Goal: Task Accomplishment & Management: Use online tool/utility

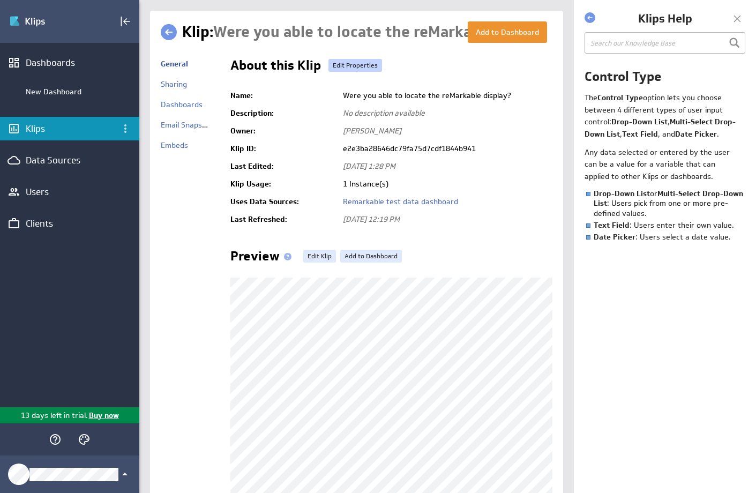
click at [351, 61] on link "Edit Properties" at bounding box center [355, 65] width 54 height 13
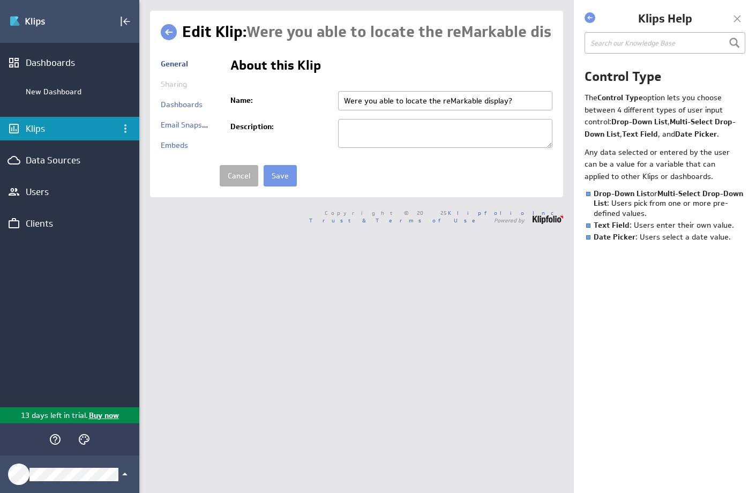
click at [169, 31] on link at bounding box center [169, 32] width 16 height 16
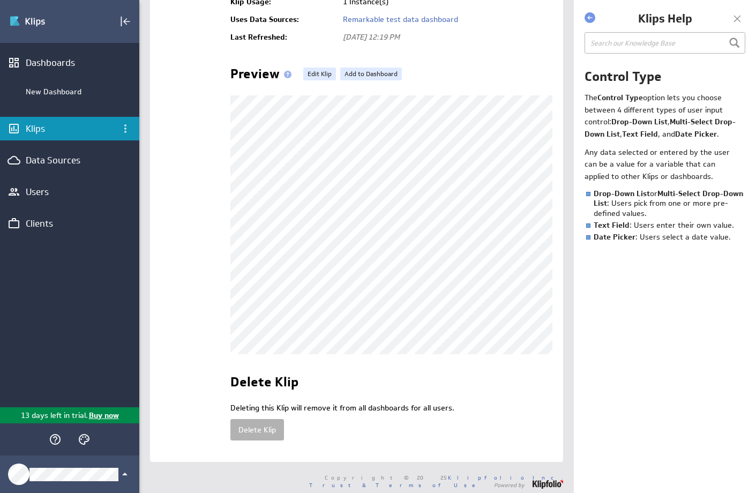
scroll to position [186, 0]
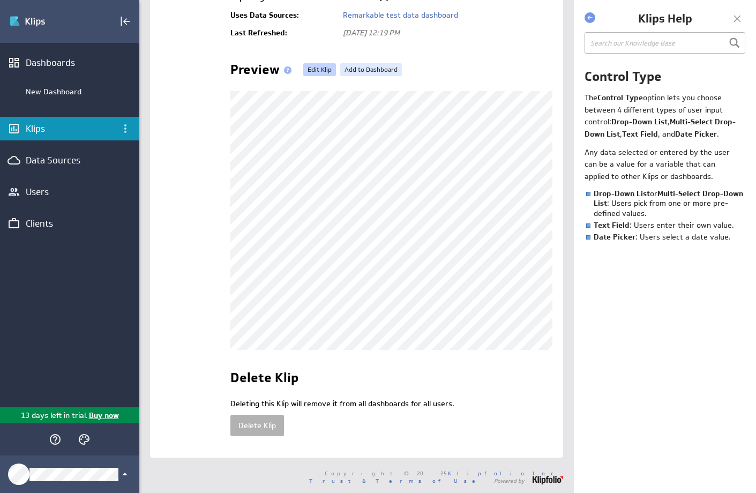
click at [316, 68] on link "Edit Klip" at bounding box center [319, 69] width 33 height 13
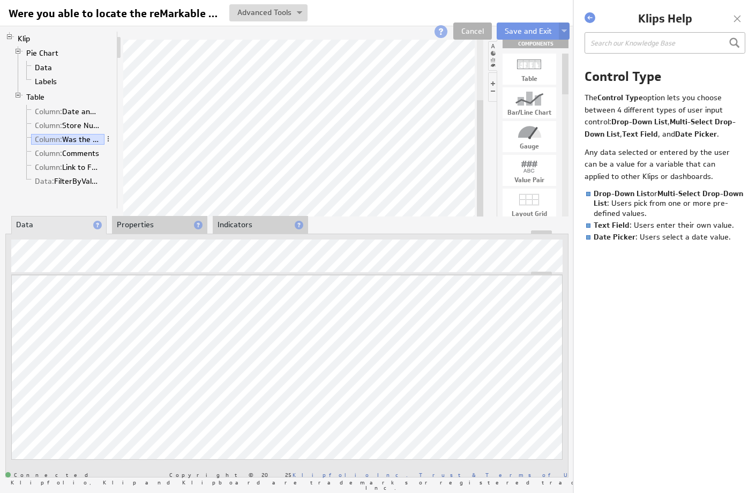
click at [169, 229] on li "Properties" at bounding box center [159, 225] width 95 height 18
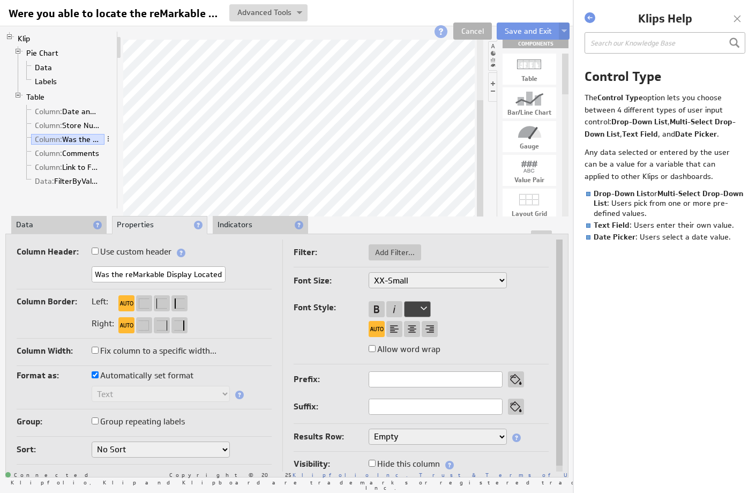
click at [257, 226] on li "Indicators" at bounding box center [260, 225] width 95 height 18
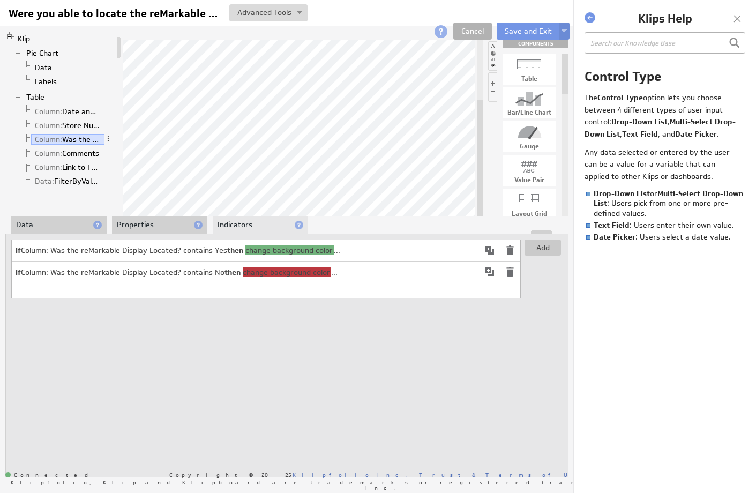
click at [284, 251] on span "change background color" at bounding box center [289, 250] width 88 height 10
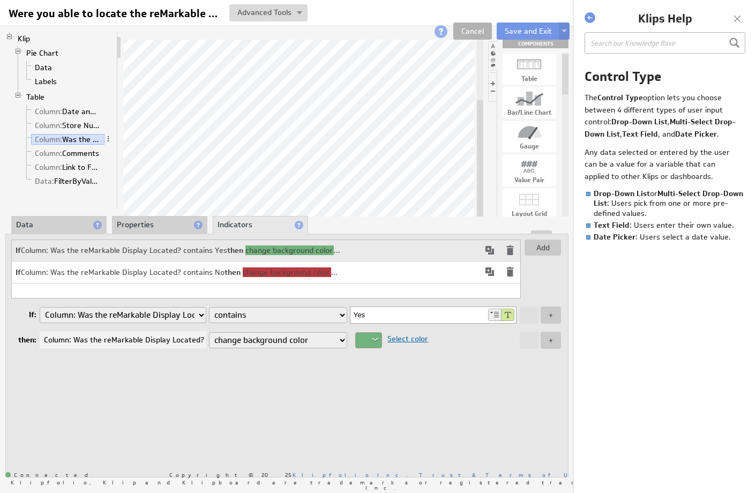
click at [372, 339] on div at bounding box center [368, 340] width 27 height 16
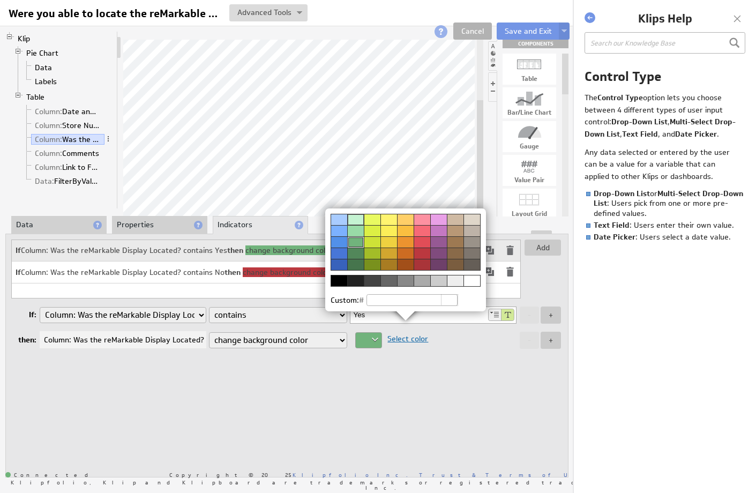
drag, startPoint x: 335, startPoint y: 230, endPoint x: 341, endPoint y: 232, distance: 6.5
click at [337, 231] on div at bounding box center [338, 230] width 17 height 11
click at [342, 242] on div at bounding box center [338, 241] width 17 height 11
click at [339, 232] on div at bounding box center [338, 230] width 17 height 11
click at [341, 244] on div at bounding box center [338, 241] width 17 height 11
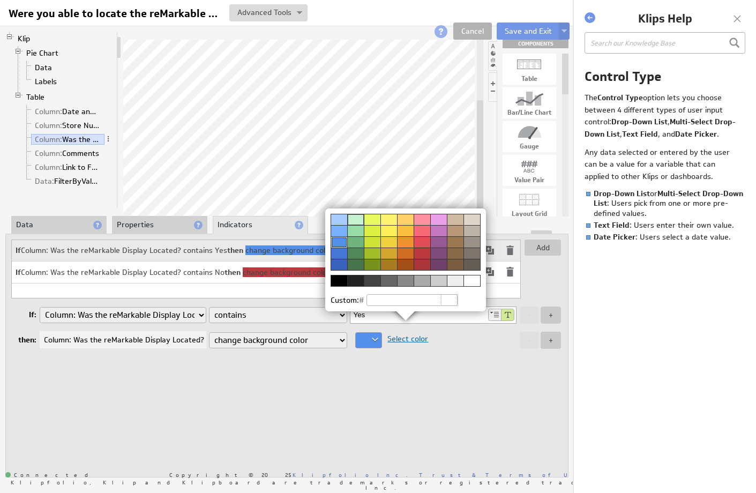
click at [422, 382] on div at bounding box center [378, 246] width 756 height 493
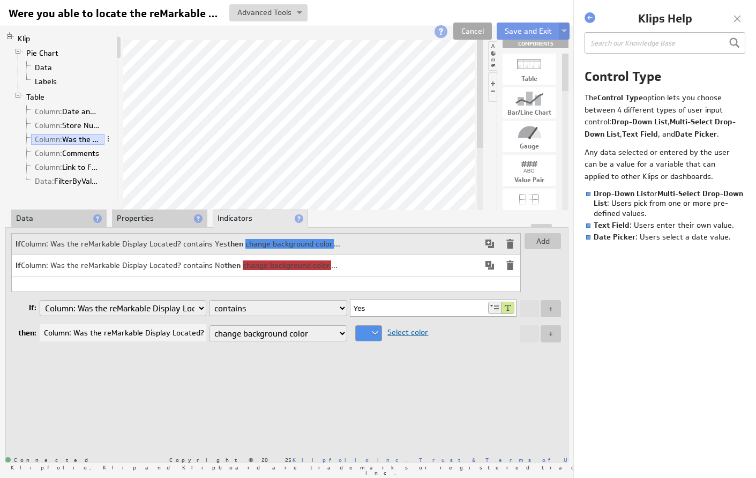
click at [477, 37] on link "Cancel" at bounding box center [472, 30] width 39 height 17
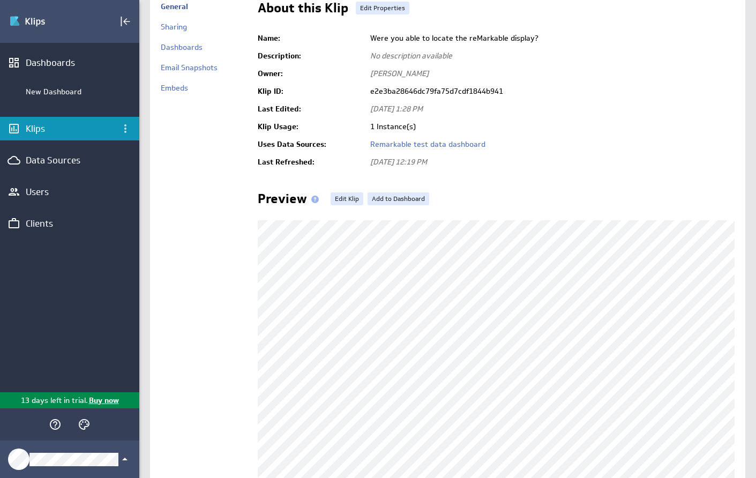
scroll to position [58, 0]
click at [350, 201] on link "Edit Klip" at bounding box center [346, 197] width 33 height 13
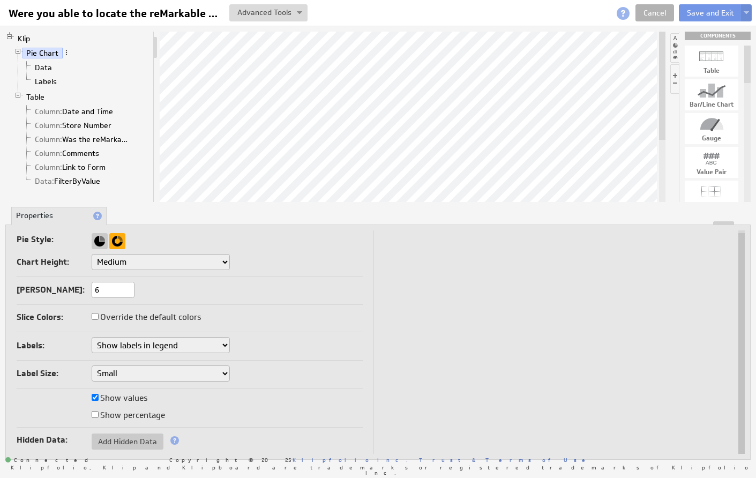
click at [117, 241] on div at bounding box center [117, 241] width 16 height 16
click at [102, 244] on div at bounding box center [100, 241] width 16 height 16
click at [124, 242] on div at bounding box center [117, 241] width 16 height 16
click at [155, 247] on div "Pie Style:" at bounding box center [190, 240] width 346 height 17
click at [132, 442] on span "Add Hidden Data" at bounding box center [128, 442] width 72 height 10
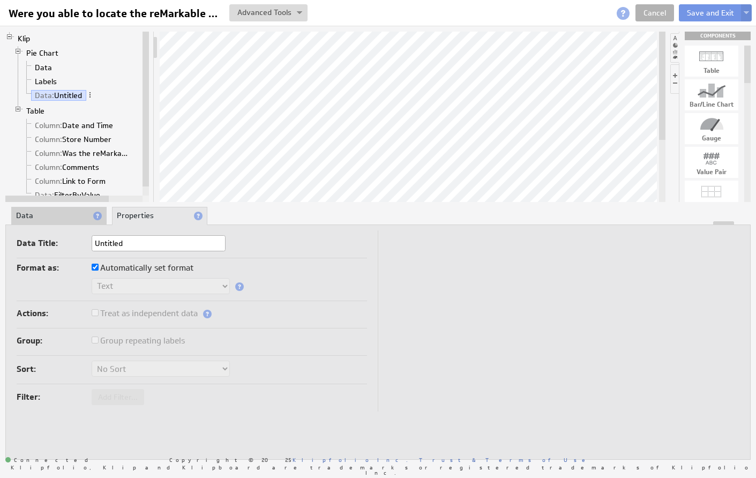
click at [64, 214] on li "Data" at bounding box center [58, 216] width 95 height 18
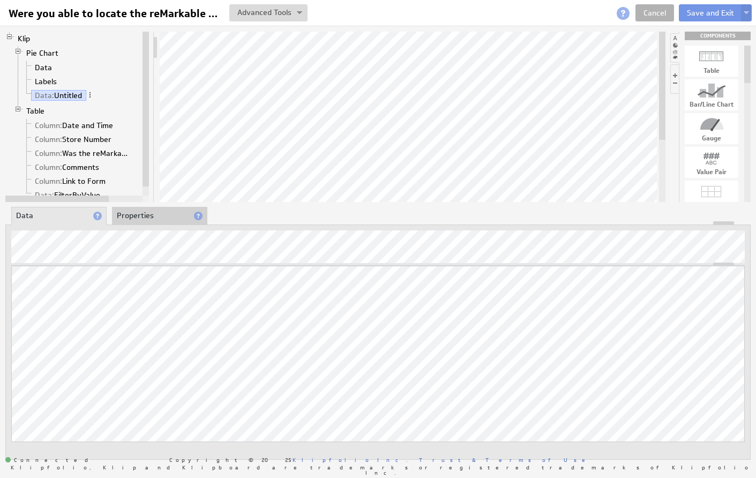
click at [156, 214] on li "Properties" at bounding box center [159, 216] width 95 height 18
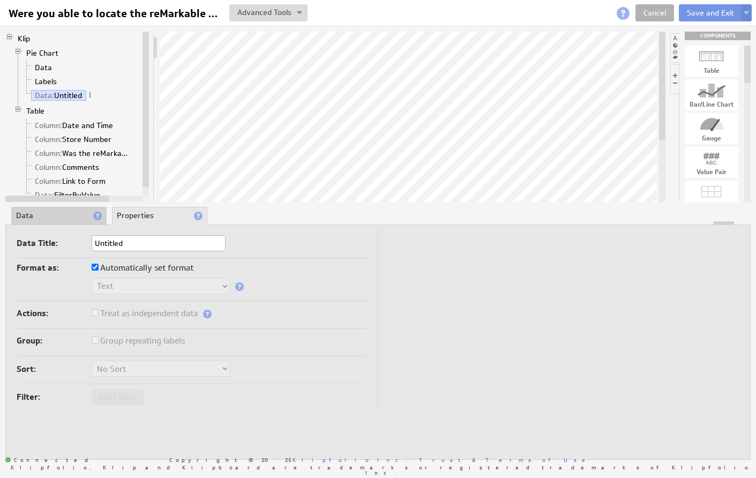
click at [74, 214] on li "Data" at bounding box center [58, 216] width 95 height 18
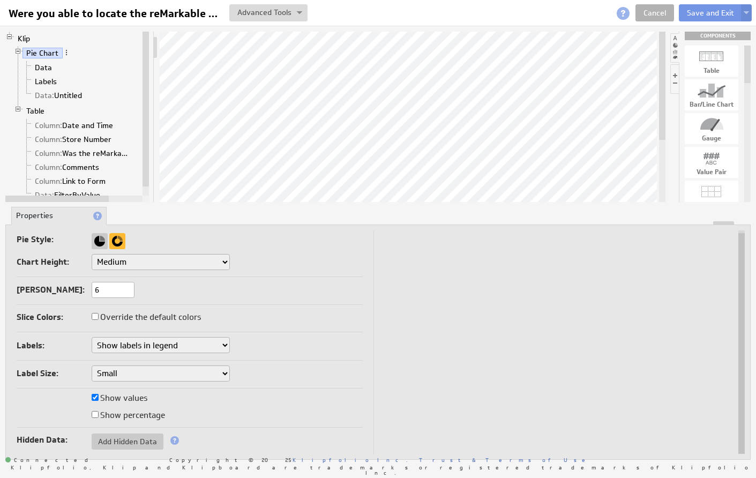
click at [97, 317] on input "Override the default colors" at bounding box center [95, 316] width 7 height 7
checkbox input "true"
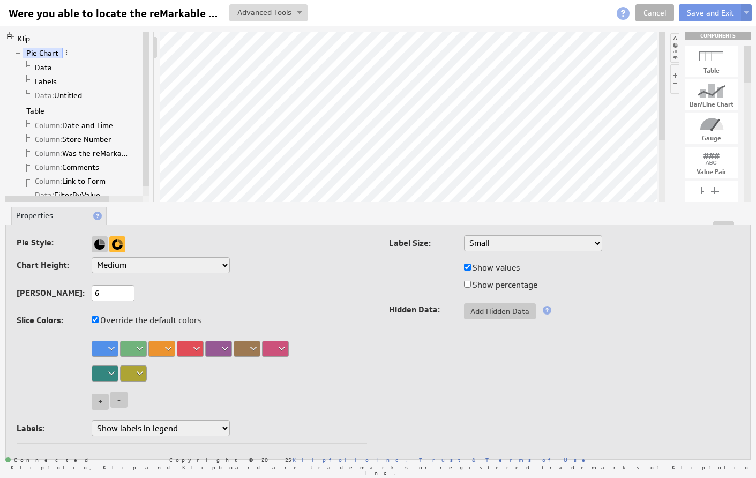
drag, startPoint x: 134, startPoint y: 350, endPoint x: 108, endPoint y: 350, distance: 26.3
click at [108, 350] on div "Slice Colors: Override the default colors + -" at bounding box center [192, 364] width 350 height 102
drag, startPoint x: 104, startPoint y: 350, endPoint x: 118, endPoint y: 349, distance: 14.0
click at [119, 349] on div "Slice Colors: Override the default colors + -" at bounding box center [192, 364] width 350 height 102
click at [110, 347] on div at bounding box center [105, 349] width 27 height 16
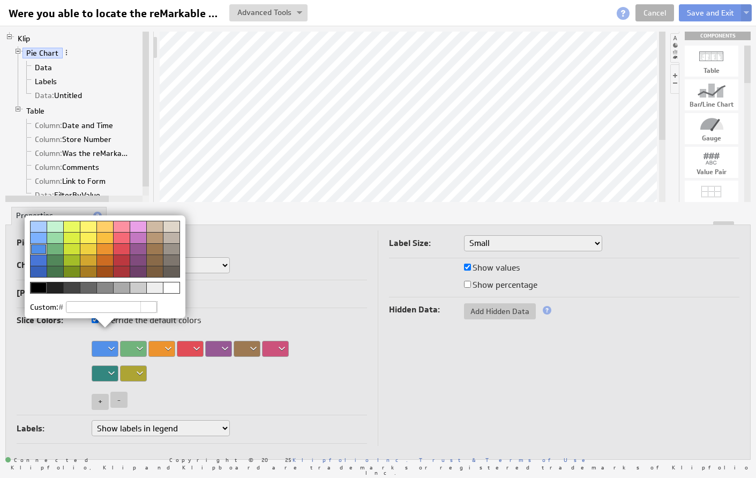
click at [52, 248] on div at bounding box center [55, 248] width 17 height 11
click at [140, 350] on div at bounding box center [378, 239] width 756 height 478
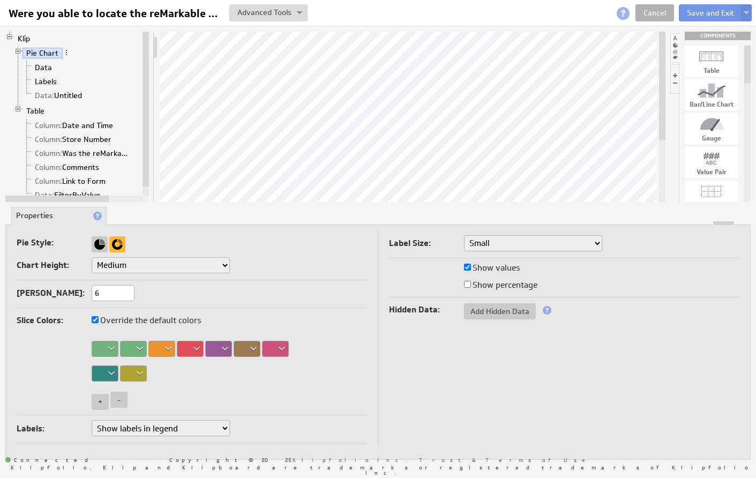
click at [138, 348] on div at bounding box center [133, 349] width 27 height 16
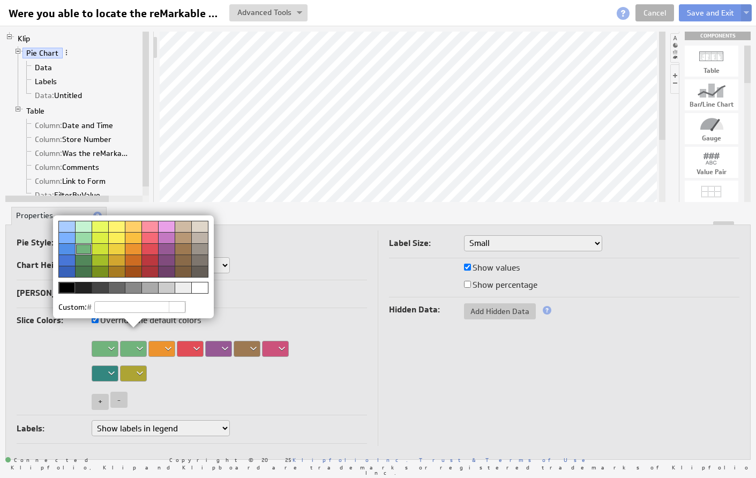
click at [151, 252] on div at bounding box center [149, 248] width 17 height 11
click at [198, 349] on div at bounding box center [378, 239] width 756 height 478
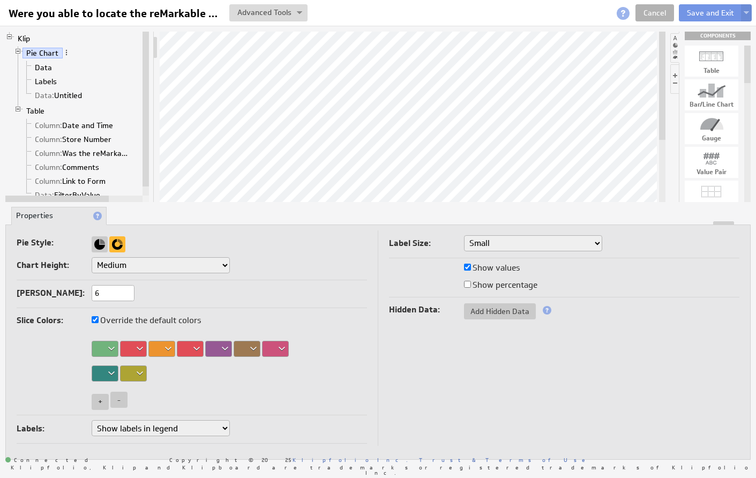
click at [198, 350] on div at bounding box center [190, 349] width 27 height 16
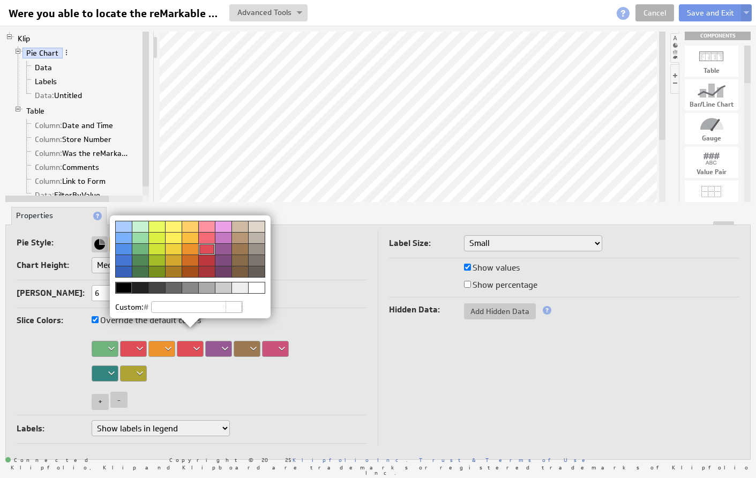
click at [123, 247] on div at bounding box center [123, 248] width 17 height 11
click at [208, 378] on div at bounding box center [378, 239] width 756 height 478
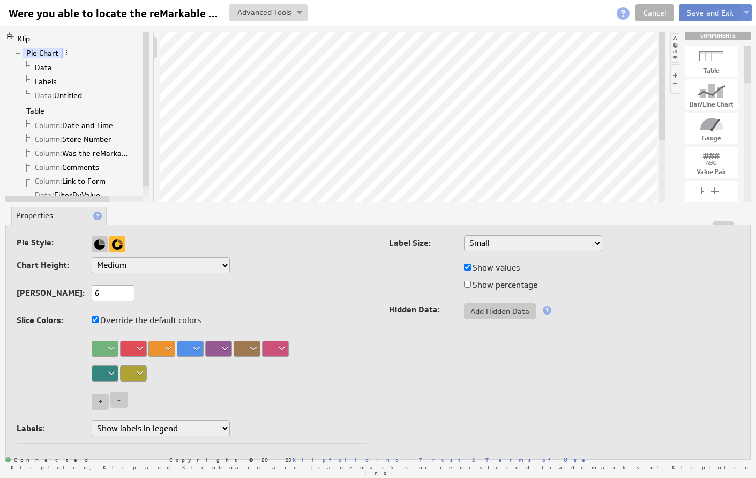
click at [699, 14] on button "Save and Exit" at bounding box center [710, 12] width 63 height 17
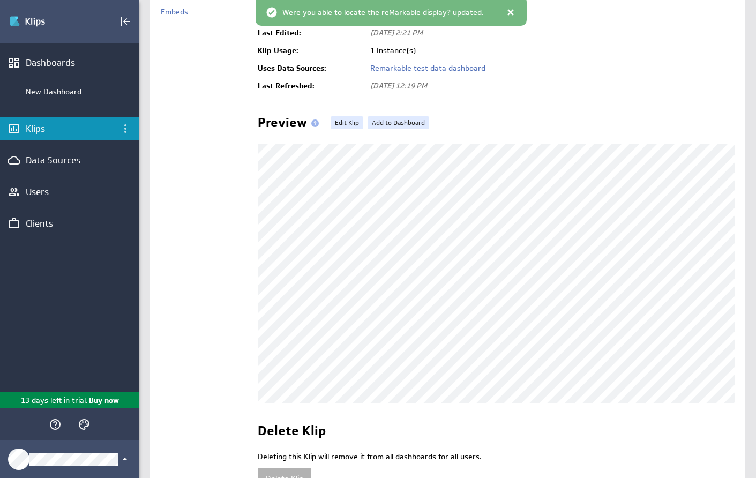
scroll to position [136, 0]
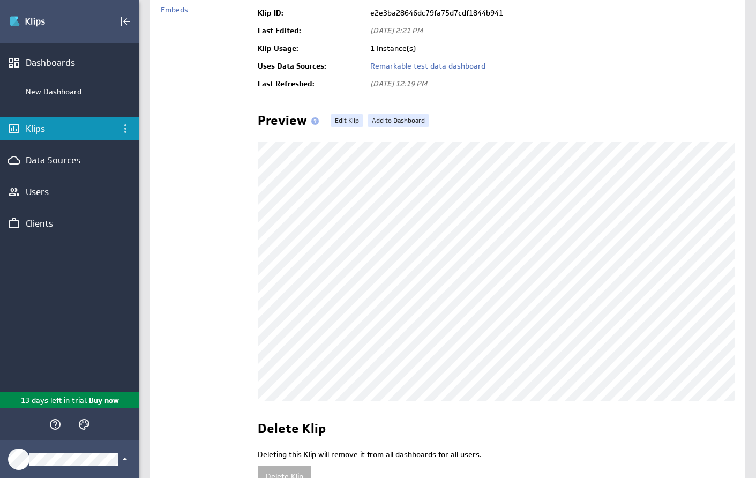
click at [561, 93] on div "About this Klip Edit Properties Name: Were you able to locate the reMarkable di…" at bounding box center [496, 204] width 477 height 563
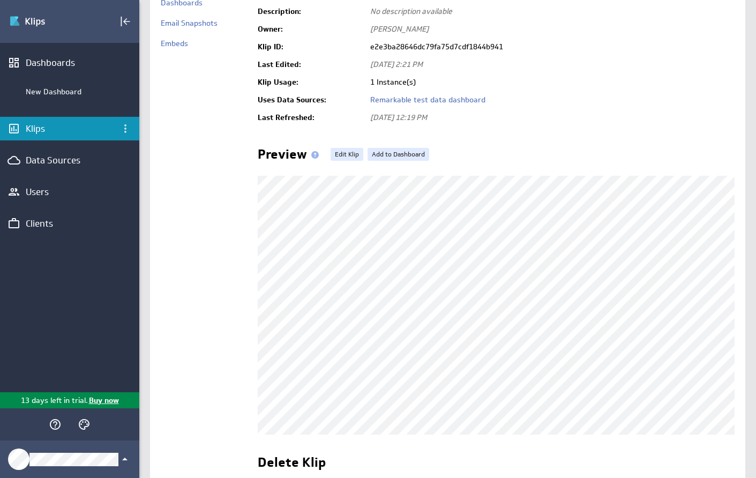
scroll to position [102, 0]
click at [347, 159] on link "Edit Klip" at bounding box center [346, 153] width 33 height 13
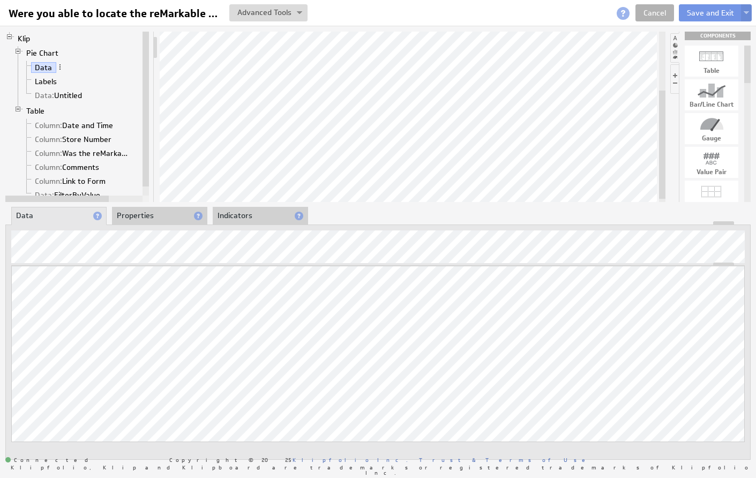
click at [158, 215] on li "Properties" at bounding box center [159, 216] width 95 height 18
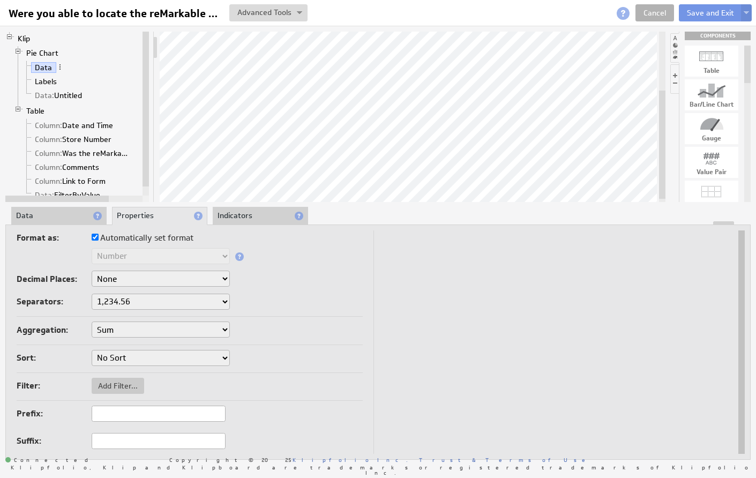
click at [235, 216] on li "Indicators" at bounding box center [260, 216] width 95 height 18
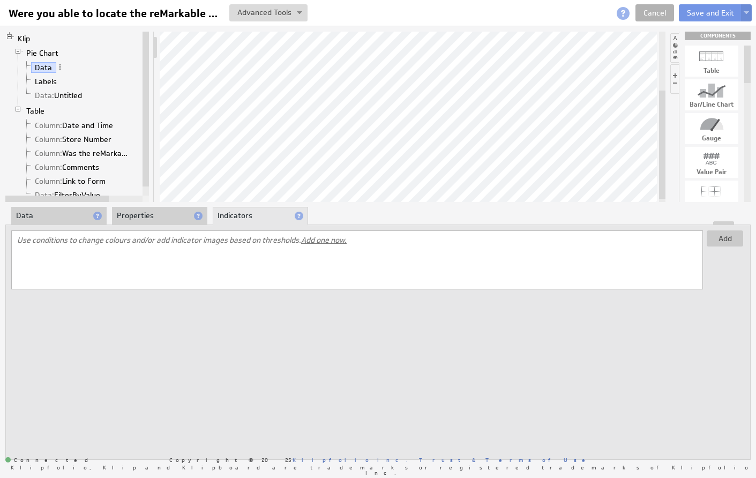
click at [164, 216] on li "Properties" at bounding box center [159, 216] width 95 height 18
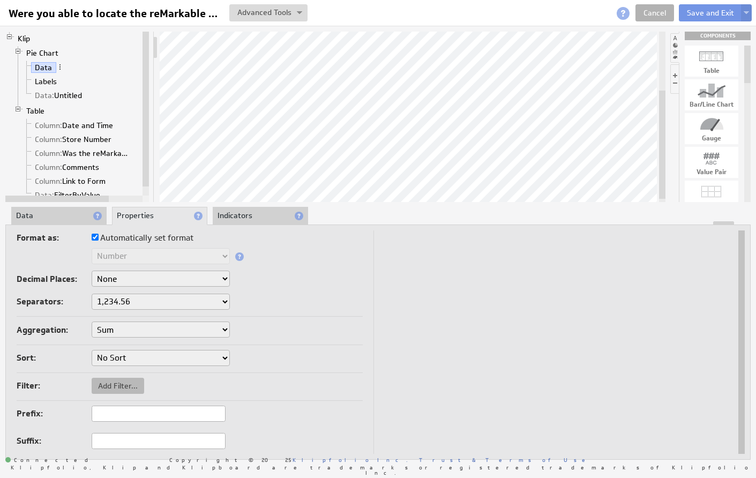
click at [128, 387] on span "Add Filter..." at bounding box center [118, 386] width 52 height 10
type input "1"
type input "210"
checkbox input "true"
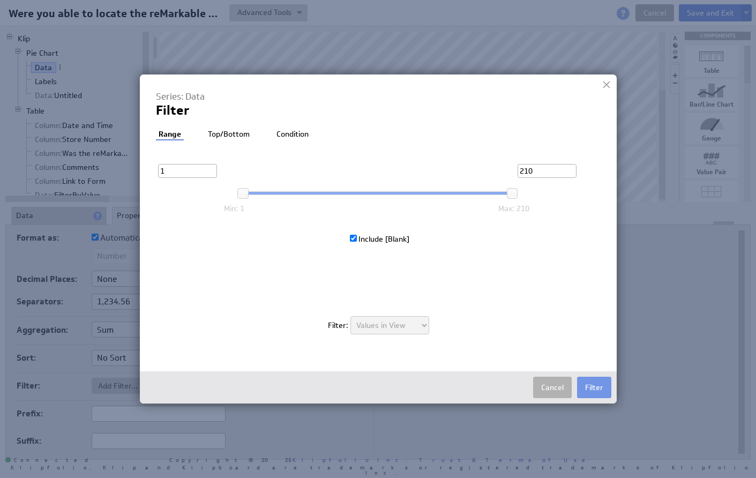
drag, startPoint x: 220, startPoint y: 127, endPoint x: 229, endPoint y: 134, distance: 11.4
click at [223, 130] on div "Series: Data Filter Filter: Range Top/Bottom Condition Exclude Custom Filter 1 …" at bounding box center [378, 218] width 445 height 254
click at [232, 136] on li "Top/Bottom" at bounding box center [228, 134] width 47 height 11
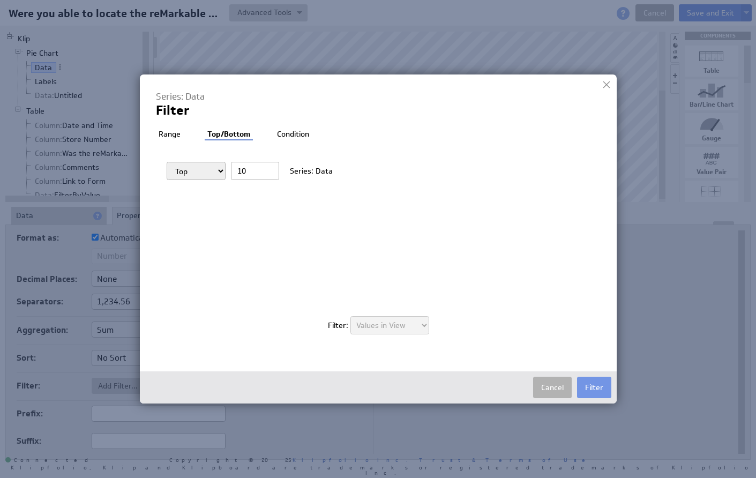
click at [284, 132] on li "Condition" at bounding box center [292, 134] width 37 height 11
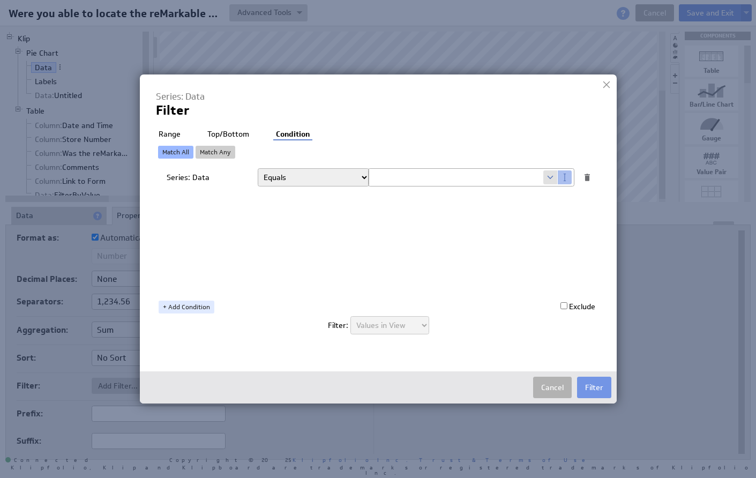
click at [552, 177] on span at bounding box center [550, 177] width 14 height 14
select select "DisplayAnswer"
click at [556, 389] on button "Cancel" at bounding box center [552, 387] width 39 height 21
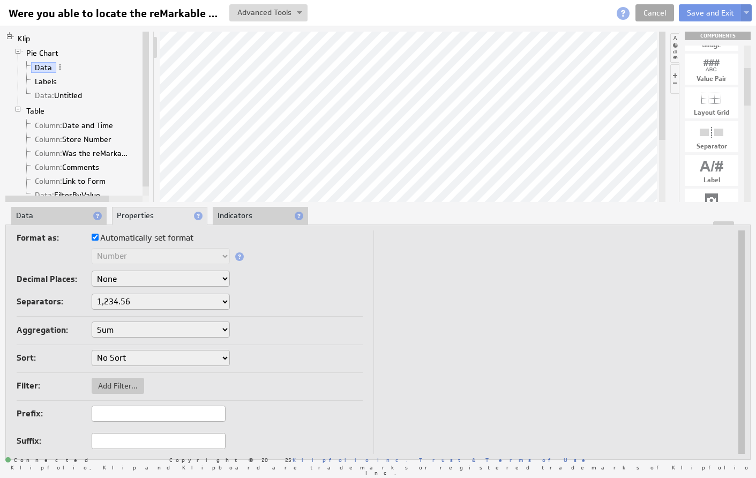
click at [659, 13] on link "Cancel" at bounding box center [654, 12] width 39 height 17
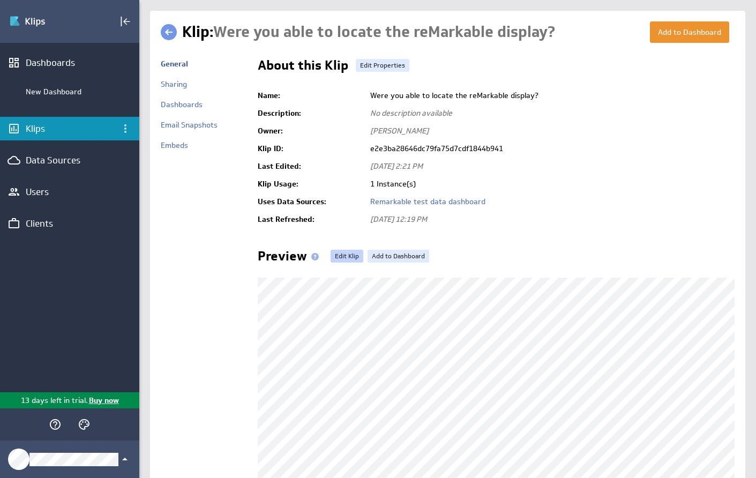
click at [344, 257] on link "Edit Klip" at bounding box center [346, 256] width 33 height 13
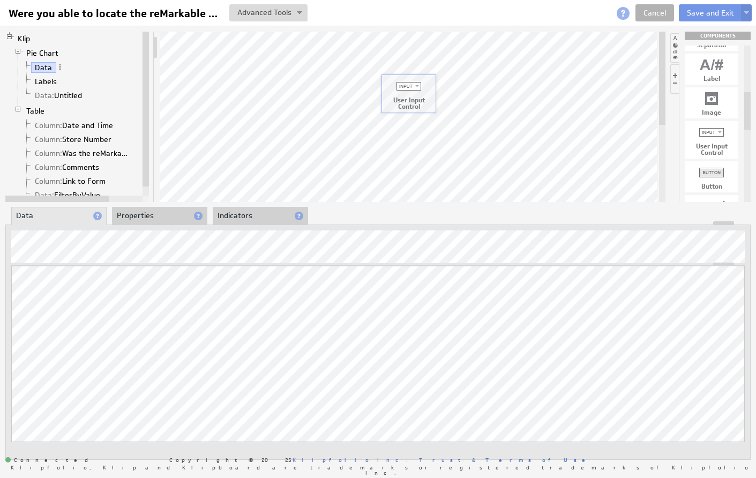
drag, startPoint x: 710, startPoint y: 138, endPoint x: 407, endPoint y: 92, distance: 306.7
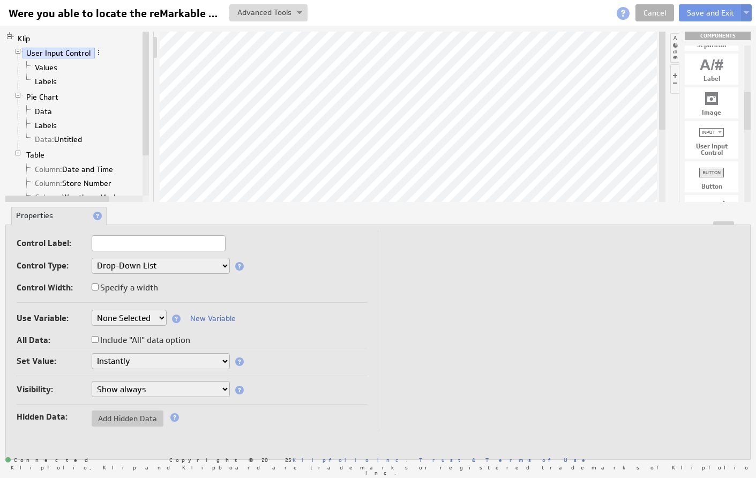
click at [178, 242] on input "text" at bounding box center [159, 243] width 134 height 16
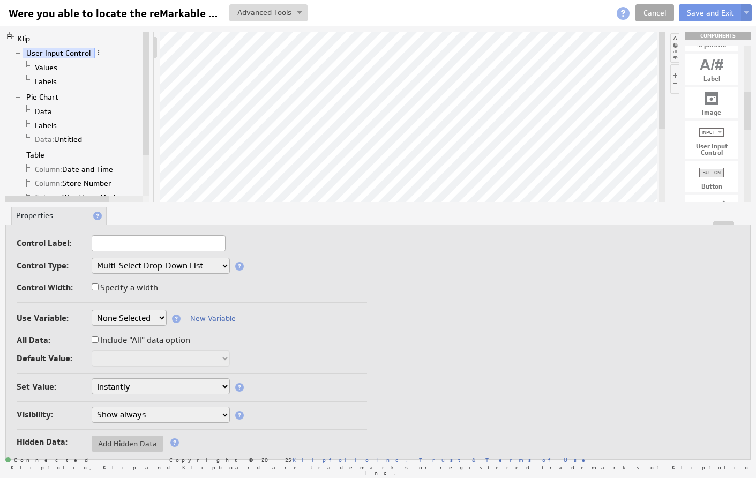
click at [657, 13] on link "Cancel" at bounding box center [654, 12] width 39 height 17
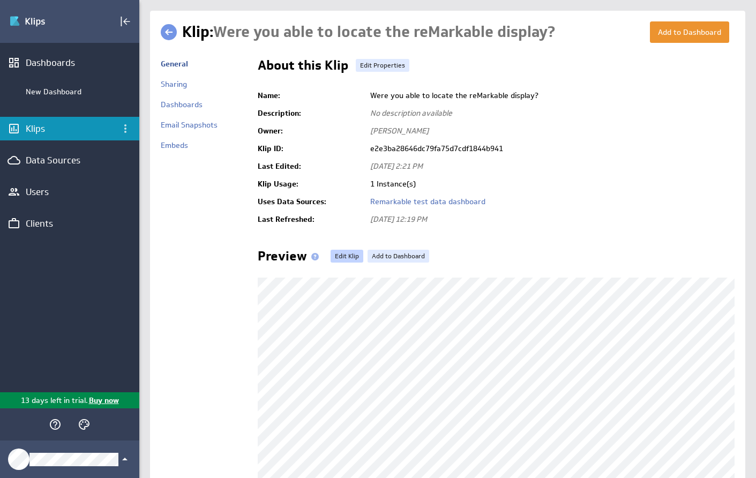
click at [346, 253] on link "Edit Klip" at bounding box center [346, 256] width 33 height 13
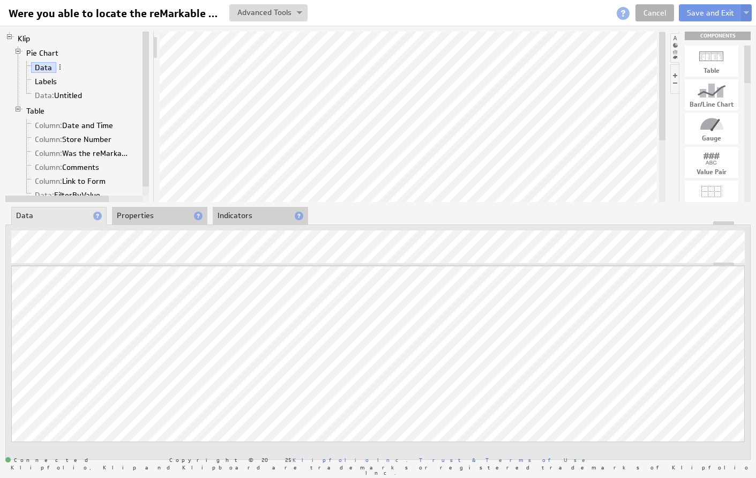
click at [145, 216] on li "Properties" at bounding box center [159, 216] width 95 height 18
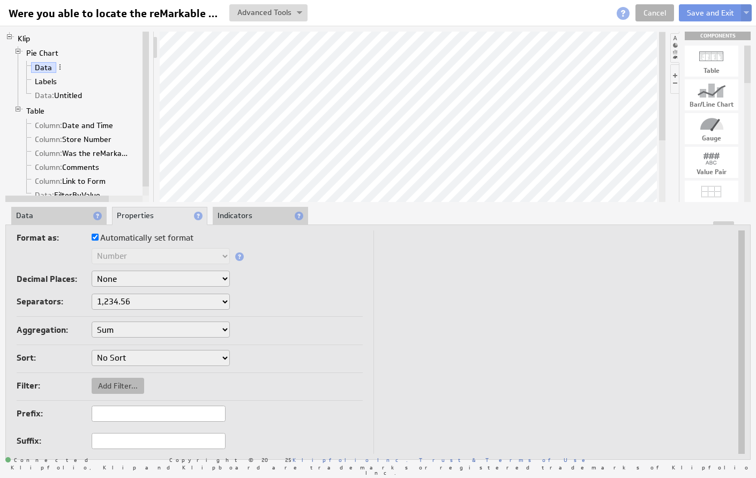
click at [133, 385] on span "Add Filter..." at bounding box center [118, 386] width 52 height 10
type input "1"
type input "210"
checkbox input "true"
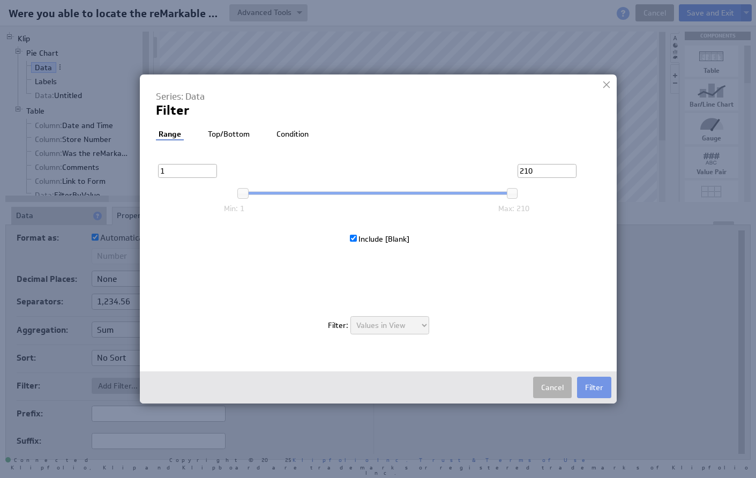
click at [231, 134] on li "Top/Bottom" at bounding box center [228, 134] width 47 height 11
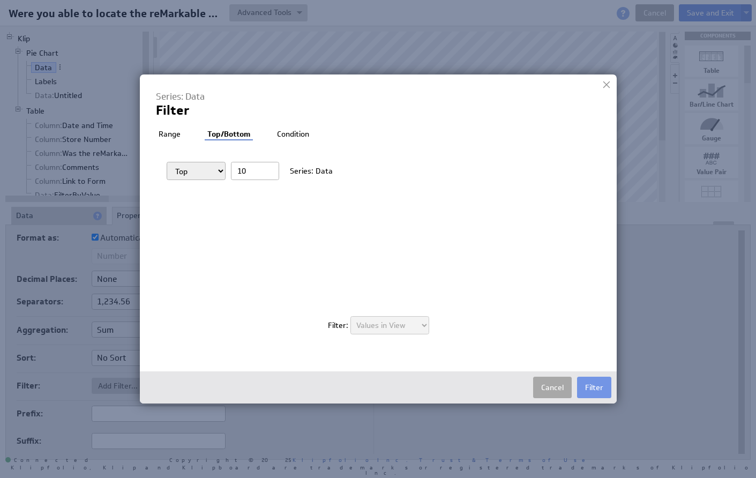
click at [553, 385] on button "Cancel" at bounding box center [552, 387] width 39 height 21
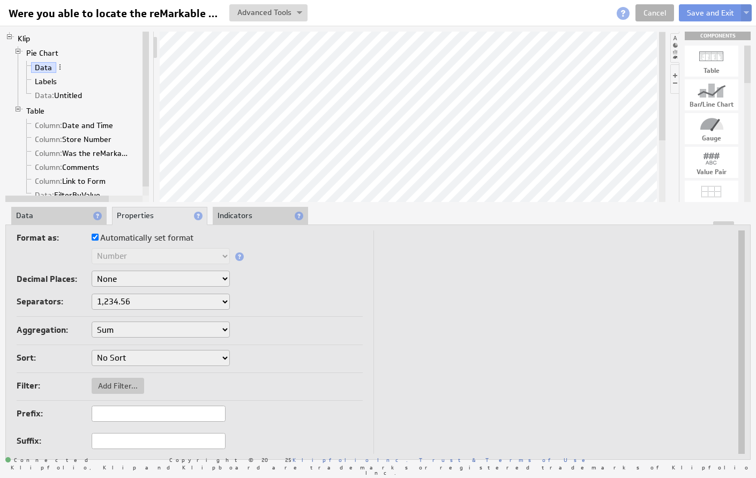
click at [254, 218] on li "Indicators" at bounding box center [260, 216] width 95 height 18
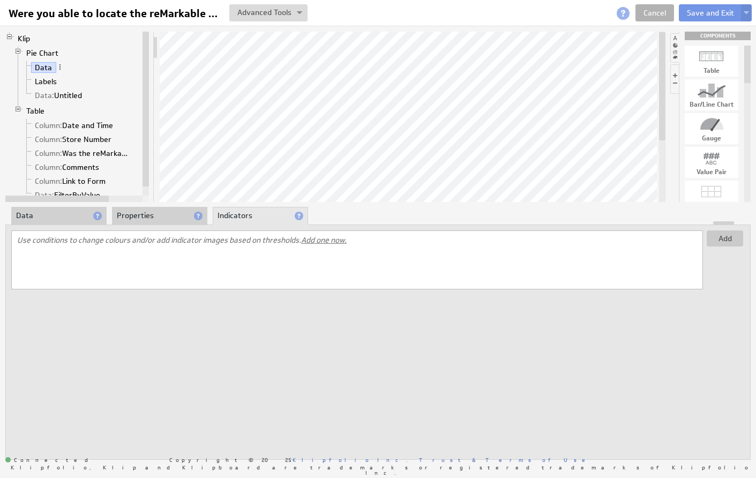
click at [159, 216] on li "Properties" at bounding box center [159, 216] width 95 height 18
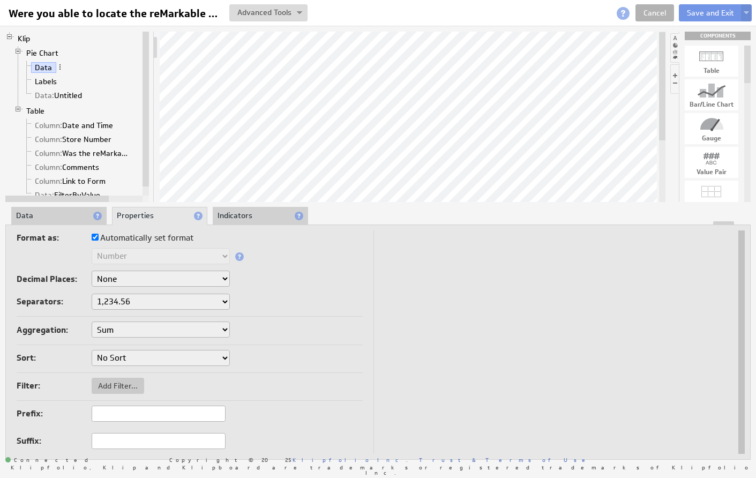
click at [80, 213] on li "Data" at bounding box center [58, 216] width 95 height 18
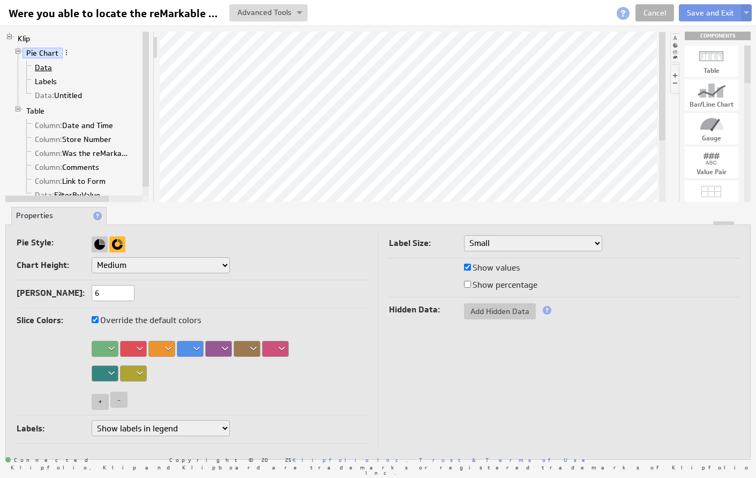
click at [44, 67] on link "Data" at bounding box center [43, 67] width 25 height 11
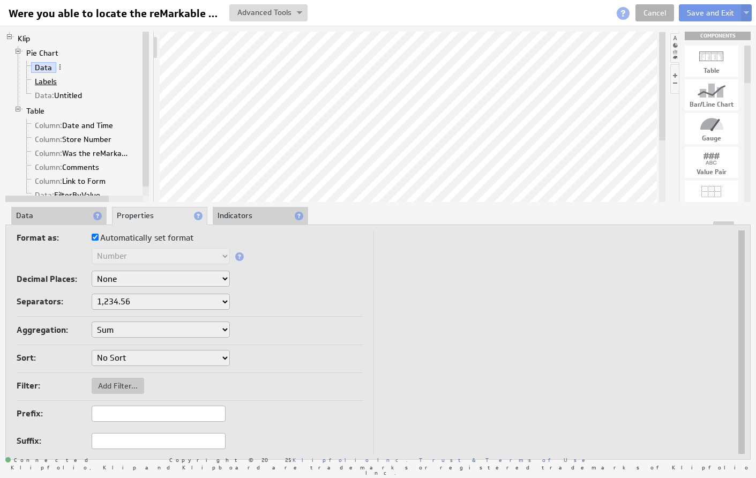
click at [44, 80] on link "Labels" at bounding box center [46, 81] width 30 height 11
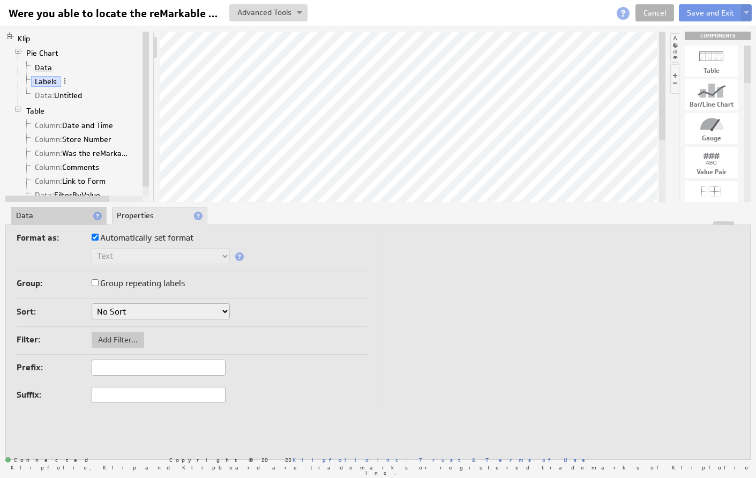
click at [41, 67] on link "Data" at bounding box center [43, 67] width 25 height 11
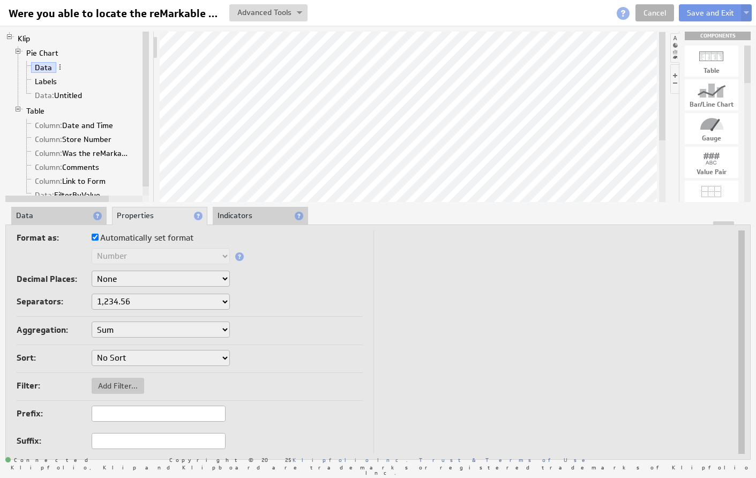
click at [60, 214] on li "Data" at bounding box center [58, 216] width 95 height 18
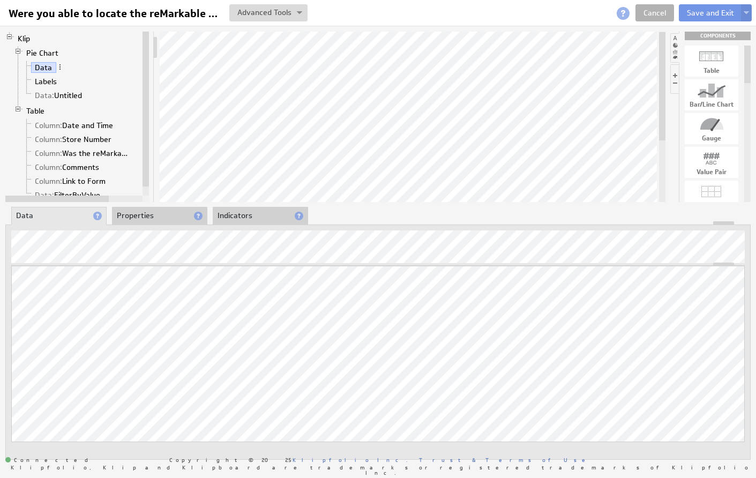
click at [73, 215] on li "Data" at bounding box center [58, 216] width 95 height 18
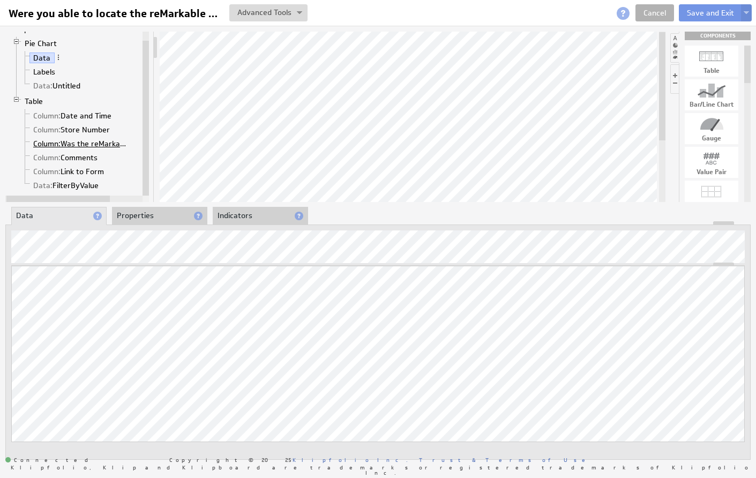
click at [44, 144] on span "Column:" at bounding box center [46, 144] width 27 height 10
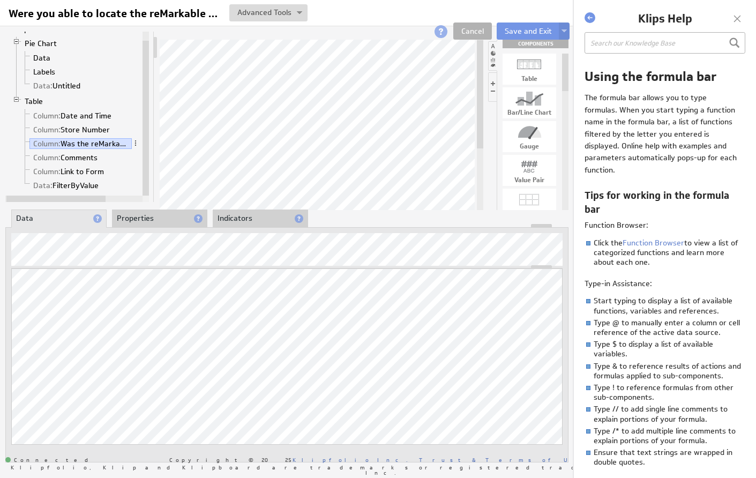
click at [737, 20] on div at bounding box center [737, 19] width 16 height 16
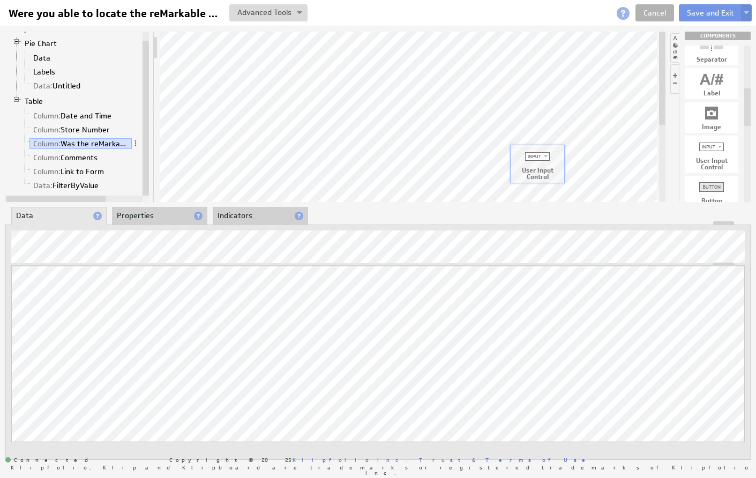
drag, startPoint x: 714, startPoint y: 153, endPoint x: 539, endPoint y: 162, distance: 174.9
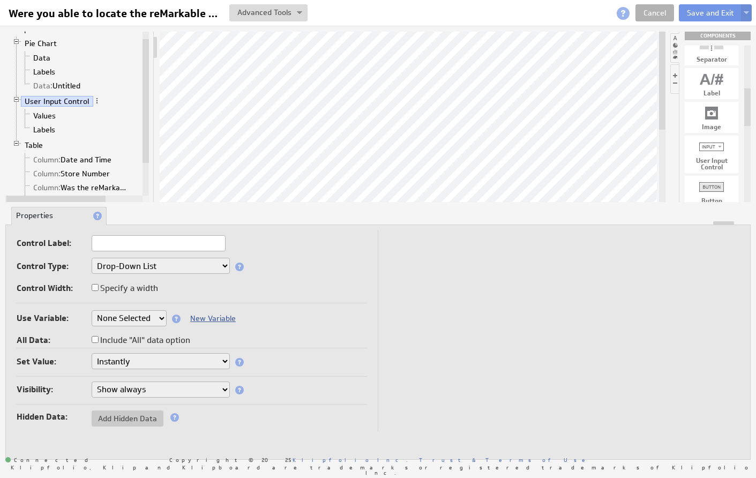
click at [219, 319] on link "New Variable" at bounding box center [213, 318] width 46 height 10
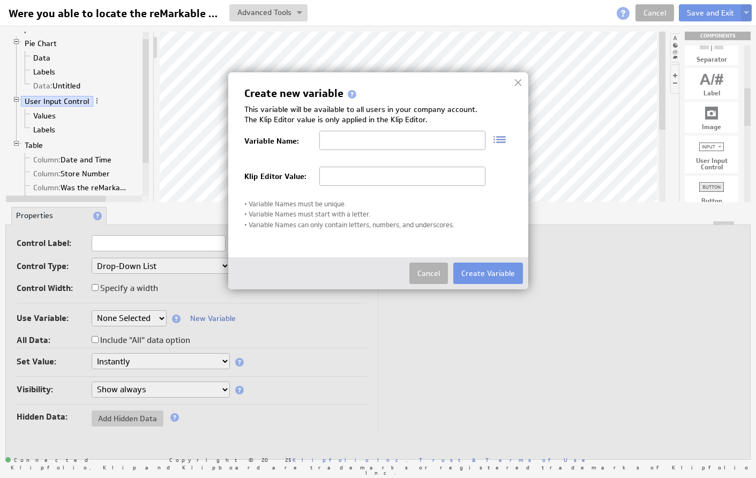
click at [499, 139] on img at bounding box center [495, 139] width 21 height 17
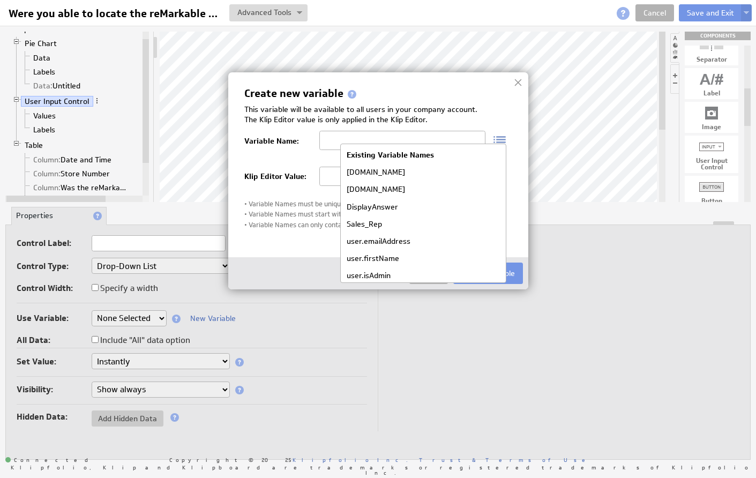
click at [516, 206] on div "Create new variable This variable will be available to all users in your compan…" at bounding box center [378, 180] width 300 height 217
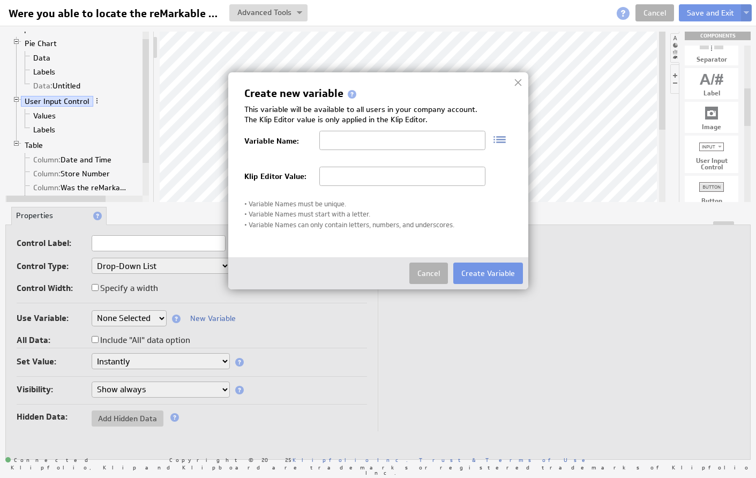
click at [518, 84] on div at bounding box center [518, 82] width 16 height 16
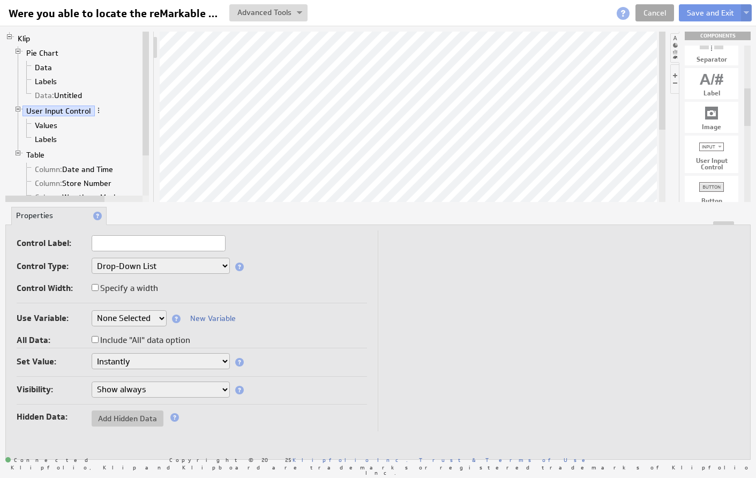
click at [653, 11] on link "Cancel" at bounding box center [654, 12] width 39 height 17
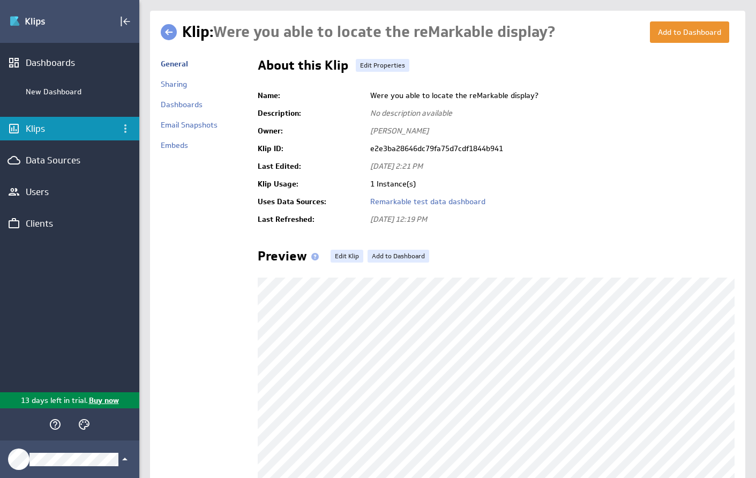
scroll to position [7, 0]
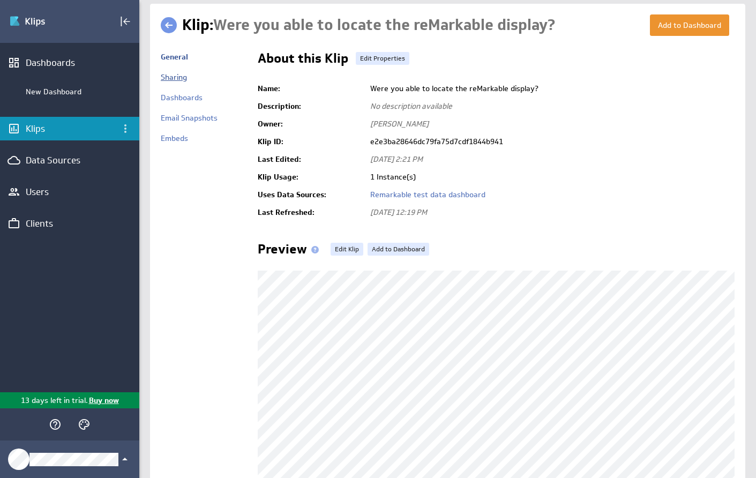
click at [178, 79] on link "Sharing" at bounding box center [174, 77] width 26 height 10
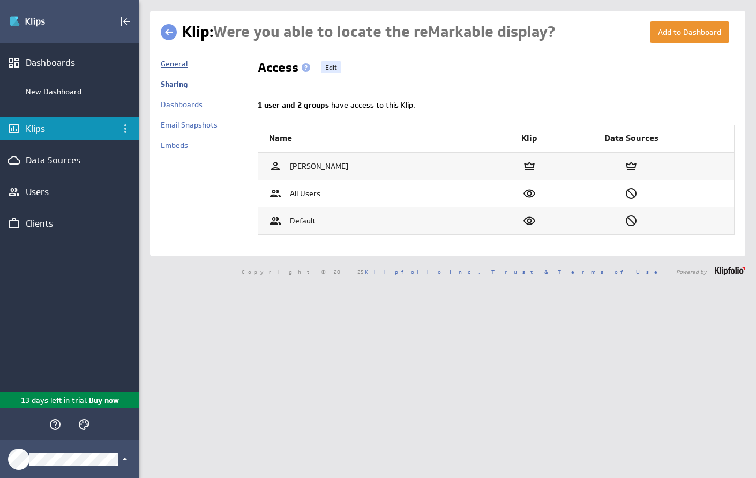
click at [177, 63] on link "General" at bounding box center [174, 64] width 27 height 10
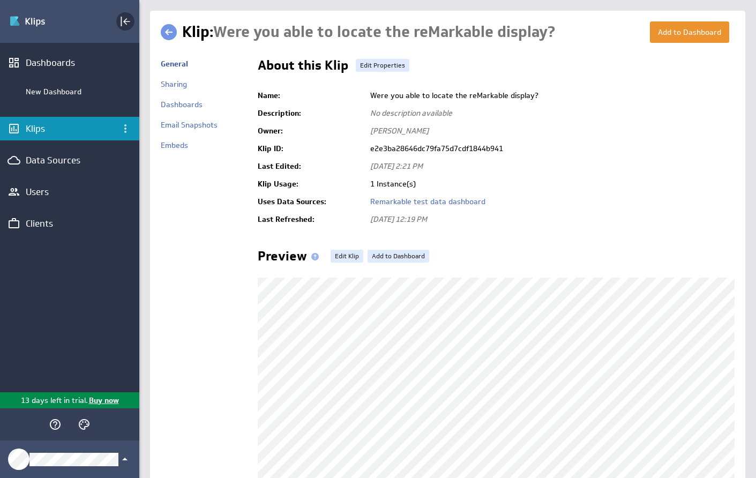
click at [127, 22] on icon "Collapse" at bounding box center [126, 21] width 7 height 7
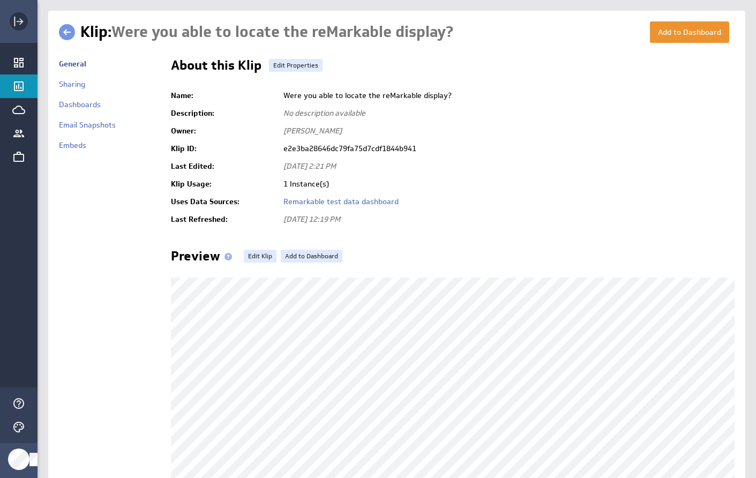
click at [20, 22] on icon "Expand" at bounding box center [18, 21] width 13 height 13
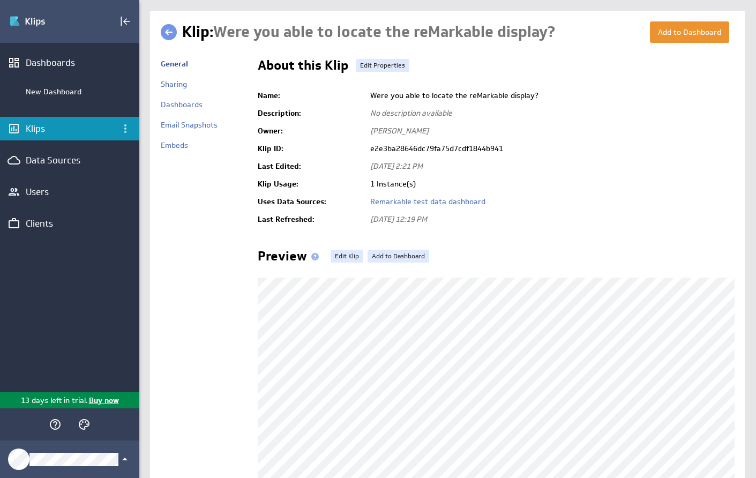
click at [61, 129] on div "Klips" at bounding box center [70, 129] width 88 height 12
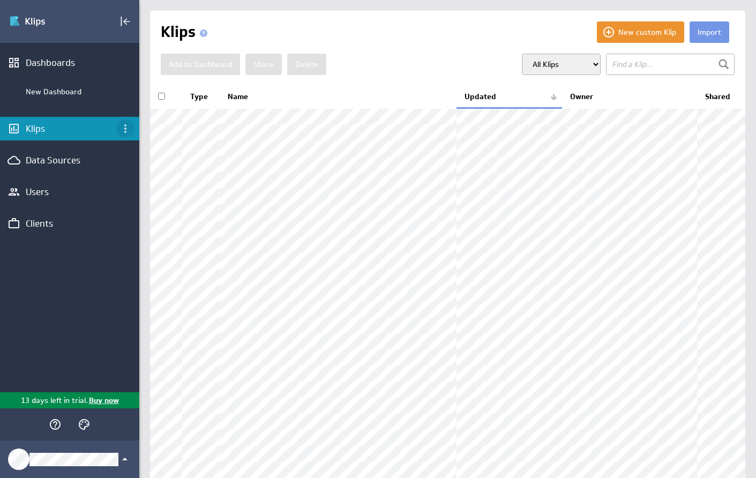
click at [124, 126] on icon "Klips menu" at bounding box center [125, 128] width 13 height 13
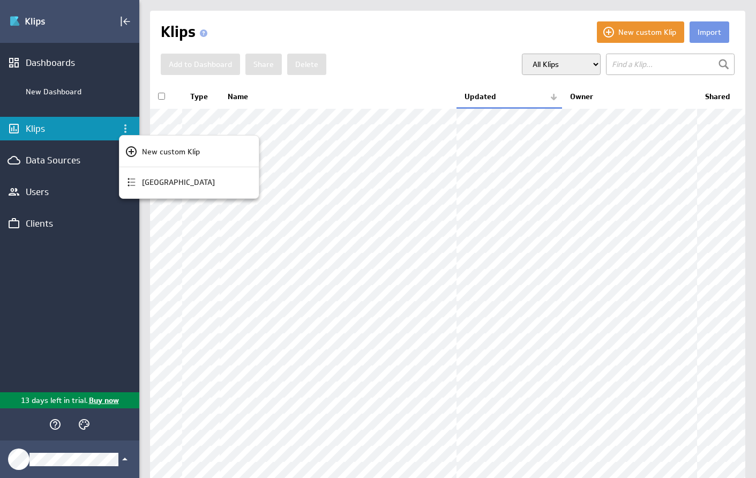
click at [124, 127] on div at bounding box center [378, 239] width 756 height 478
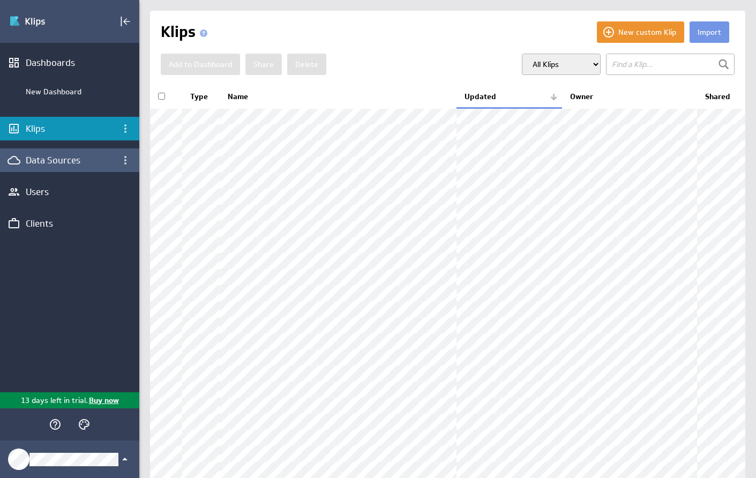
click at [96, 156] on div "Data Sources" at bounding box center [70, 160] width 88 height 12
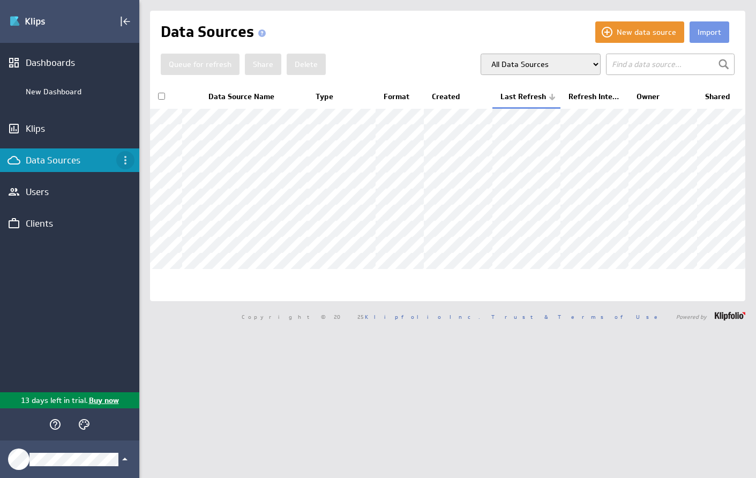
click at [124, 161] on icon "Data Sources menu" at bounding box center [125, 160] width 13 height 13
click at [124, 161] on div at bounding box center [378, 239] width 756 height 478
click at [39, 136] on div "Klips" at bounding box center [69, 129] width 139 height 24
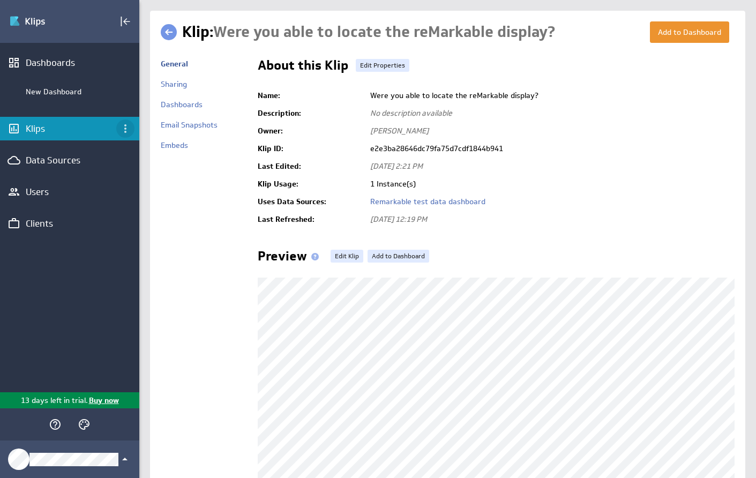
click at [126, 129] on icon "Klips menu" at bounding box center [125, 128] width 2 height 9
click at [614, 137] on div at bounding box center [378, 239] width 756 height 478
click at [387, 66] on link "Edit Properties" at bounding box center [383, 65] width 54 height 13
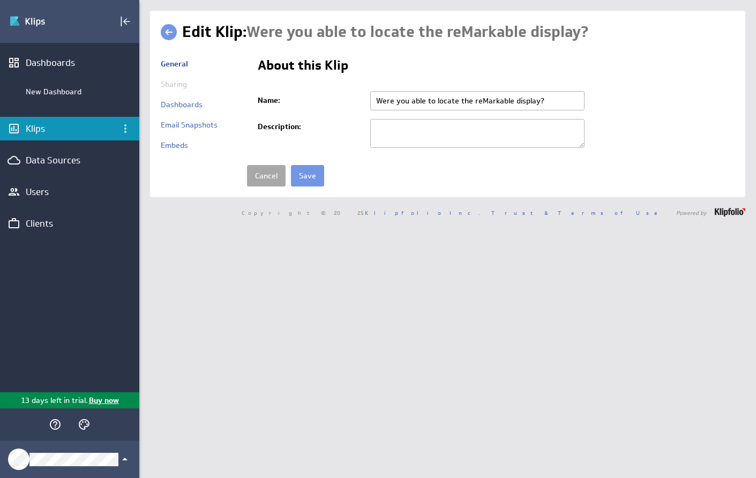
click at [265, 175] on link "Cancel" at bounding box center [266, 175] width 39 height 21
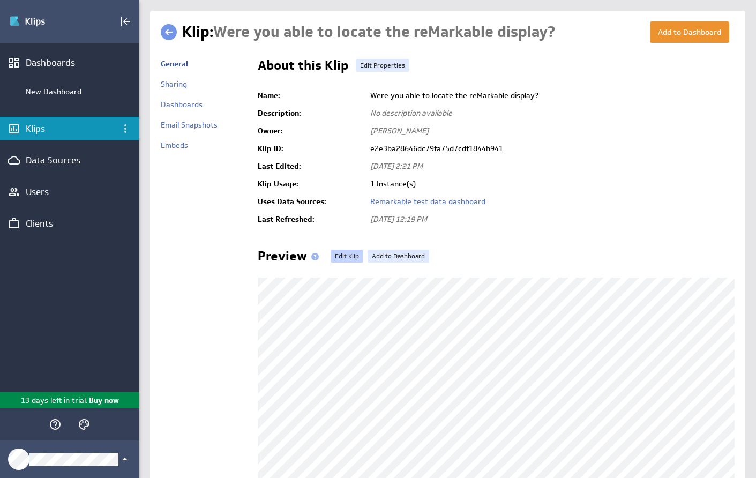
click at [339, 255] on link "Edit Klip" at bounding box center [346, 256] width 33 height 13
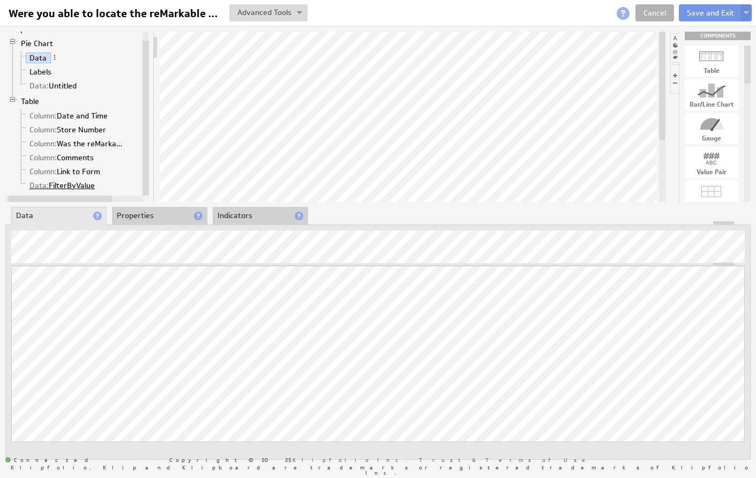
click at [72, 187] on link "Data: FilterByValue" at bounding box center [62, 185] width 73 height 11
click at [102, 187] on span at bounding box center [102, 184] width 7 height 7
click at [37, 44] on link "Pie Chart" at bounding box center [37, 43] width 40 height 11
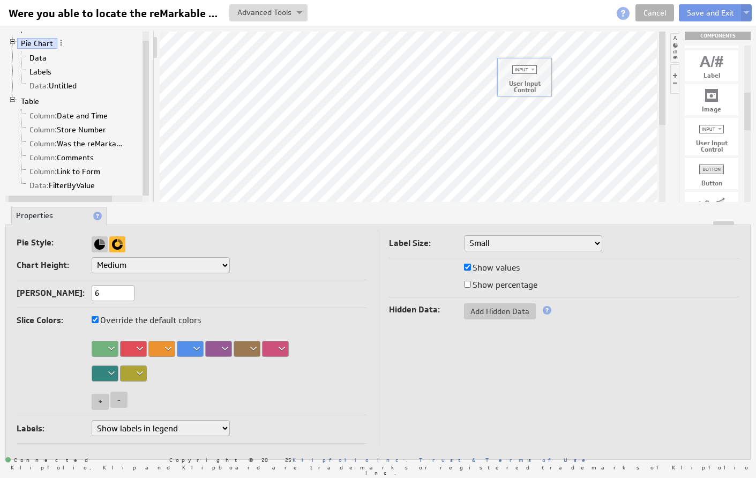
drag, startPoint x: 712, startPoint y: 142, endPoint x: 525, endPoint y: 82, distance: 196.8
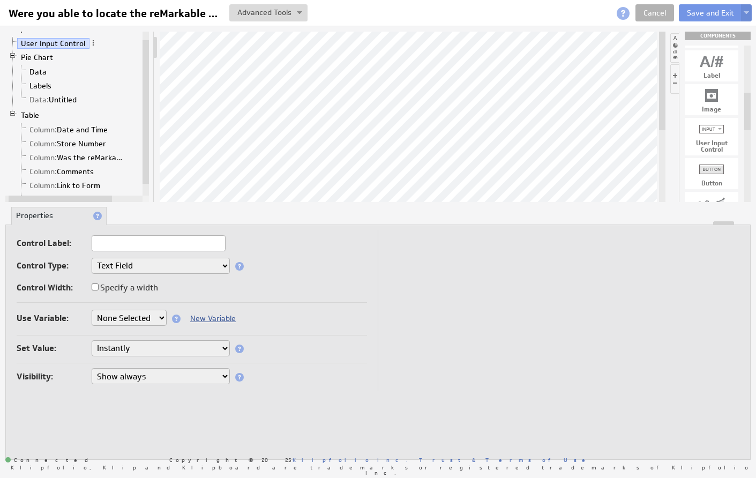
click at [206, 319] on link "New Variable" at bounding box center [213, 318] width 46 height 10
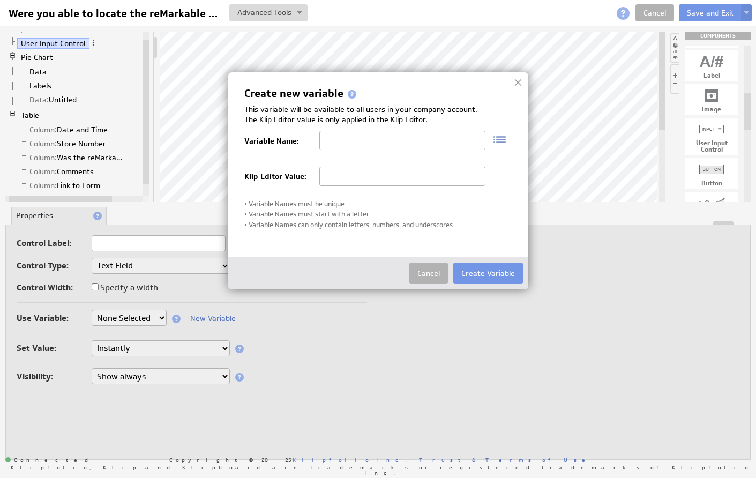
click at [498, 139] on img at bounding box center [495, 139] width 21 height 17
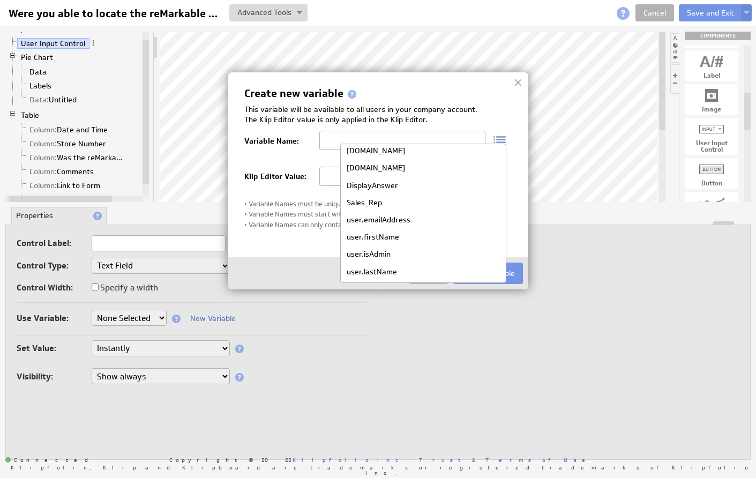
scroll to position [20, 0]
click at [505, 110] on div "This variable will be available to all users in your company account." at bounding box center [378, 109] width 268 height 11
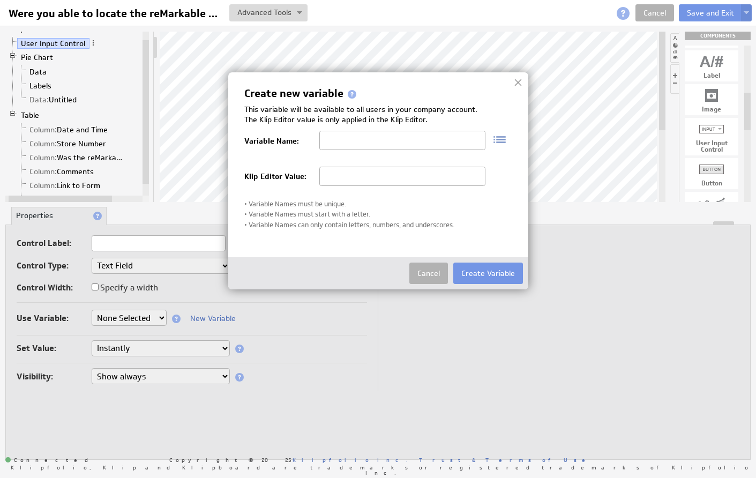
click at [420, 178] on input "text" at bounding box center [402, 176] width 166 height 19
click at [434, 272] on button "Cancel" at bounding box center [428, 272] width 39 height 21
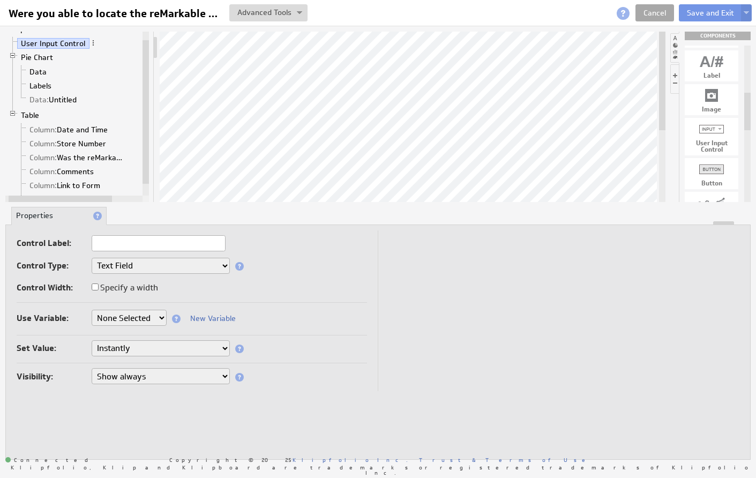
click at [646, 13] on link "Cancel" at bounding box center [654, 12] width 39 height 17
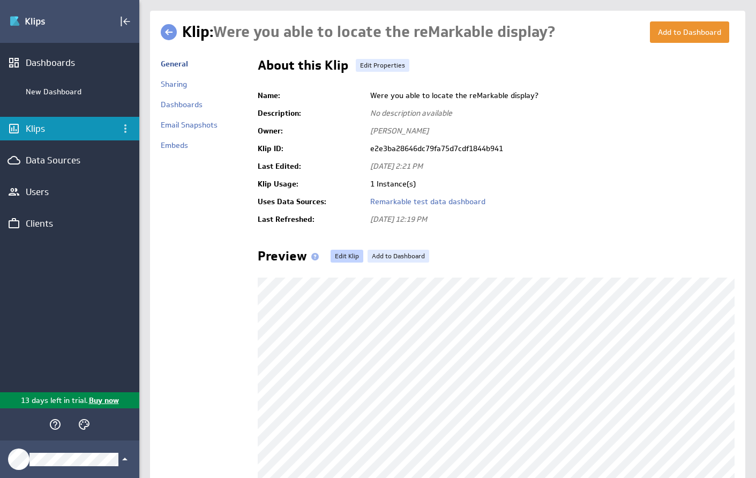
click at [341, 255] on link "Edit Klip" at bounding box center [346, 256] width 33 height 13
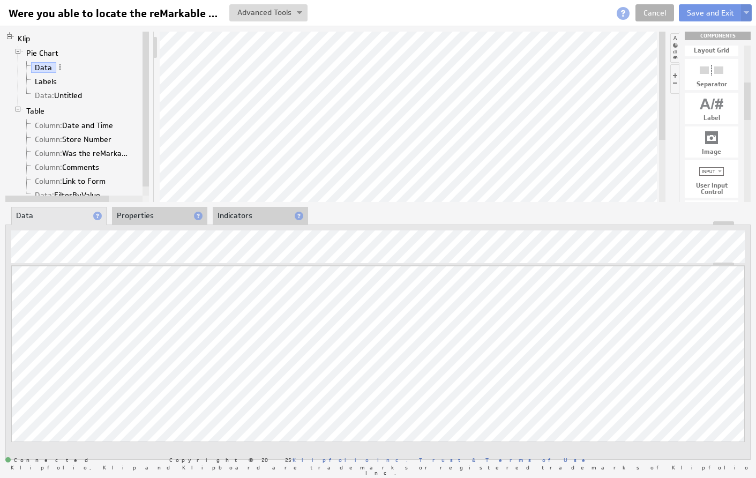
click at [711, 176] on div at bounding box center [712, 171] width 54 height 17
drag, startPoint x: 708, startPoint y: 174, endPoint x: 528, endPoint y: 78, distance: 203.9
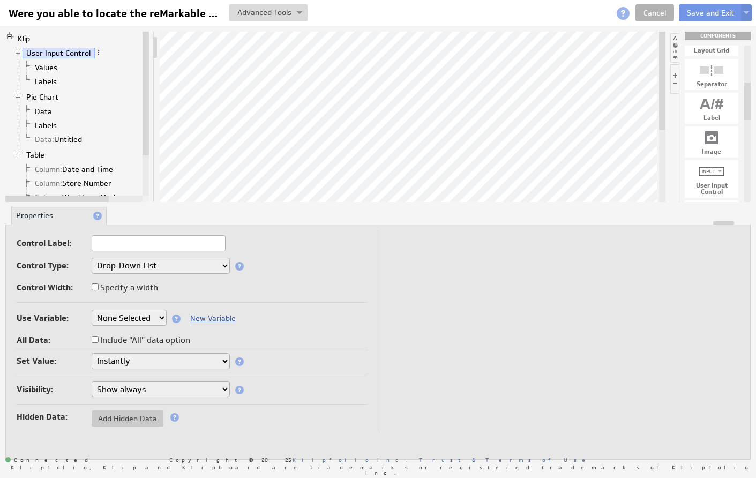
click at [199, 317] on link "New Variable" at bounding box center [213, 318] width 46 height 10
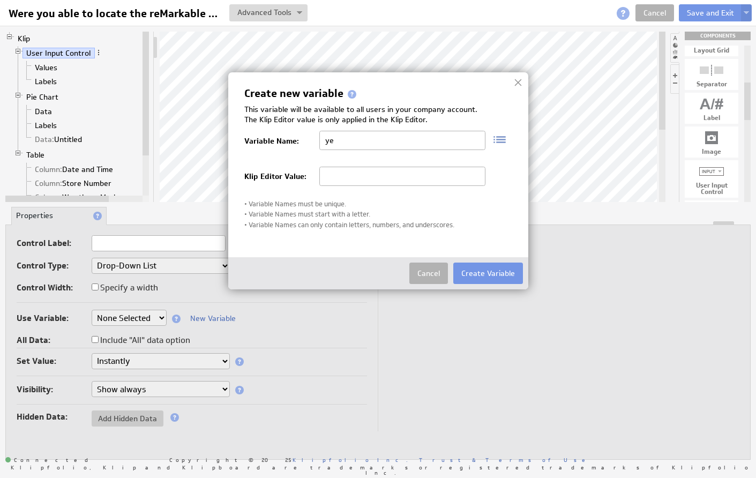
type input "y"
drag, startPoint x: 144, startPoint y: 118, endPoint x: 144, endPoint y: 123, distance: 5.4
click at [144, 123] on div at bounding box center [378, 239] width 756 height 478
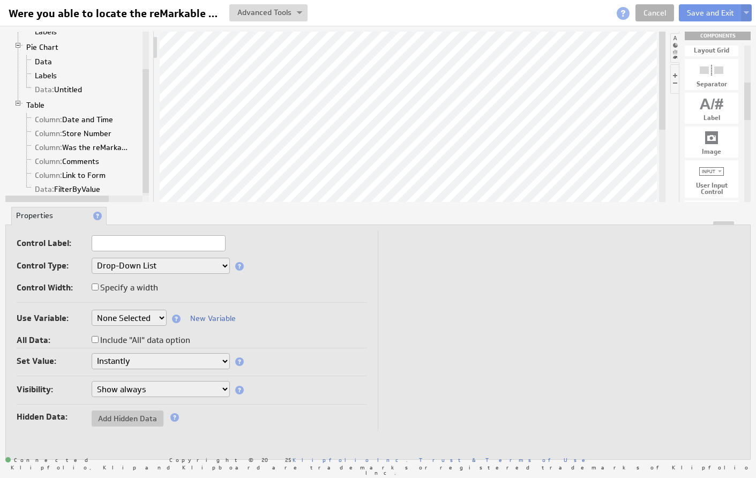
drag, startPoint x: 144, startPoint y: 123, endPoint x: 145, endPoint y: 162, distance: 38.6
click at [145, 162] on div at bounding box center [145, 131] width 6 height 124
click at [199, 318] on link "New Variable" at bounding box center [213, 318] width 46 height 10
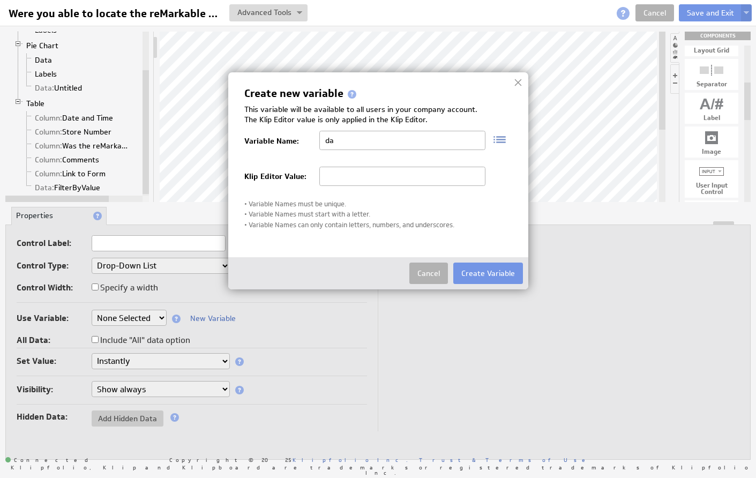
type input "d"
type input "slice1"
click at [472, 270] on button "Create Variable" at bounding box center [488, 272] width 70 height 21
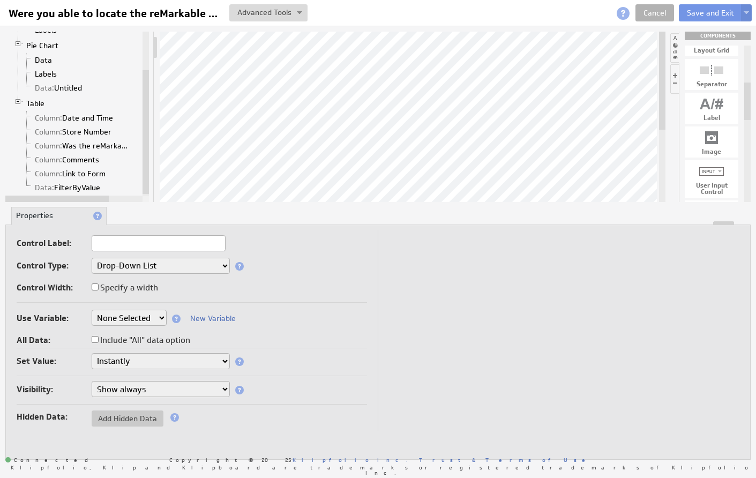
select select "slice1"
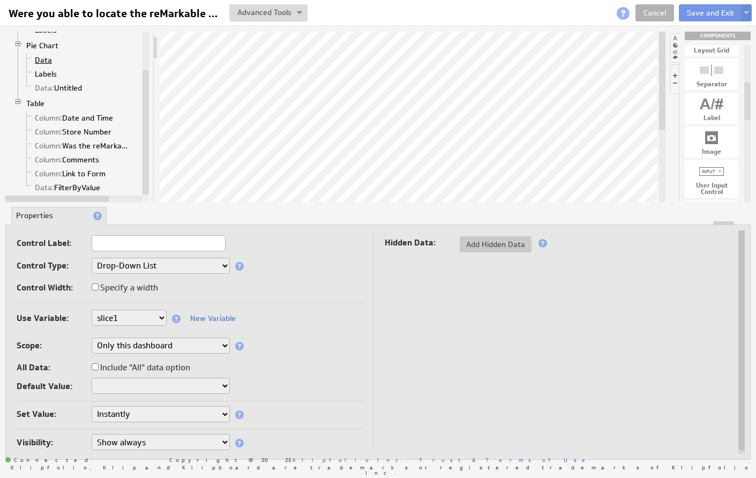
click at [46, 62] on link "Data" at bounding box center [43, 60] width 25 height 11
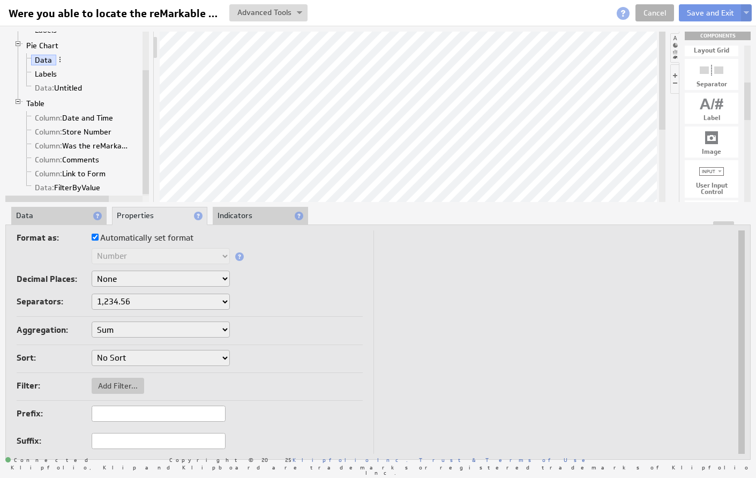
click at [357, 325] on div "Aggregation: Sum Average Median Min Max First Last Count Count Distinct" at bounding box center [190, 330] width 346 height 18
click at [656, 17] on link "Cancel" at bounding box center [654, 12] width 39 height 17
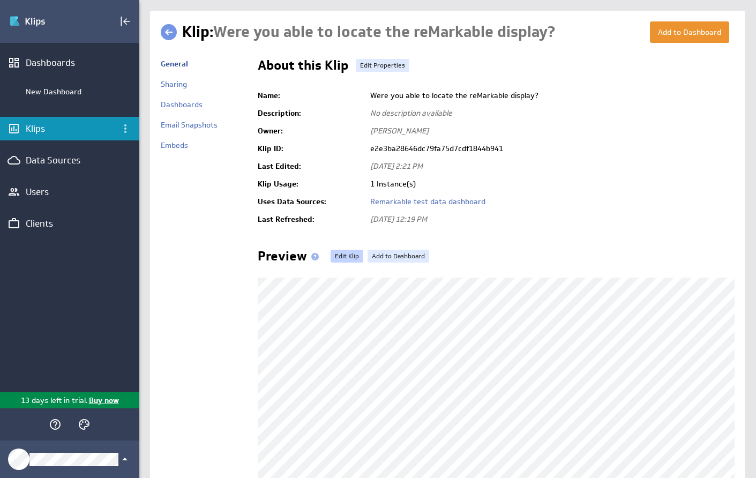
click at [348, 255] on link "Edit Klip" at bounding box center [346, 256] width 33 height 13
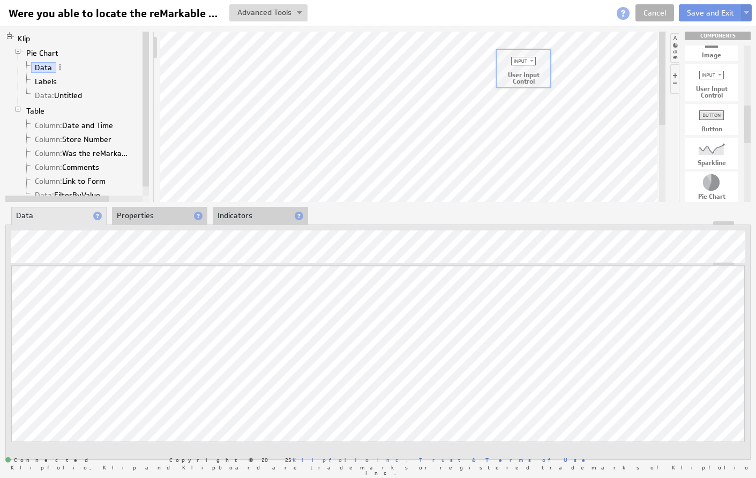
drag, startPoint x: 710, startPoint y: 87, endPoint x: 522, endPoint y: 73, distance: 188.6
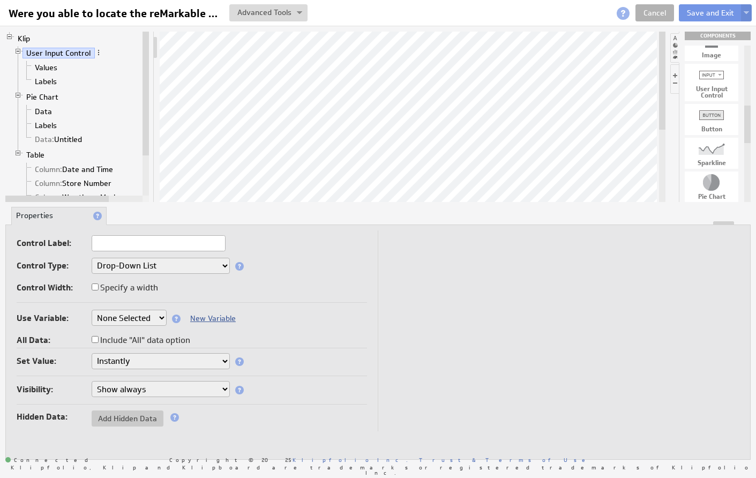
click at [211, 322] on link "New Variable" at bounding box center [213, 318] width 46 height 10
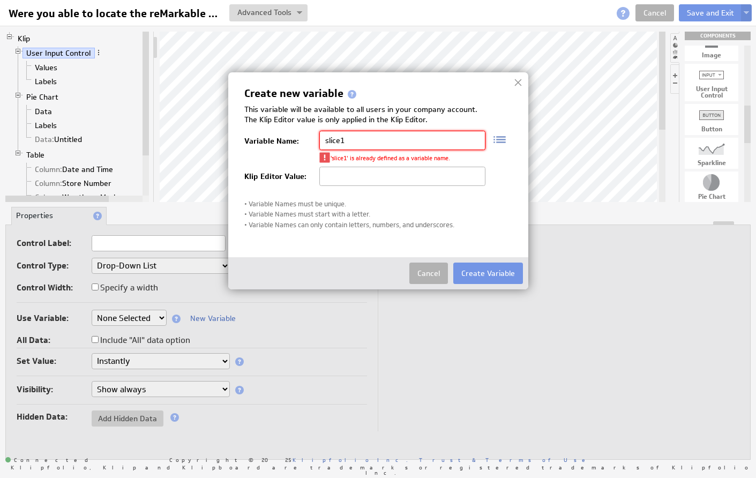
click at [337, 140] on input "slice1" at bounding box center [402, 140] width 166 height 19
click at [370, 138] on input "slice1" at bounding box center [402, 140] width 166 height 19
click at [369, 140] on input "slice1" at bounding box center [402, 140] width 166 height 19
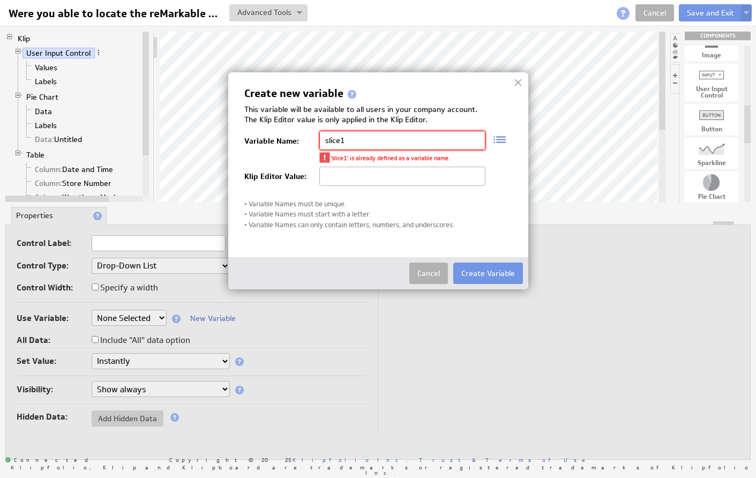
click at [343, 144] on input "slice1" at bounding box center [402, 140] width 166 height 19
click at [347, 161] on p "'slice1' is already defined as a variable name." at bounding box center [407, 159] width 155 height 14
click at [352, 142] on input "slice1" at bounding box center [402, 140] width 166 height 19
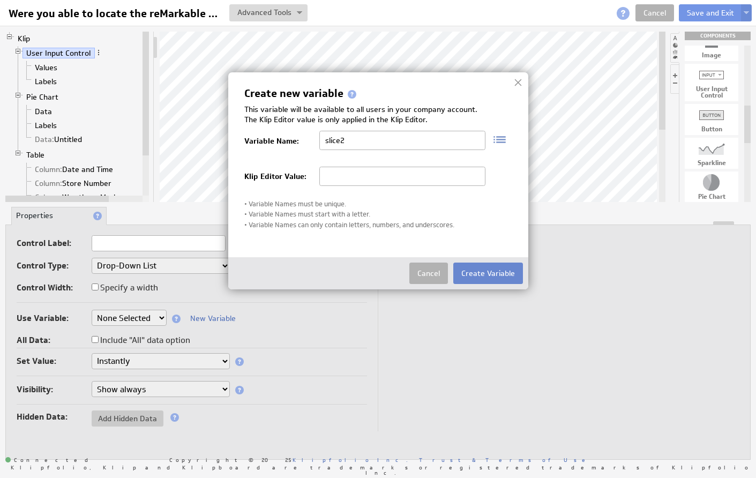
type input "slice2"
click at [472, 272] on button "Create Variable" at bounding box center [488, 272] width 70 height 21
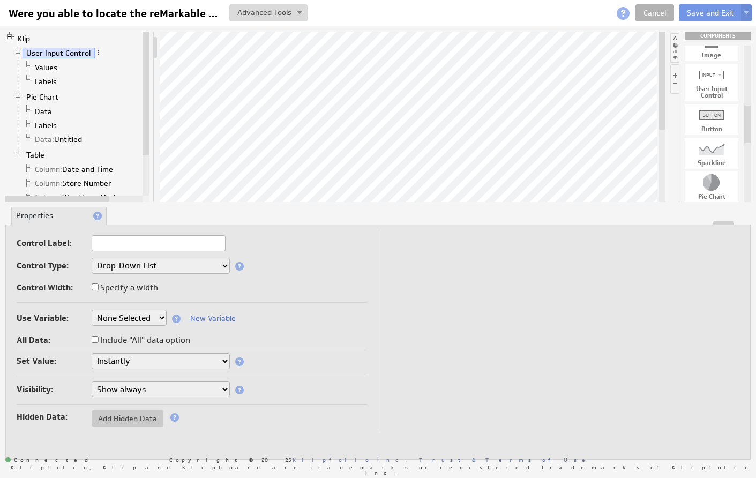
select select "slice2"
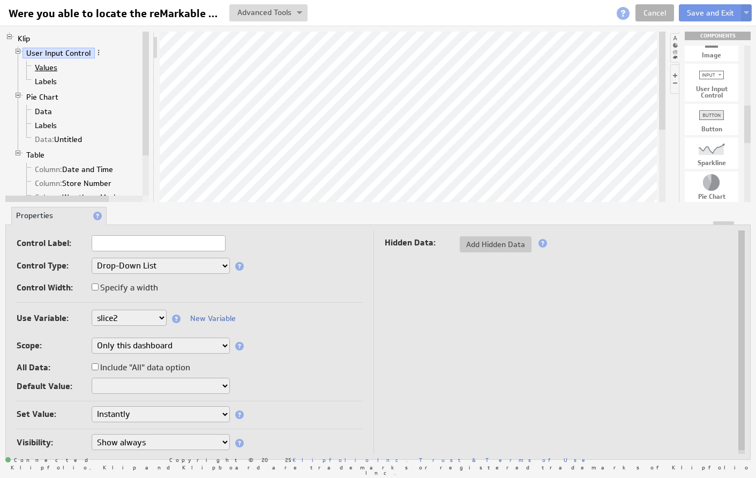
click at [40, 67] on link "Values" at bounding box center [46, 67] width 31 height 11
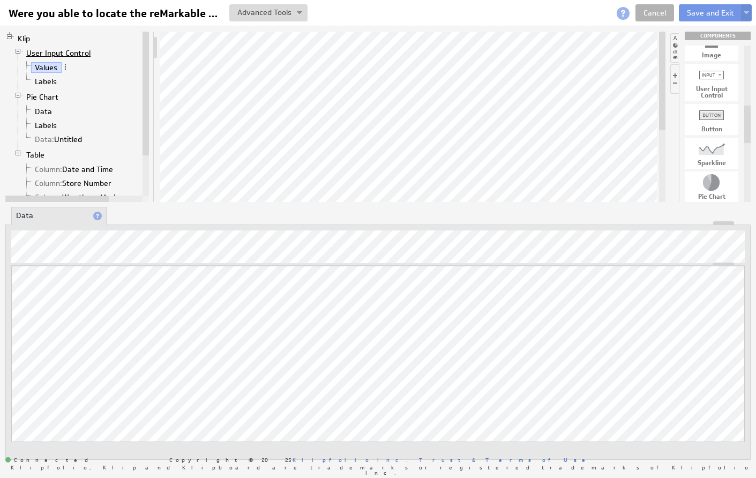
click at [56, 53] on link "User Input Control" at bounding box center [58, 53] width 72 height 11
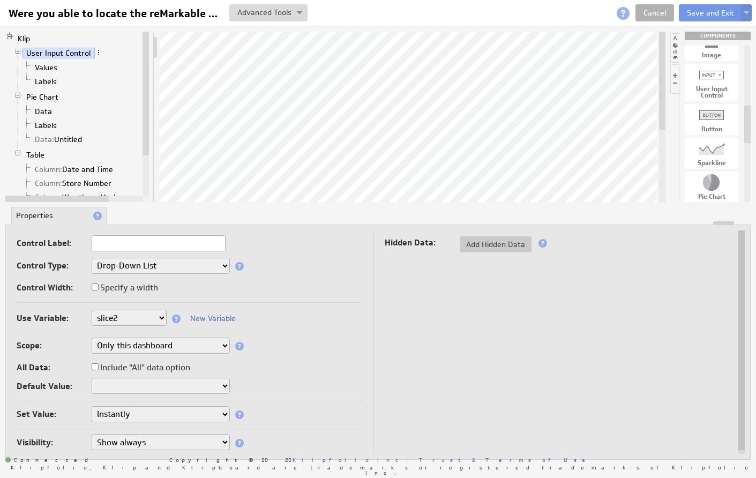
click at [124, 366] on label "Include "All" data option" at bounding box center [141, 367] width 99 height 15
click at [99, 366] on input "Include "All" data option" at bounding box center [95, 366] width 7 height 7
checkbox input "true"
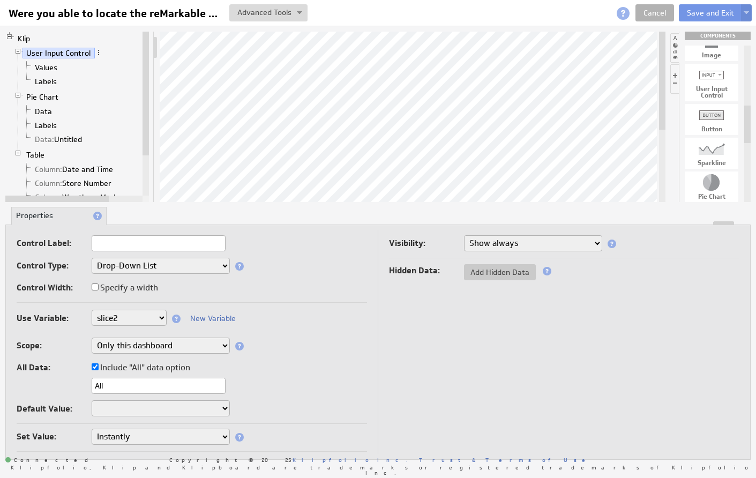
select select "hidden"
click at [489, 272] on span "Add Hidden Data" at bounding box center [500, 272] width 72 height 10
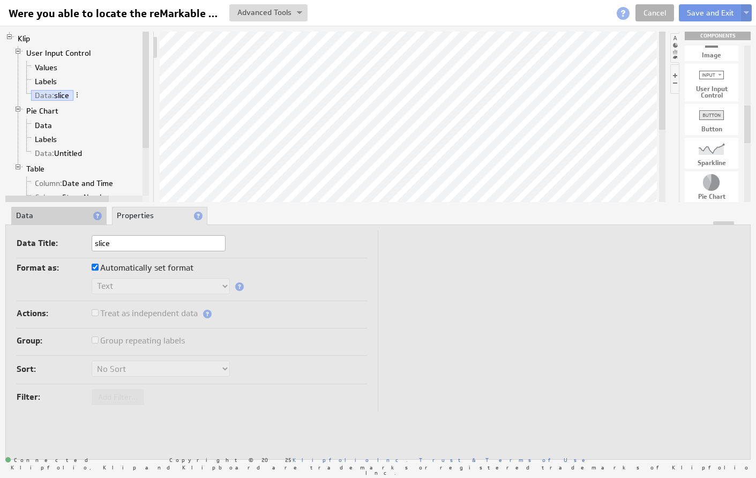
type input "slice"
click at [485, 270] on td at bounding box center [559, 320] width 362 height 181
click at [90, 131] on li "Data" at bounding box center [85, 125] width 126 height 14
click at [37, 171] on link "Table" at bounding box center [35, 168] width 26 height 11
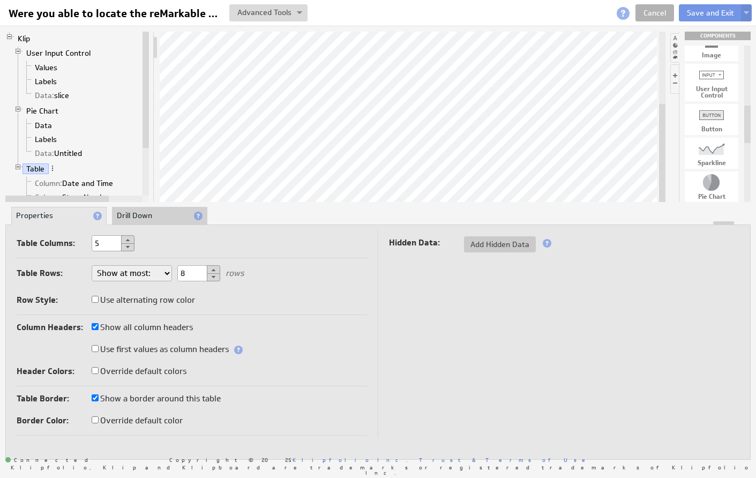
click at [159, 218] on li "Drill Down" at bounding box center [159, 216] width 95 height 18
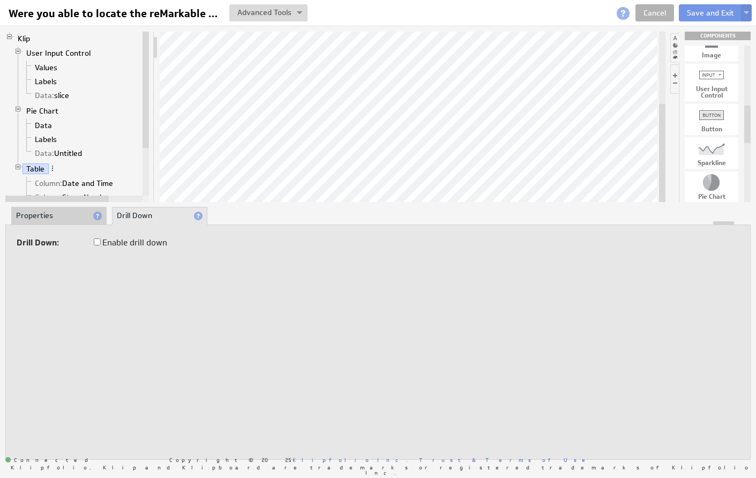
click at [85, 219] on li "Properties" at bounding box center [58, 216] width 95 height 18
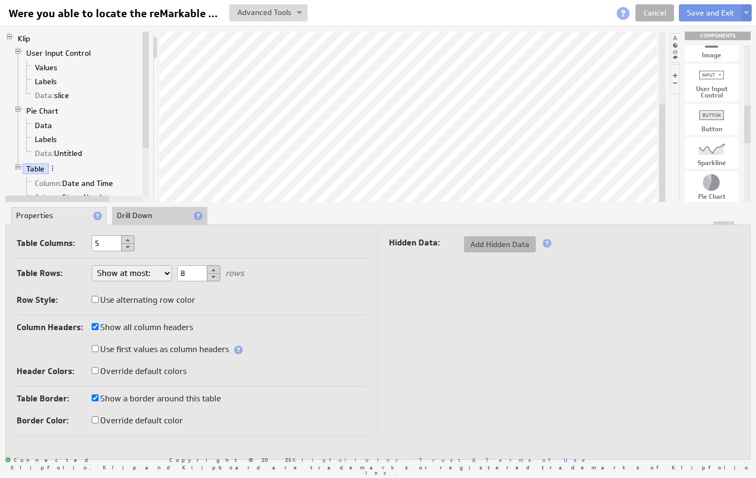
click at [485, 244] on span "Add Hidden Data" at bounding box center [500, 244] width 72 height 10
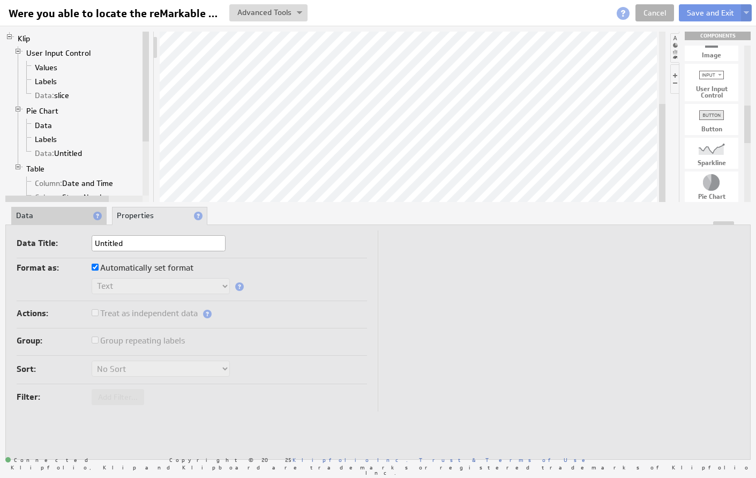
click at [78, 218] on li "Data" at bounding box center [58, 216] width 95 height 18
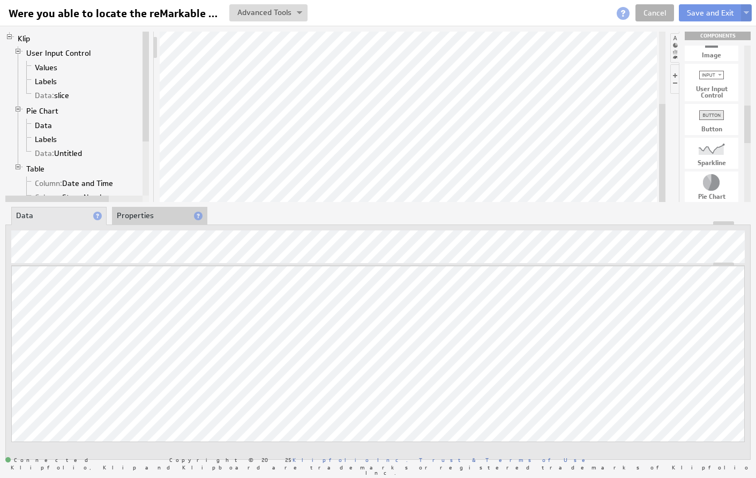
click at [133, 218] on li "Properties" at bounding box center [159, 216] width 95 height 18
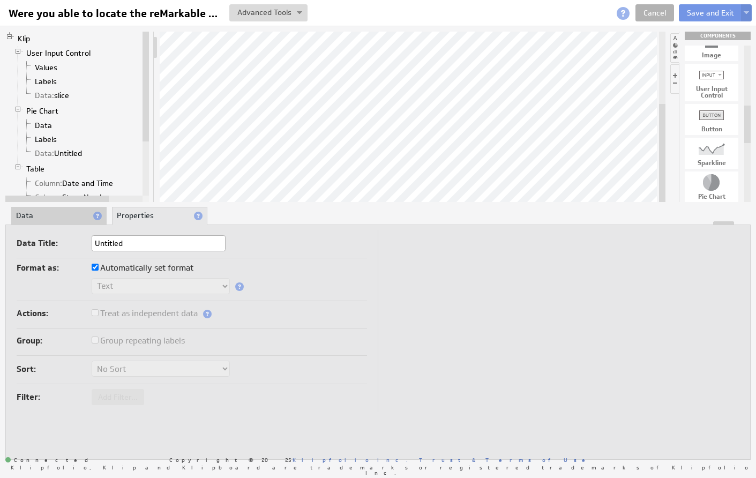
click at [63, 217] on li "Data" at bounding box center [58, 216] width 95 height 18
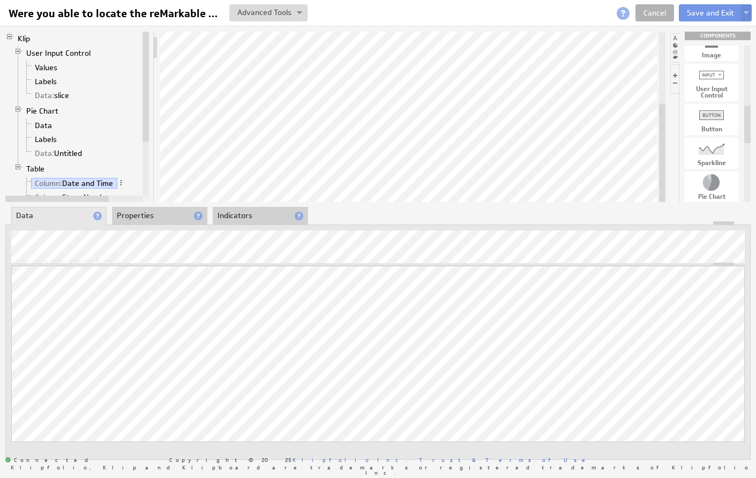
click at [156, 220] on li "Properties" at bounding box center [159, 216] width 95 height 18
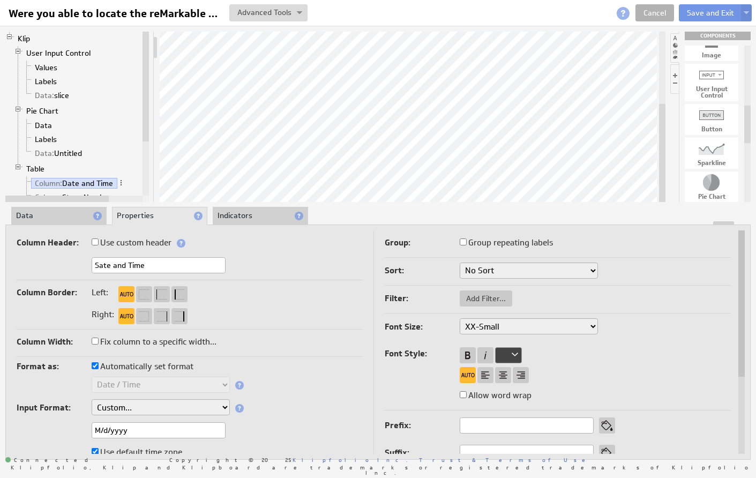
click at [252, 217] on li "Indicators" at bounding box center [260, 216] width 95 height 18
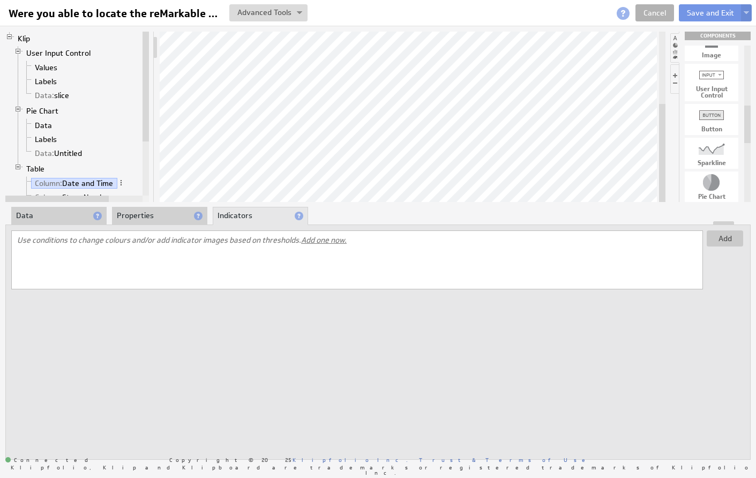
click at [62, 215] on li "Data" at bounding box center [58, 216] width 95 height 18
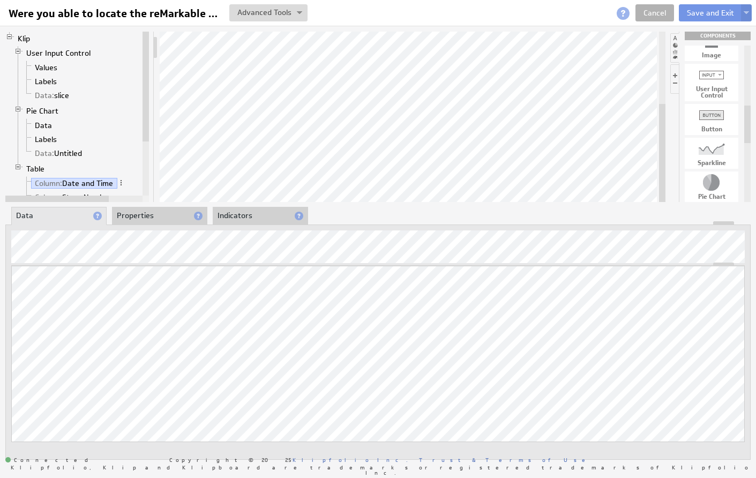
click at [144, 217] on li "Properties" at bounding box center [159, 216] width 95 height 18
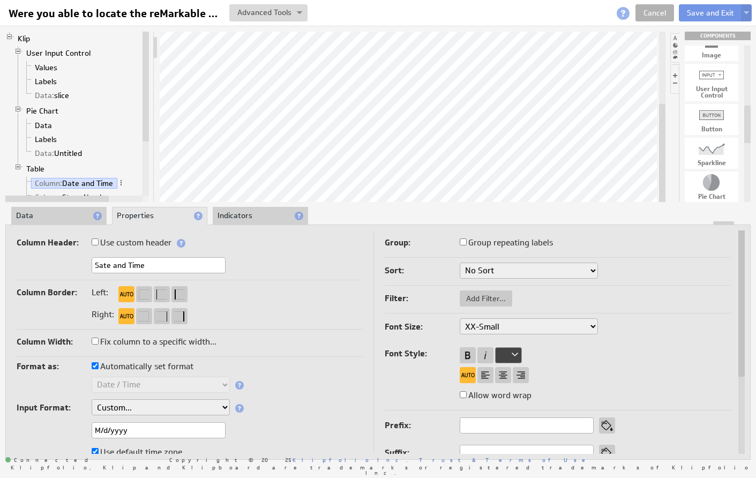
click at [239, 217] on li "Indicators" at bounding box center [260, 216] width 95 height 18
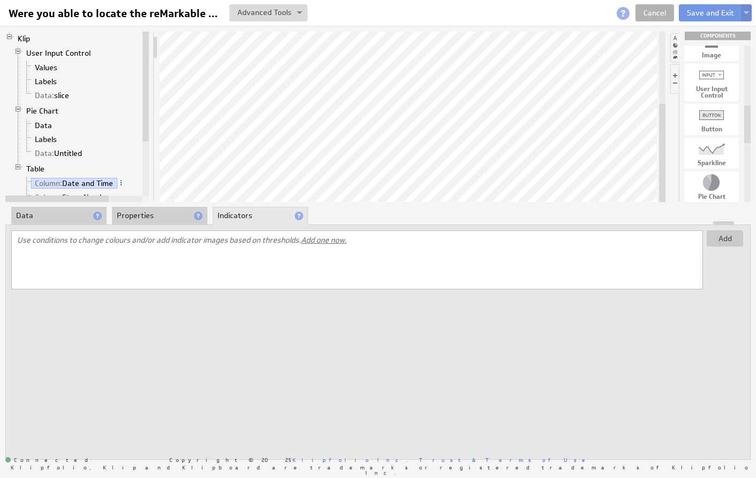
click at [160, 214] on li "Properties" at bounding box center [159, 216] width 95 height 18
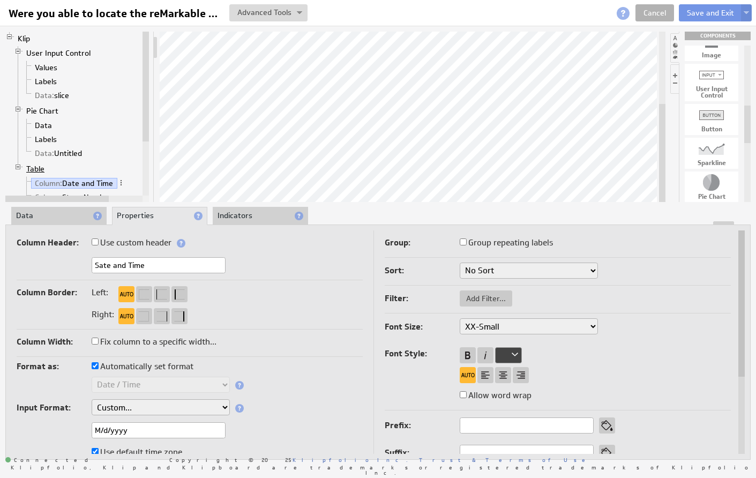
click at [40, 170] on link "Table" at bounding box center [35, 168] width 26 height 11
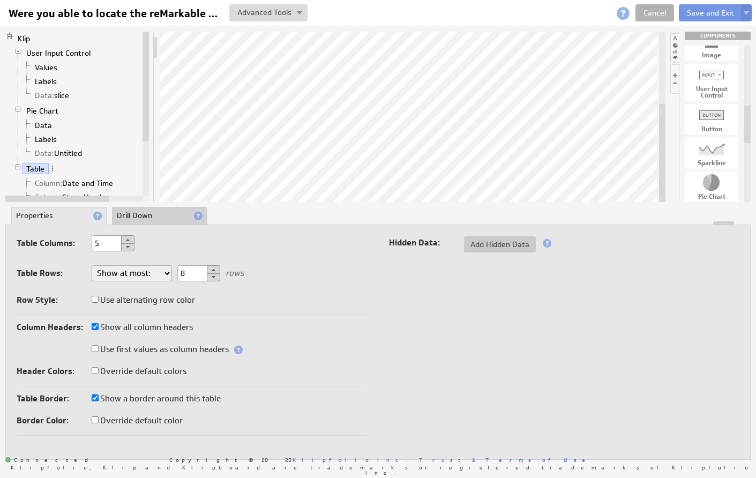
click at [95, 301] on input "Use alternating row color" at bounding box center [95, 299] width 7 height 7
checkbox input "true"
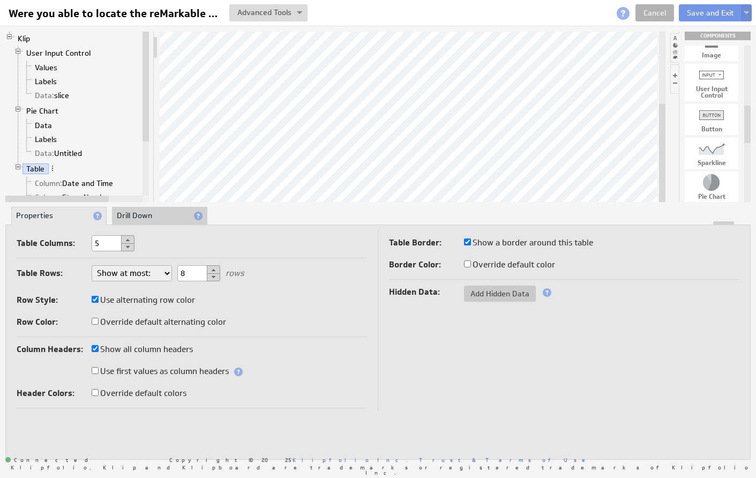
click at [147, 220] on li "Drill Down" at bounding box center [159, 216] width 95 height 18
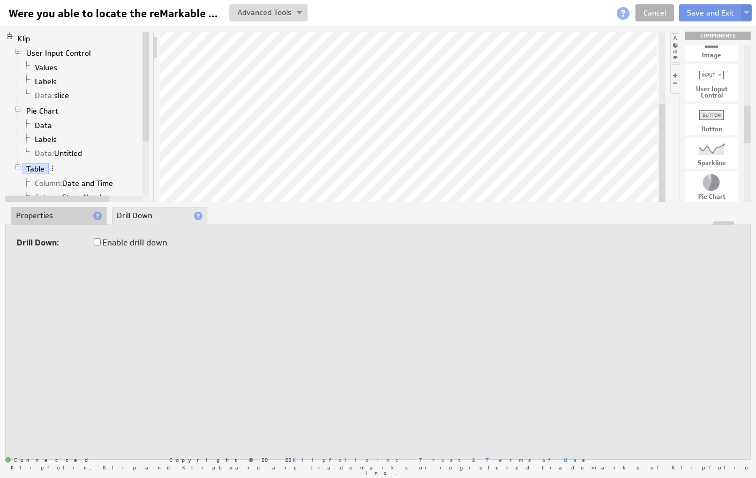
click at [69, 213] on li "Properties" at bounding box center [58, 216] width 95 height 18
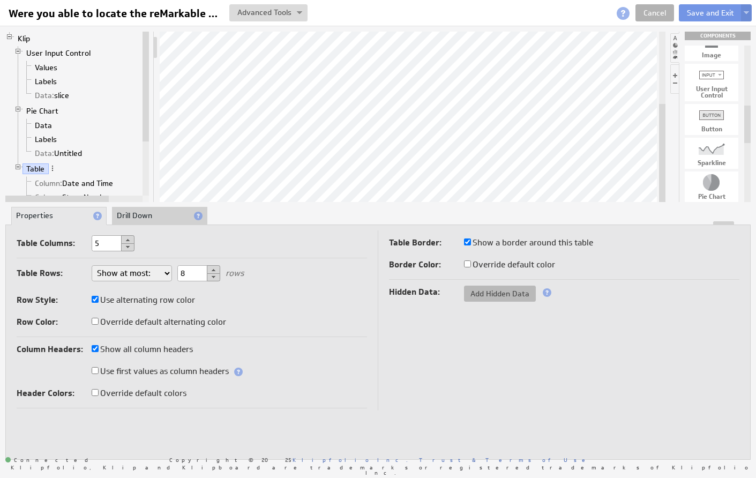
click at [510, 294] on span "Add Hidden Data" at bounding box center [500, 294] width 72 height 10
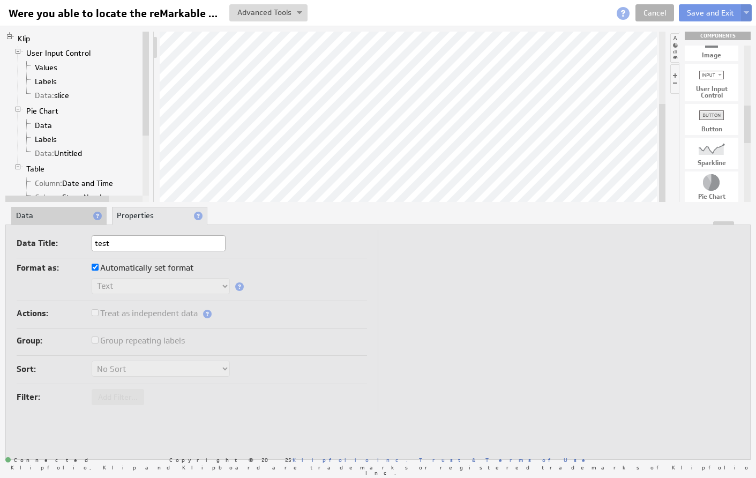
type input "test"
click at [245, 396] on div "Filter: Add Filter..." at bounding box center [192, 398] width 350 height 18
click at [92, 268] on input "Automatically set format" at bounding box center [95, 267] width 7 height 7
checkbox input "false"
click at [149, 216] on li "Properties" at bounding box center [159, 216] width 95 height 18
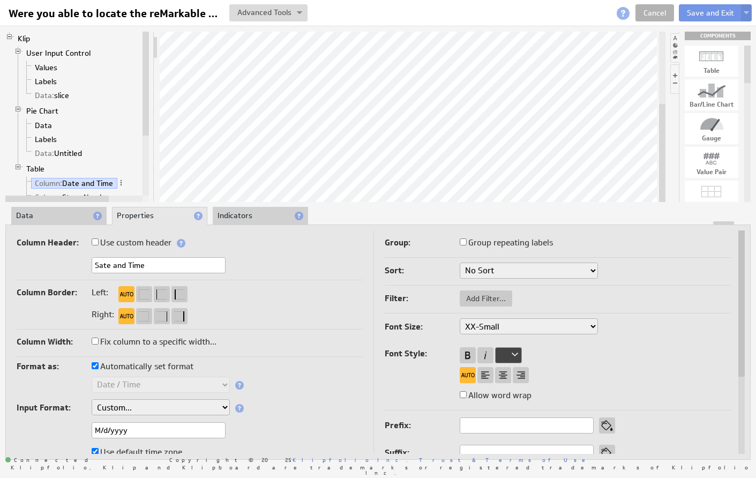
click at [269, 209] on li "Indicators" at bounding box center [260, 216] width 95 height 18
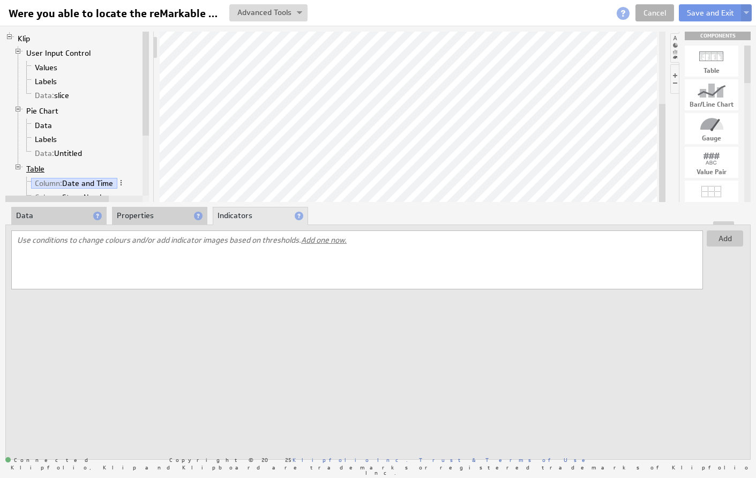
click at [40, 168] on link "Table" at bounding box center [35, 168] width 26 height 11
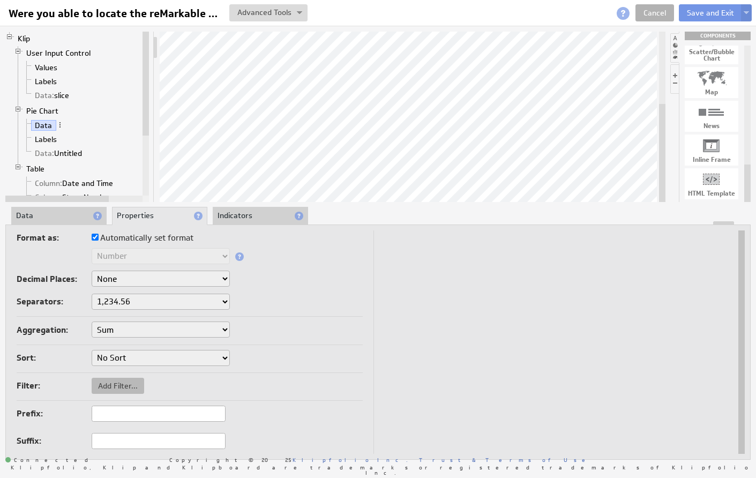
click at [115, 385] on span "Add Filter..." at bounding box center [118, 386] width 52 height 10
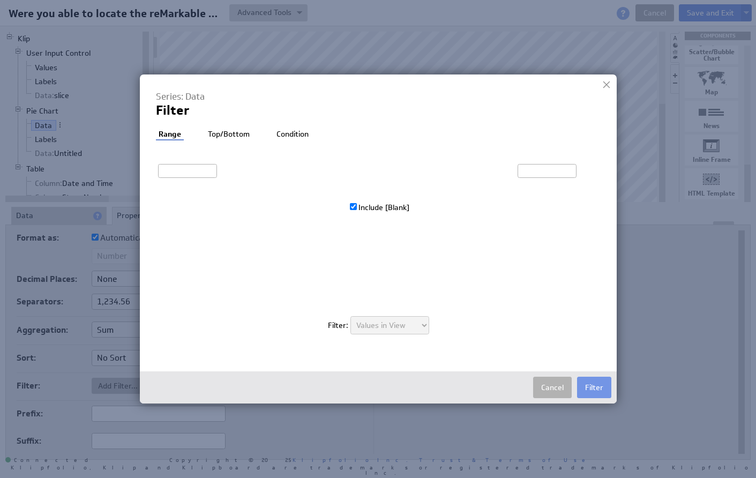
type input "1"
type input "210"
checkbox input "true"
click at [227, 134] on li "Top/Bottom" at bounding box center [228, 134] width 47 height 11
click at [302, 140] on div "Range Top/Bottom Condition Exclude Top Bottom 10 Series: Data Custom Filter 1 2…" at bounding box center [378, 237] width 445 height 216
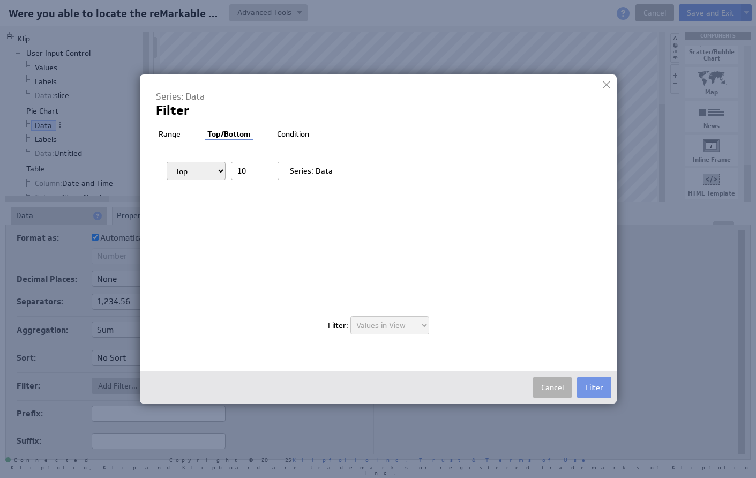
click at [299, 135] on li "Condition" at bounding box center [292, 134] width 37 height 11
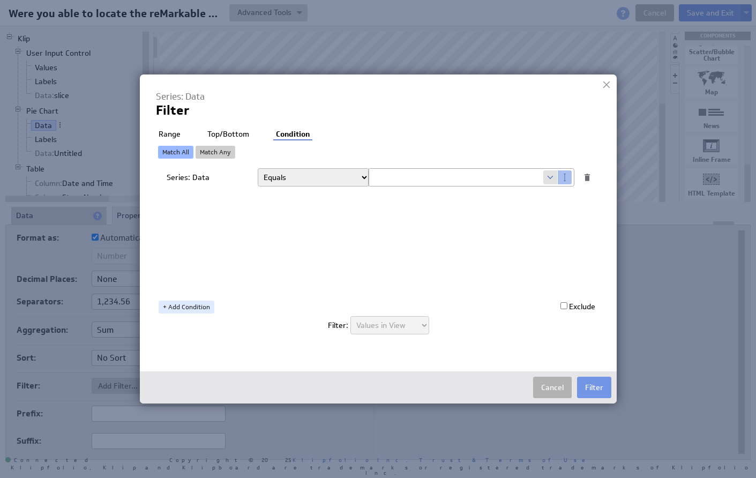
click at [549, 175] on span at bounding box center [550, 177] width 14 height 14
select select "slice2"
click at [604, 391] on button "Filter" at bounding box center [594, 387] width 34 height 21
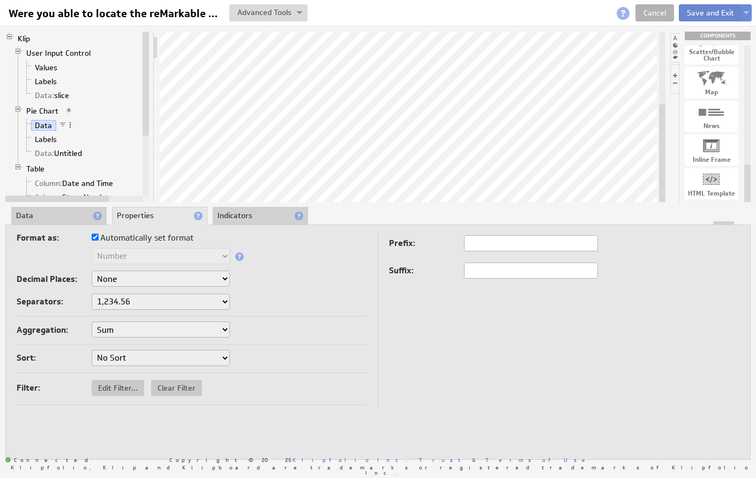
click at [700, 12] on button "Save and Exit" at bounding box center [710, 12] width 63 height 17
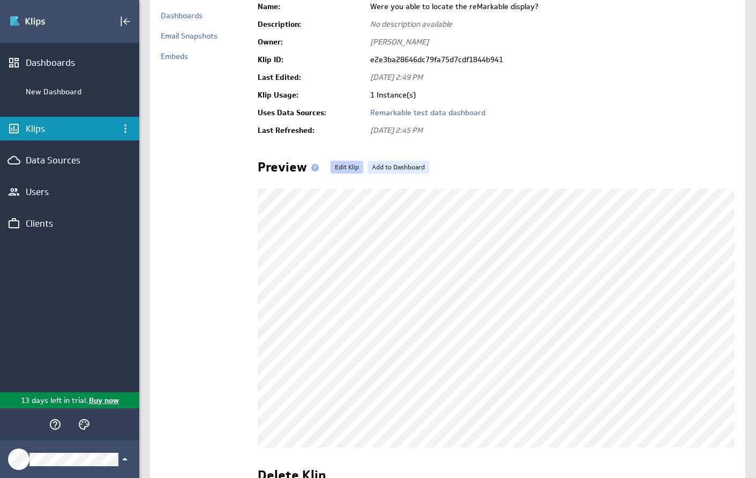
scroll to position [91, 0]
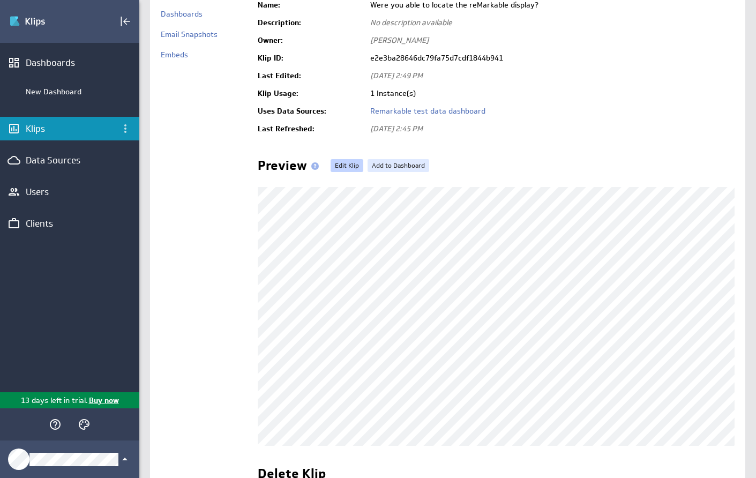
click at [347, 161] on link "Edit Klip" at bounding box center [346, 165] width 33 height 13
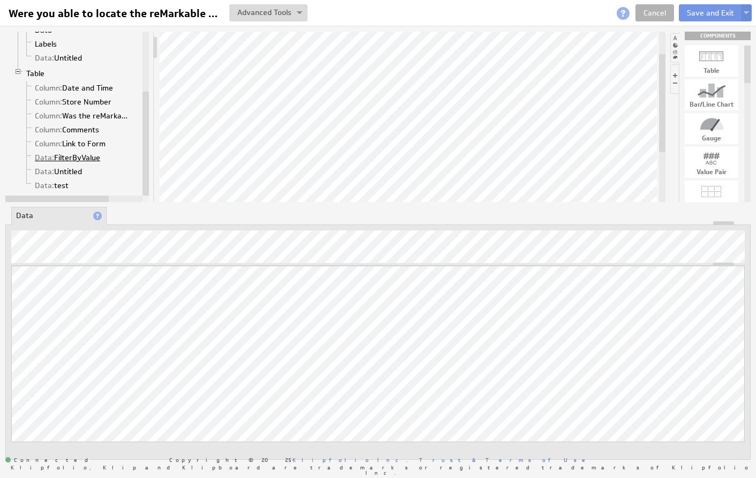
click at [85, 160] on link "Data: FilterByValue" at bounding box center [67, 157] width 73 height 11
click at [78, 156] on link "Data: FilterByValue" at bounding box center [67, 157] width 73 height 11
click at [39, 161] on span "Data:" at bounding box center [44, 158] width 19 height 10
click at [107, 155] on span at bounding box center [107, 156] width 7 height 7
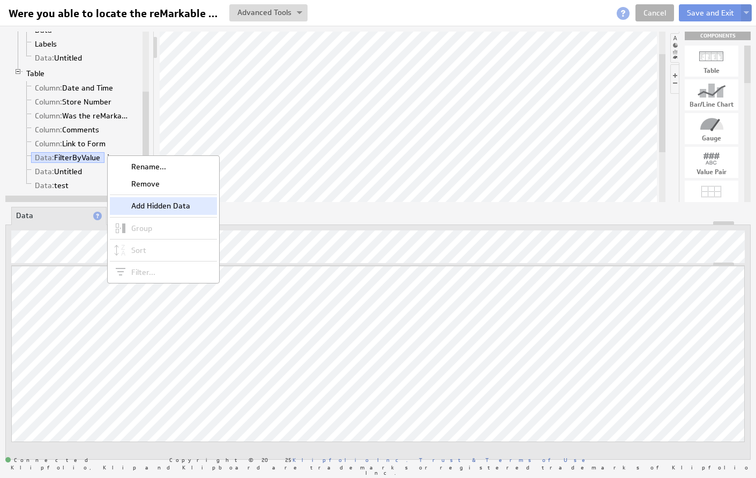
click at [133, 205] on div "Add Hidden Data" at bounding box center [163, 205] width 107 height 17
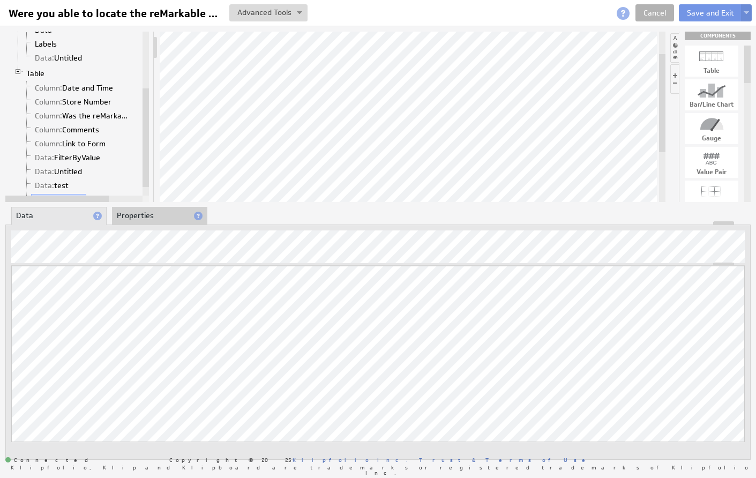
click at [134, 216] on li "Properties" at bounding box center [159, 216] width 95 height 18
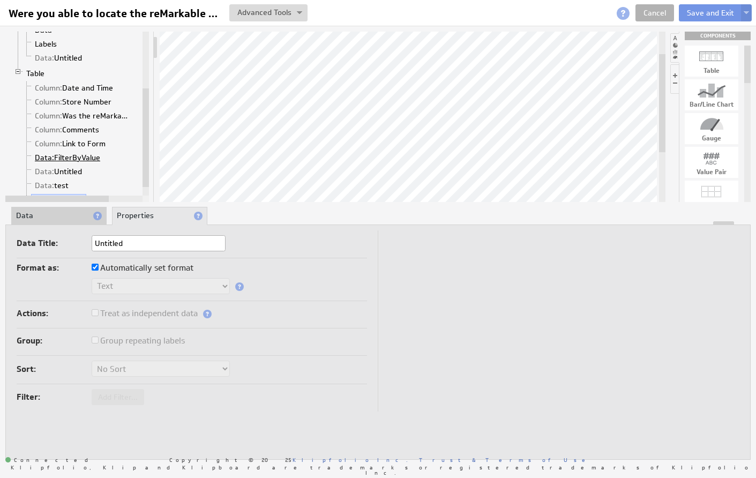
click at [45, 159] on span "Data:" at bounding box center [44, 158] width 19 height 10
click at [108, 155] on span at bounding box center [107, 156] width 7 height 7
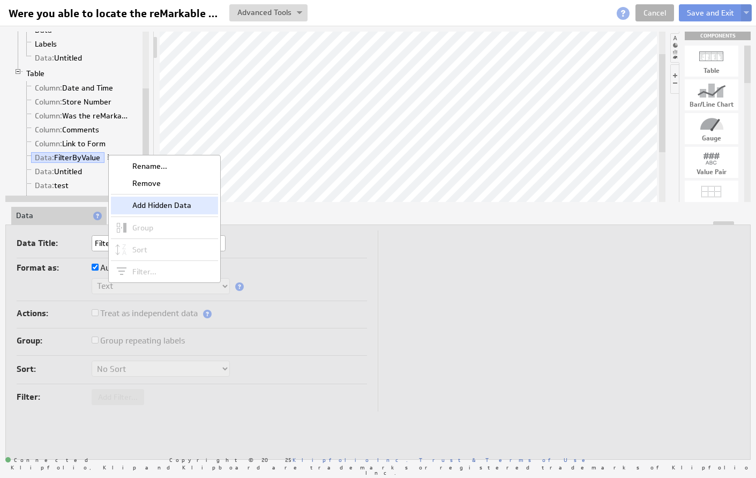
click at [143, 208] on div "Add Hidden Data" at bounding box center [164, 205] width 107 height 17
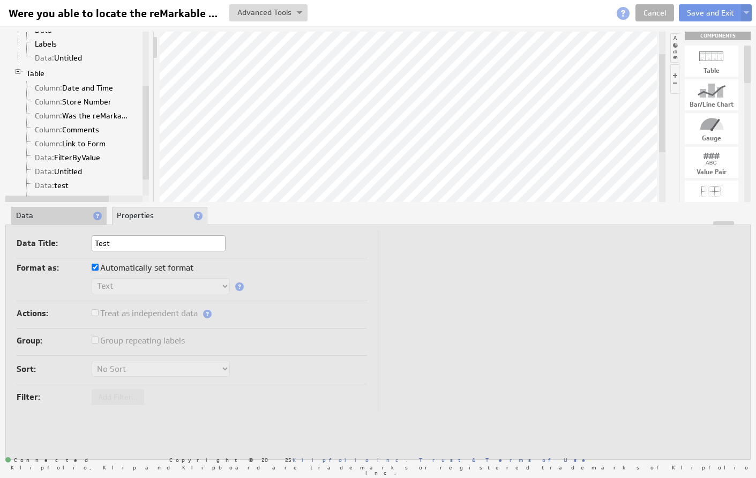
type input "Test"
click at [93, 269] on input "Automatically set format" at bounding box center [95, 267] width 7 height 7
checkbox input "false"
click at [70, 214] on li "Data" at bounding box center [58, 216] width 95 height 18
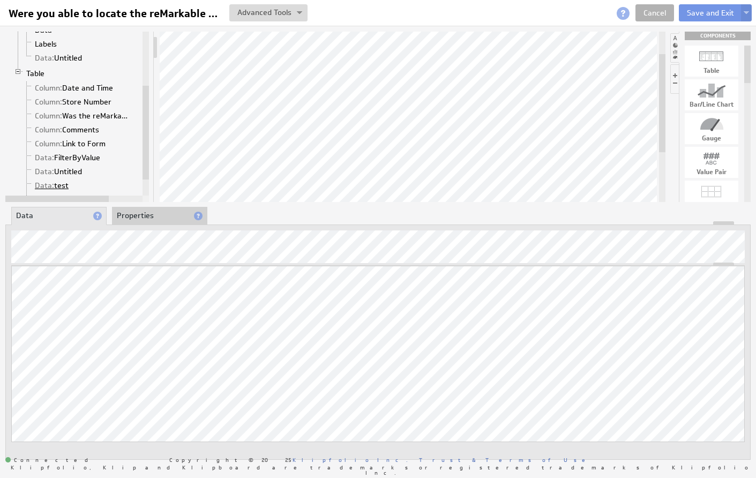
click at [64, 185] on link "Data: test" at bounding box center [52, 185] width 42 height 11
click at [78, 183] on span at bounding box center [76, 184] width 7 height 7
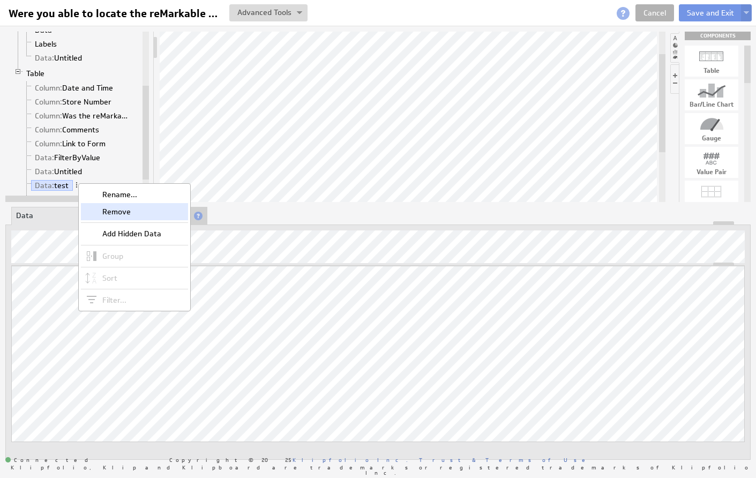
click at [97, 211] on div "Remove" at bounding box center [134, 211] width 107 height 17
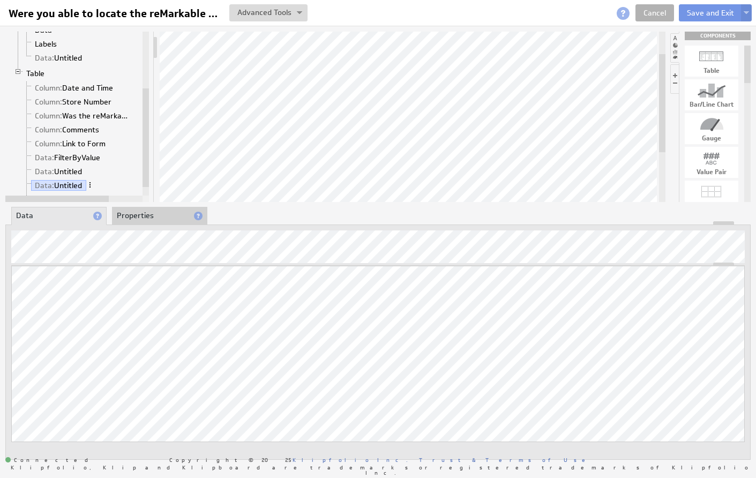
click at [89, 186] on span at bounding box center [89, 184] width 7 height 7
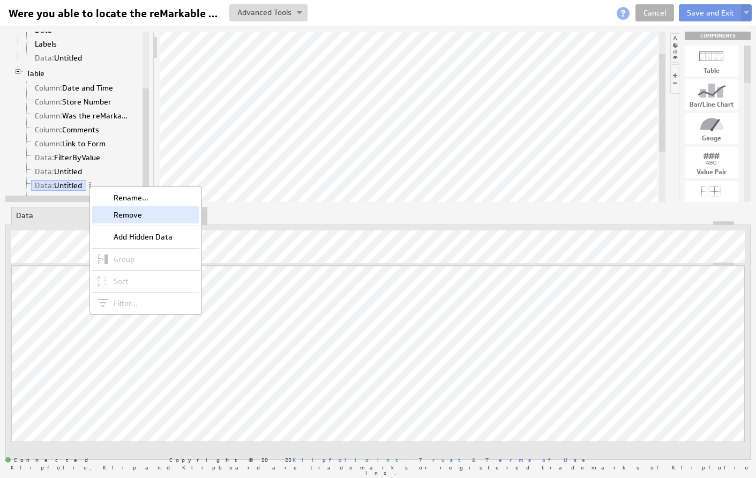
click at [108, 215] on div "Remove" at bounding box center [145, 214] width 107 height 17
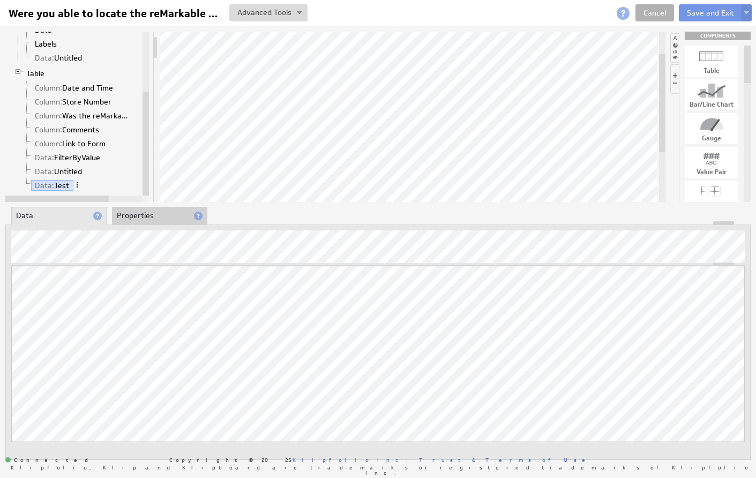
click at [77, 185] on span at bounding box center [76, 184] width 7 height 7
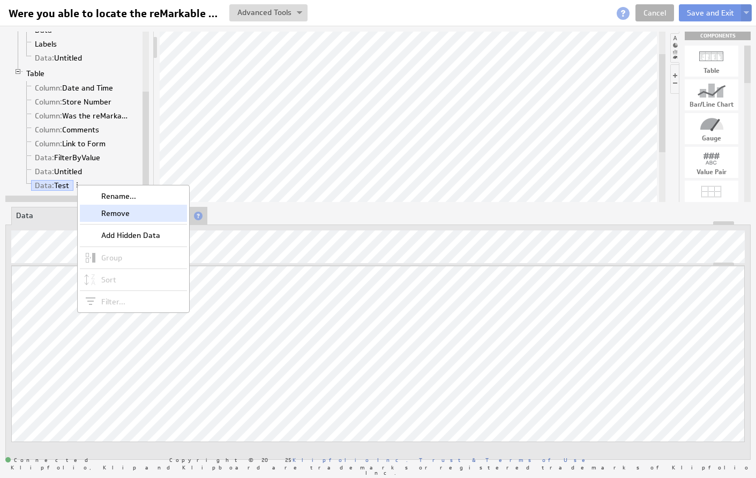
click at [108, 210] on div "Remove" at bounding box center [133, 213] width 107 height 17
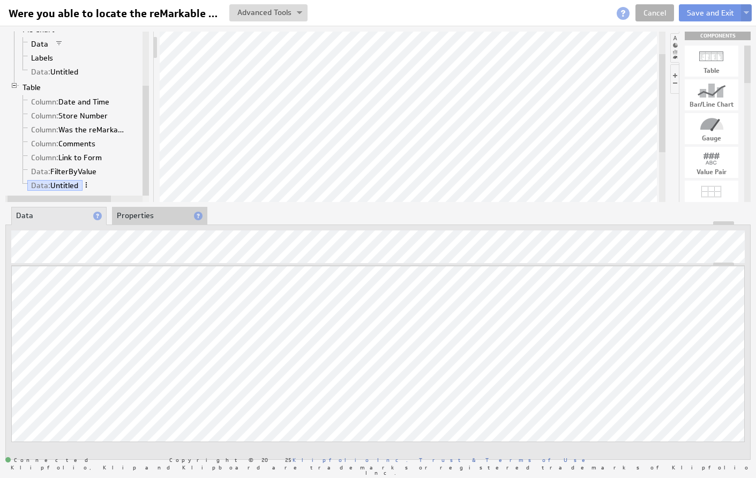
click at [88, 184] on span at bounding box center [85, 184] width 7 height 7
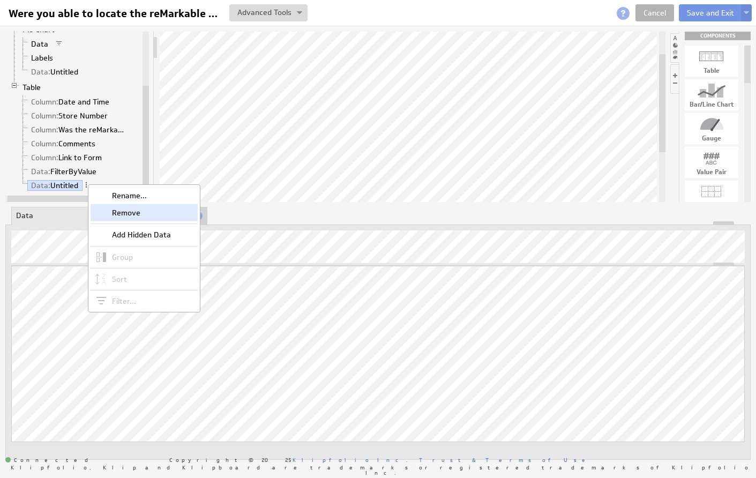
click at [110, 211] on div "Remove" at bounding box center [144, 212] width 107 height 17
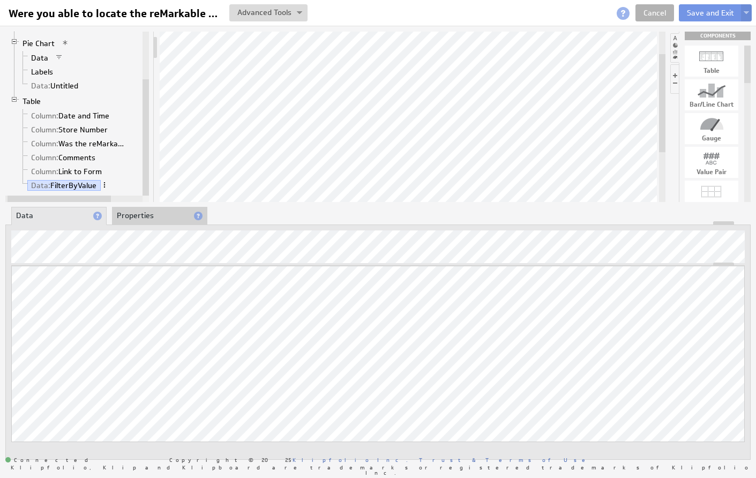
click at [104, 185] on span at bounding box center [104, 184] width 7 height 7
click at [653, 9] on link "Cancel" at bounding box center [654, 12] width 39 height 17
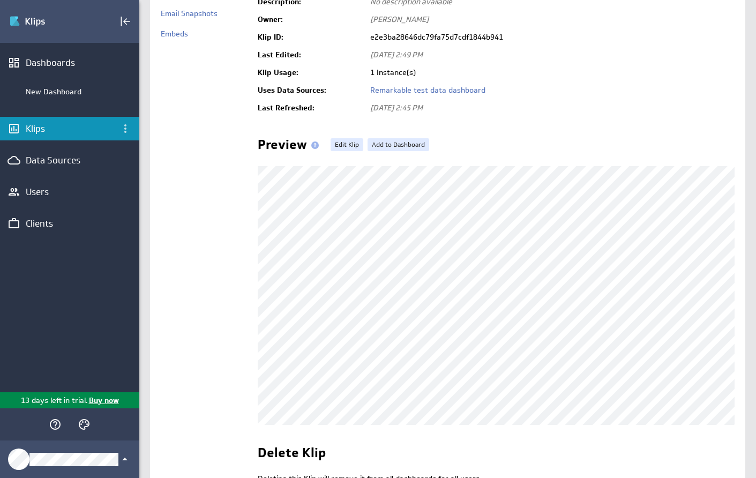
scroll to position [115, 0]
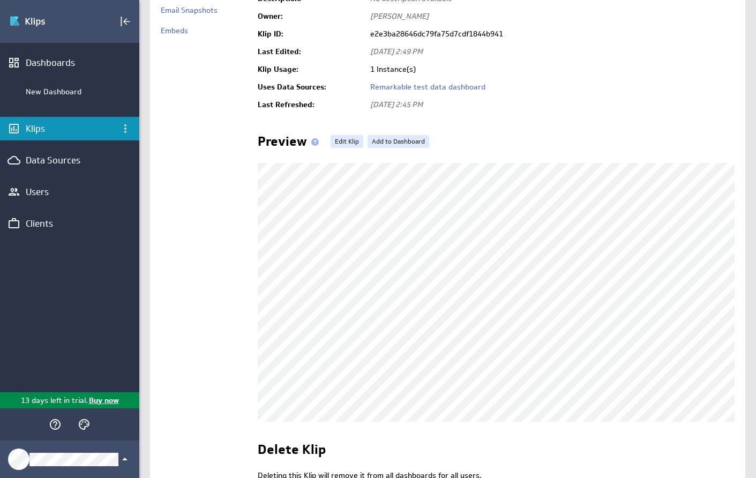
click at [48, 131] on div "Klips" at bounding box center [70, 129] width 88 height 12
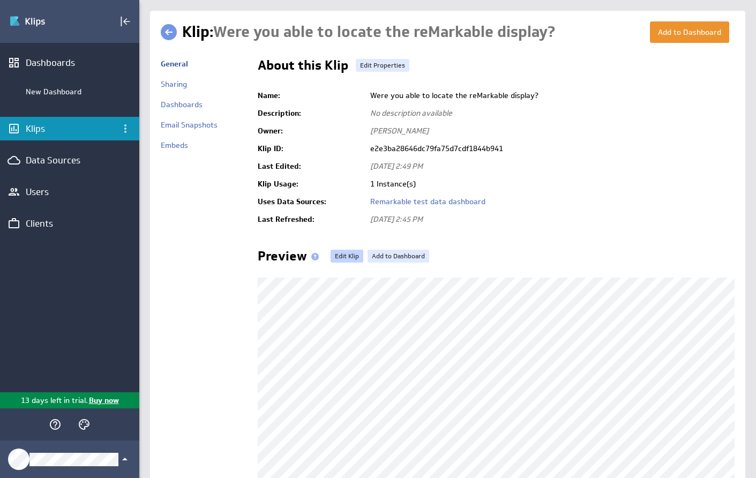
click at [340, 258] on link "Edit Klip" at bounding box center [346, 256] width 33 height 13
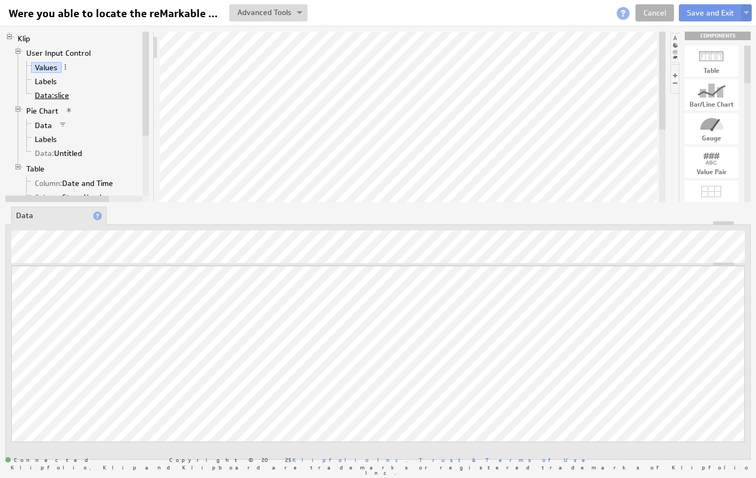
click at [46, 96] on span "Data:" at bounding box center [44, 96] width 19 height 10
click at [67, 94] on link "Data: slice" at bounding box center [52, 95] width 42 height 11
click at [78, 94] on span at bounding box center [76, 94] width 7 height 7
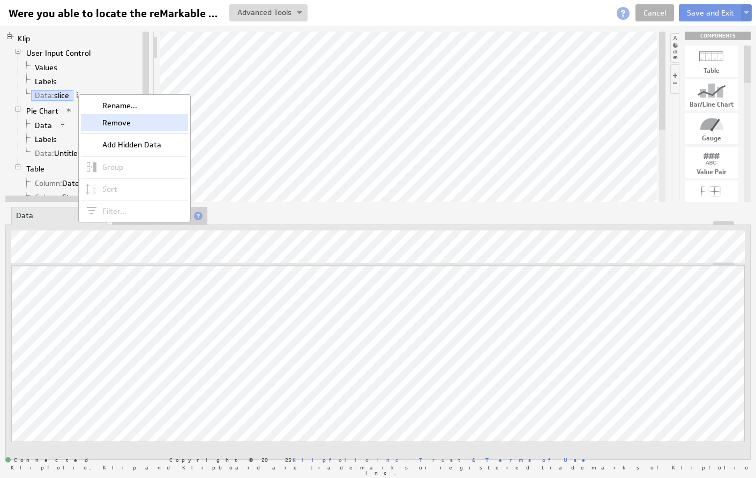
click at [101, 124] on div "Remove" at bounding box center [134, 122] width 107 height 17
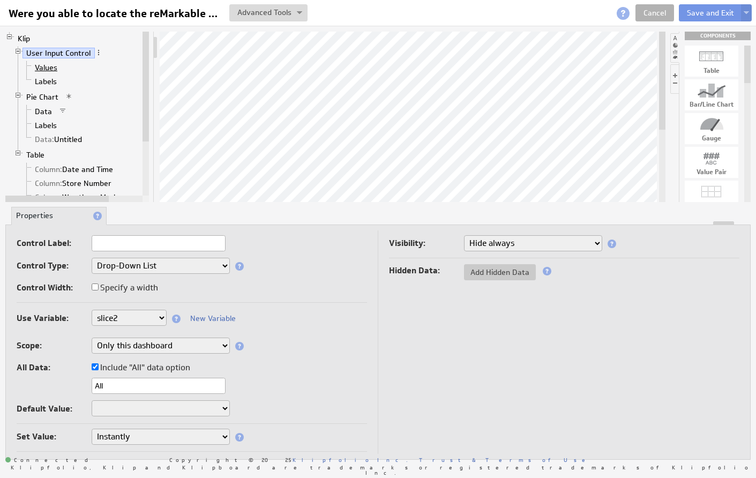
click at [49, 64] on link "Values" at bounding box center [46, 67] width 31 height 11
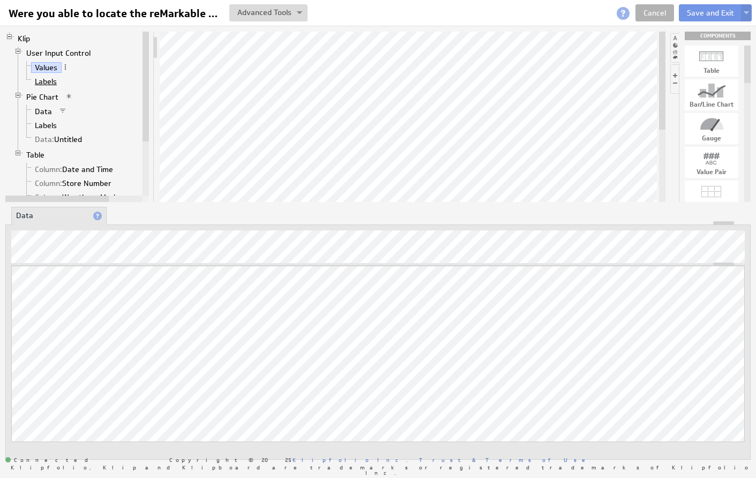
click at [44, 84] on link "Labels" at bounding box center [46, 81] width 30 height 11
click at [45, 72] on link "Values" at bounding box center [46, 67] width 31 height 11
click at [44, 109] on link "Data" at bounding box center [43, 111] width 25 height 11
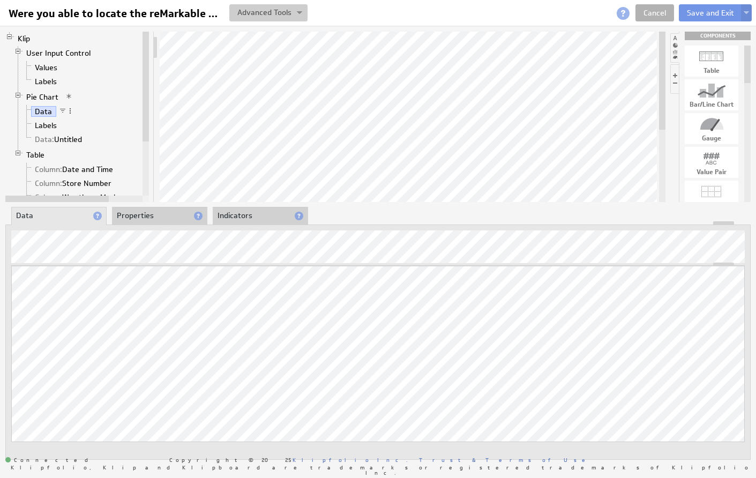
click at [264, 17] on button at bounding box center [268, 12] width 78 height 17
click at [236, 70] on td "Manage Variables..." at bounding box center [231, 69] width 89 height 17
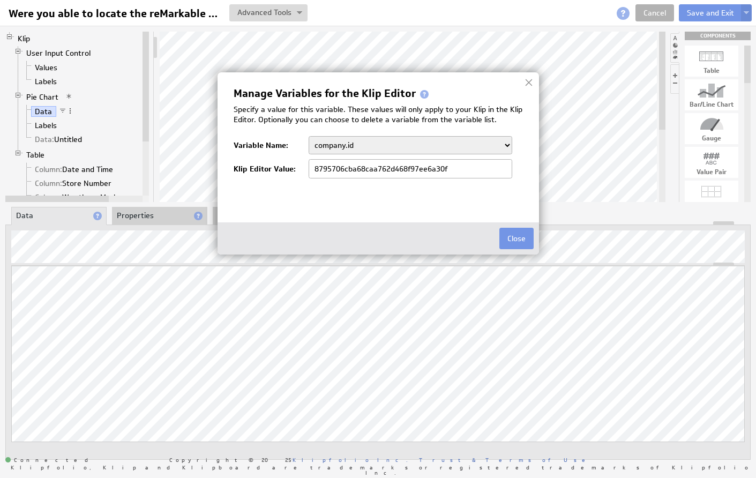
select select "DisplayAnswer"
click at [472, 189] on button "Delete this variable" at bounding box center [479, 189] width 66 height 12
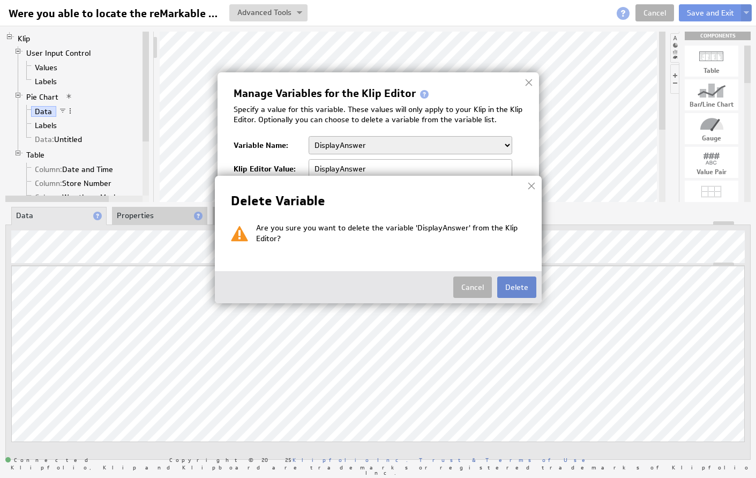
click at [515, 289] on button "Delete" at bounding box center [516, 286] width 39 height 21
type input "8795706cba68caa762d468f97ee6a30f"
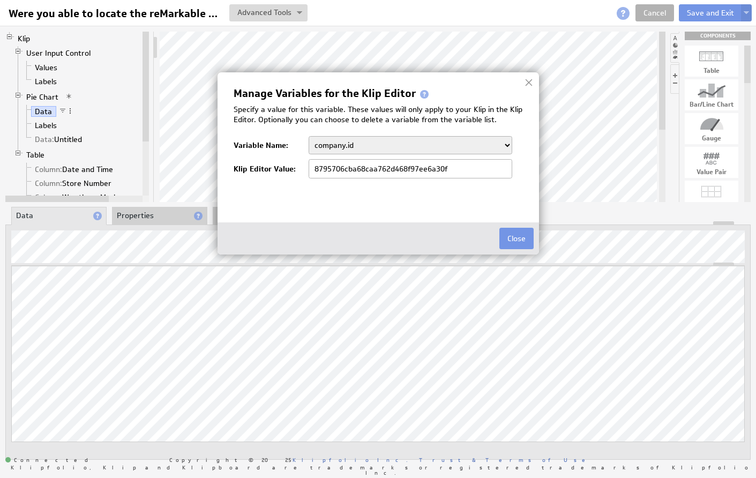
select select "slice1"
click at [488, 187] on button "Delete this variable" at bounding box center [479, 189] width 66 height 12
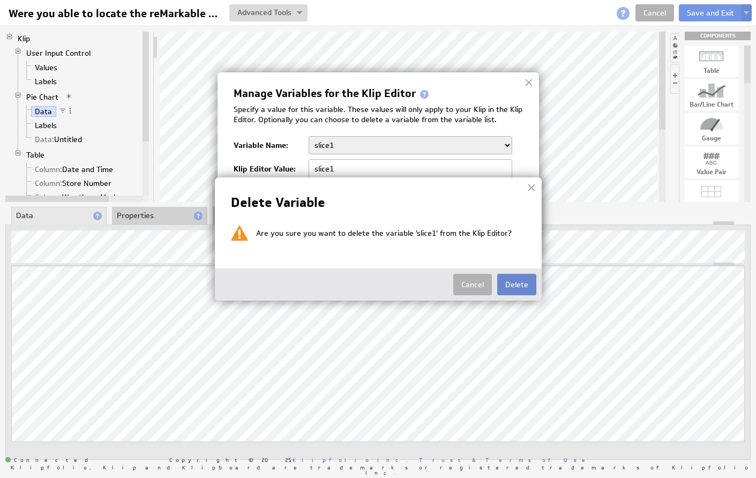
click at [518, 281] on button "Delete" at bounding box center [516, 284] width 39 height 21
type input "8795706cba68caa762d468f97ee6a30f"
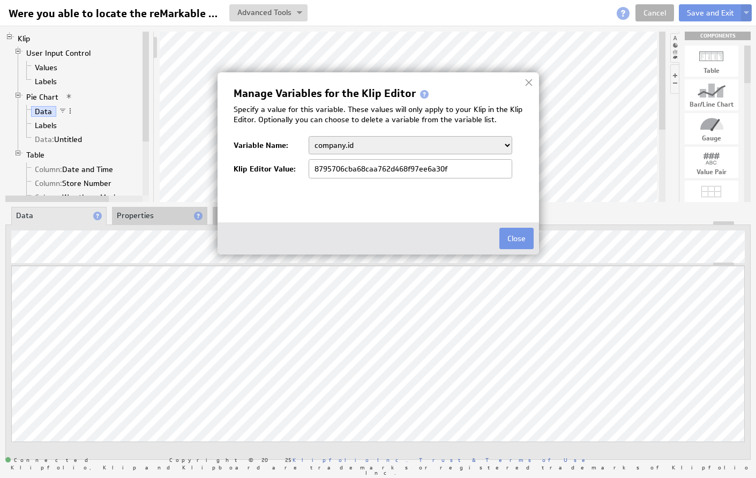
select select "Yes"
click at [485, 186] on button "Delete this variable" at bounding box center [479, 189] width 66 height 12
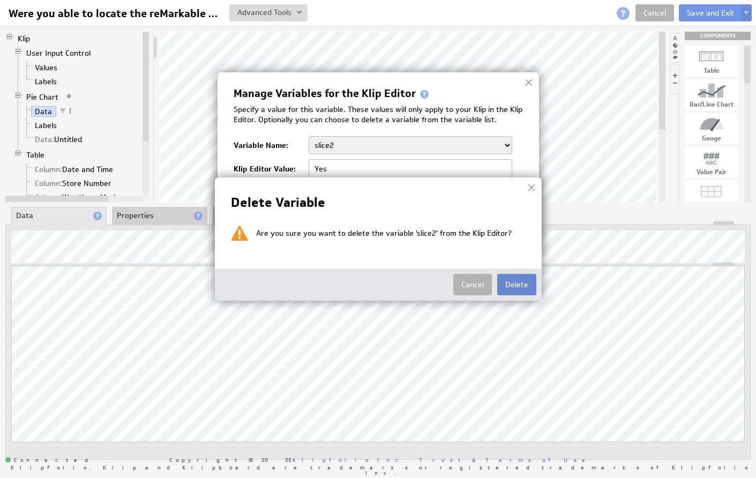
click at [517, 285] on button "Delete" at bounding box center [516, 284] width 39 height 21
type input "8795706cba68caa762d468f97ee6a30f"
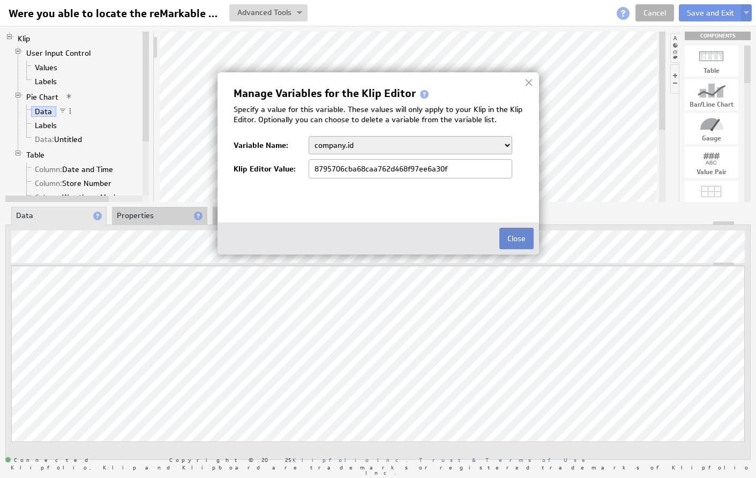
click at [510, 237] on button "Close" at bounding box center [516, 238] width 34 height 21
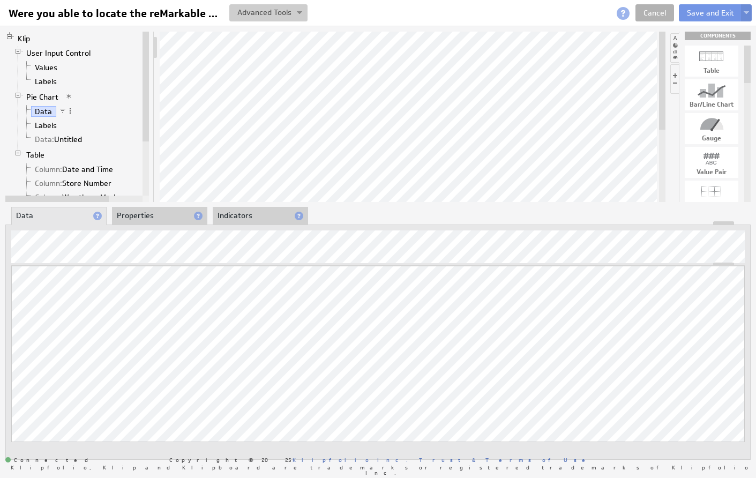
click at [296, 12] on button at bounding box center [268, 12] width 78 height 17
click at [42, 137] on span "Data:" at bounding box center [44, 139] width 19 height 10
click at [91, 138] on span at bounding box center [89, 138] width 7 height 7
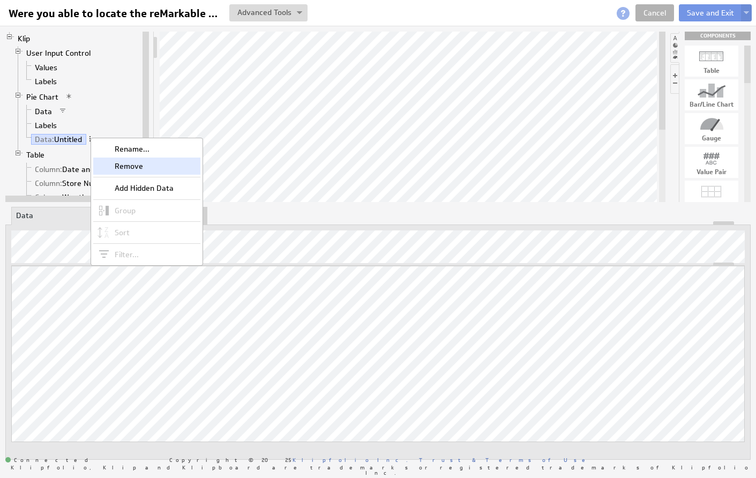
click at [130, 168] on div "Remove" at bounding box center [146, 165] width 107 height 17
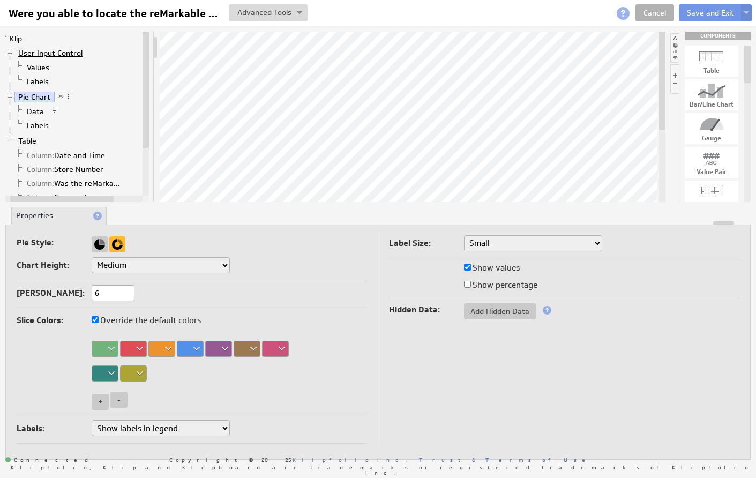
click at [66, 50] on link "User Input Control" at bounding box center [50, 53] width 72 height 11
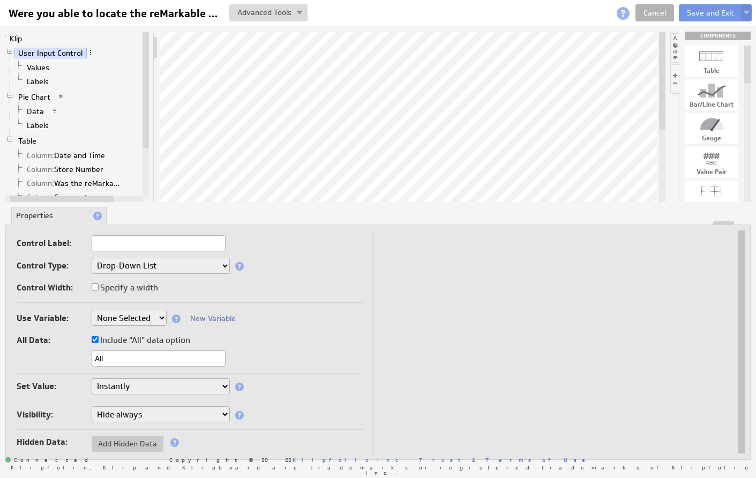
click at [88, 51] on span at bounding box center [90, 52] width 7 height 7
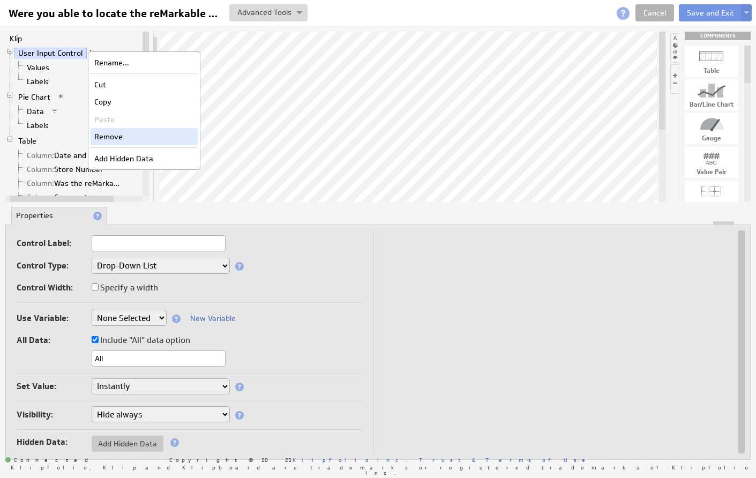
click at [113, 137] on div "Remove" at bounding box center [144, 136] width 107 height 17
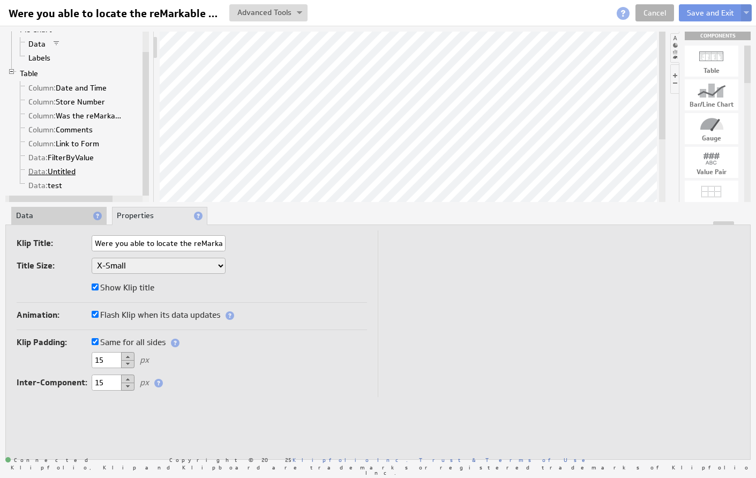
click at [74, 170] on link "Data: Untitled" at bounding box center [52, 171] width 55 height 11
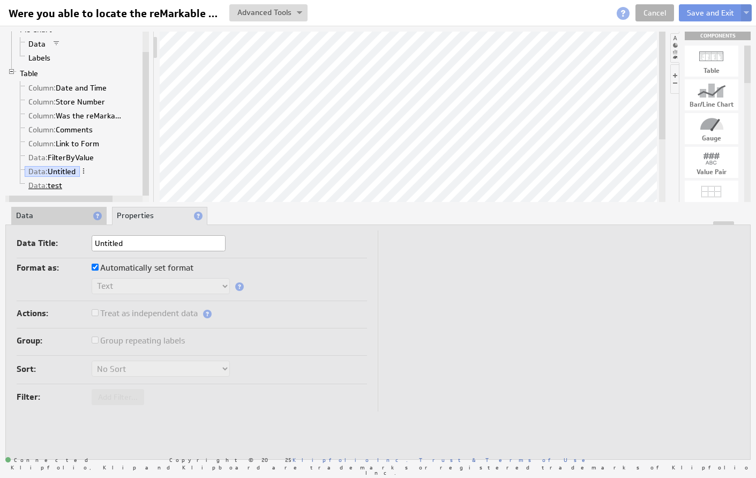
click at [57, 184] on link "Data: test" at bounding box center [46, 185] width 42 height 11
click at [71, 183] on span at bounding box center [69, 184] width 7 height 7
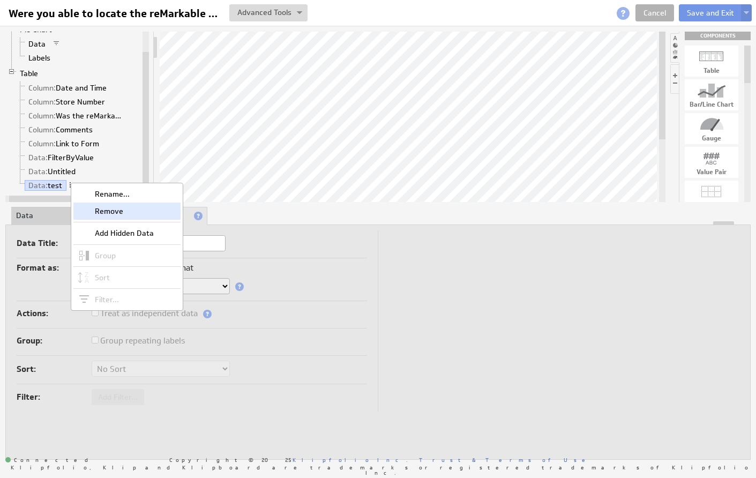
click at [92, 208] on div "Remove" at bounding box center [126, 210] width 107 height 17
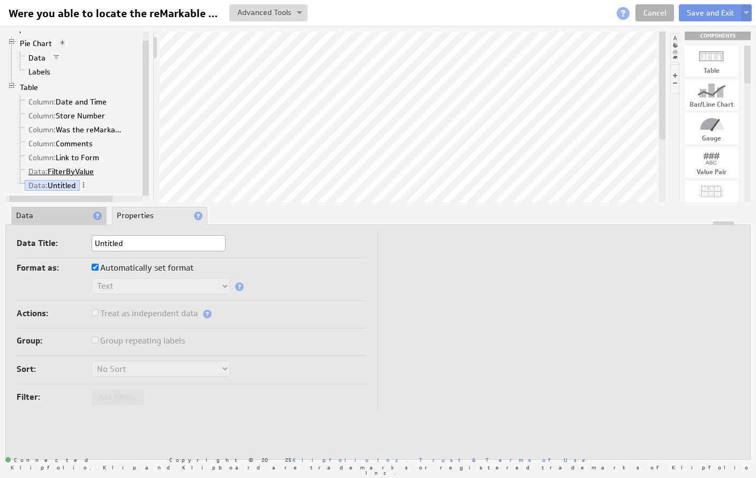
click at [84, 171] on link "Data: FilterByValue" at bounding box center [61, 171] width 73 height 11
click at [77, 214] on li "Data" at bounding box center [58, 216] width 95 height 18
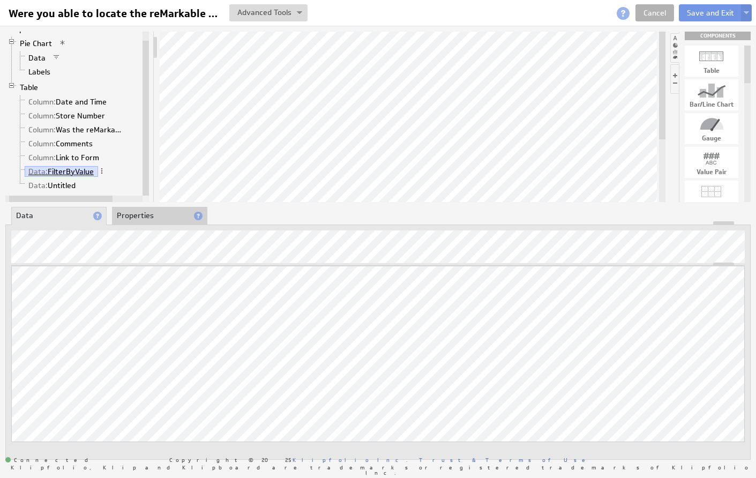
click at [59, 172] on link "Data: FilterByValue" at bounding box center [61, 171] width 73 height 11
click at [56, 185] on link "Data: Untitled" at bounding box center [52, 185] width 55 height 11
click at [84, 184] on span at bounding box center [83, 184] width 7 height 7
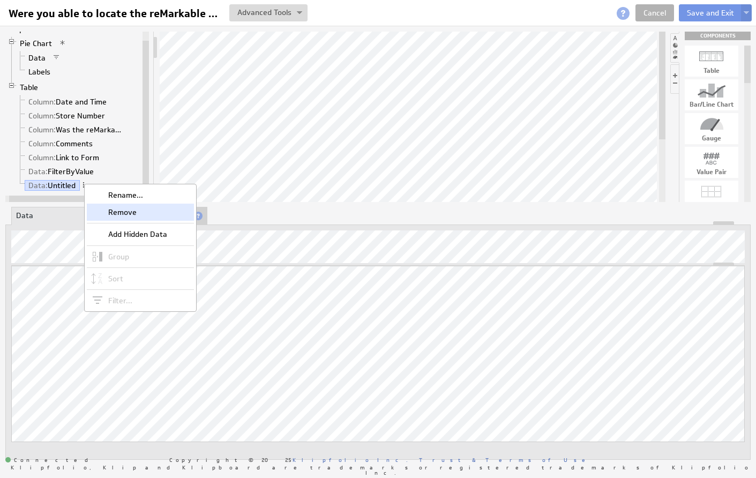
click at [102, 212] on div "Remove" at bounding box center [140, 212] width 107 height 17
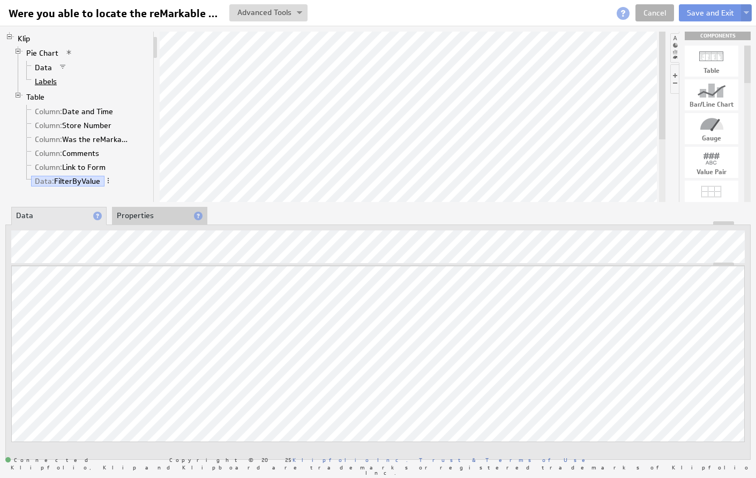
click at [52, 81] on link "Labels" at bounding box center [46, 81] width 30 height 11
click at [52, 67] on link "Data" at bounding box center [43, 67] width 25 height 11
click at [50, 54] on link "Pie Chart" at bounding box center [42, 53] width 40 height 11
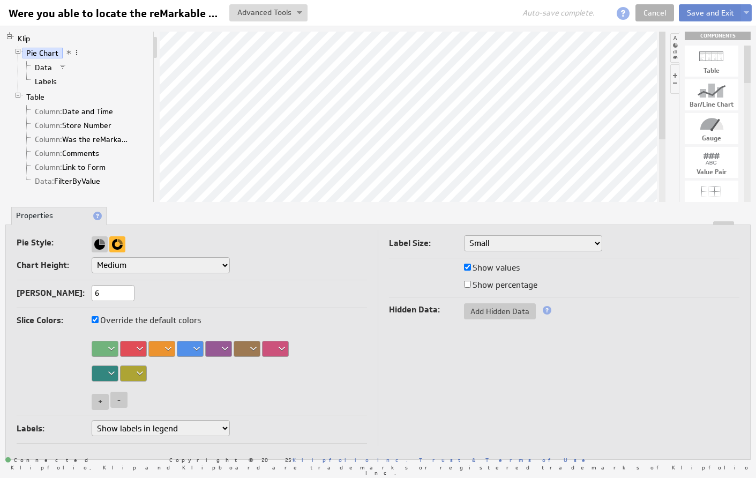
click at [694, 9] on button "Save and Exit" at bounding box center [710, 12] width 63 height 17
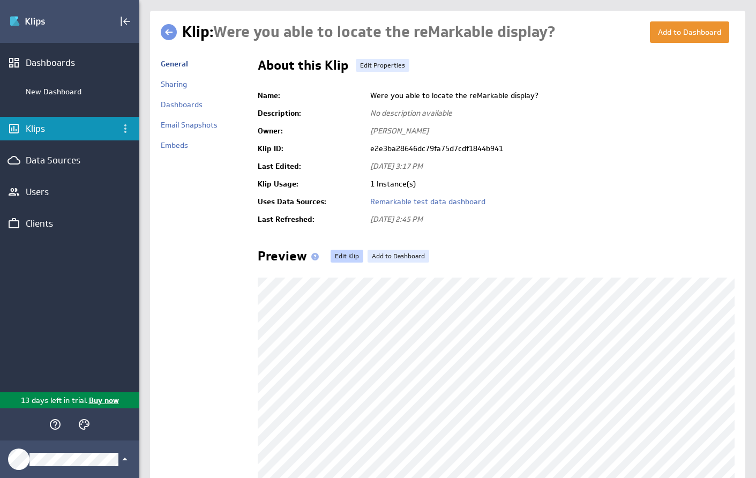
click at [340, 259] on link "Edit Klip" at bounding box center [346, 256] width 33 height 13
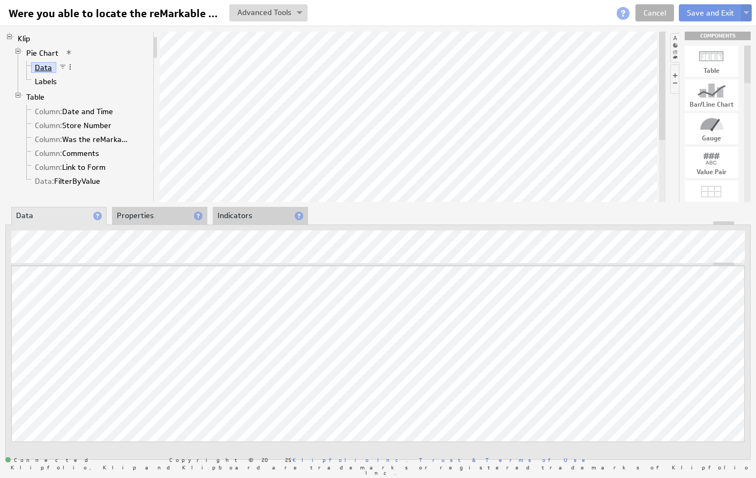
click at [50, 67] on link "Data" at bounding box center [43, 67] width 25 height 11
click at [50, 80] on link "Labels" at bounding box center [46, 81] width 30 height 11
click at [51, 68] on link "Data" at bounding box center [43, 67] width 25 height 11
click at [49, 77] on link "Labels" at bounding box center [46, 81] width 30 height 11
click at [137, 215] on li "Properties" at bounding box center [159, 216] width 95 height 18
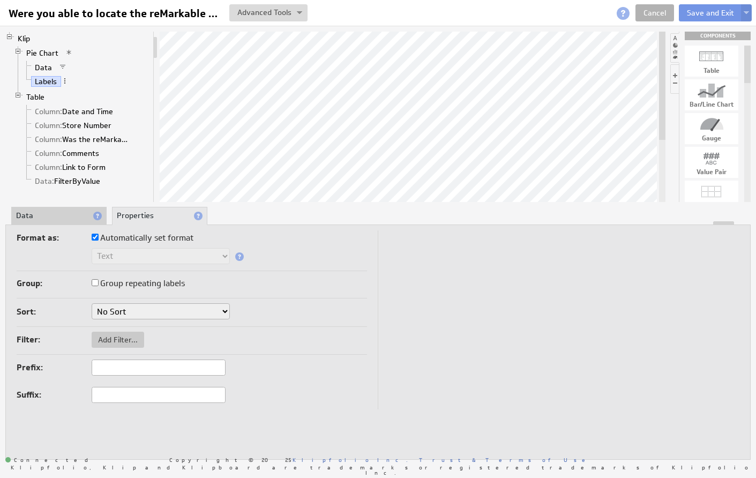
click at [94, 280] on input "Group repeating labels" at bounding box center [95, 282] width 7 height 7
click at [94, 281] on input "Group repeating labels" at bounding box center [95, 282] width 7 height 7
click at [76, 225] on div "Format as: Automatically set format Text Number Currency Percentage Date / Time…" at bounding box center [377, 341] width 745 height 235
click at [44, 51] on link "Pie Chart" at bounding box center [42, 53] width 40 height 11
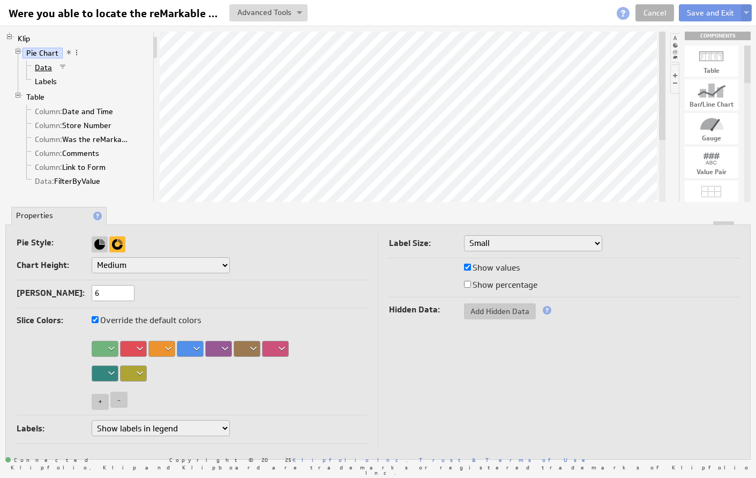
click at [47, 70] on link "Data" at bounding box center [43, 67] width 25 height 11
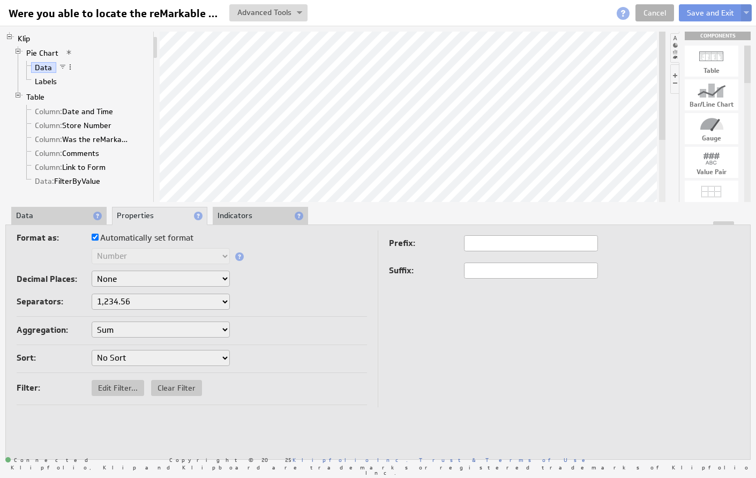
click at [243, 217] on li "Indicators" at bounding box center [260, 216] width 95 height 18
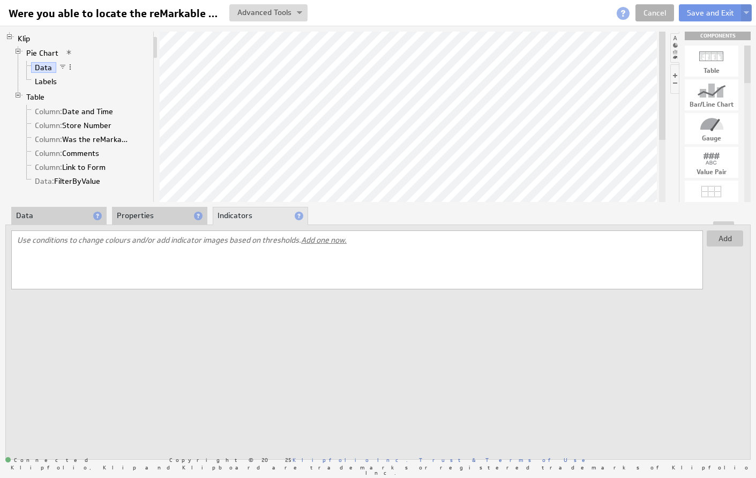
click at [145, 218] on li "Properties" at bounding box center [159, 216] width 95 height 18
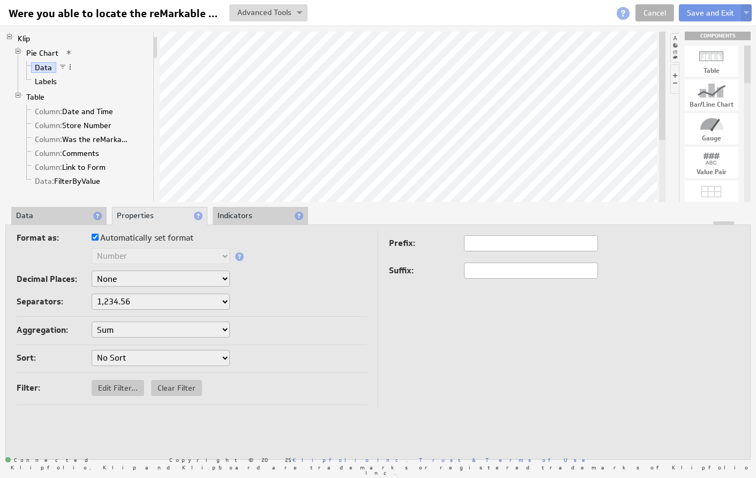
click at [59, 216] on li "Data" at bounding box center [58, 216] width 95 height 18
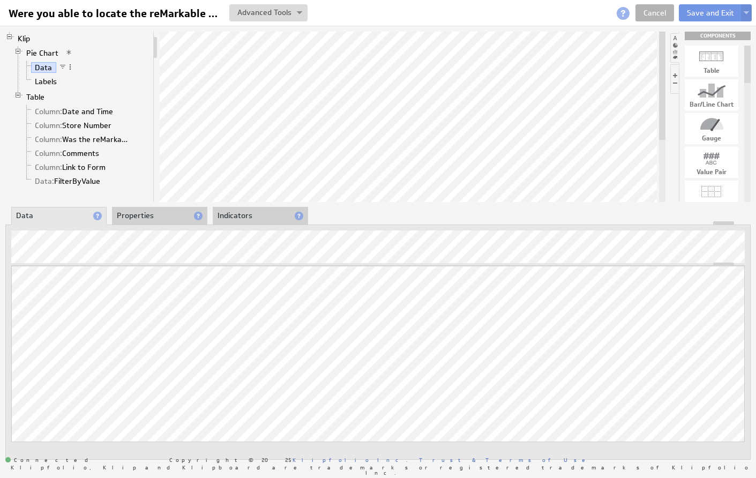
click at [134, 214] on li "Properties" at bounding box center [159, 216] width 95 height 18
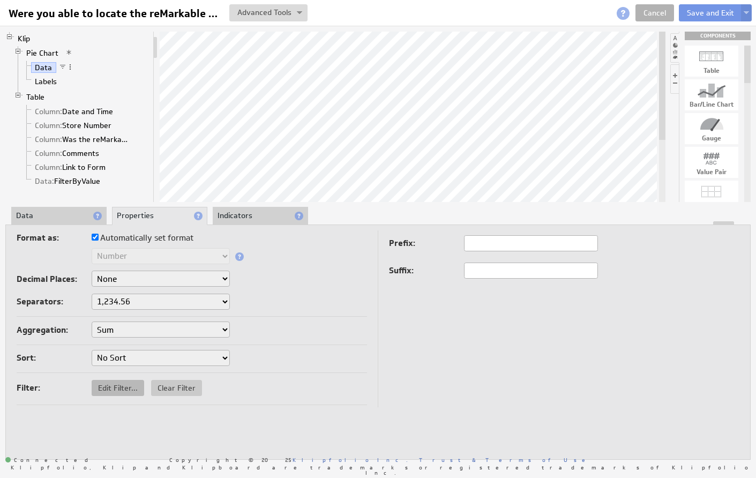
click at [119, 383] on span "Edit Filter..." at bounding box center [118, 388] width 52 height 10
select select "slice2"
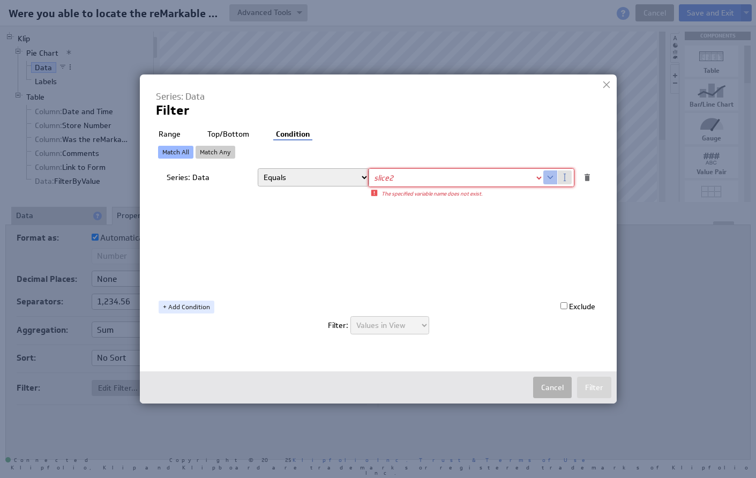
click at [184, 402] on div "Cancel Filter" at bounding box center [378, 387] width 477 height 32
click at [545, 388] on button "Cancel" at bounding box center [552, 387] width 39 height 21
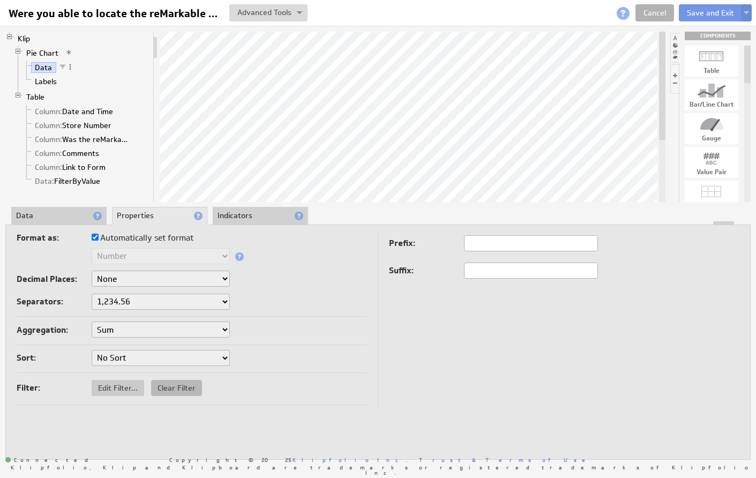
click at [181, 388] on span "Clear Filter" at bounding box center [176, 388] width 51 height 10
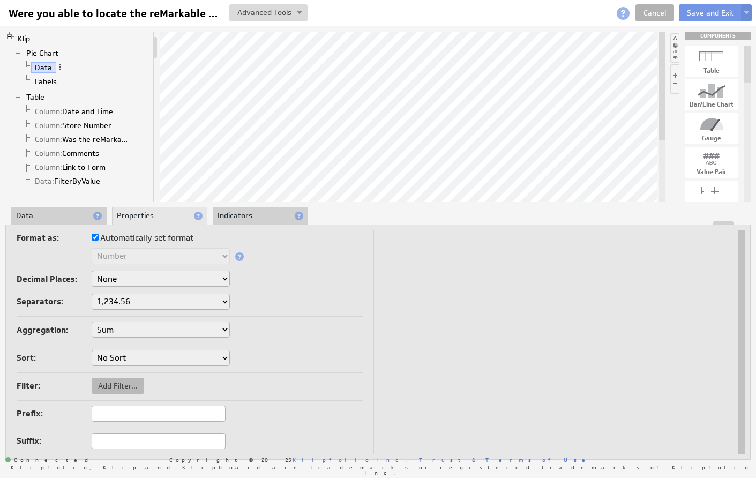
click at [116, 385] on span "Add Filter..." at bounding box center [118, 386] width 52 height 10
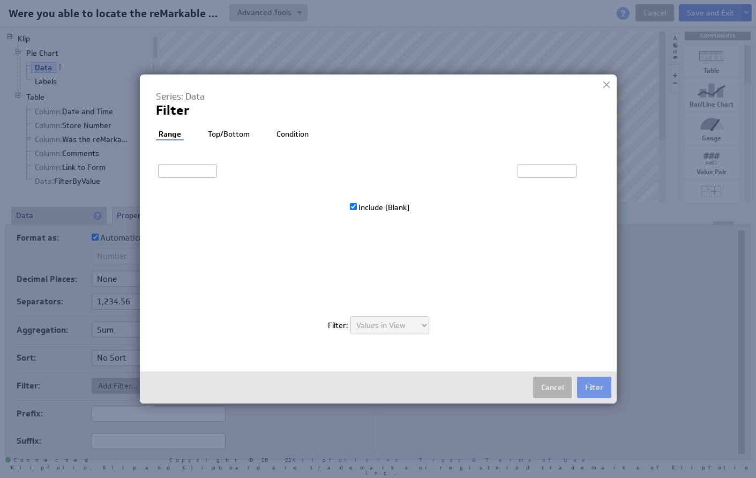
type input "1"
type input "210"
checkbox input "true"
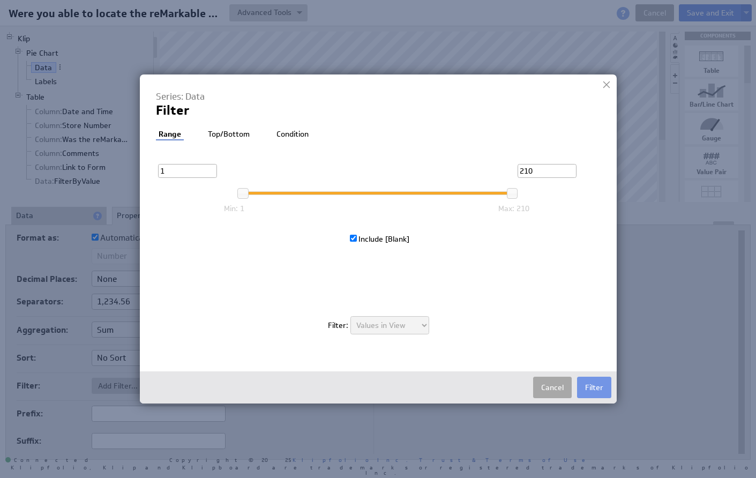
click at [552, 387] on button "Cancel" at bounding box center [552, 387] width 39 height 21
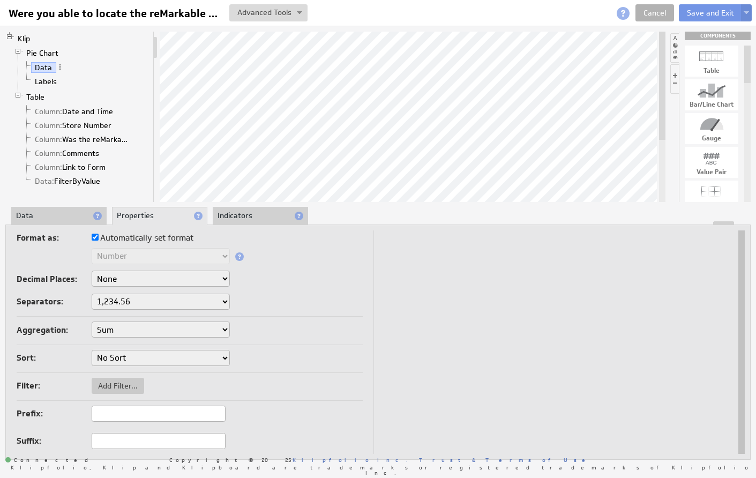
click at [461, 378] on td at bounding box center [552, 343] width 357 height 226
click at [705, 11] on button "Save and Exit" at bounding box center [710, 12] width 63 height 17
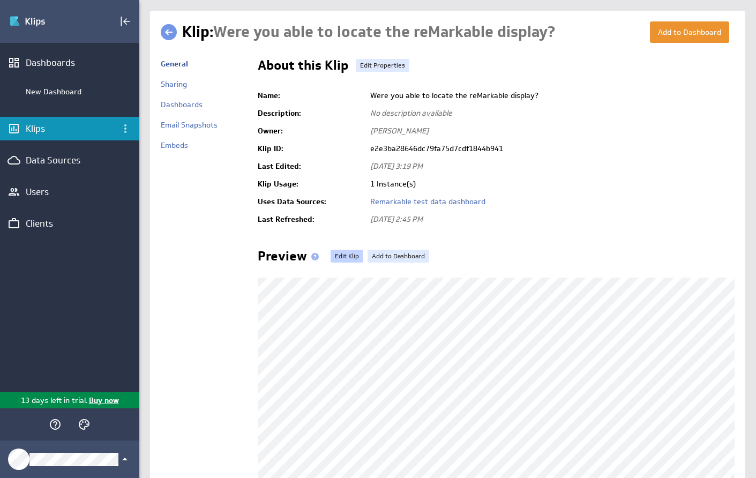
click at [349, 256] on link "Edit Klip" at bounding box center [346, 256] width 33 height 13
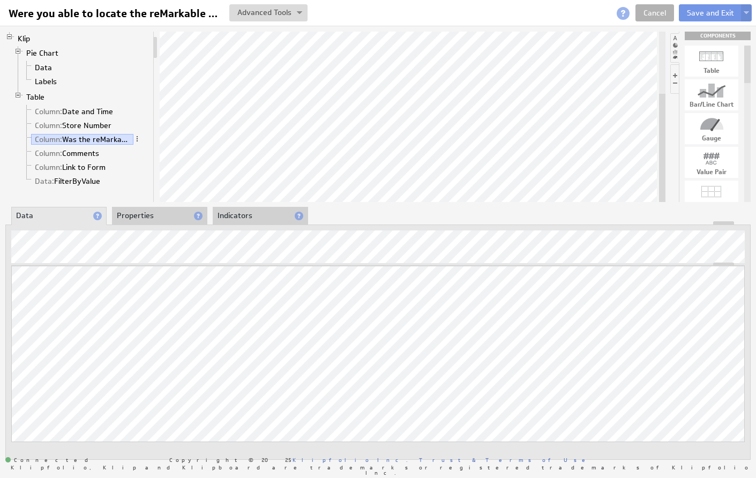
click at [140, 215] on li "Properties" at bounding box center [159, 216] width 95 height 18
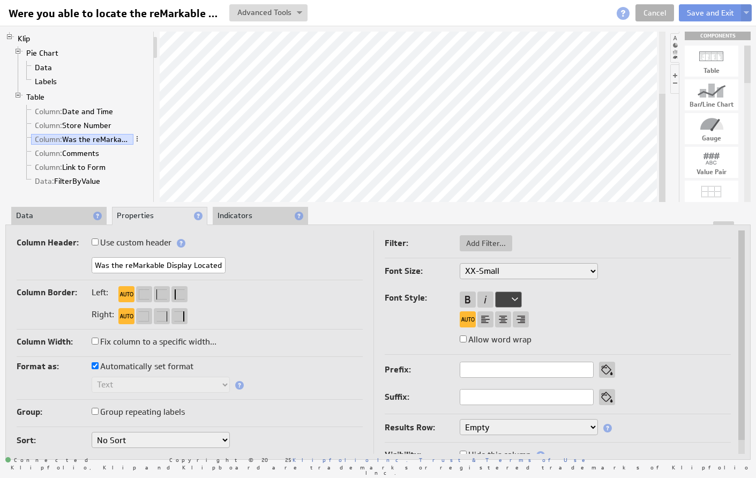
click at [67, 209] on li "Data" at bounding box center [58, 216] width 95 height 18
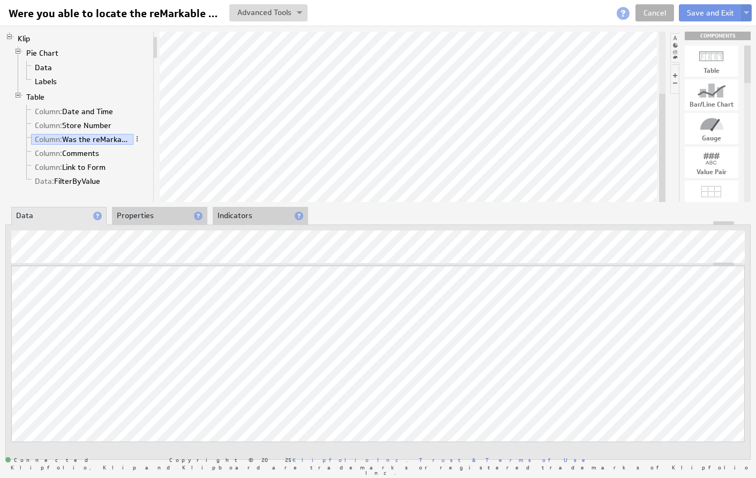
click at [151, 216] on li "Properties" at bounding box center [159, 216] width 95 height 18
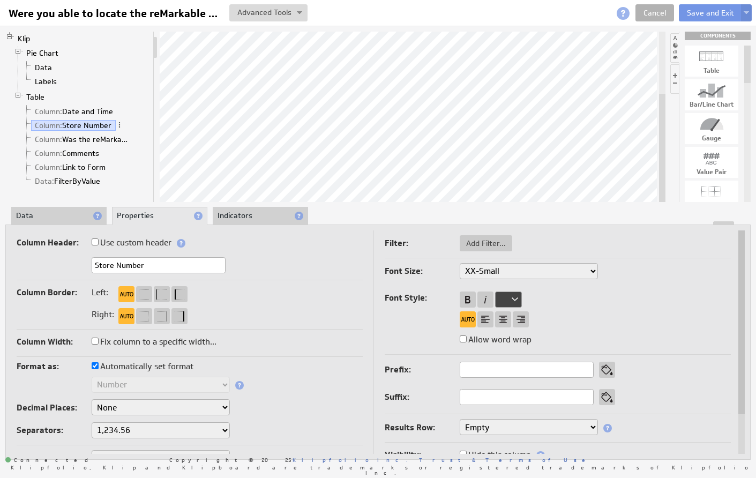
click at [62, 221] on div at bounding box center [378, 223] width 744 height 4
click at [58, 211] on li "Data" at bounding box center [58, 216] width 95 height 18
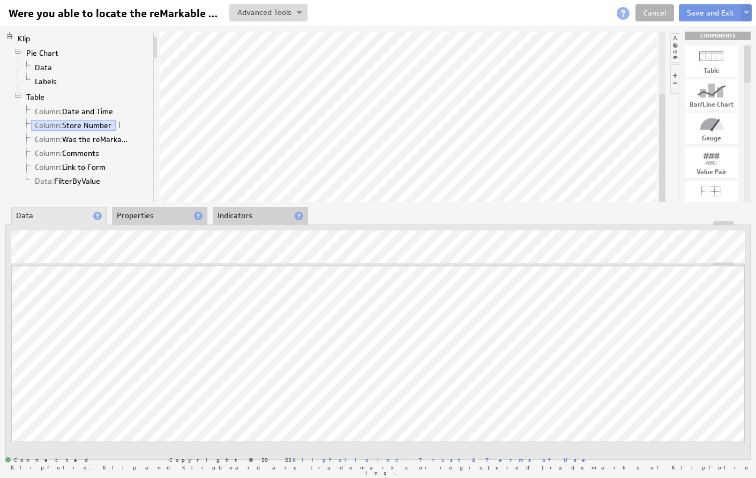
click at [68, 477] on html "Help Were you able to locate the reMarkable display? Were you able to locate th…" at bounding box center [378, 239] width 756 height 478
click at [670, 10] on link "Cancel" at bounding box center [654, 12] width 39 height 17
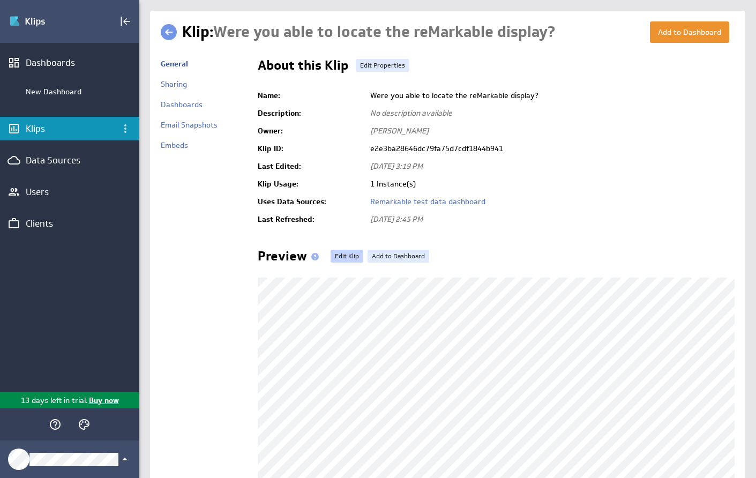
click at [349, 259] on link "Edit Klip" at bounding box center [346, 256] width 33 height 13
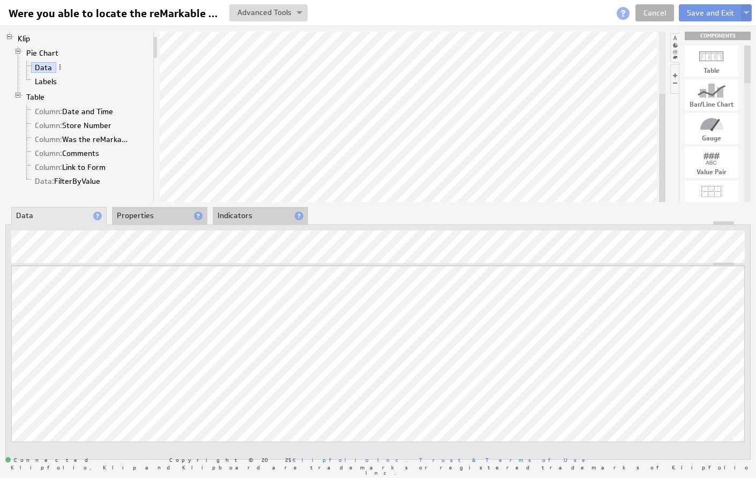
click at [163, 214] on li "Properties" at bounding box center [159, 216] width 95 height 18
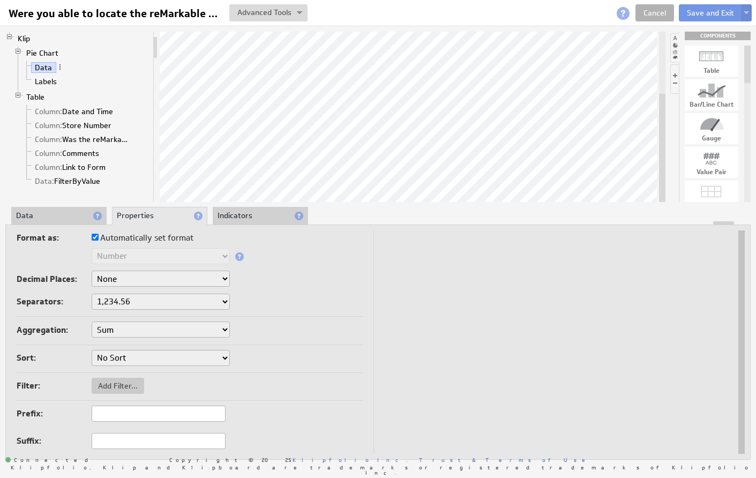
click at [240, 210] on li "Indicators" at bounding box center [260, 216] width 95 height 18
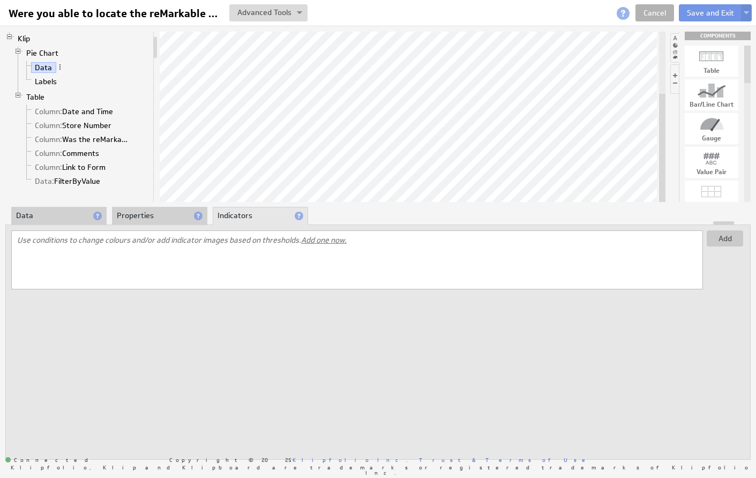
click at [143, 215] on li "Properties" at bounding box center [159, 216] width 95 height 18
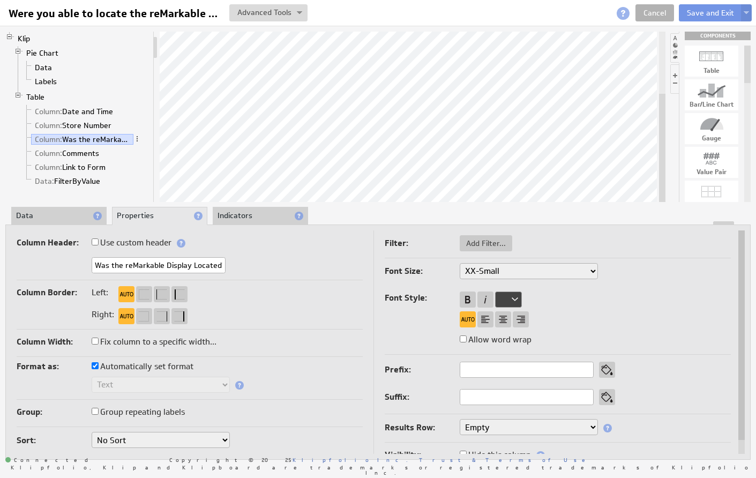
click at [63, 217] on li "Data" at bounding box center [58, 216] width 95 height 18
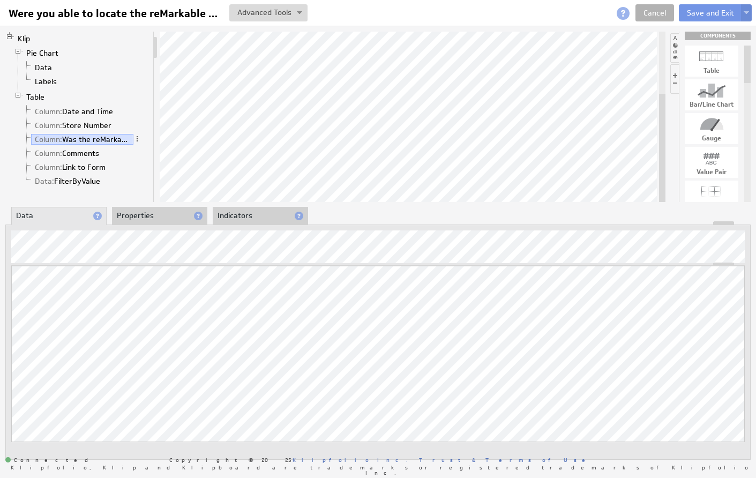
click at [168, 212] on li "Properties" at bounding box center [159, 216] width 95 height 18
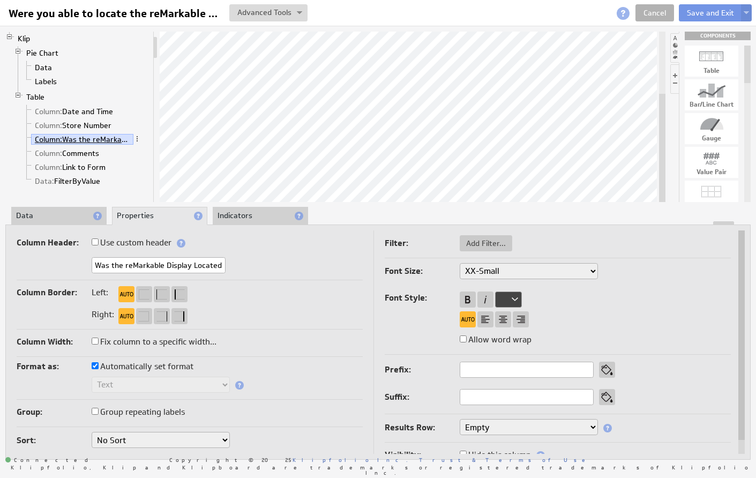
click at [43, 139] on span "Column:" at bounding box center [48, 139] width 27 height 10
click at [138, 138] on span at bounding box center [136, 138] width 7 height 7
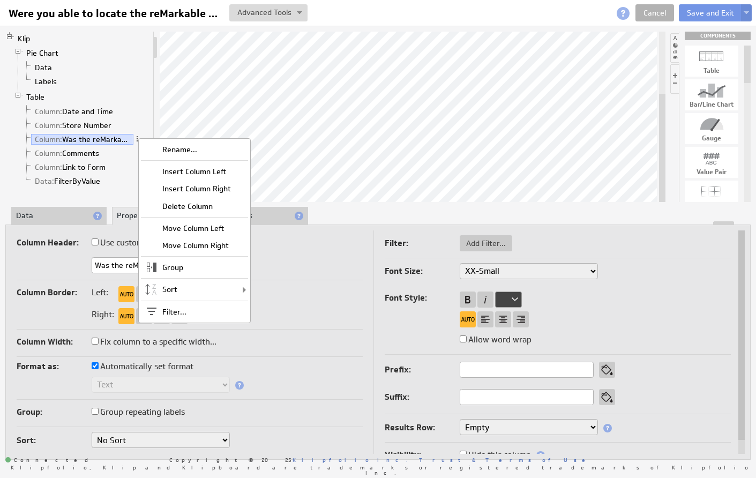
click at [289, 410] on div "Group: Group repeating labels" at bounding box center [190, 412] width 346 height 17
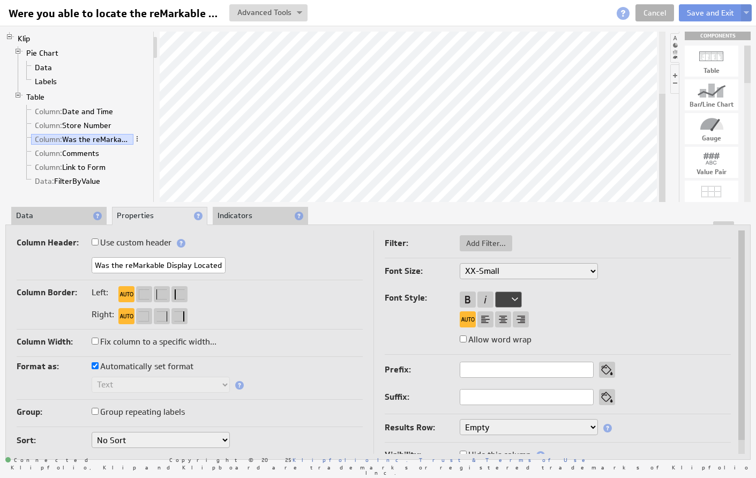
click at [516, 298] on div at bounding box center [508, 299] width 27 height 16
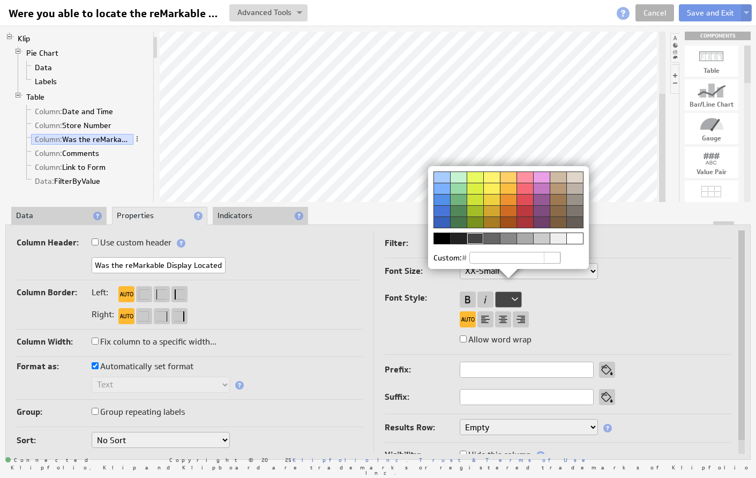
click at [557, 304] on div at bounding box center [378, 239] width 756 height 478
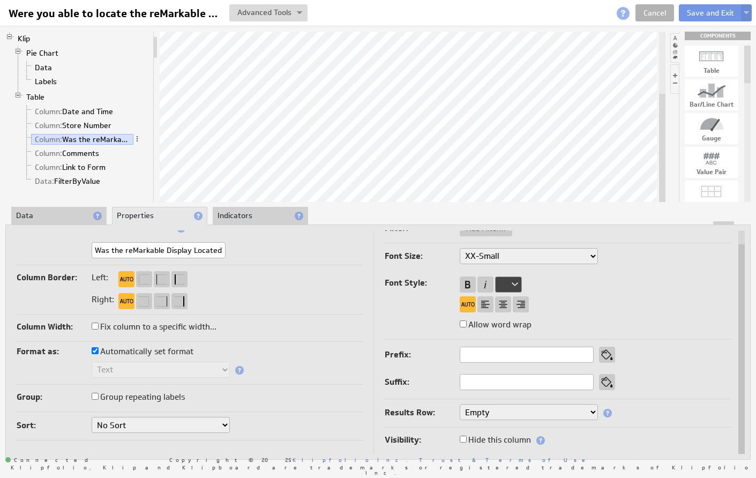
click at [237, 213] on li "Indicators" at bounding box center [260, 216] width 95 height 18
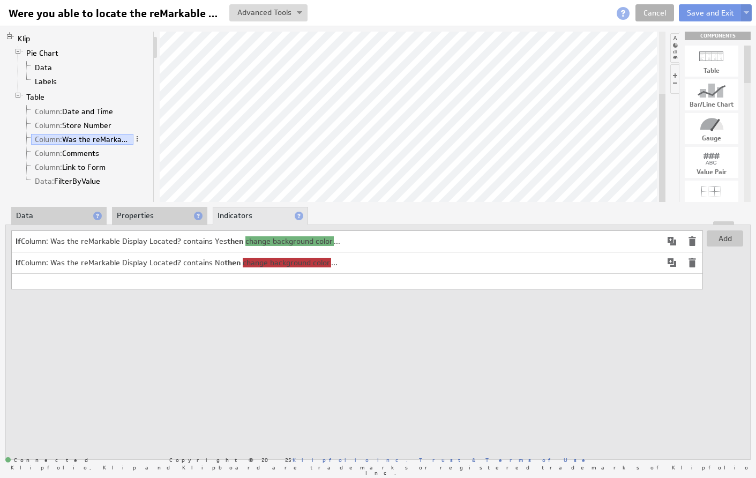
click at [305, 240] on span "change background color" at bounding box center [289, 241] width 88 height 10
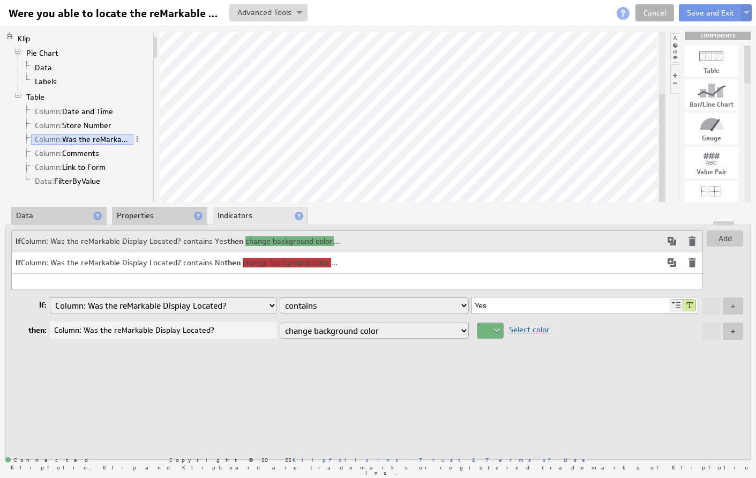
select select "color"
click at [337, 360] on div "Add If Column: Was the reMarkable Display Located? contains Yes then change col…" at bounding box center [377, 341] width 745 height 235
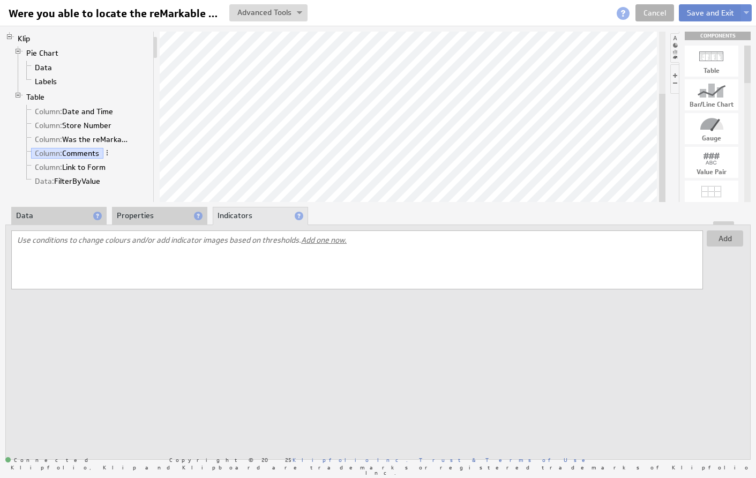
click at [709, 10] on button "Save and Exit" at bounding box center [710, 12] width 63 height 17
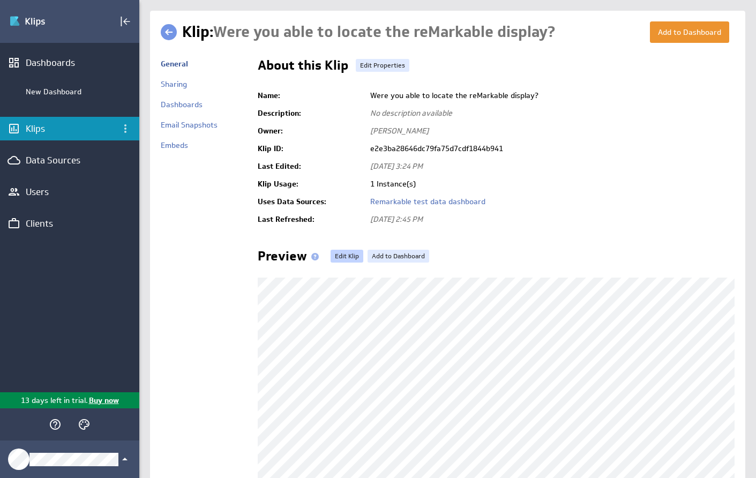
click at [349, 251] on link "Edit Klip" at bounding box center [346, 256] width 33 height 13
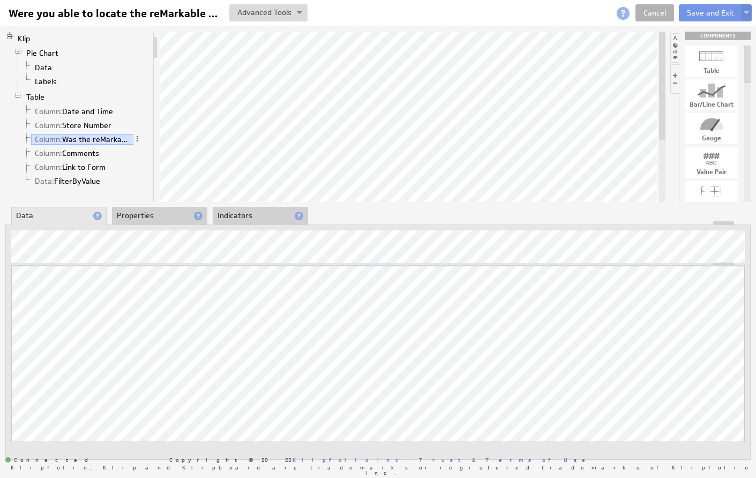
click at [249, 219] on li "Indicators" at bounding box center [260, 216] width 95 height 18
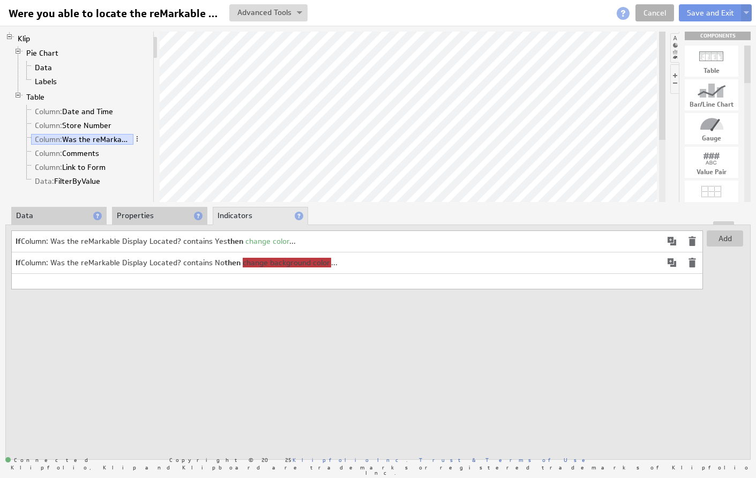
click at [313, 262] on span "change background color" at bounding box center [287, 263] width 88 height 10
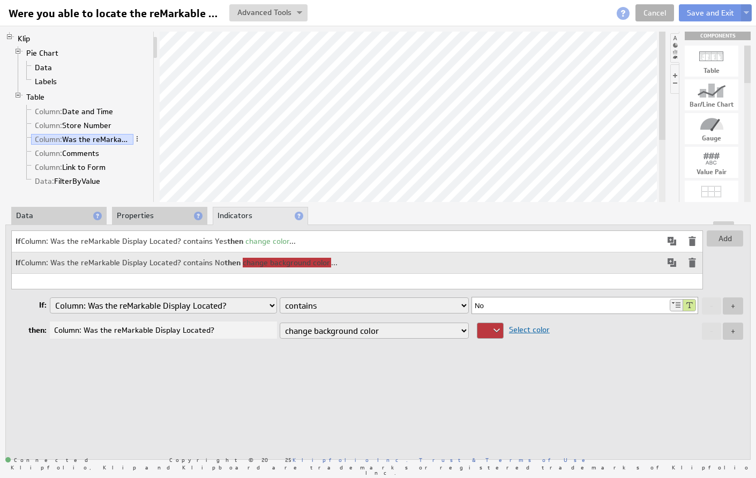
select select "color"
click at [711, 11] on button "Save and Exit" at bounding box center [710, 12] width 63 height 17
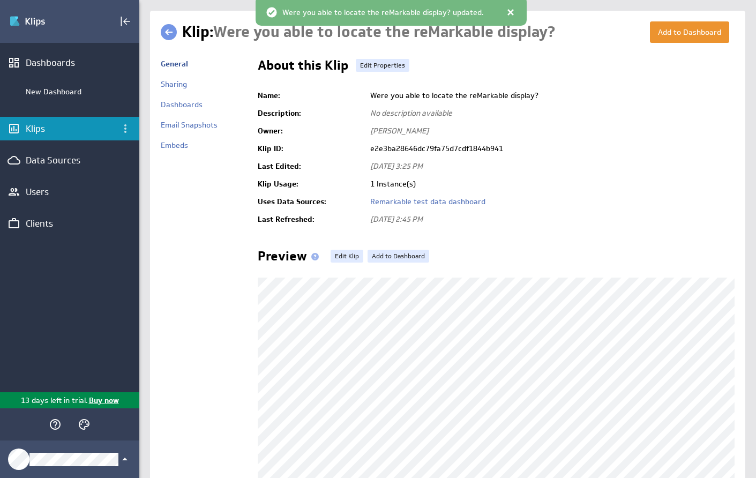
click at [96, 127] on div "Klips" at bounding box center [70, 129] width 88 height 12
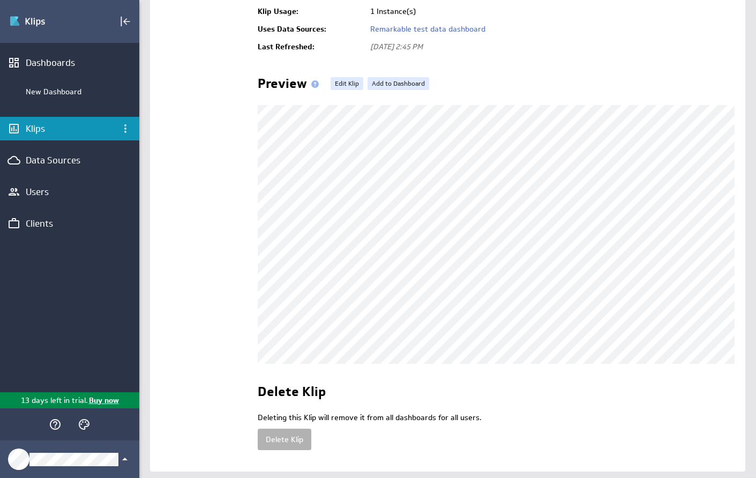
scroll to position [160, 0]
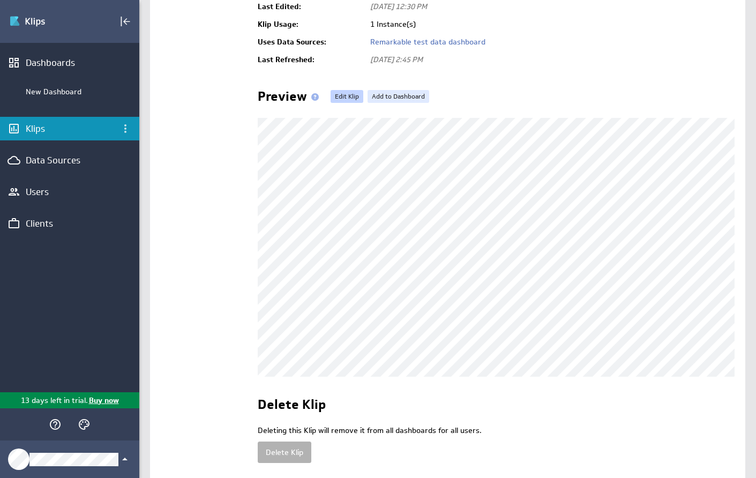
click at [345, 100] on link "Edit Klip" at bounding box center [346, 96] width 33 height 13
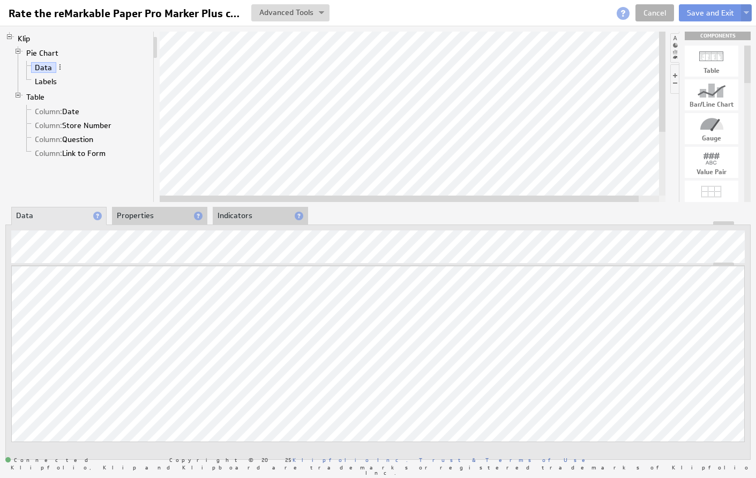
click at [252, 215] on li "Indicators" at bounding box center [260, 216] width 95 height 18
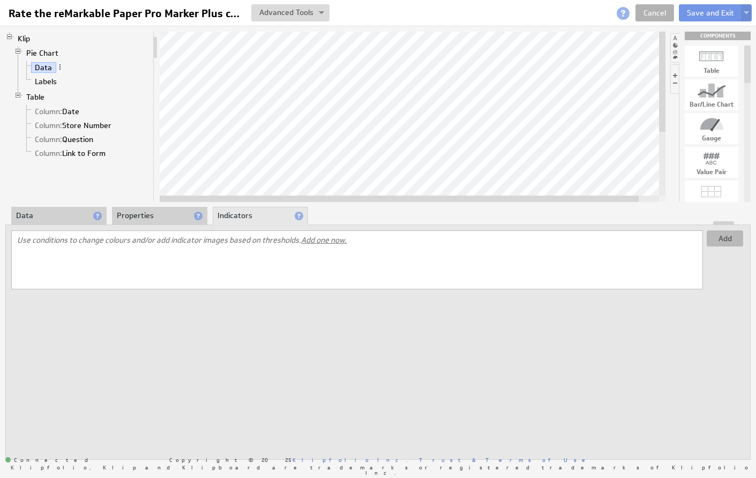
click at [717, 240] on button "Add" at bounding box center [724, 238] width 36 height 16
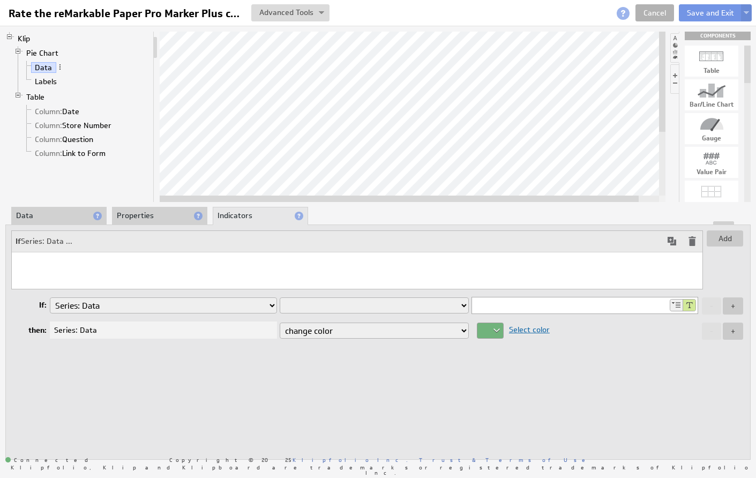
select select "7a3e3419"
select select "contain"
click at [539, 307] on input "0" at bounding box center [570, 305] width 196 height 16
type input "1"
click at [493, 359] on div "Add If Column: Question contains 1 then change color ... If: Column: Date Colum…" at bounding box center [377, 341] width 745 height 235
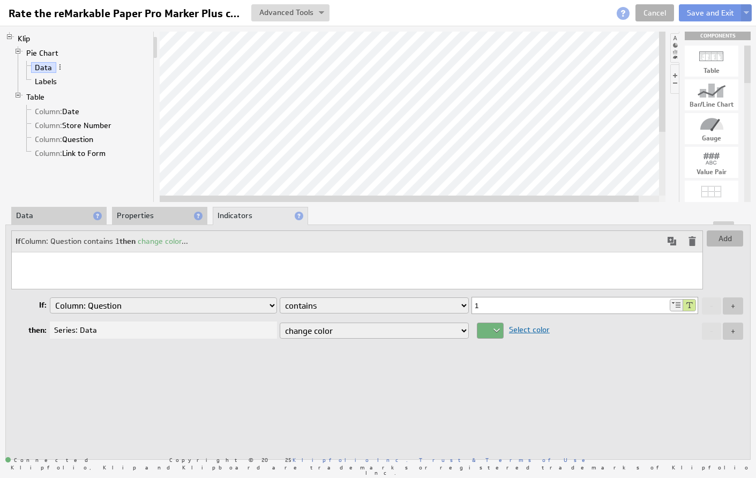
click at [724, 243] on button "Add" at bounding box center [724, 238] width 36 height 16
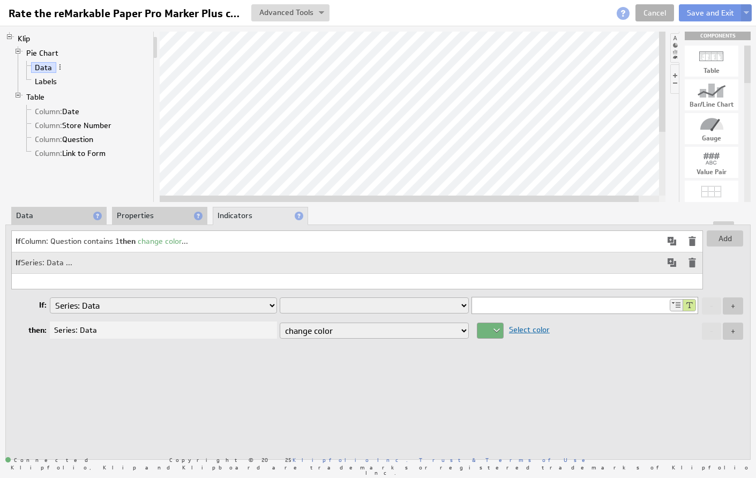
select select "contain"
click at [479, 303] on input at bounding box center [570, 305] width 196 height 16
type input "2"
click at [497, 327] on div at bounding box center [490, 330] width 27 height 16
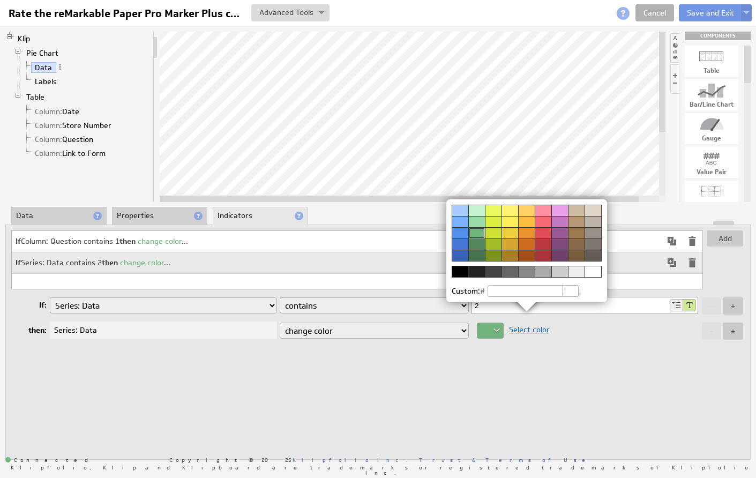
click at [527, 230] on div at bounding box center [526, 232] width 17 height 11
click at [534, 438] on div at bounding box center [378, 239] width 756 height 478
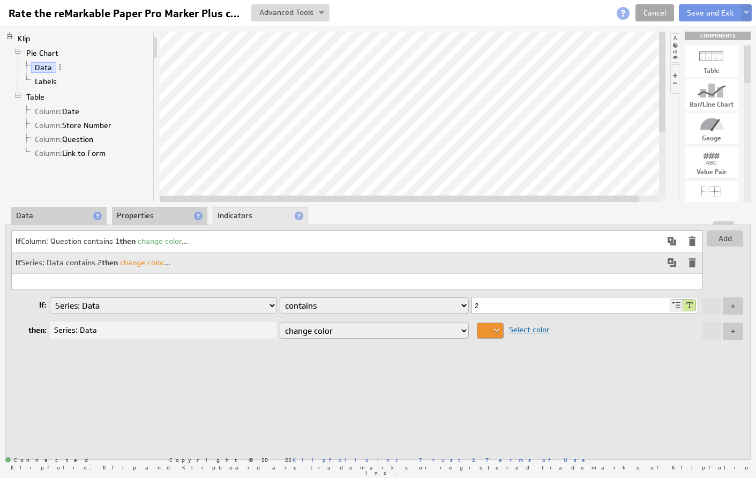
click at [657, 14] on link "Cancel" at bounding box center [654, 12] width 39 height 17
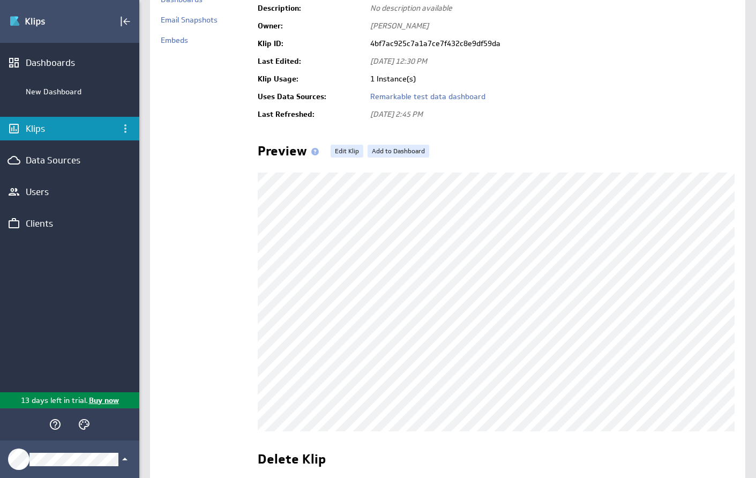
scroll to position [115, 0]
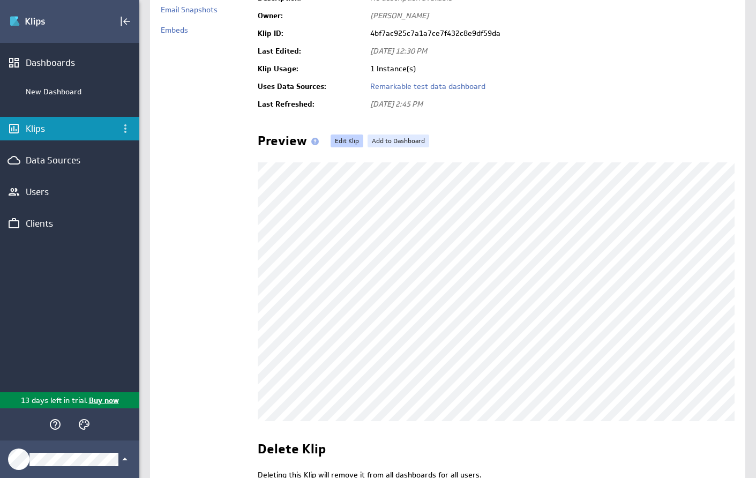
click at [343, 138] on link "Edit Klip" at bounding box center [346, 140] width 33 height 13
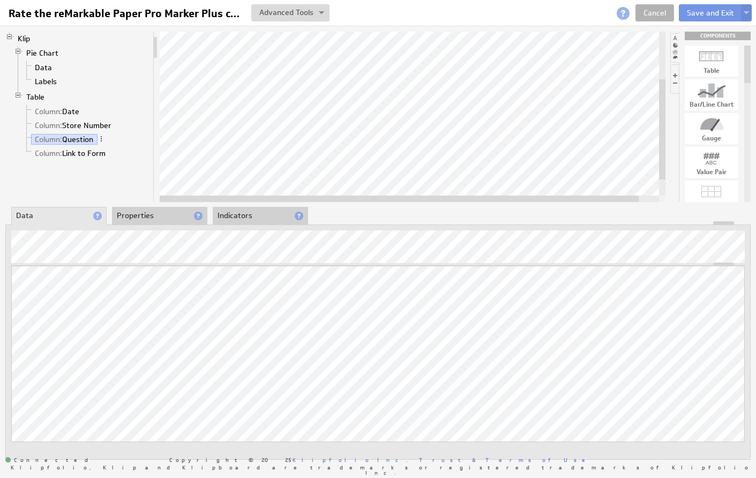
click at [237, 214] on li "Indicators" at bounding box center [260, 216] width 95 height 18
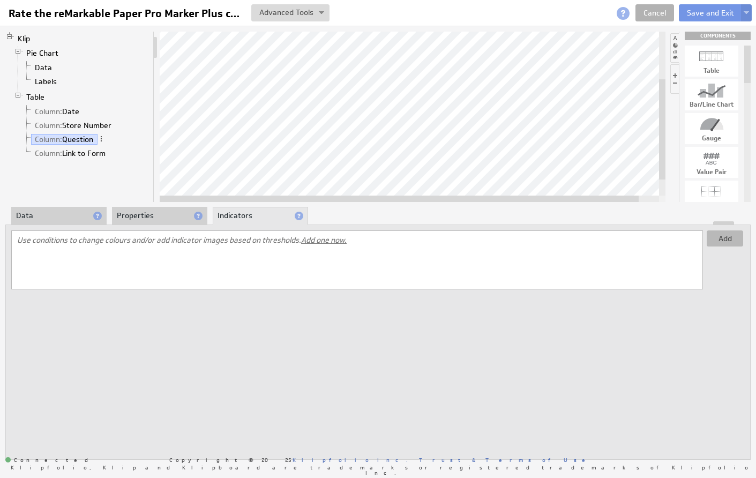
click at [726, 240] on button "Add" at bounding box center [724, 238] width 36 height 16
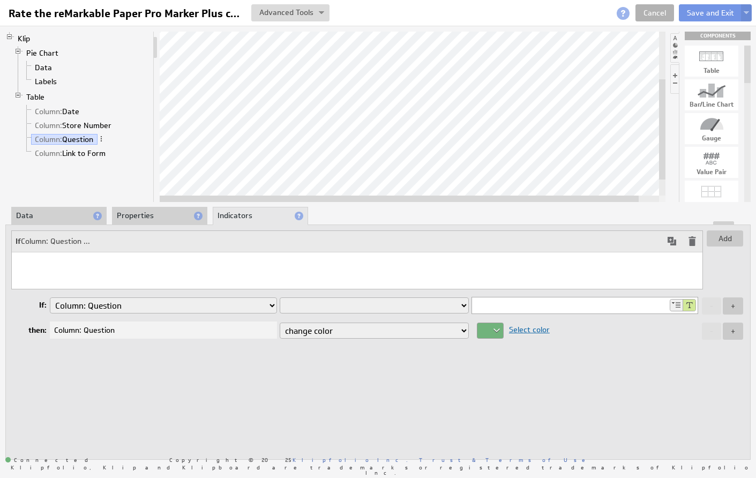
select select "contain"
click at [502, 304] on input at bounding box center [570, 305] width 196 height 16
type input "1"
click at [459, 383] on div "Add If Column: Question contains 1 then change color ... If: Column: Date Colum…" at bounding box center [377, 341] width 745 height 235
click at [730, 239] on button "Add" at bounding box center [724, 238] width 36 height 16
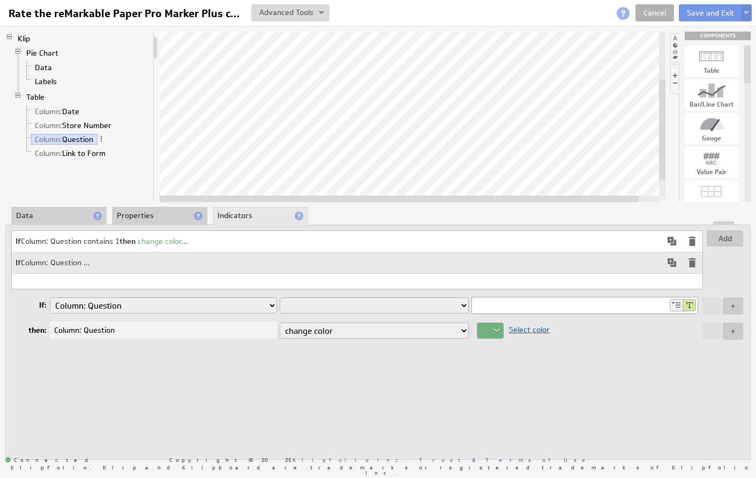
select select "contain"
click at [517, 310] on input at bounding box center [570, 305] width 196 height 16
type input "3"
click at [496, 394] on div "Add If Column: Question contains 1 then change color ... If Column: Question co…" at bounding box center [377, 341] width 745 height 235
click at [496, 331] on div at bounding box center [490, 330] width 27 height 16
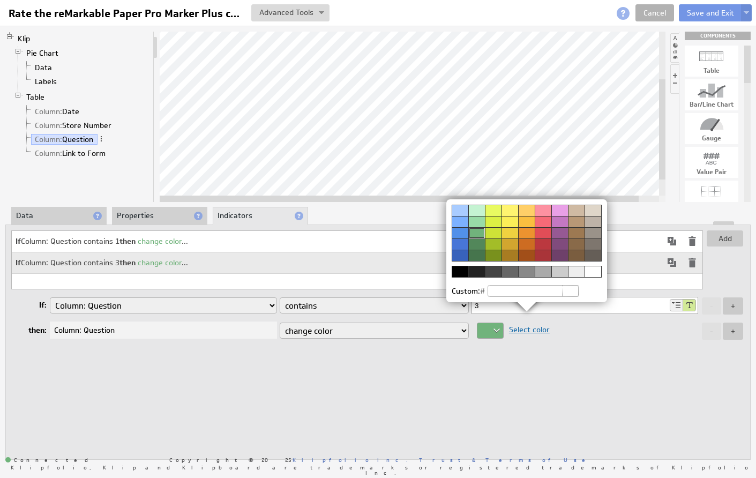
click at [545, 231] on div at bounding box center [543, 232] width 17 height 11
click at [589, 352] on div at bounding box center [378, 239] width 756 height 478
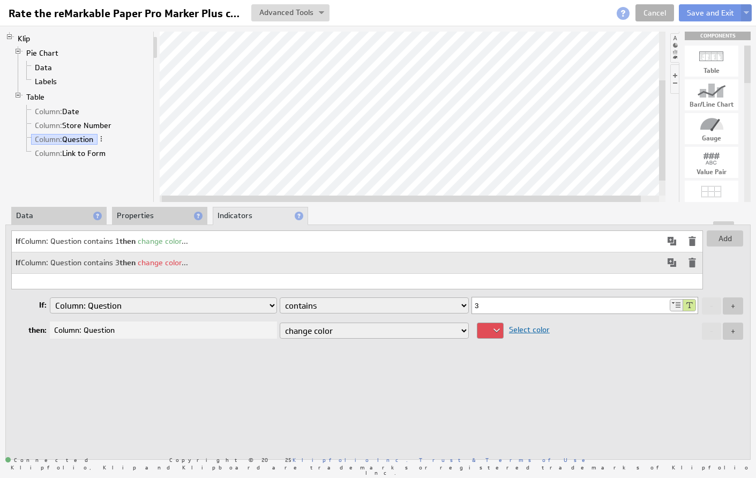
click at [497, 327] on div at bounding box center [490, 330] width 27 height 16
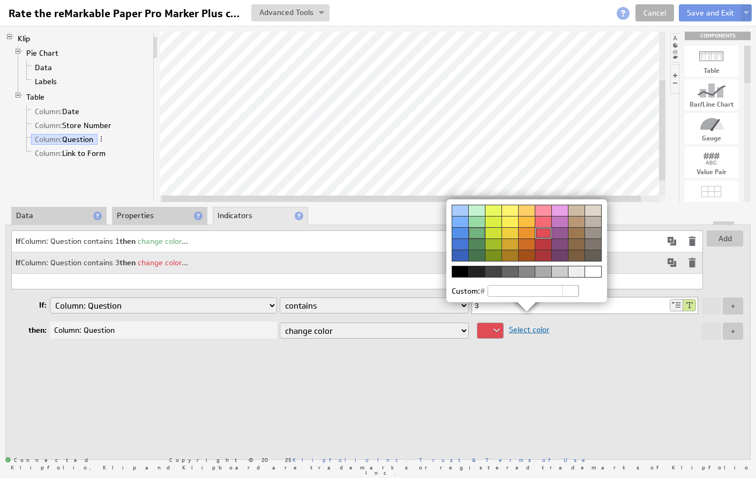
click at [478, 231] on div at bounding box center [476, 232] width 17 height 11
click at [637, 345] on div at bounding box center [378, 239] width 756 height 478
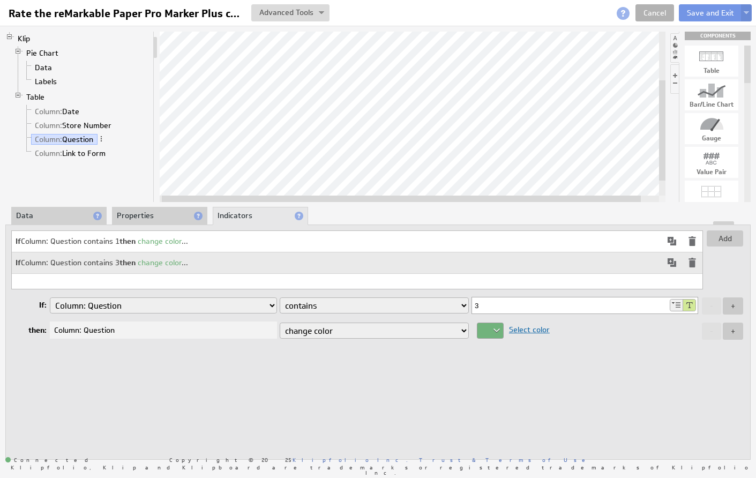
click at [134, 240] on strong "then" at bounding box center [127, 241] width 16 height 10
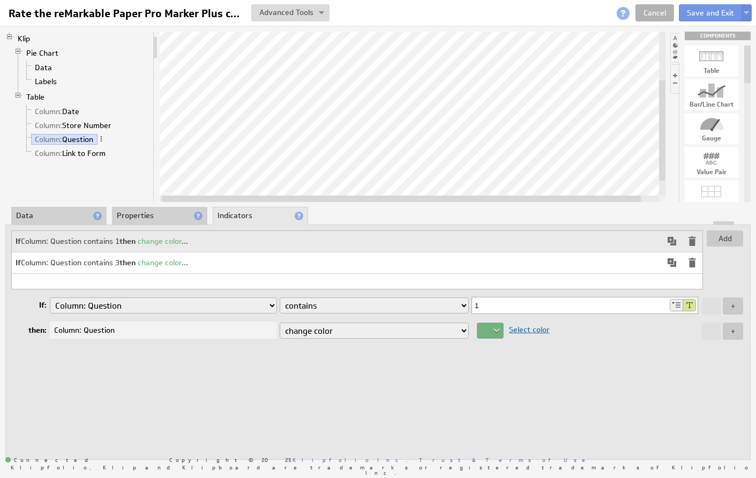
click at [498, 331] on div at bounding box center [490, 330] width 27 height 16
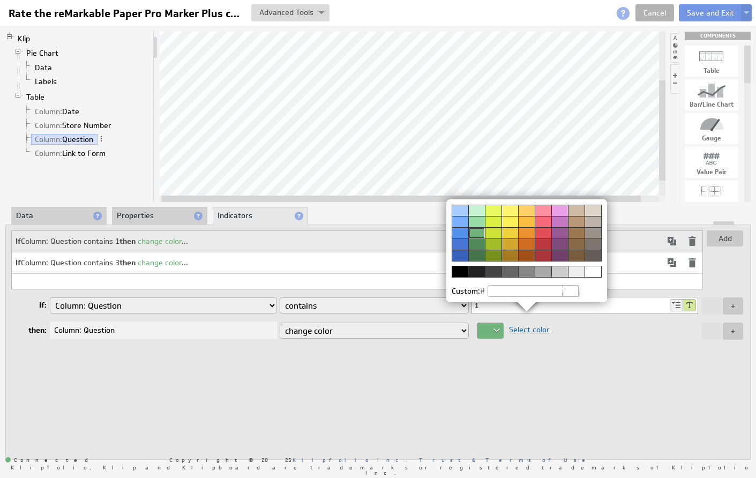
click at [544, 230] on div at bounding box center [543, 232] width 17 height 11
click at [563, 349] on div at bounding box center [378, 239] width 756 height 478
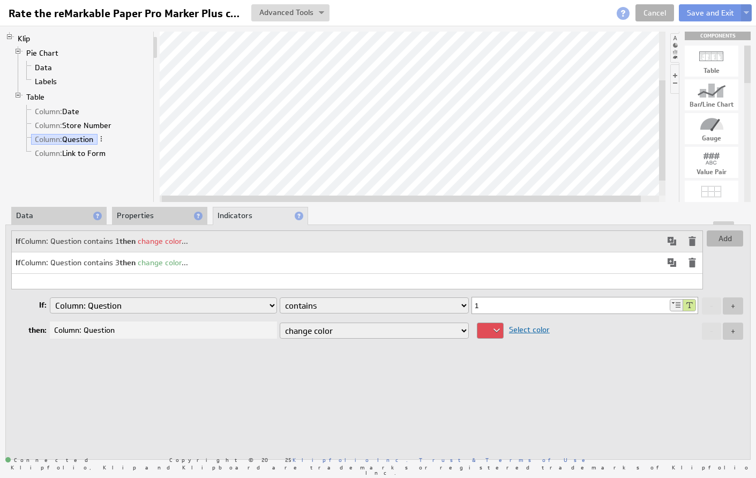
click at [727, 238] on button "Add" at bounding box center [724, 238] width 36 height 16
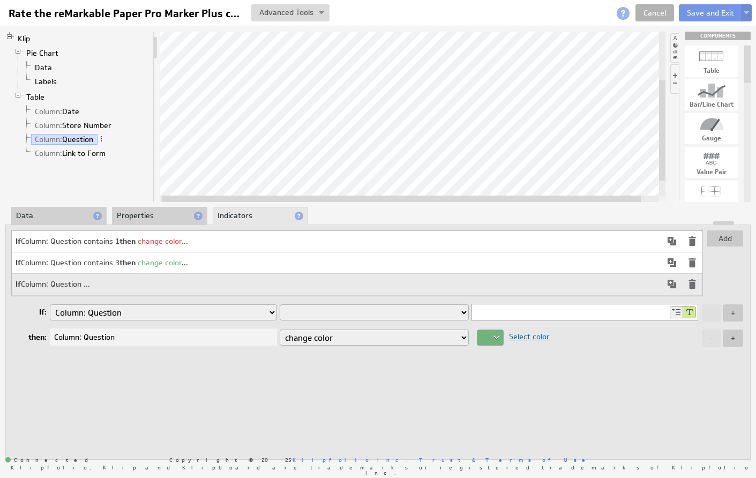
select select "contain"
click at [502, 315] on input at bounding box center [570, 312] width 196 height 16
type input "2"
click at [482, 357] on div "Add If Column: Question contains 1 then change color ... If Column: Question co…" at bounding box center [377, 341] width 745 height 235
click at [497, 340] on div at bounding box center [490, 337] width 27 height 16
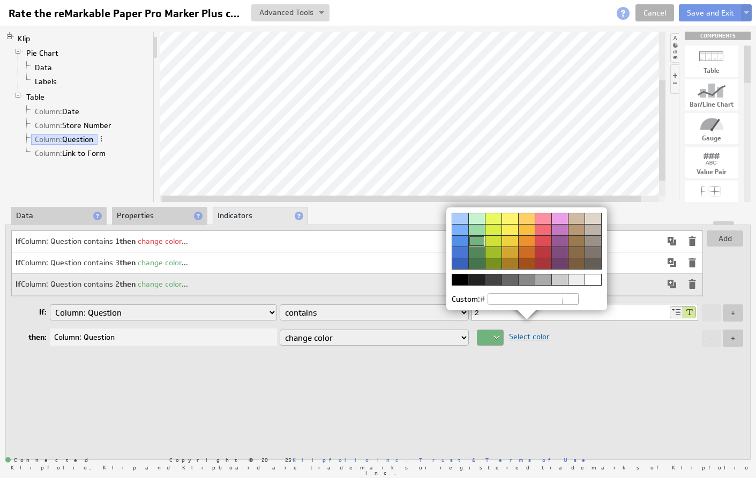
click at [528, 239] on div at bounding box center [526, 240] width 17 height 11
click at [559, 354] on div at bounding box center [378, 239] width 756 height 478
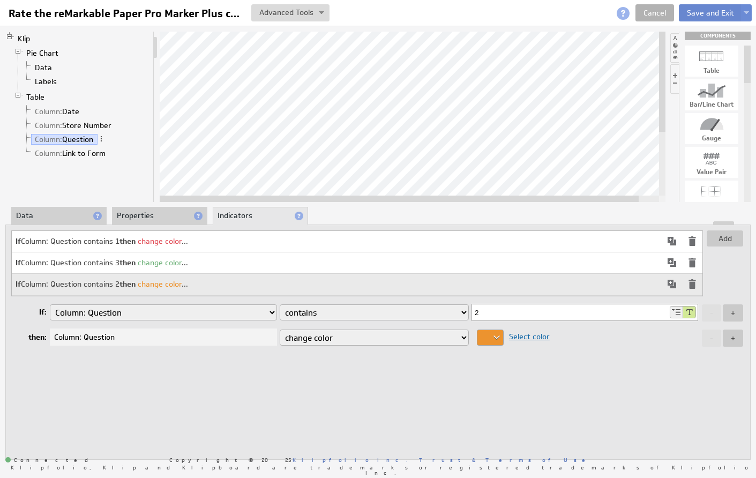
click at [716, 16] on button "Save and Exit" at bounding box center [710, 12] width 63 height 17
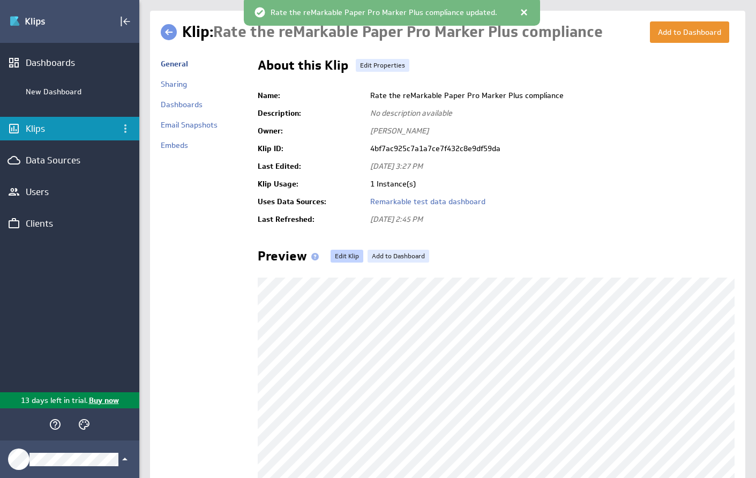
click at [345, 255] on link "Edit Klip" at bounding box center [346, 256] width 33 height 13
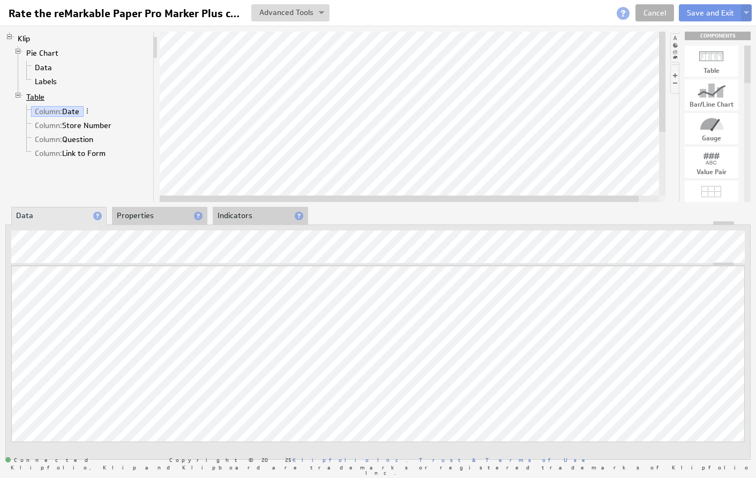
click at [32, 95] on link "Table" at bounding box center [35, 97] width 26 height 11
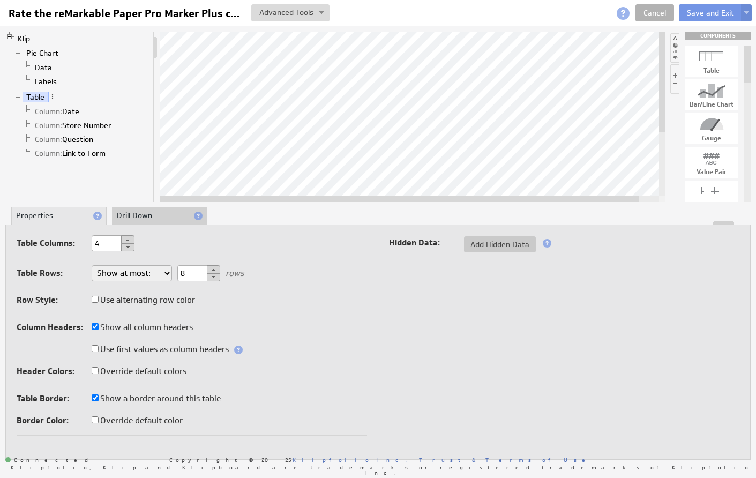
click at [139, 295] on label "Use alternating row color" at bounding box center [143, 299] width 103 height 15
click at [99, 296] on input "Use alternating row color" at bounding box center [95, 299] width 7 height 7
checkbox input "true"
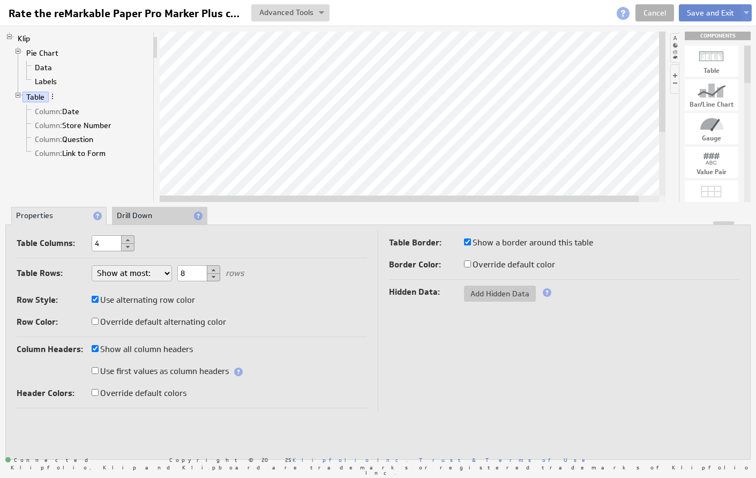
click at [713, 13] on button "Save and Exit" at bounding box center [710, 12] width 63 height 17
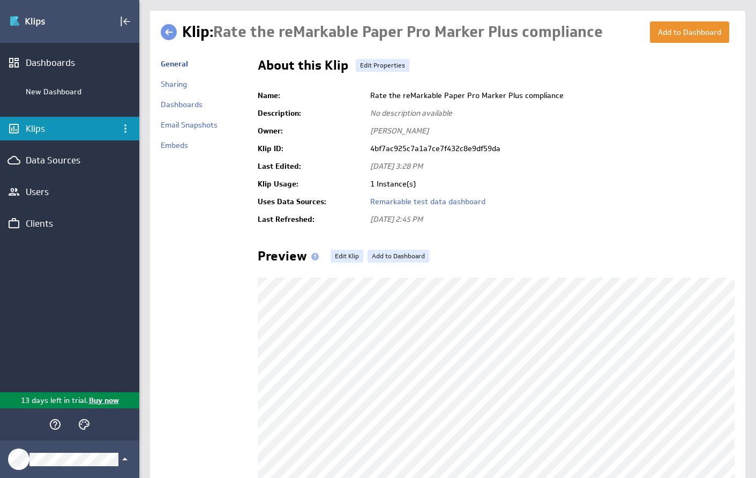
click at [34, 134] on div "Klips" at bounding box center [69, 129] width 139 height 24
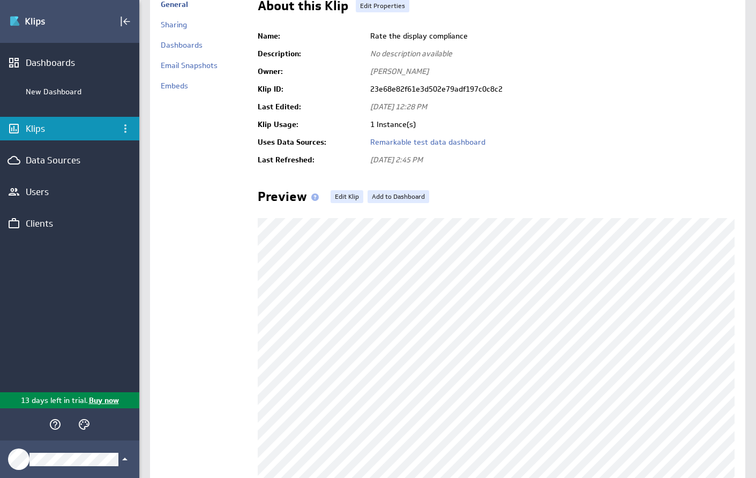
scroll to position [59, 0]
click at [345, 200] on link "Edit Klip" at bounding box center [346, 196] width 33 height 13
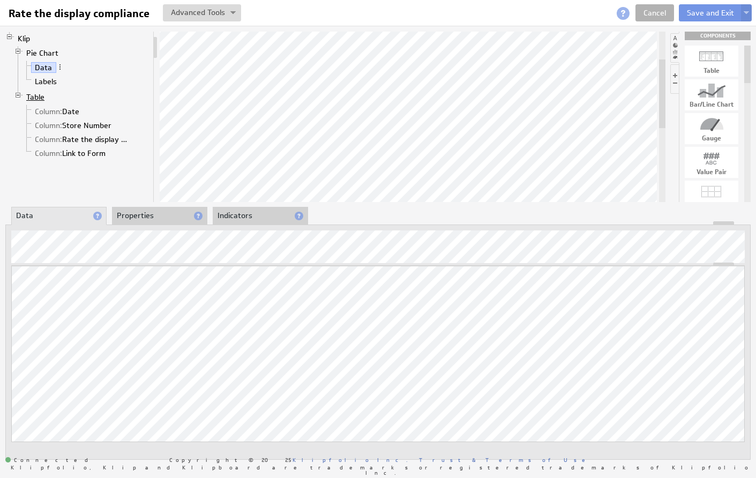
click at [39, 94] on link "Table" at bounding box center [35, 97] width 26 height 11
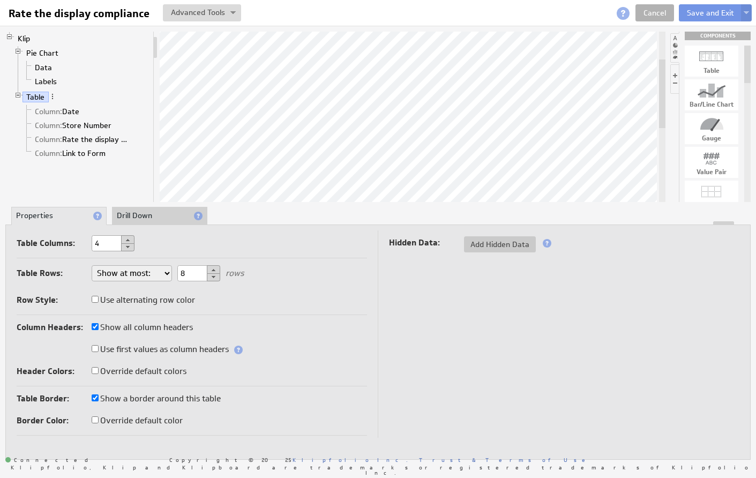
click at [145, 298] on label "Use alternating row color" at bounding box center [143, 299] width 103 height 15
click at [99, 298] on input "Use alternating row color" at bounding box center [95, 299] width 7 height 7
checkbox input "true"
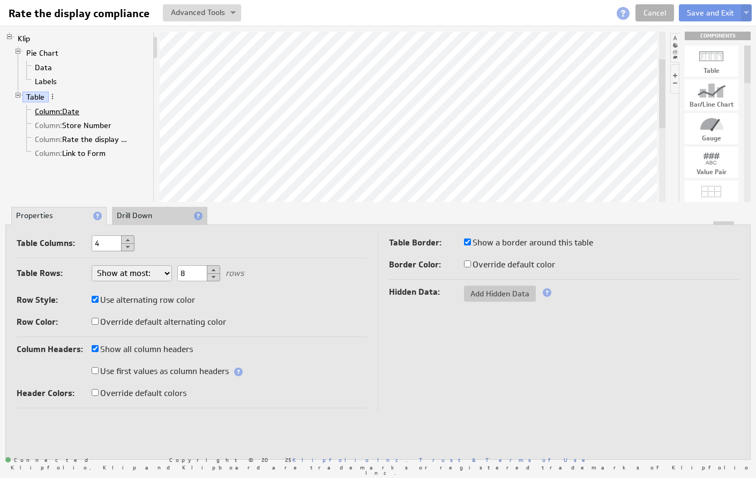
click at [48, 110] on span "Column:" at bounding box center [48, 112] width 27 height 10
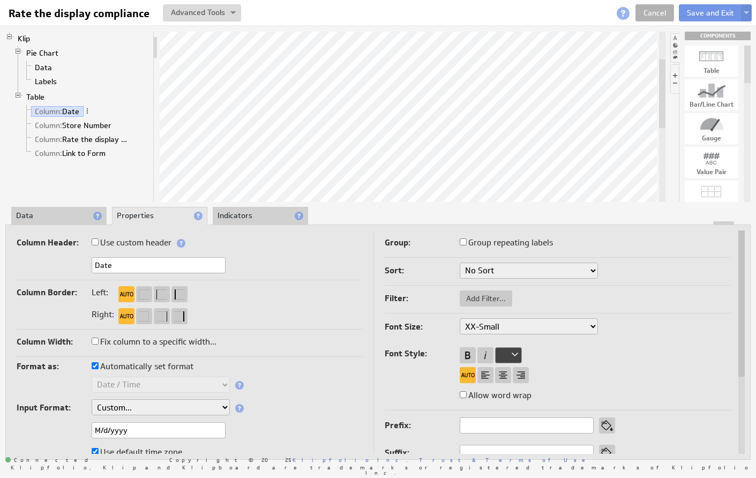
click at [253, 215] on li "Indicators" at bounding box center [260, 216] width 95 height 18
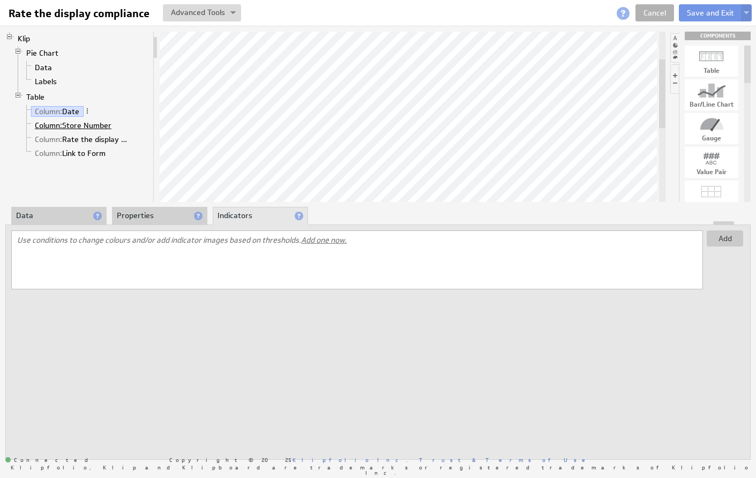
click at [36, 126] on span "Column:" at bounding box center [48, 126] width 27 height 10
click at [45, 138] on span "Column:" at bounding box center [48, 139] width 27 height 10
click at [726, 239] on button "Add" at bounding box center [724, 238] width 36 height 16
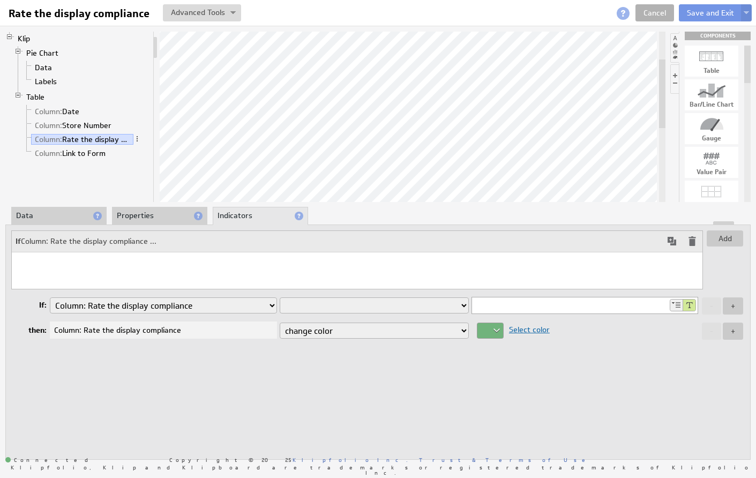
select select "contain"
click at [490, 305] on input at bounding box center [570, 305] width 196 height 16
type input "3"
click at [628, 338] on td "Select color" at bounding box center [586, 330] width 230 height 19
click at [732, 237] on button "Add" at bounding box center [724, 238] width 36 height 16
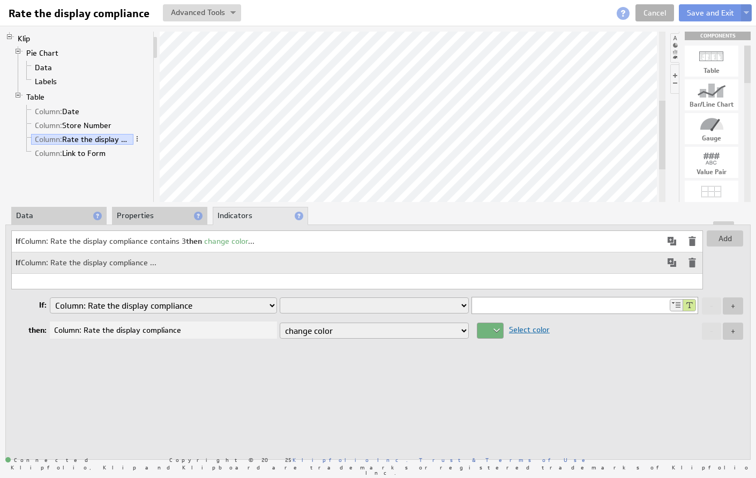
select select "contain"
click at [501, 304] on input at bounding box center [570, 305] width 196 height 16
type input "2"
click at [495, 332] on div at bounding box center [490, 330] width 27 height 16
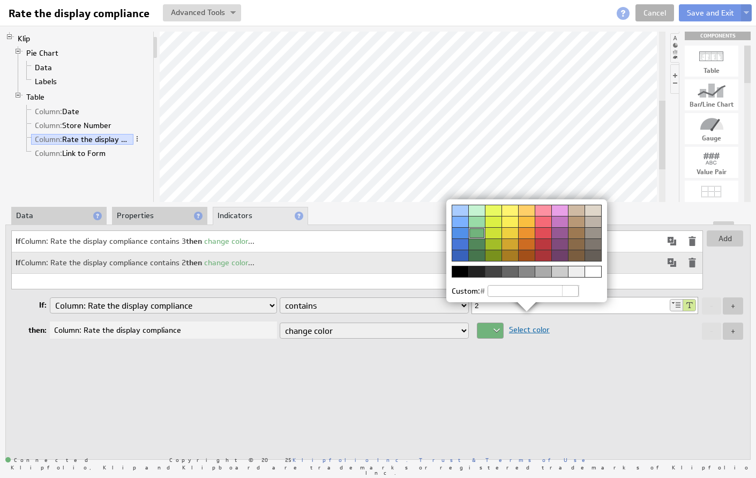
click at [512, 235] on div at bounding box center [509, 232] width 17 height 11
click at [509, 360] on div at bounding box center [378, 239] width 756 height 478
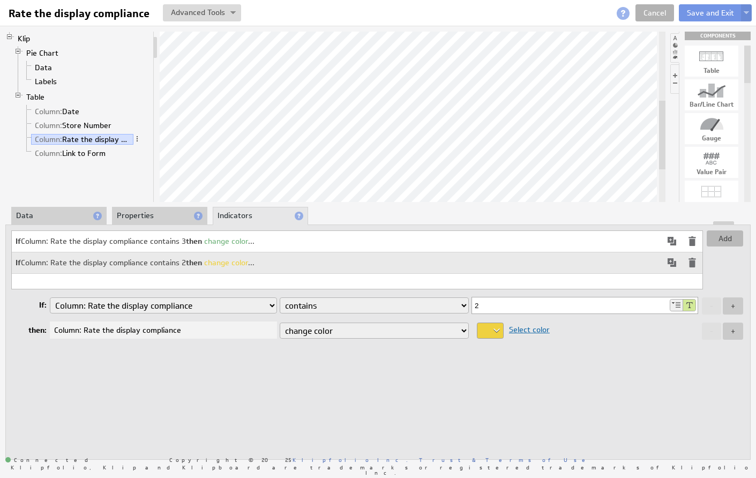
click at [732, 234] on button "Add" at bounding box center [724, 238] width 36 height 16
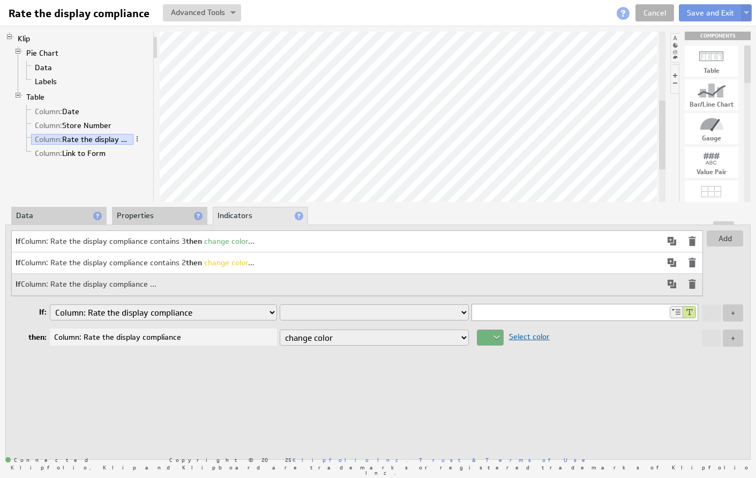
select select "contain"
click at [492, 316] on input at bounding box center [570, 312] width 196 height 16
type input "1"
click at [495, 341] on div at bounding box center [490, 337] width 27 height 16
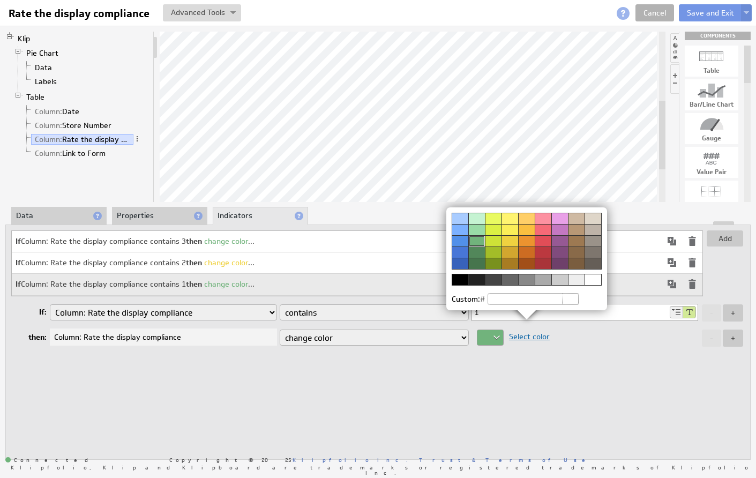
click at [542, 239] on div at bounding box center [543, 240] width 17 height 11
click at [565, 355] on div at bounding box center [378, 239] width 756 height 478
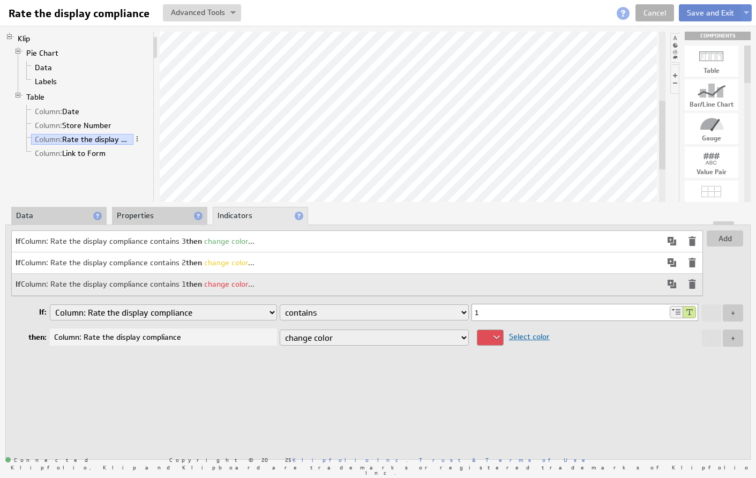
click at [699, 13] on button "Save and Exit" at bounding box center [710, 12] width 63 height 17
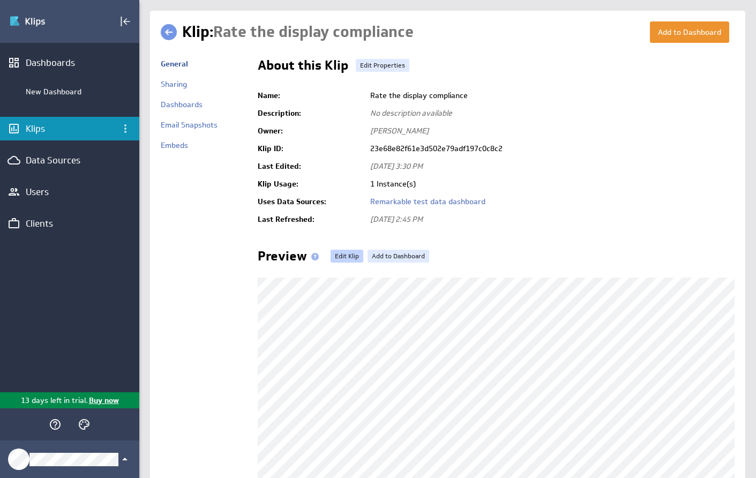
click at [344, 252] on link "Edit Klip" at bounding box center [346, 256] width 33 height 13
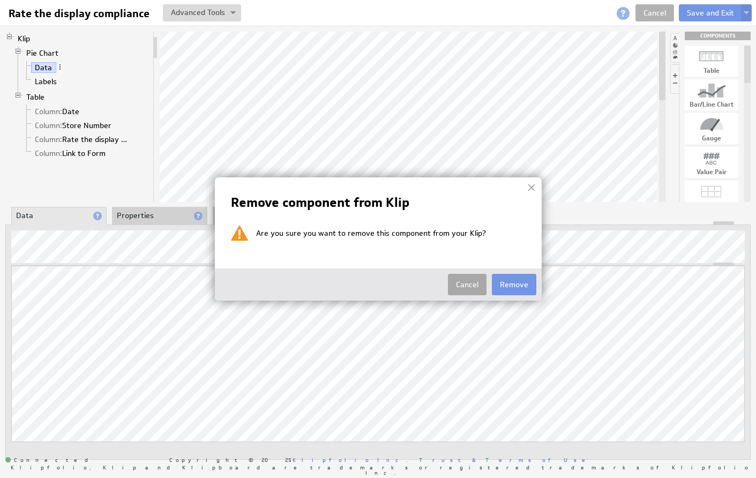
click at [471, 280] on button "Cancel" at bounding box center [467, 284] width 39 height 21
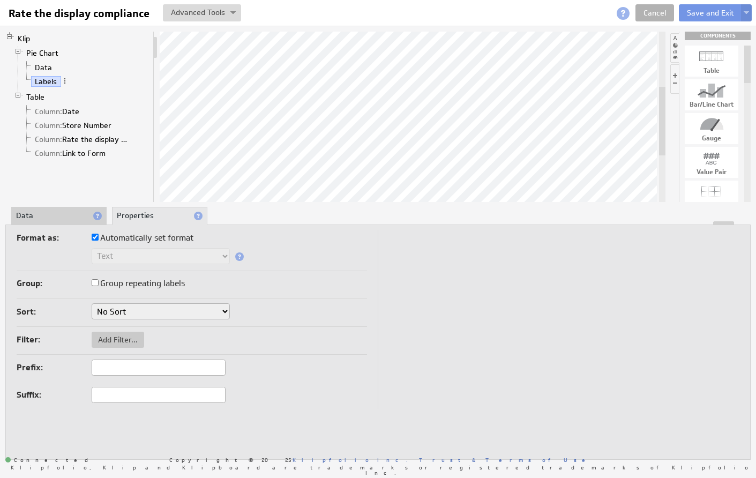
click at [68, 212] on li "Data" at bounding box center [58, 216] width 95 height 18
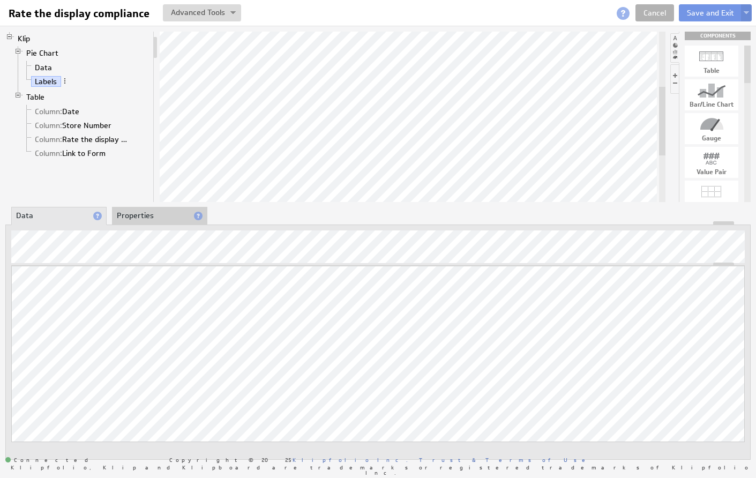
click at [151, 213] on li "Properties" at bounding box center [159, 216] width 95 height 18
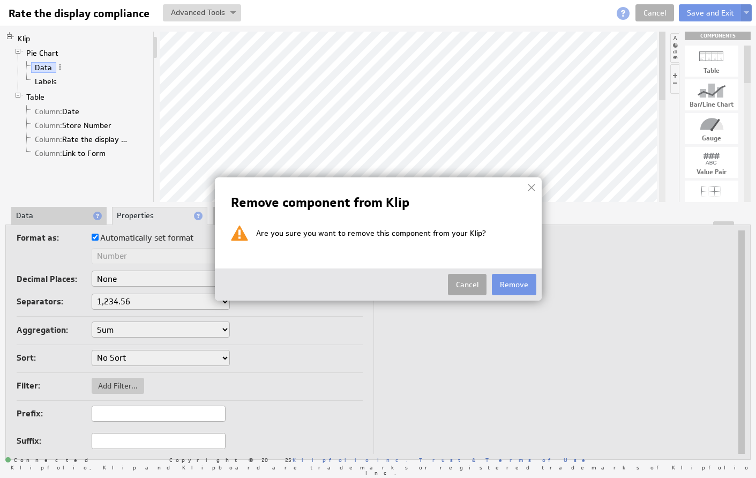
click at [471, 285] on button "Cancel" at bounding box center [467, 284] width 39 height 21
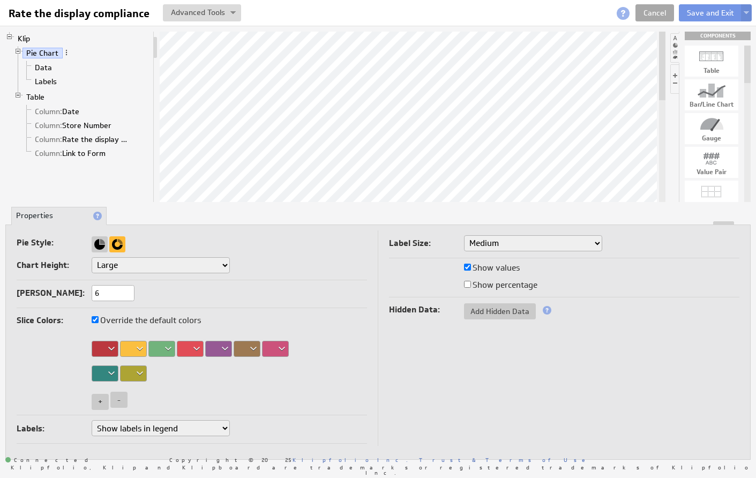
click at [663, 8] on link "Cancel" at bounding box center [654, 12] width 39 height 17
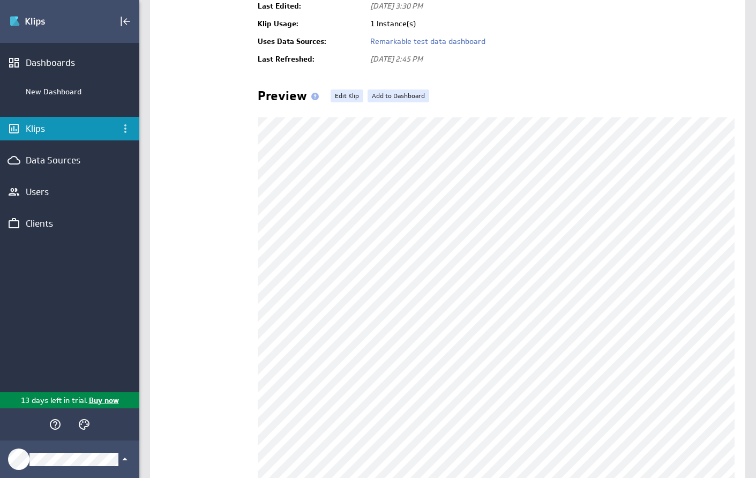
scroll to position [148, 0]
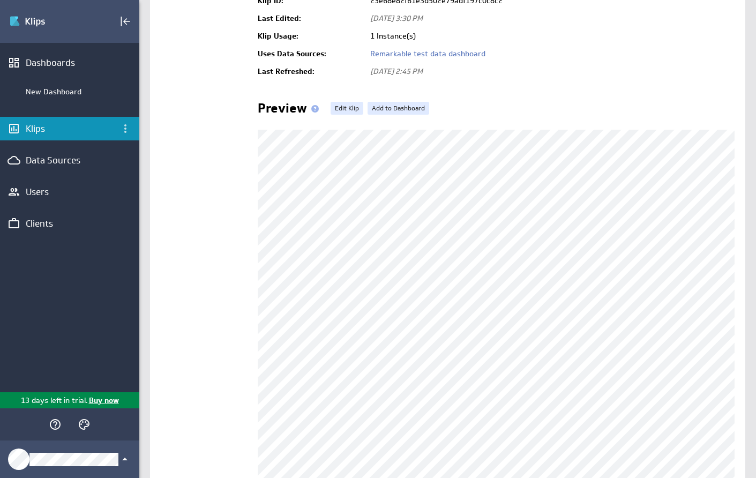
click at [24, 127] on div "Klips" at bounding box center [69, 129] width 139 height 24
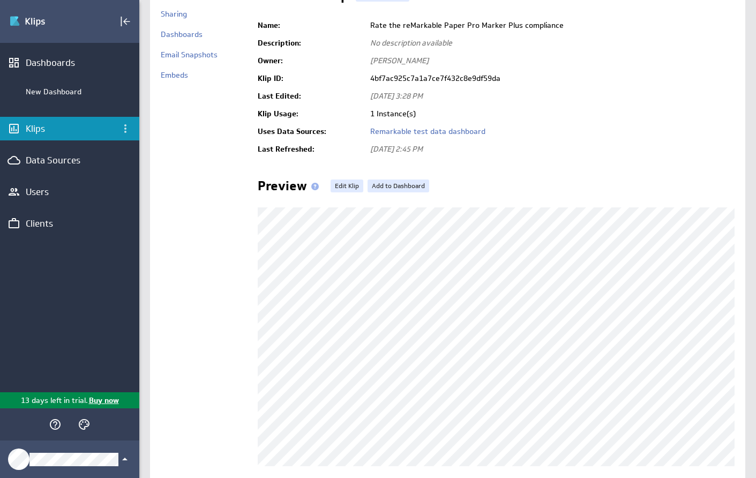
scroll to position [76, 0]
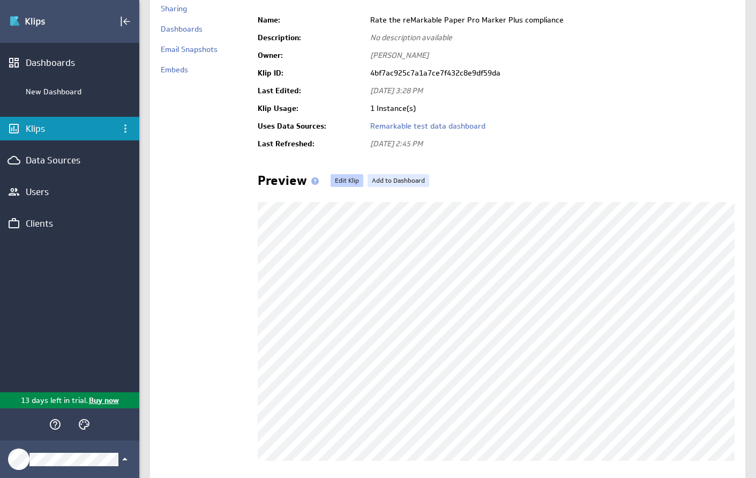
click at [344, 177] on link "Edit Klip" at bounding box center [346, 180] width 33 height 13
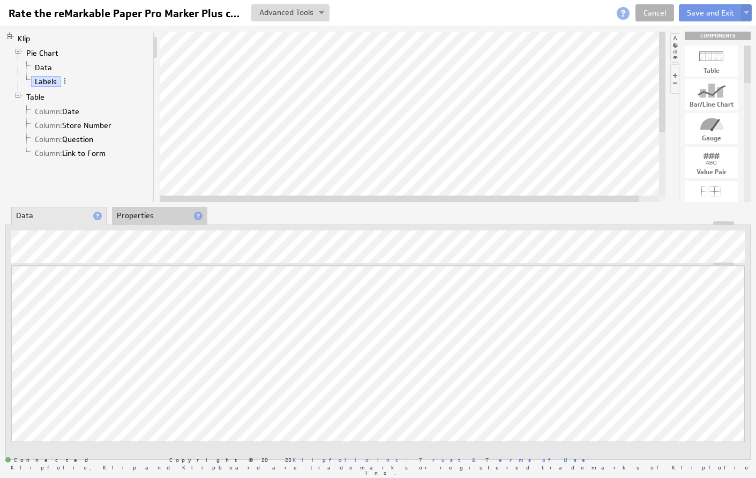
click at [144, 216] on li "Properties" at bounding box center [159, 216] width 95 height 18
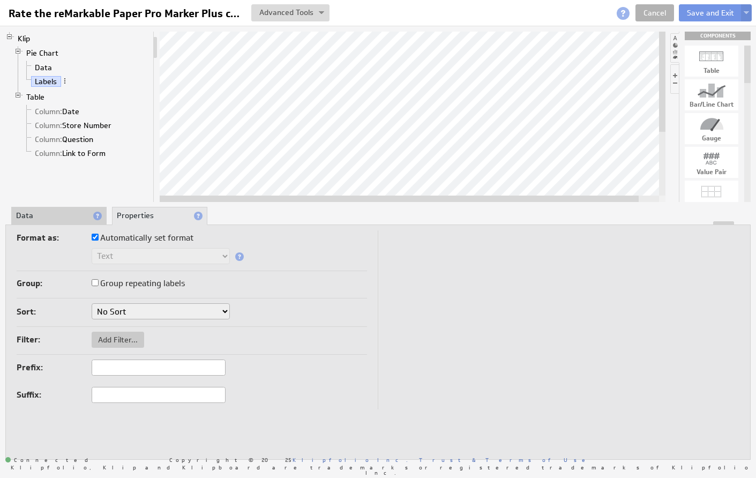
click at [64, 215] on li "Data" at bounding box center [58, 216] width 95 height 18
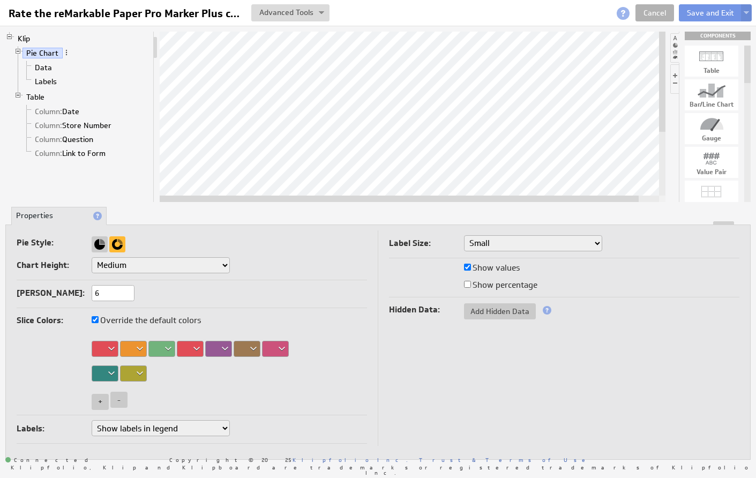
click at [137, 347] on div at bounding box center [133, 349] width 27 height 16
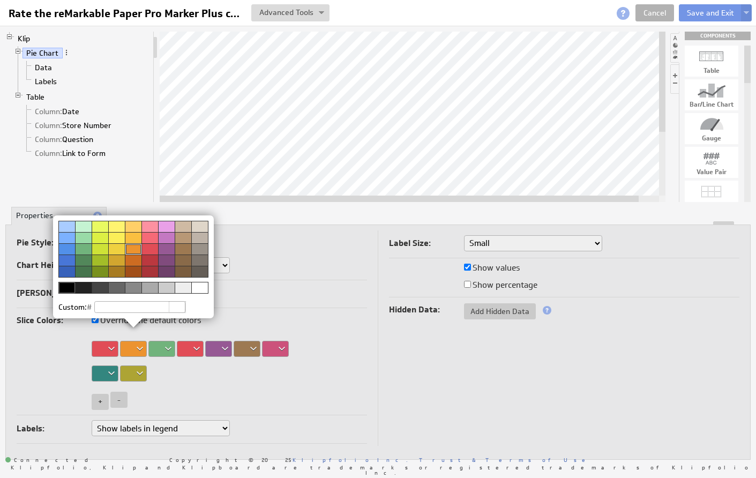
click at [116, 246] on div at bounding box center [116, 248] width 17 height 11
click at [335, 372] on div at bounding box center [378, 239] width 756 height 478
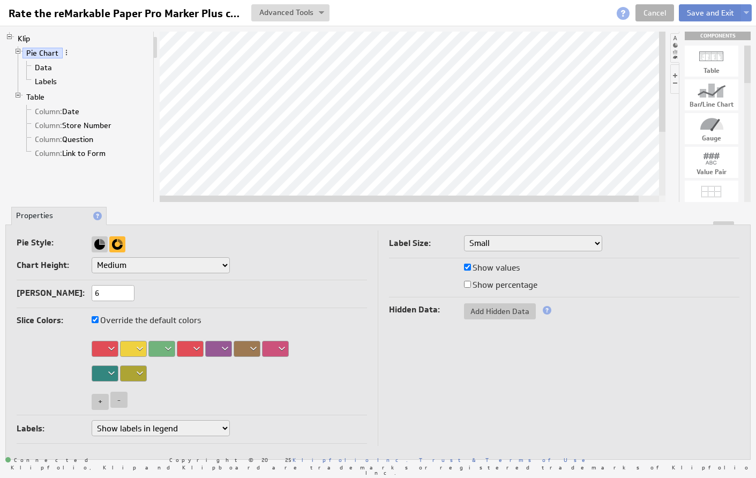
click at [701, 8] on button "Save and Exit" at bounding box center [710, 12] width 63 height 17
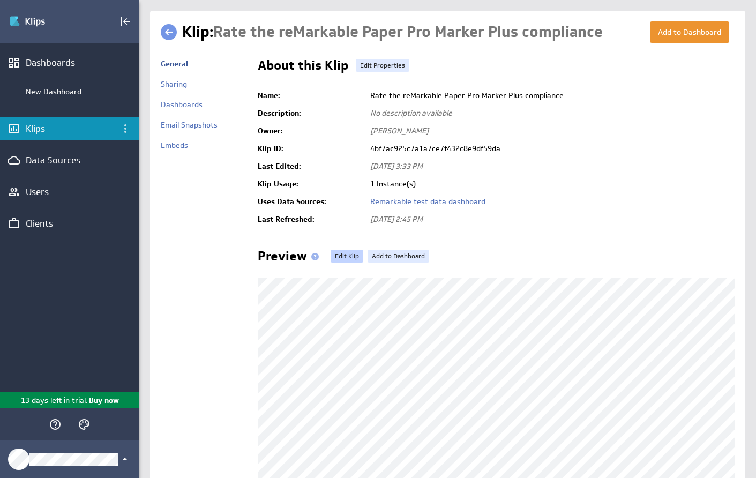
click at [354, 255] on link "Edit Klip" at bounding box center [346, 256] width 33 height 13
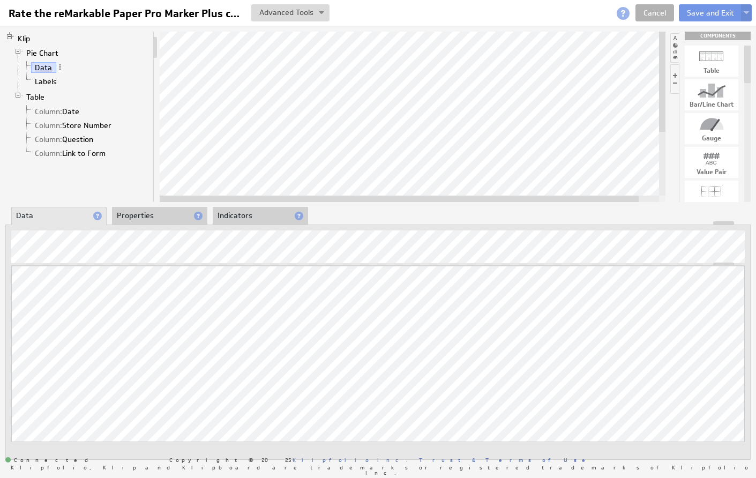
click at [40, 70] on link "Data" at bounding box center [43, 67] width 25 height 11
click at [42, 67] on link "Data" at bounding box center [43, 67] width 25 height 11
click at [35, 214] on li "Data" at bounding box center [58, 216] width 95 height 18
click at [38, 69] on link "Data" at bounding box center [43, 67] width 25 height 11
click at [54, 110] on span "Column:" at bounding box center [48, 112] width 27 height 10
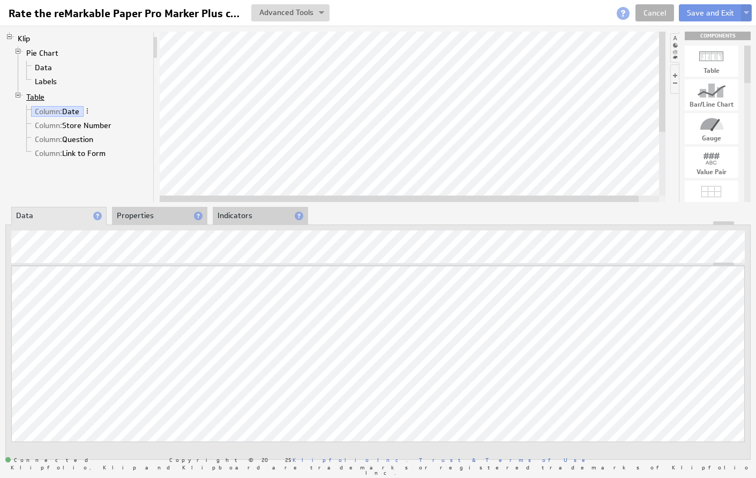
click at [38, 96] on link "Table" at bounding box center [35, 97] width 26 height 11
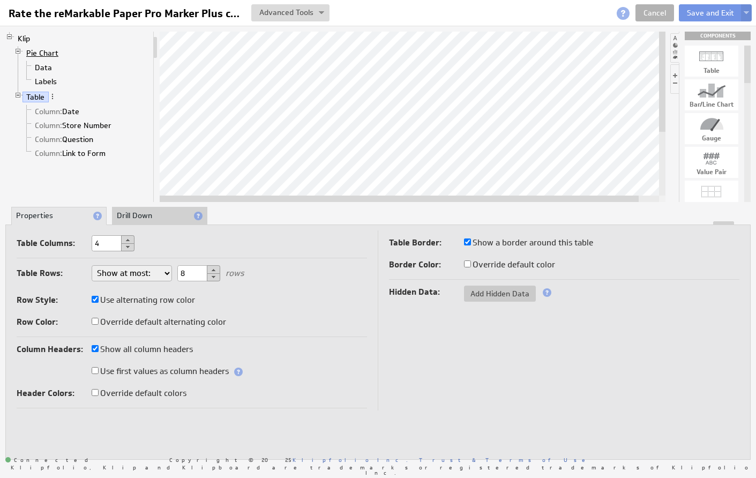
click at [31, 52] on link "Pie Chart" at bounding box center [42, 53] width 40 height 11
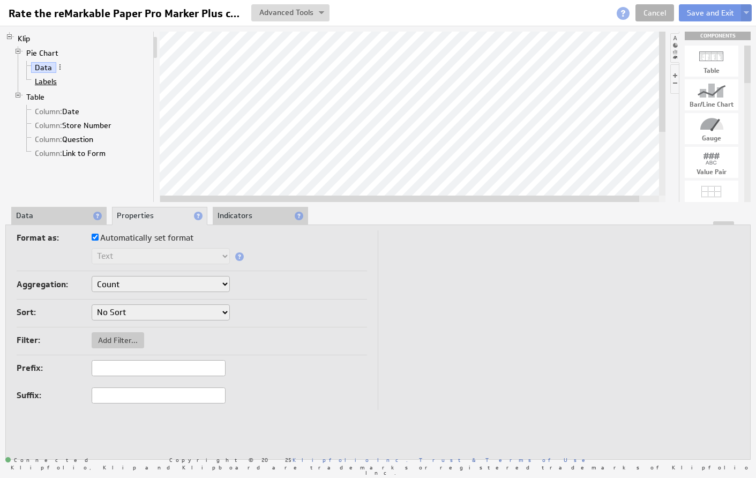
click at [50, 81] on link "Labels" at bounding box center [46, 81] width 30 height 11
click at [39, 66] on link "Data" at bounding box center [43, 67] width 25 height 11
click at [235, 217] on li "Indicators" at bounding box center [260, 215] width 95 height 18
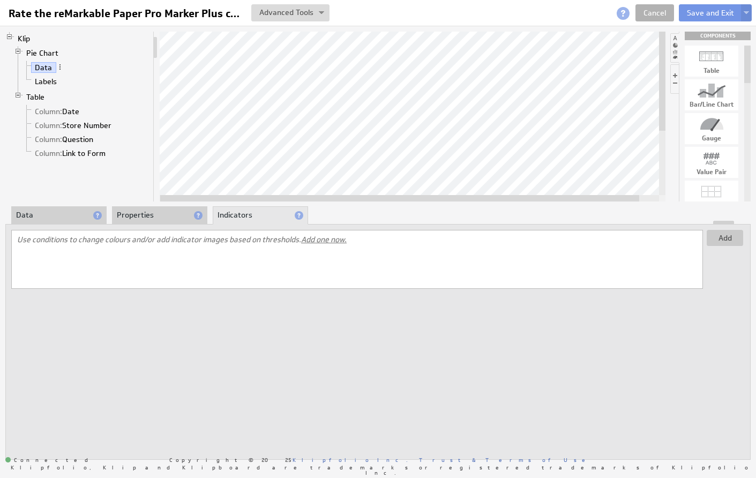
click at [62, 209] on li "Data" at bounding box center [58, 215] width 95 height 18
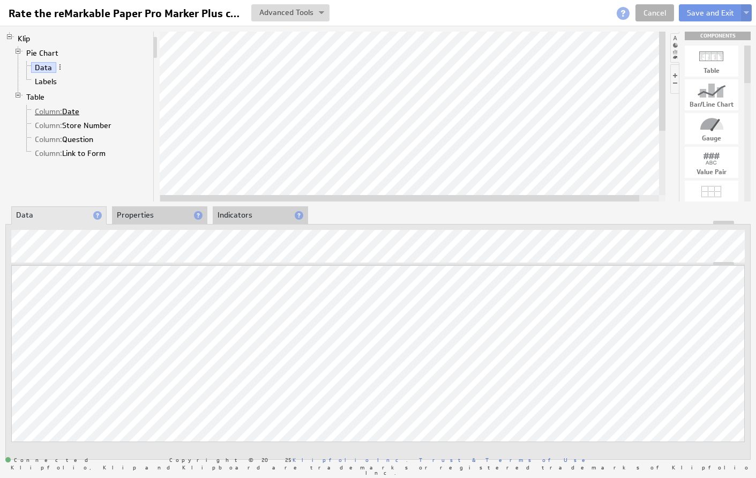
click at [65, 111] on link "Column: Date" at bounding box center [57, 111] width 52 height 11
click at [32, 52] on link "Pie Chart" at bounding box center [42, 53] width 40 height 11
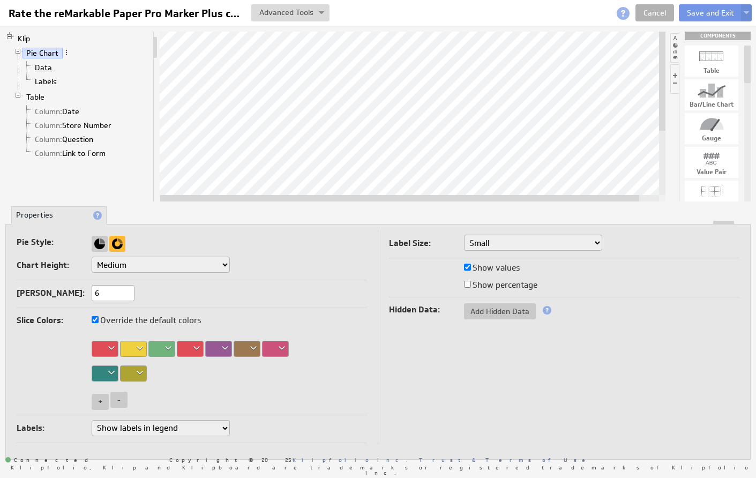
click at [43, 68] on link "Data" at bounding box center [43, 67] width 25 height 11
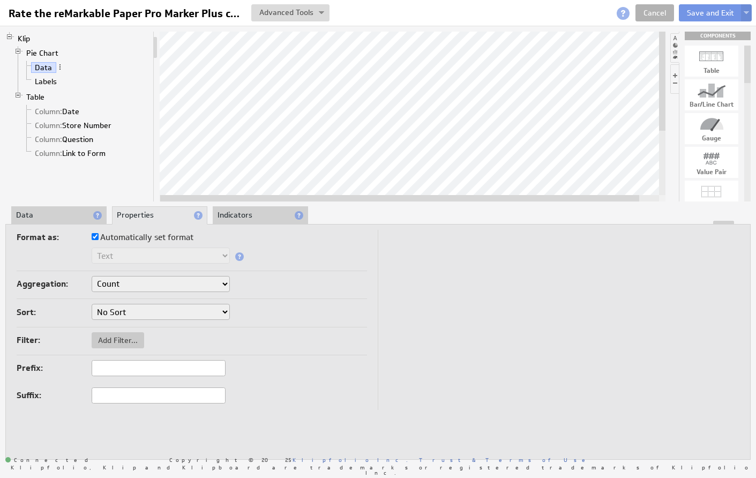
click at [61, 208] on li "Data" at bounding box center [58, 215] width 95 height 18
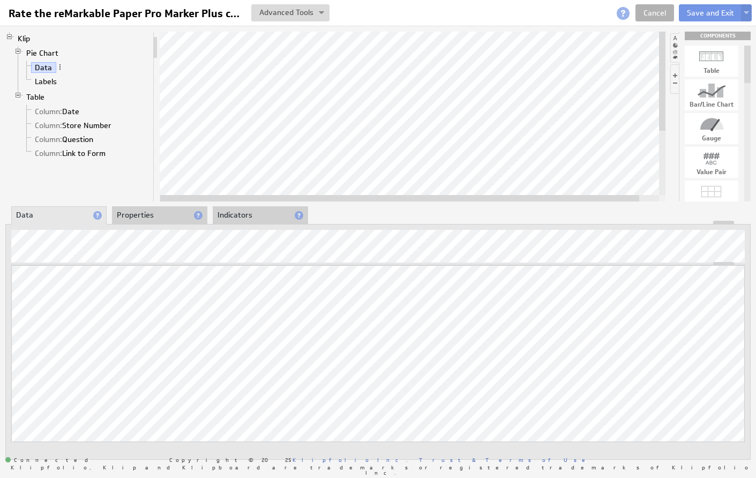
click at [131, 217] on li "Properties" at bounding box center [159, 215] width 95 height 18
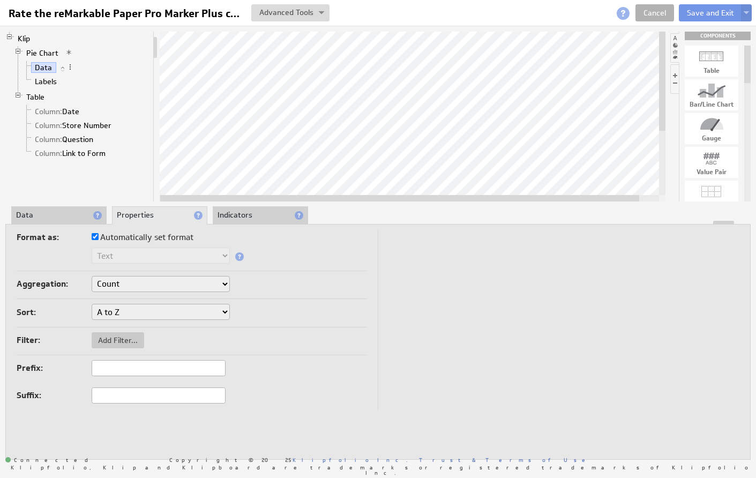
click at [56, 215] on li "Data" at bounding box center [58, 215] width 95 height 18
click at [39, 64] on link "Data" at bounding box center [43, 67] width 25 height 11
click at [62, 212] on li "Data" at bounding box center [58, 215] width 95 height 18
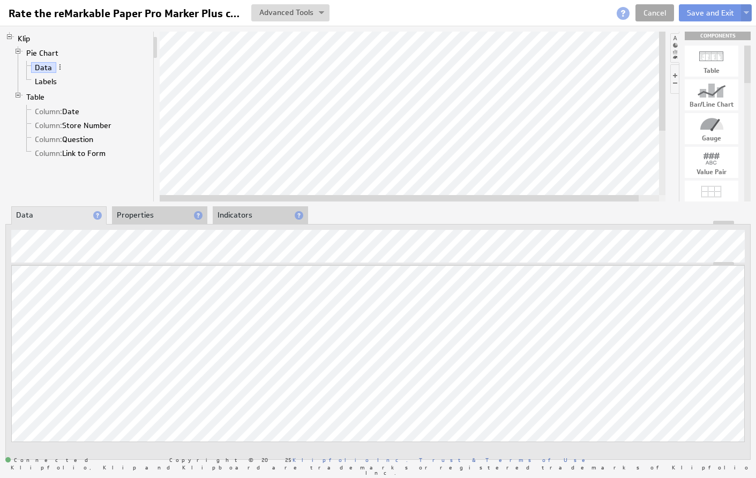
click at [655, 10] on link "Cancel" at bounding box center [654, 12] width 39 height 17
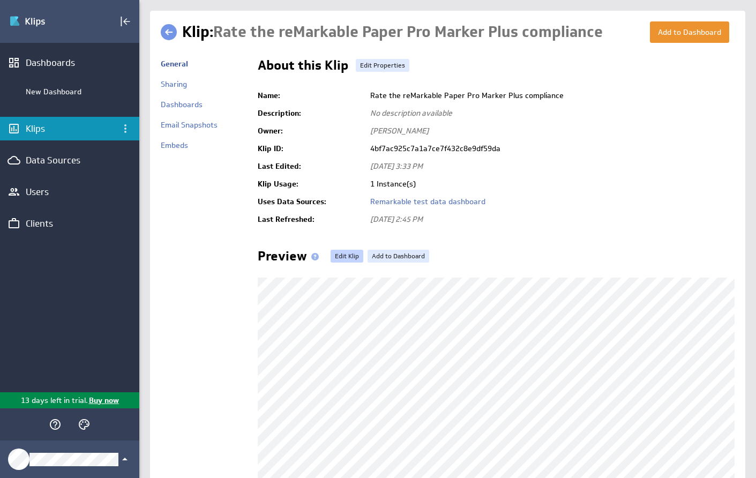
click at [341, 251] on link "Edit Klip" at bounding box center [346, 256] width 33 height 13
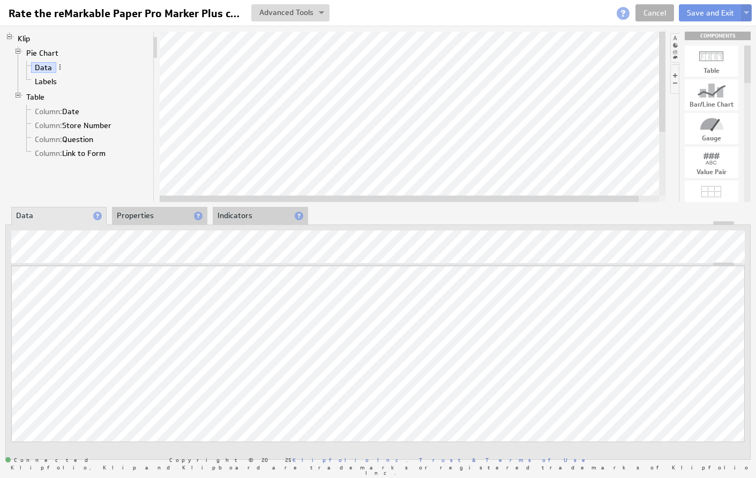
click at [144, 215] on li "Properties" at bounding box center [159, 216] width 95 height 18
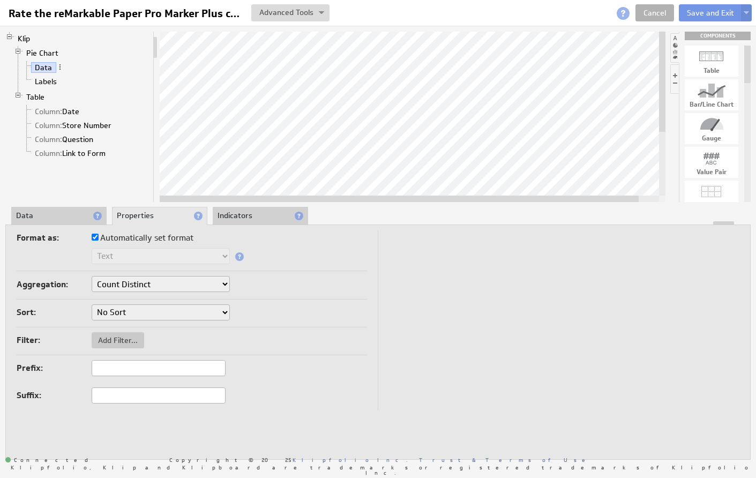
click at [58, 209] on li "Data" at bounding box center [58, 216] width 95 height 18
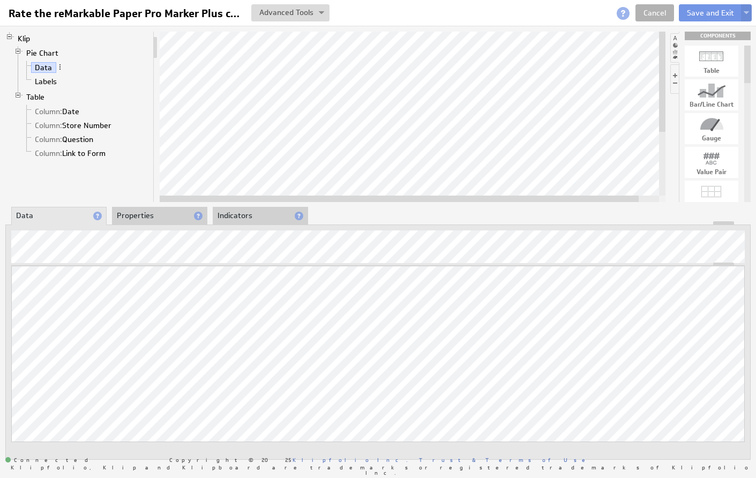
click at [149, 216] on li "Properties" at bounding box center [159, 216] width 95 height 18
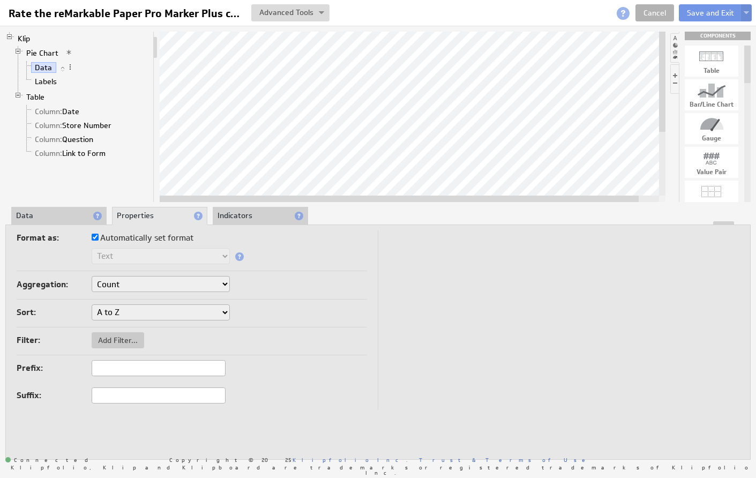
click at [227, 210] on li "Indicators" at bounding box center [260, 216] width 95 height 18
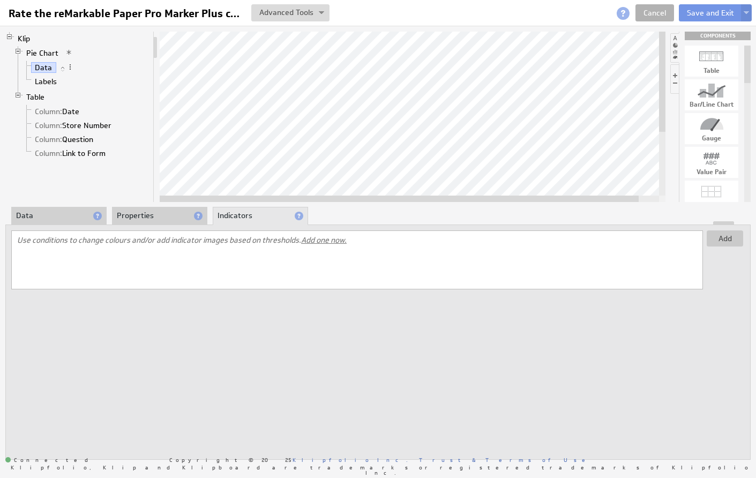
click at [165, 214] on li "Properties" at bounding box center [159, 216] width 95 height 18
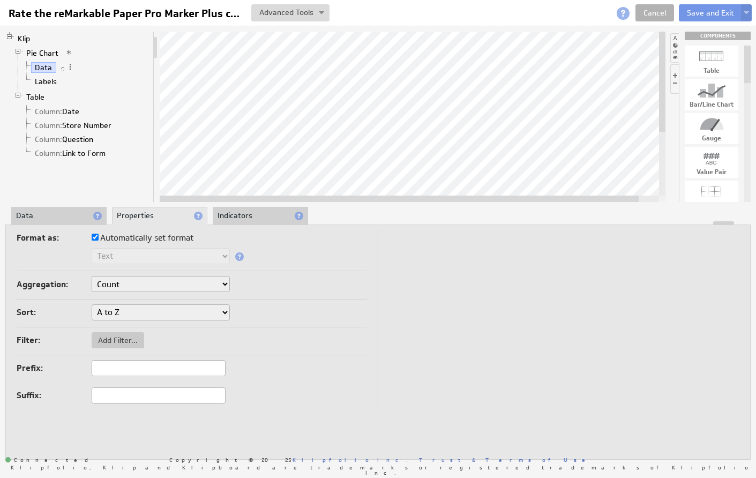
click at [69, 220] on li "Data" at bounding box center [58, 216] width 95 height 18
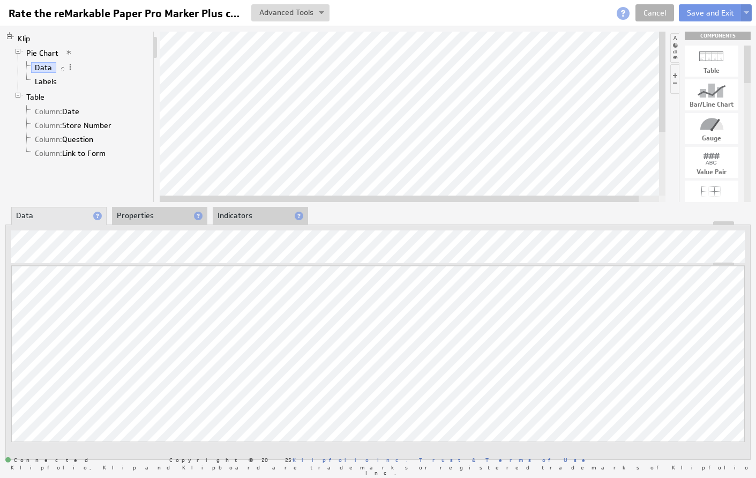
click at [62, 67] on span at bounding box center [62, 68] width 7 height 7
click at [108, 57] on li "Pie Chart Data Labels" at bounding box center [81, 68] width 135 height 44
click at [69, 67] on span at bounding box center [69, 66] width 7 height 7
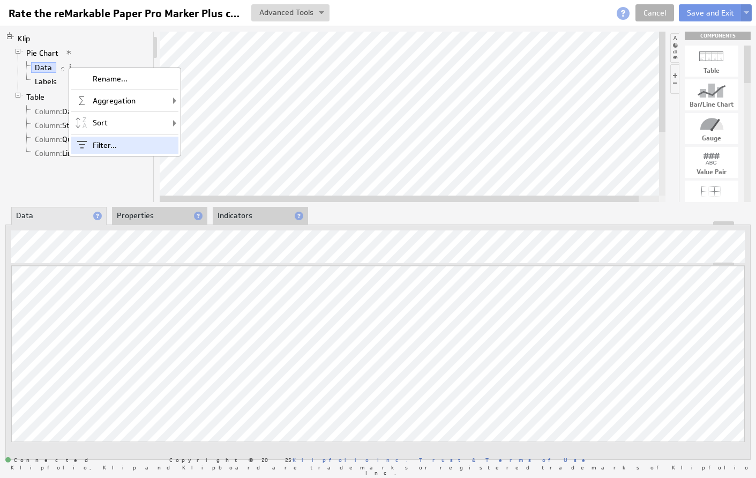
click at [96, 142] on div "Filter..." at bounding box center [124, 145] width 107 height 17
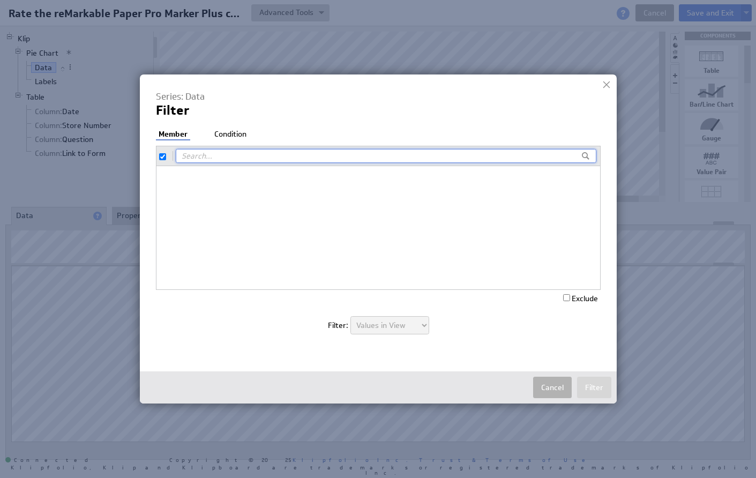
checkbox input "true"
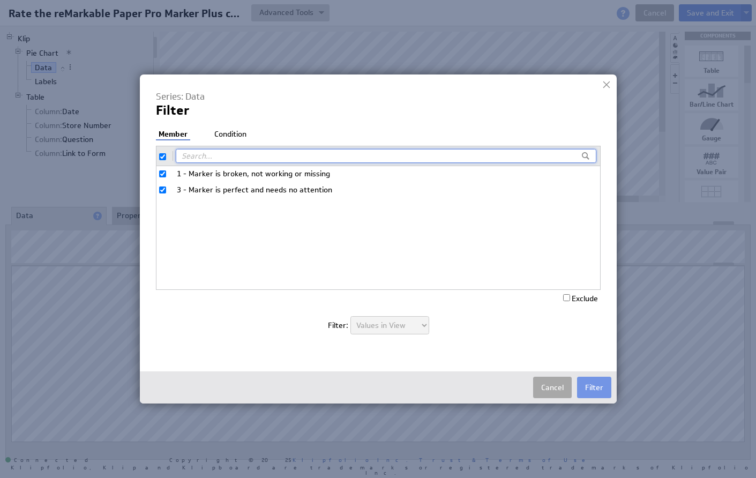
click at [551, 388] on button "Cancel" at bounding box center [552, 387] width 39 height 21
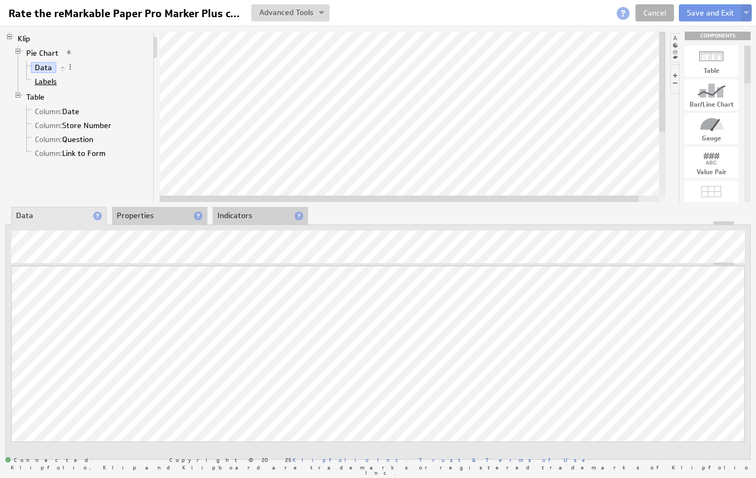
click at [46, 83] on link "Labels" at bounding box center [46, 81] width 30 height 11
click at [40, 67] on link "Data" at bounding box center [43, 67] width 25 height 11
click at [32, 99] on link "Table" at bounding box center [35, 97] width 26 height 11
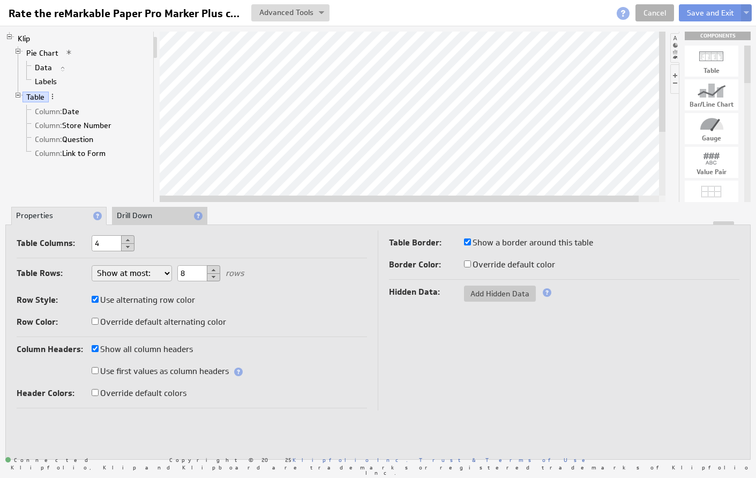
click at [71, 211] on li "Properties" at bounding box center [58, 216] width 95 height 18
click at [52, 110] on span "Column:" at bounding box center [48, 112] width 27 height 10
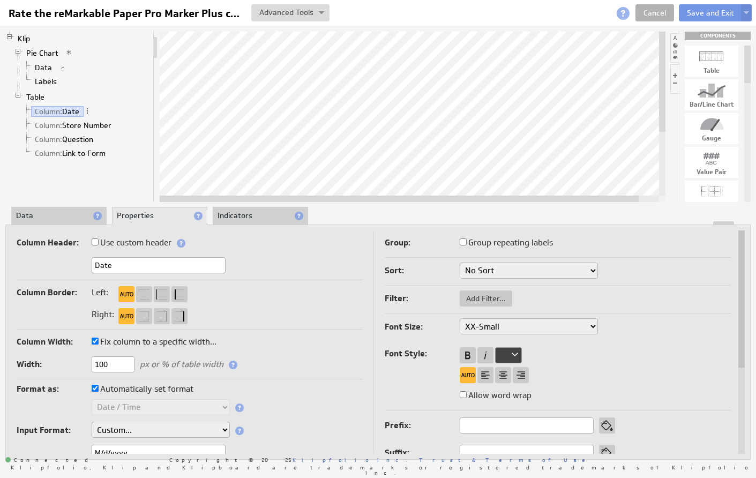
click at [46, 214] on li "Data" at bounding box center [58, 216] width 95 height 18
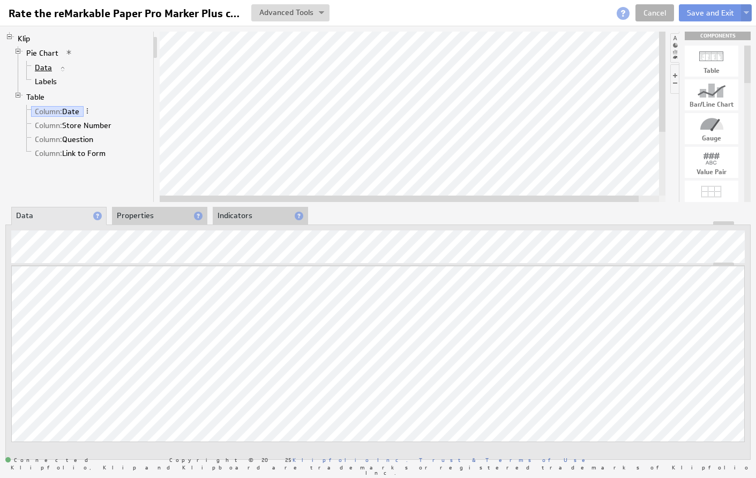
click at [44, 66] on link "Data" at bounding box center [43, 67] width 25 height 11
click at [46, 80] on link "Labels" at bounding box center [46, 81] width 30 height 11
click at [42, 67] on link "Data" at bounding box center [43, 67] width 25 height 11
click at [45, 81] on link "Labels" at bounding box center [46, 81] width 30 height 11
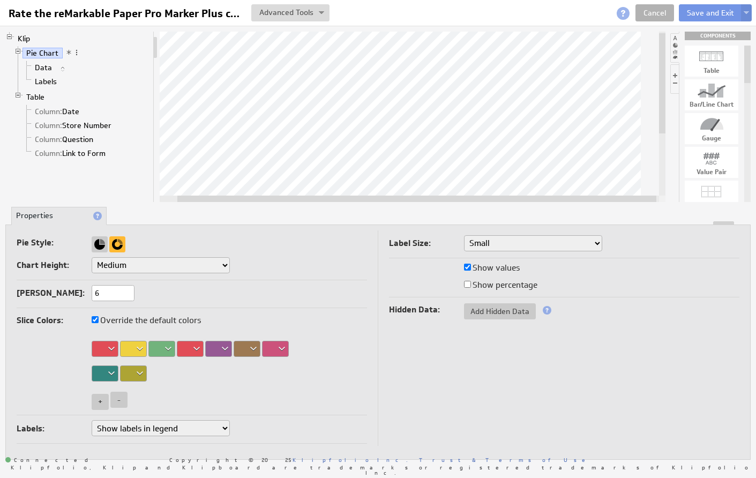
click at [469, 268] on input "Show values" at bounding box center [467, 267] width 7 height 7
checkbox input "false"
click at [469, 268] on input "Show values" at bounding box center [467, 267] width 7 height 7
checkbox input "true"
click at [62, 67] on span at bounding box center [62, 68] width 7 height 7
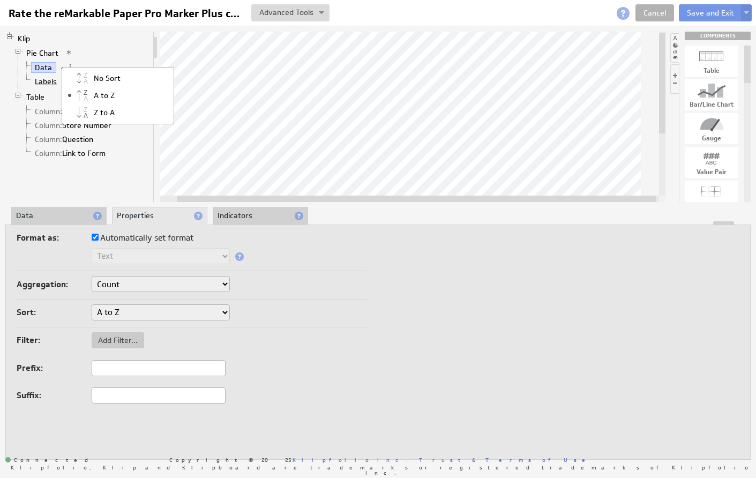
click at [49, 85] on link "Labels" at bounding box center [46, 81] width 30 height 11
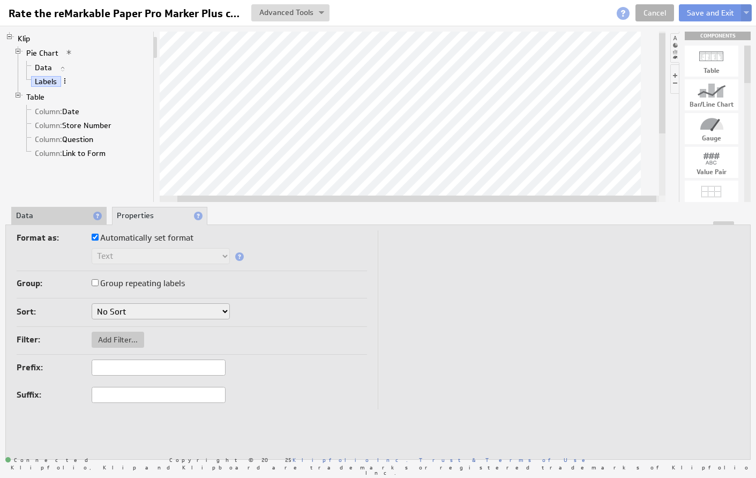
click at [63, 79] on span at bounding box center [64, 80] width 7 height 7
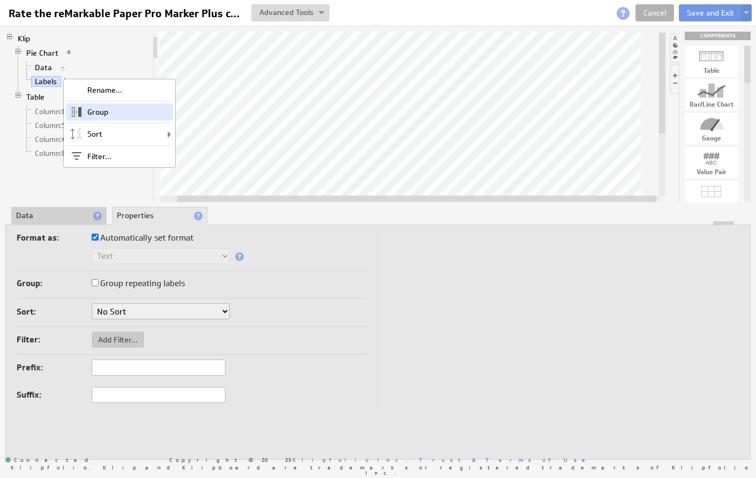
click at [80, 111] on span at bounding box center [76, 111] width 21 height 17
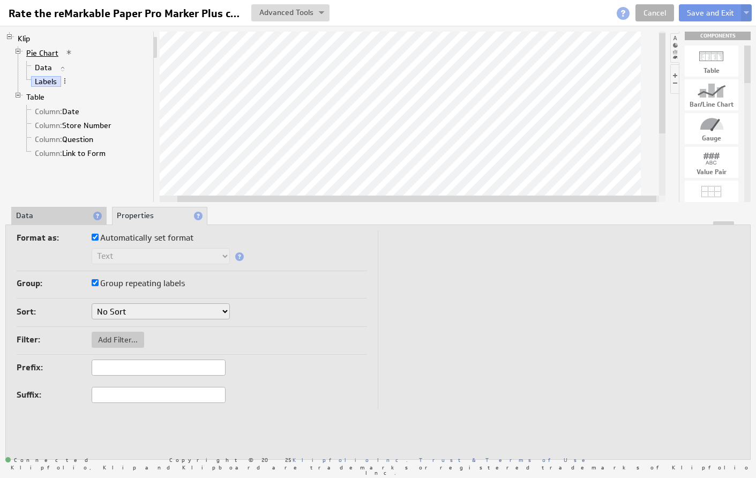
click at [43, 54] on link "Pie Chart" at bounding box center [42, 53] width 40 height 11
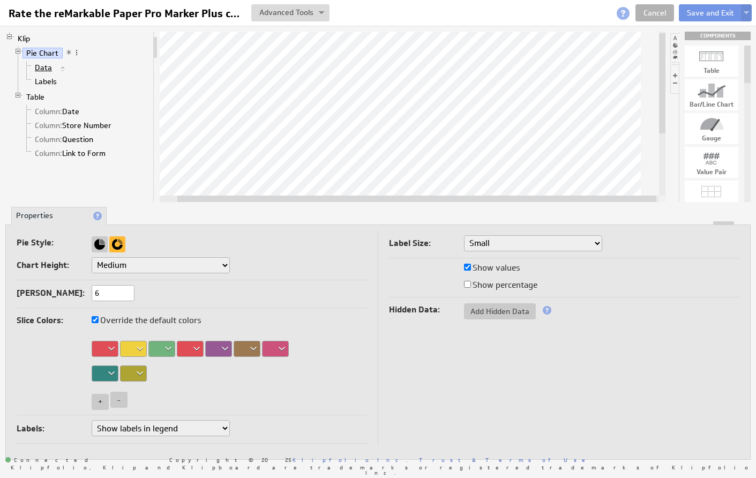
click at [44, 70] on link "Data" at bounding box center [43, 67] width 25 height 11
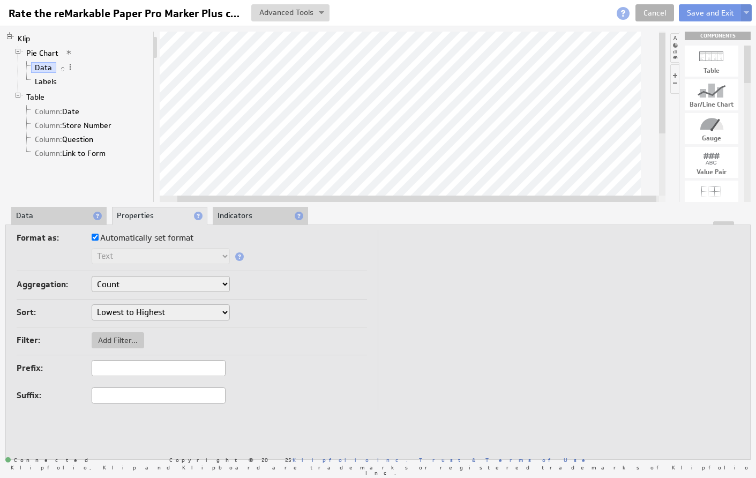
click at [59, 217] on li "Data" at bounding box center [58, 216] width 95 height 18
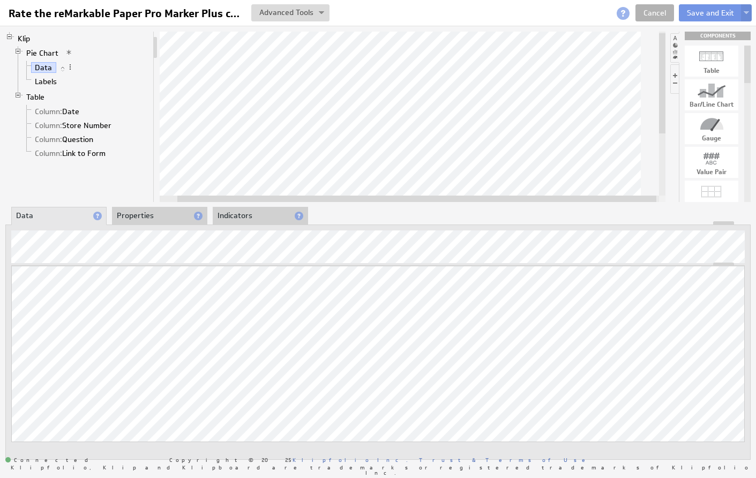
click at [153, 216] on li "Properties" at bounding box center [159, 216] width 95 height 18
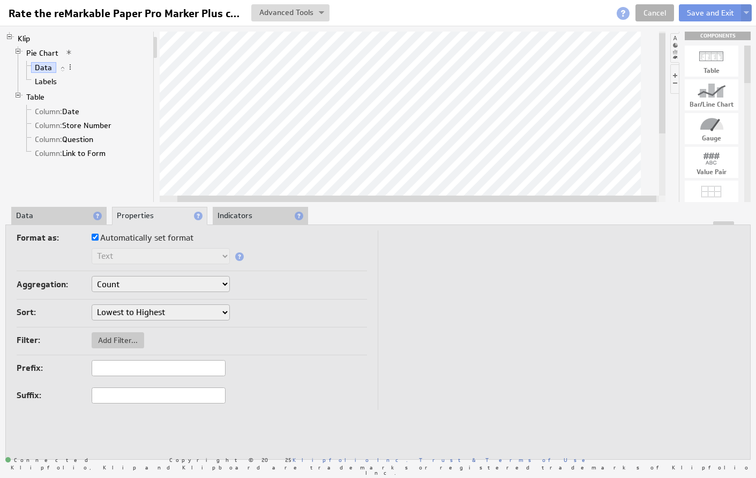
click at [237, 215] on li "Indicators" at bounding box center [260, 216] width 95 height 18
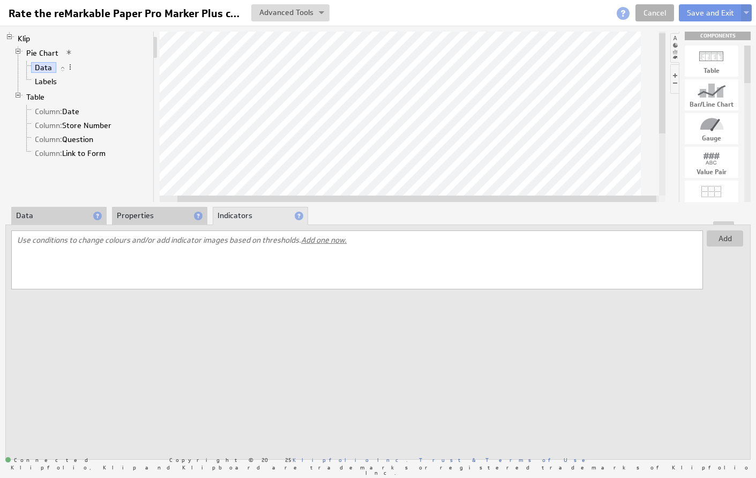
click at [61, 216] on li "Data" at bounding box center [58, 216] width 95 height 18
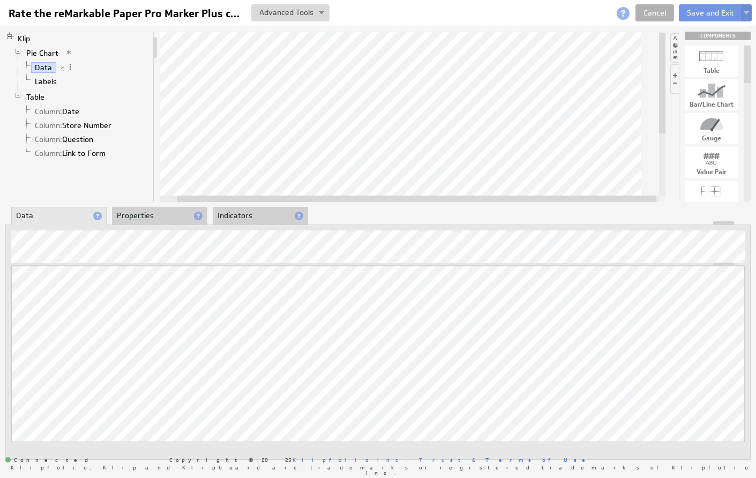
click at [157, 215] on li "Properties" at bounding box center [159, 216] width 95 height 18
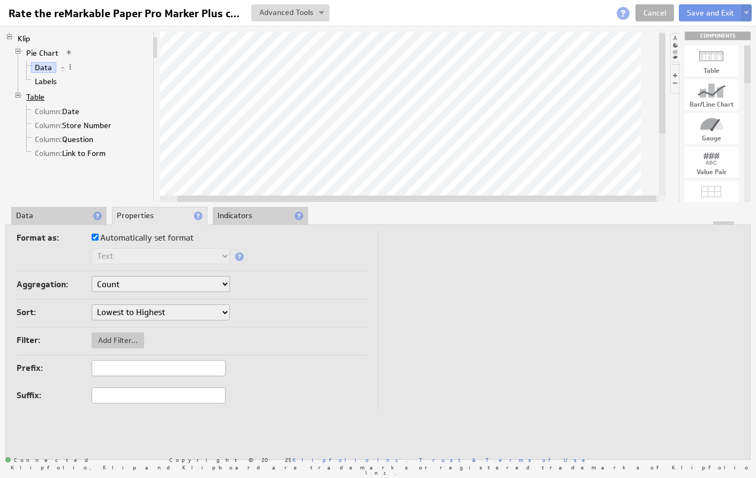
click at [35, 96] on link "Table" at bounding box center [35, 97] width 26 height 11
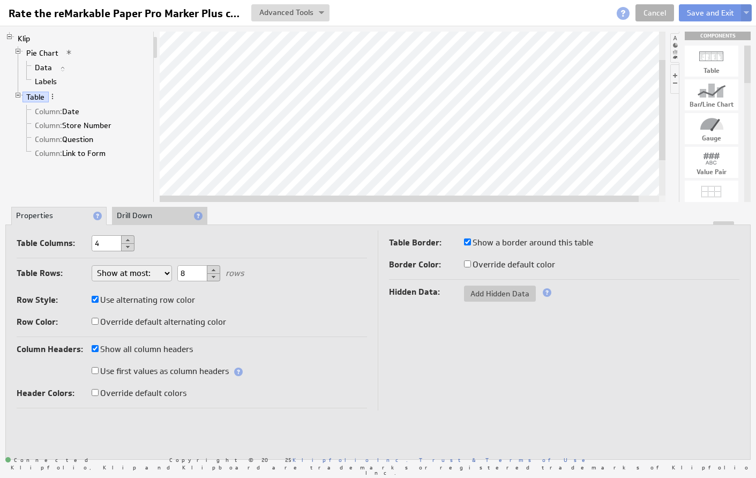
click at [95, 370] on input "Use first values as column headers" at bounding box center [95, 370] width 7 height 7
checkbox input "true"
click at [37, 52] on link "Pie Chart" at bounding box center [42, 53] width 40 height 11
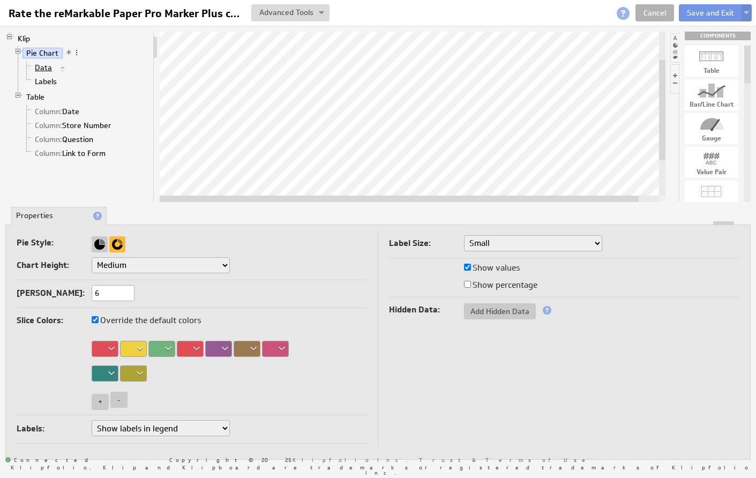
click at [41, 63] on link "Data" at bounding box center [43, 67] width 25 height 11
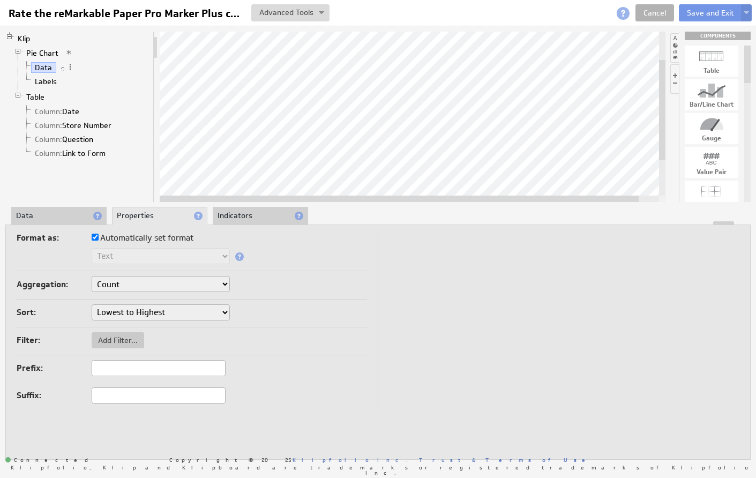
click at [66, 216] on li "Data" at bounding box center [58, 216] width 95 height 18
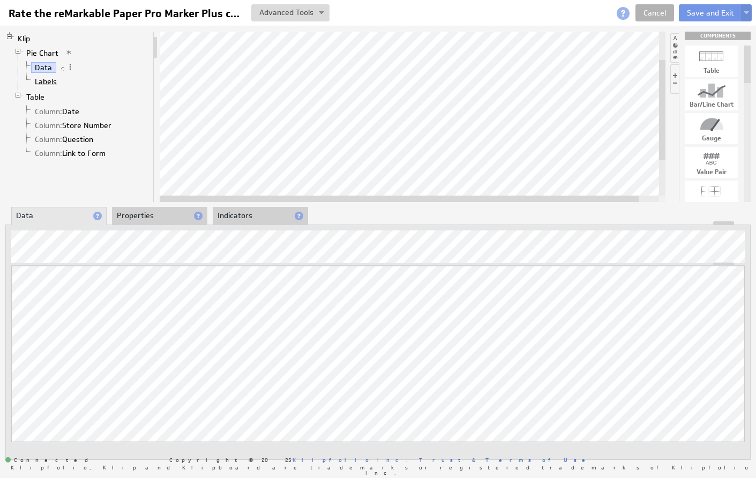
click at [48, 81] on link "Labels" at bounding box center [46, 81] width 30 height 11
click at [139, 216] on li "Properties" at bounding box center [159, 216] width 95 height 18
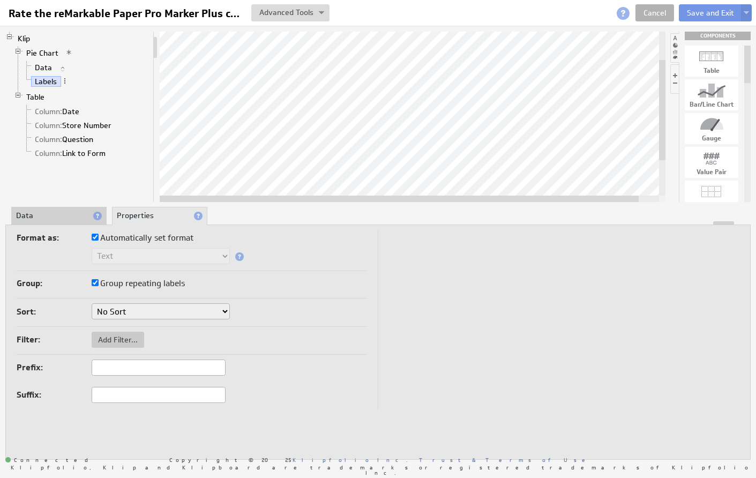
click at [50, 214] on li "Data" at bounding box center [58, 216] width 95 height 18
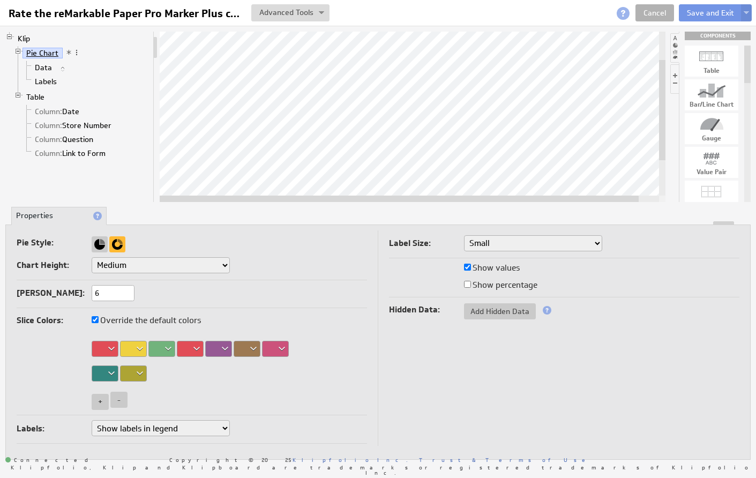
click at [27, 51] on link "Pie Chart" at bounding box center [42, 53] width 40 height 11
click at [76, 51] on span at bounding box center [76, 52] width 7 height 7
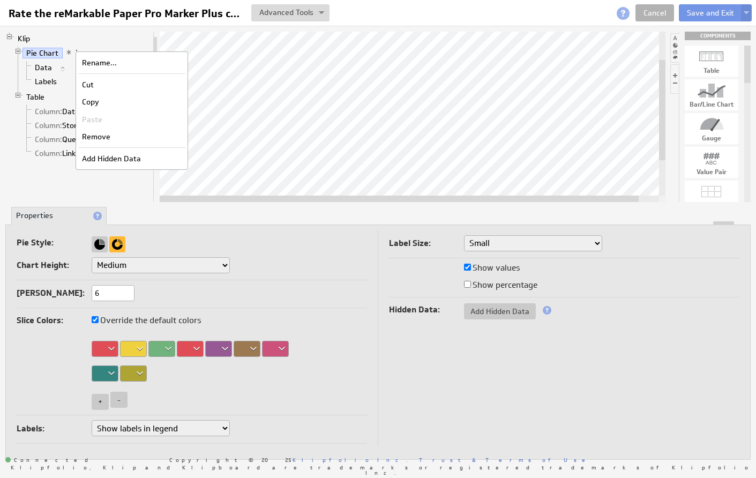
click at [67, 52] on span at bounding box center [68, 52] width 7 height 7
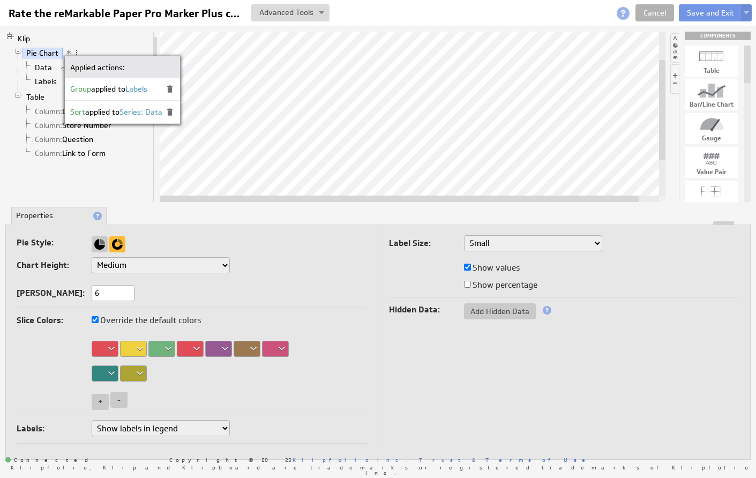
click at [67, 33] on li "Klip Pie Chart Data Labels Table Column: Date Column: Store Number Column: Ques…" at bounding box center [77, 98] width 144 height 132
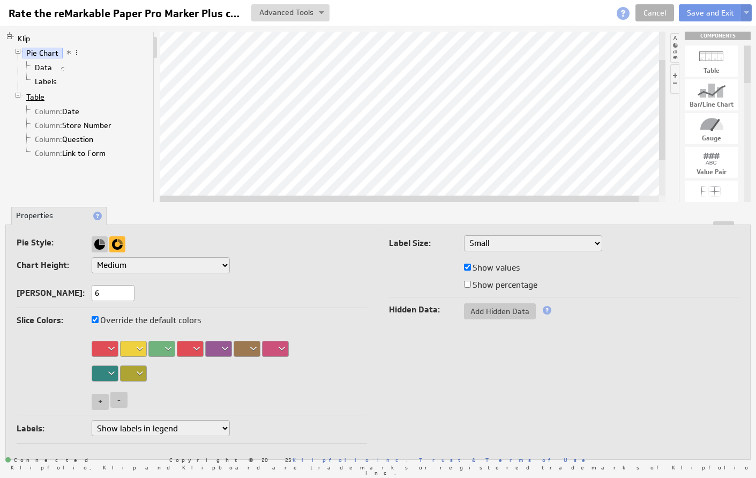
click at [28, 98] on link "Table" at bounding box center [35, 97] width 26 height 11
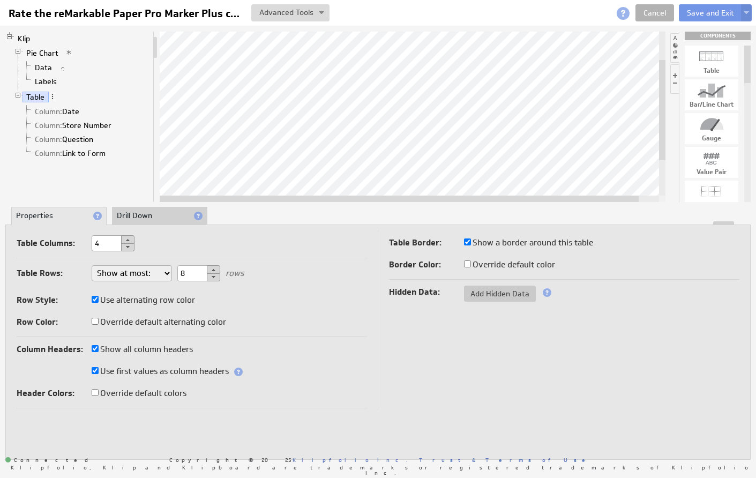
click at [241, 371] on span at bounding box center [238, 371] width 9 height 9
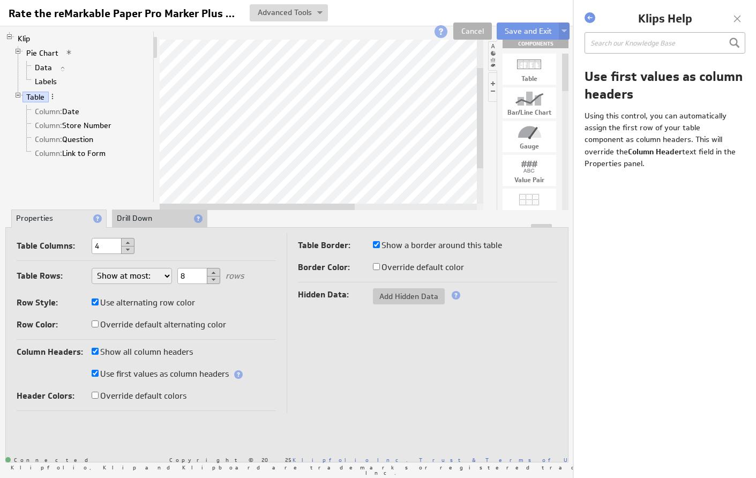
click at [735, 17] on div at bounding box center [737, 19] width 16 height 16
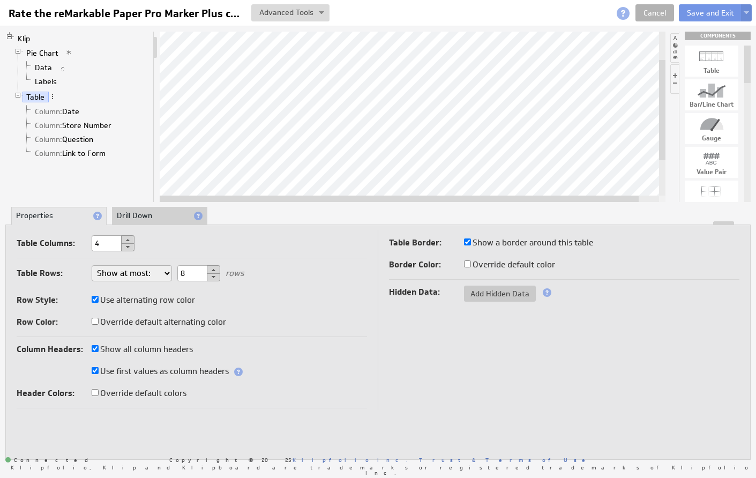
click at [55, 216] on li "Properties" at bounding box center [58, 216] width 95 height 18
click at [96, 395] on input "Override default colors" at bounding box center [95, 392] width 7 height 7
checkbox input "true"
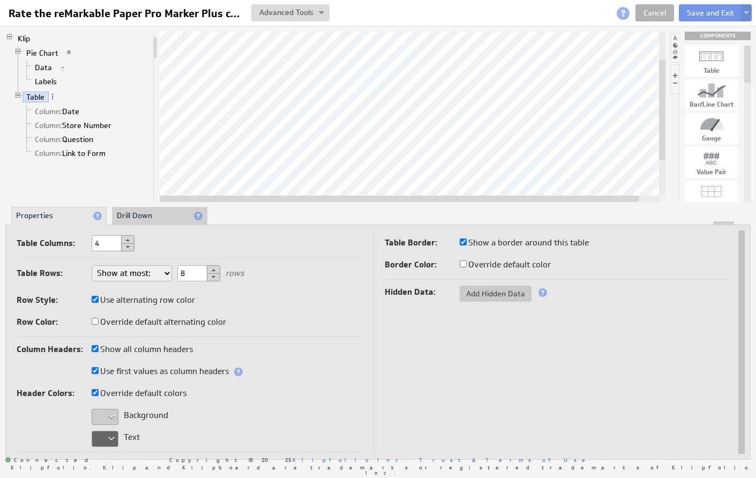
click at [310, 380] on div "Use first values as column headers" at bounding box center [190, 372] width 346 height 17
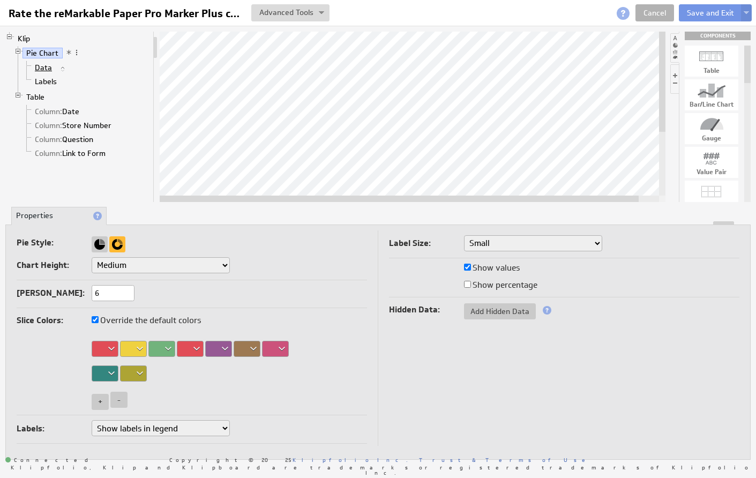
click at [43, 67] on link "Data" at bounding box center [43, 67] width 25 height 11
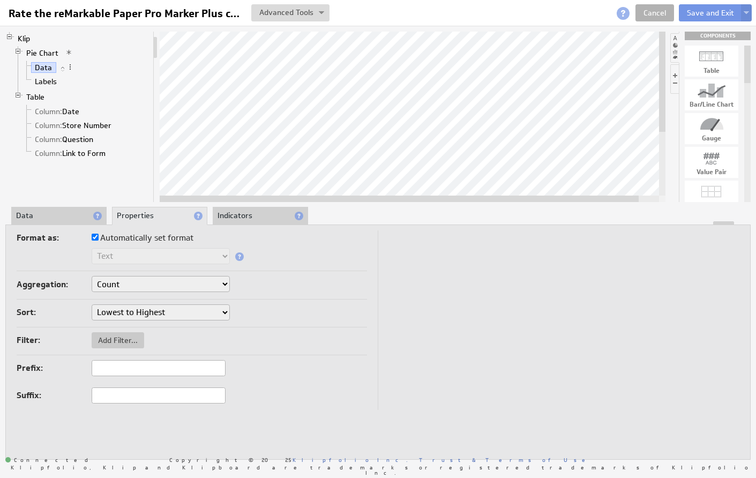
click at [66, 220] on li "Data" at bounding box center [58, 216] width 95 height 18
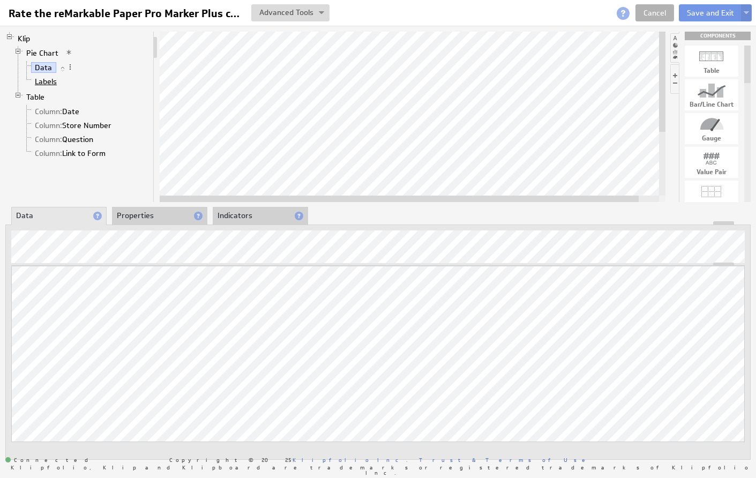
click at [51, 83] on link "Labels" at bounding box center [46, 81] width 30 height 11
click at [42, 53] on link "Pie Chart" at bounding box center [42, 53] width 40 height 11
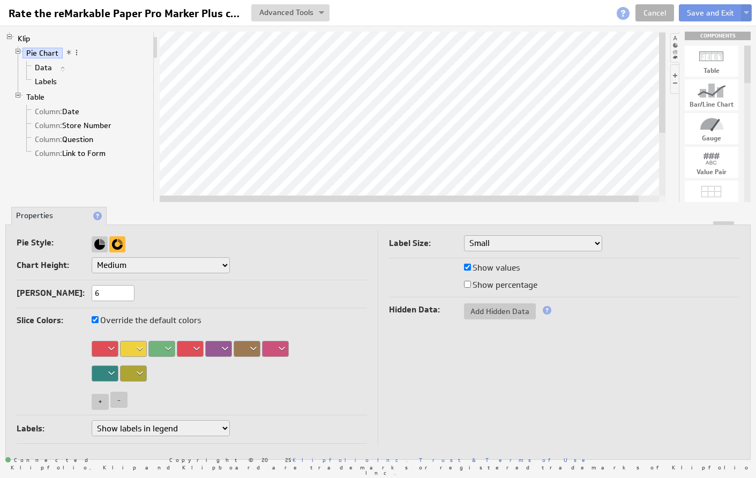
click at [111, 348] on div at bounding box center [105, 349] width 27 height 16
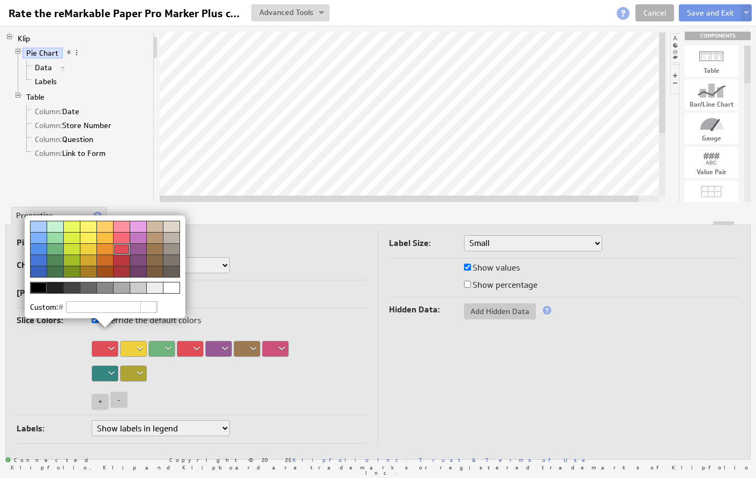
click at [56, 246] on div at bounding box center [55, 248] width 17 height 11
click at [169, 348] on div at bounding box center [378, 239] width 756 height 478
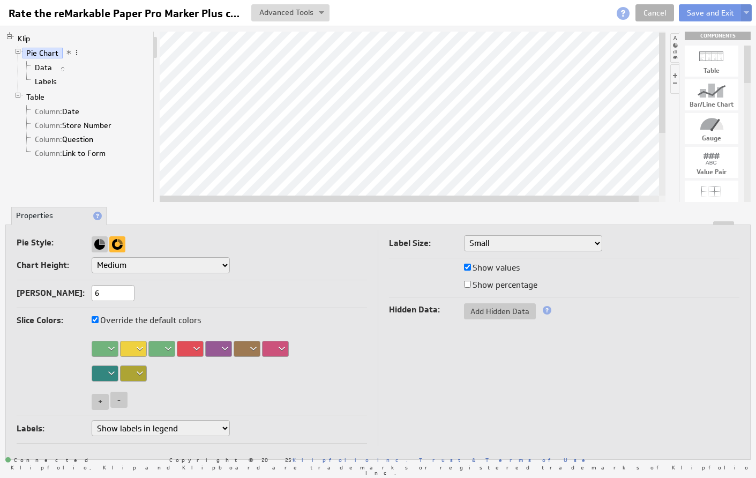
click at [169, 348] on div at bounding box center [161, 349] width 27 height 16
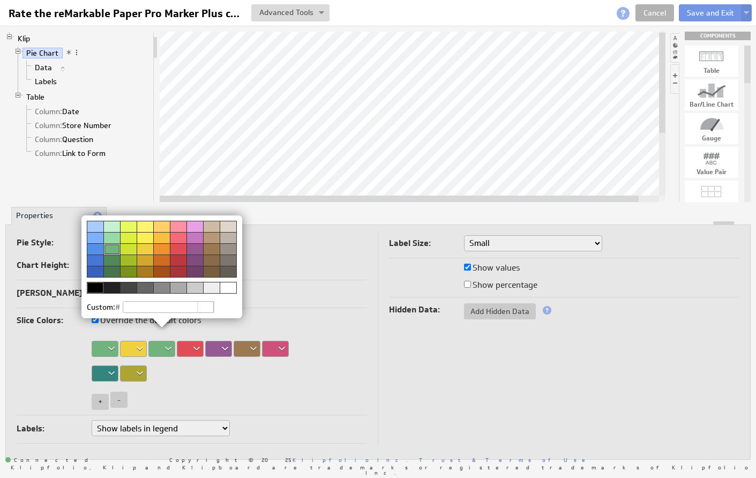
click at [183, 246] on div at bounding box center [178, 248] width 17 height 11
click at [342, 314] on div at bounding box center [378, 239] width 756 height 478
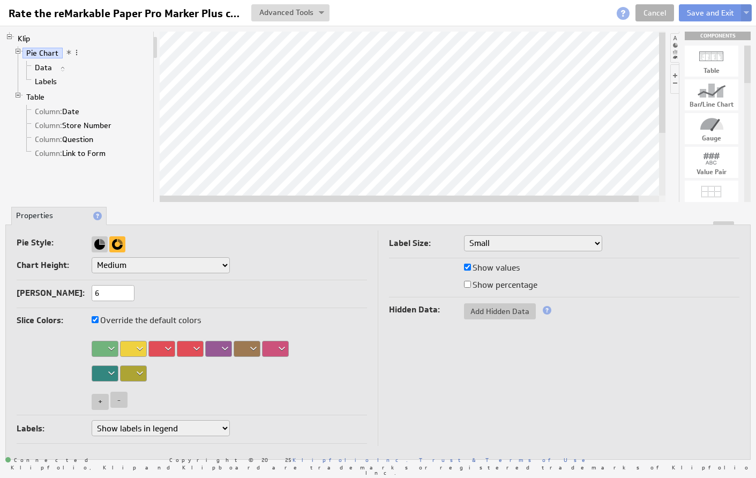
click at [110, 345] on div at bounding box center [105, 349] width 27 height 16
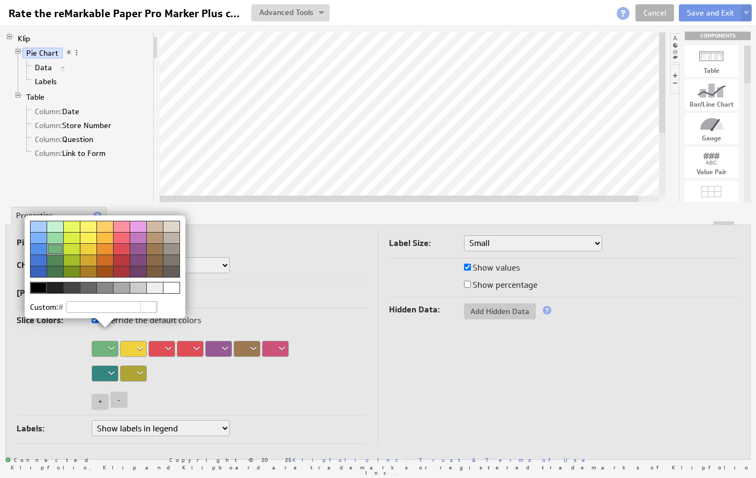
click at [123, 250] on div at bounding box center [121, 248] width 17 height 11
click at [139, 347] on div at bounding box center [378, 239] width 756 height 478
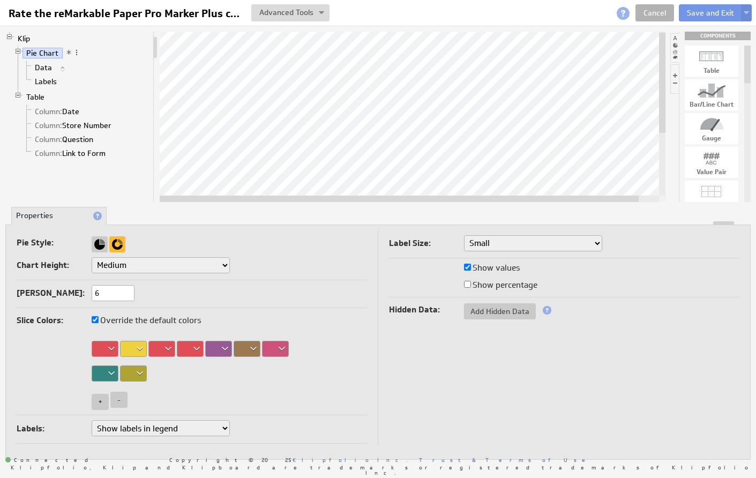
click at [169, 348] on div at bounding box center [161, 349] width 27 height 16
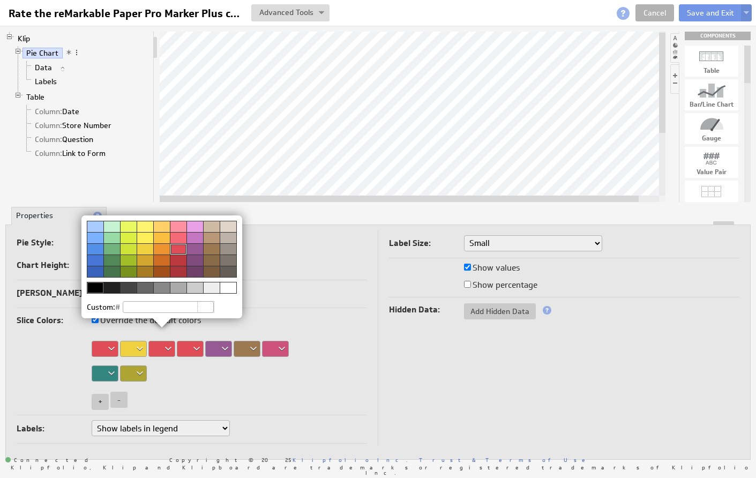
click at [114, 246] on div at bounding box center [111, 248] width 17 height 11
click at [324, 325] on div at bounding box center [378, 239] width 756 height 478
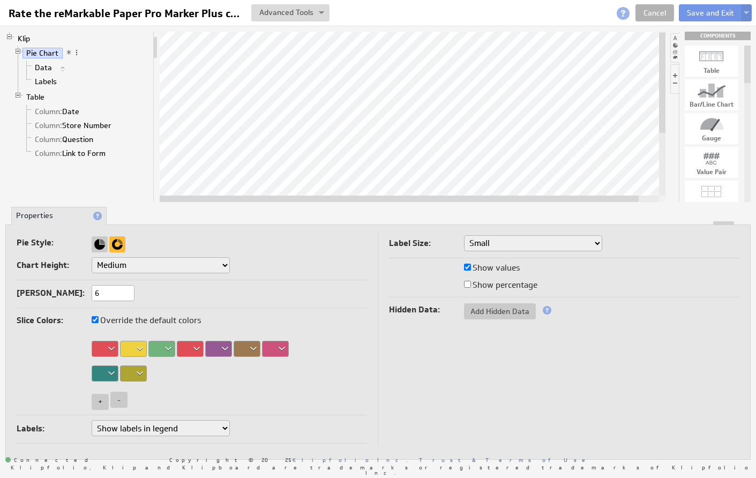
click at [116, 95] on li "Table Column: Date Column: Store Number Column: Question Column: Link to Form" at bounding box center [81, 126] width 135 height 72
click at [42, 97] on link "Table" at bounding box center [35, 97] width 26 height 11
click at [702, 12] on button "Save and Exit" at bounding box center [710, 12] width 63 height 17
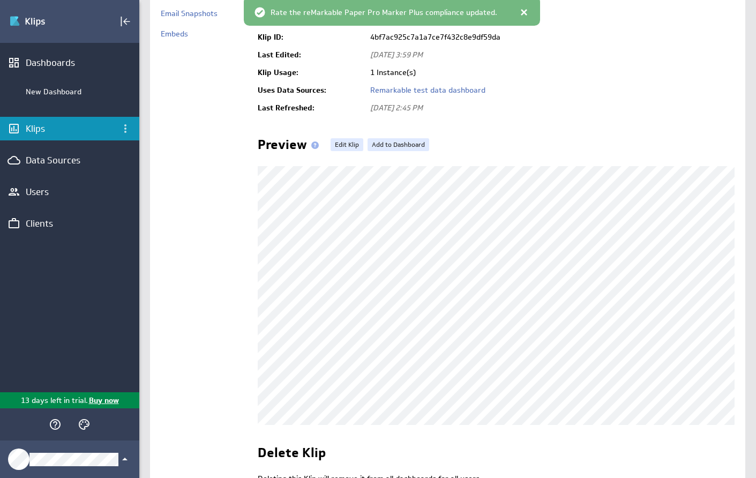
scroll to position [111, 0]
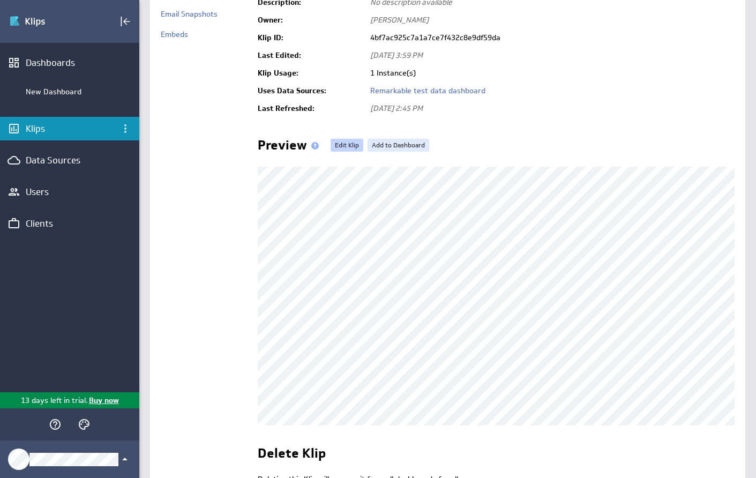
click at [343, 144] on link "Edit Klip" at bounding box center [346, 145] width 33 height 13
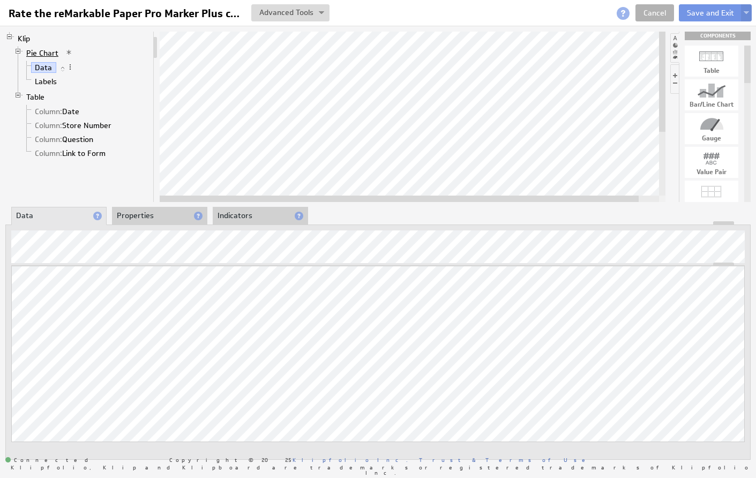
click at [46, 55] on link "Pie Chart" at bounding box center [42, 53] width 40 height 11
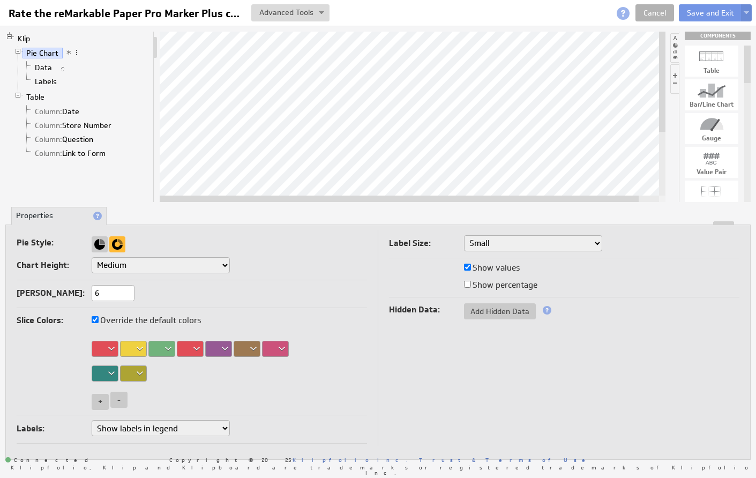
click at [138, 347] on div at bounding box center [133, 349] width 27 height 16
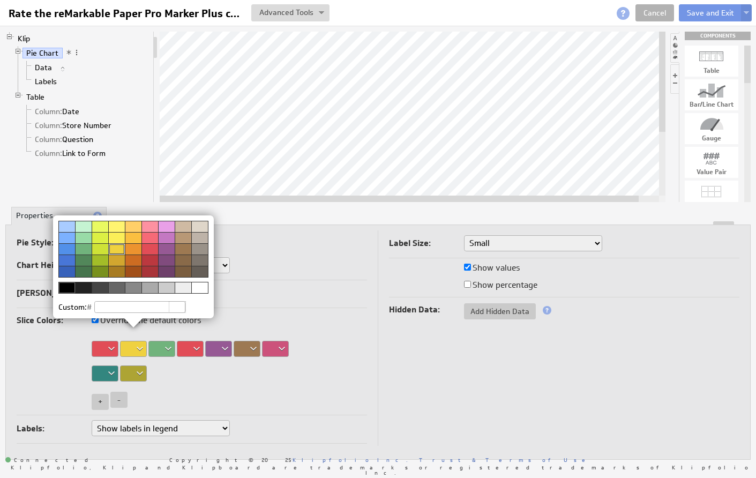
click at [84, 249] on div at bounding box center [83, 248] width 17 height 11
click at [303, 294] on div at bounding box center [378, 239] width 756 height 478
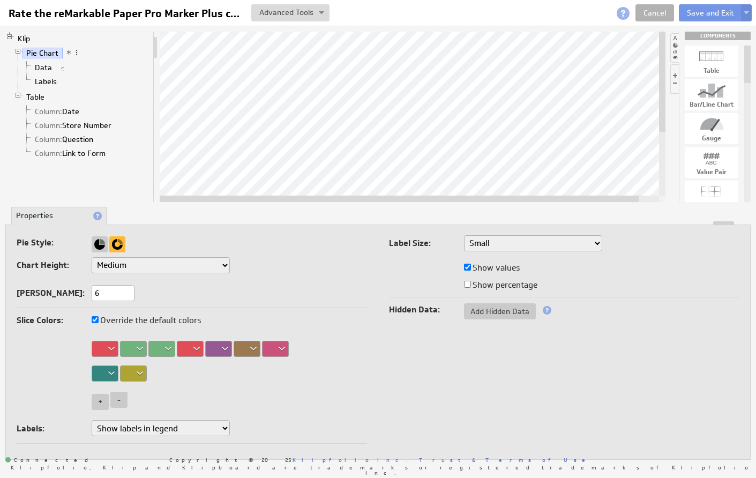
click at [169, 345] on div at bounding box center [161, 349] width 27 height 16
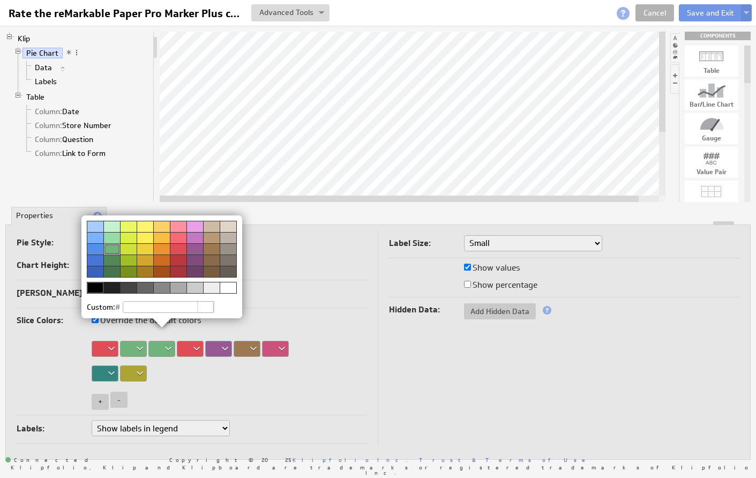
click at [149, 247] on div at bounding box center [145, 248] width 17 height 11
click at [278, 289] on div at bounding box center [378, 239] width 756 height 478
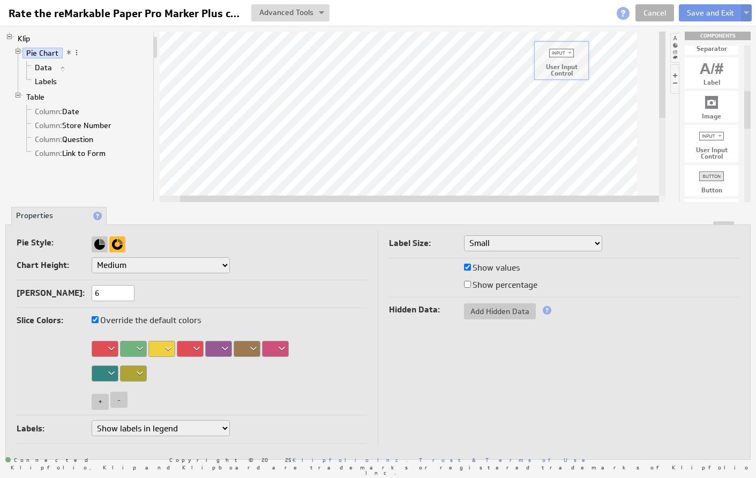
drag, startPoint x: 712, startPoint y: 144, endPoint x: 561, endPoint y: 62, distance: 171.8
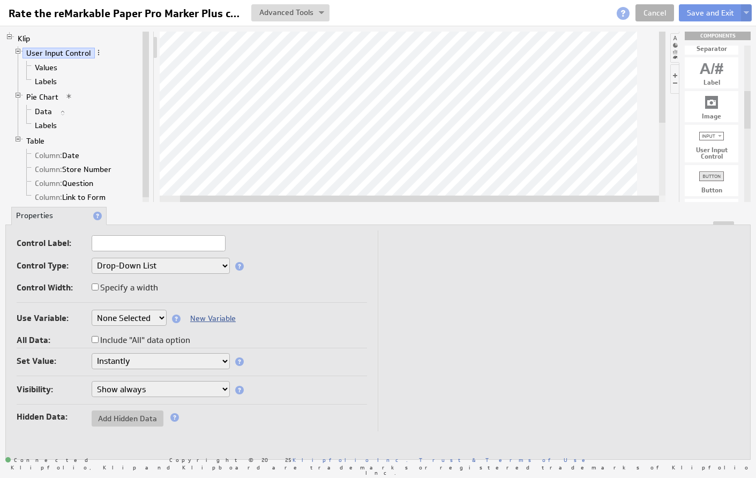
click at [198, 318] on link "New Variable" at bounding box center [213, 318] width 46 height 10
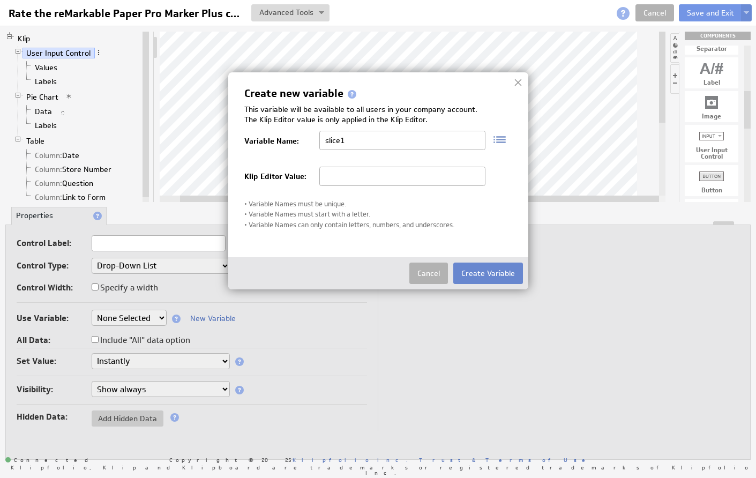
type input "slice1"
click at [477, 274] on button "Create Variable" at bounding box center [488, 272] width 70 height 21
select select "slice1"
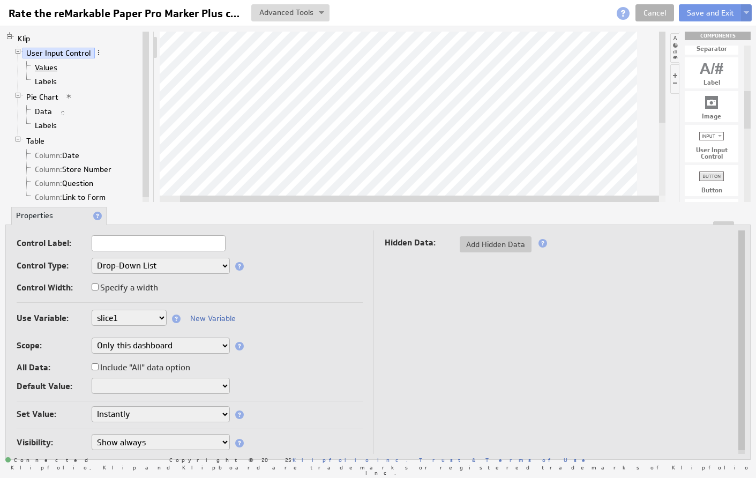
click at [49, 70] on link "Values" at bounding box center [46, 67] width 31 height 11
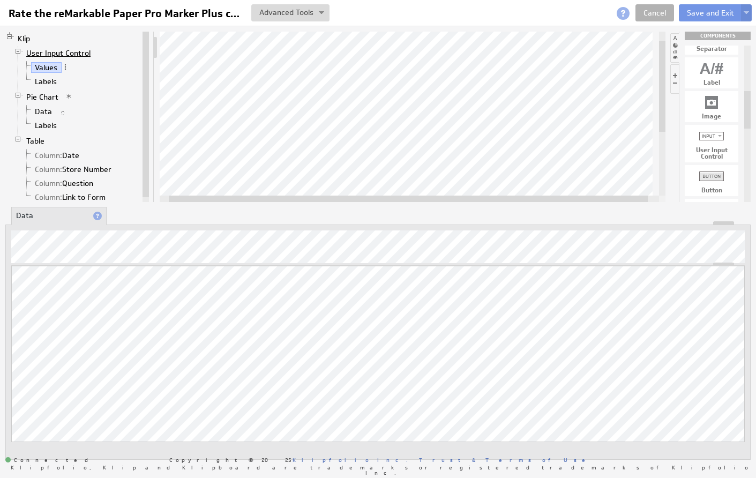
click at [61, 51] on link "User Input Control" at bounding box center [58, 53] width 72 height 11
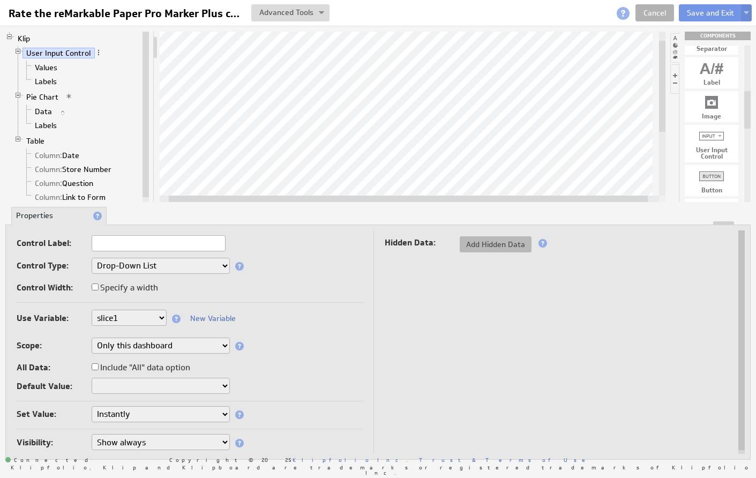
click at [477, 246] on span "Add Hidden Data" at bounding box center [496, 244] width 72 height 10
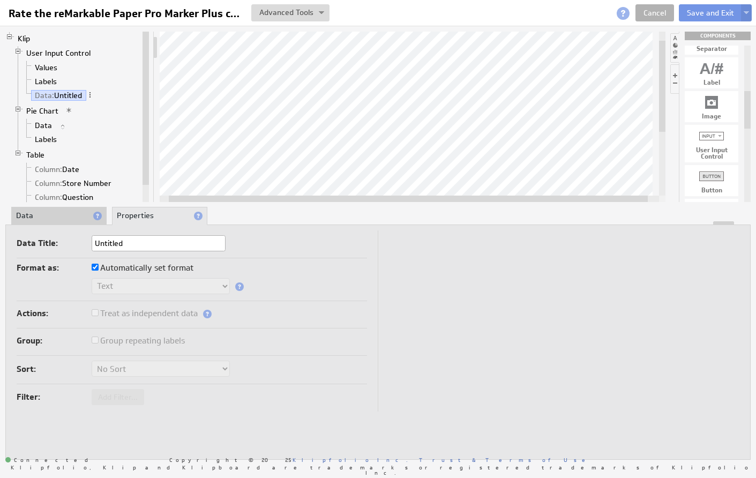
click at [43, 216] on li "Data" at bounding box center [58, 216] width 95 height 18
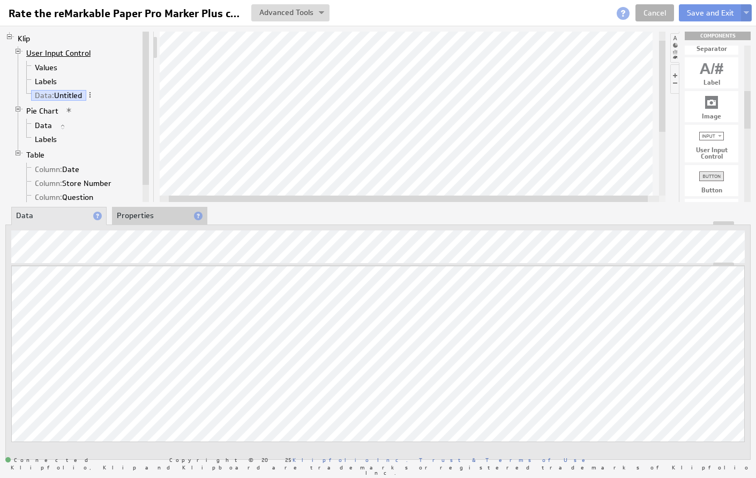
click at [62, 55] on link "User Input Control" at bounding box center [58, 53] width 72 height 11
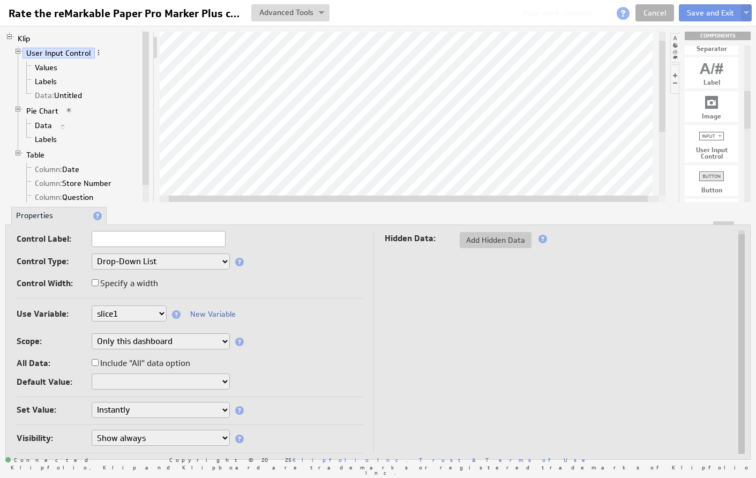
select select "hidden"
click at [505, 240] on span "Add Hidden Data" at bounding box center [496, 240] width 72 height 10
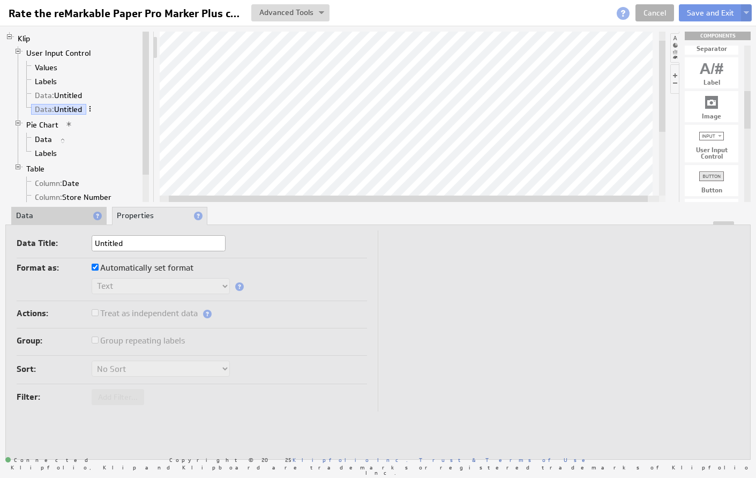
click at [91, 108] on span at bounding box center [89, 108] width 7 height 7
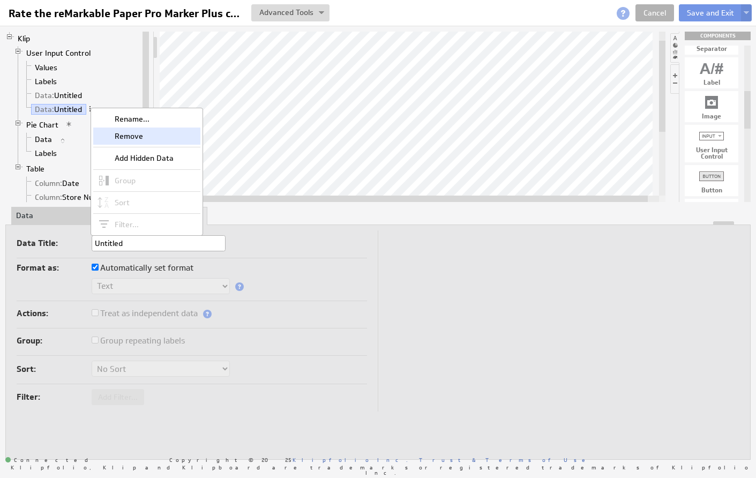
click at [102, 134] on div "Remove" at bounding box center [146, 135] width 107 height 17
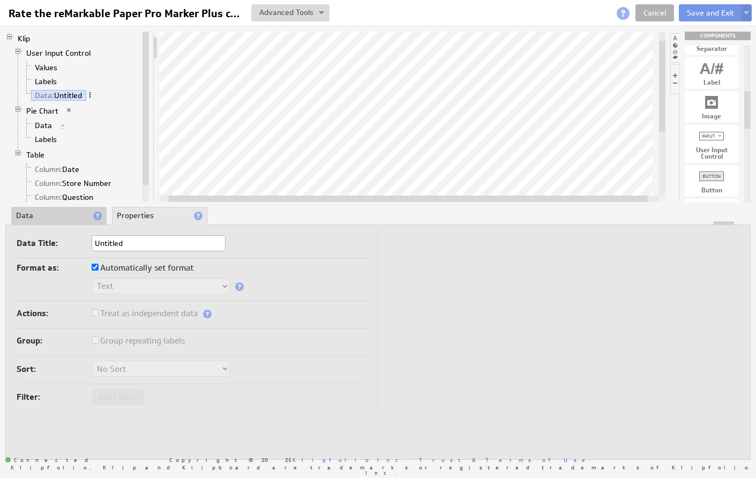
click at [91, 94] on span at bounding box center [89, 94] width 7 height 7
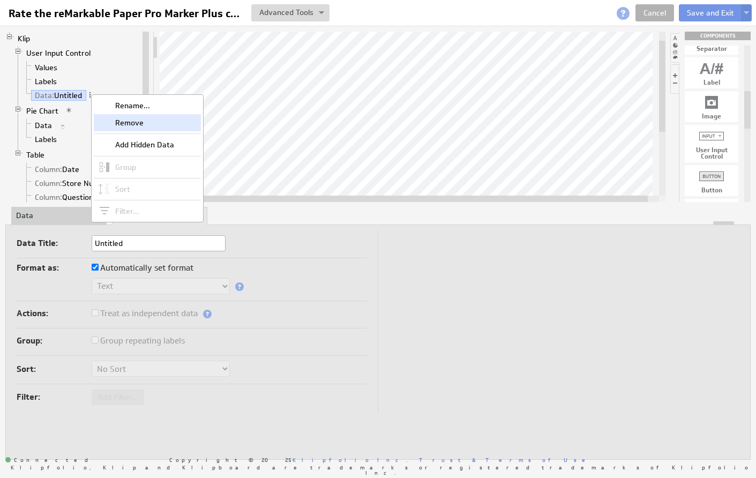
click at [111, 122] on div "Remove" at bounding box center [147, 122] width 107 height 17
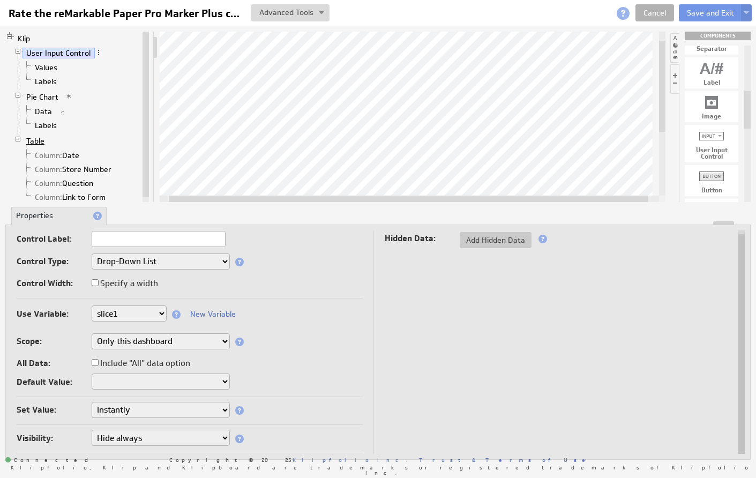
click at [36, 140] on link "Table" at bounding box center [35, 141] width 26 height 11
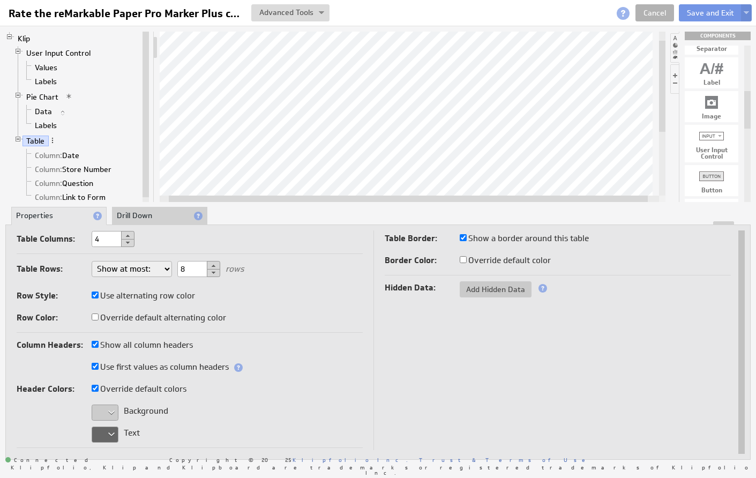
click at [155, 216] on li "Drill Down" at bounding box center [159, 216] width 95 height 18
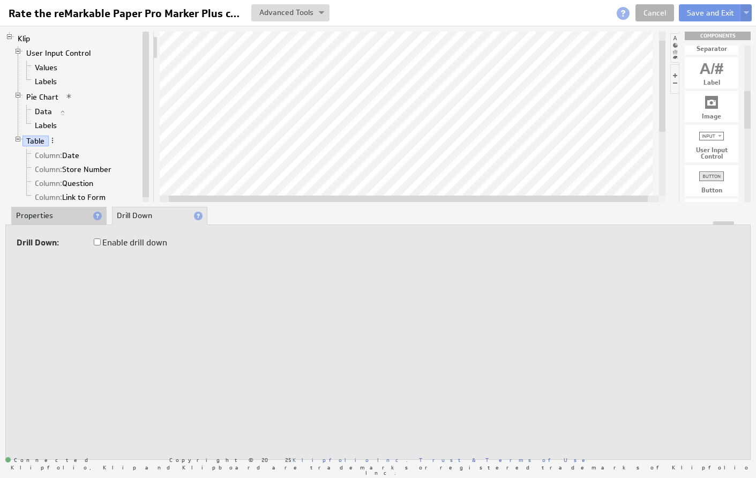
click at [74, 215] on li "Properties" at bounding box center [58, 216] width 95 height 18
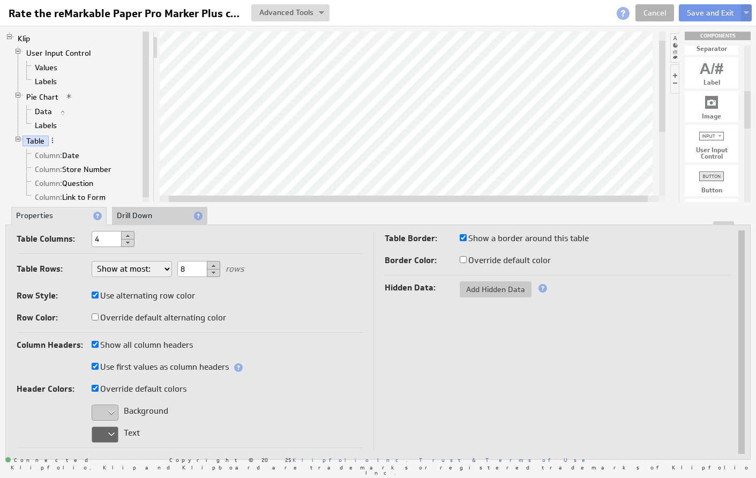
click at [140, 212] on li "Drill Down" at bounding box center [159, 216] width 95 height 18
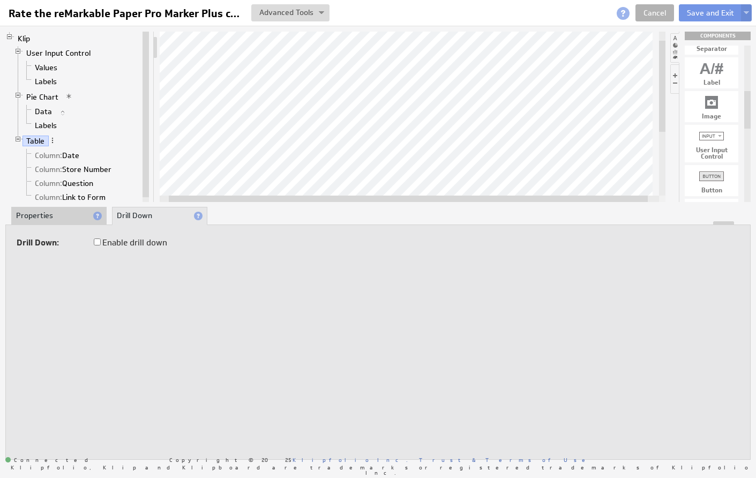
click at [101, 243] on label "Enable drill down" at bounding box center [130, 242] width 73 height 15
click at [101, 243] on input "Enable drill down" at bounding box center [97, 241] width 7 height 7
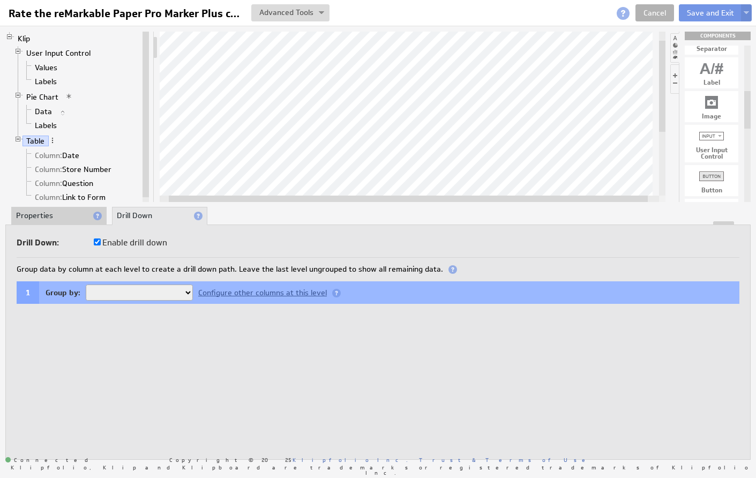
click at [101, 242] on label "Enable drill down" at bounding box center [130, 242] width 73 height 15
click at [101, 242] on input "Enable drill down" at bounding box center [97, 241] width 7 height 7
checkbox input "false"
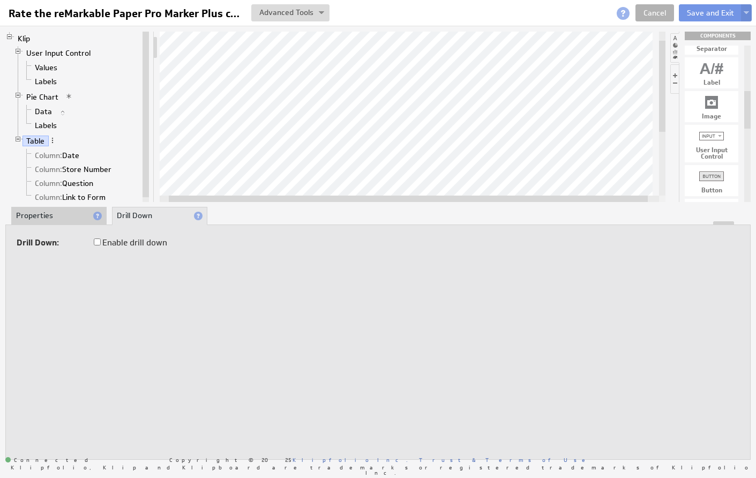
click at [71, 216] on li "Properties" at bounding box center [58, 216] width 95 height 18
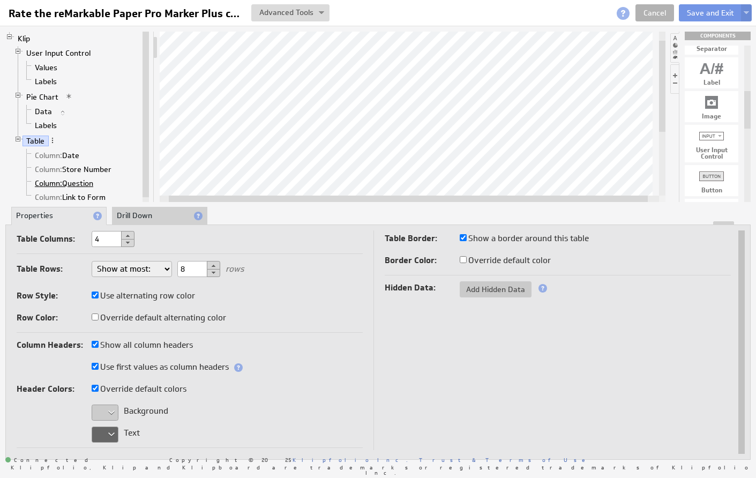
click at [40, 182] on span "Column:" at bounding box center [48, 183] width 27 height 10
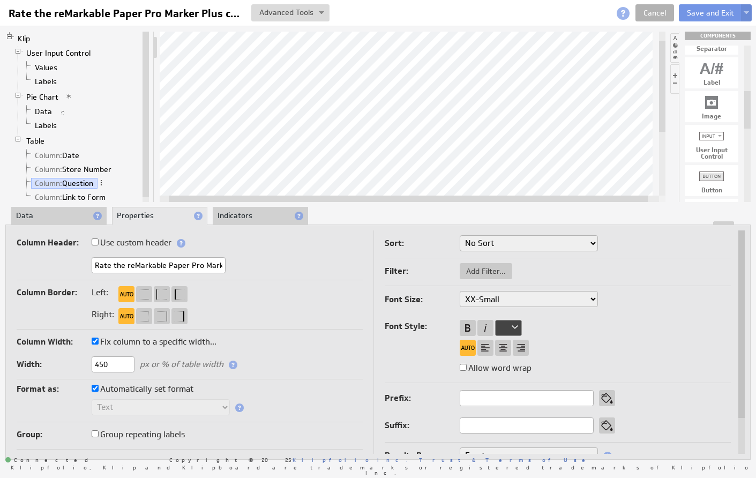
click at [72, 213] on li "Data" at bounding box center [58, 216] width 95 height 18
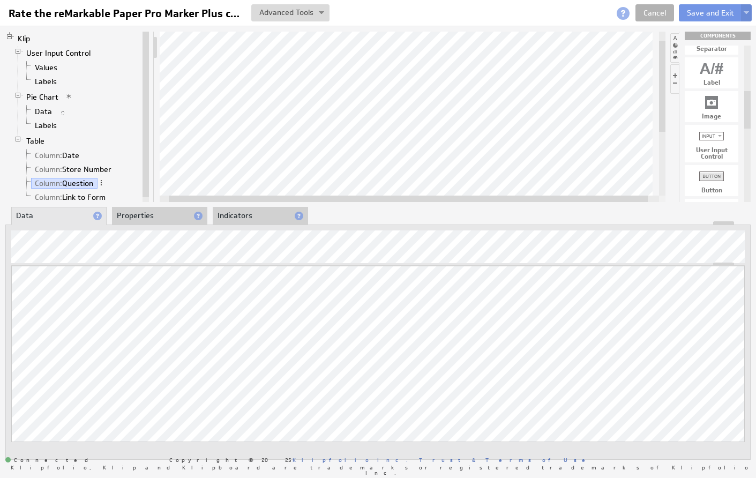
click at [150, 214] on li "Properties" at bounding box center [159, 216] width 95 height 18
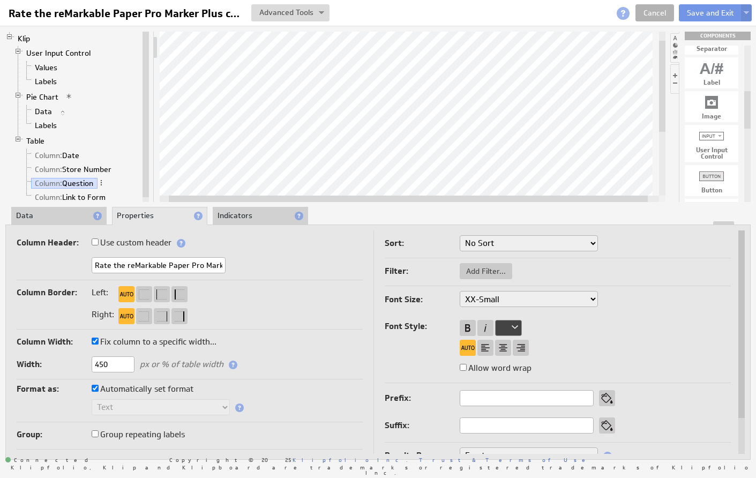
click at [252, 212] on li "Indicators" at bounding box center [260, 216] width 95 height 18
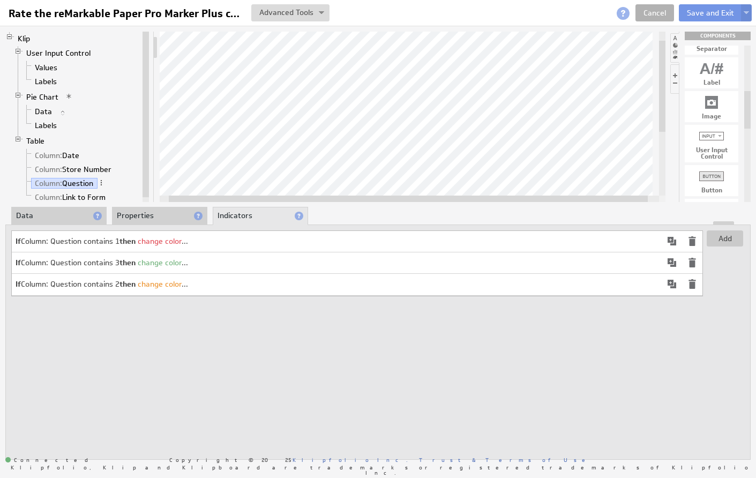
click at [53, 217] on li "Data" at bounding box center [58, 216] width 95 height 18
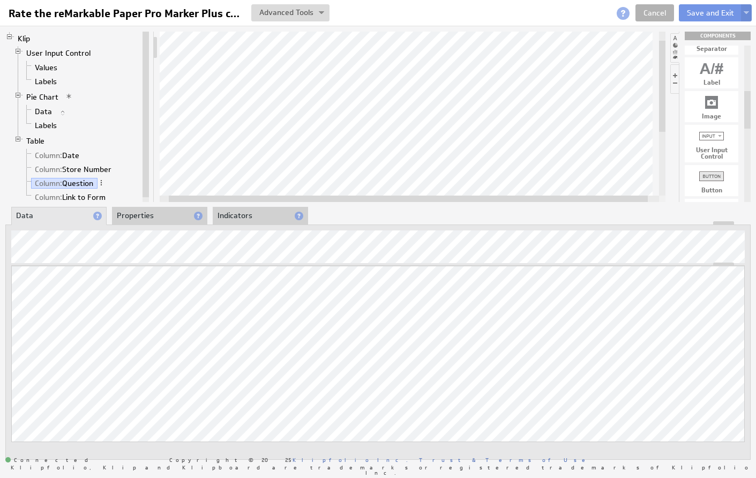
click at [164, 215] on li "Properties" at bounding box center [159, 216] width 95 height 18
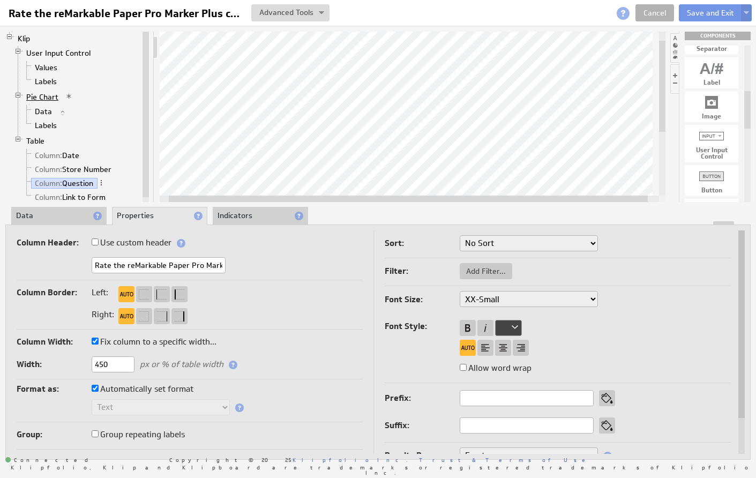
click at [49, 96] on link "Pie Chart" at bounding box center [42, 97] width 40 height 11
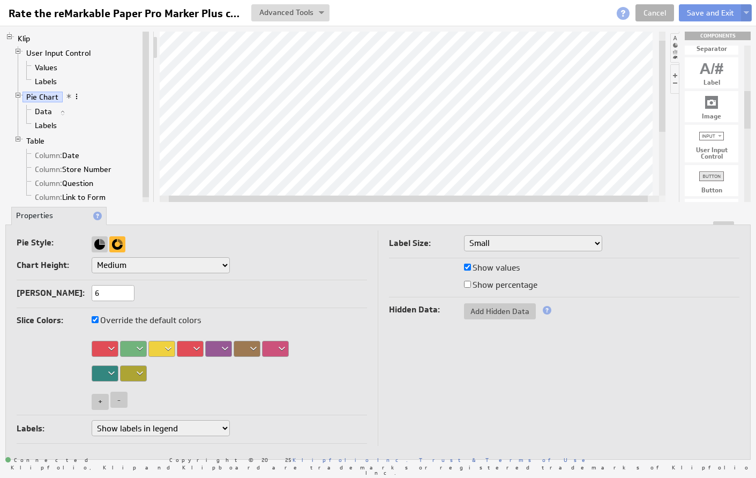
click at [74, 96] on span at bounding box center [76, 96] width 7 height 7
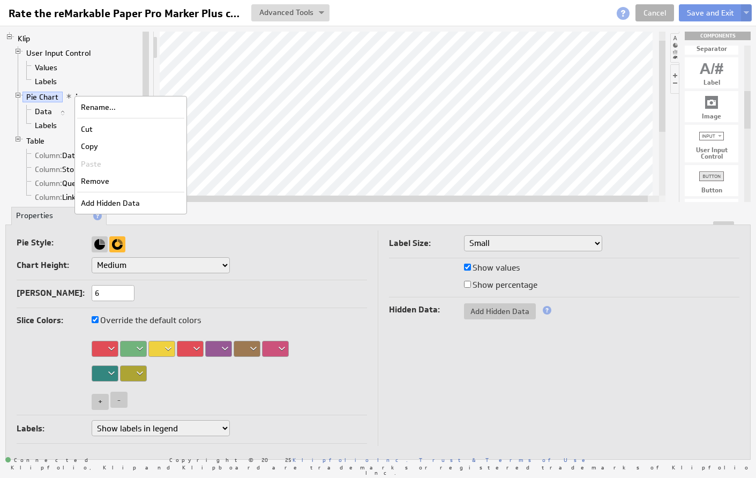
click at [77, 94] on span at bounding box center [76, 96] width 7 height 7
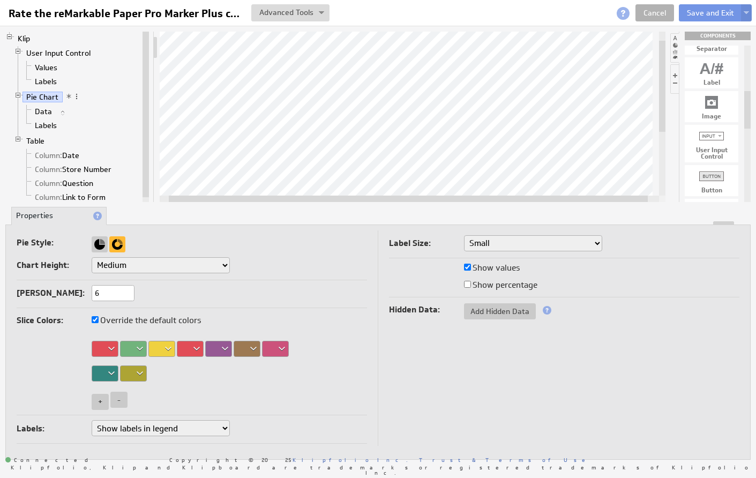
click at [68, 95] on span at bounding box center [68, 96] width 7 height 7
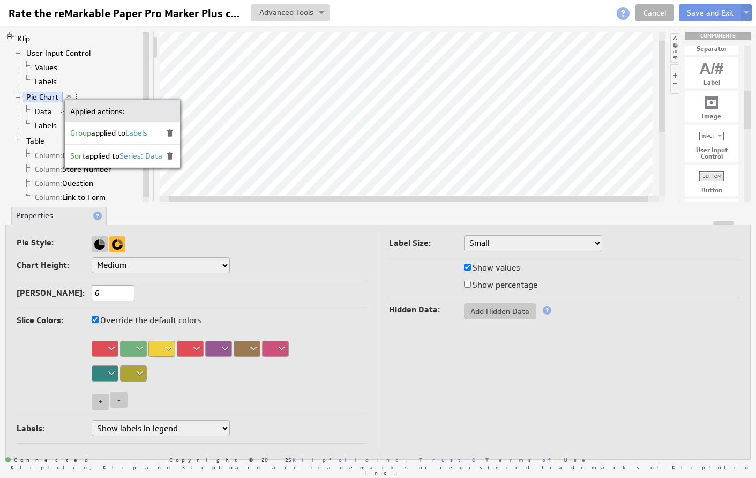
click at [68, 94] on span at bounding box center [68, 96] width 7 height 7
click at [51, 96] on link "Pie Chart" at bounding box center [42, 97] width 40 height 11
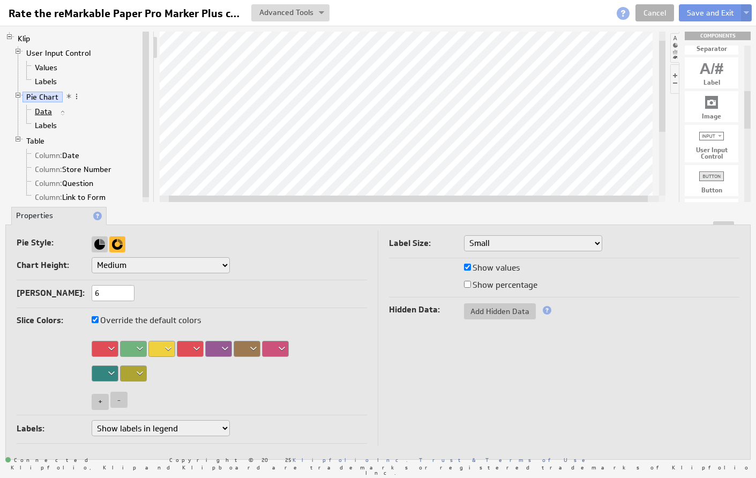
click at [44, 109] on link "Data" at bounding box center [43, 111] width 25 height 11
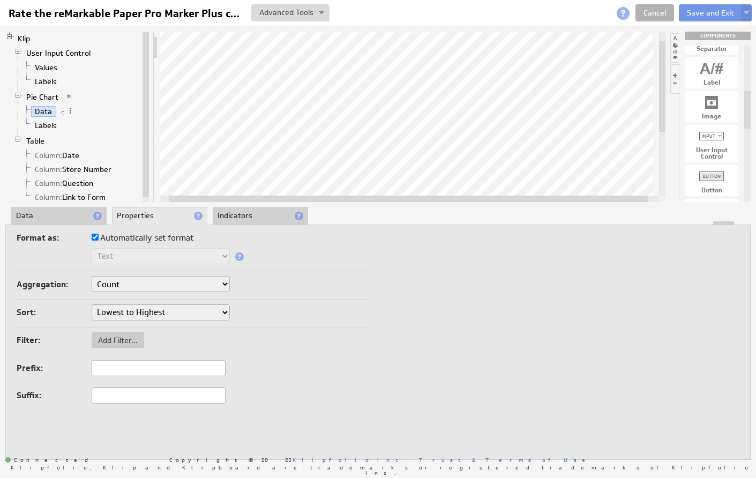
click at [55, 213] on li "Data" at bounding box center [58, 216] width 95 height 18
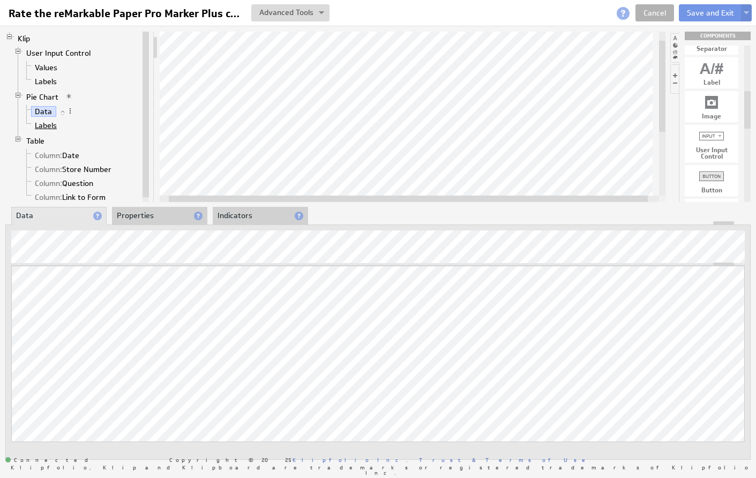
click at [40, 122] on link "Labels" at bounding box center [46, 125] width 30 height 11
click at [137, 214] on li "Properties" at bounding box center [159, 216] width 95 height 18
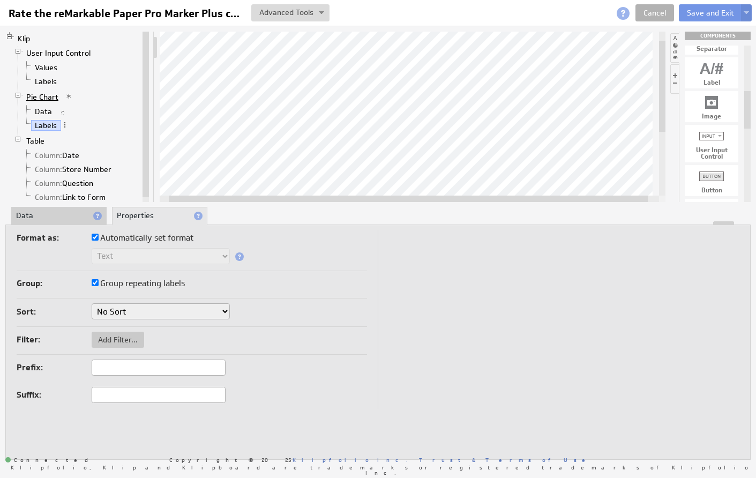
click at [33, 94] on link "Pie Chart" at bounding box center [42, 97] width 40 height 11
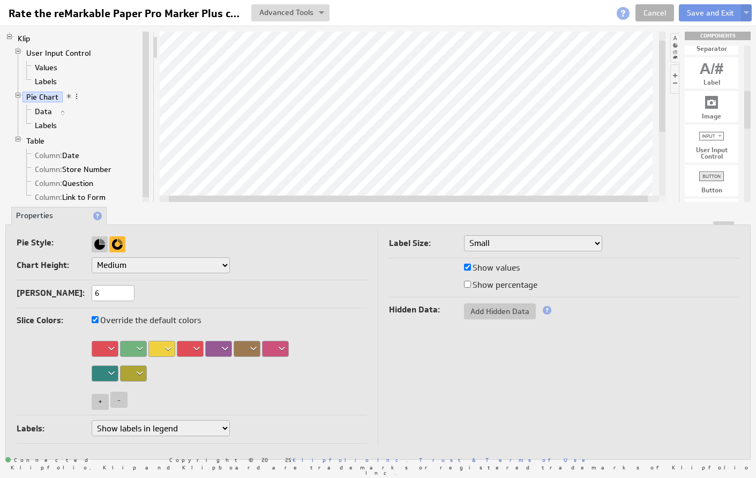
click at [71, 94] on span at bounding box center [68, 96] width 7 height 7
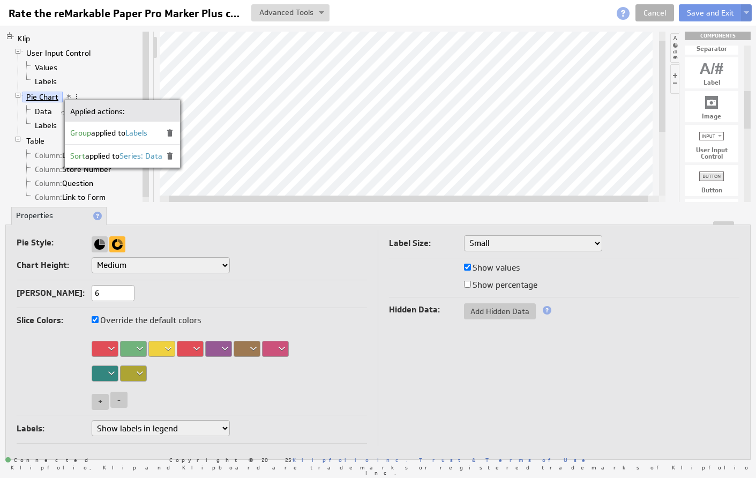
click at [42, 95] on link "Pie Chart" at bounding box center [42, 97] width 40 height 11
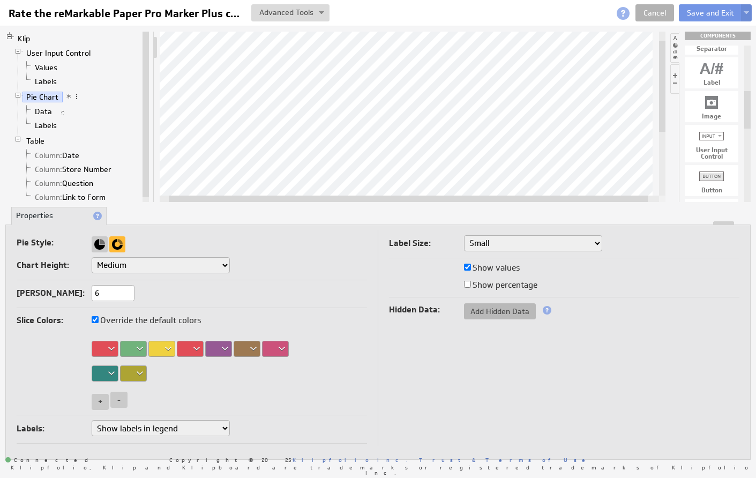
click at [487, 313] on span "Add Hidden Data" at bounding box center [500, 311] width 72 height 10
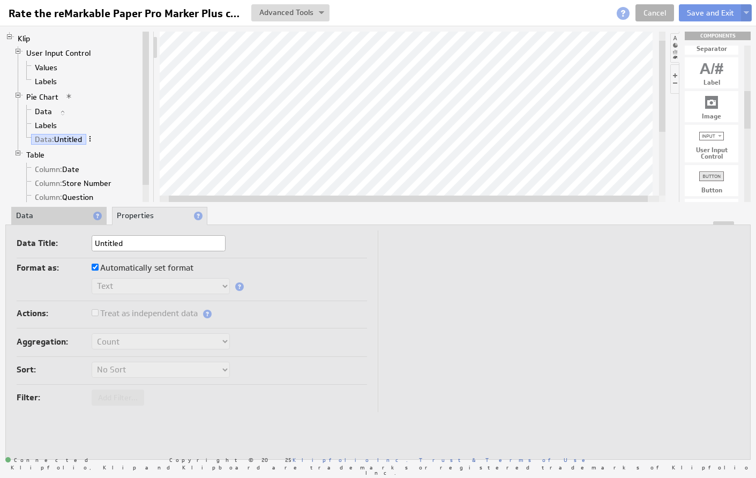
click at [92, 139] on span at bounding box center [89, 138] width 7 height 7
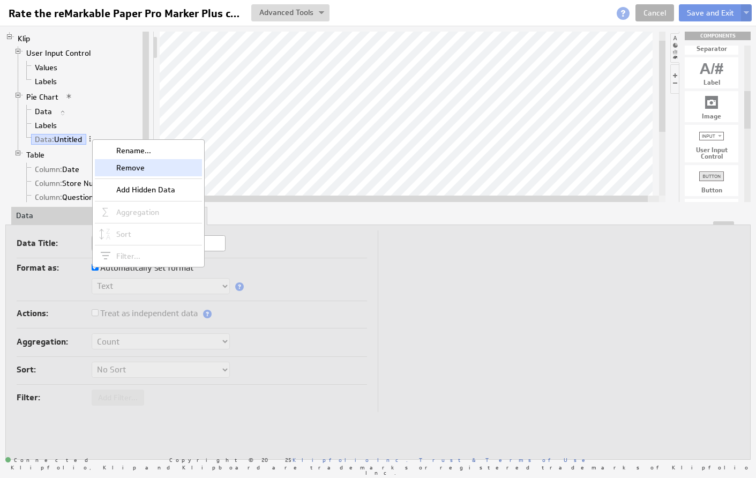
click at [114, 173] on div "Remove" at bounding box center [148, 167] width 107 height 17
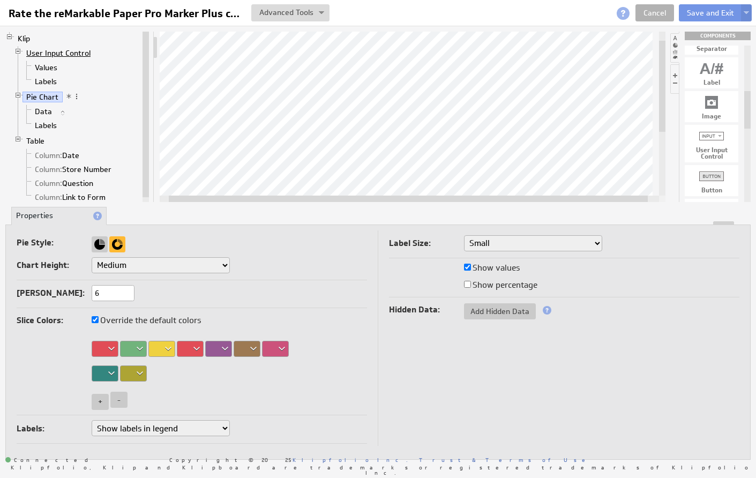
click at [29, 52] on link "User Input Control" at bounding box center [58, 53] width 72 height 11
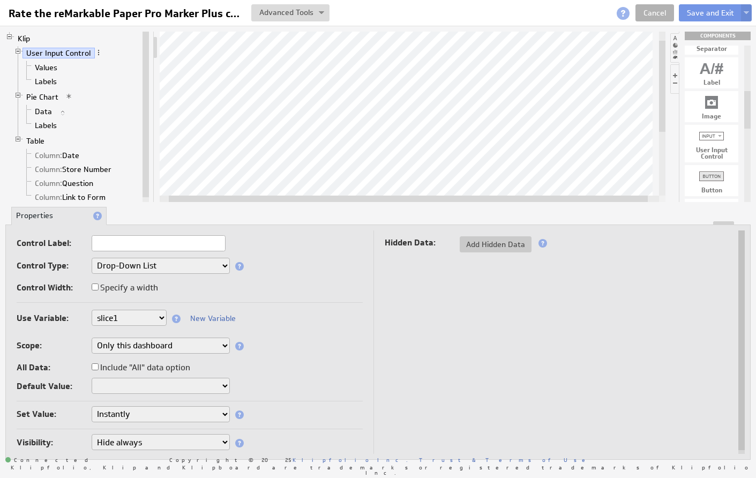
click at [540, 243] on span at bounding box center [542, 243] width 9 height 9
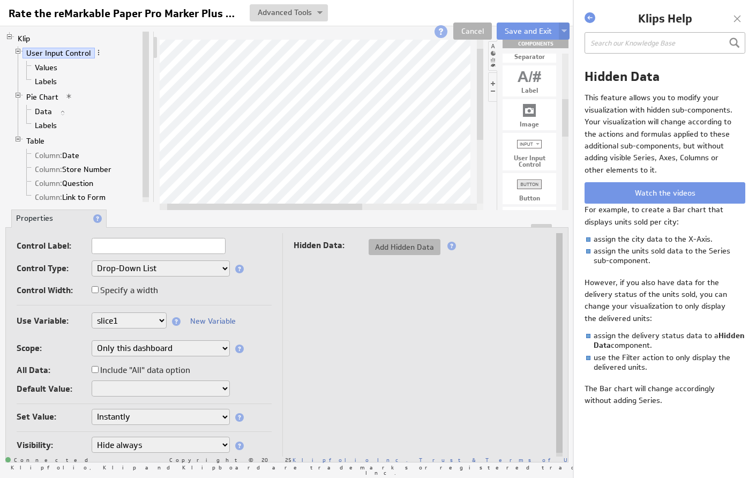
click at [409, 248] on span "Add Hidden Data" at bounding box center [405, 247] width 72 height 10
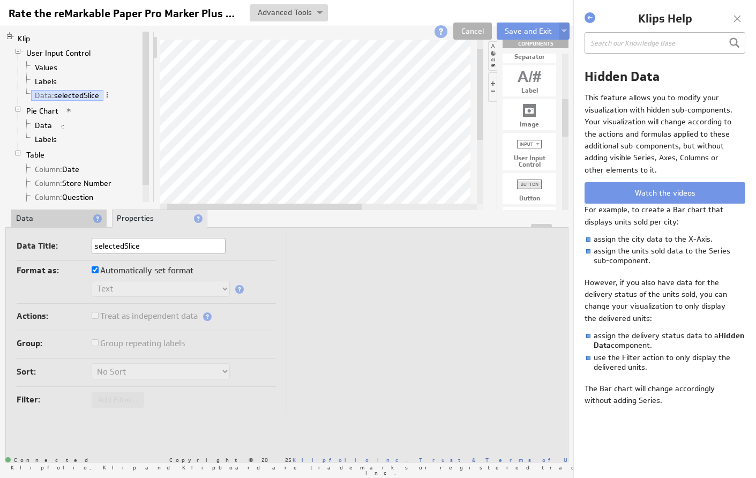
type input "selectedSlice"
click at [341, 320] on td at bounding box center [422, 323] width 270 height 181
click at [28, 108] on link "Pie Chart" at bounding box center [42, 111] width 40 height 11
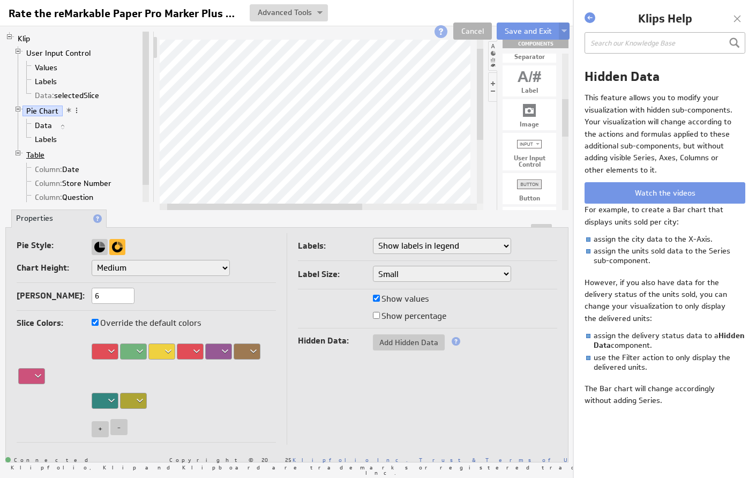
click at [36, 156] on link "Table" at bounding box center [35, 154] width 26 height 11
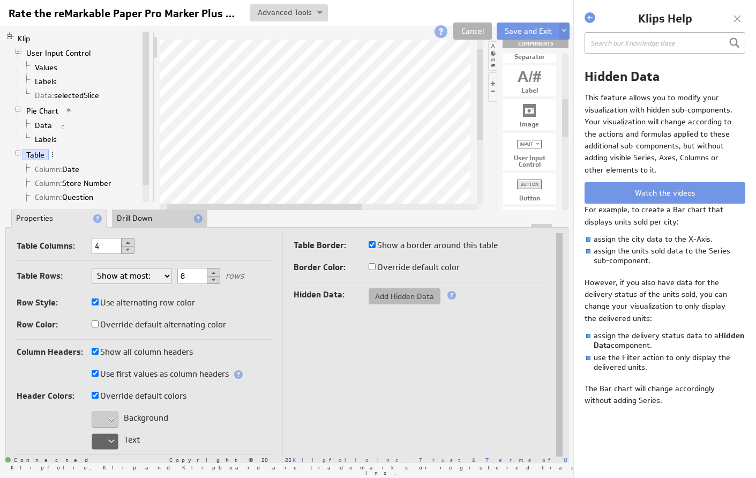
click at [384, 292] on span "Add Hidden Data" at bounding box center [405, 296] width 72 height 10
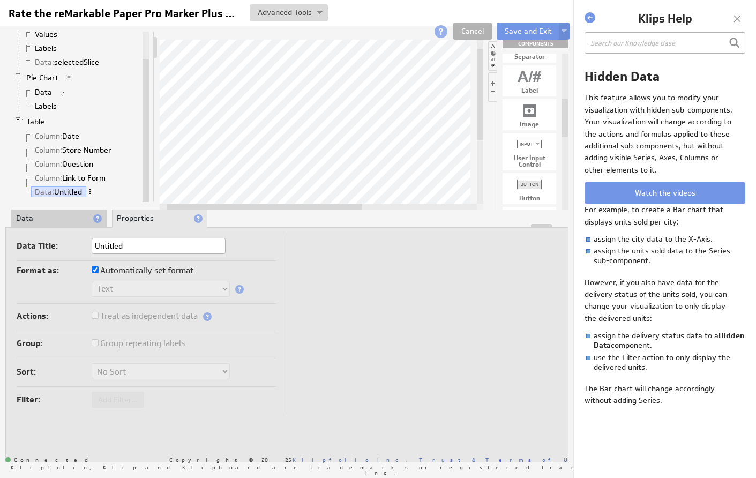
click at [91, 191] on span at bounding box center [89, 190] width 7 height 7
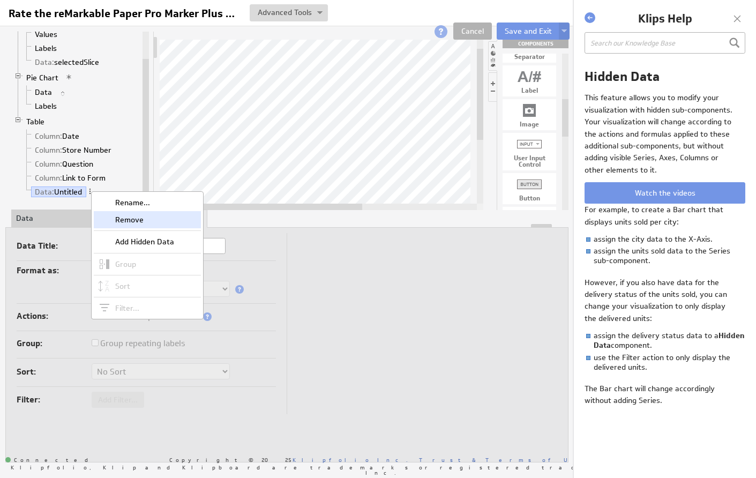
click at [123, 223] on div "Remove" at bounding box center [147, 219] width 107 height 17
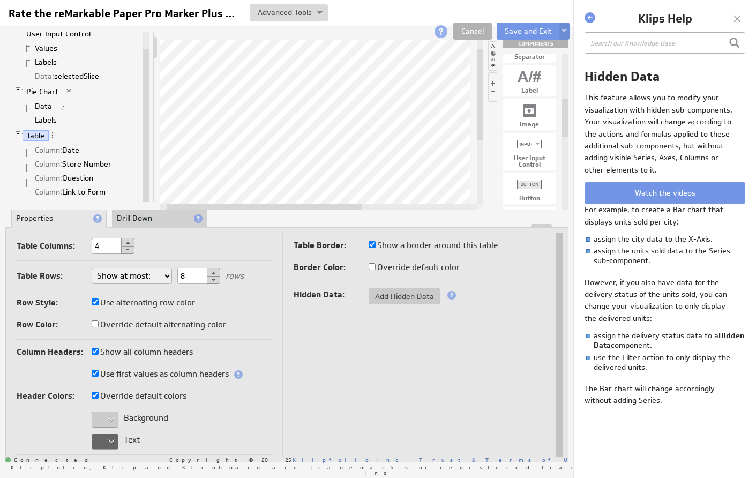
click at [132, 218] on li "Drill Down" at bounding box center [159, 218] width 95 height 18
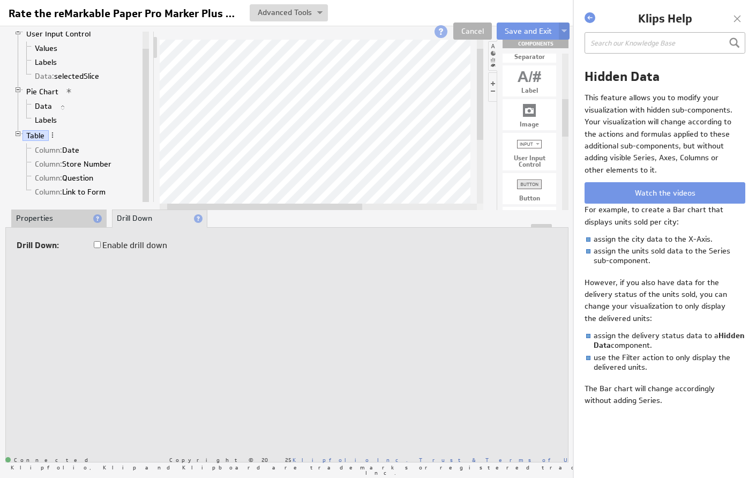
click at [86, 214] on li "Properties" at bounding box center [58, 218] width 95 height 18
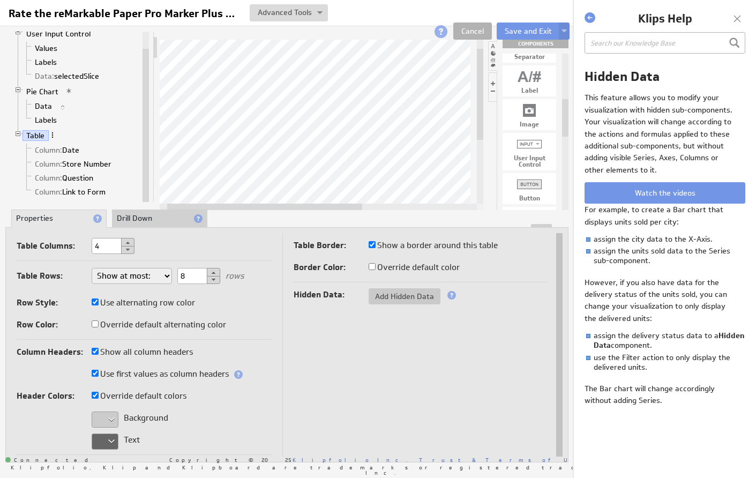
click at [52, 133] on span at bounding box center [52, 134] width 7 height 7
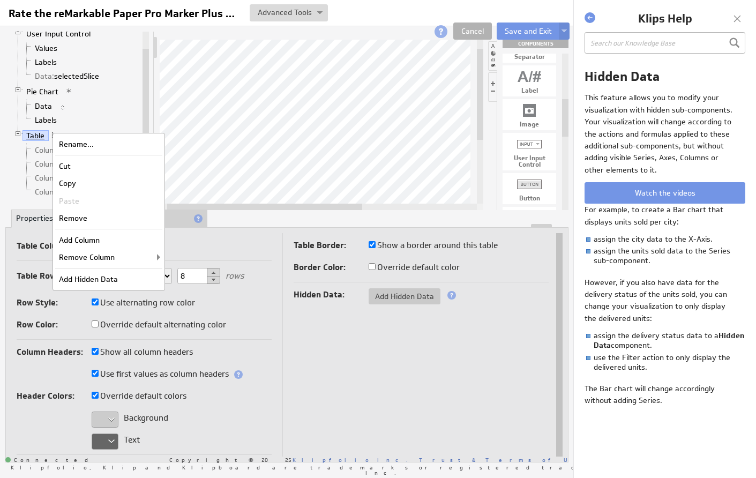
click at [35, 132] on link "Table" at bounding box center [35, 135] width 26 height 11
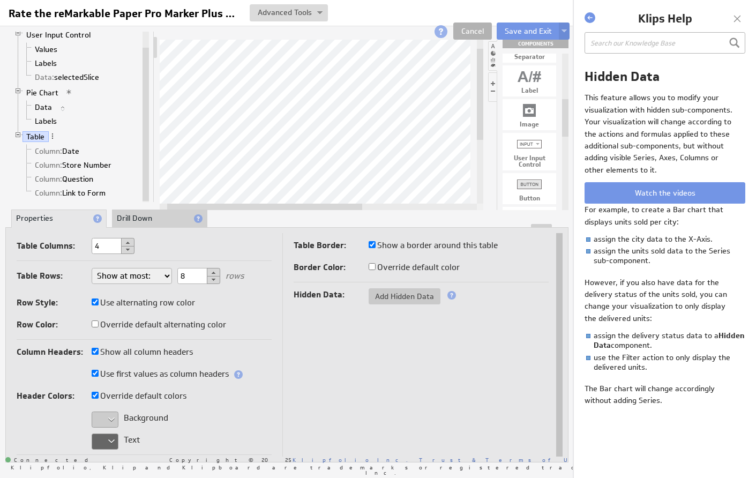
click at [154, 219] on li "Drill Down" at bounding box center [159, 218] width 95 height 18
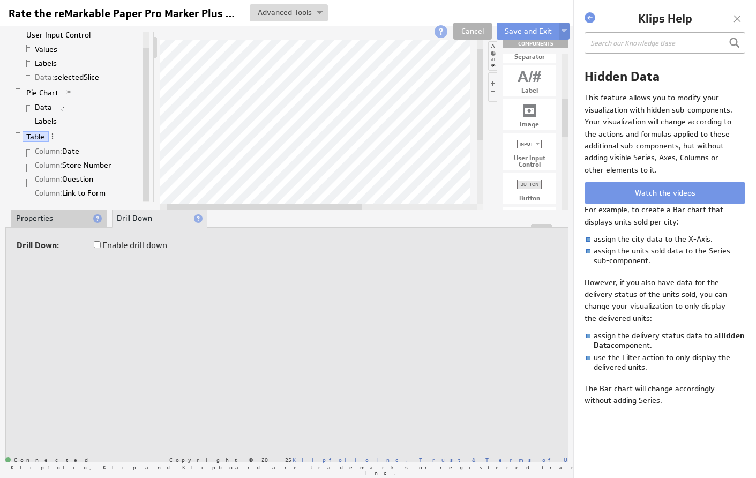
click at [70, 218] on li "Properties" at bounding box center [58, 218] width 95 height 18
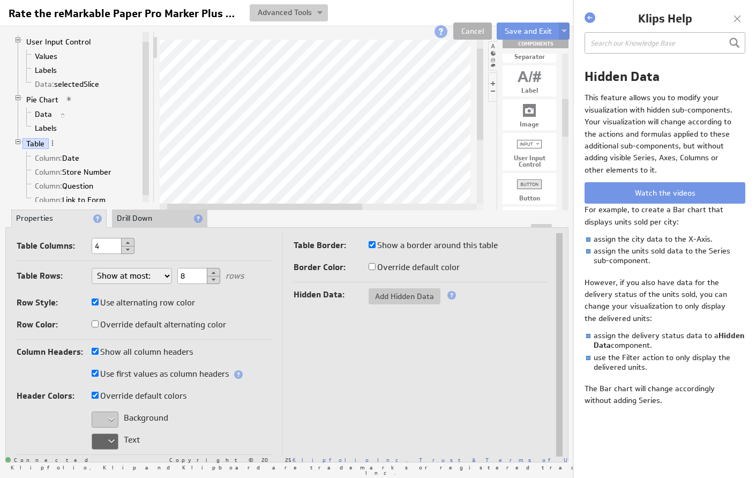
click at [318, 12] on img at bounding box center [319, 13] width 5 height 4
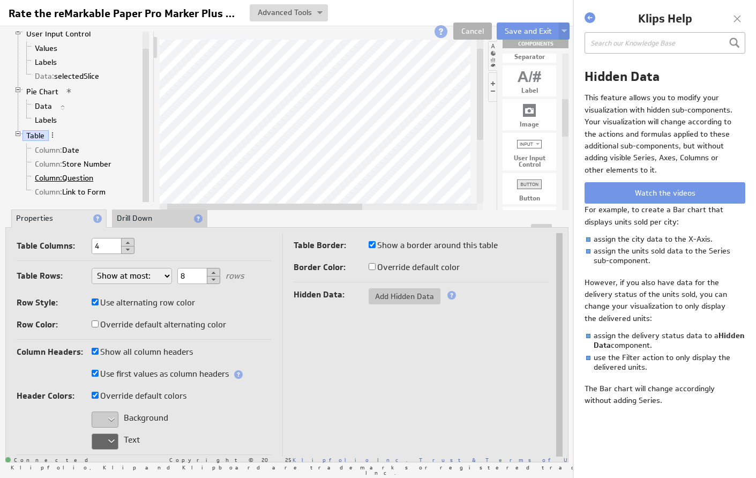
click at [52, 179] on span "Column:" at bounding box center [48, 178] width 27 height 10
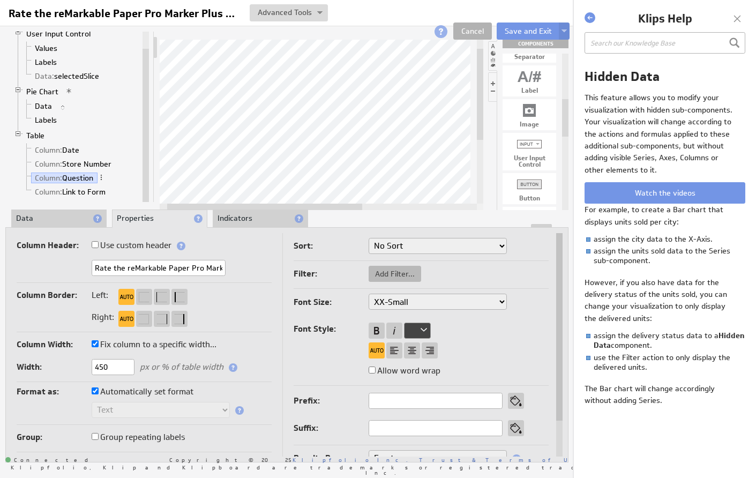
click at [385, 273] on span "Add Filter..." at bounding box center [395, 274] width 52 height 10
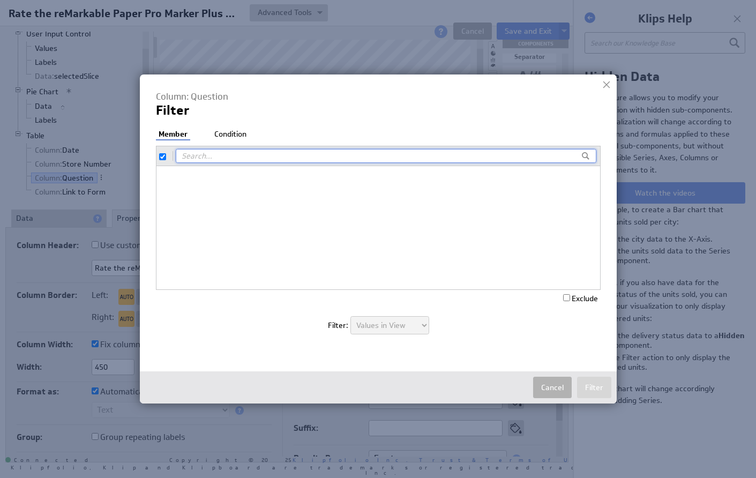
checkbox input "true"
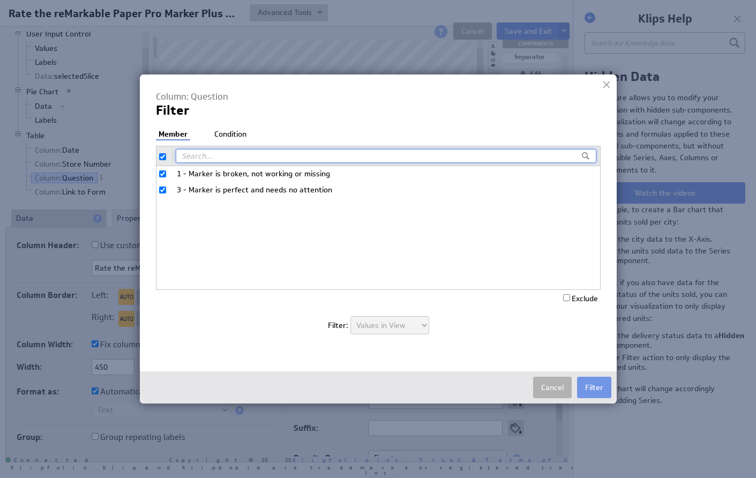
click at [237, 131] on li "Condition" at bounding box center [230, 134] width 37 height 11
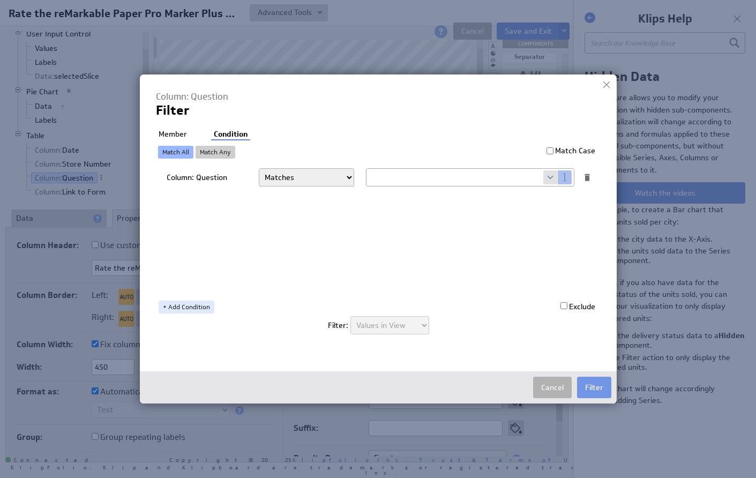
click at [547, 171] on span at bounding box center [550, 177] width 14 height 14
click at [547, 176] on span at bounding box center [550, 177] width 14 height 14
click at [548, 175] on span at bounding box center [550, 177] width 14 height 14
select select "slice1"
click at [593, 390] on button "Filter" at bounding box center [594, 387] width 34 height 21
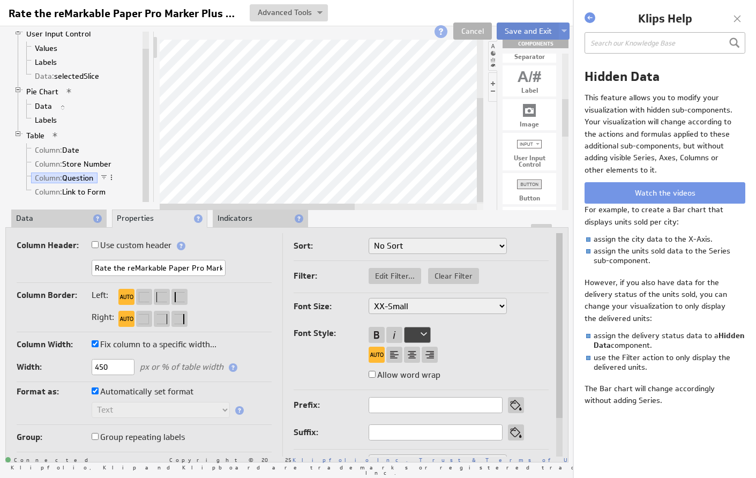
click at [518, 29] on button "Save and Exit" at bounding box center [528, 30] width 63 height 17
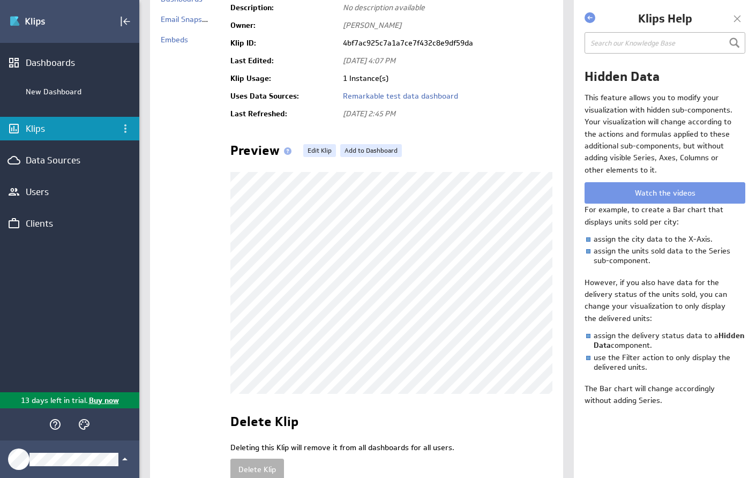
scroll to position [103, 0]
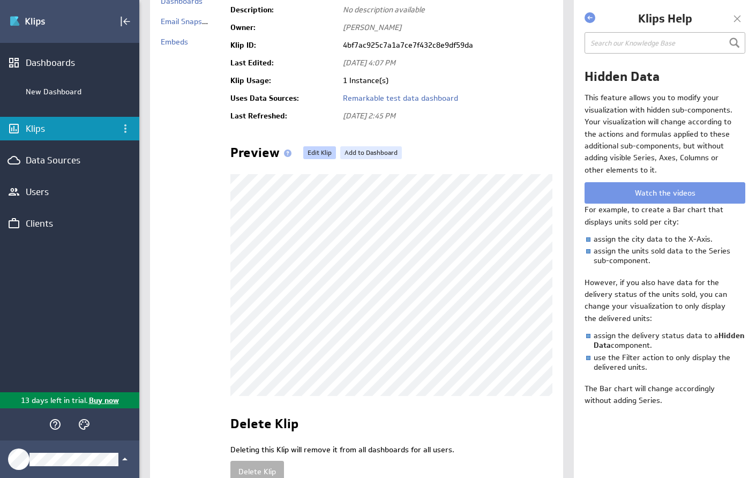
click at [320, 152] on link "Edit Klip" at bounding box center [319, 152] width 33 height 13
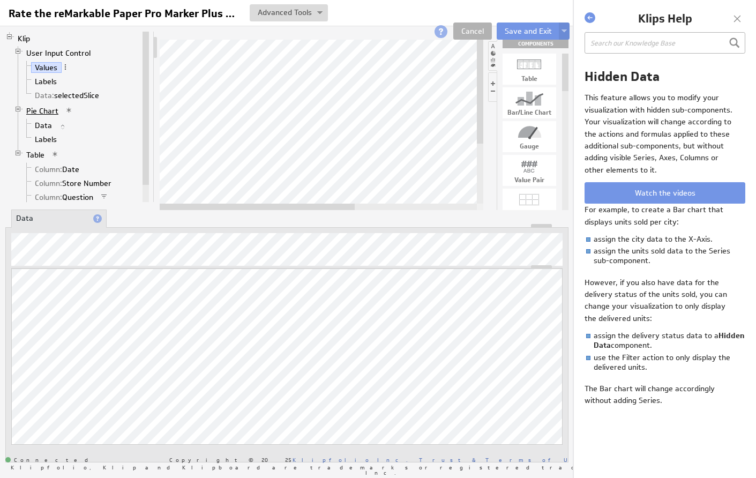
click at [35, 110] on link "Pie Chart" at bounding box center [42, 111] width 40 height 11
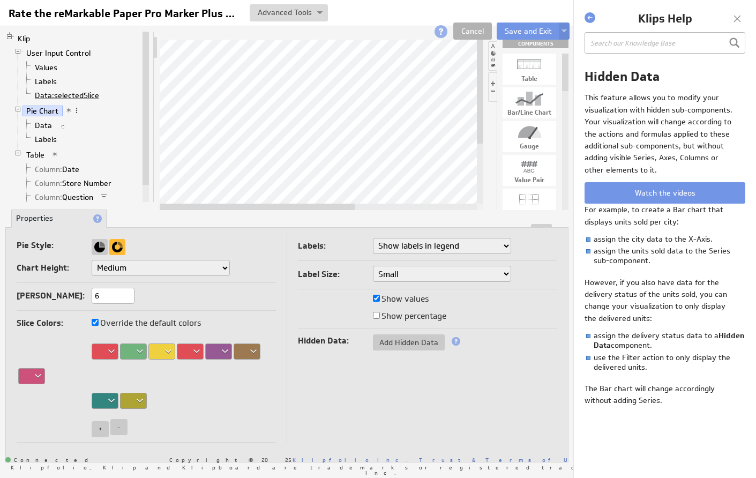
click at [52, 94] on span "Data:" at bounding box center [44, 96] width 19 height 10
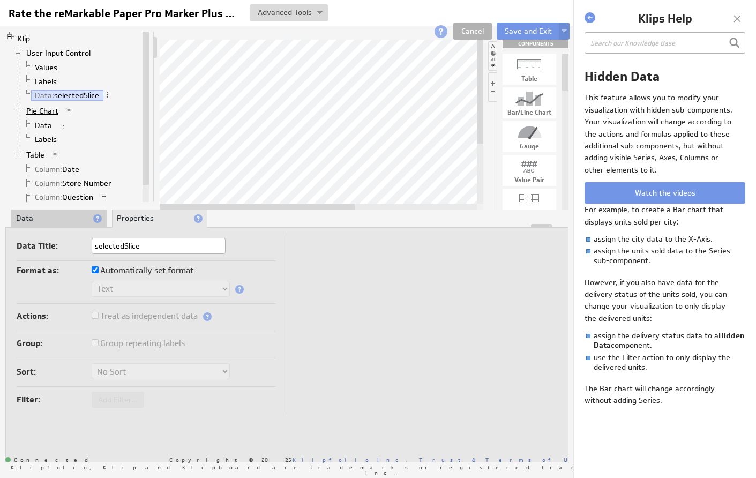
click at [42, 111] on link "Pie Chart" at bounding box center [42, 111] width 40 height 11
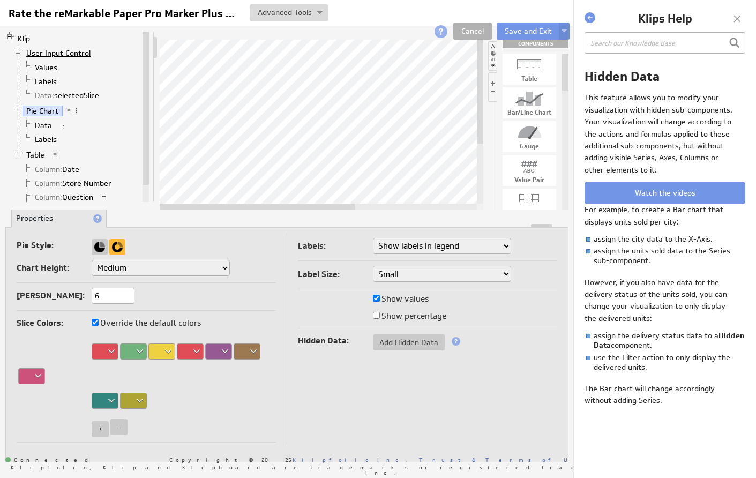
click at [36, 54] on link "User Input Control" at bounding box center [58, 53] width 72 height 11
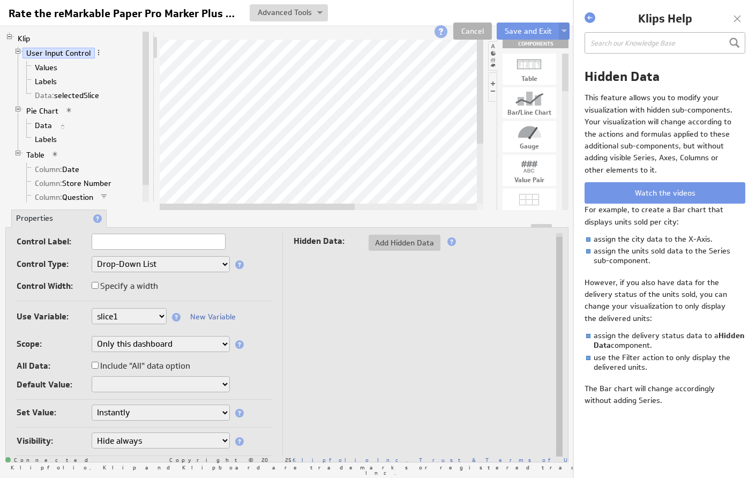
click at [118, 364] on label "Include "All" data option" at bounding box center [141, 365] width 99 height 15
click at [99, 364] on input "Include "All" data option" at bounding box center [95, 365] width 7 height 7
checkbox input "true"
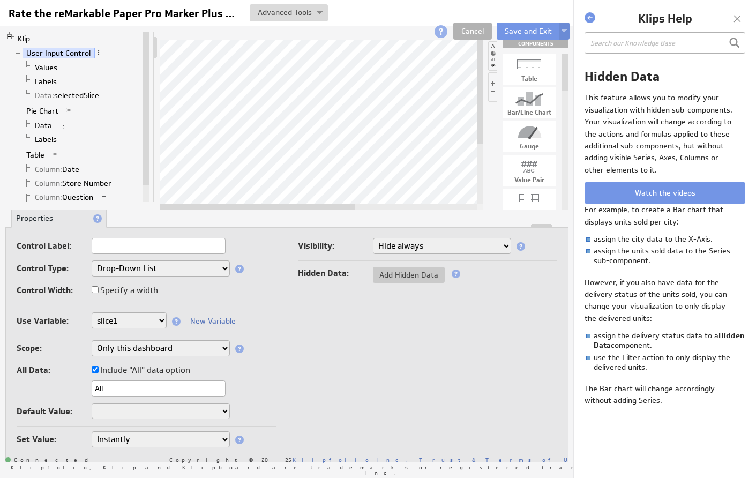
select select "_all_"
click at [525, 29] on button "Save and Exit" at bounding box center [528, 30] width 63 height 17
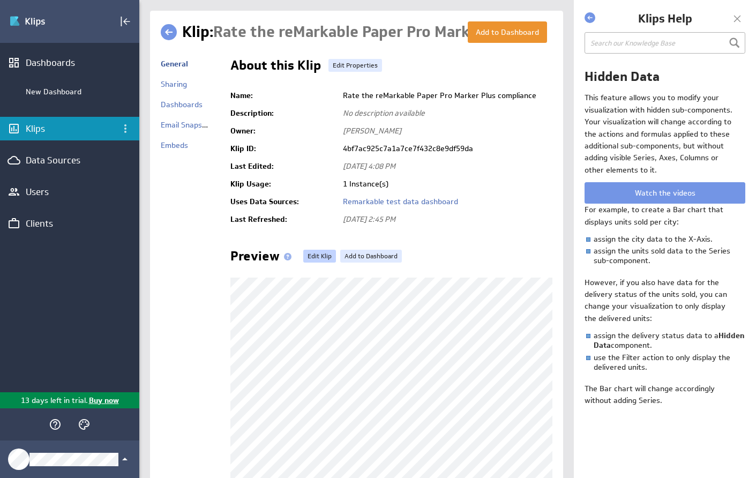
click at [324, 252] on link "Edit Klip" at bounding box center [319, 256] width 33 height 13
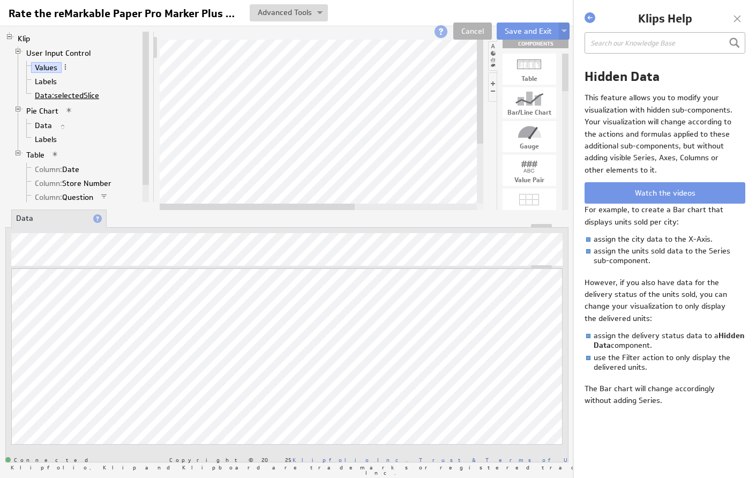
click at [49, 97] on span "Data:" at bounding box center [44, 96] width 19 height 10
click at [56, 52] on link "User Input Control" at bounding box center [58, 53] width 72 height 11
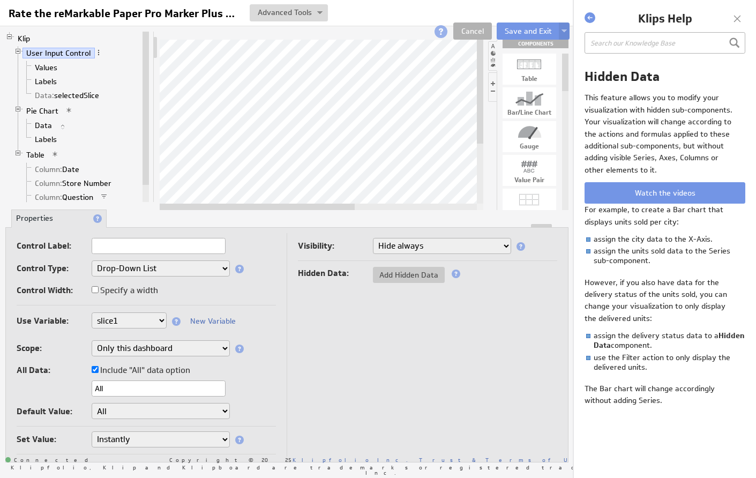
select select "visible"
click at [527, 31] on button "Save and Exit" at bounding box center [528, 30] width 63 height 17
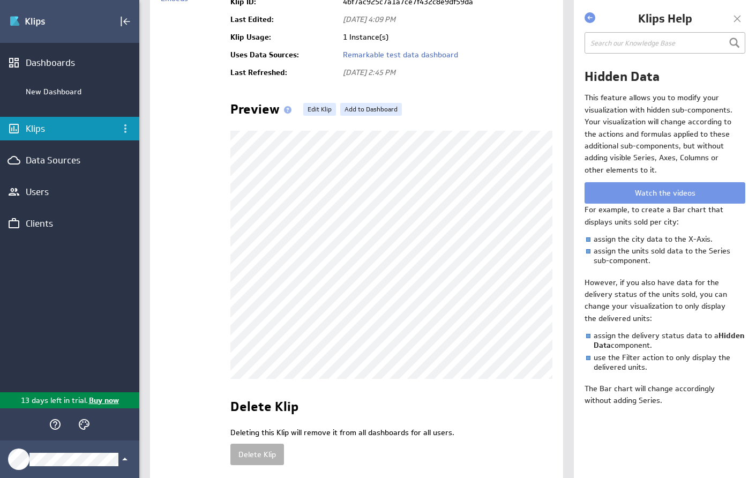
scroll to position [149, 0]
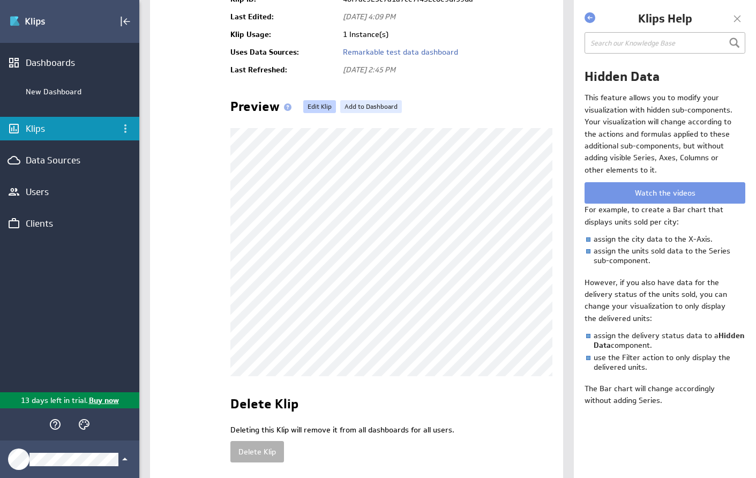
click at [320, 109] on link "Edit Klip" at bounding box center [319, 106] width 33 height 13
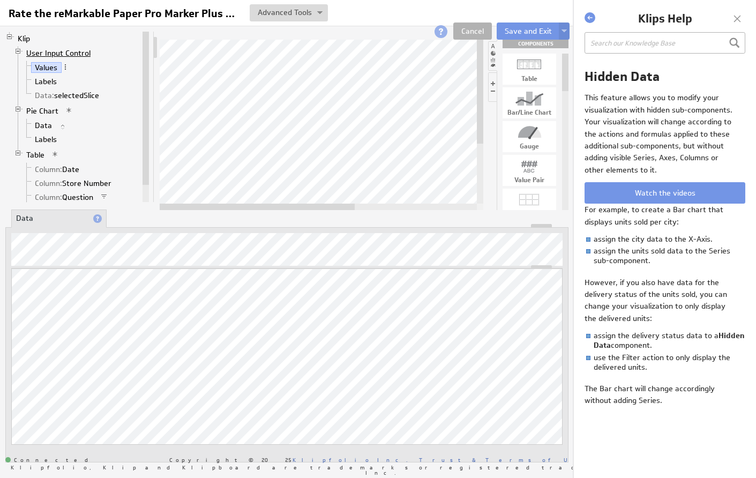
click at [54, 52] on link "User Input Control" at bounding box center [58, 53] width 72 height 11
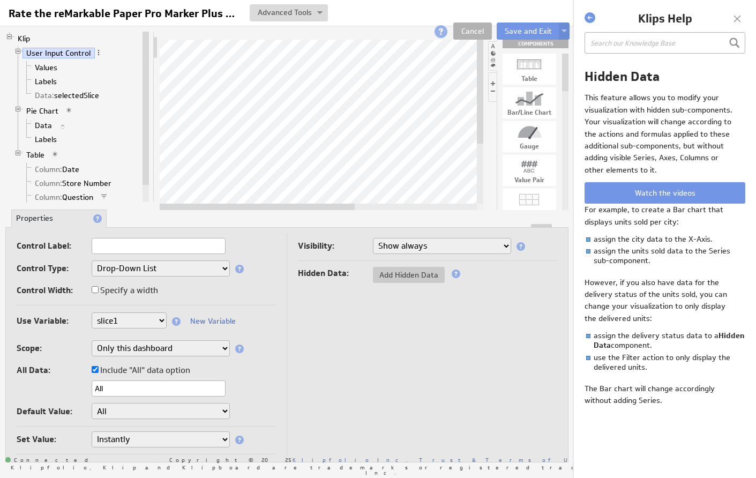
select select "hidden"
click at [401, 276] on span "Add Hidden Data" at bounding box center [409, 275] width 72 height 10
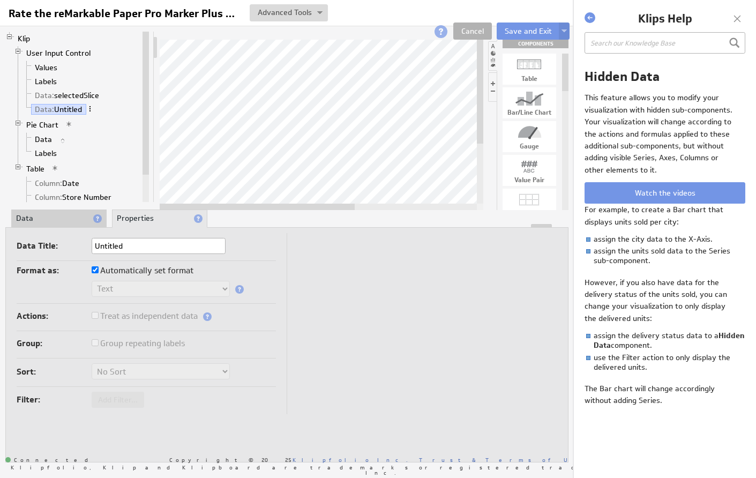
click at [91, 107] on span at bounding box center [89, 108] width 7 height 7
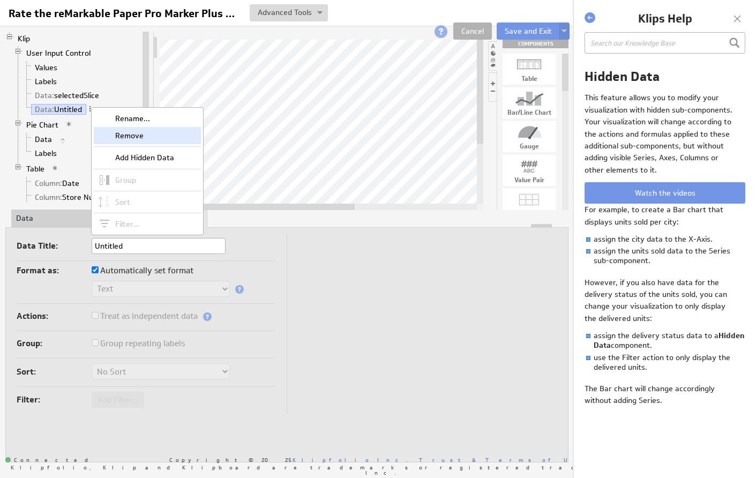
click at [115, 136] on div "Remove" at bounding box center [147, 135] width 107 height 17
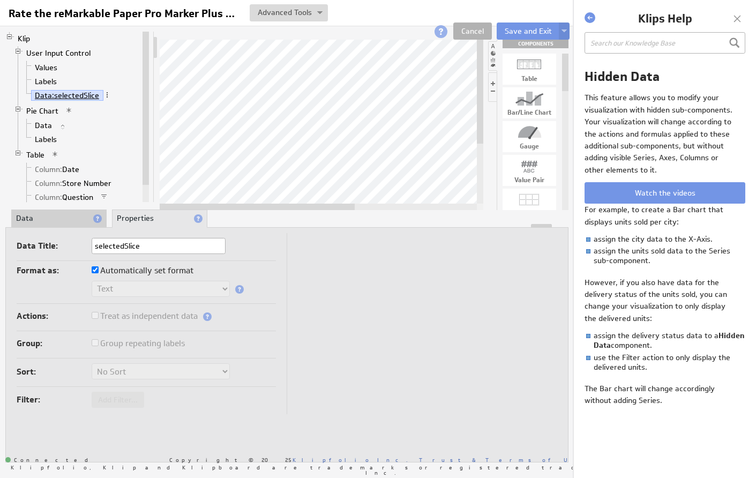
click at [43, 97] on span "Data:" at bounding box center [44, 96] width 19 height 10
click at [108, 94] on span at bounding box center [106, 94] width 7 height 7
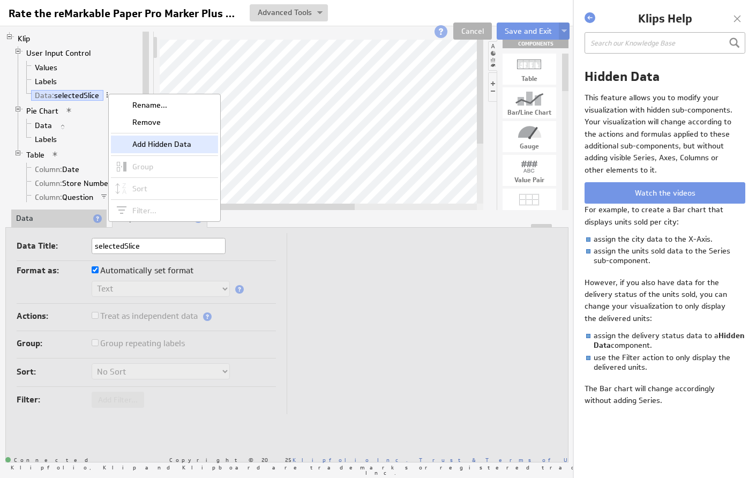
click at [132, 140] on div "Add Hidden Data" at bounding box center [164, 144] width 107 height 17
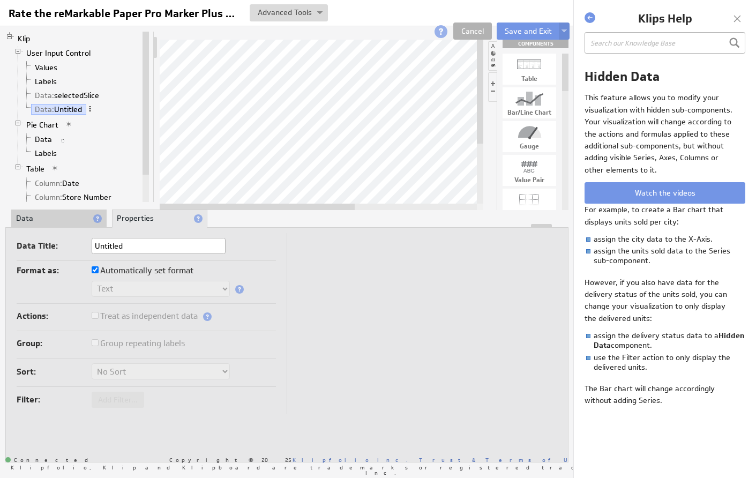
click at [90, 109] on span at bounding box center [89, 108] width 7 height 7
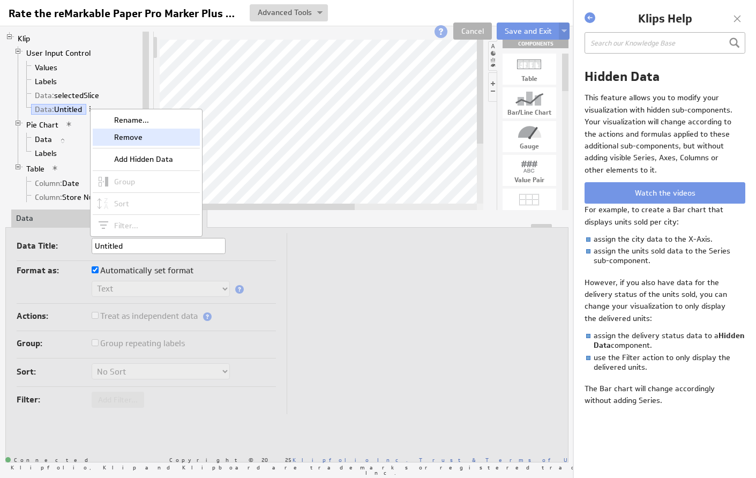
click at [102, 137] on div "Remove" at bounding box center [146, 137] width 107 height 17
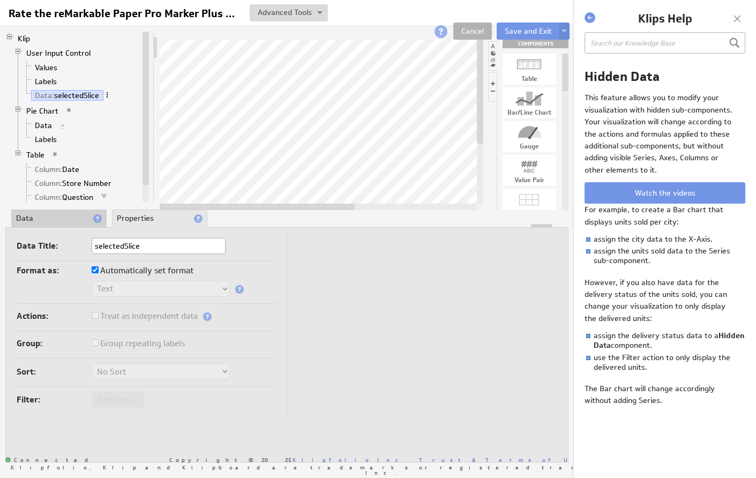
click at [108, 93] on span at bounding box center [106, 94] width 7 height 7
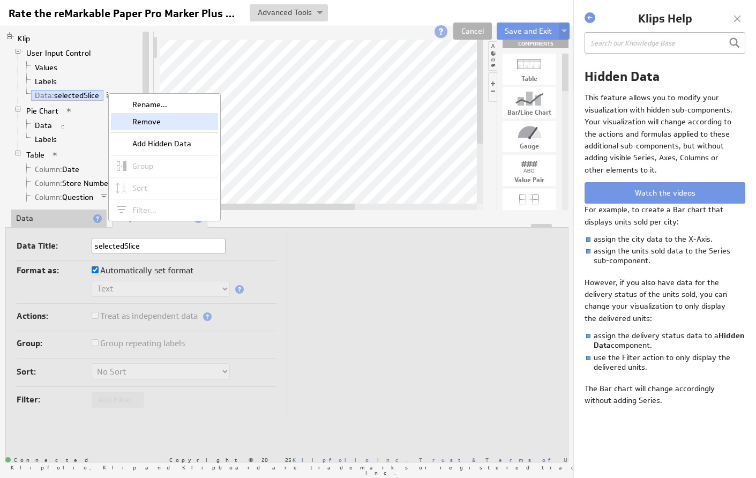
click at [125, 120] on div "Remove" at bounding box center [164, 121] width 107 height 17
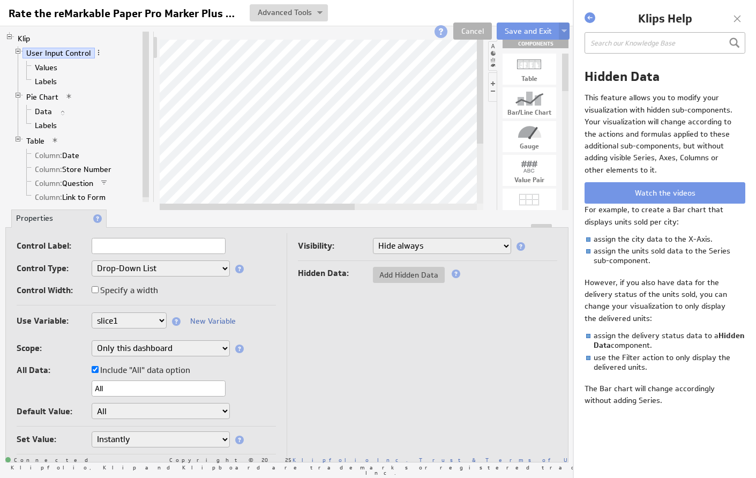
click at [154, 388] on input "All" at bounding box center [159, 388] width 134 height 16
click at [352, 358] on td "Visibility: Show always Hide always Hidden Data: Add Hidden Data" at bounding box center [422, 345] width 270 height 224
click at [48, 74] on li "Values" at bounding box center [81, 68] width 118 height 14
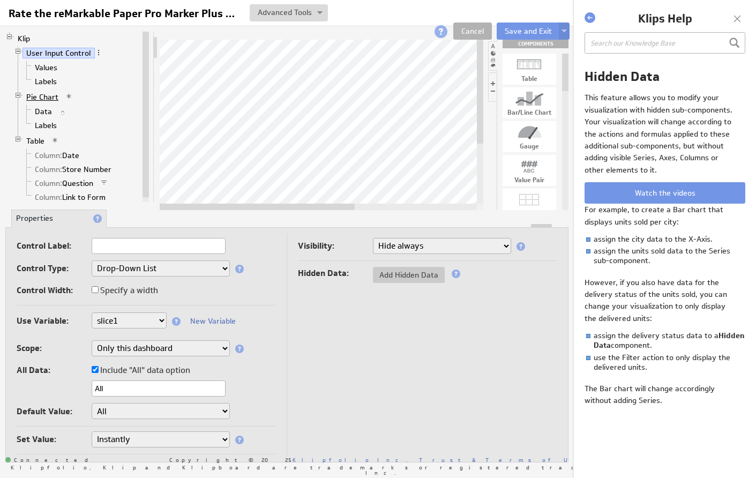
click at [47, 98] on link "Pie Chart" at bounding box center [42, 97] width 40 height 11
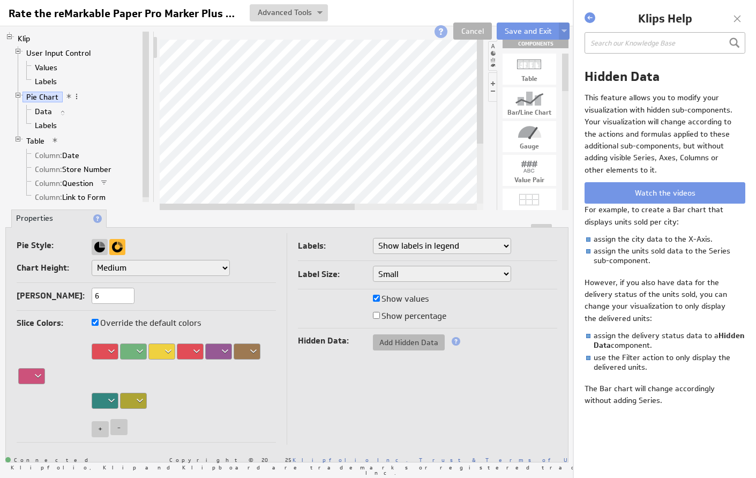
click at [390, 343] on span "Add Hidden Data" at bounding box center [409, 342] width 72 height 10
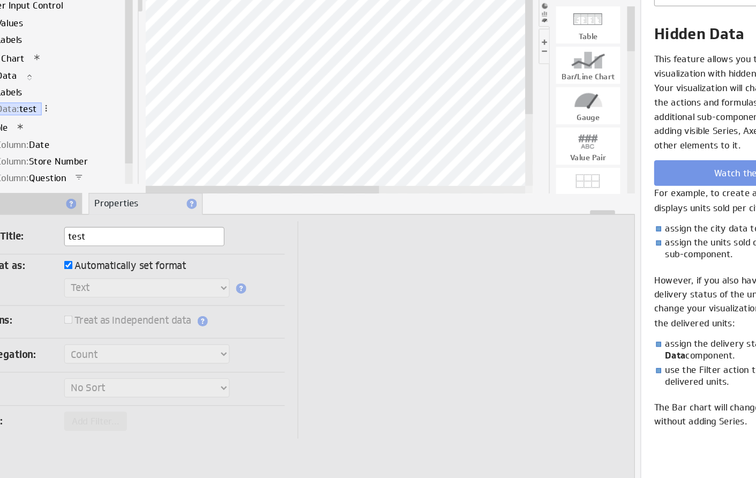
type input "test"
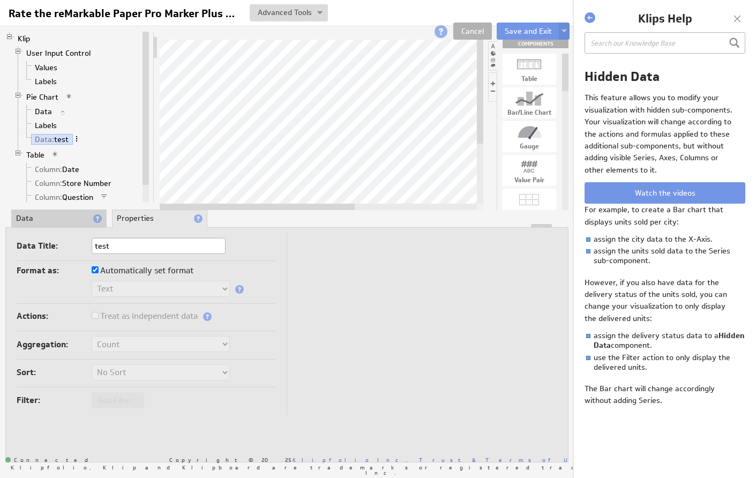
click at [76, 141] on span at bounding box center [76, 138] width 7 height 7
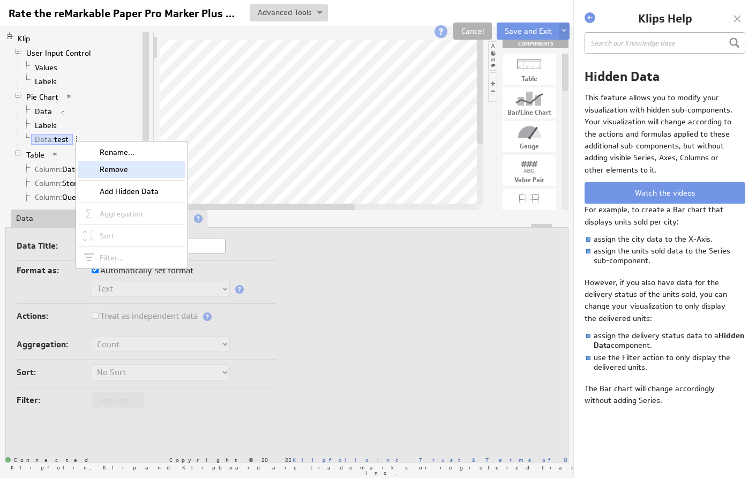
click at [94, 169] on div "Remove" at bounding box center [131, 169] width 107 height 17
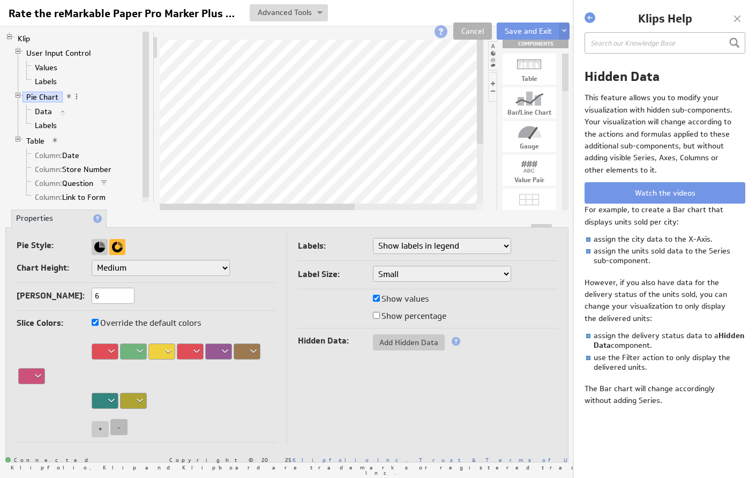
click at [118, 426] on span "-" at bounding box center [118, 427] width 3 height 10
click at [119, 418] on span "-" at bounding box center [118, 420] width 3 height 10
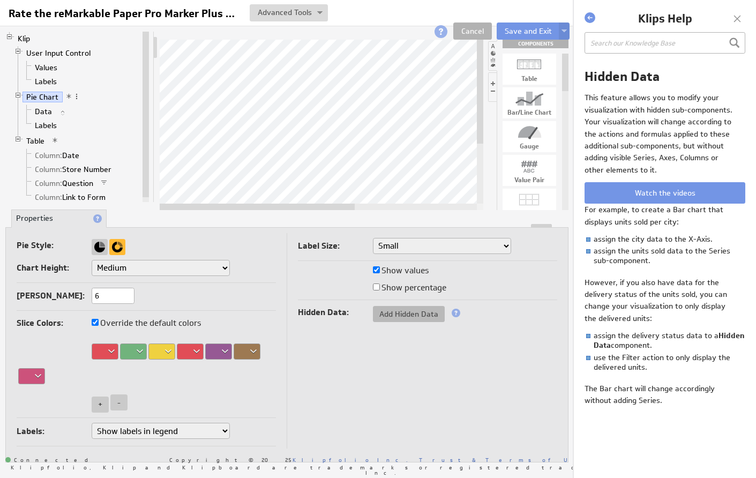
click at [393, 311] on span "Add Hidden Data" at bounding box center [409, 314] width 72 height 10
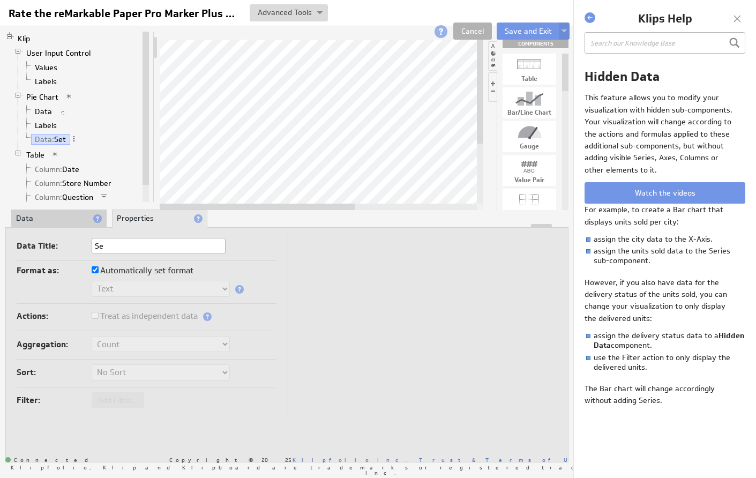
type input "S"
type input "setSlice"
click at [212, 258] on div "Data Title: setSlice" at bounding box center [146, 249] width 259 height 23
click at [169, 247] on input "setSlice" at bounding box center [159, 246] width 134 height 16
click at [134, 217] on li "Properties" at bounding box center [159, 218] width 95 height 18
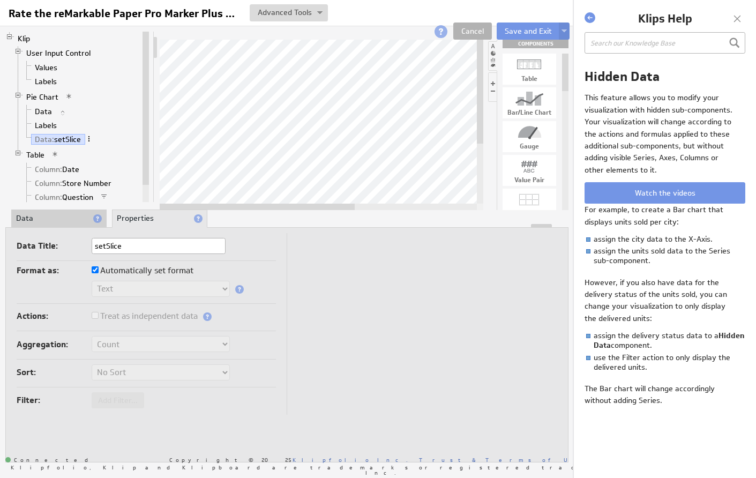
click at [89, 139] on span at bounding box center [88, 138] width 7 height 7
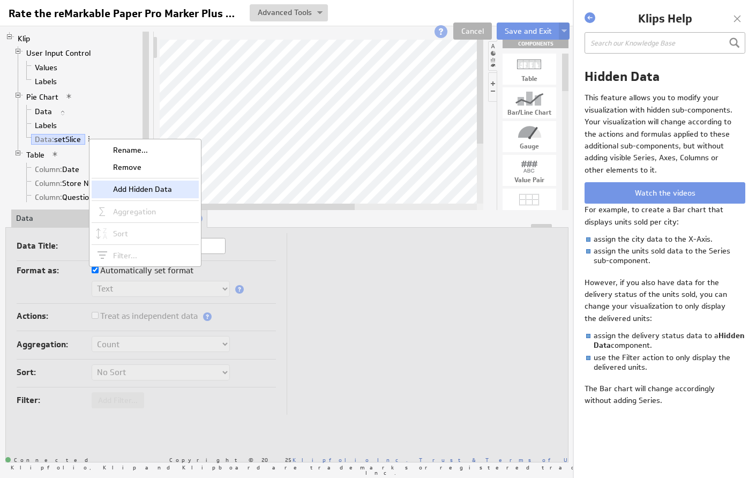
click at [116, 187] on div "Add Hidden Data" at bounding box center [145, 189] width 107 height 17
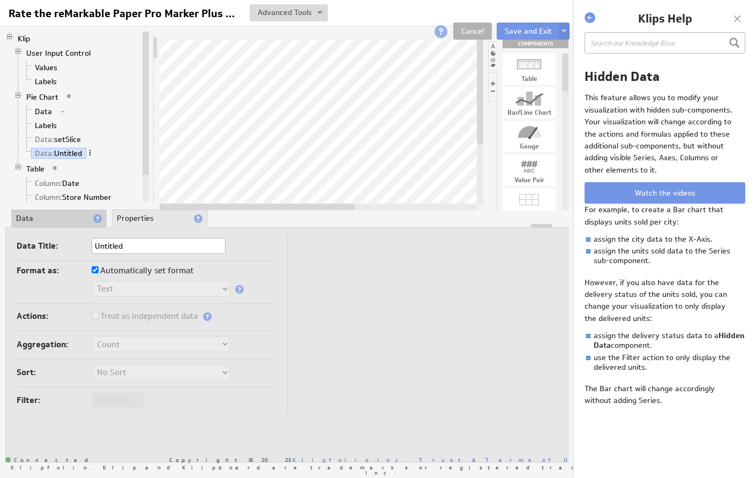
click at [89, 149] on span at bounding box center [89, 152] width 7 height 7
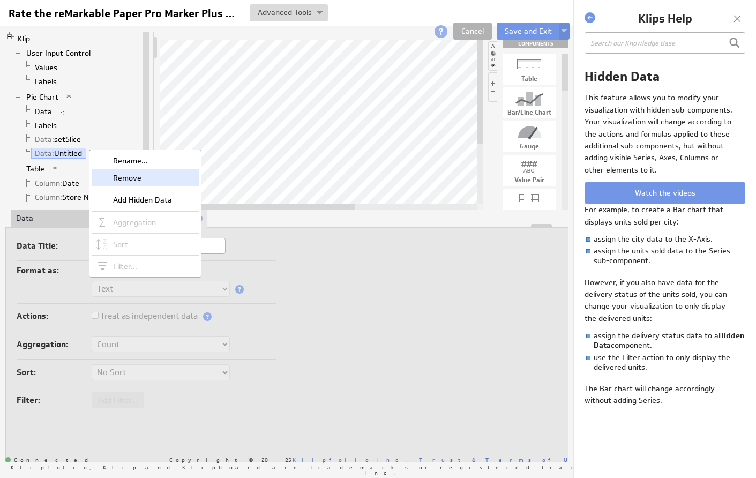
click at [109, 177] on div "Remove" at bounding box center [145, 177] width 107 height 17
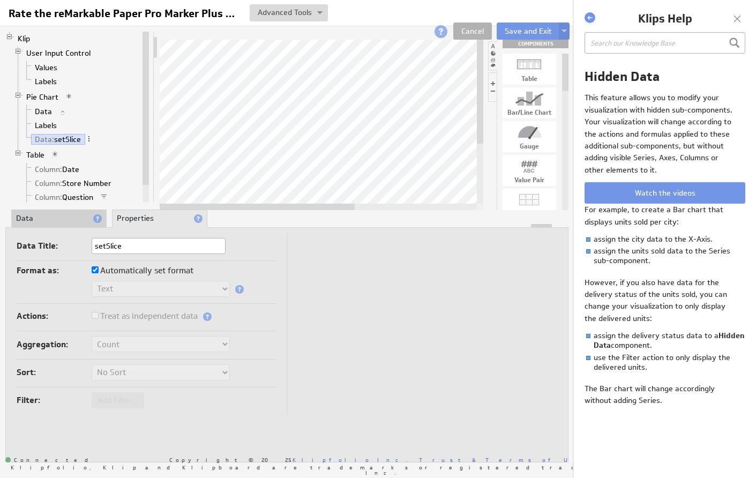
click at [283, 273] on td "Data Title: setSlice Format as: Automatically set format Text Number Currency P…" at bounding box center [152, 324] width 270 height 182
click at [159, 266] on label "Automatically set format" at bounding box center [143, 270] width 102 height 15
click at [99, 266] on input "Automatically set format" at bounding box center [95, 269] width 7 height 7
checkbox input "false"
click at [159, 266] on label "Automatically set format" at bounding box center [143, 270] width 102 height 15
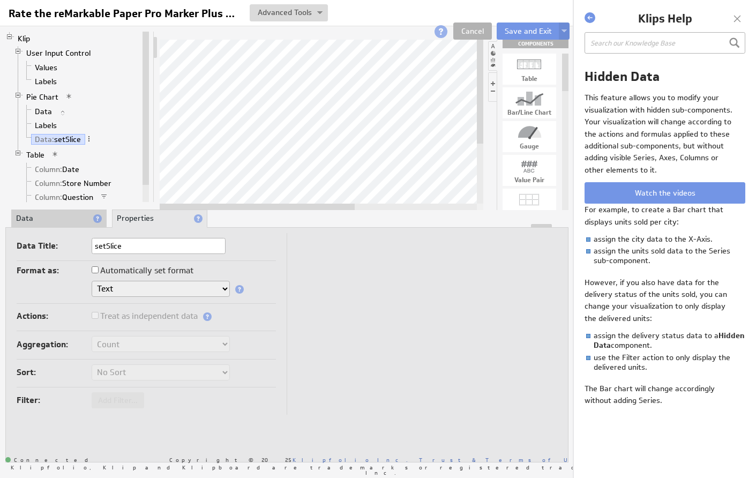
click at [99, 266] on input "Automatically set format" at bounding box center [95, 269] width 7 height 7
checkbox input "true"
click at [139, 314] on label "Treat as independent data" at bounding box center [145, 316] width 106 height 15
click at [640, 190] on span "Watch the videos" at bounding box center [665, 193] width 61 height 10
click at [35, 155] on link "Table" at bounding box center [35, 154] width 26 height 11
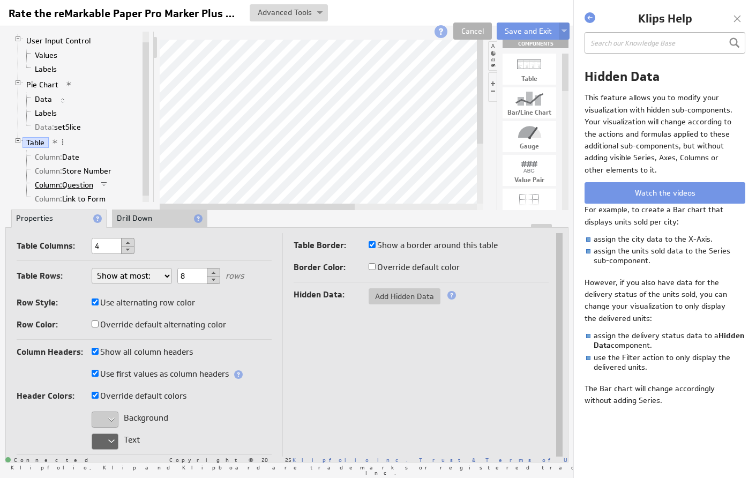
click at [46, 185] on span "Column:" at bounding box center [48, 185] width 27 height 10
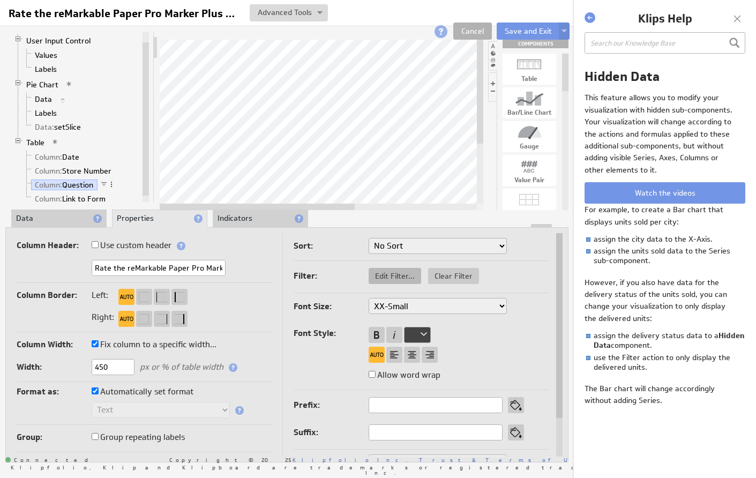
click at [396, 276] on span "Edit Filter..." at bounding box center [395, 276] width 52 height 10
select select "slice1"
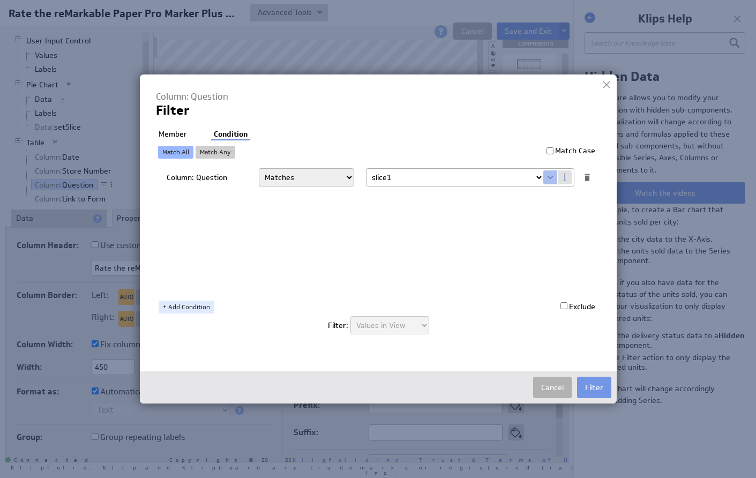
click at [369, 138] on div "Member Condition Exclude Match All Match Any Match Case Column: Question Matche…" at bounding box center [378, 237] width 445 height 216
click at [594, 389] on button "Filter" at bounding box center [594, 387] width 34 height 21
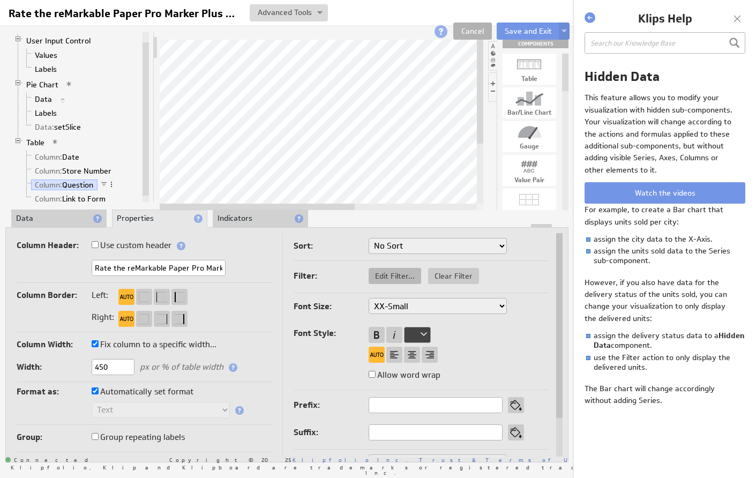
click at [387, 274] on span "Edit Filter..." at bounding box center [395, 276] width 52 height 10
select select "slice1"
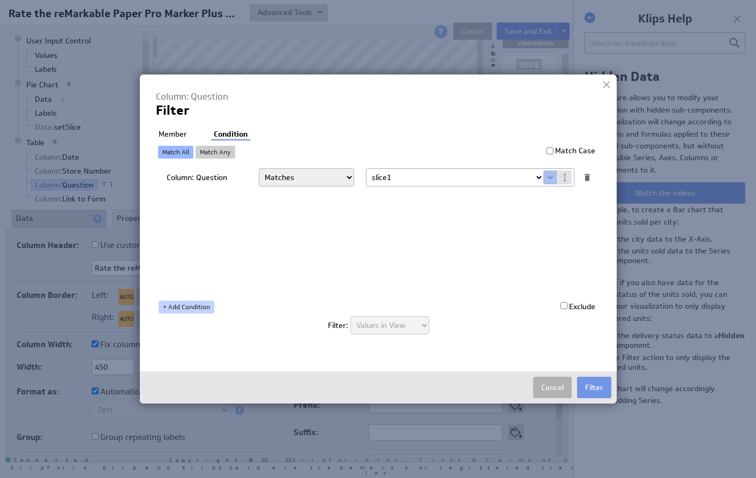
click at [195, 304] on link "+ Add Condition" at bounding box center [187, 306] width 56 height 13
click at [191, 193] on div "AND" at bounding box center [386, 194] width 418 height 11
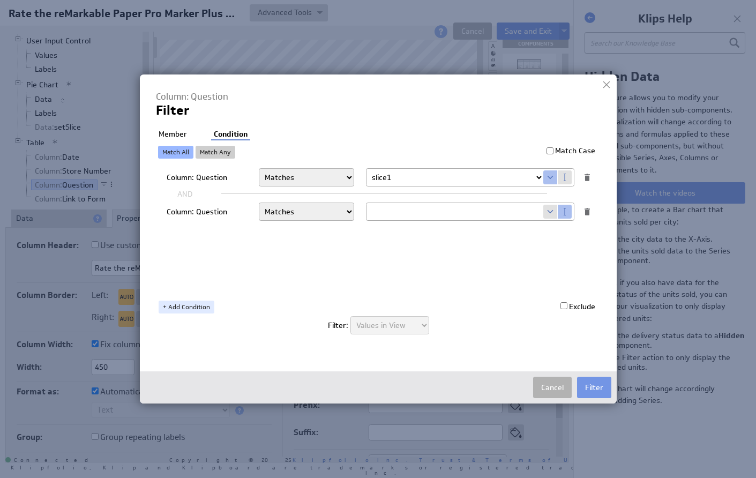
click at [191, 193] on div "AND" at bounding box center [386, 194] width 418 height 11
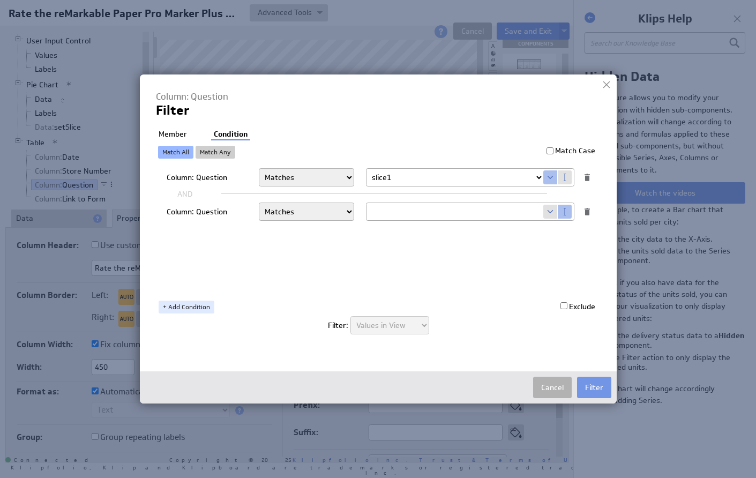
click at [217, 151] on link "Match Any" at bounding box center [216, 152] width 40 height 13
click at [379, 212] on input "text" at bounding box center [454, 211] width 177 height 17
type input "All"
click at [601, 389] on button "Filter" at bounding box center [594, 387] width 34 height 21
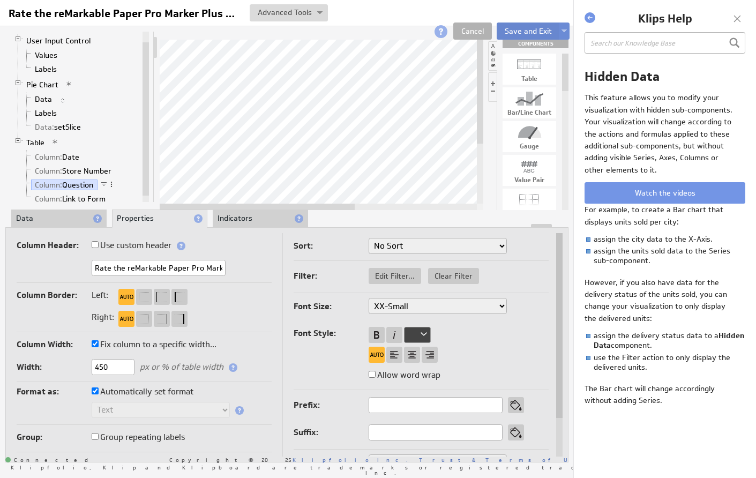
click at [515, 31] on button "Save and Exit" at bounding box center [528, 30] width 63 height 17
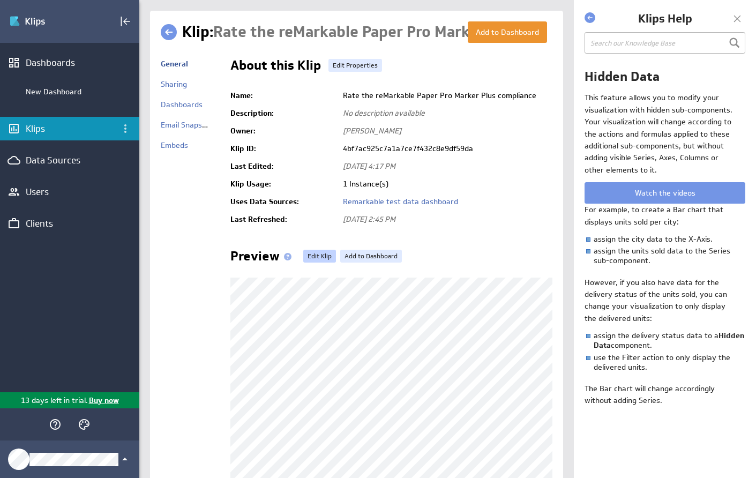
click at [318, 255] on link "Edit Klip" at bounding box center [319, 256] width 33 height 13
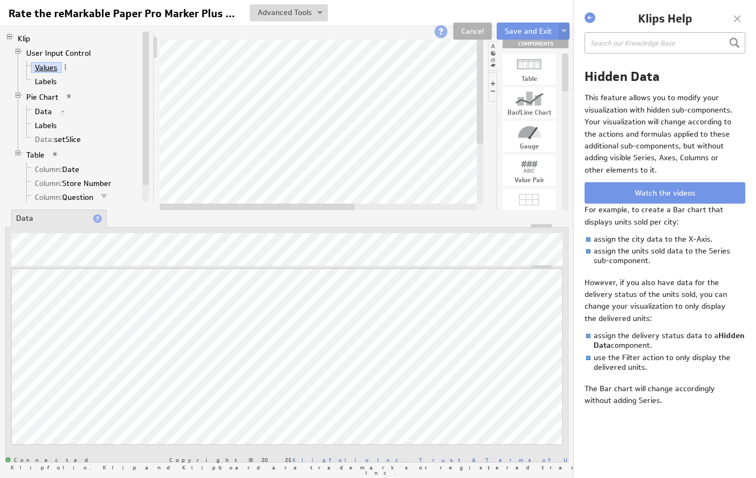
click at [38, 69] on link "Values" at bounding box center [46, 67] width 31 height 11
click at [51, 80] on link "Labels" at bounding box center [46, 81] width 30 height 11
click at [46, 62] on link "Values" at bounding box center [46, 67] width 31 height 11
click at [43, 83] on link "Labels" at bounding box center [46, 81] width 30 height 11
click at [48, 67] on link "Values" at bounding box center [46, 67] width 31 height 11
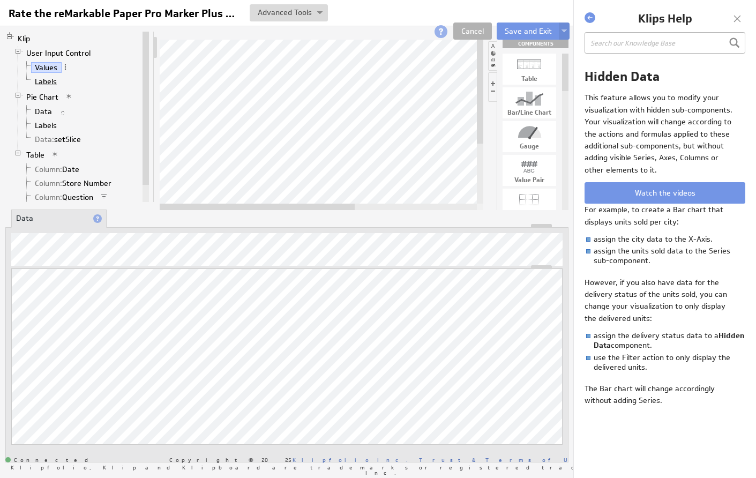
click at [48, 81] on link "Labels" at bounding box center [46, 81] width 30 height 11
click at [50, 69] on link "Values" at bounding box center [46, 67] width 31 height 11
click at [48, 52] on link "User Input Control" at bounding box center [58, 53] width 72 height 11
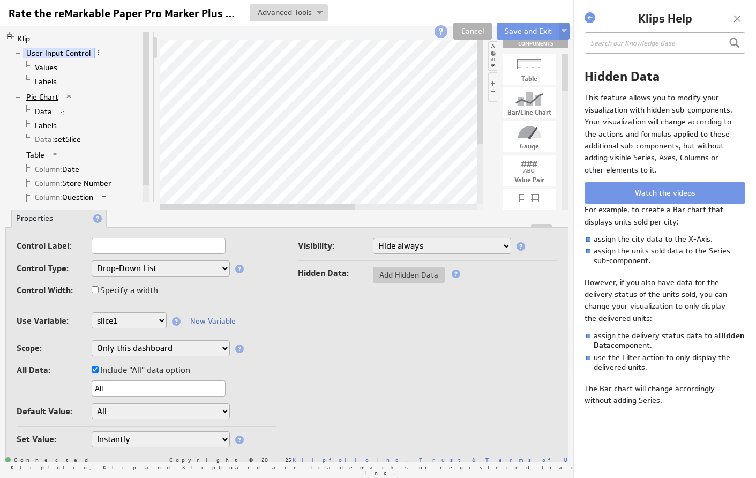
click at [44, 94] on link "Pie Chart" at bounding box center [42, 97] width 40 height 11
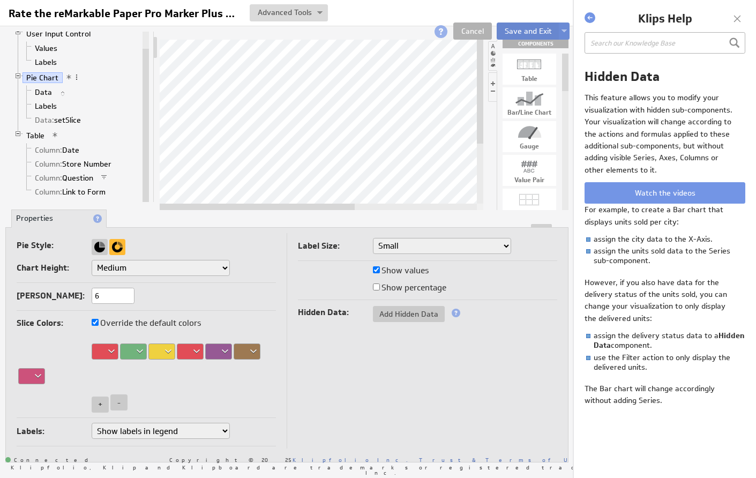
click at [512, 34] on button "Save and Exit" at bounding box center [528, 30] width 63 height 17
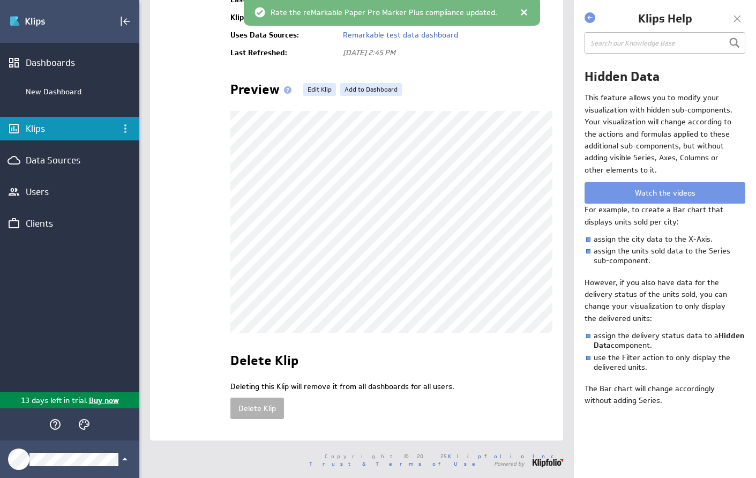
scroll to position [168, 0]
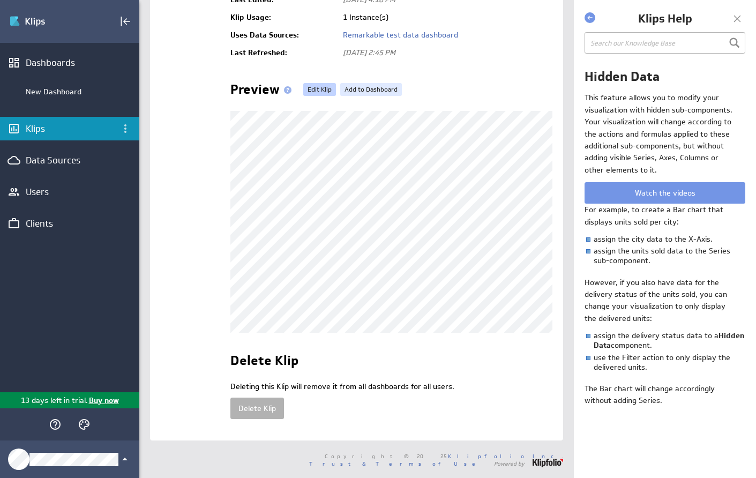
click at [317, 85] on link "Edit Klip" at bounding box center [319, 89] width 33 height 13
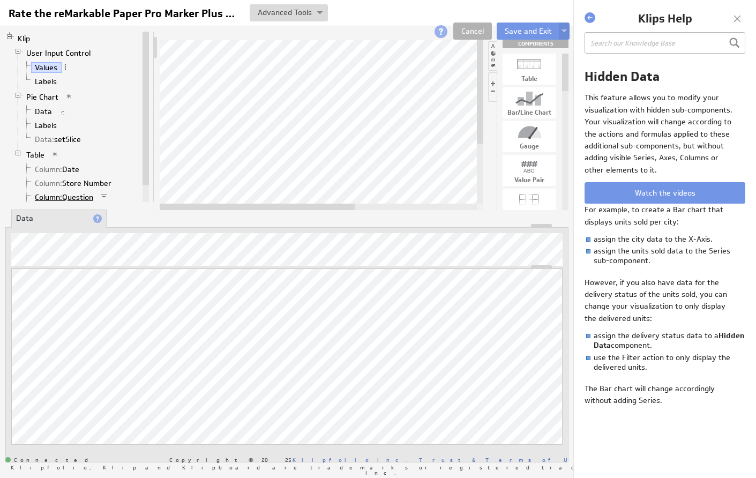
click at [48, 199] on span "Column:" at bounding box center [48, 197] width 27 height 10
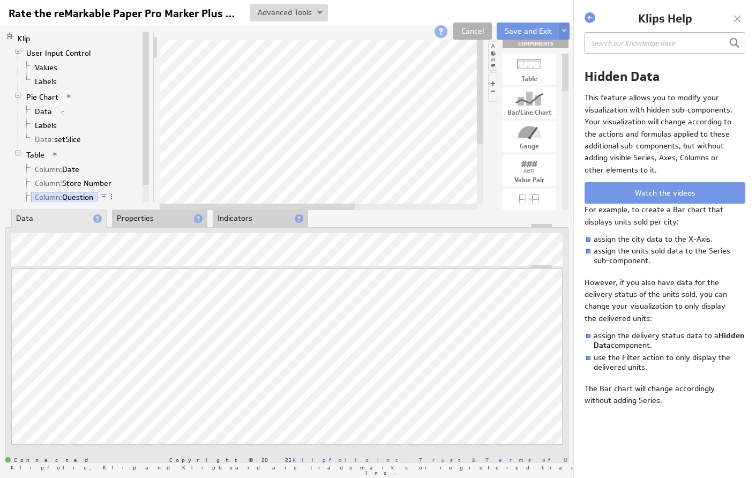
click at [168, 217] on li "Properties" at bounding box center [159, 218] width 95 height 18
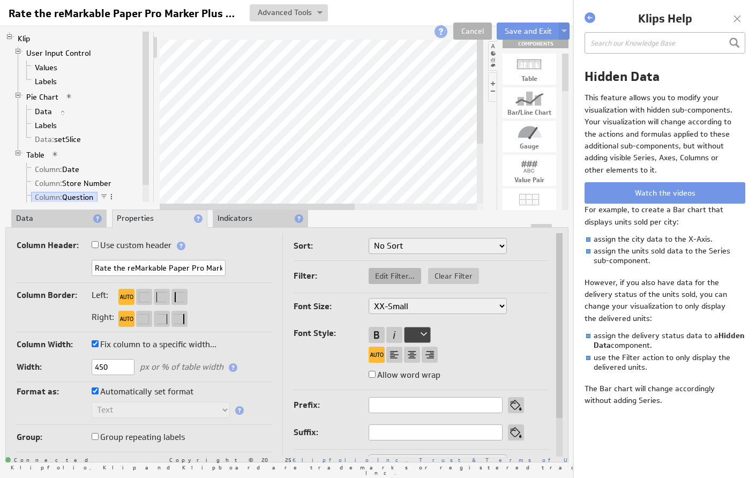
click at [403, 274] on span "Edit Filter..." at bounding box center [395, 276] width 52 height 10
select select "slice1"
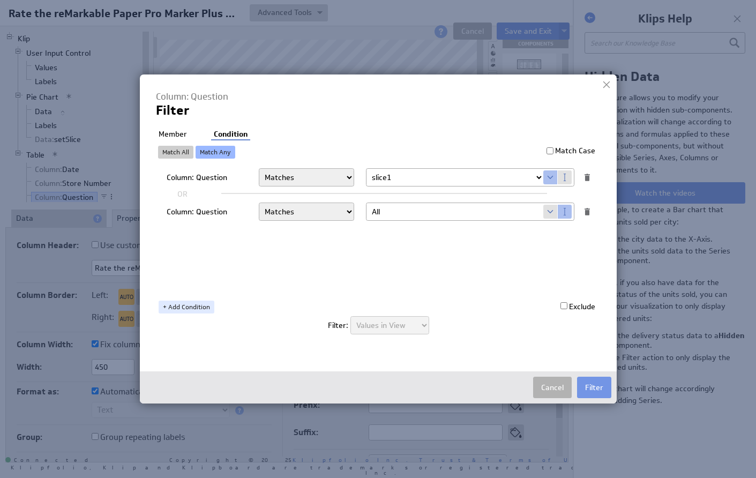
click at [205, 209] on div "Column: Question" at bounding box center [209, 214] width 84 height 14
click at [549, 211] on span at bounding box center [550, 212] width 14 height 14
click at [586, 208] on div at bounding box center [587, 212] width 10 height 10
click at [588, 387] on button "Filter" at bounding box center [594, 387] width 34 height 21
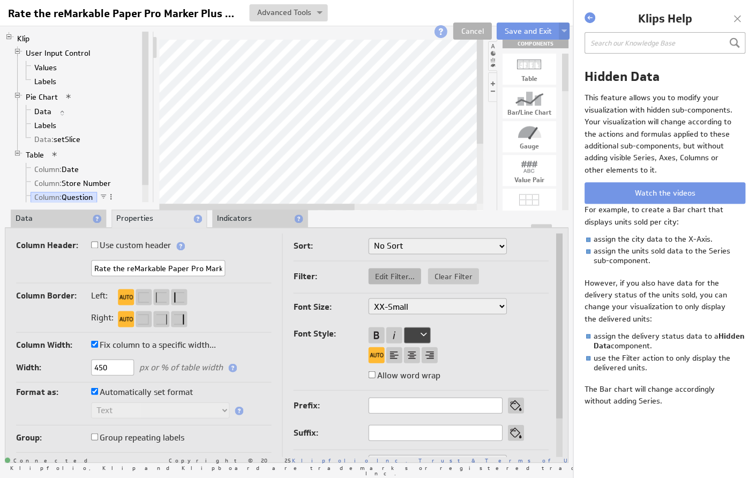
click at [395, 277] on span "Edit Filter..." at bounding box center [395, 276] width 52 height 10
select select "slice1"
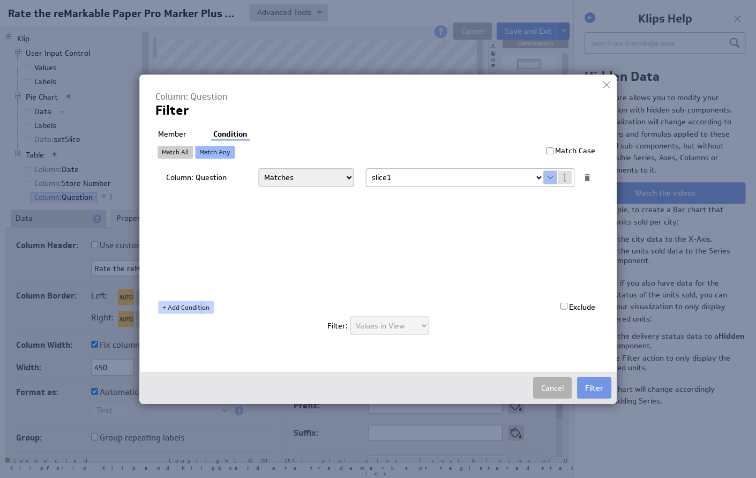
click at [200, 305] on link "+ Add Condition" at bounding box center [187, 306] width 56 height 13
click at [211, 209] on div "Column: Question" at bounding box center [209, 214] width 84 height 14
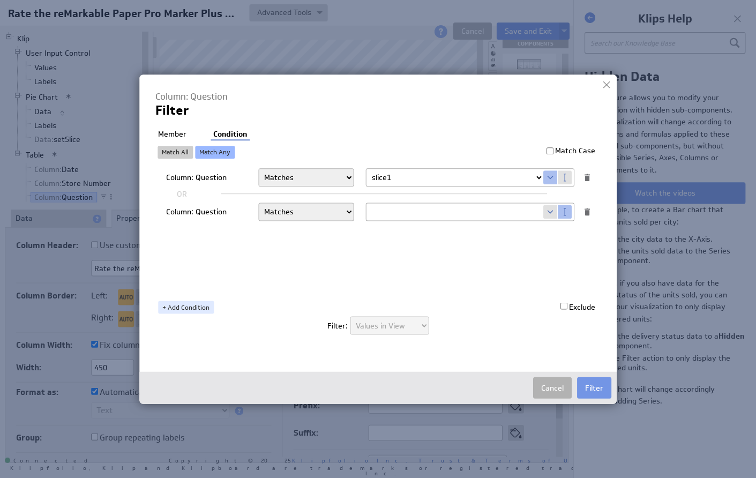
click at [584, 211] on div at bounding box center [587, 212] width 10 height 10
click at [552, 382] on button "Cancel" at bounding box center [552, 387] width 39 height 21
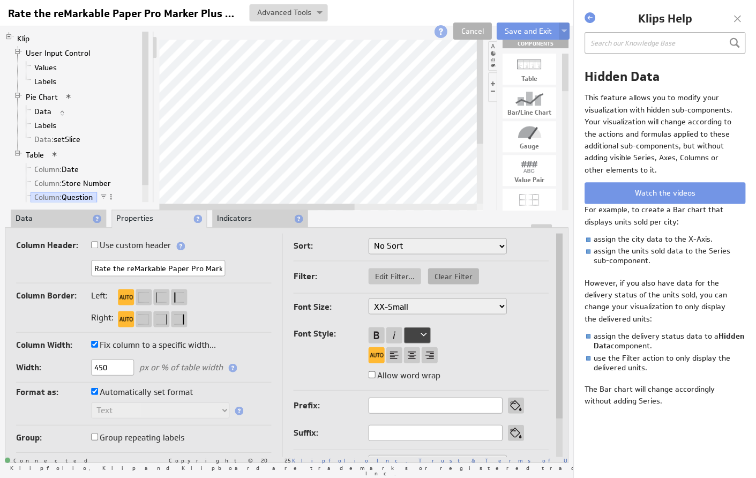
click at [448, 279] on span "Clear Filter" at bounding box center [453, 276] width 51 height 10
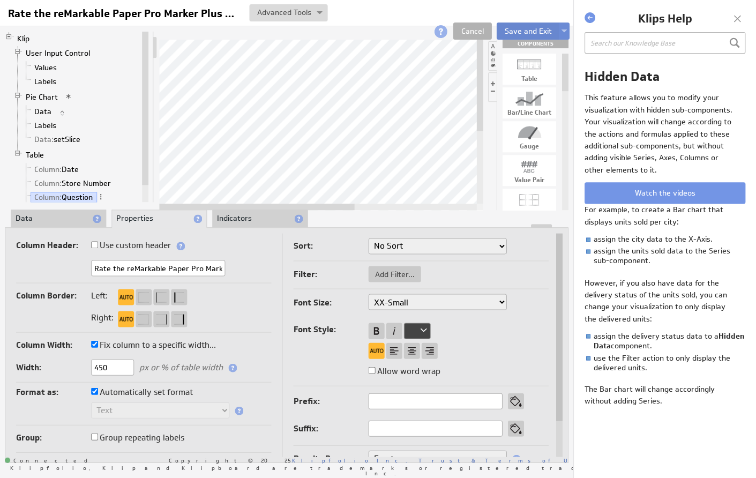
click at [514, 31] on button "Save and Exit" at bounding box center [528, 30] width 63 height 17
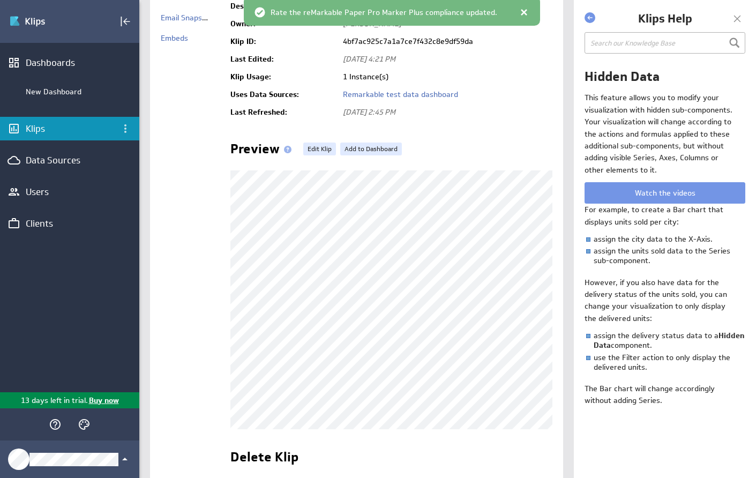
scroll to position [108, 0]
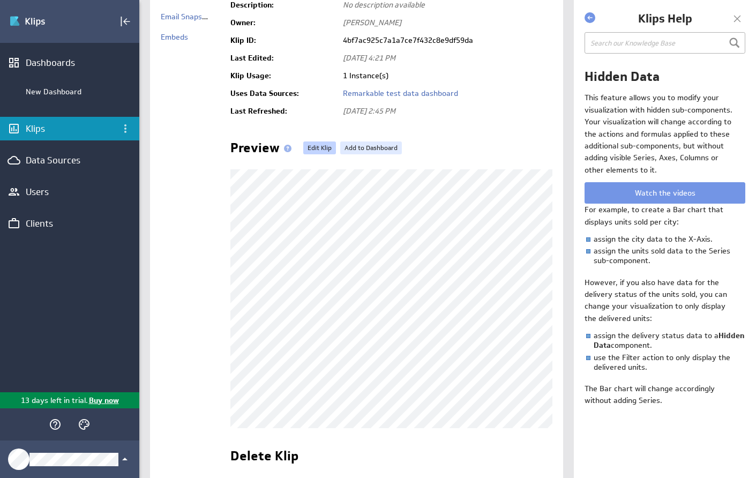
click at [320, 145] on link "Edit Klip" at bounding box center [319, 147] width 33 height 13
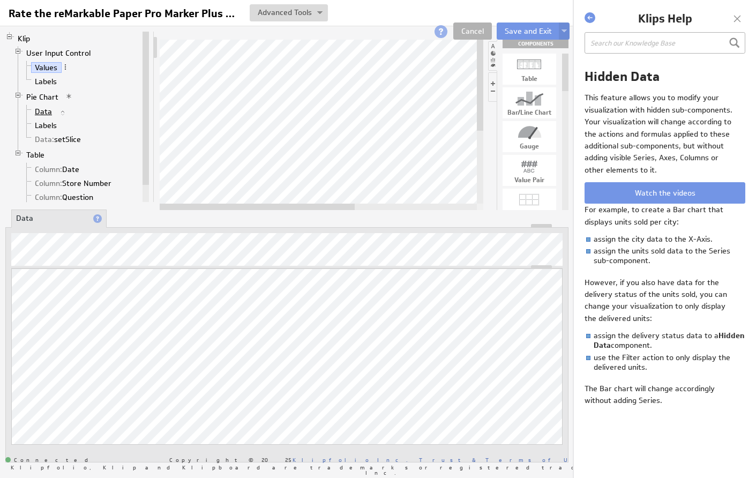
click at [41, 111] on link "Data" at bounding box center [43, 111] width 25 height 11
click at [41, 127] on link "Labels" at bounding box center [46, 125] width 30 height 11
click at [58, 197] on span "Column:" at bounding box center [48, 197] width 27 height 10
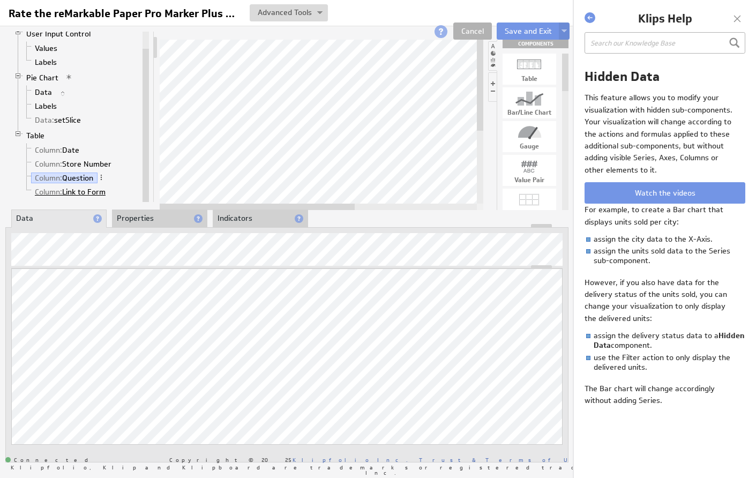
click at [85, 193] on link "Column: Link to Form" at bounding box center [70, 191] width 79 height 11
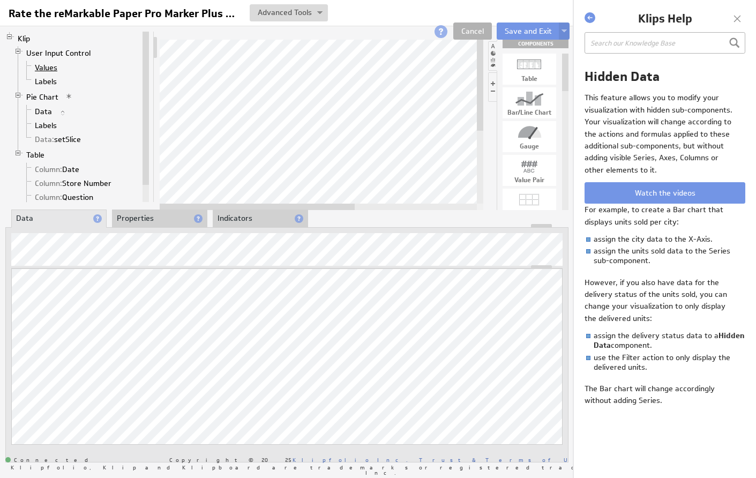
click at [50, 67] on link "Values" at bounding box center [46, 67] width 31 height 11
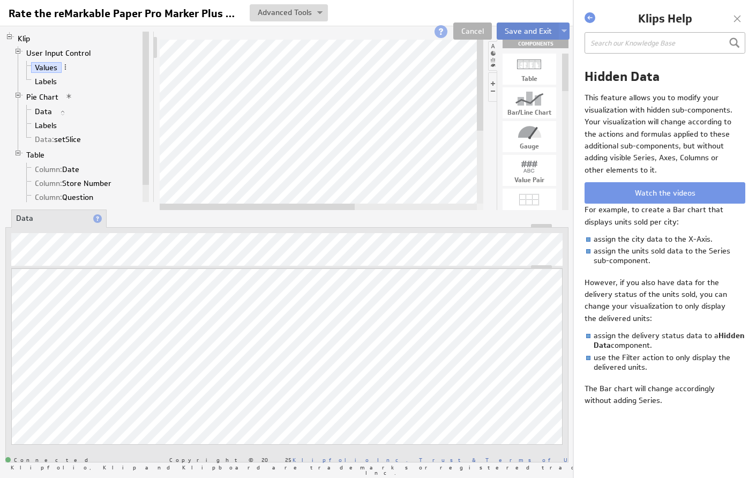
click at [516, 34] on button "Save and Exit" at bounding box center [528, 30] width 63 height 17
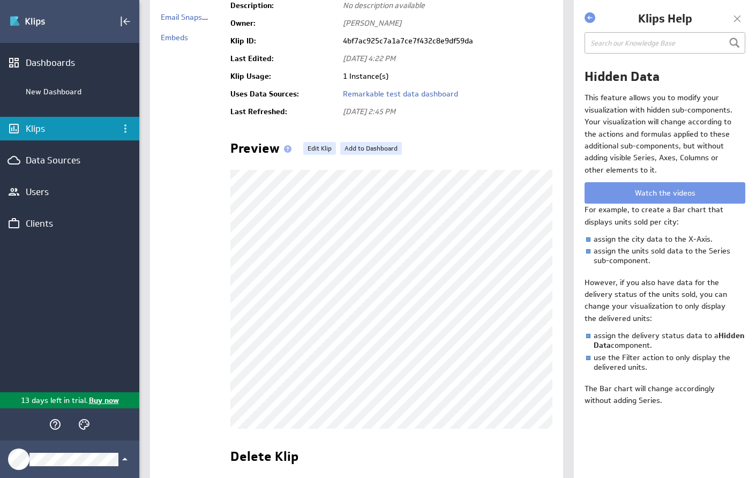
scroll to position [108, 0]
click at [315, 151] on link "Edit Klip" at bounding box center [319, 148] width 33 height 13
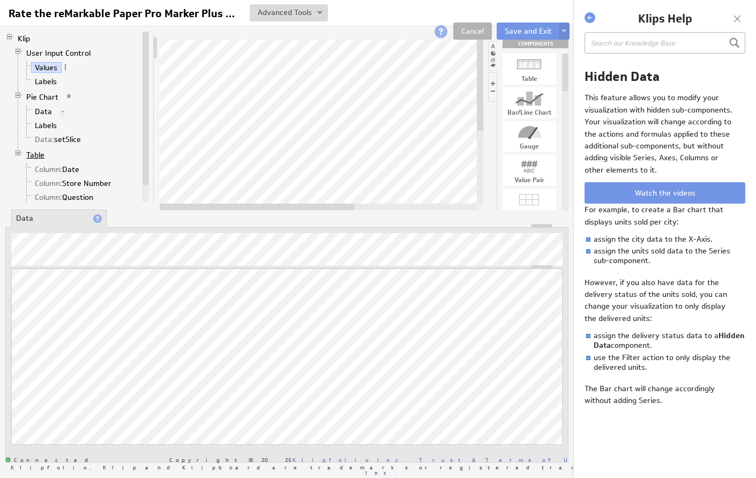
click at [33, 157] on link "Table" at bounding box center [35, 154] width 26 height 11
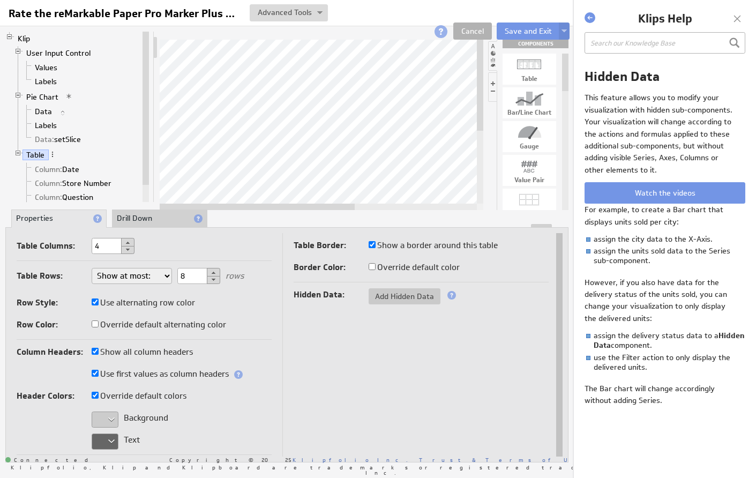
select select "all"
click at [521, 29] on button "Save and Exit" at bounding box center [528, 30] width 63 height 17
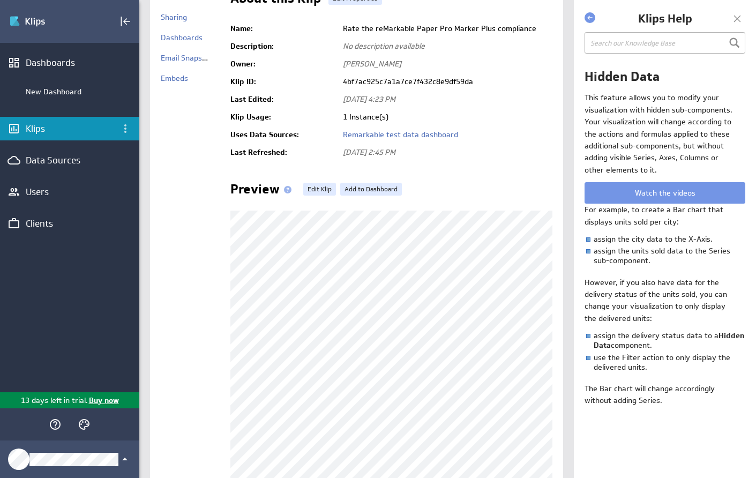
scroll to position [66, 0]
click at [317, 187] on link "Edit Klip" at bounding box center [319, 190] width 33 height 13
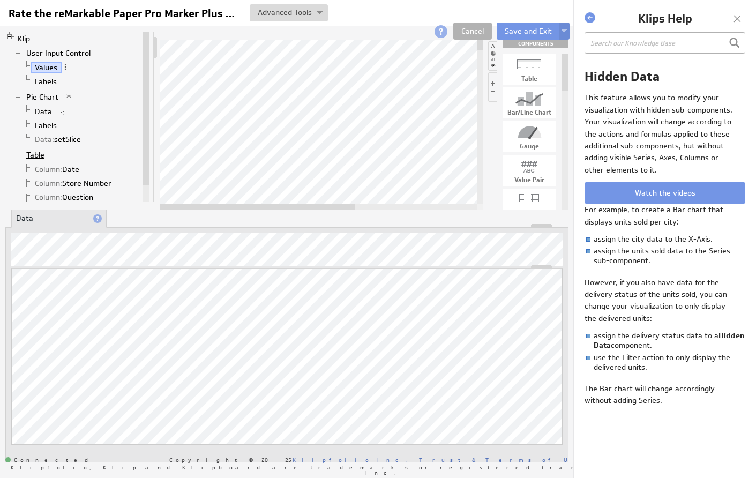
click at [37, 156] on link "Table" at bounding box center [35, 154] width 26 height 11
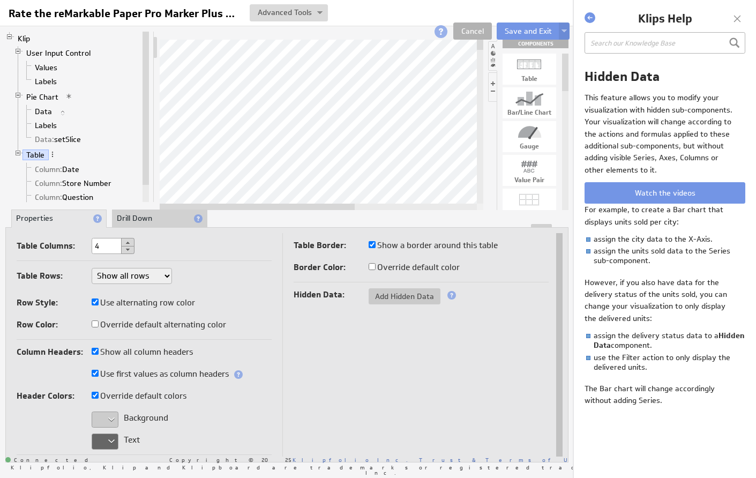
select select "upto"
drag, startPoint x: 180, startPoint y: 275, endPoint x: 232, endPoint y: 277, distance: 52.5
click at [232, 277] on div "100000 rows" at bounding box center [210, 276] width 66 height 10
click at [262, 305] on div "Row Style: Use alternating row color" at bounding box center [144, 303] width 255 height 17
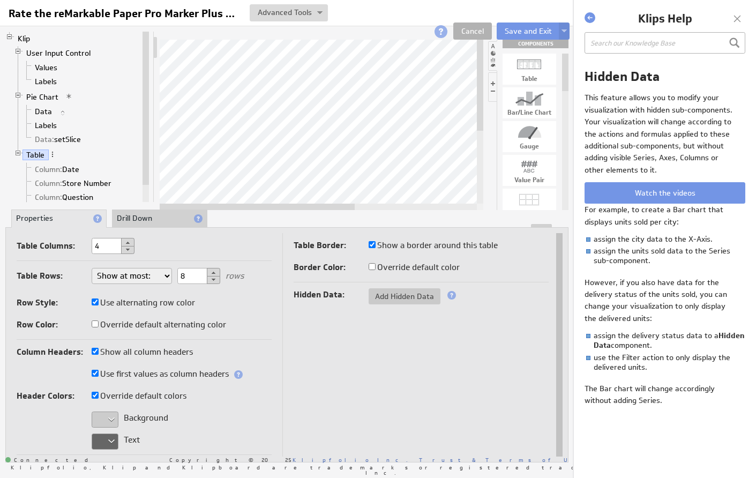
click at [191, 279] on input "8" at bounding box center [198, 276] width 43 height 16
click at [262, 305] on div "Row Style: Use alternating row color" at bounding box center [144, 303] width 255 height 17
drag, startPoint x: 196, startPoint y: 273, endPoint x: 170, endPoint y: 276, distance: 25.8
click at [170, 276] on div "Table Rows: Show at most: Show exactly: Show all rows 12 rows Row Style: Use al…" at bounding box center [144, 301] width 255 height 77
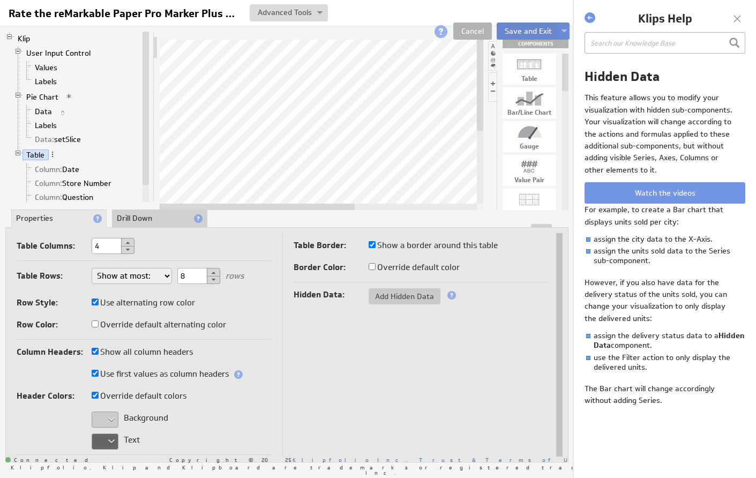
type input "8"
click at [519, 24] on button "Save and Exit" at bounding box center [528, 30] width 63 height 17
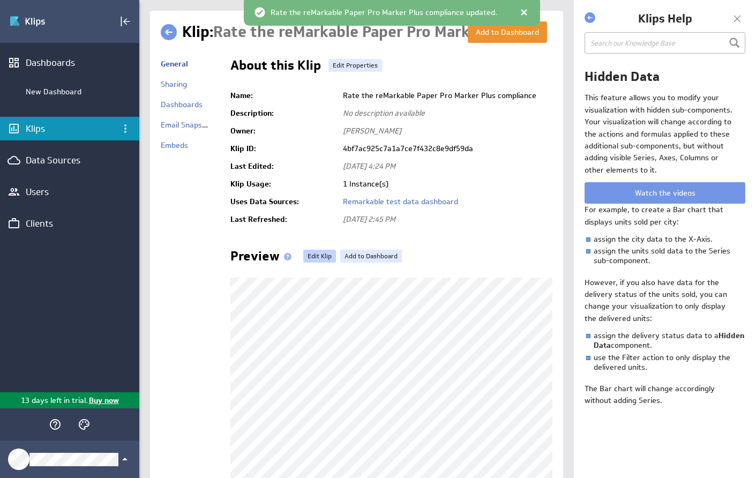
click at [320, 255] on link "Edit Klip" at bounding box center [319, 256] width 33 height 13
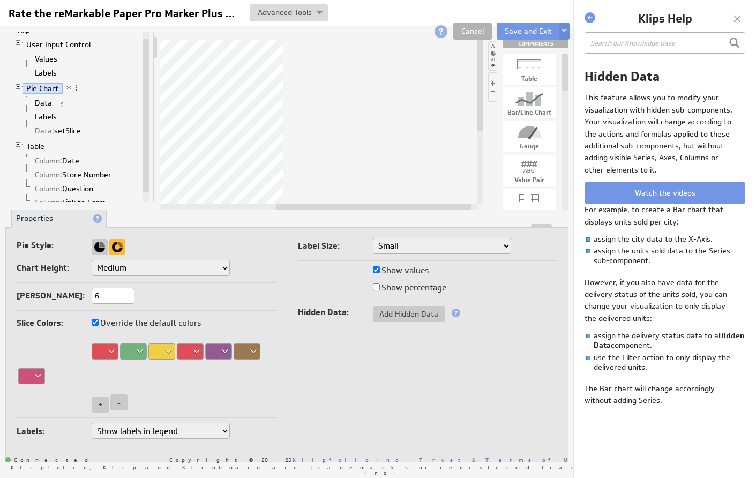
click at [47, 44] on link "User Input Control" at bounding box center [58, 44] width 72 height 11
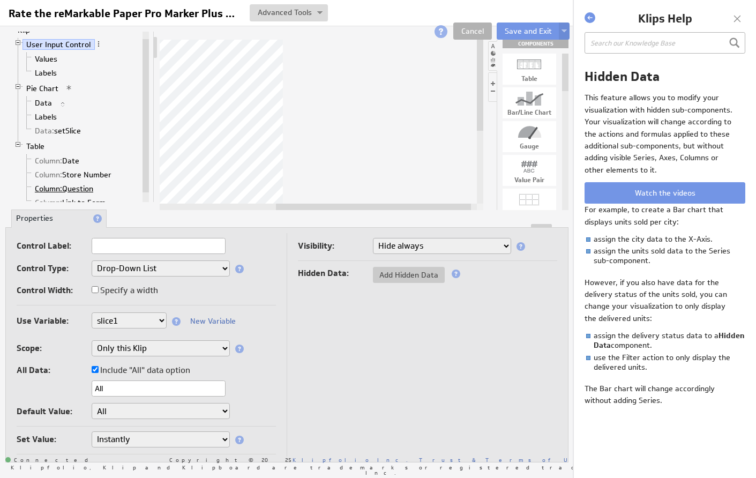
click at [58, 186] on span "Column:" at bounding box center [48, 189] width 27 height 10
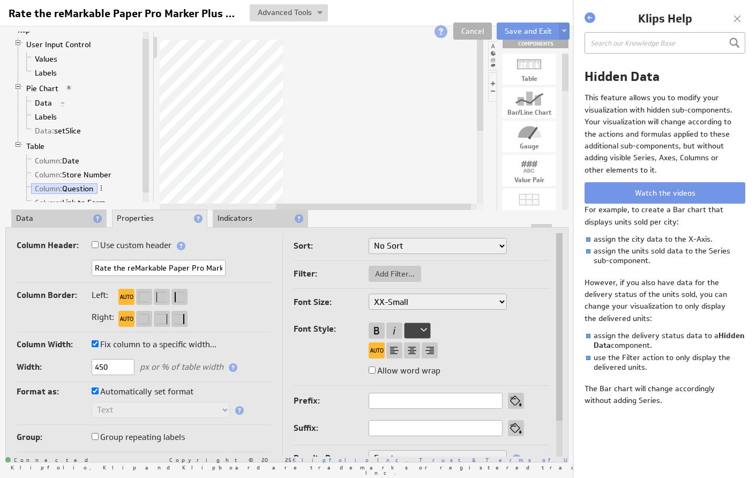
click at [62, 214] on li "Data" at bounding box center [58, 218] width 95 height 18
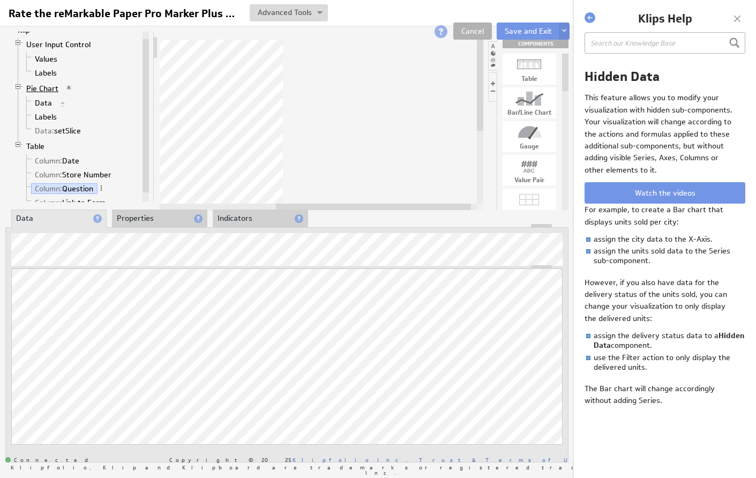
click at [46, 89] on link "Pie Chart" at bounding box center [42, 88] width 40 height 11
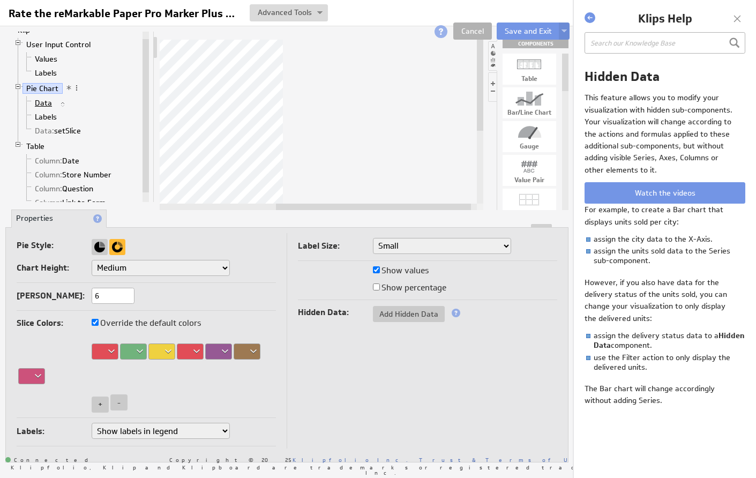
click at [46, 102] on link "Data" at bounding box center [43, 102] width 25 height 11
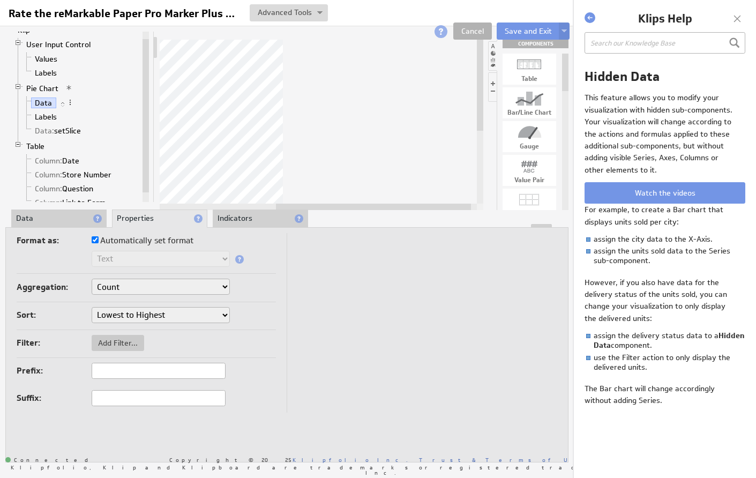
click at [57, 217] on li "Data" at bounding box center [58, 218] width 95 height 18
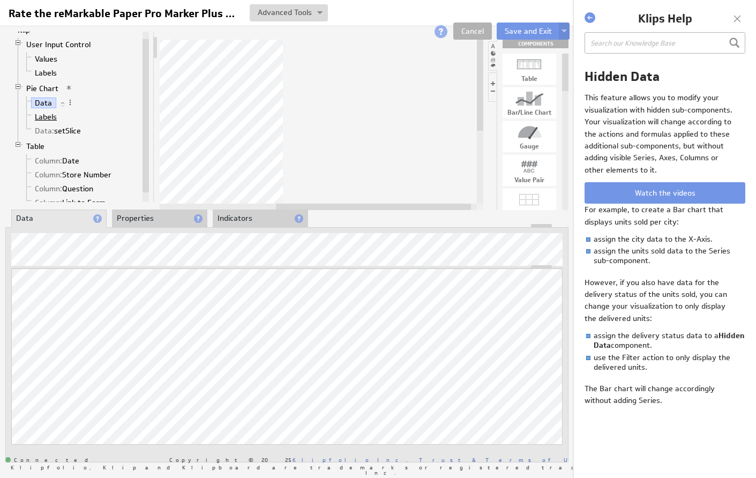
click at [46, 114] on link "Labels" at bounding box center [46, 116] width 30 height 11
click at [58, 160] on span "Column:" at bounding box center [48, 161] width 27 height 10
click at [49, 173] on span "Column:" at bounding box center [48, 175] width 27 height 10
click at [60, 189] on span "Column:" at bounding box center [48, 189] width 27 height 10
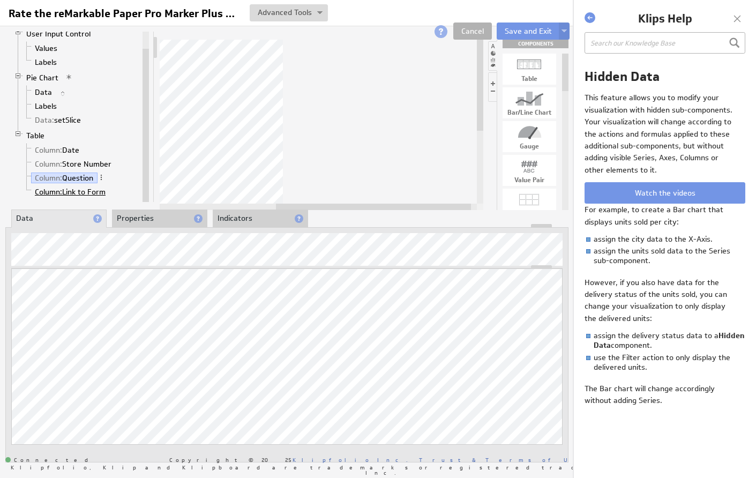
click at [49, 192] on span "Column:" at bounding box center [48, 192] width 27 height 10
click at [40, 147] on span "Column:" at bounding box center [48, 150] width 27 height 10
click at [162, 216] on li "Properties" at bounding box center [159, 218] width 95 height 18
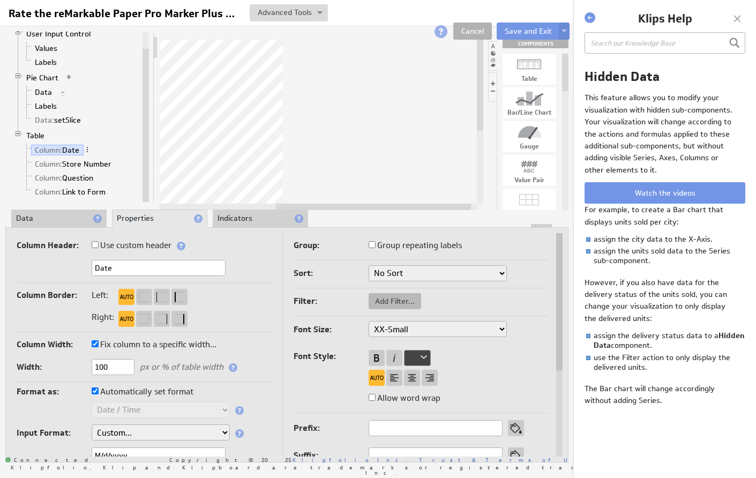
click at [393, 303] on span "Add Filter..." at bounding box center [395, 301] width 52 height 10
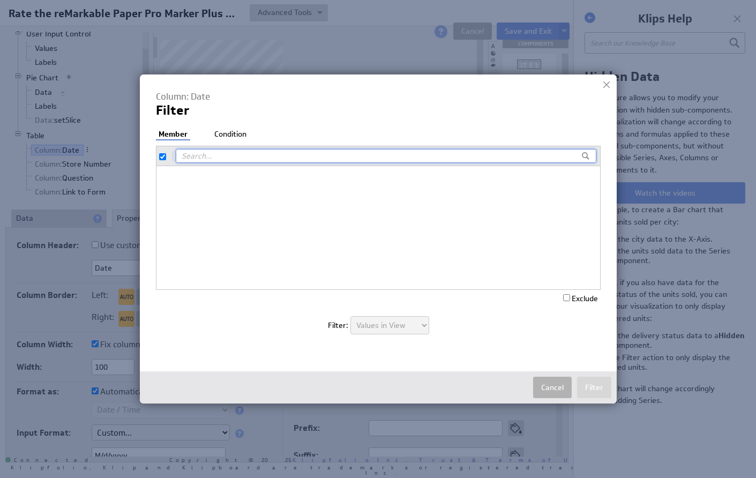
checkbox input "true"
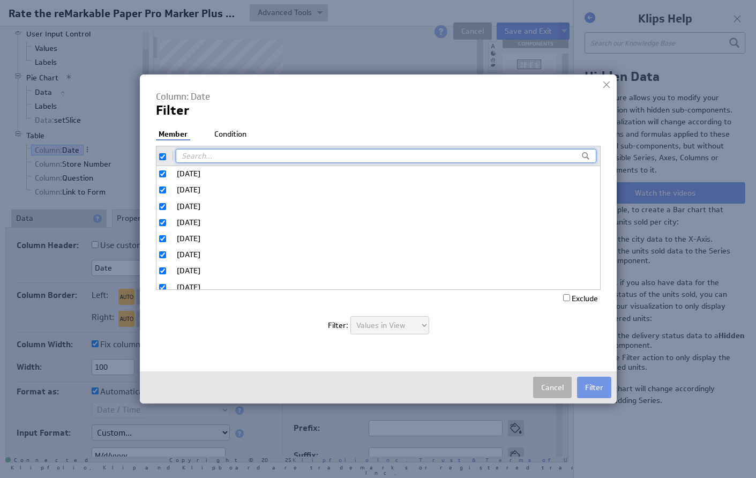
click at [568, 297] on label "Exclude" at bounding box center [580, 299] width 35 height 10
click at [568, 297] on input "Exclude" at bounding box center [566, 297] width 7 height 7
click at [567, 297] on input "Exclude" at bounding box center [566, 297] width 7 height 7
checkbox input "false"
click at [229, 130] on li "Condition" at bounding box center [230, 134] width 37 height 11
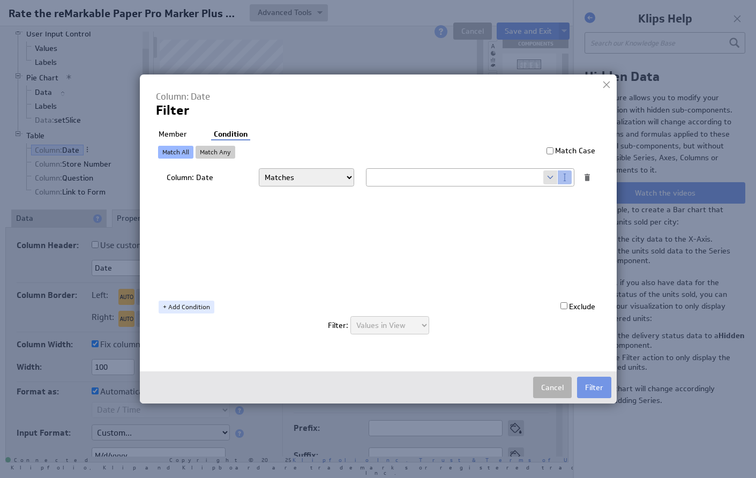
select select "op:!="
click at [551, 176] on span at bounding box center [550, 177] width 14 height 14
click at [555, 387] on button "Cancel" at bounding box center [552, 387] width 39 height 21
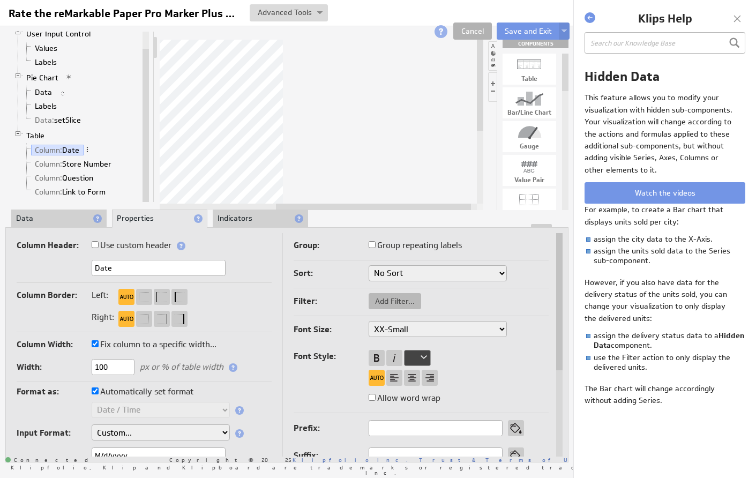
click at [393, 302] on span "Add Filter..." at bounding box center [395, 301] width 52 height 10
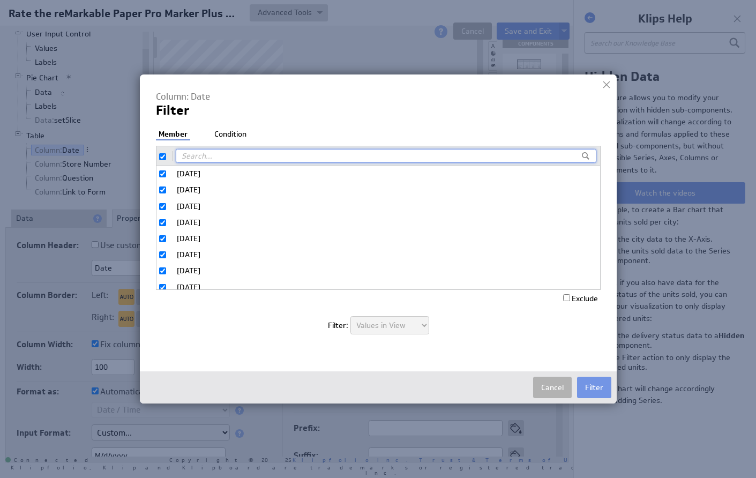
click at [163, 154] on input "checkbox" at bounding box center [162, 156] width 7 height 7
checkbox input "false"
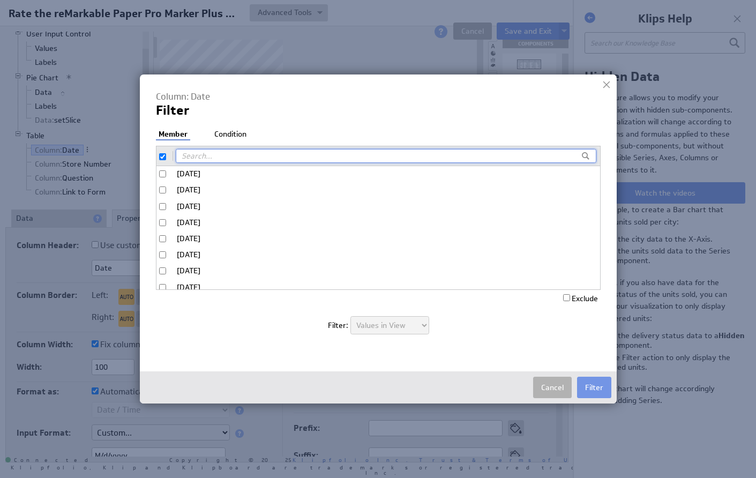
checkbox input "false"
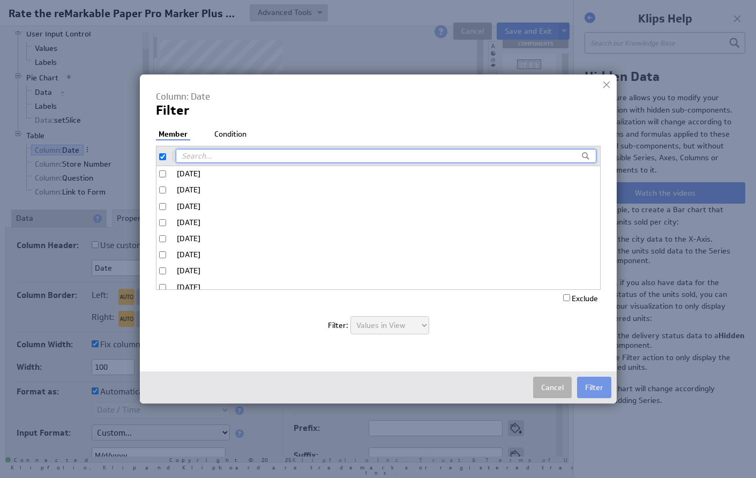
checkbox input "false"
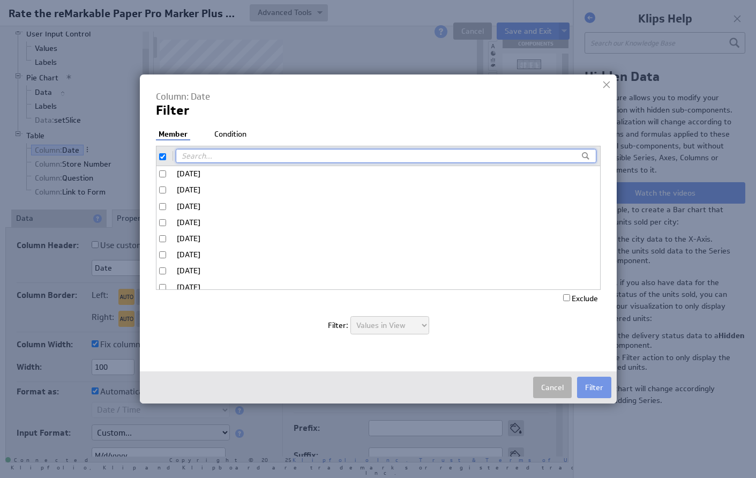
checkbox input "false"
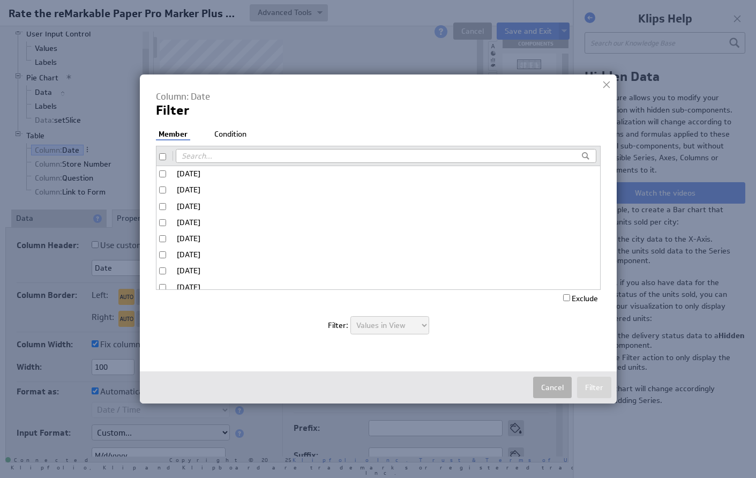
click at [163, 154] on input "checkbox" at bounding box center [162, 156] width 7 height 7
checkbox input "true"
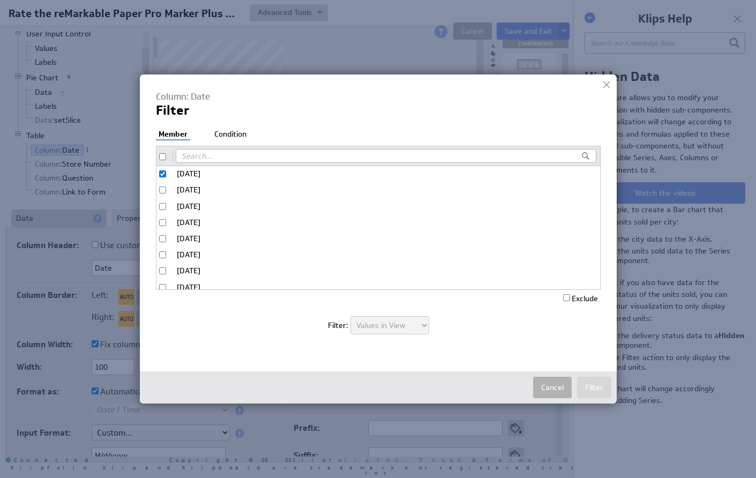
checkbox input "true"
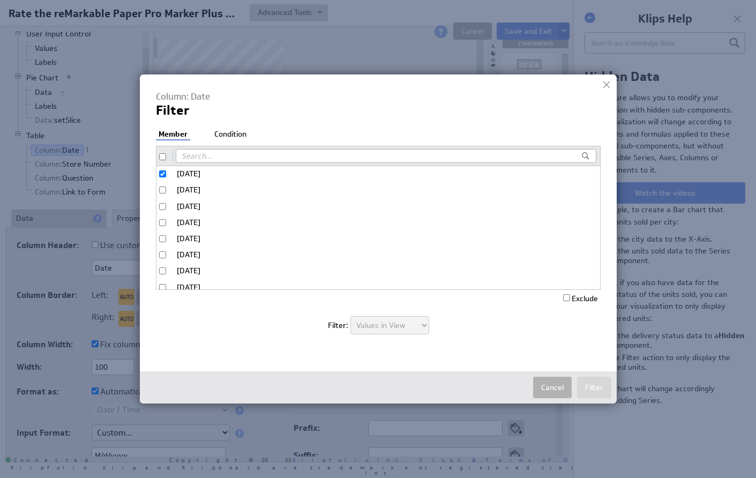
checkbox input "true"
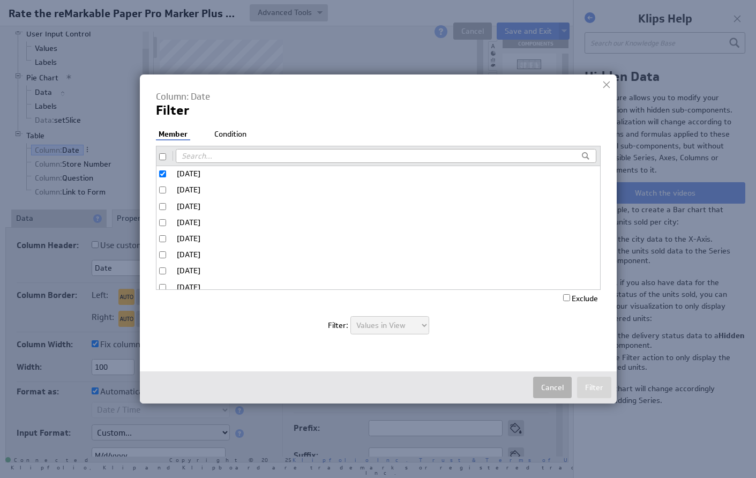
checkbox input "true"
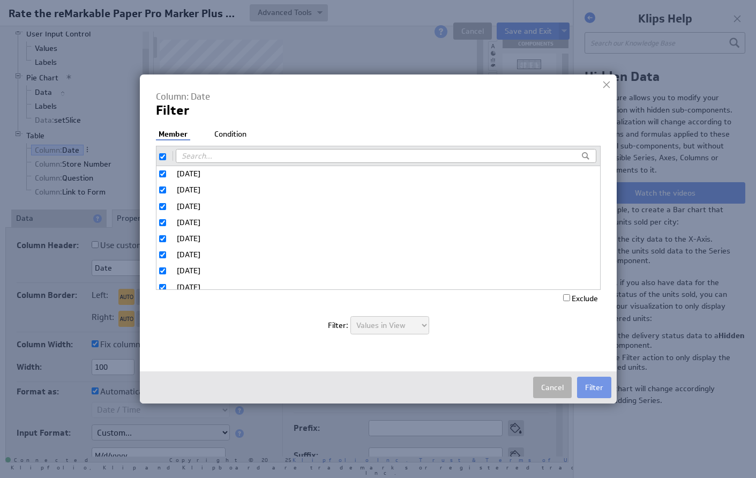
click at [240, 136] on li "Condition" at bounding box center [230, 134] width 37 height 11
select select "relativeDateRange:today"
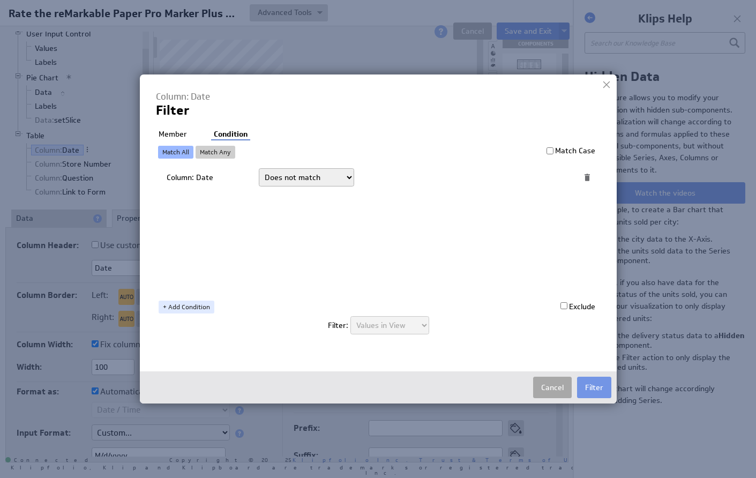
click at [552, 390] on button "Cancel" at bounding box center [552, 387] width 39 height 21
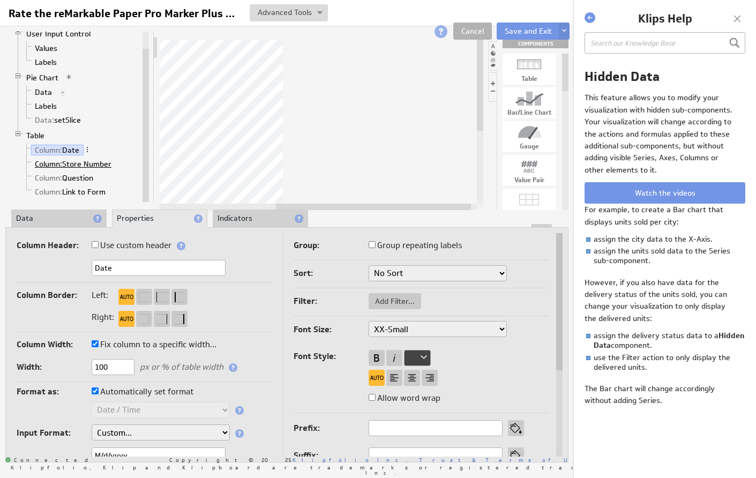
click at [54, 162] on span "Column:" at bounding box center [48, 164] width 27 height 10
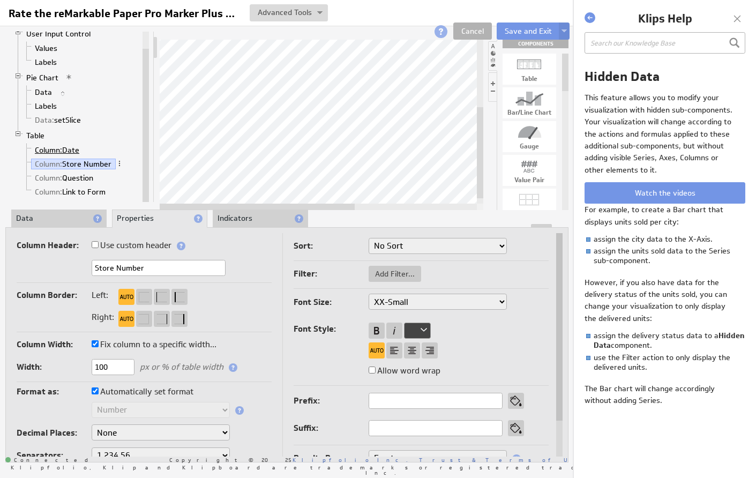
click at [48, 152] on span "Column:" at bounding box center [48, 150] width 27 height 10
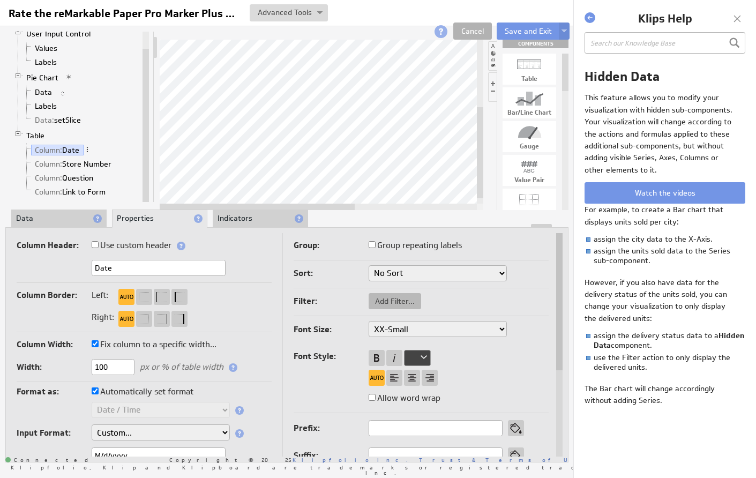
click at [374, 303] on span "Add Filter..." at bounding box center [395, 301] width 52 height 10
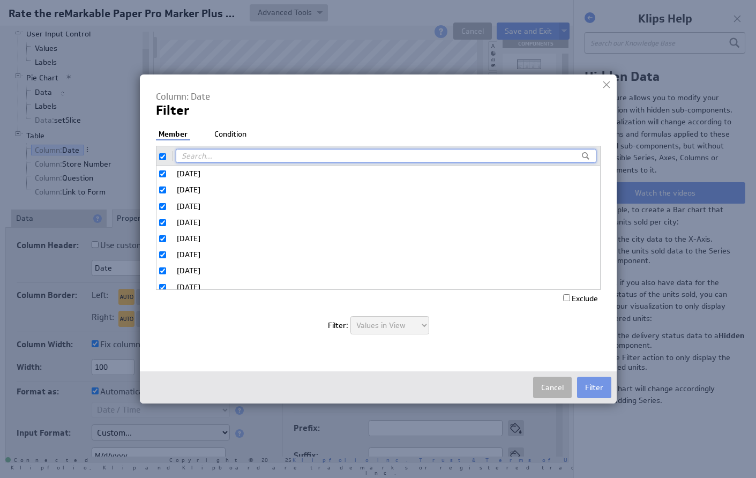
click at [237, 132] on li "Condition" at bounding box center [230, 134] width 37 height 11
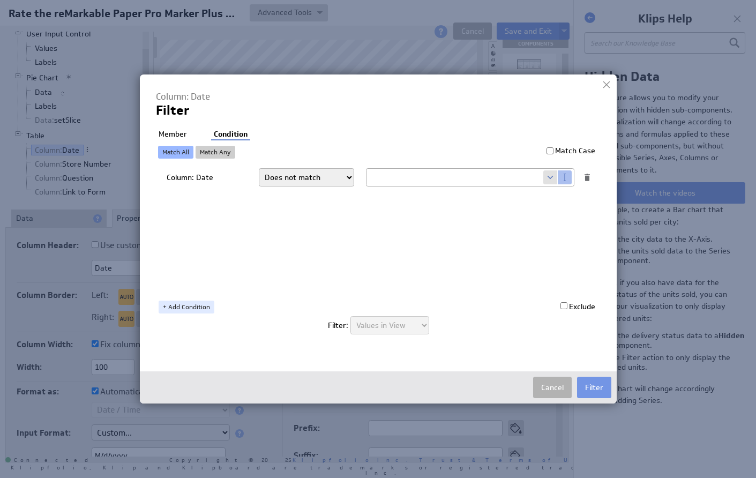
select select "f:not:contains"
click at [382, 176] on input "text" at bounding box center [454, 177] width 177 height 17
type input "Date"
select select "op:!="
click at [598, 387] on button "Filter" at bounding box center [594, 387] width 34 height 21
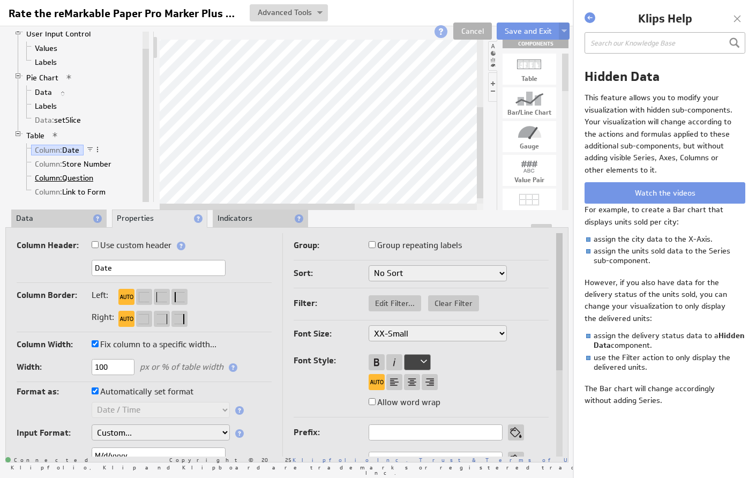
click at [55, 178] on span "Column:" at bounding box center [48, 178] width 27 height 10
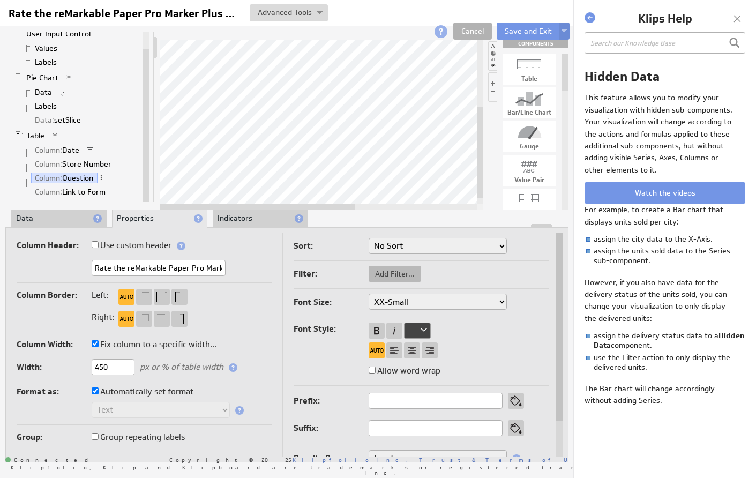
click at [404, 273] on span "Add Filter..." at bounding box center [395, 274] width 52 height 10
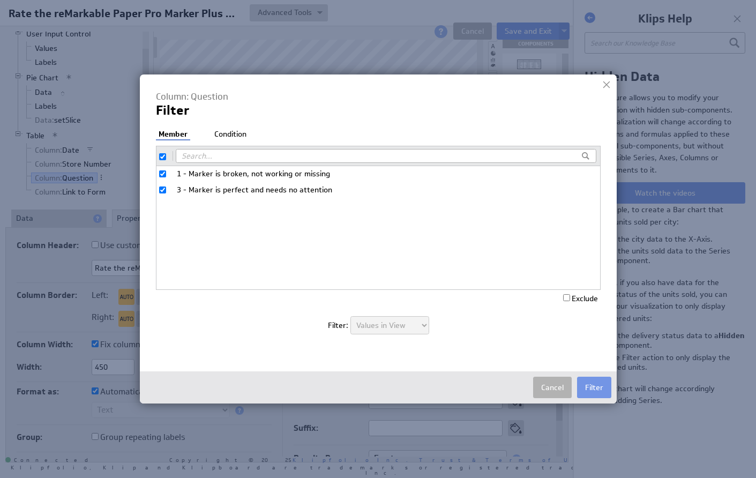
click at [268, 130] on ul "Member Condition" at bounding box center [213, 135] width 115 height 12
click at [547, 390] on button "Cancel" at bounding box center [552, 387] width 39 height 21
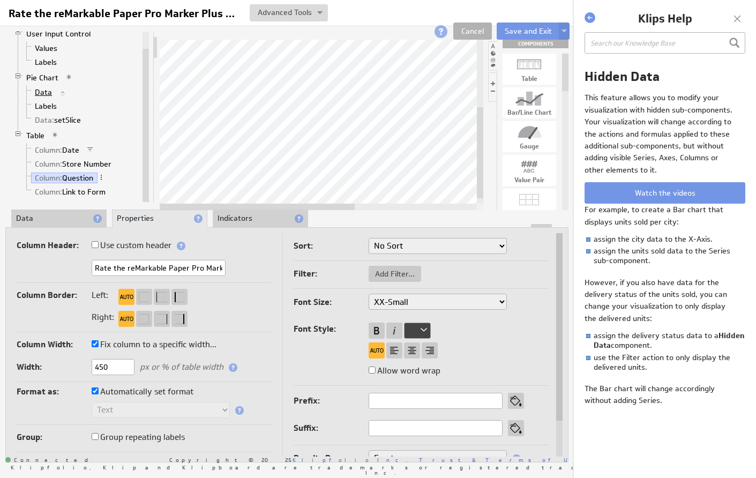
click at [47, 91] on link "Data" at bounding box center [43, 92] width 25 height 11
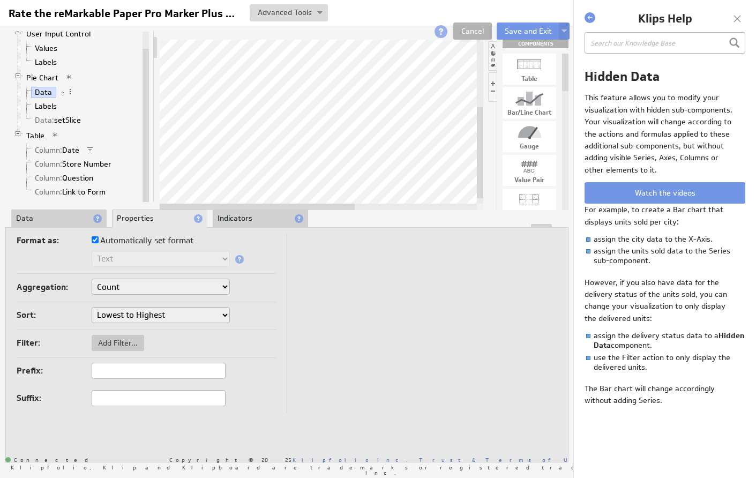
click at [237, 215] on li "Indicators" at bounding box center [260, 218] width 95 height 18
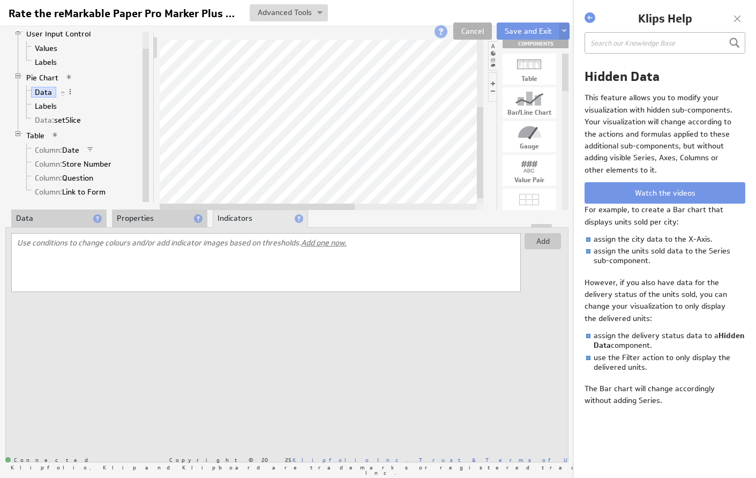
click at [146, 225] on div at bounding box center [287, 226] width 562 height 4
click at [147, 220] on li "Properties" at bounding box center [159, 218] width 95 height 18
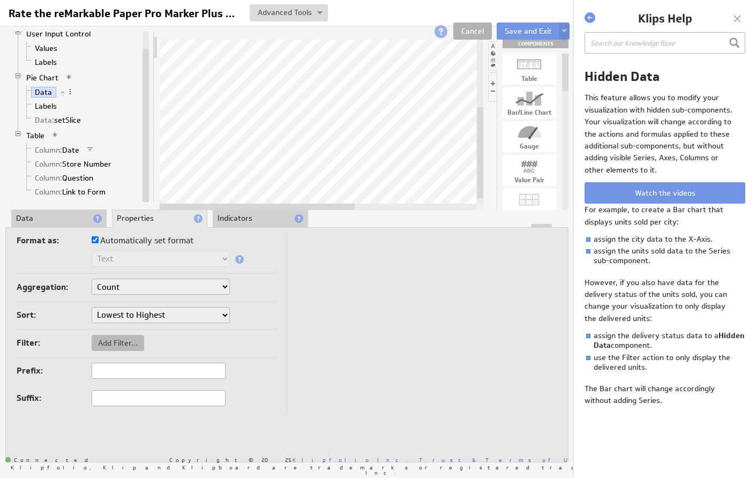
click at [124, 341] on span "Add Filter..." at bounding box center [118, 343] width 52 height 10
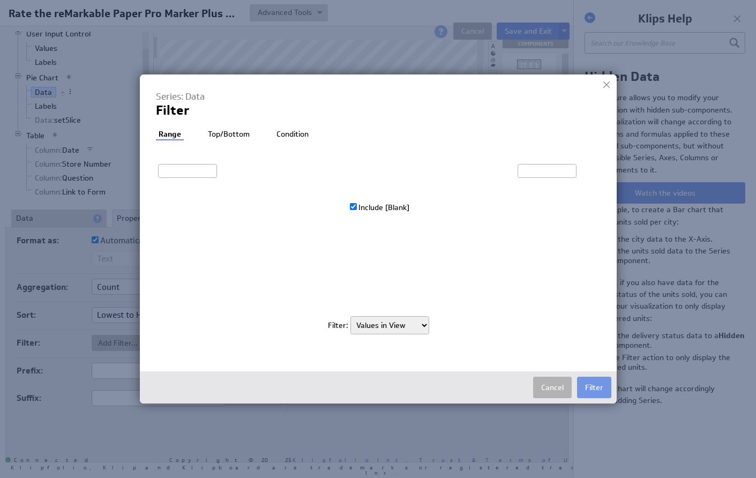
type input "1"
type input "205"
checkbox input "true"
click at [282, 134] on li "Condition" at bounding box center [292, 134] width 37 height 11
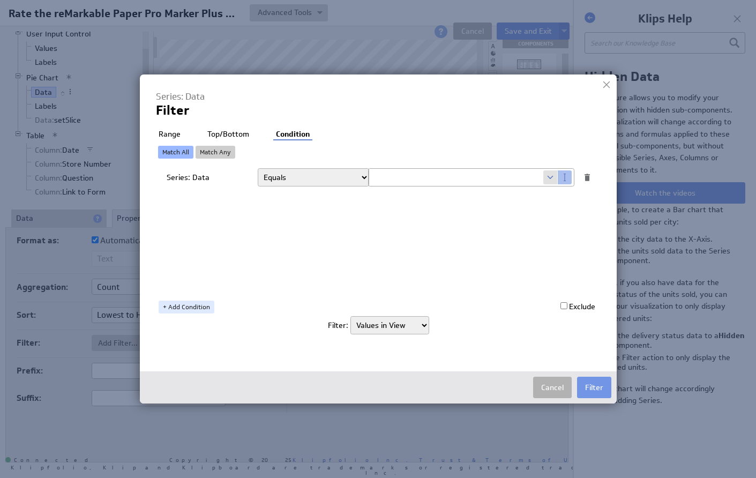
select select "op:!="
click at [547, 179] on span at bounding box center [550, 177] width 14 height 14
click at [547, 177] on span at bounding box center [550, 177] width 14 height 14
click at [528, 176] on input "text" at bounding box center [456, 177] width 175 height 17
click at [555, 175] on span at bounding box center [550, 177] width 14 height 14
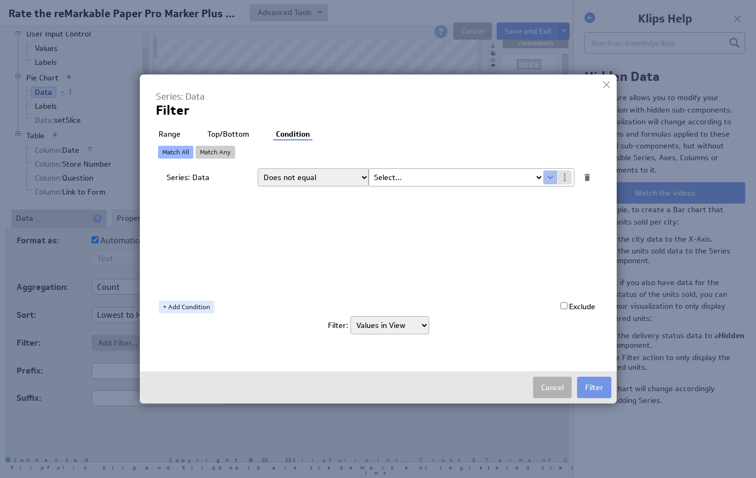
click at [209, 151] on link "Match Any" at bounding box center [216, 152] width 40 height 13
click at [164, 133] on li "Range" at bounding box center [169, 134] width 27 height 11
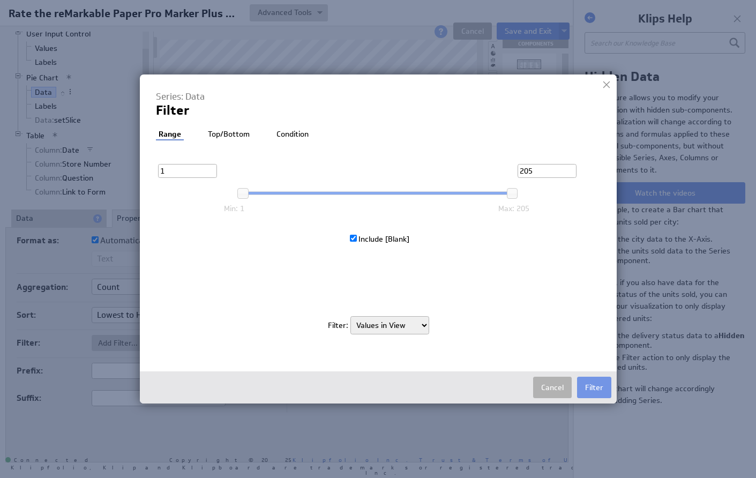
click at [228, 133] on li "Top/Bottom" at bounding box center [228, 134] width 47 height 11
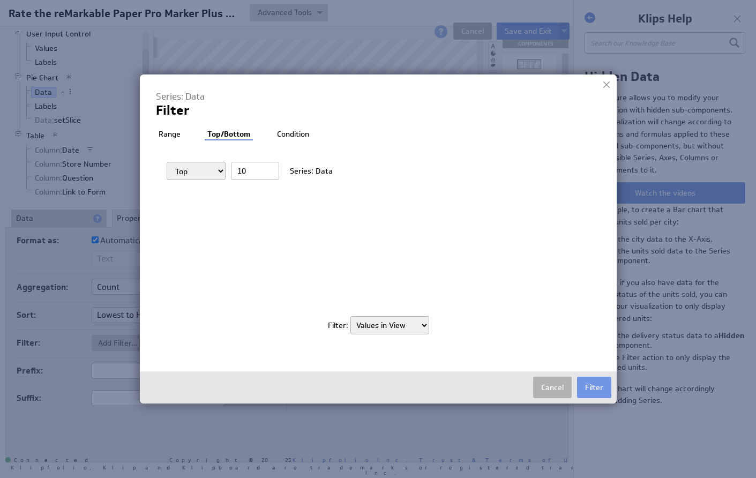
click at [173, 131] on li "Range" at bounding box center [169, 134] width 27 height 11
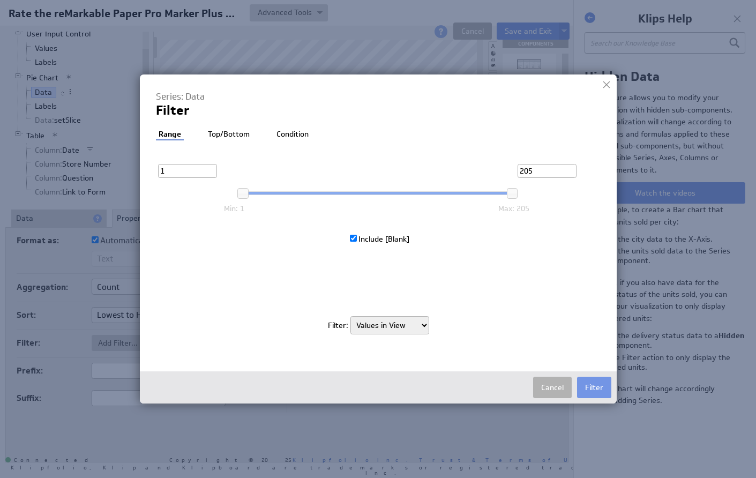
select select "source"
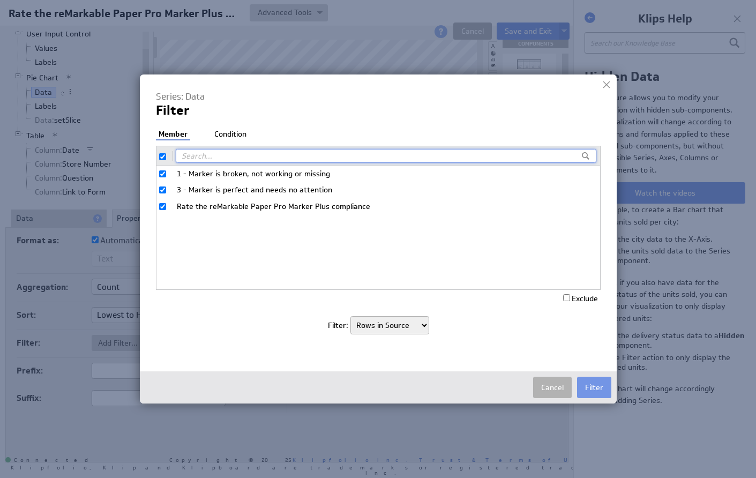
click at [162, 203] on input "Rate the reMarkable Paper Pro Marker Plus compliance" at bounding box center [162, 206] width 7 height 7
checkbox input "false"
click at [593, 387] on button "Filter" at bounding box center [594, 387] width 34 height 21
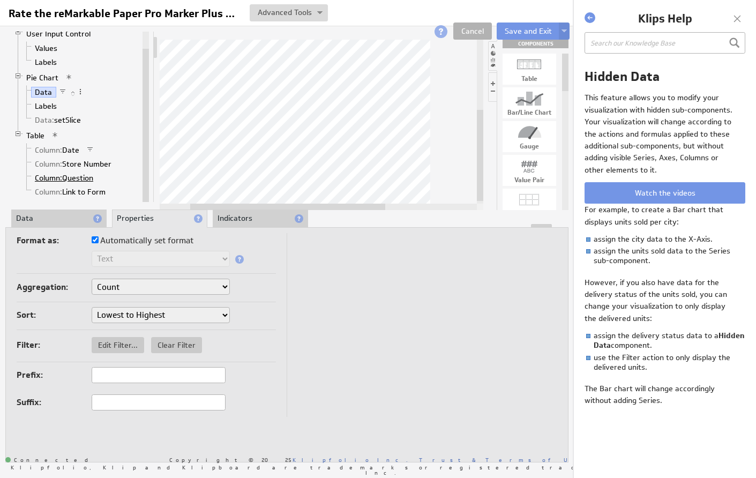
click at [54, 178] on span "Column:" at bounding box center [48, 178] width 27 height 10
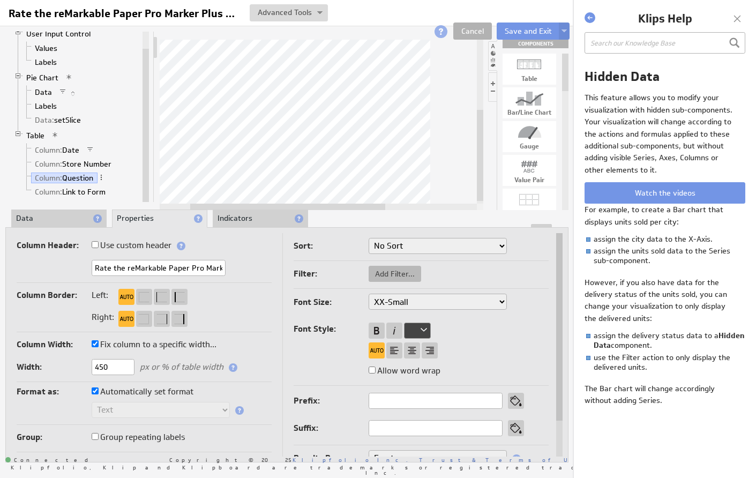
click at [391, 274] on span "Add Filter..." at bounding box center [395, 274] width 52 height 10
select select "view"
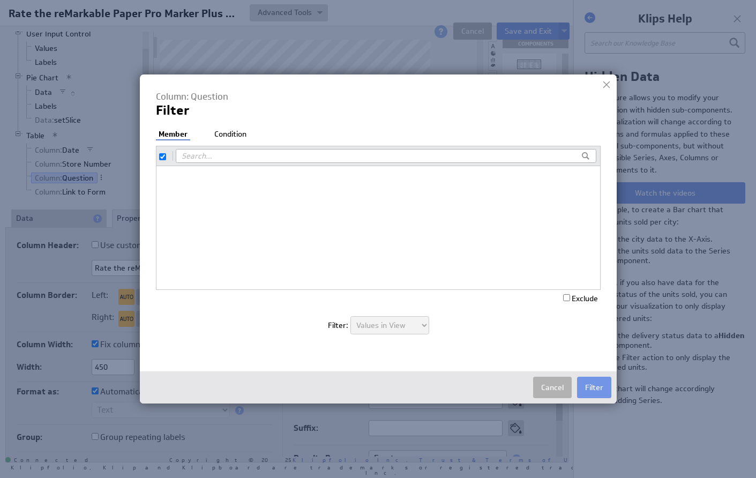
checkbox input "true"
click at [552, 388] on button "Cancel" at bounding box center [552, 387] width 39 height 21
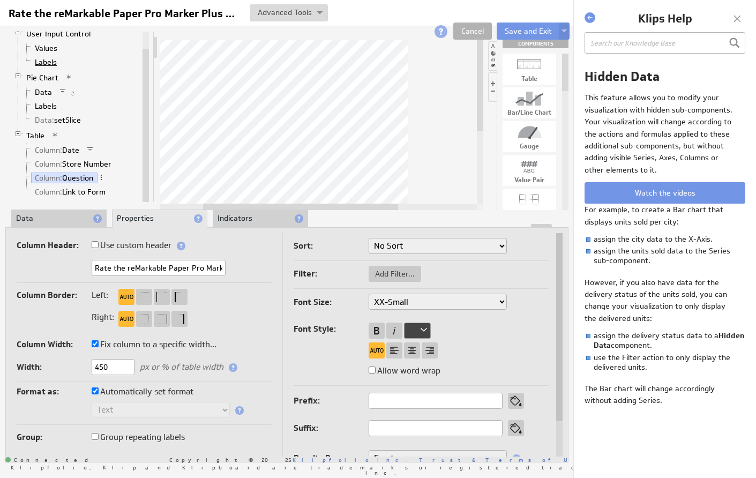
click at [48, 62] on link "Labels" at bounding box center [46, 62] width 30 height 11
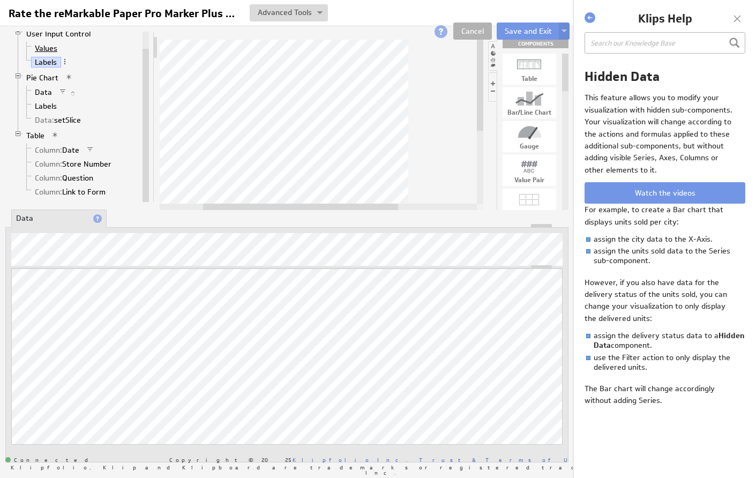
click at [48, 49] on link "Values" at bounding box center [46, 48] width 31 height 11
click at [46, 59] on link "Labels" at bounding box center [46, 62] width 30 height 11
click at [52, 35] on link "User Input Control" at bounding box center [58, 33] width 72 height 11
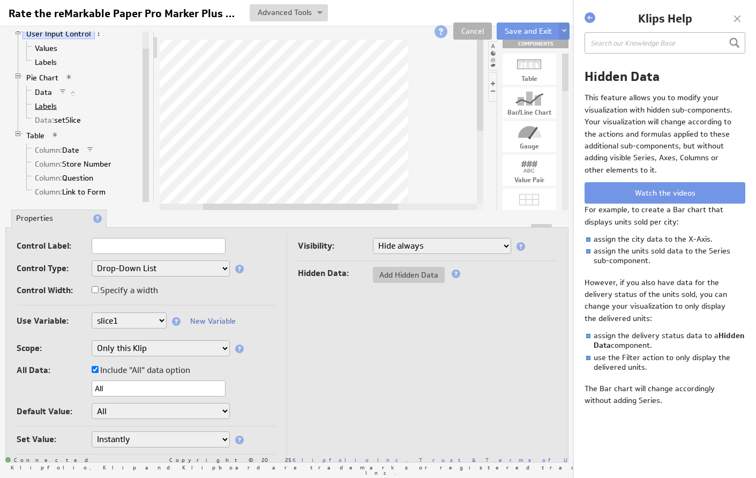
click at [50, 102] on link "Labels" at bounding box center [46, 106] width 30 height 11
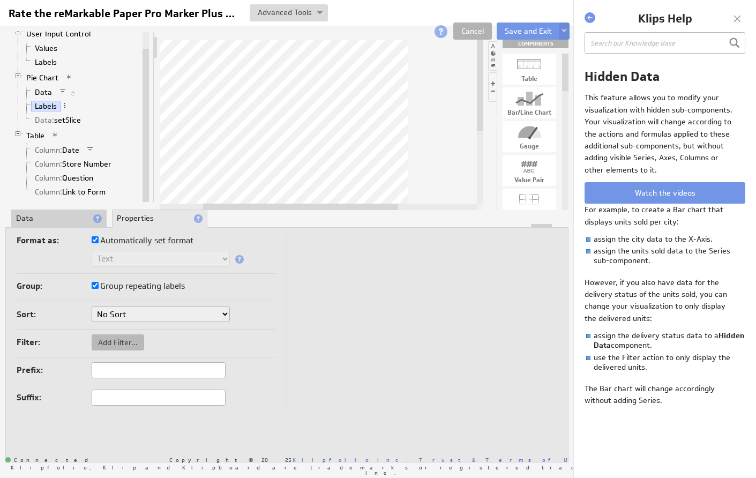
click at [124, 341] on span "Add Filter..." at bounding box center [118, 342] width 52 height 10
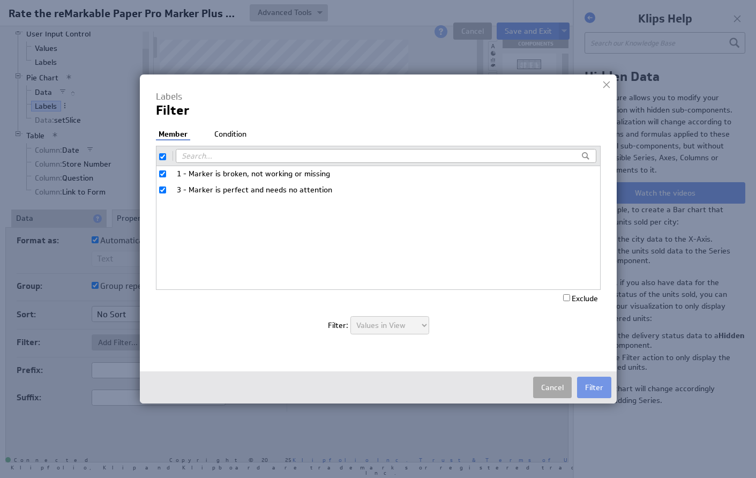
click at [555, 387] on button "Cancel" at bounding box center [552, 387] width 39 height 21
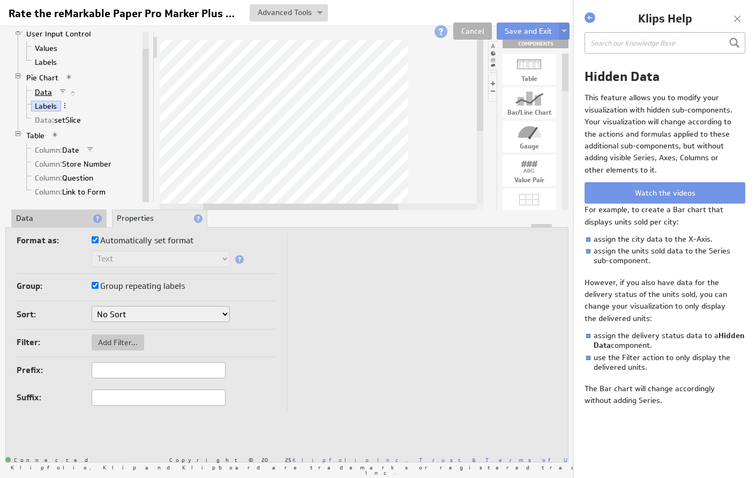
click at [47, 93] on link "Data" at bounding box center [43, 92] width 25 height 11
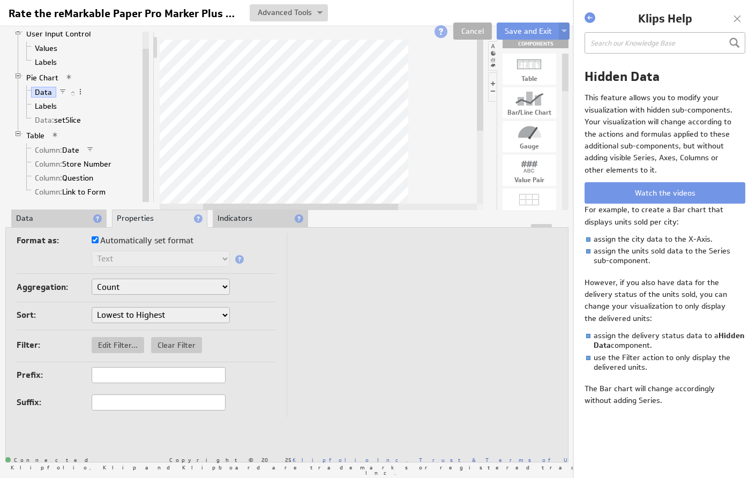
click at [402, 324] on td at bounding box center [422, 325] width 270 height 184
click at [524, 34] on button "Save and Exit" at bounding box center [528, 30] width 63 height 17
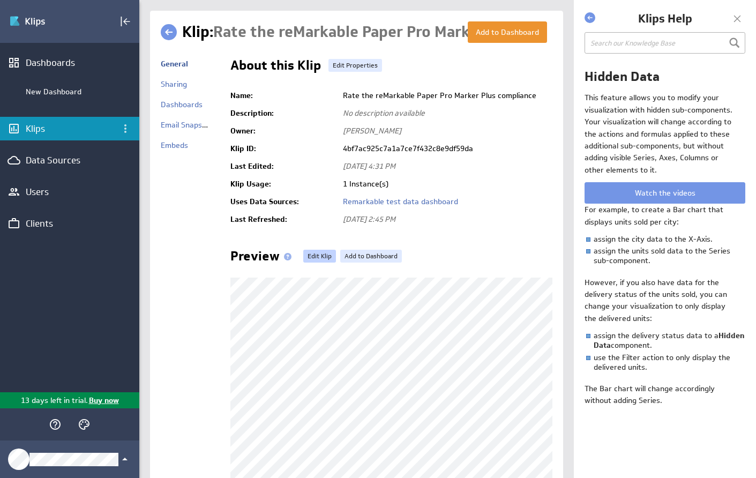
click at [320, 254] on link "Edit Klip" at bounding box center [319, 256] width 33 height 13
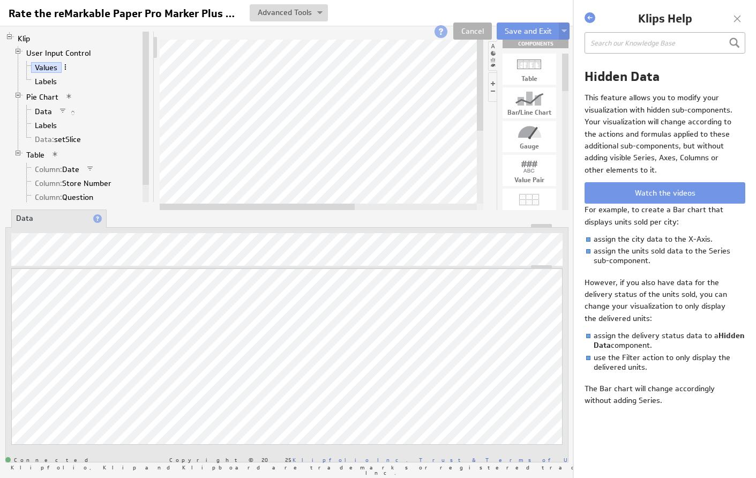
click at [66, 66] on span at bounding box center [65, 66] width 7 height 7
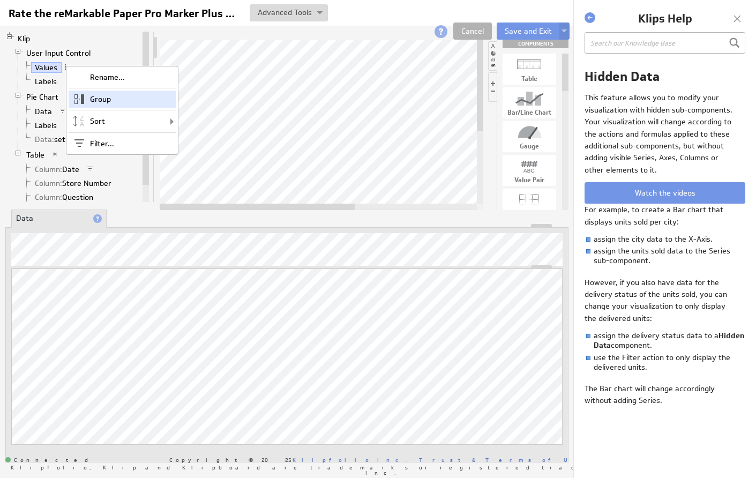
click at [90, 100] on div "Group" at bounding box center [122, 99] width 107 height 17
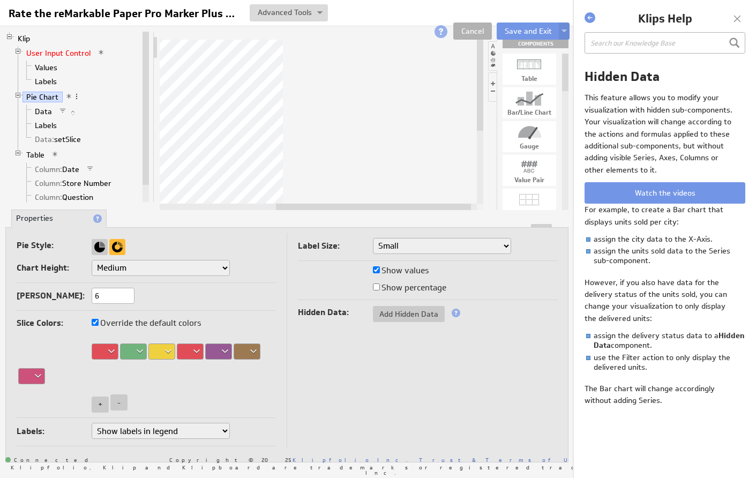
click at [64, 46] on li "Klip User Input Control Values Labels Pie Chart Data Labels Data: setSlice Tabl…" at bounding box center [72, 127] width 135 height 190
click at [63, 52] on link "User Input Control" at bounding box center [58, 53] width 72 height 11
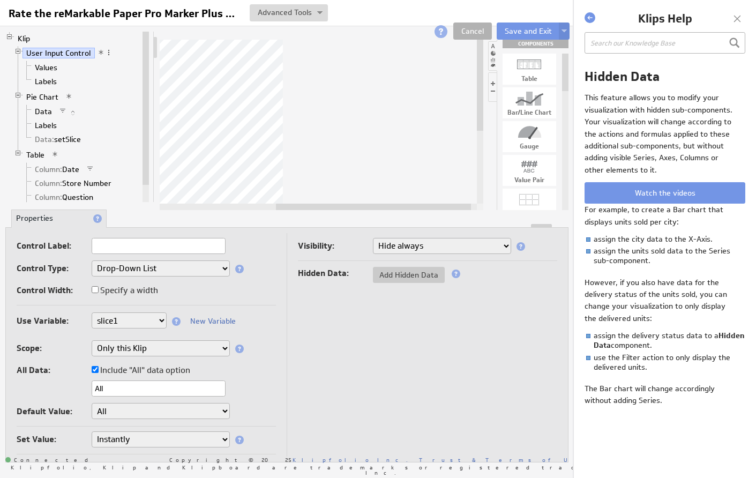
select select "visible"
click at [523, 28] on button "Save and Exit" at bounding box center [528, 30] width 63 height 17
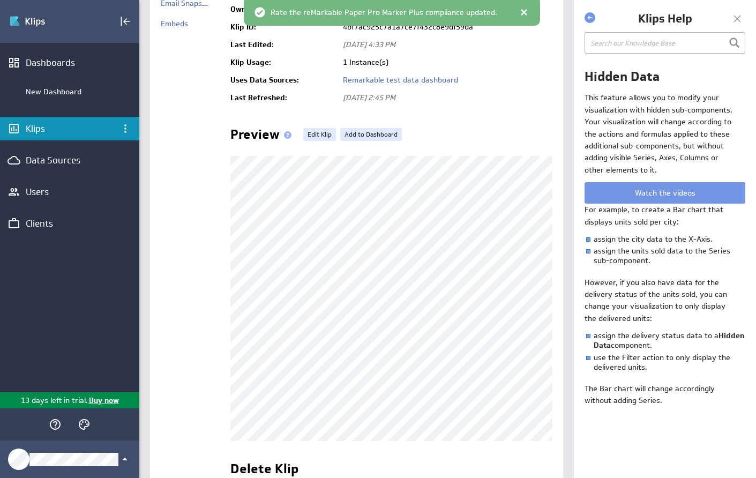
scroll to position [122, 0]
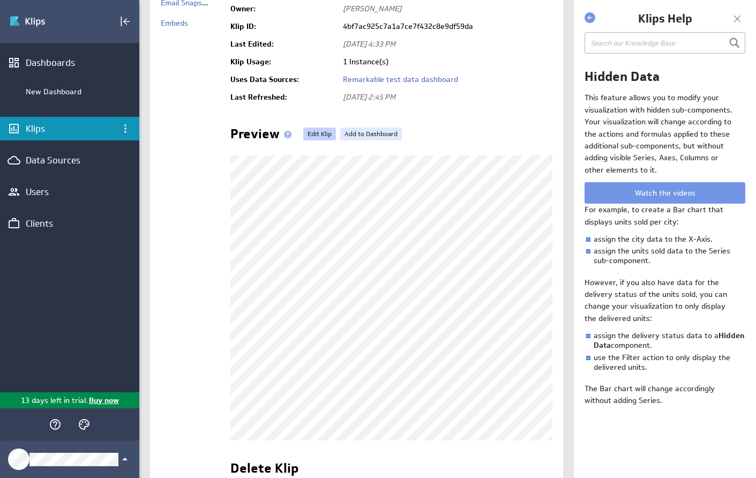
click at [323, 134] on link "Edit Klip" at bounding box center [319, 133] width 33 height 13
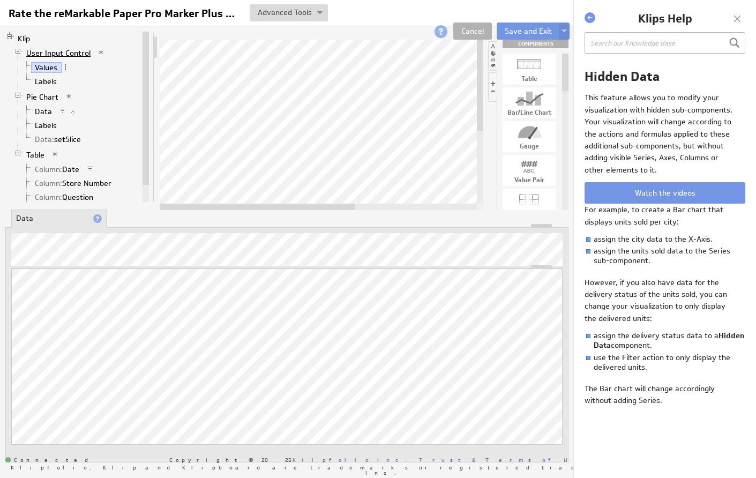
click at [76, 50] on link "User Input Control" at bounding box center [58, 53] width 72 height 11
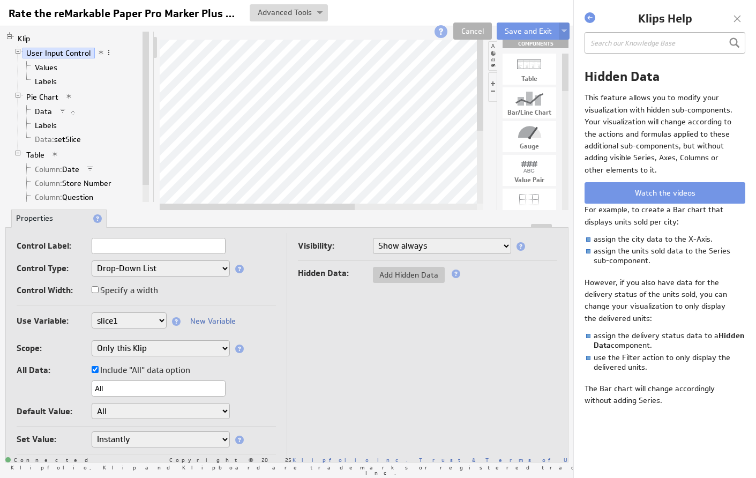
select select "hidden"
click at [525, 27] on button "Save and Exit" at bounding box center [528, 30] width 63 height 17
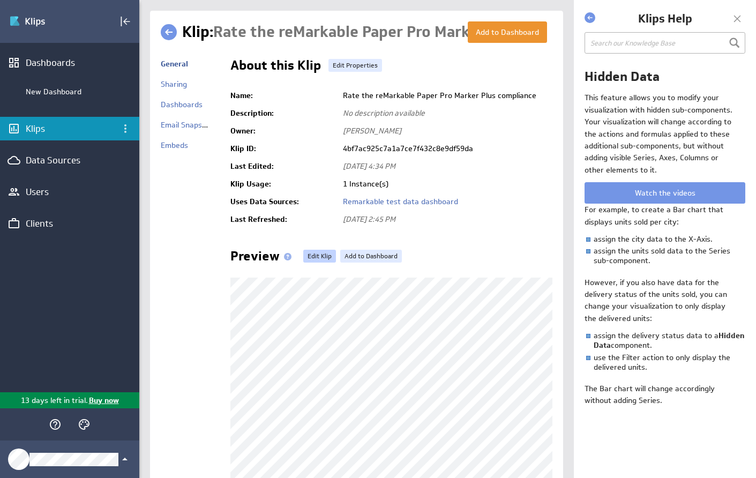
click at [318, 257] on link "Edit Klip" at bounding box center [319, 256] width 33 height 13
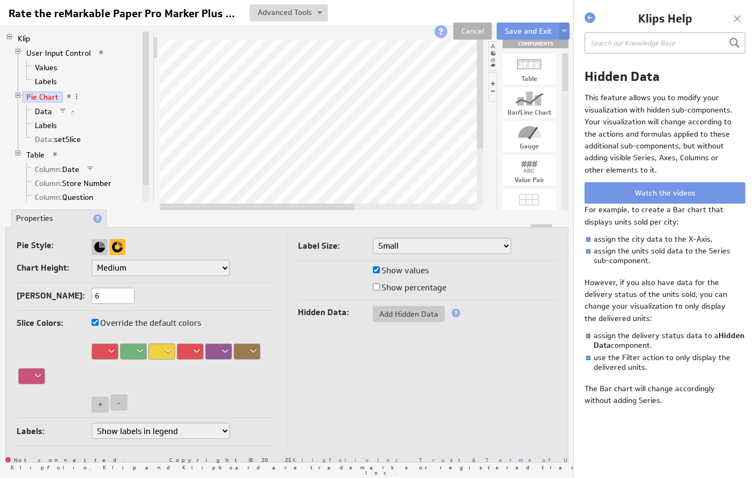
click at [74, 97] on span at bounding box center [76, 96] width 7 height 7
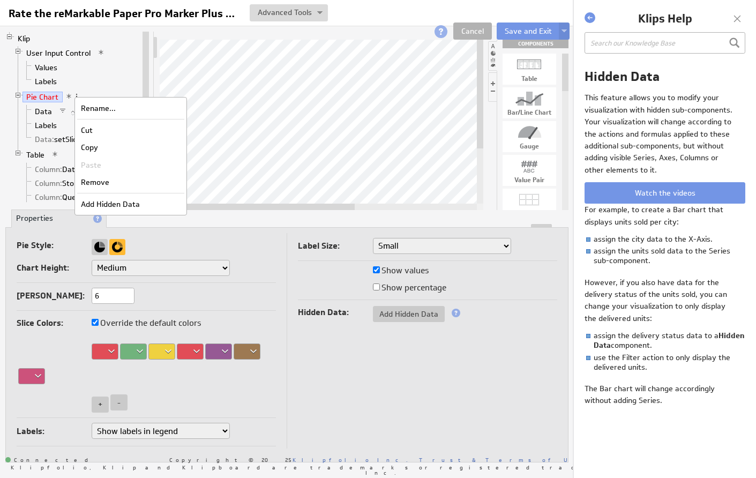
click at [74, 97] on span at bounding box center [76, 96] width 7 height 7
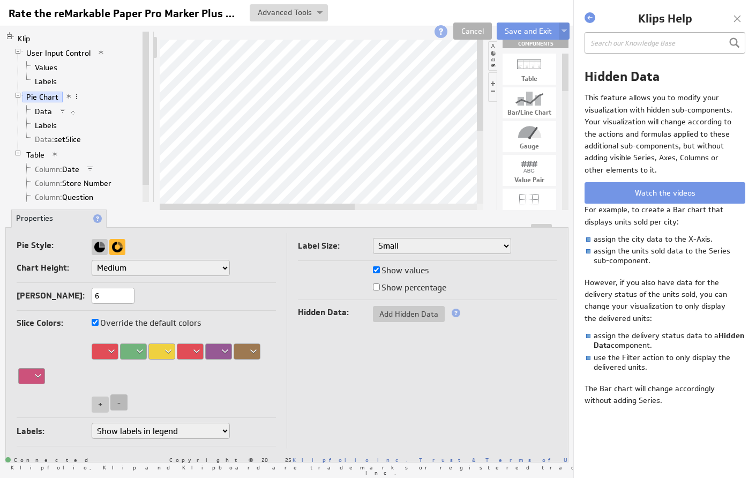
click at [119, 403] on span "-" at bounding box center [118, 402] width 3 height 10
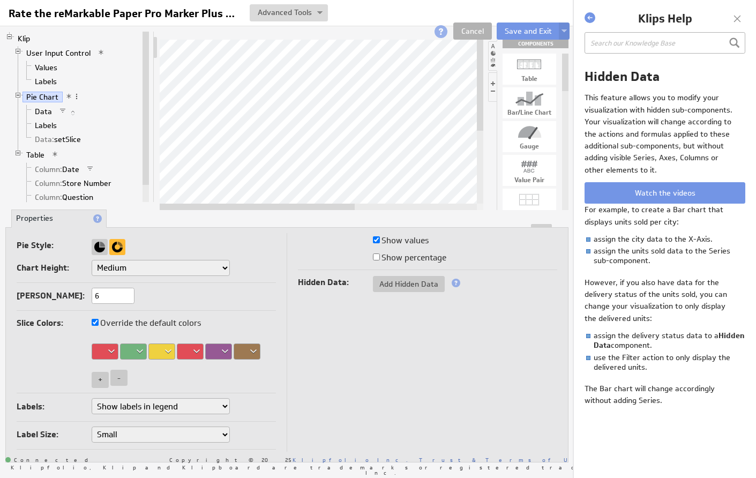
select select "1"
select select "2"
click at [40, 112] on link "Data" at bounding box center [43, 111] width 25 height 11
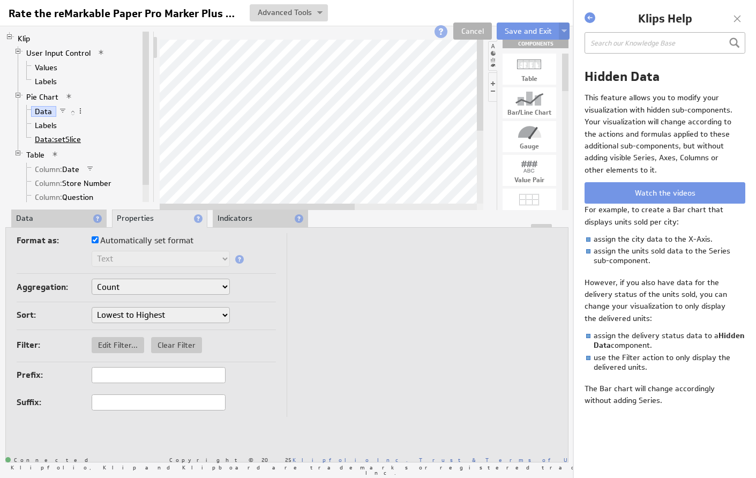
click at [43, 139] on span "Data:" at bounding box center [44, 139] width 19 height 10
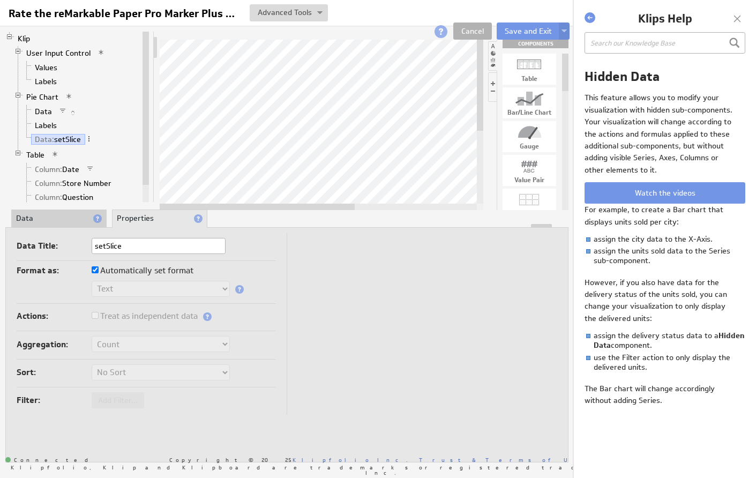
click at [76, 216] on li "Data" at bounding box center [58, 218] width 95 height 18
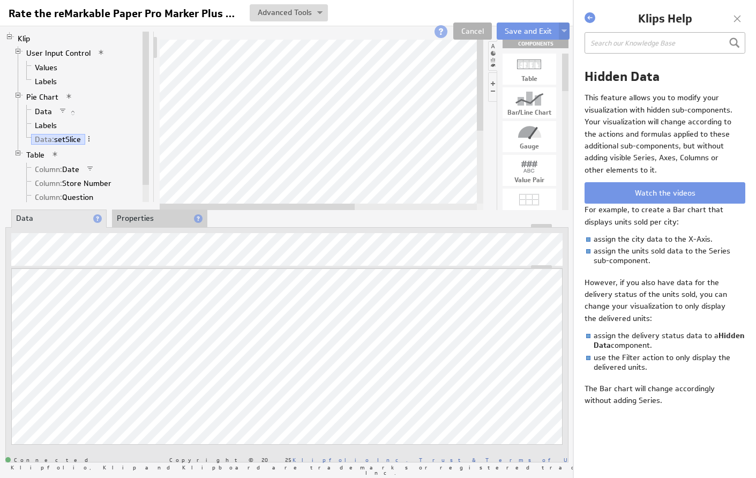
click at [132, 213] on li "Properties" at bounding box center [159, 218] width 95 height 18
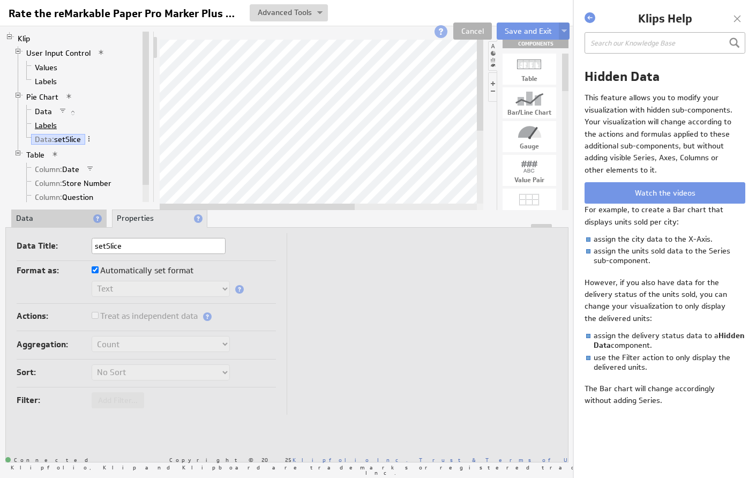
click at [43, 124] on link "Labels" at bounding box center [46, 125] width 30 height 11
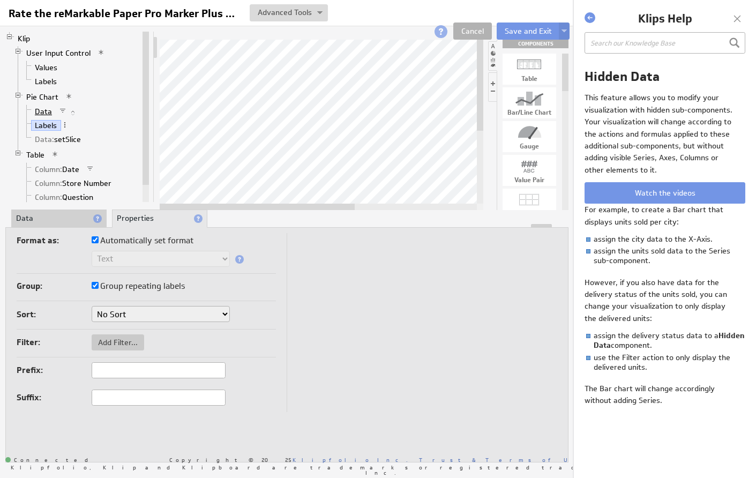
click at [47, 112] on link "Data" at bounding box center [43, 111] width 25 height 11
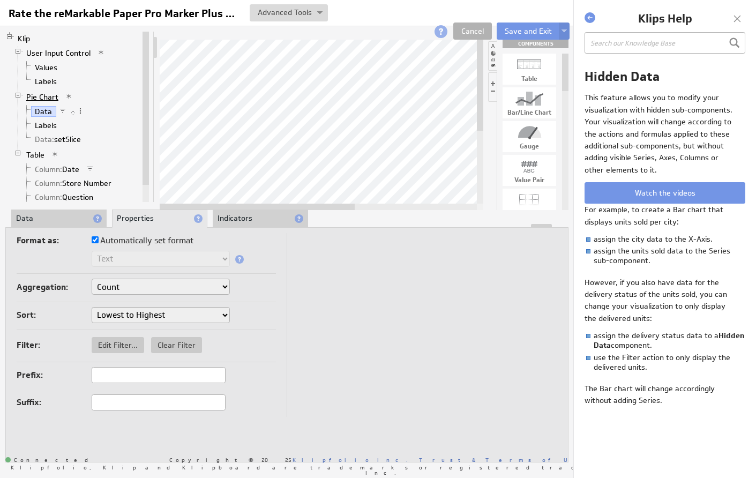
click at [41, 95] on link "Pie Chart" at bounding box center [42, 97] width 40 height 11
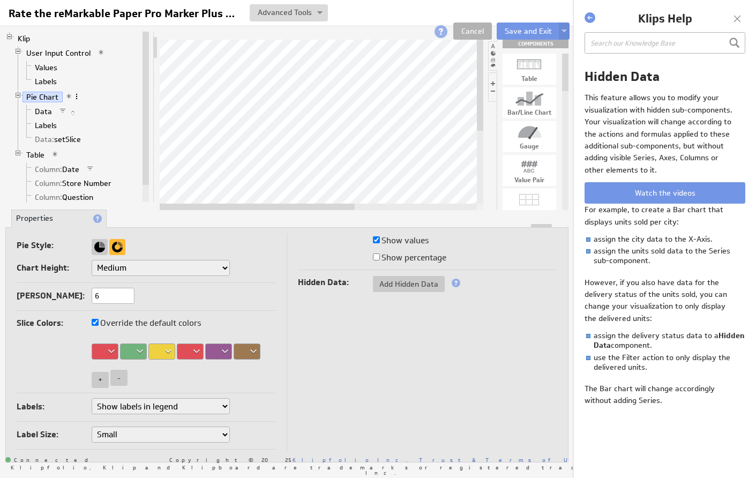
click at [79, 95] on span at bounding box center [76, 96] width 7 height 7
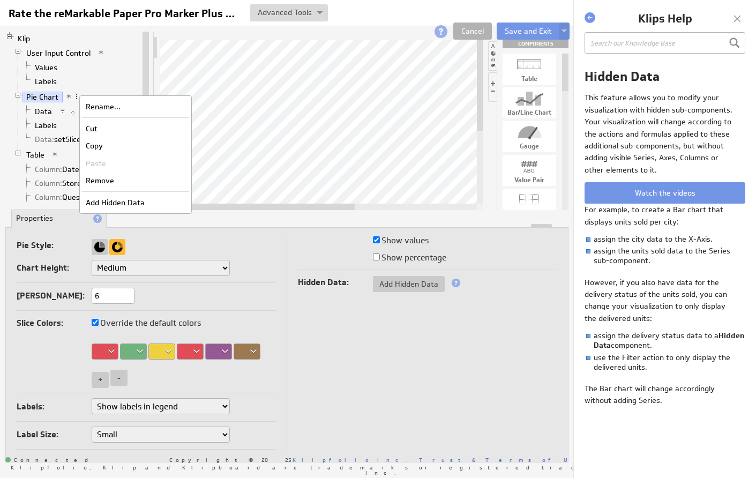
click at [91, 85] on li "Labels" at bounding box center [81, 81] width 118 height 14
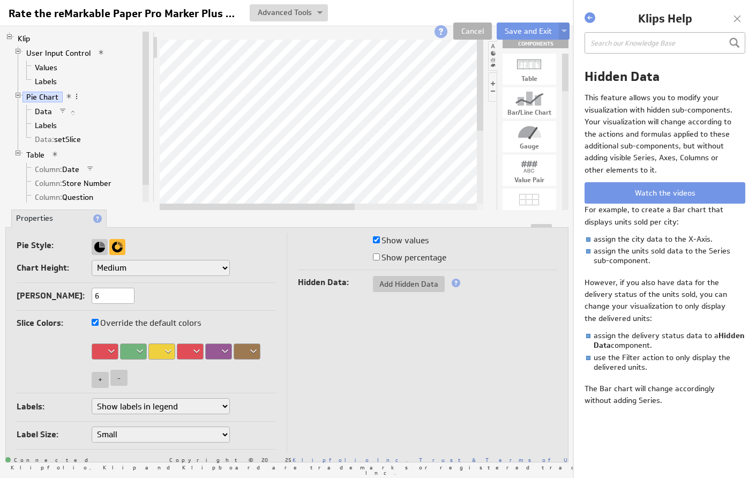
click at [67, 97] on span at bounding box center [68, 96] width 7 height 7
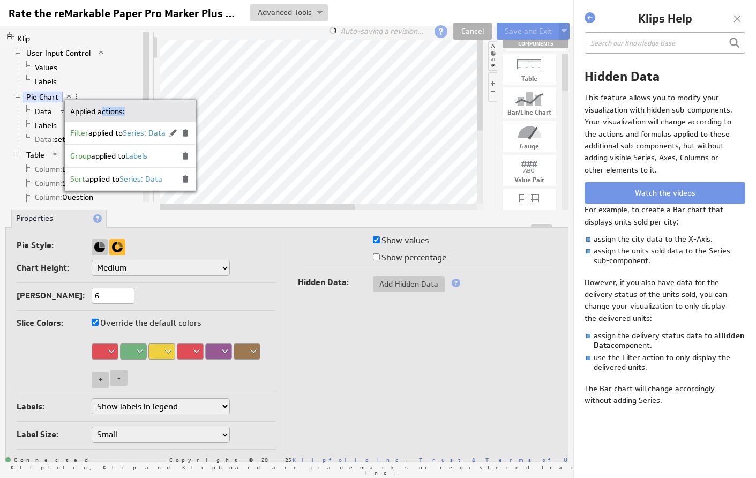
click at [103, 116] on div "Applied actions:" at bounding box center [130, 110] width 131 height 21
click at [102, 94] on li "Pie Chart Data Labels Data: setSlice" at bounding box center [77, 119] width 126 height 58
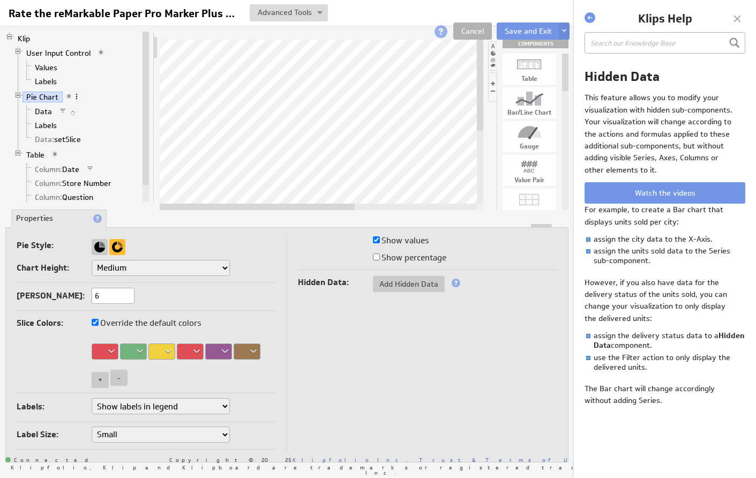
click at [76, 94] on span at bounding box center [76, 96] width 7 height 7
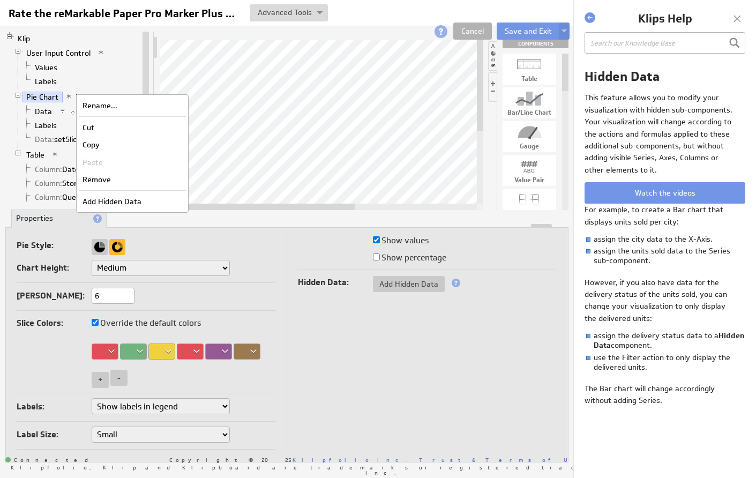
click at [96, 86] on li "Labels" at bounding box center [81, 81] width 118 height 14
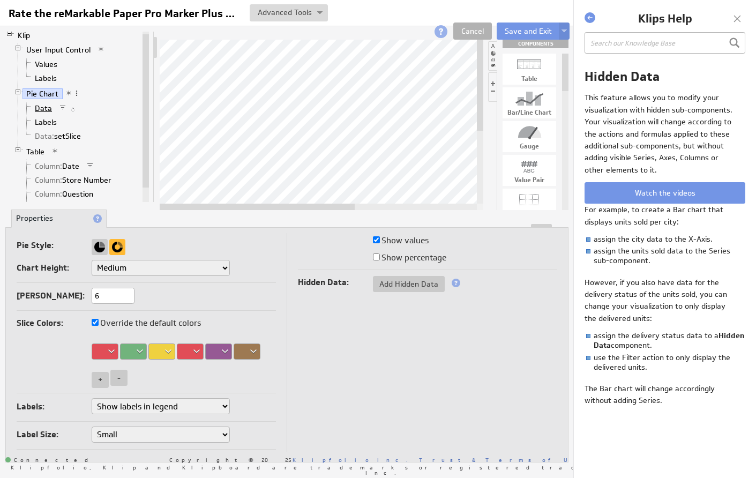
click at [45, 107] on link "Data" at bounding box center [43, 108] width 25 height 11
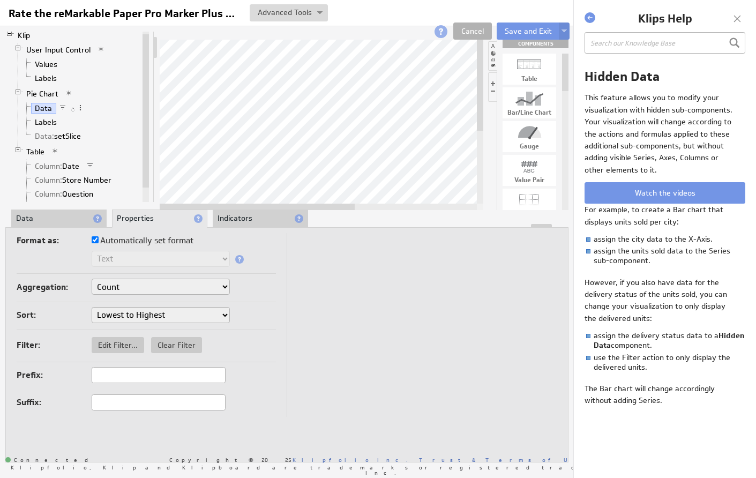
click at [253, 216] on li "Indicators" at bounding box center [260, 218] width 95 height 18
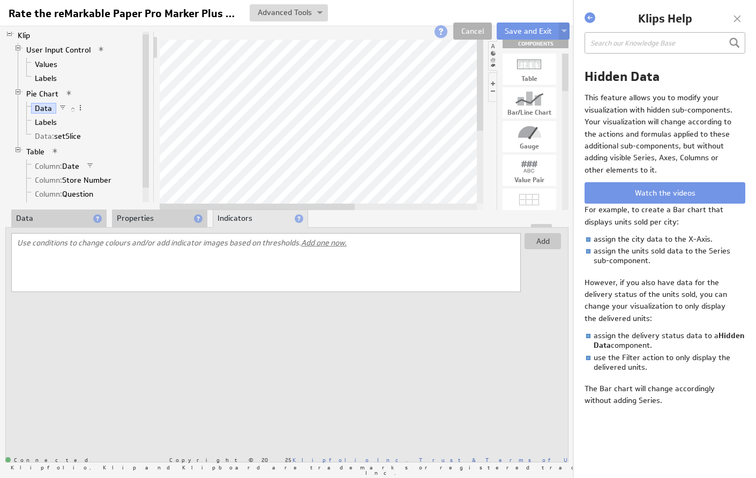
click at [171, 217] on li "Properties" at bounding box center [159, 218] width 95 height 18
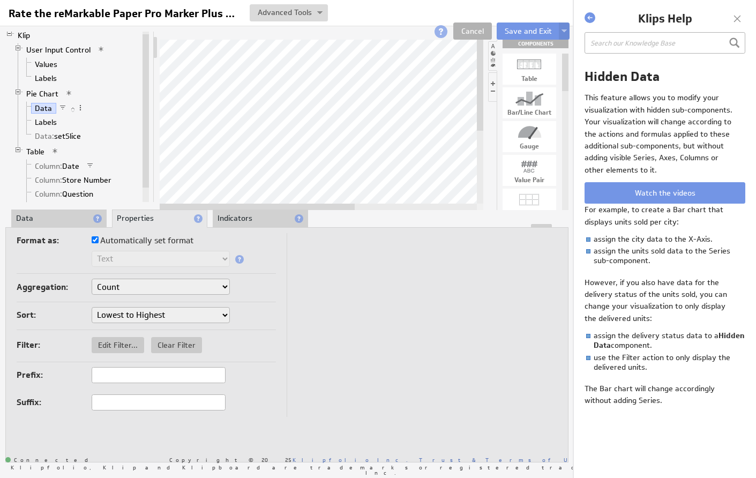
click at [70, 217] on li "Data" at bounding box center [58, 218] width 95 height 18
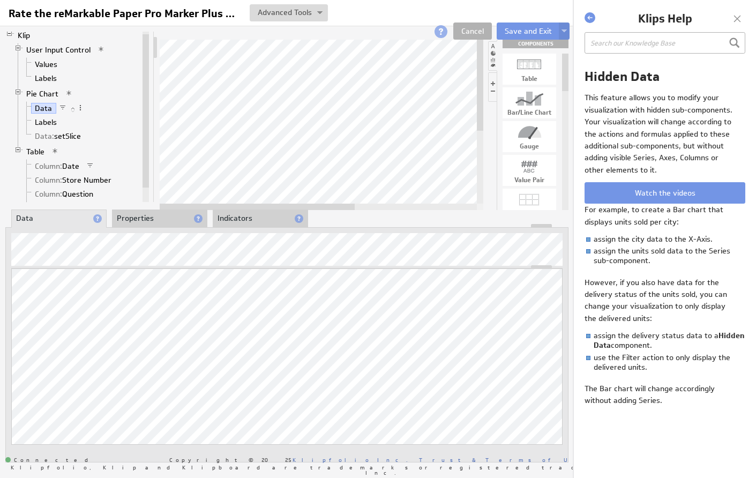
click at [126, 217] on li "Properties" at bounding box center [159, 218] width 95 height 18
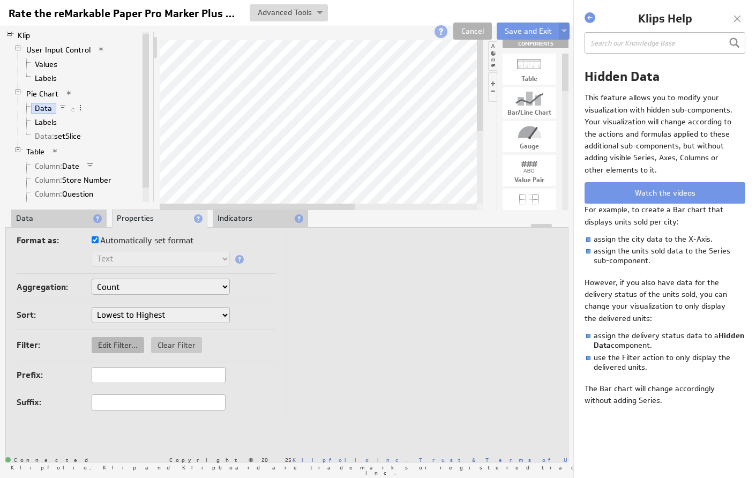
click at [116, 345] on span "Edit Filter..." at bounding box center [118, 345] width 52 height 10
select select "source"
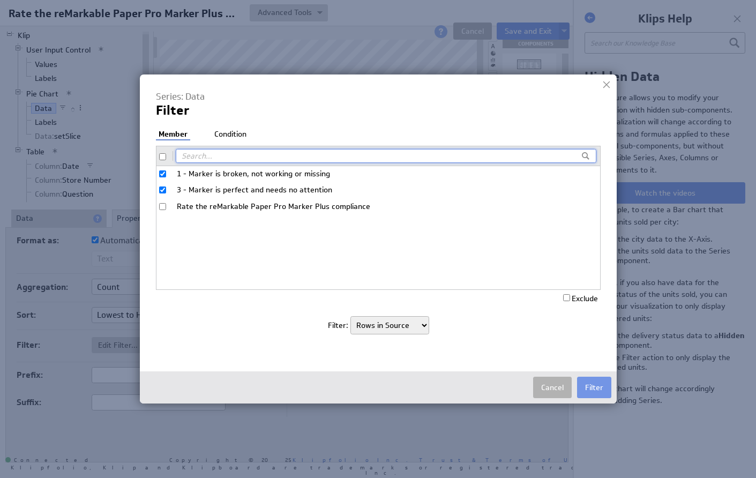
click at [230, 134] on li "Condition" at bounding box center [230, 134] width 37 height 11
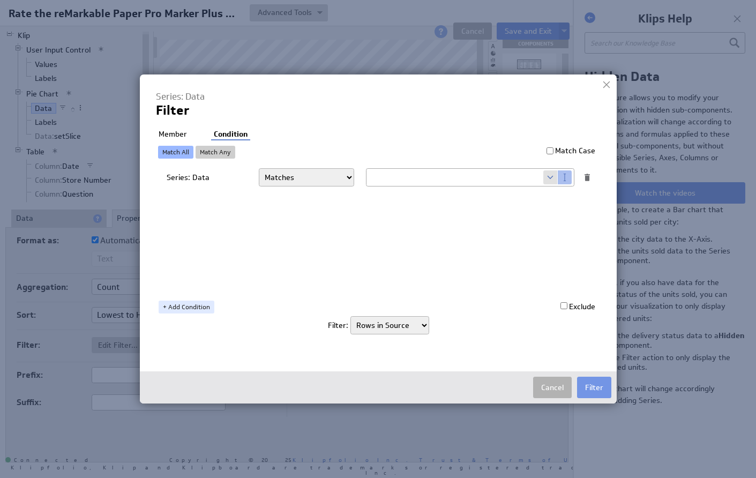
select select "view"
type input "0"
type input "3"
checkbox input "true"
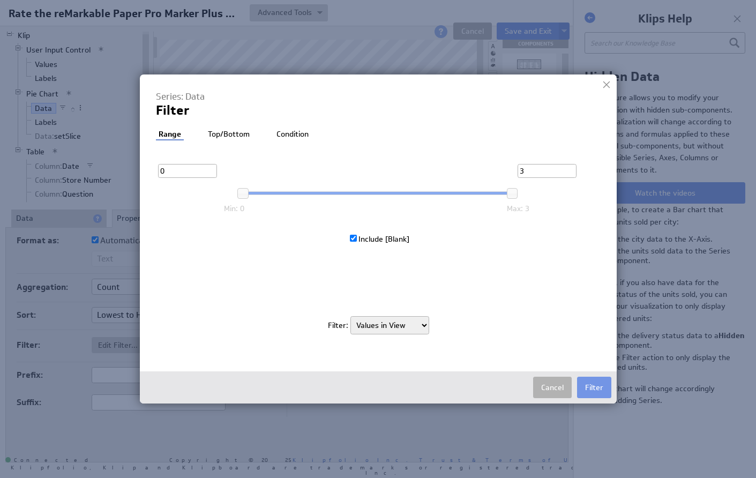
click at [277, 132] on li "Condition" at bounding box center [292, 134] width 37 height 11
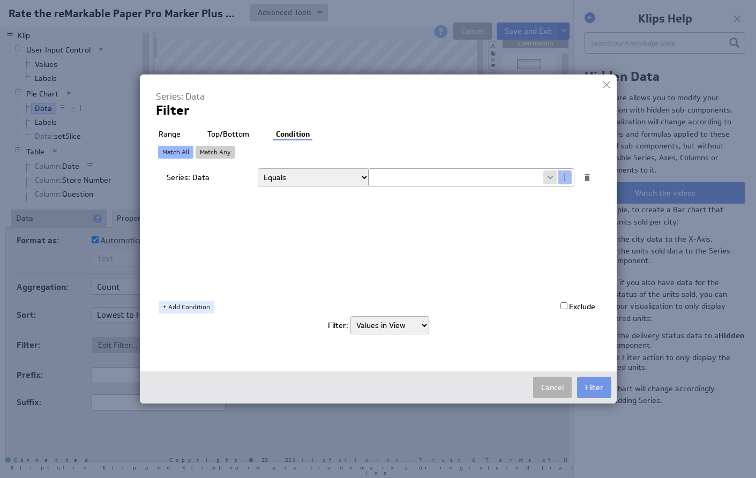
click at [547, 175] on span at bounding box center [550, 177] width 14 height 14
click at [172, 304] on link "+ Add Condition" at bounding box center [187, 306] width 56 height 13
click at [590, 209] on div at bounding box center [587, 212] width 10 height 10
click at [220, 152] on link "Match Any" at bounding box center [216, 152] width 40 height 13
click at [170, 146] on link "Match All" at bounding box center [175, 152] width 35 height 13
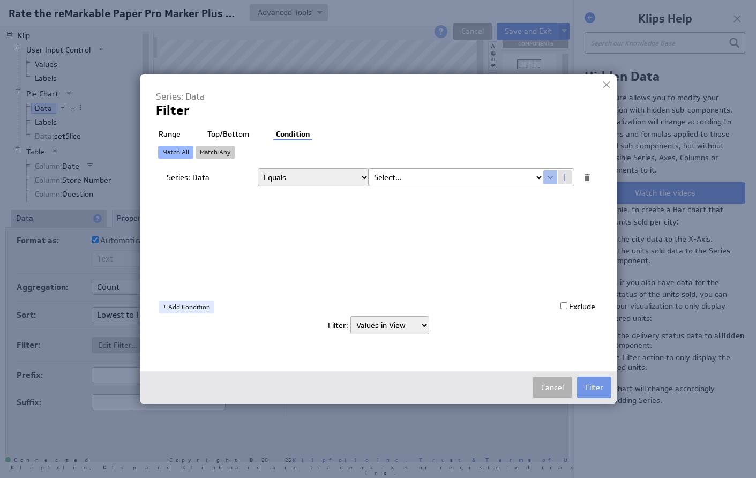
click at [168, 132] on li "Range" at bounding box center [169, 134] width 27 height 11
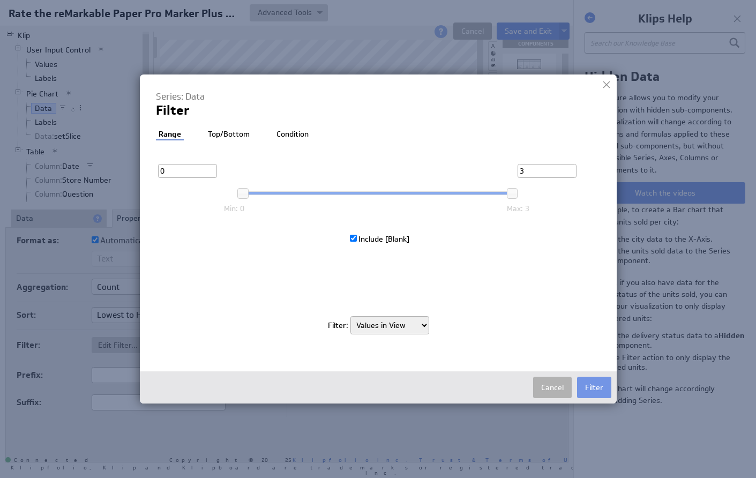
click at [187, 171] on input "0" at bounding box center [187, 171] width 59 height 14
click at [226, 131] on li "Top/Bottom" at bounding box center [228, 134] width 47 height 11
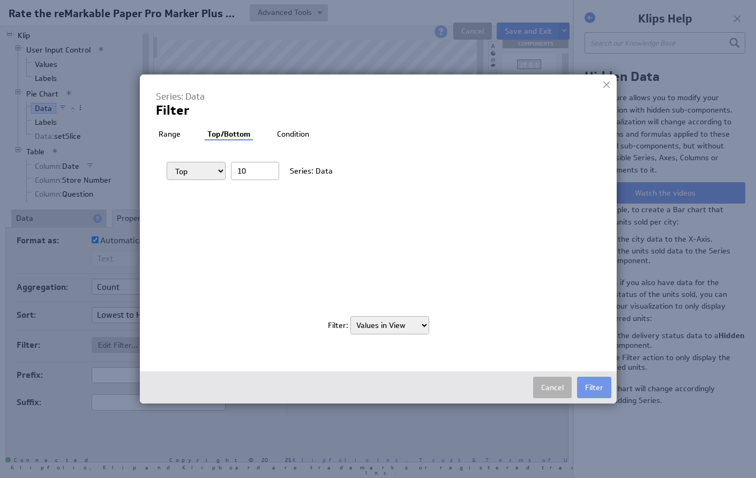
click at [175, 133] on li "Range" at bounding box center [169, 134] width 27 height 11
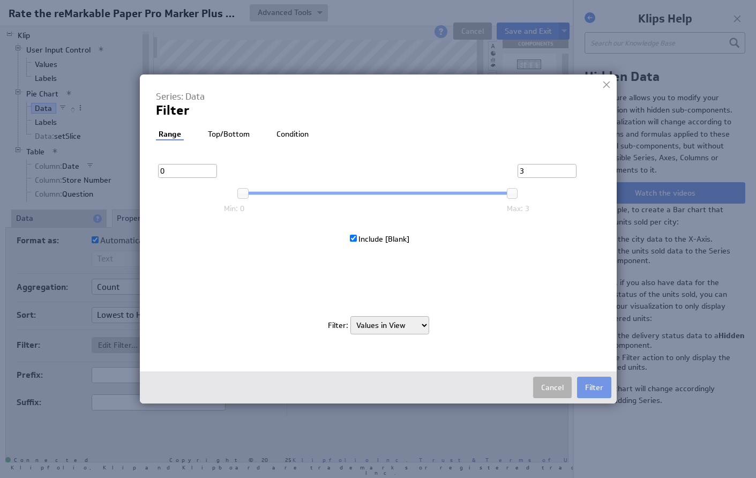
click at [281, 135] on li "Condition" at bounding box center [292, 134] width 37 height 11
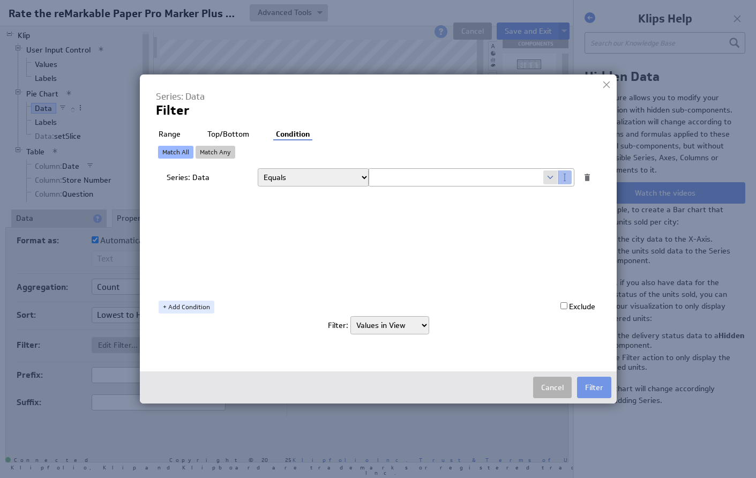
click at [551, 175] on span at bounding box center [550, 177] width 14 height 14
click at [564, 173] on span at bounding box center [565, 177] width 14 height 14
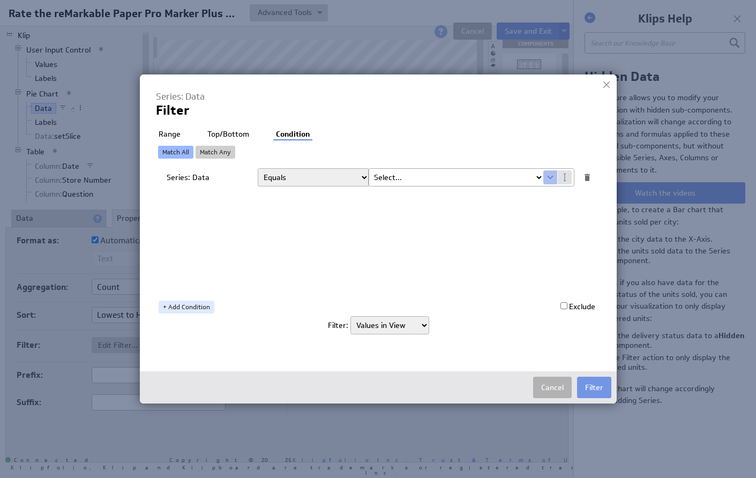
click at [219, 151] on link "Match Any" at bounding box center [216, 152] width 40 height 13
click at [176, 149] on link "Match All" at bounding box center [175, 152] width 35 height 13
select select "source"
click at [553, 389] on button "Cancel" at bounding box center [552, 387] width 39 height 21
select select "source"
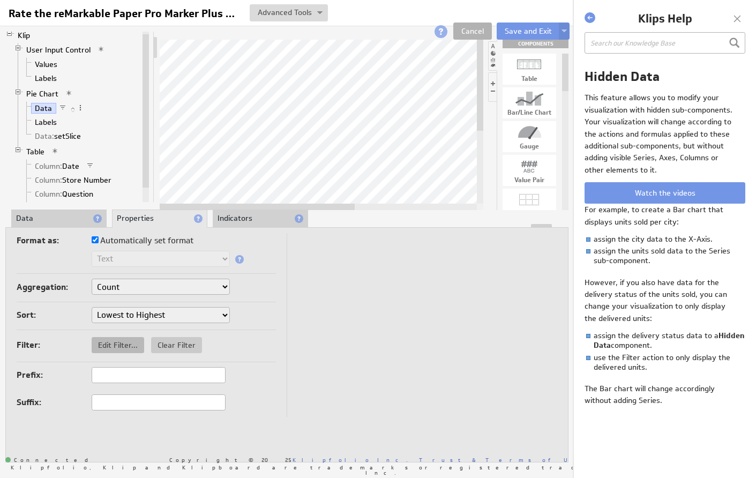
click at [109, 346] on span "Edit Filter..." at bounding box center [118, 345] width 52 height 10
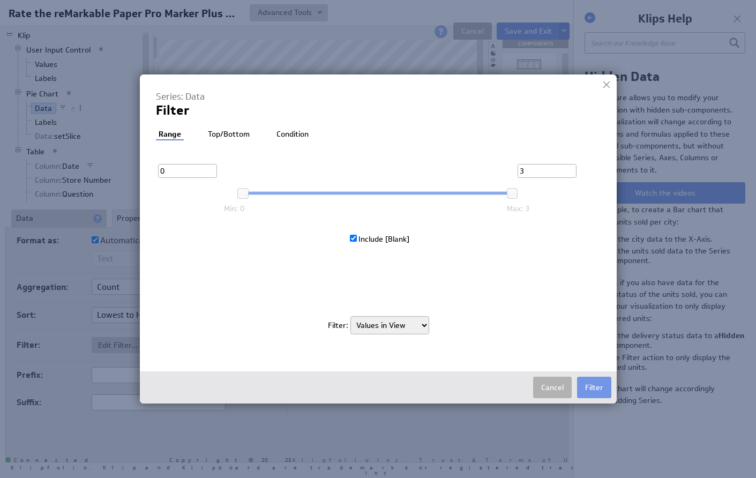
select select "source"
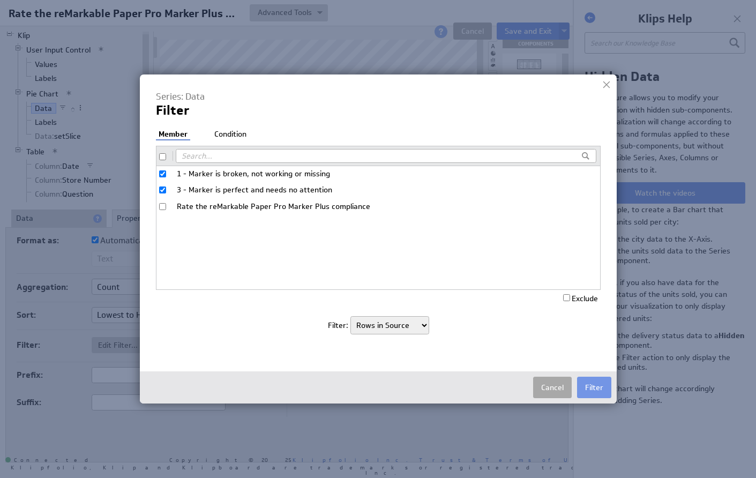
click at [555, 385] on button "Cancel" at bounding box center [552, 387] width 39 height 21
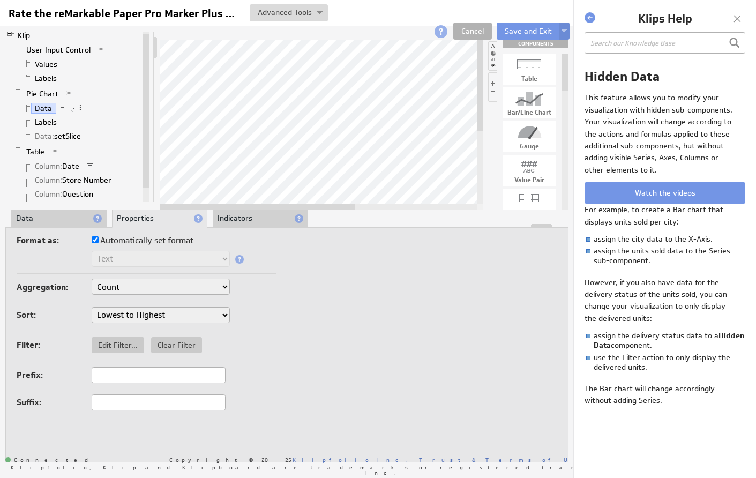
click at [63, 219] on li "Data" at bounding box center [58, 218] width 95 height 18
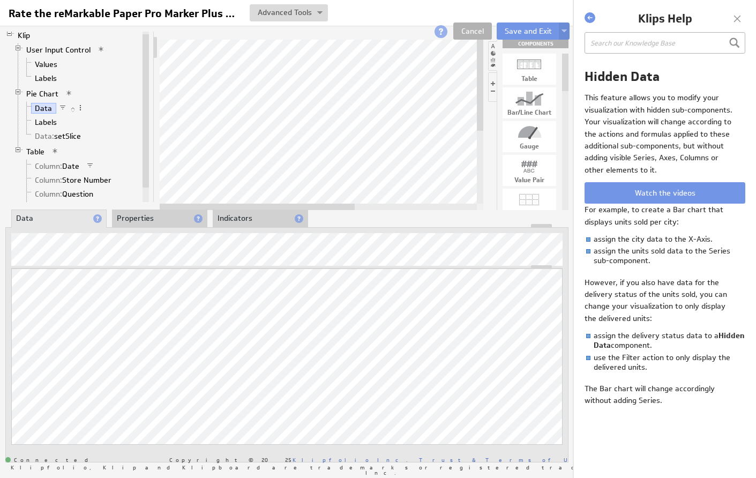
click at [235, 219] on li "Indicators" at bounding box center [260, 218] width 95 height 18
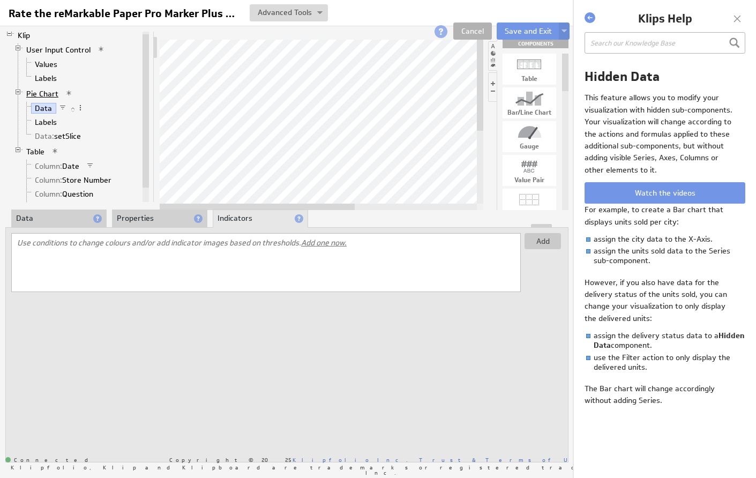
click at [42, 91] on link "Pie Chart" at bounding box center [42, 93] width 40 height 11
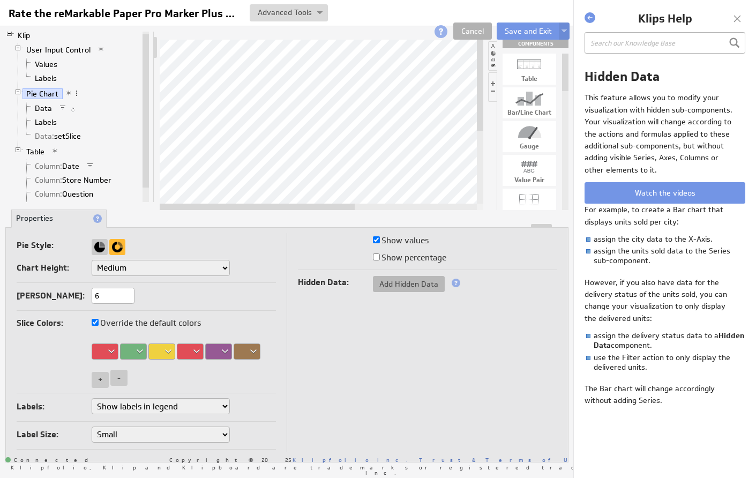
click at [395, 285] on span "Add Hidden Data" at bounding box center [409, 284] width 72 height 10
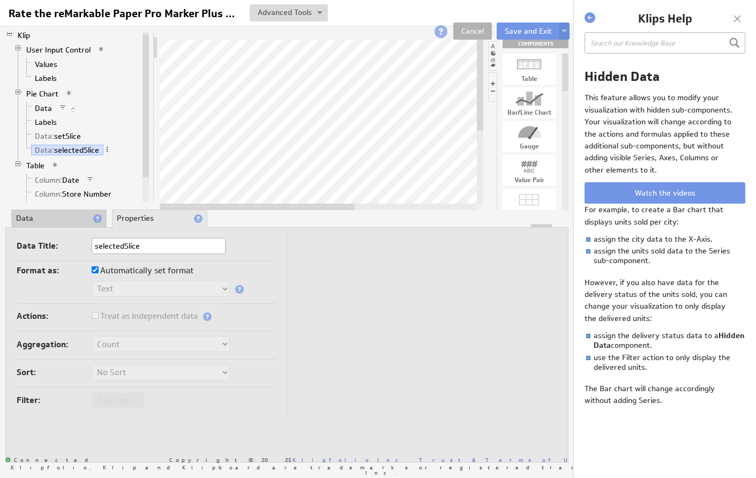
type input "selectedSlice"
click at [324, 286] on td at bounding box center [422, 324] width 270 height 182
click at [148, 334] on td "Data Title: selectedSlice Format as: Automatically set format Text Number Curre…" at bounding box center [152, 324] width 270 height 182
click at [139, 357] on div "Aggregation: Count Count Distinct First Last" at bounding box center [146, 348] width 259 height 24
click at [97, 126] on li "Labels" at bounding box center [81, 122] width 118 height 14
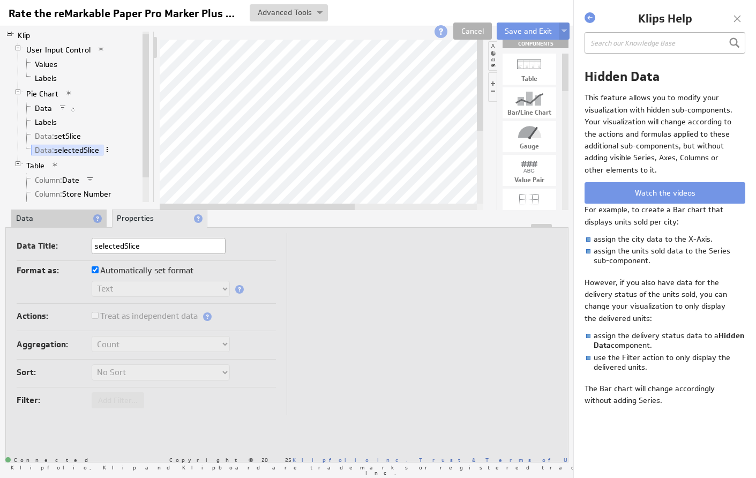
click at [108, 148] on span at bounding box center [106, 149] width 7 height 7
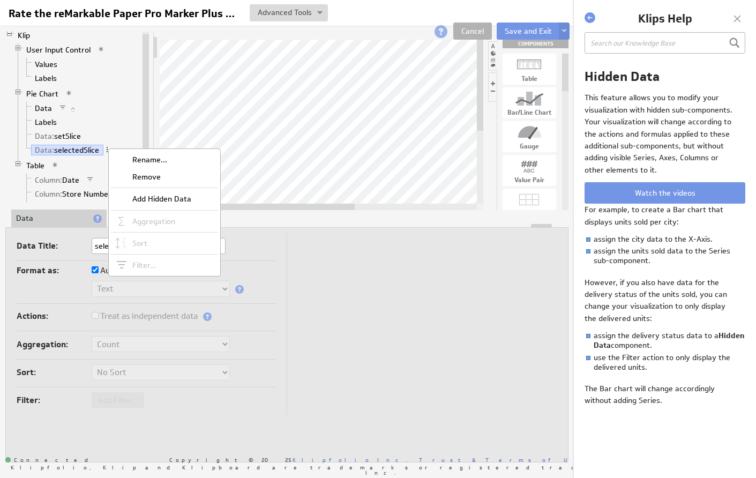
click at [118, 123] on li "Labels" at bounding box center [81, 122] width 118 height 14
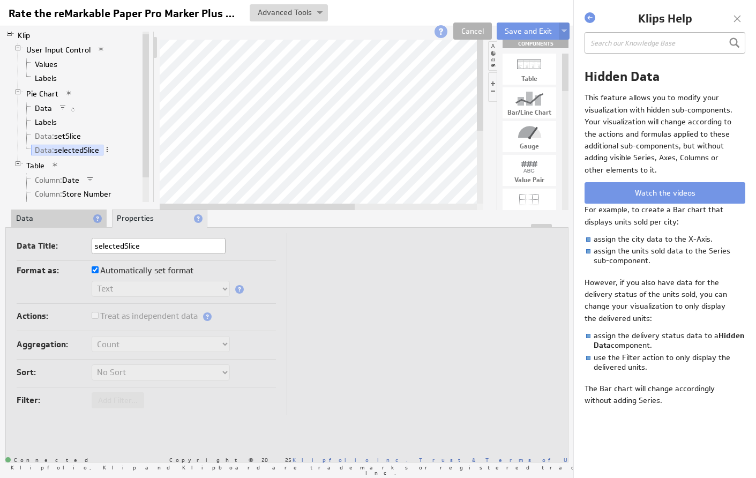
click at [116, 247] on input "selectedSlice" at bounding box center [159, 246] width 134 height 16
click at [207, 315] on span at bounding box center [207, 316] width 9 height 9
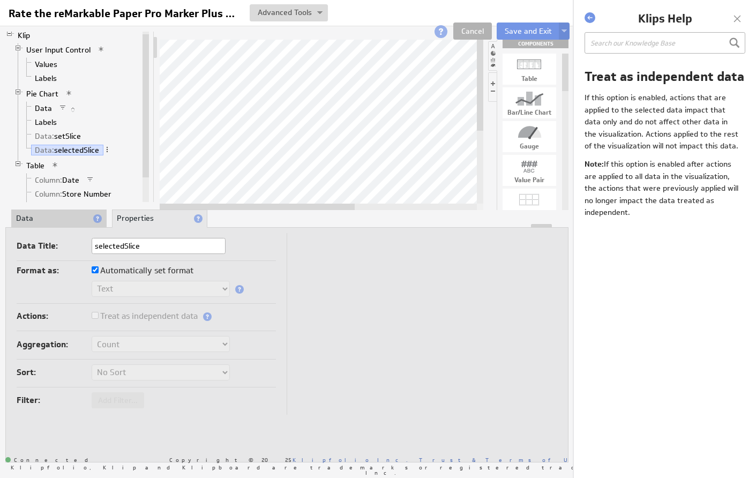
click at [145, 249] on input "selectedSlice" at bounding box center [159, 246] width 134 height 16
click at [96, 87] on li "Pie Chart Data Labels Data: setSlice Data: selectedSlice" at bounding box center [77, 123] width 126 height 72
click at [46, 106] on link "Data" at bounding box center [43, 108] width 25 height 11
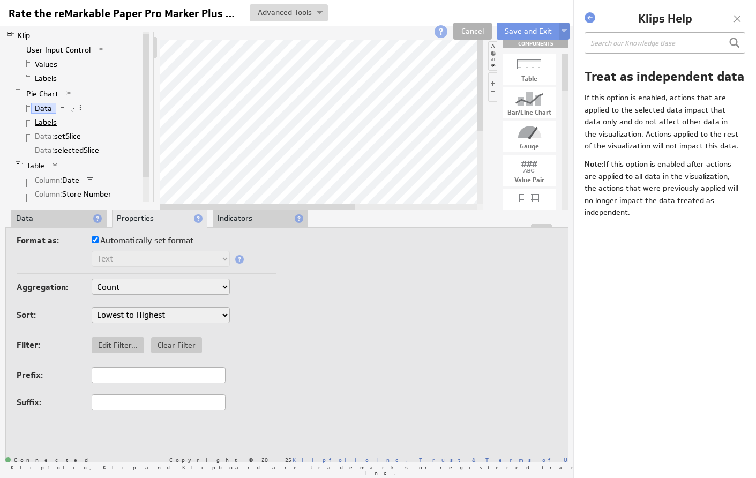
click at [51, 126] on link "Labels" at bounding box center [46, 122] width 30 height 11
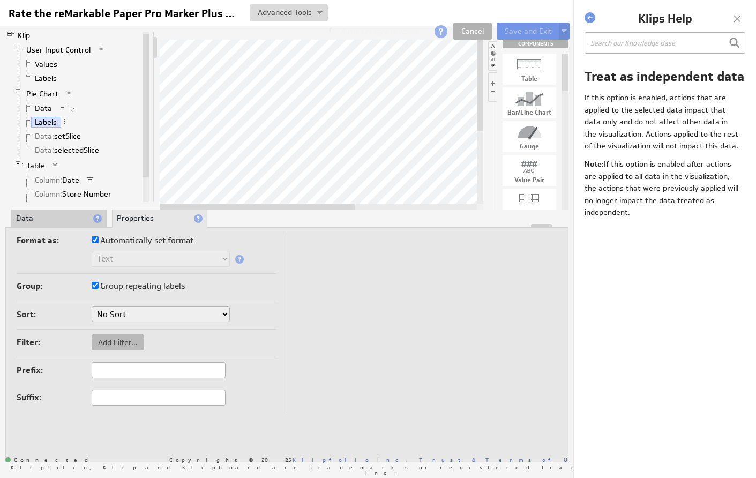
click at [106, 341] on span "Add Filter..." at bounding box center [118, 342] width 52 height 10
select select "view"
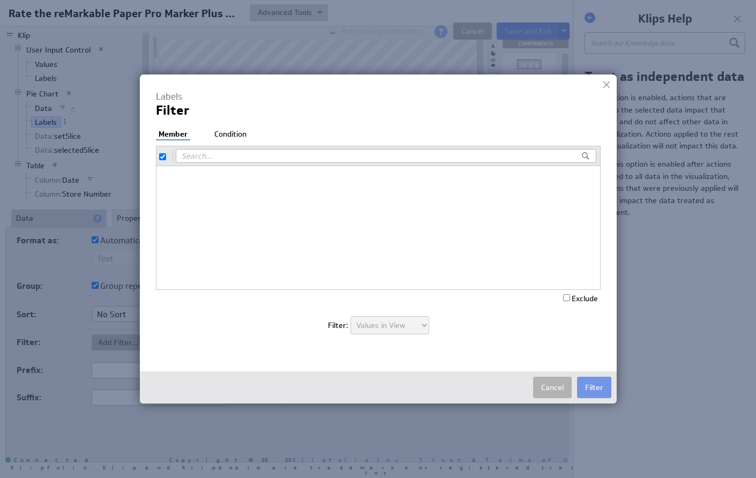
checkbox input "true"
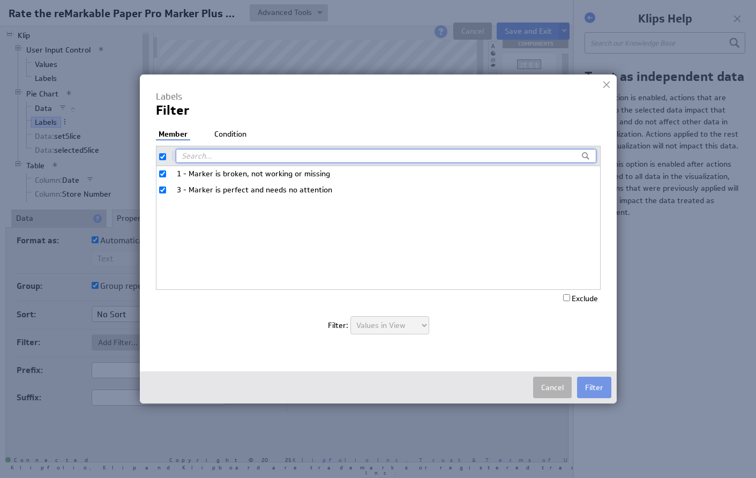
click at [228, 132] on li "Condition" at bounding box center [230, 134] width 37 height 11
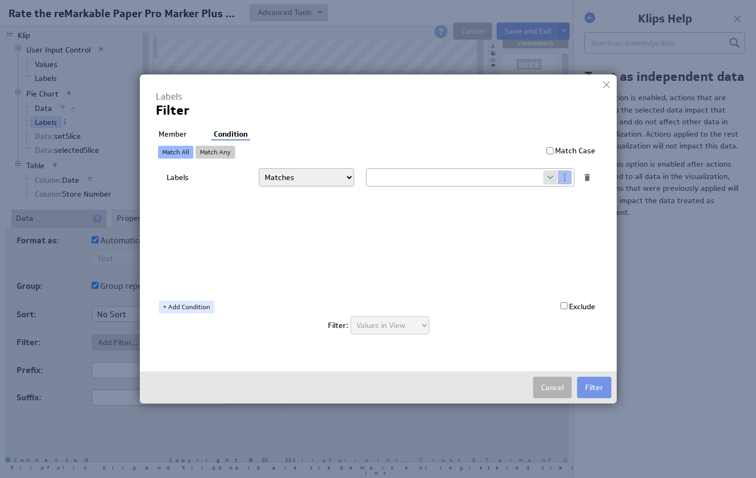
click at [548, 176] on span at bounding box center [550, 177] width 14 height 14
click at [549, 384] on button "Cancel" at bounding box center [552, 387] width 39 height 21
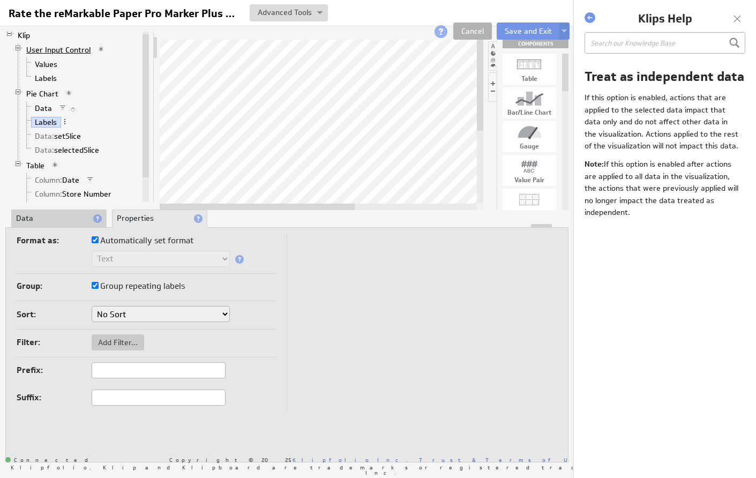
click at [43, 49] on link "User Input Control" at bounding box center [58, 49] width 72 height 11
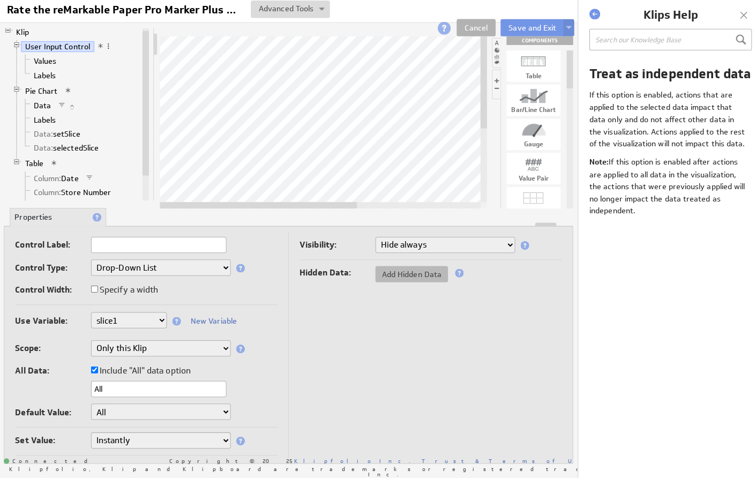
click at [389, 276] on button "Add Hidden Data" at bounding box center [409, 275] width 72 height 16
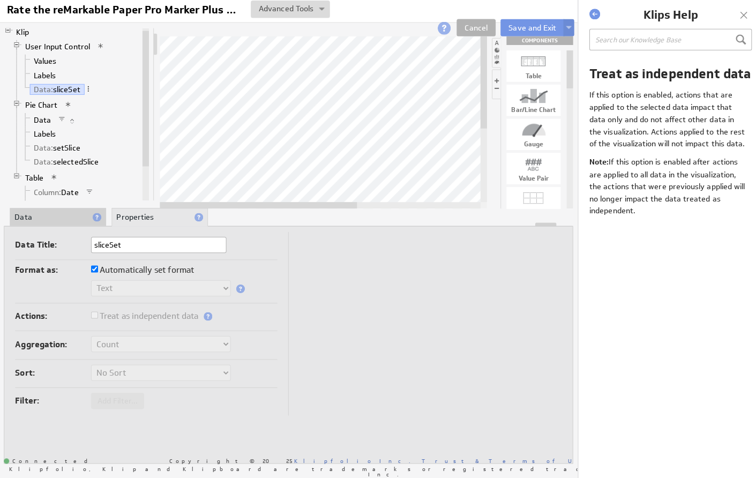
type input "sliceSet"
click at [343, 307] on td at bounding box center [422, 324] width 270 height 182
click at [57, 212] on li "Data" at bounding box center [58, 218] width 95 height 18
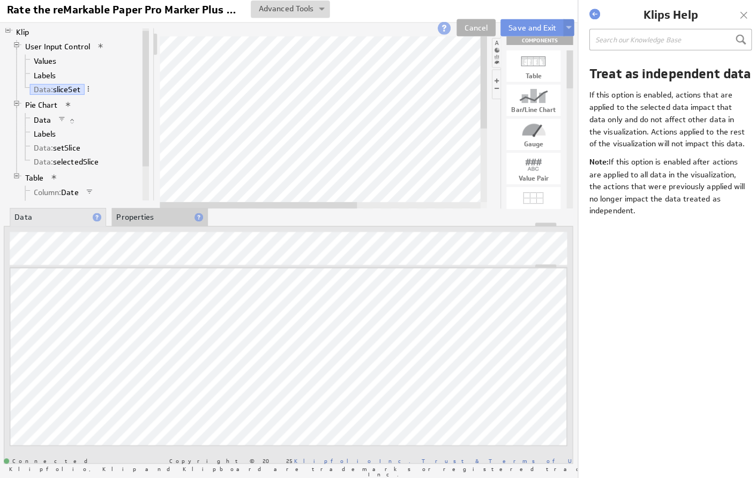
click at [133, 211] on li "Properties" at bounding box center [159, 218] width 95 height 18
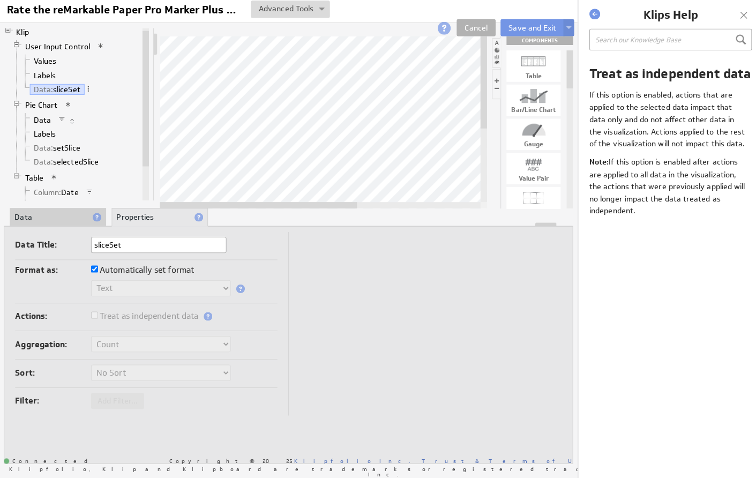
click at [107, 101] on li "Pie Chart Data Labels Data: setSlice Data: selectedSlice" at bounding box center [77, 137] width 126 height 72
click at [49, 61] on link "Values" at bounding box center [46, 64] width 31 height 11
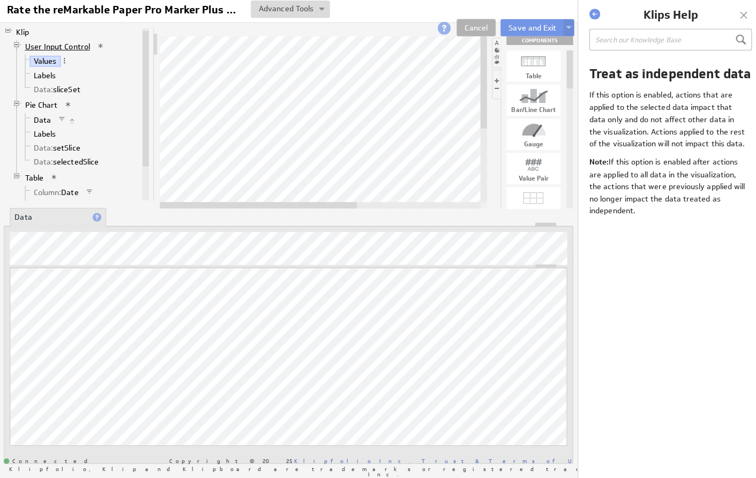
click at [47, 49] on link "User Input Control" at bounding box center [58, 49] width 72 height 11
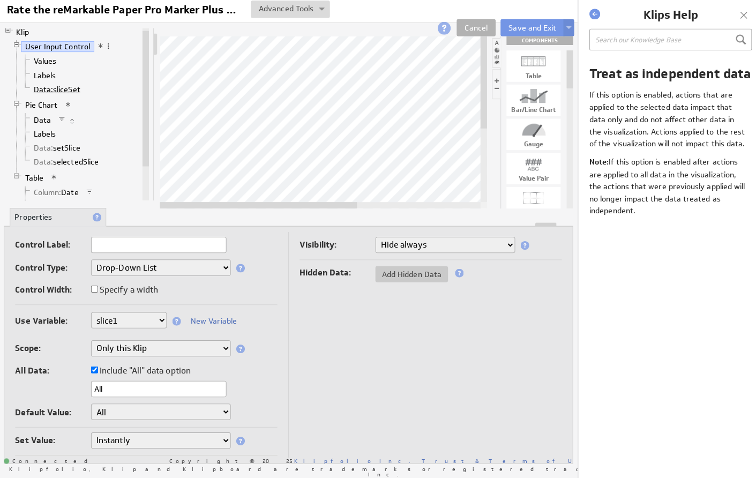
click at [50, 91] on span "Data:" at bounding box center [44, 92] width 19 height 10
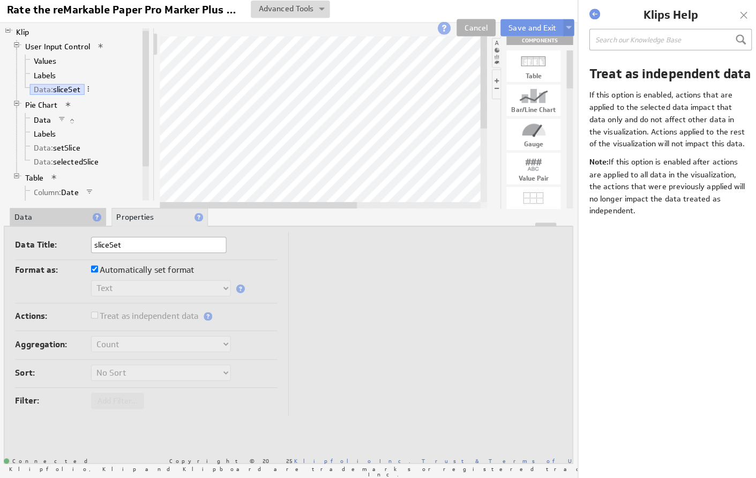
click at [64, 309] on label "Actions:" at bounding box center [54, 316] width 75 height 15
click at [41, 118] on link "Data" at bounding box center [43, 122] width 25 height 11
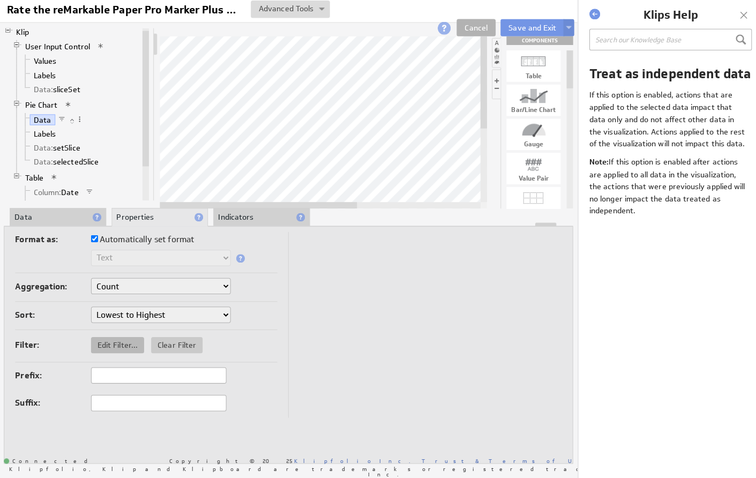
click at [113, 340] on span "Edit Filter..." at bounding box center [118, 345] width 52 height 10
select select "source"
checkbox input "false"
select select "source"
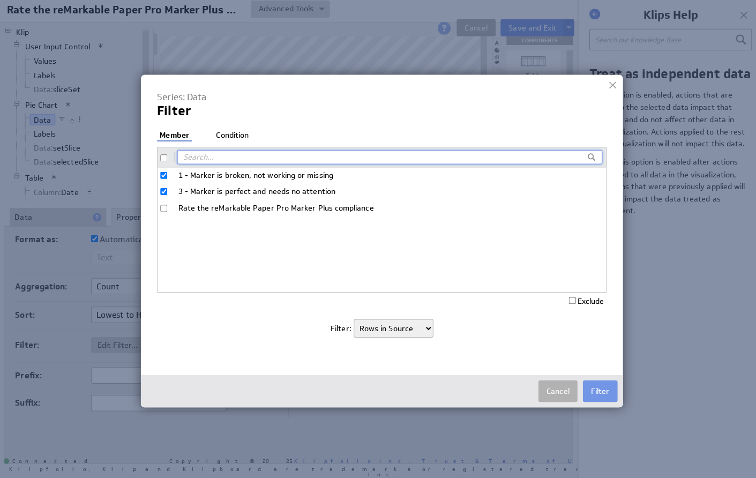
click at [234, 133] on li "Condition" at bounding box center [231, 137] width 37 height 11
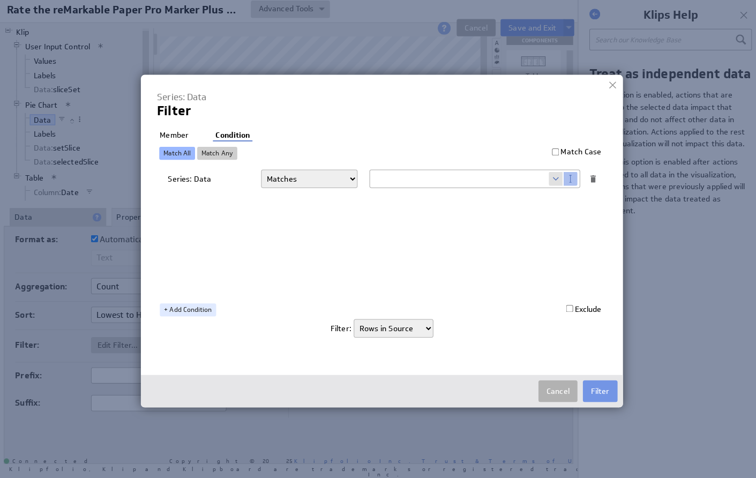
click at [604, 81] on div at bounding box center [607, 88] width 16 height 16
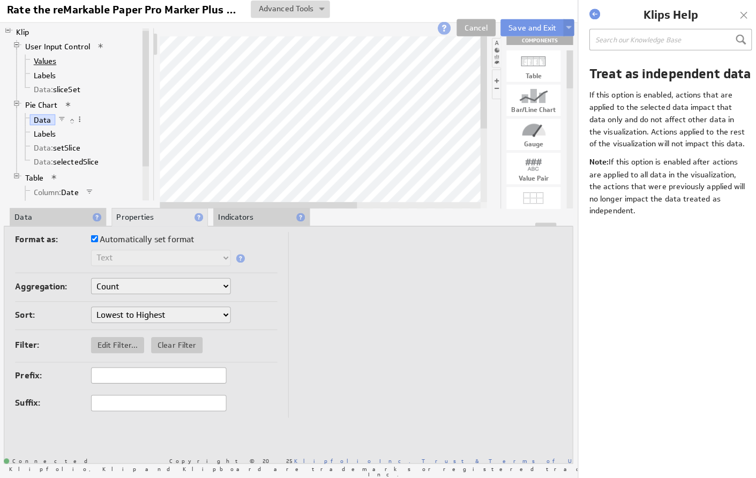
click at [33, 59] on link "Values" at bounding box center [46, 64] width 31 height 11
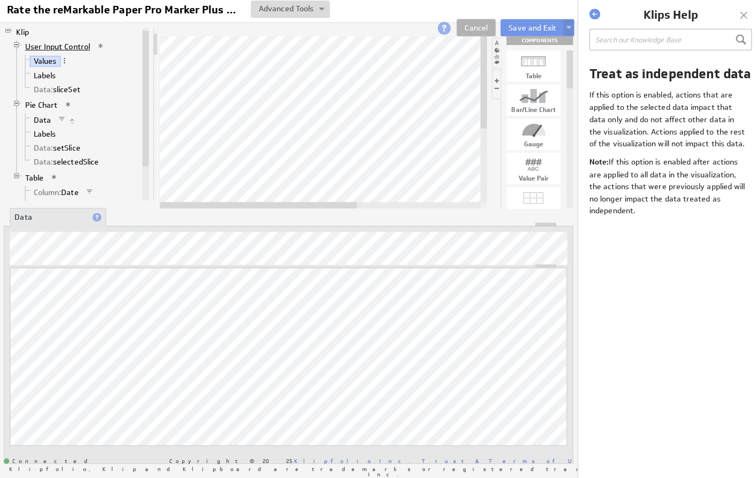
click at [37, 44] on link "User Input Control" at bounding box center [58, 49] width 72 height 11
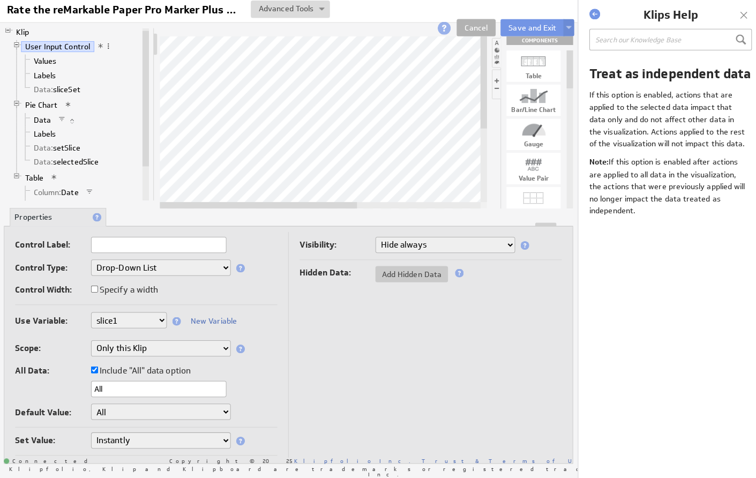
click at [174, 317] on span at bounding box center [176, 321] width 9 height 9
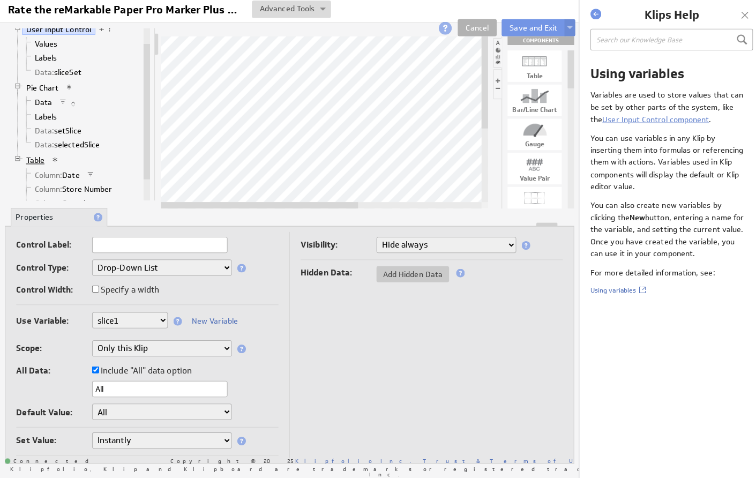
click at [35, 160] on link "Table" at bounding box center [35, 162] width 26 height 11
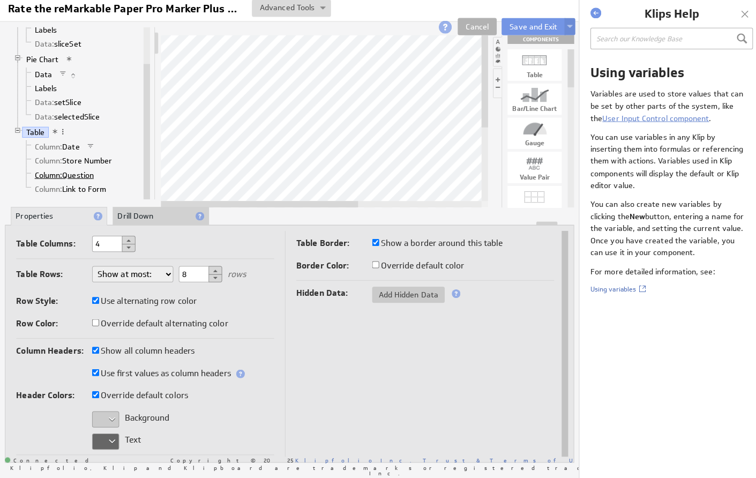
click at [48, 177] on span "Column:" at bounding box center [48, 178] width 27 height 10
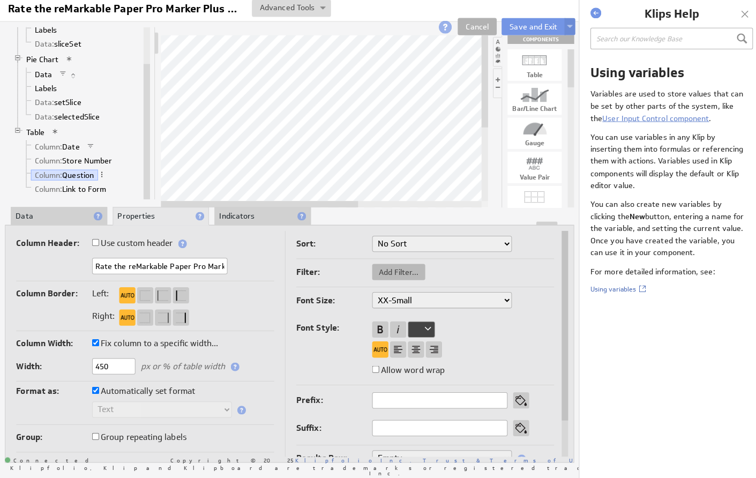
click at [380, 270] on span "Add Filter..." at bounding box center [395, 274] width 52 height 10
select select "view"
checkbox input "true"
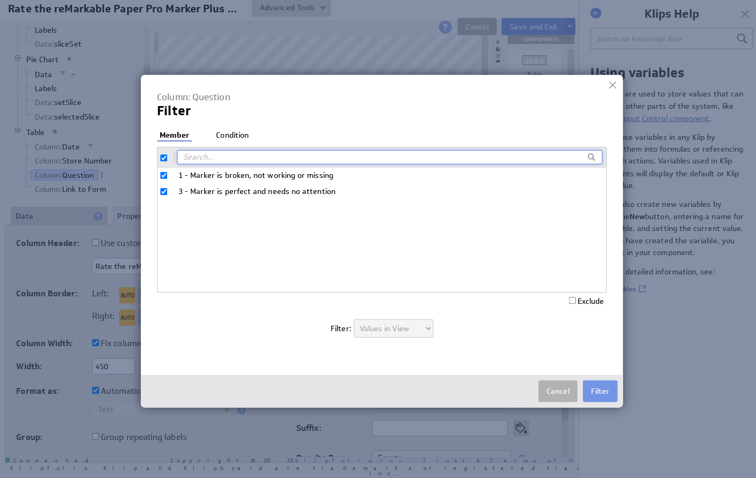
click at [237, 133] on li "Condition" at bounding box center [230, 138] width 37 height 11
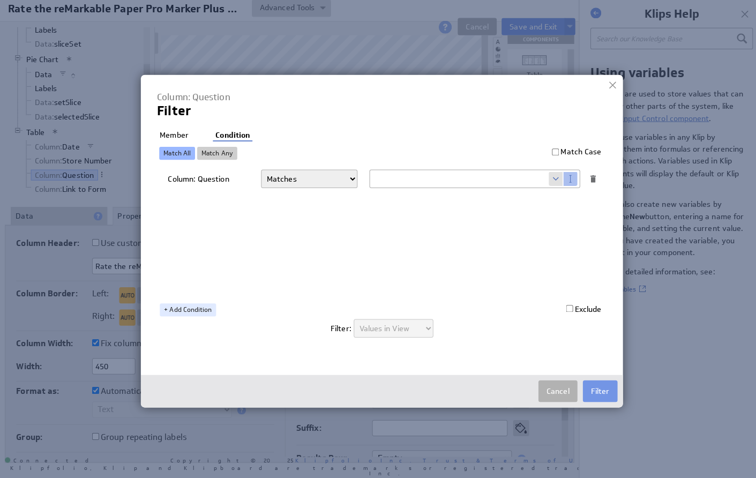
click at [399, 178] on input "text" at bounding box center [454, 181] width 177 height 17
click at [549, 177] on span at bounding box center [550, 182] width 14 height 14
click at [549, 175] on span at bounding box center [550, 182] width 14 height 14
click at [547, 177] on span at bounding box center [550, 182] width 14 height 14
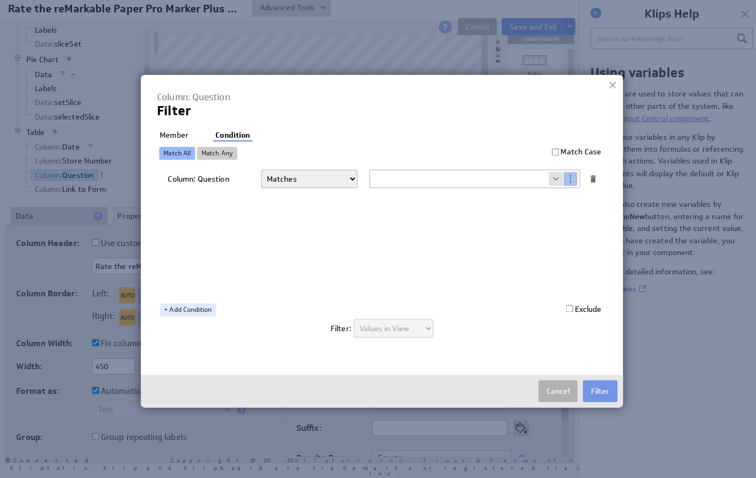
click at [546, 177] on span at bounding box center [550, 182] width 14 height 14
click at [565, 175] on span at bounding box center [565, 182] width 14 height 14
click at [548, 175] on span at bounding box center [550, 182] width 14 height 14
select select "f:contains"
select select "slice1"
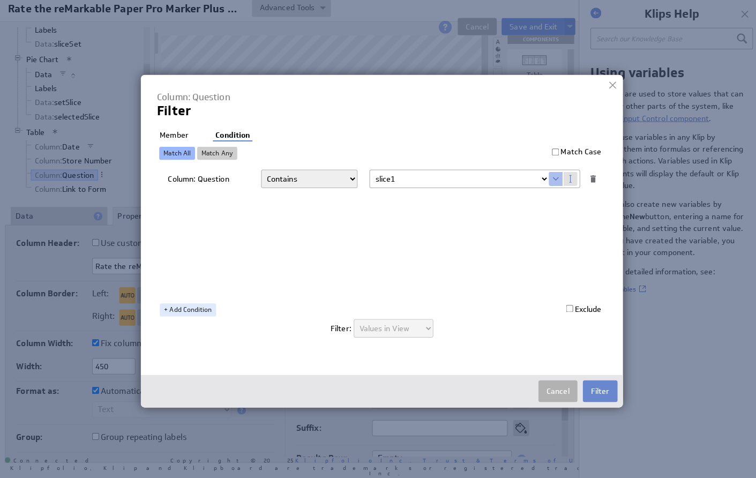
click at [602, 388] on button "Filter" at bounding box center [594, 391] width 34 height 21
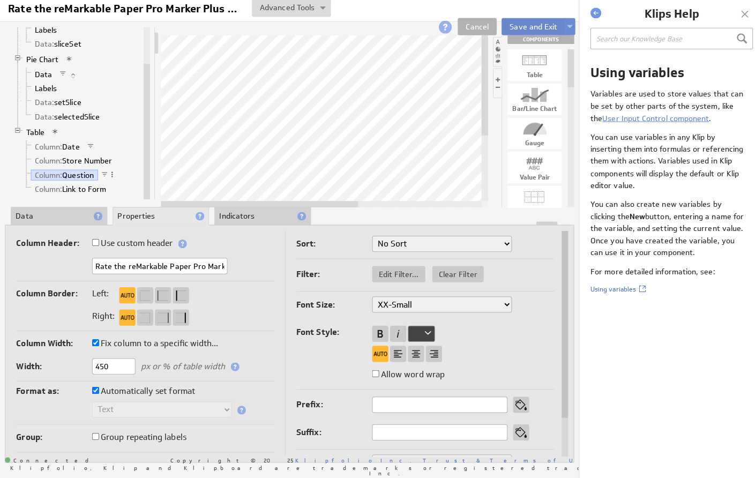
click at [522, 24] on button "Save and Exit" at bounding box center [528, 30] width 63 height 17
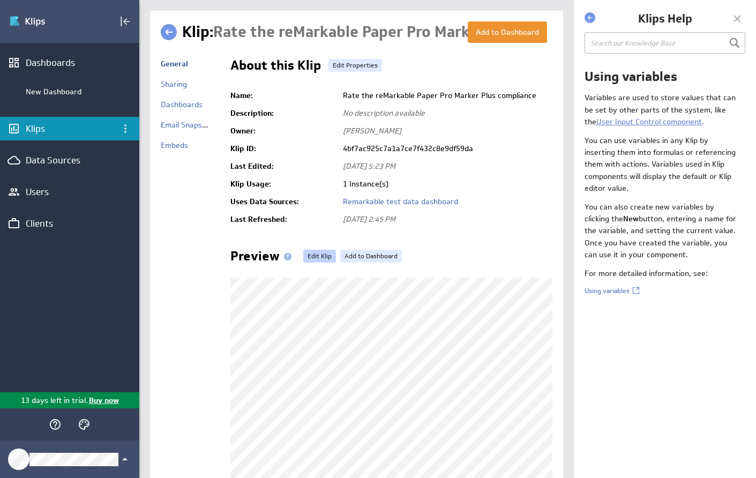
click at [315, 254] on link "Edit Klip" at bounding box center [319, 256] width 33 height 13
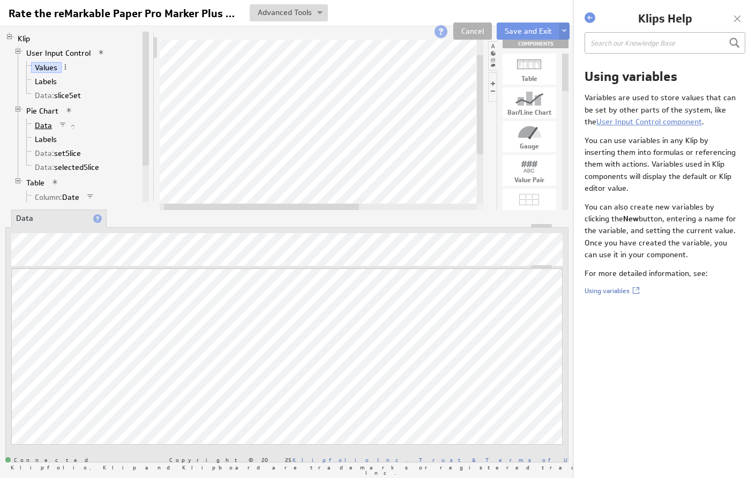
click at [45, 125] on link "Data" at bounding box center [43, 125] width 25 height 11
click at [43, 140] on link "Labels" at bounding box center [46, 139] width 30 height 11
click at [39, 110] on link "Pie Chart" at bounding box center [42, 111] width 40 height 11
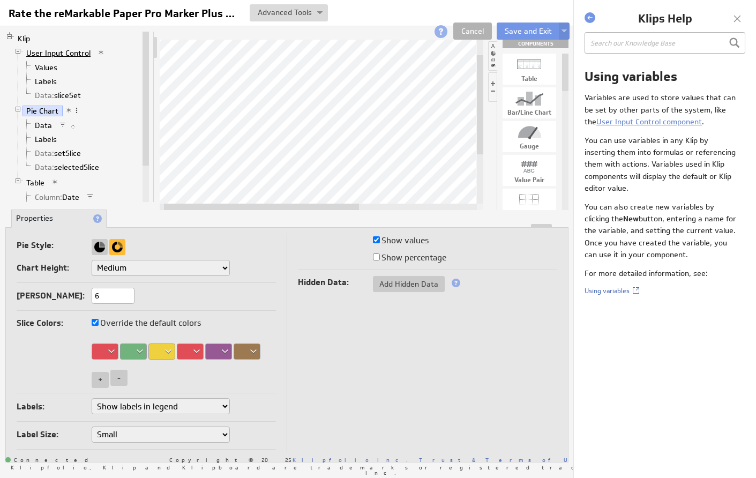
click at [40, 55] on link "User Input Control" at bounding box center [58, 53] width 72 height 11
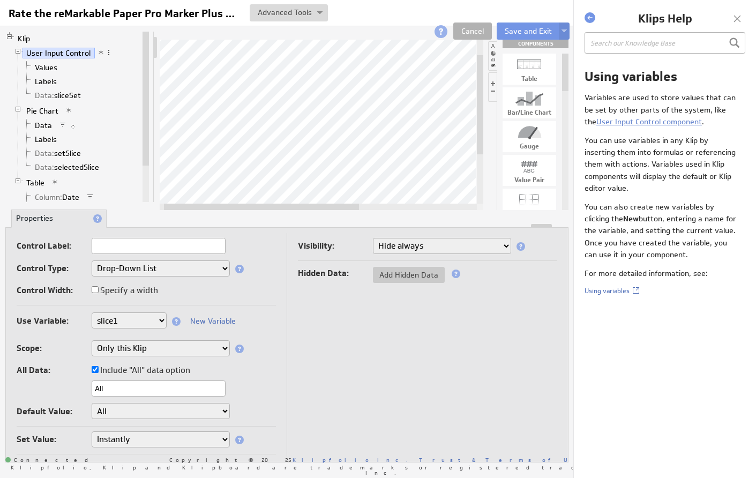
select select "visible"
click at [520, 31] on button "Save and Exit" at bounding box center [528, 30] width 63 height 17
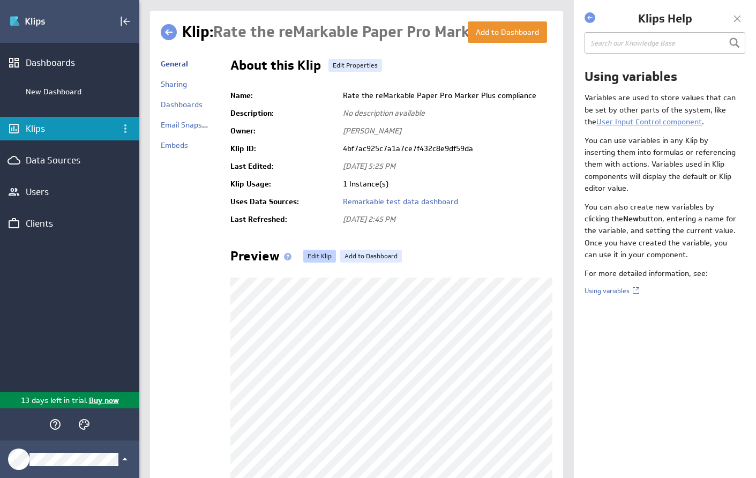
click at [323, 255] on link "Edit Klip" at bounding box center [319, 256] width 33 height 13
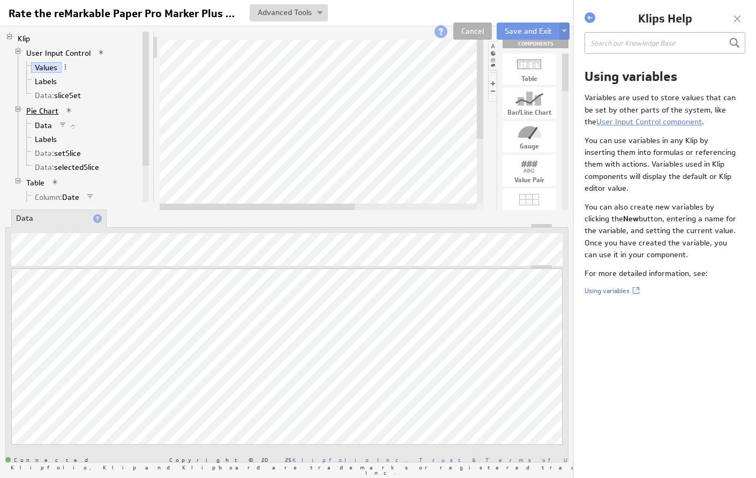
click at [37, 111] on link "Pie Chart" at bounding box center [42, 111] width 40 height 11
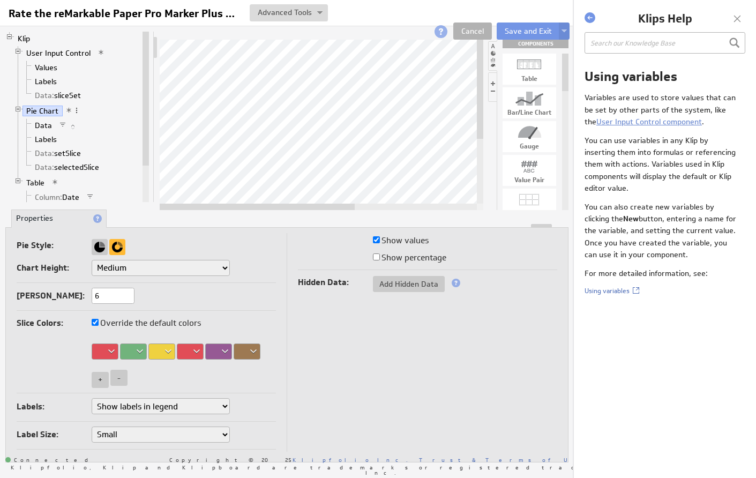
click at [65, 108] on span at bounding box center [68, 110] width 7 height 7
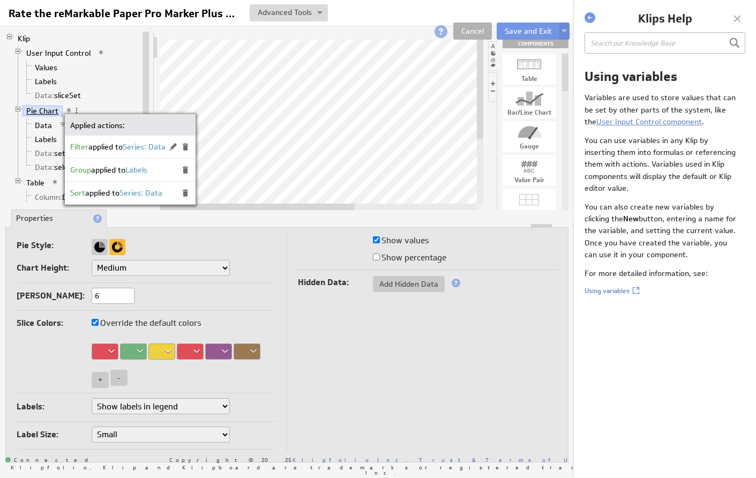
click at [35, 111] on link "Pie Chart" at bounding box center [42, 111] width 40 height 11
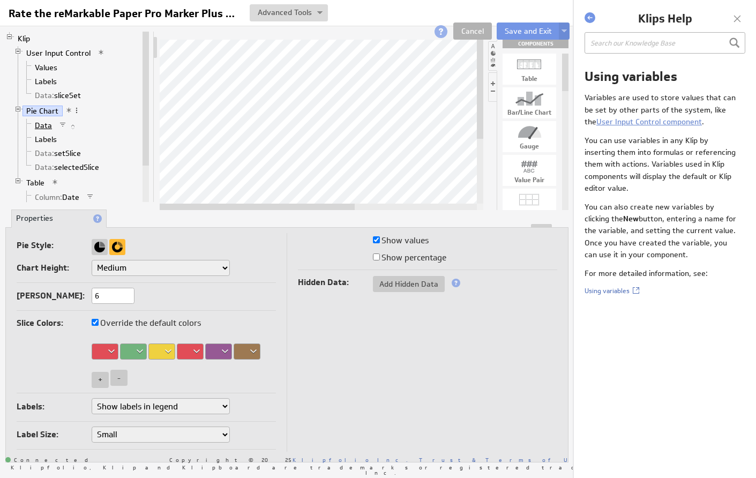
click at [43, 125] on link "Data" at bounding box center [43, 125] width 25 height 11
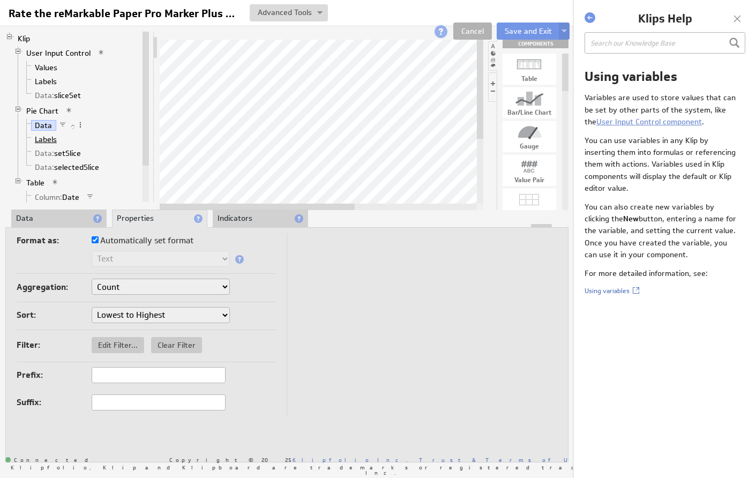
click at [42, 136] on link "Labels" at bounding box center [46, 139] width 30 height 11
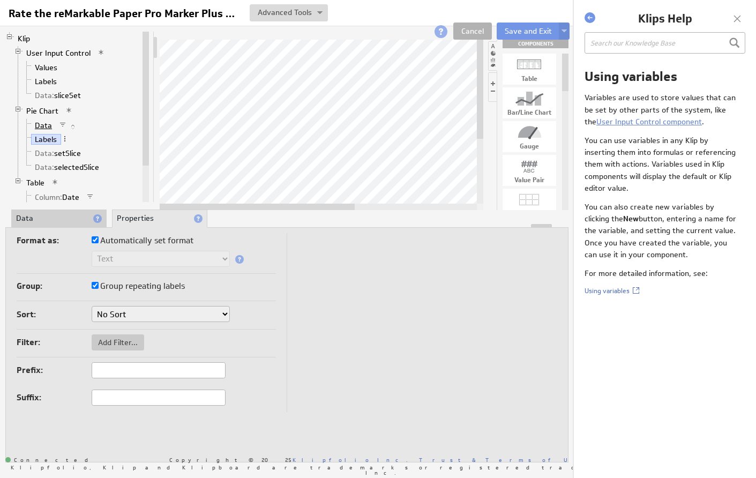
click at [46, 126] on link "Data" at bounding box center [43, 125] width 25 height 11
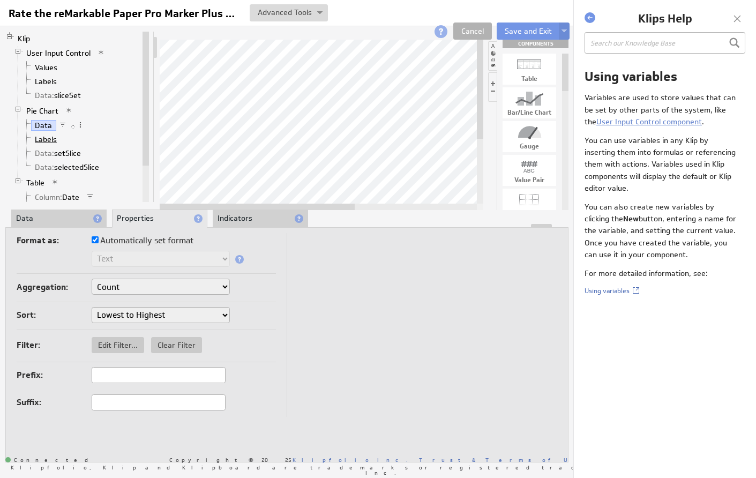
click at [46, 144] on link "Labels" at bounding box center [46, 139] width 30 height 11
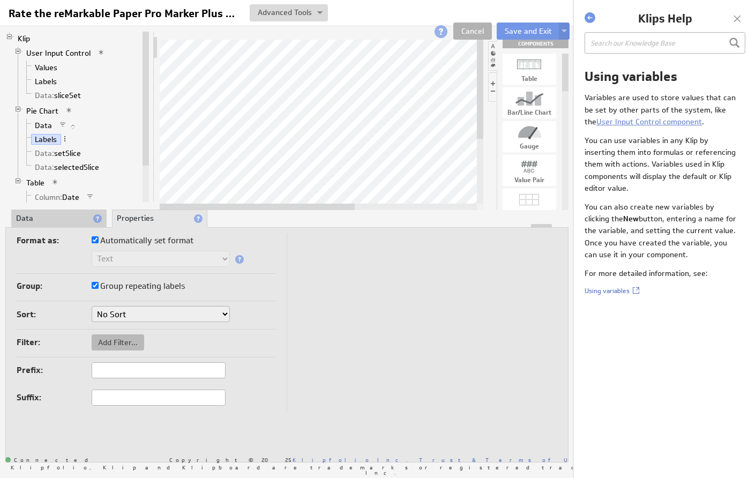
click at [112, 340] on span "Add Filter..." at bounding box center [118, 342] width 52 height 10
checkbox input "true"
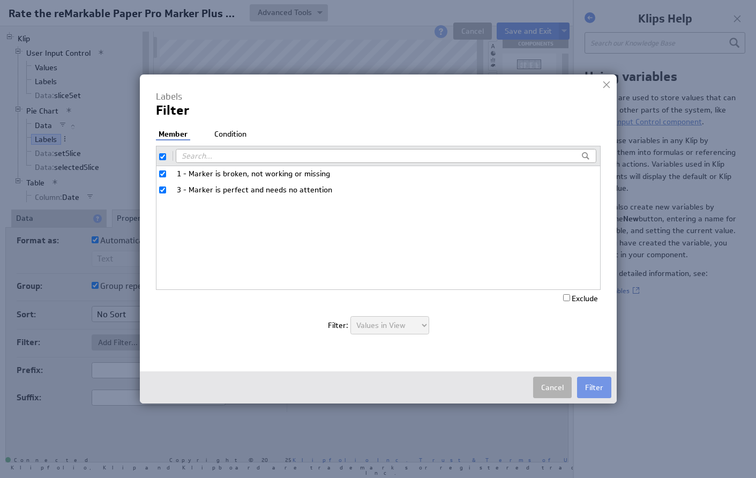
click at [236, 130] on li "Condition" at bounding box center [230, 134] width 37 height 11
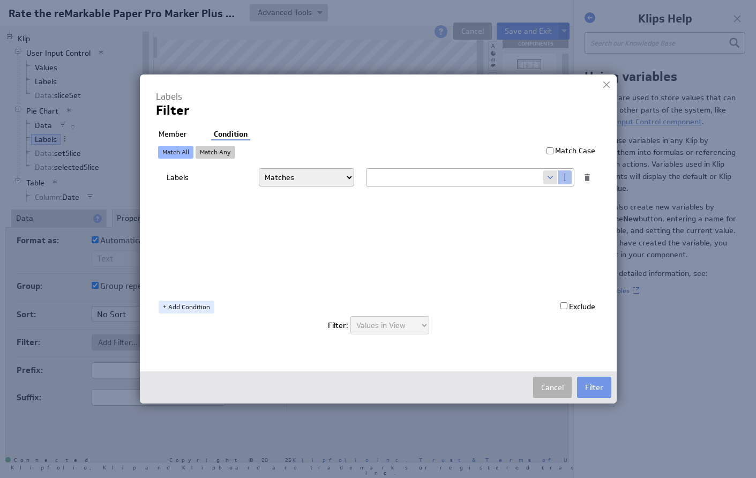
click at [548, 176] on span at bounding box center [550, 177] width 14 height 14
click at [548, 177] on span at bounding box center [550, 177] width 14 height 14
click at [503, 179] on input "text" at bounding box center [454, 177] width 177 height 17
click at [501, 180] on input "text" at bounding box center [454, 177] width 177 height 17
select select "f:contains"
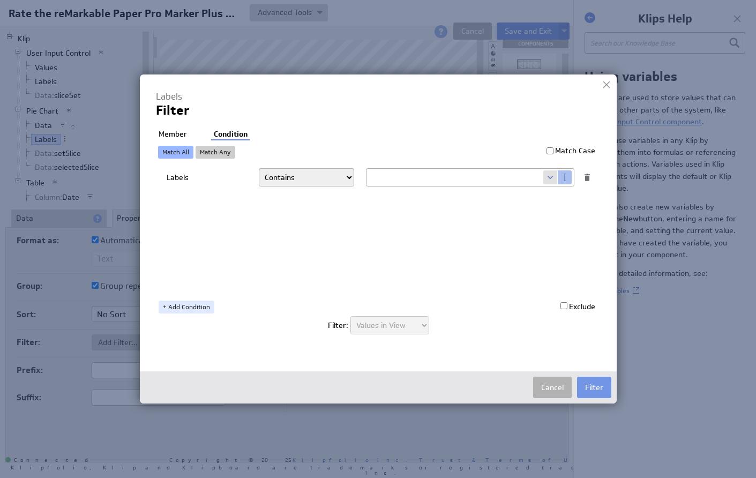
click at [549, 171] on span at bounding box center [550, 177] width 14 height 14
select select "slice1"
click at [582, 386] on button "Filter" at bounding box center [594, 387] width 34 height 21
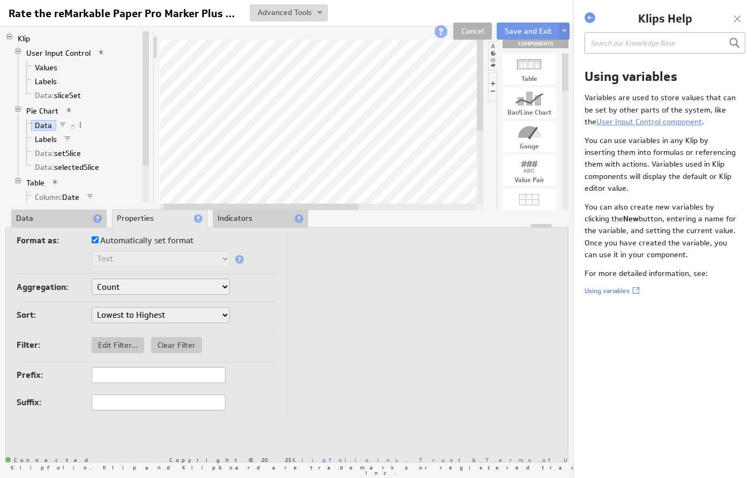
click at [65, 108] on span at bounding box center [68, 110] width 7 height 7
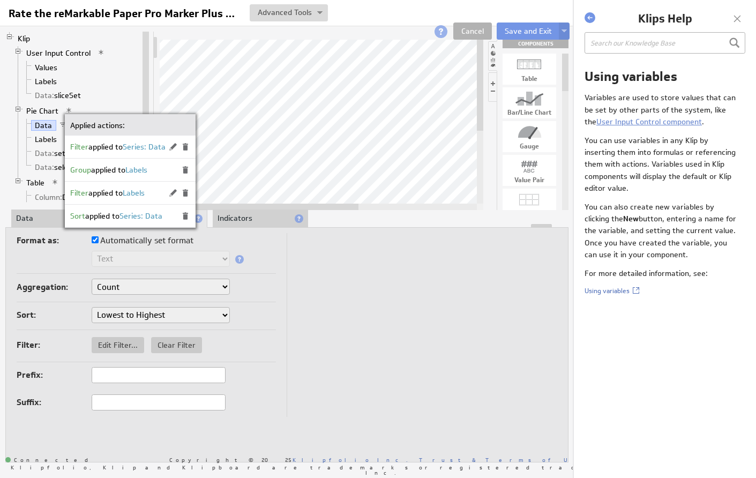
click at [127, 100] on li "Data: sliceSet" at bounding box center [81, 95] width 118 height 14
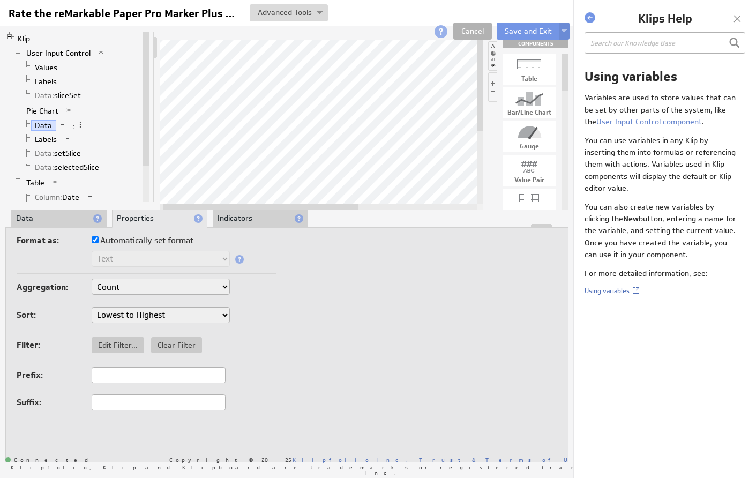
click at [49, 139] on link "Labels" at bounding box center [46, 139] width 30 height 11
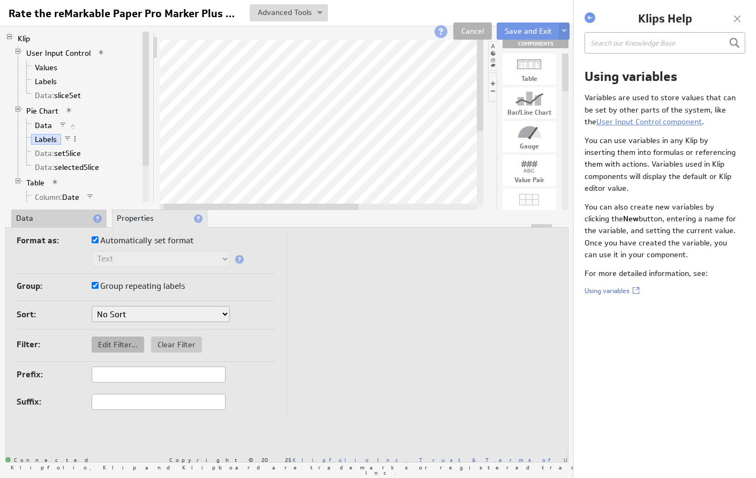
click at [114, 341] on span "Edit Filter..." at bounding box center [118, 345] width 52 height 10
select select "f:contains"
select select "slice1"
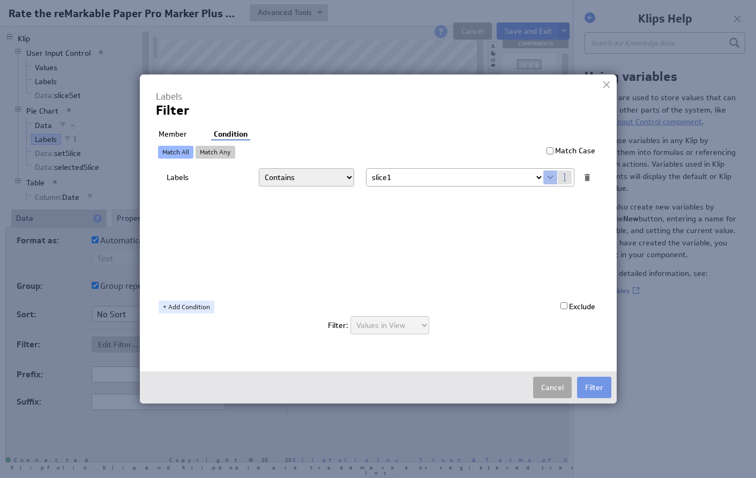
click at [553, 386] on button "Cancel" at bounding box center [552, 387] width 39 height 21
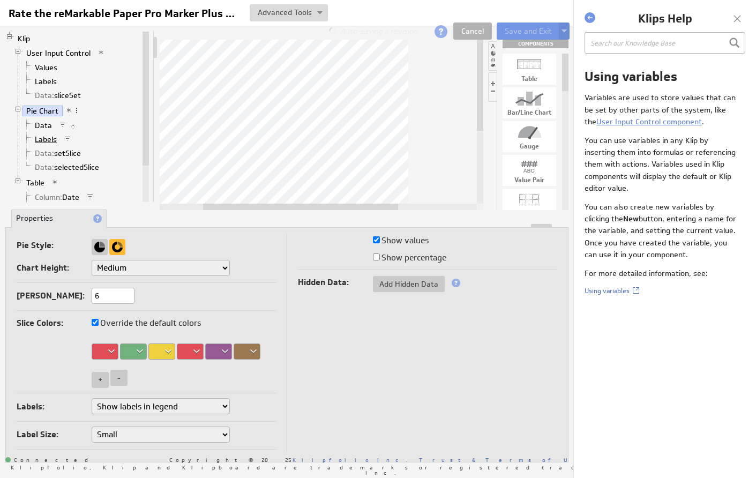
click at [42, 140] on link "Labels" at bounding box center [46, 139] width 30 height 11
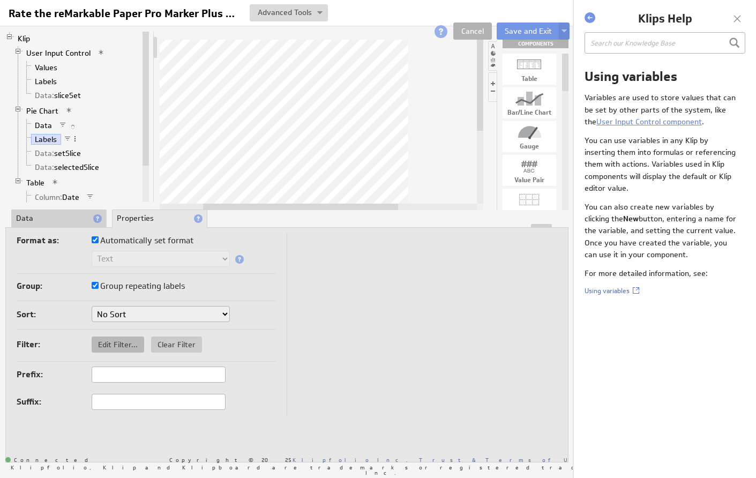
click at [109, 341] on span "Edit Filter..." at bounding box center [118, 345] width 52 height 10
select select "f:contains"
select select "slice1"
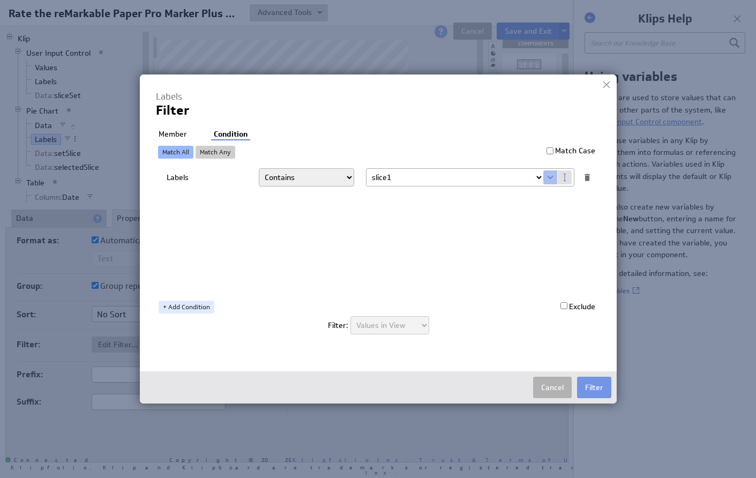
click at [589, 175] on div at bounding box center [587, 177] width 10 height 10
select select "op:="
click at [590, 394] on button "Filter" at bounding box center [594, 387] width 34 height 21
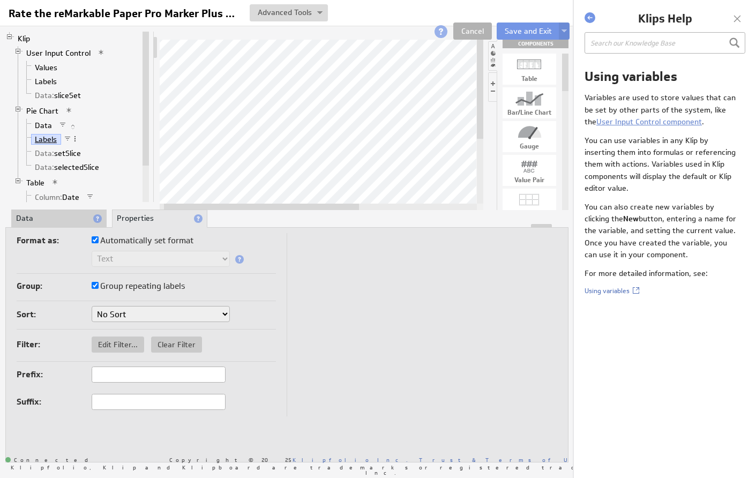
click at [52, 138] on link "Labels" at bounding box center [46, 139] width 30 height 11
click at [46, 138] on link "Labels" at bounding box center [46, 139] width 30 height 11
click at [38, 140] on link "Labels" at bounding box center [46, 139] width 30 height 11
click at [114, 340] on span "Edit Filter..." at bounding box center [118, 345] width 52 height 10
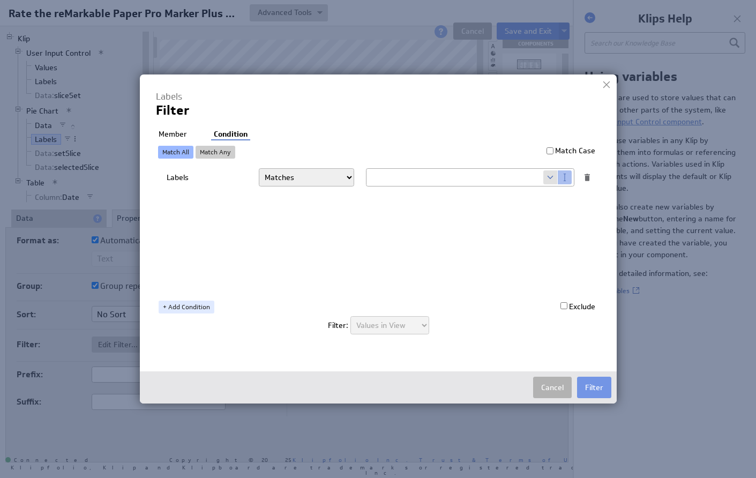
click at [177, 134] on li "Member" at bounding box center [173, 134] width 34 height 11
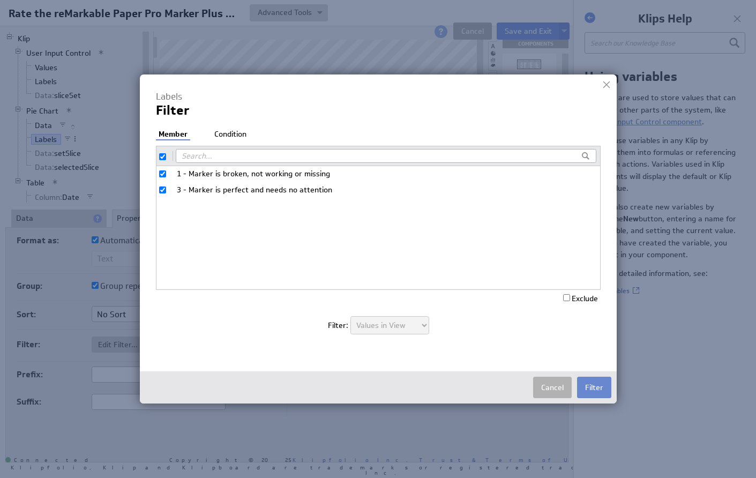
click at [596, 389] on button "Filter" at bounding box center [594, 387] width 34 height 21
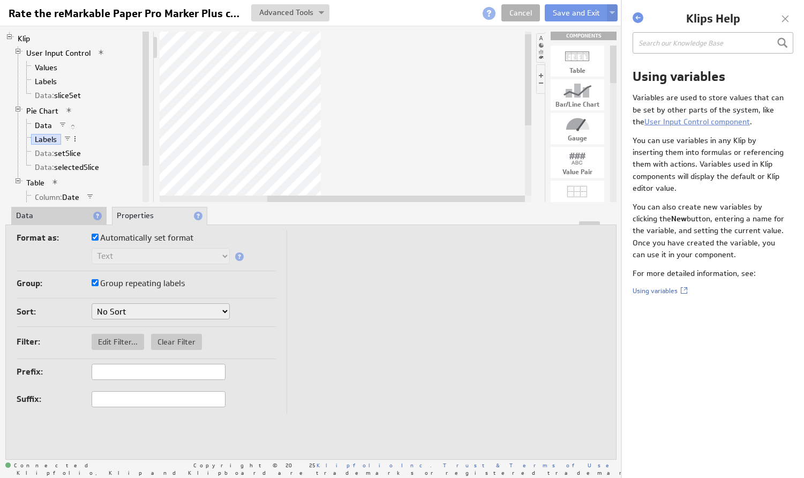
click at [755, 16] on div at bounding box center [785, 19] width 16 height 16
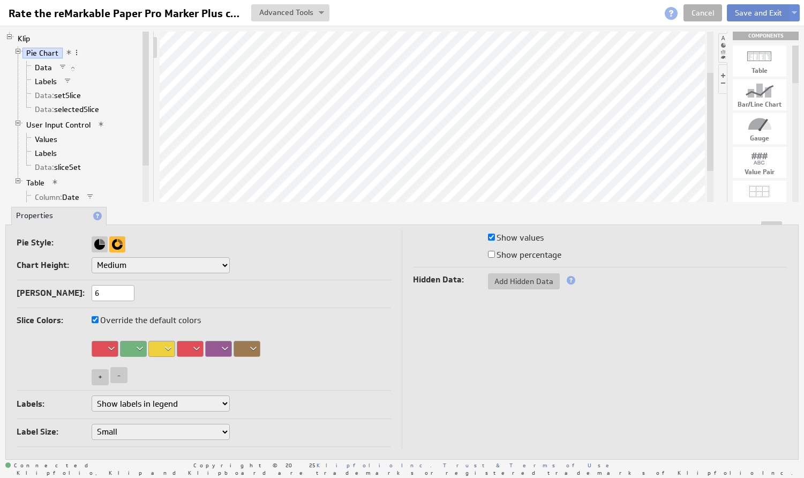
click at [754, 11] on button "Save and Exit" at bounding box center [758, 12] width 63 height 17
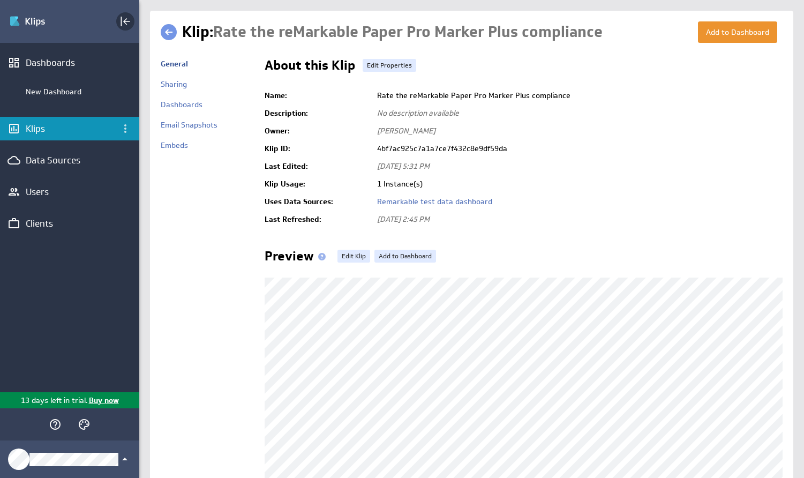
click at [125, 20] on icon "Collapse" at bounding box center [126, 21] width 7 height 7
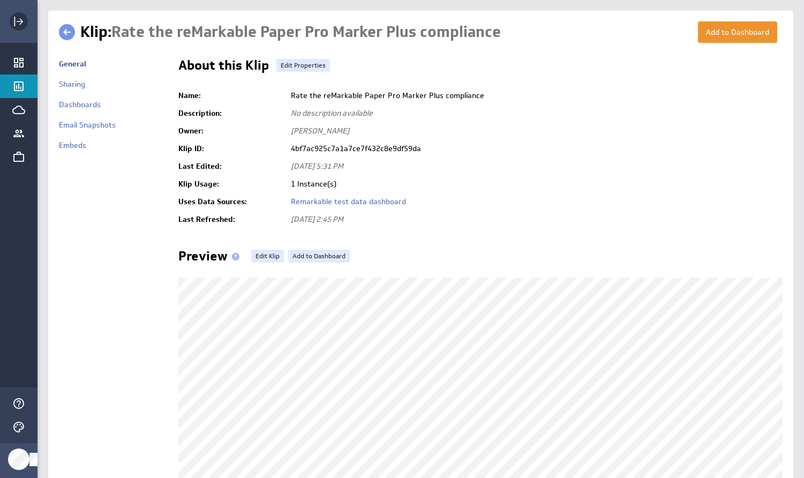
click at [16, 24] on icon "Expand" at bounding box center [18, 21] width 13 height 13
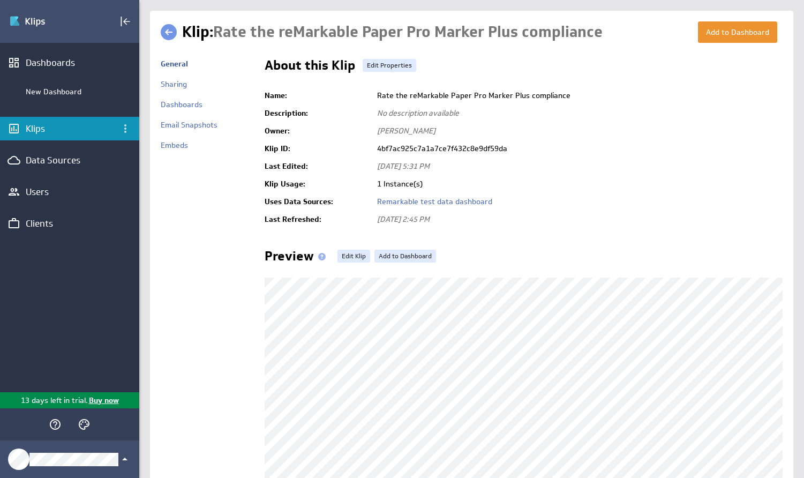
click at [168, 31] on link at bounding box center [169, 32] width 16 height 16
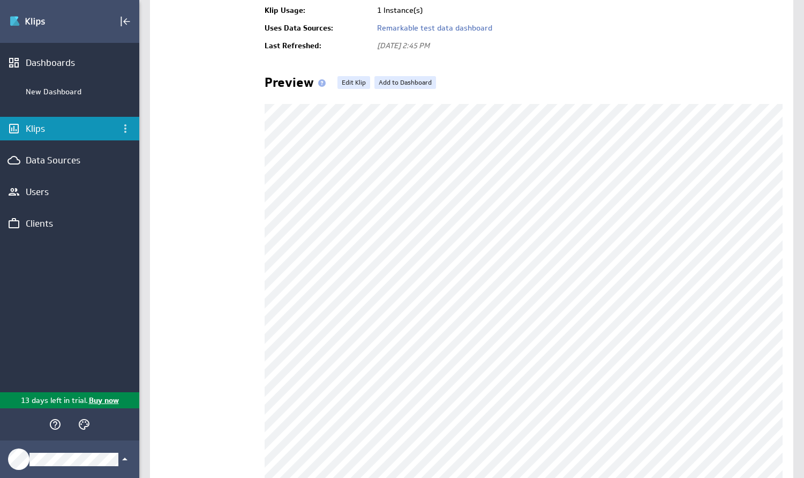
scroll to position [172, 0]
click at [355, 82] on link "Edit Klip" at bounding box center [353, 83] width 33 height 13
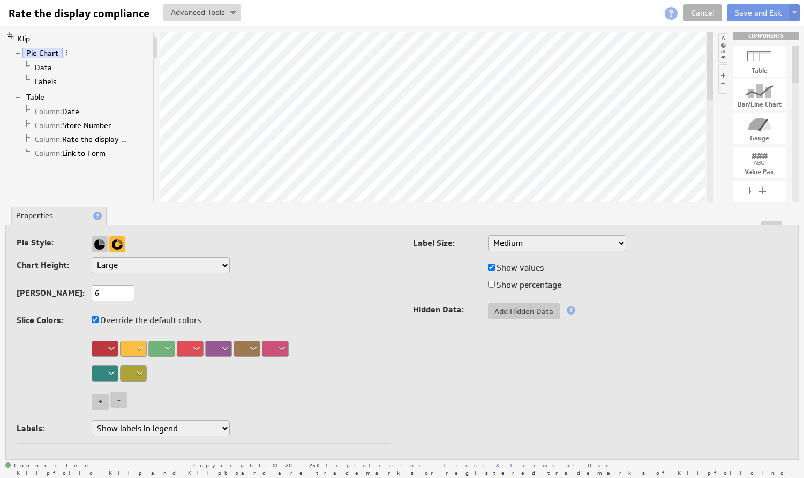
select select "2"
drag, startPoint x: 211, startPoint y: 265, endPoint x: 702, endPoint y: 47, distance: 537.4
click at [751, 11] on button "Save and Exit" at bounding box center [758, 12] width 63 height 17
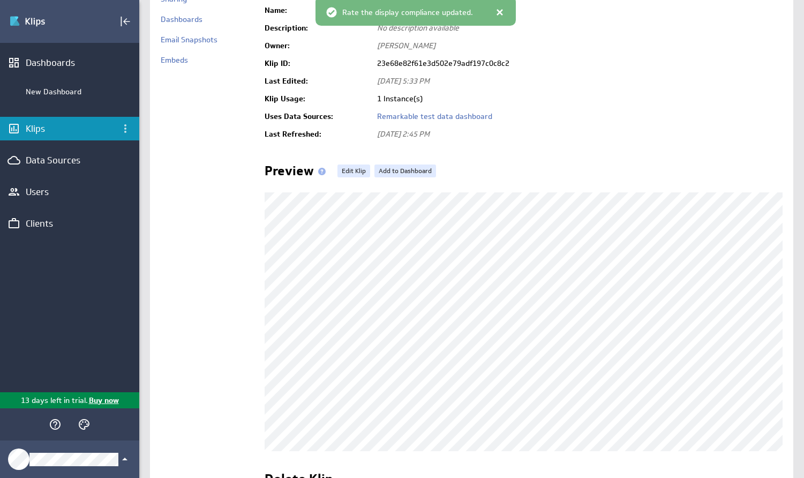
scroll to position [96, 0]
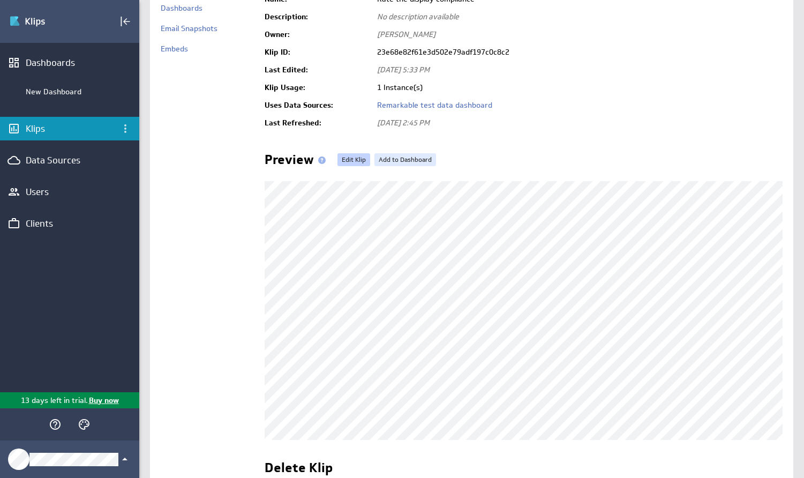
click at [357, 159] on link "Edit Klip" at bounding box center [353, 159] width 33 height 13
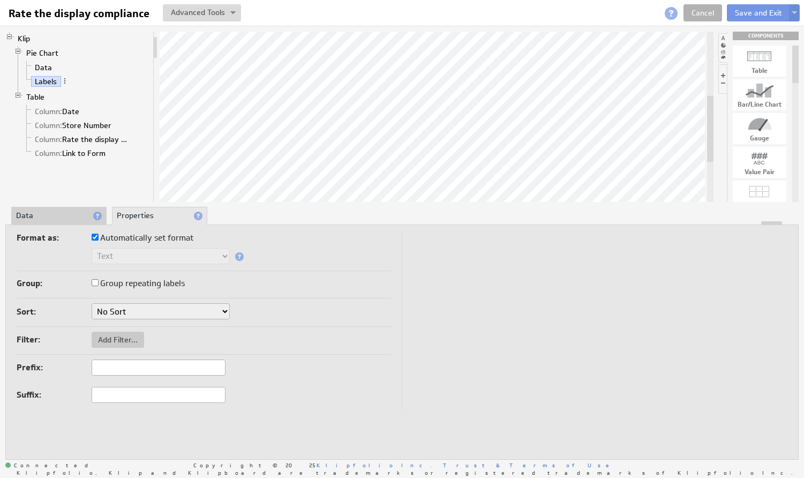
click at [175, 282] on label "Group repeating labels" at bounding box center [138, 283] width 93 height 15
click at [99, 282] on input "Group repeating labels" at bounding box center [95, 282] width 7 height 7
click at [116, 240] on label "Automatically set format" at bounding box center [143, 237] width 102 height 15
click at [99, 240] on input "Automatically set format" at bounding box center [95, 237] width 7 height 7
checkbox input "false"
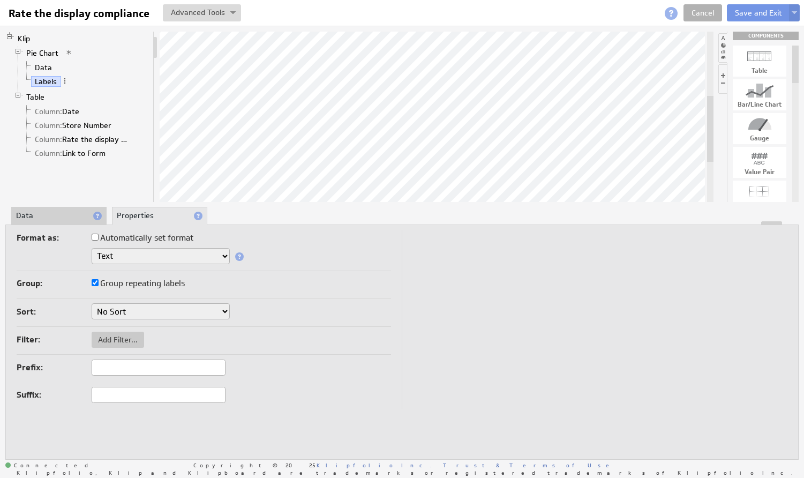
click at [122, 234] on label "Automatically set format" at bounding box center [143, 237] width 102 height 15
click at [99, 234] on input "Automatically set format" at bounding box center [95, 237] width 7 height 7
checkbox input "true"
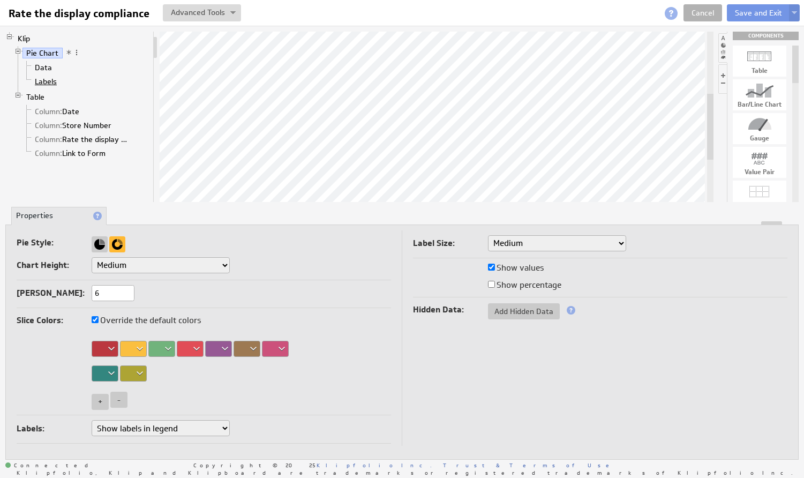
click at [49, 79] on link "Labels" at bounding box center [46, 81] width 30 height 11
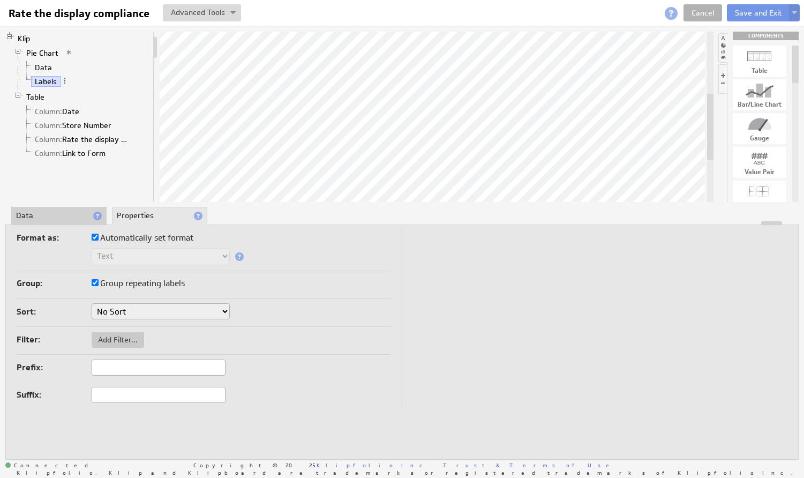
click at [73, 212] on li "Data" at bounding box center [58, 216] width 95 height 18
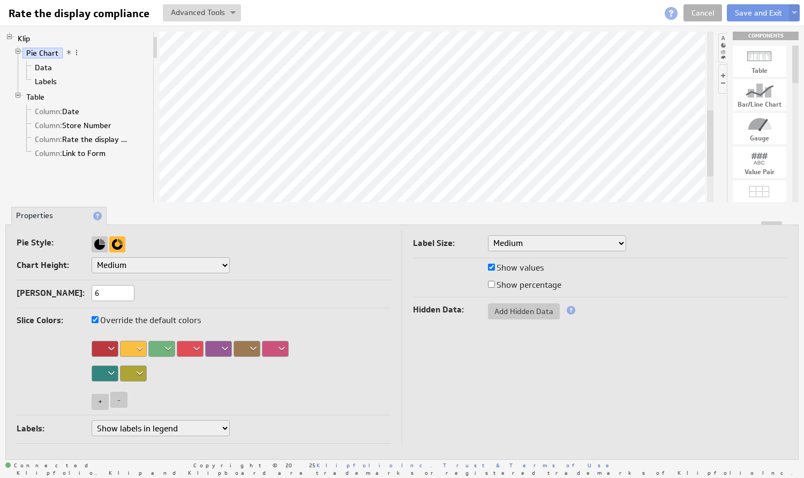
select select "small"
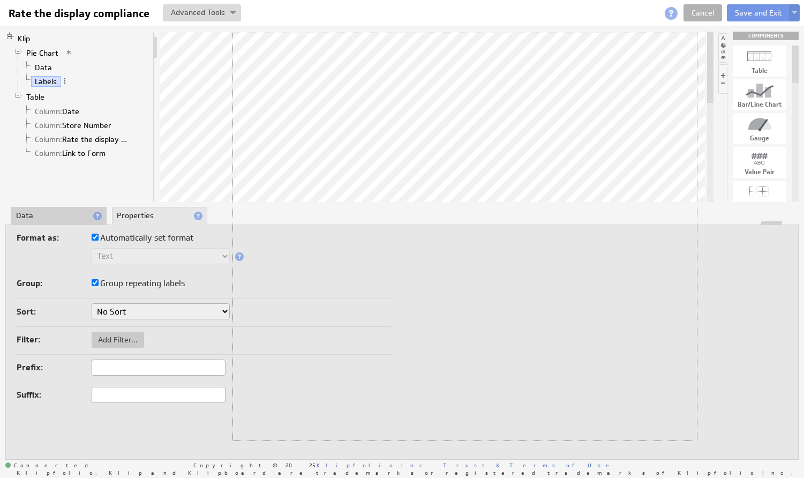
drag, startPoint x: 553, startPoint y: 243, endPoint x: 696, endPoint y: 52, distance: 237.9
click at [334, 282] on div "Group: Group repeating labels" at bounding box center [204, 284] width 374 height 17
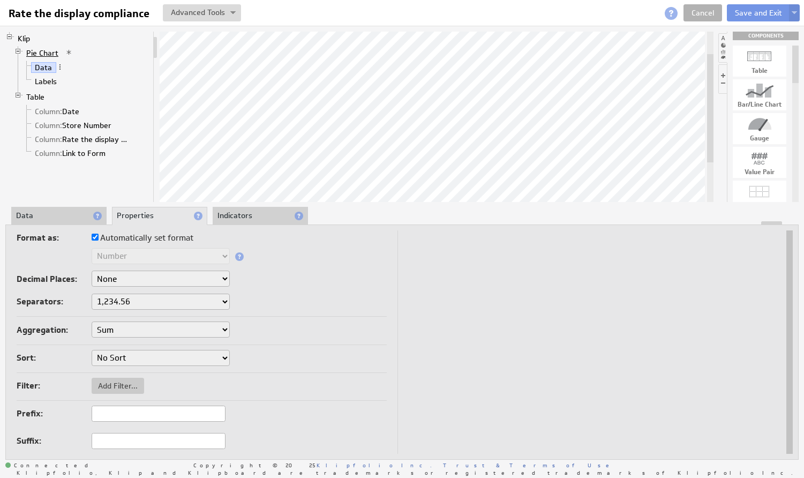
click at [44, 52] on link "Pie Chart" at bounding box center [42, 53] width 40 height 11
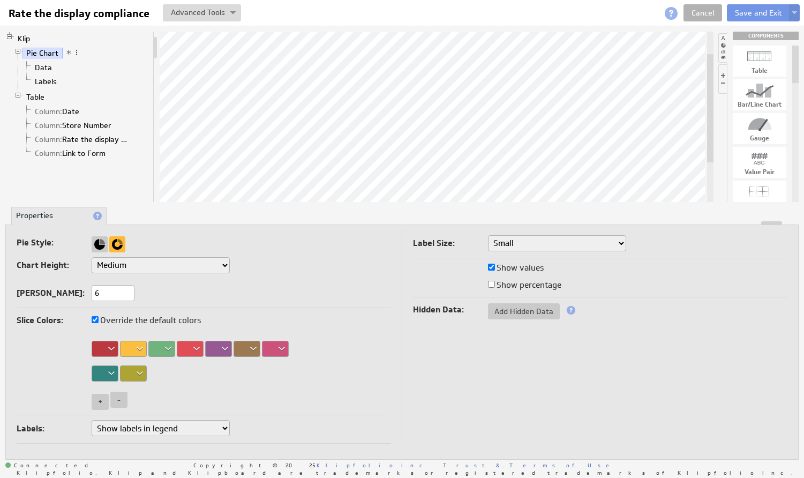
select select "1"
click at [701, 14] on link "Cancel" at bounding box center [702, 12] width 39 height 17
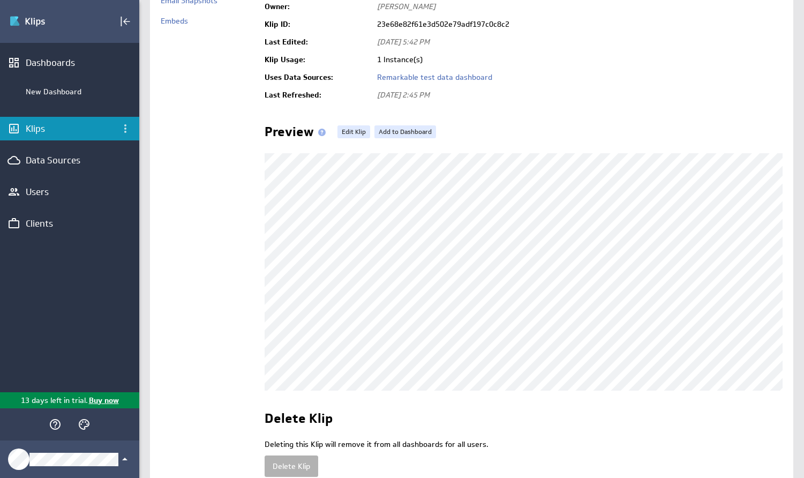
scroll to position [130, 0]
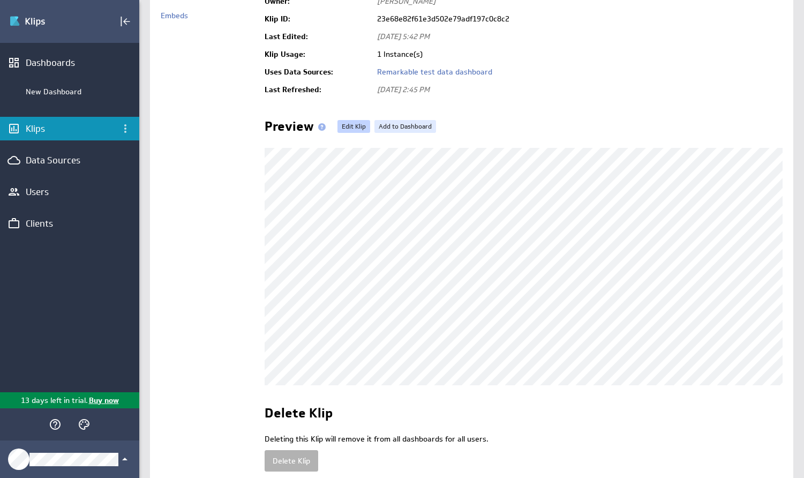
click at [358, 130] on link "Edit Klip" at bounding box center [353, 126] width 33 height 13
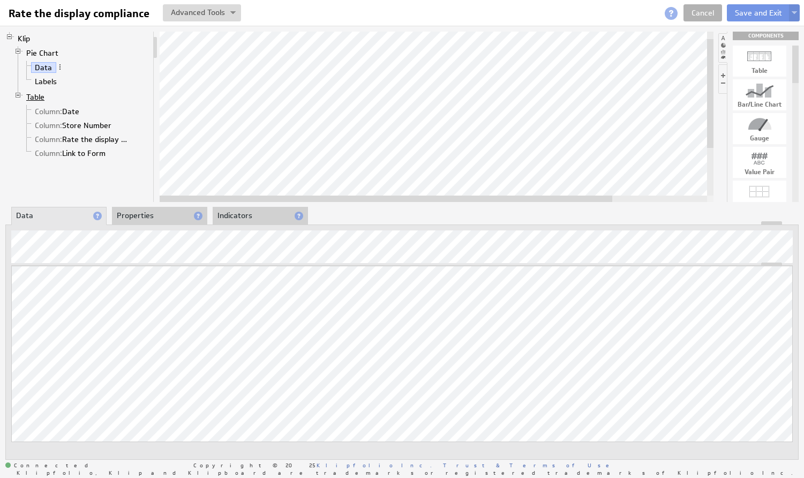
click at [40, 99] on link "Table" at bounding box center [35, 97] width 26 height 11
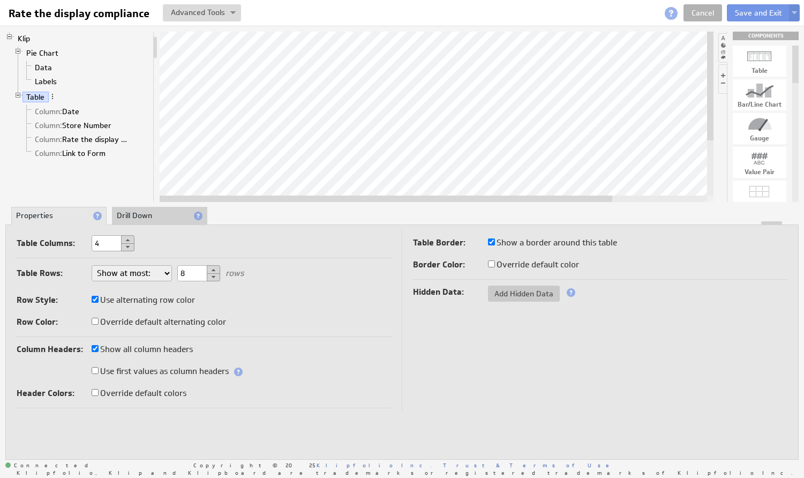
click at [95, 373] on input "Use first values as column headers" at bounding box center [95, 370] width 7 height 7
checkbox input "true"
click at [91, 392] on label "Header Colors:" at bounding box center [54, 393] width 75 height 15
click at [94, 393] on input "Override default colors" at bounding box center [95, 392] width 7 height 7
checkbox input "true"
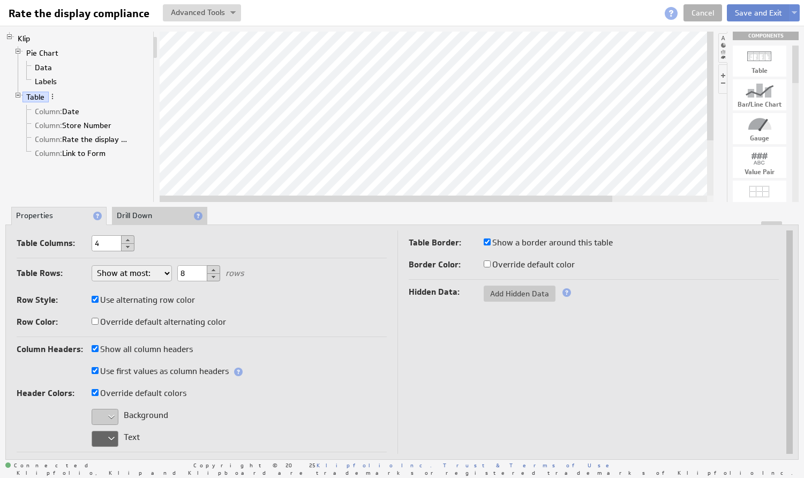
click at [748, 12] on button "Save and Exit" at bounding box center [758, 12] width 63 height 17
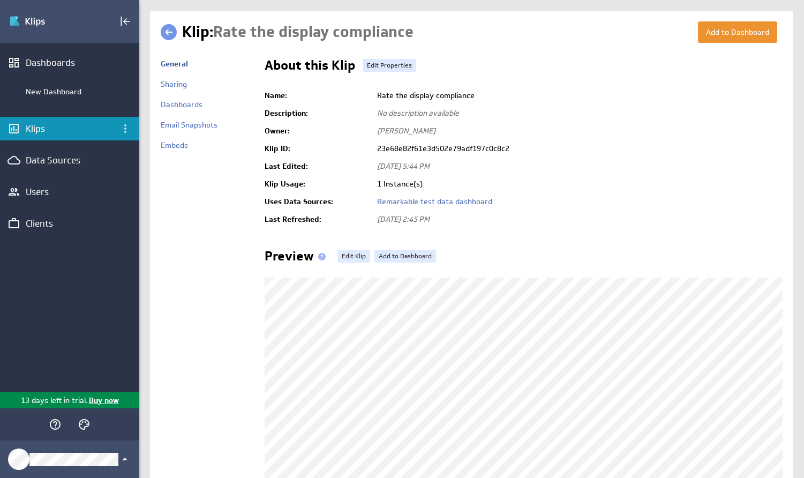
click at [168, 35] on link at bounding box center [169, 32] width 16 height 16
click at [357, 255] on link "Edit Klip" at bounding box center [353, 256] width 33 height 13
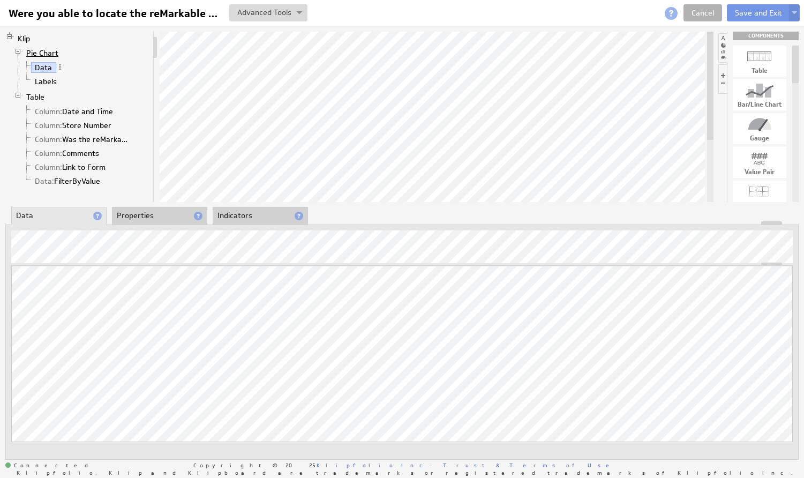
click at [50, 49] on link "Pie Chart" at bounding box center [42, 53] width 40 height 11
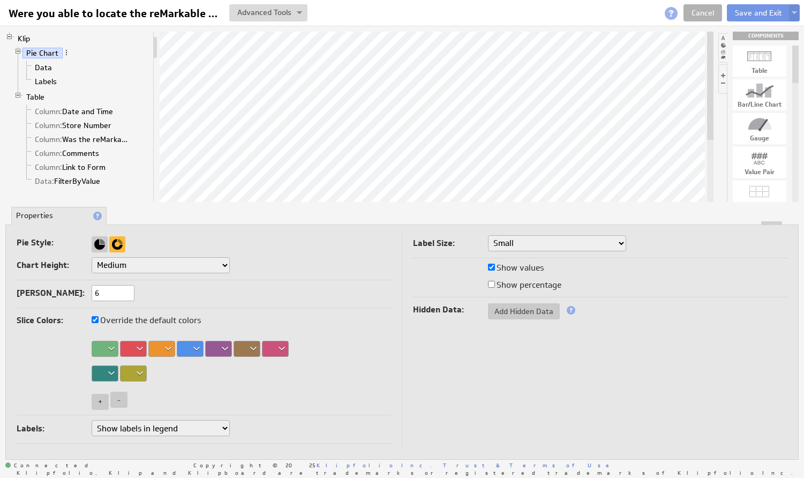
select select "1"
click at [41, 97] on link "Table" at bounding box center [35, 97] width 26 height 11
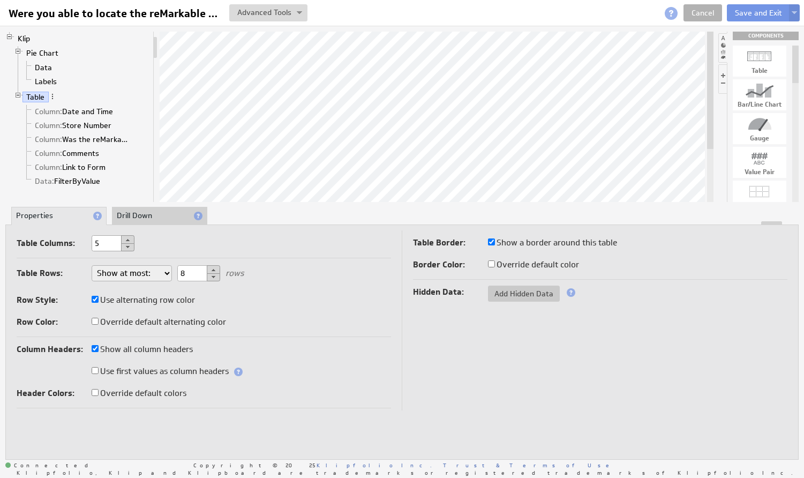
click at [92, 373] on input "Use first values as column headers" at bounding box center [95, 370] width 7 height 7
checkbox input "true"
click at [95, 393] on input "Override default colors" at bounding box center [95, 392] width 7 height 7
checkbox input "true"
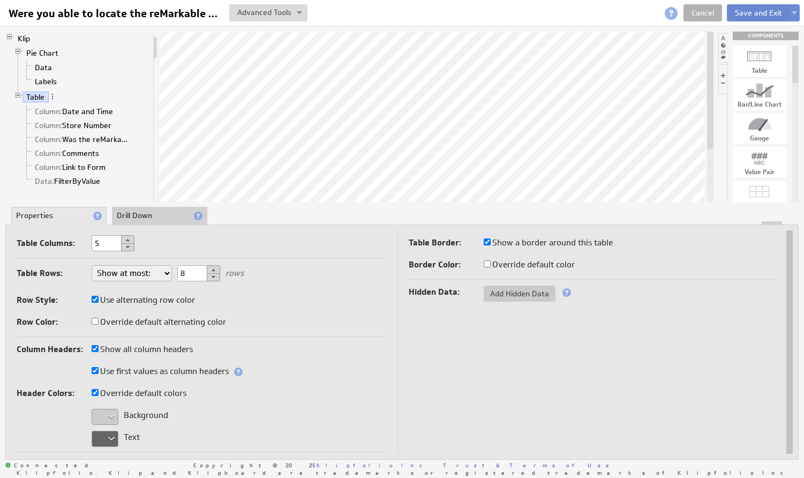
click at [746, 14] on button "Save and Exit" at bounding box center [758, 12] width 63 height 17
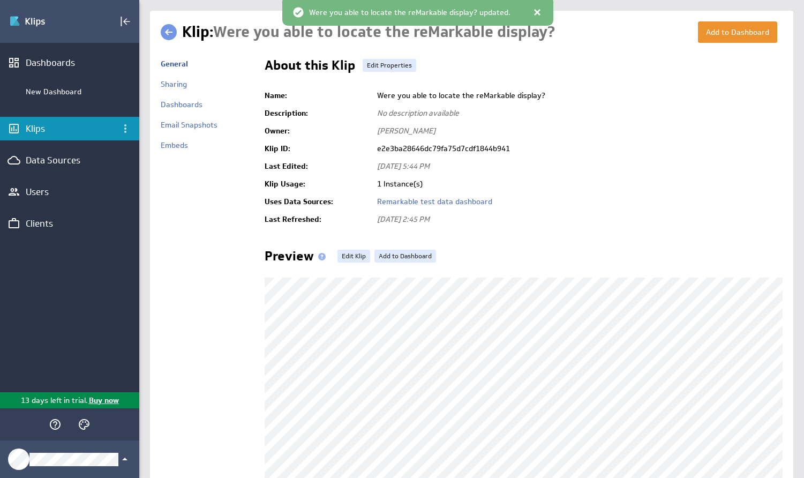
click at [170, 32] on link at bounding box center [169, 32] width 16 height 16
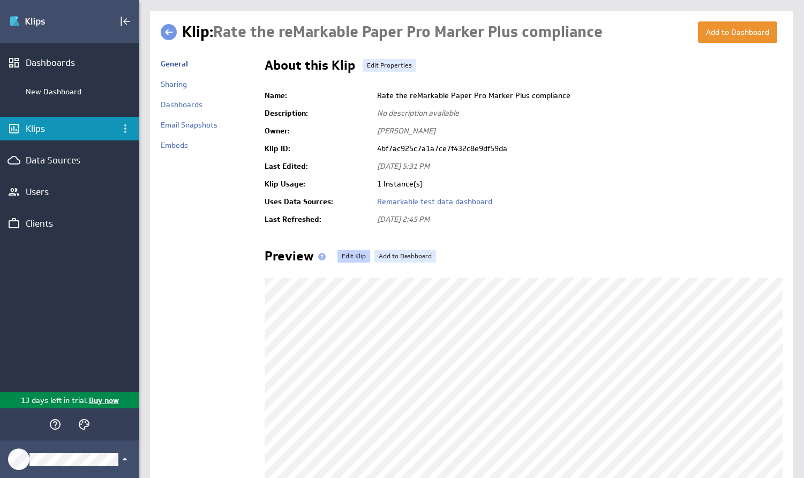
click at [349, 254] on link "Edit Klip" at bounding box center [353, 256] width 33 height 13
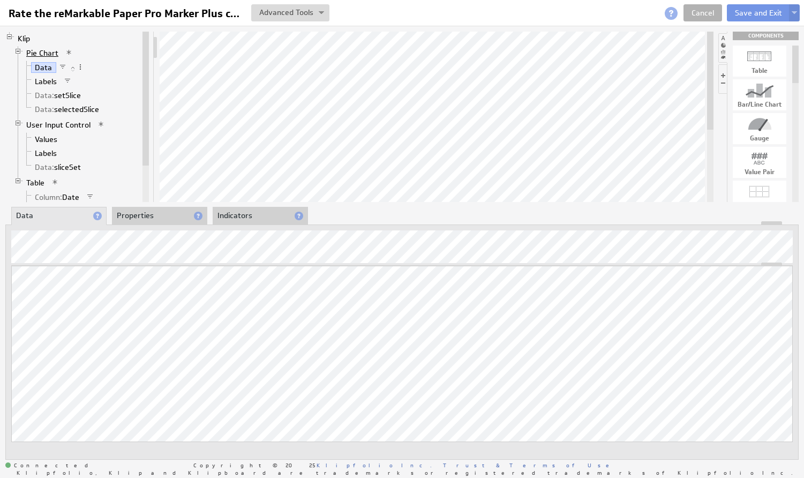
click at [41, 48] on link "Pie Chart" at bounding box center [42, 53] width 40 height 11
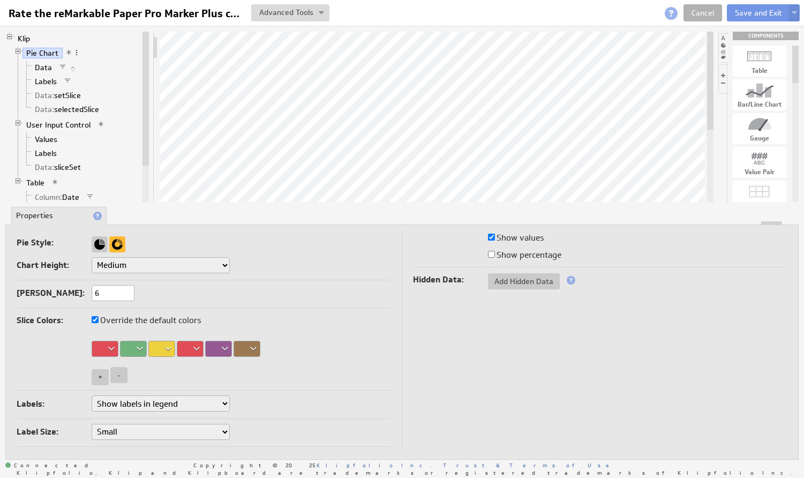
select select "1"
click at [742, 13] on button "Save and Exit" at bounding box center [758, 12] width 63 height 17
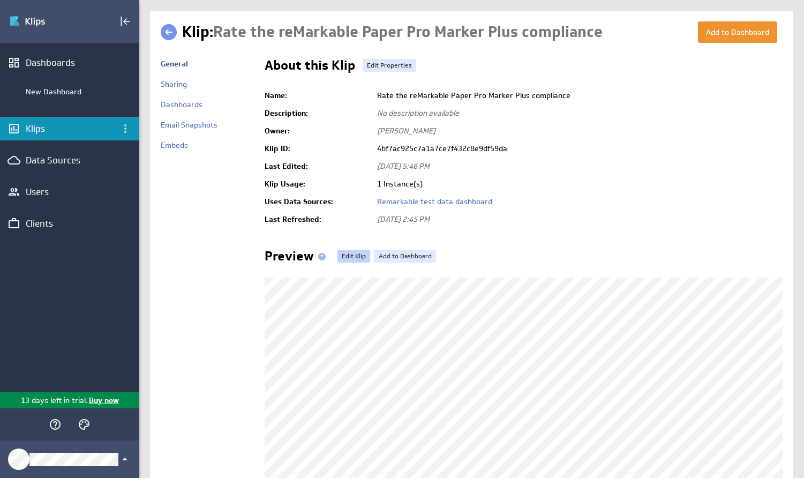
click at [348, 254] on link "Edit Klip" at bounding box center [353, 256] width 33 height 13
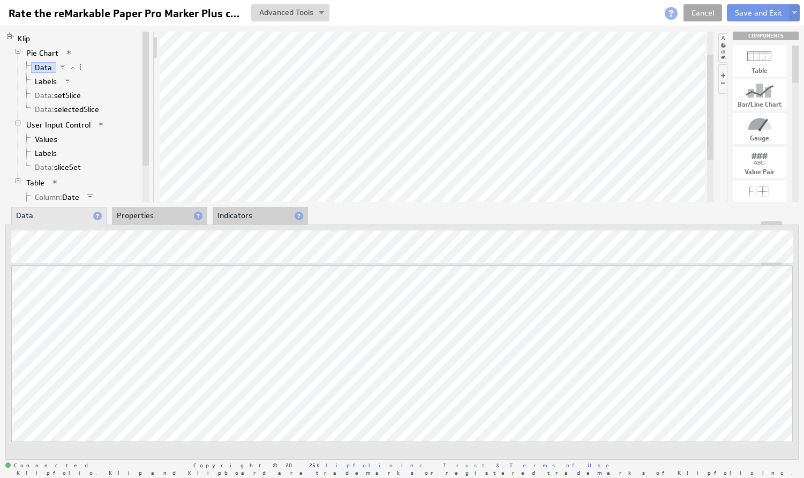
click at [706, 9] on link "Cancel" at bounding box center [702, 12] width 39 height 17
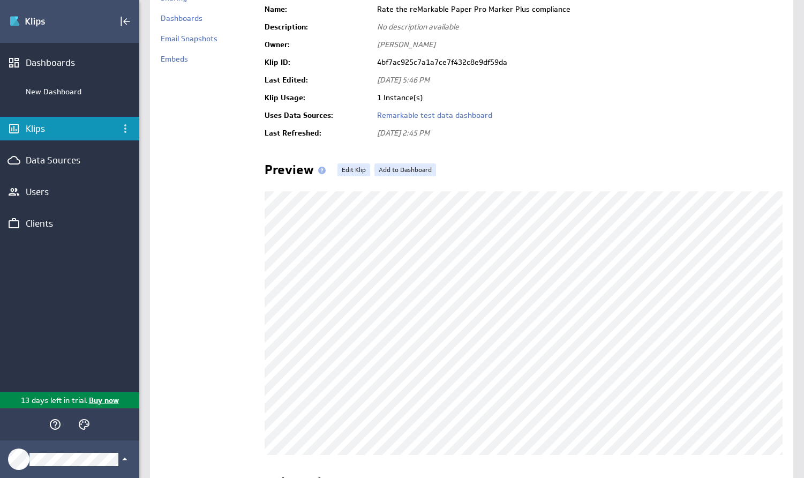
scroll to position [96, 0]
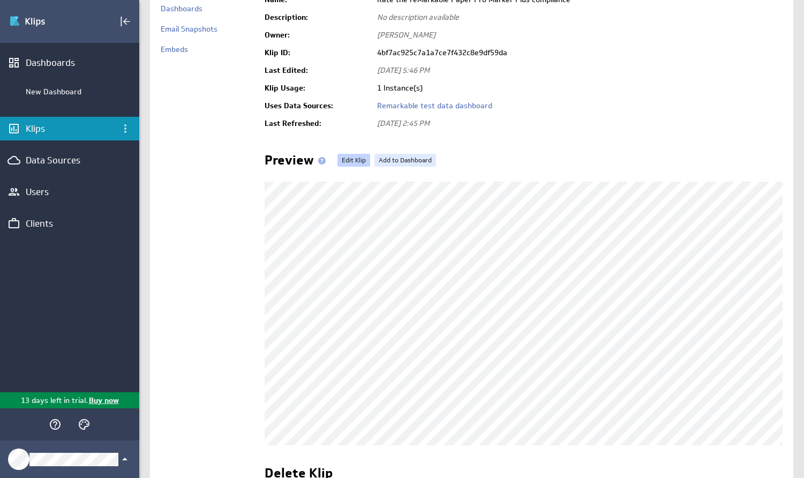
click at [349, 157] on link "Edit Klip" at bounding box center [353, 160] width 33 height 13
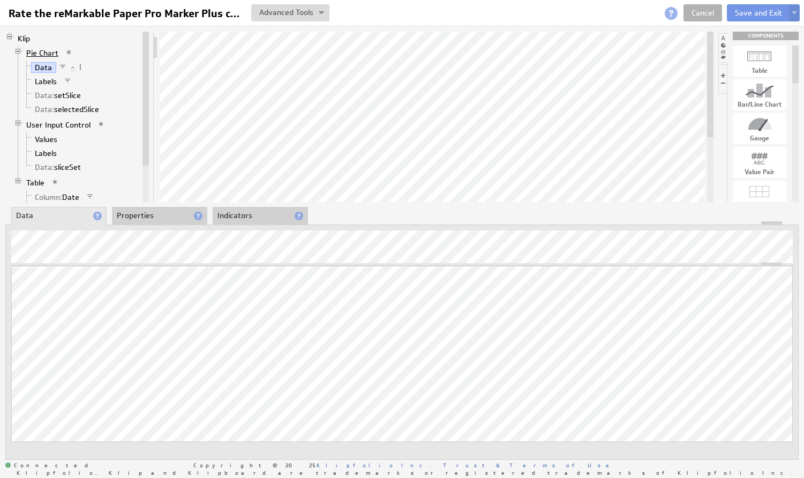
click at [43, 49] on link "Pie Chart" at bounding box center [42, 53] width 40 height 11
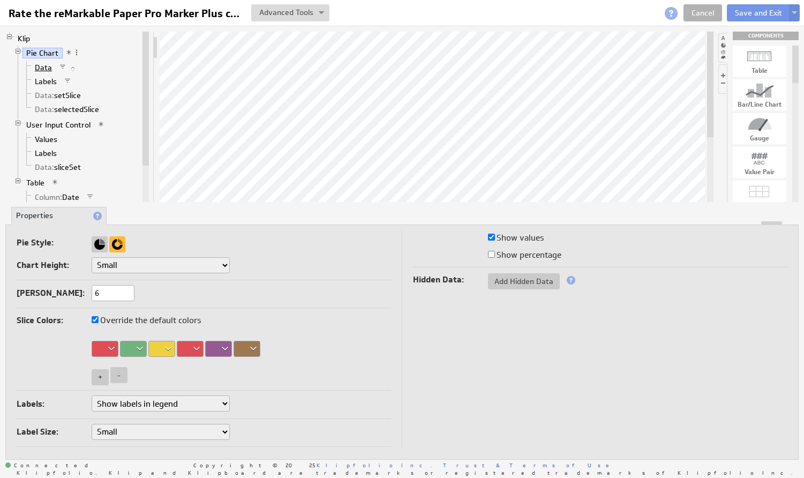
click at [41, 64] on link "Data" at bounding box center [43, 67] width 25 height 11
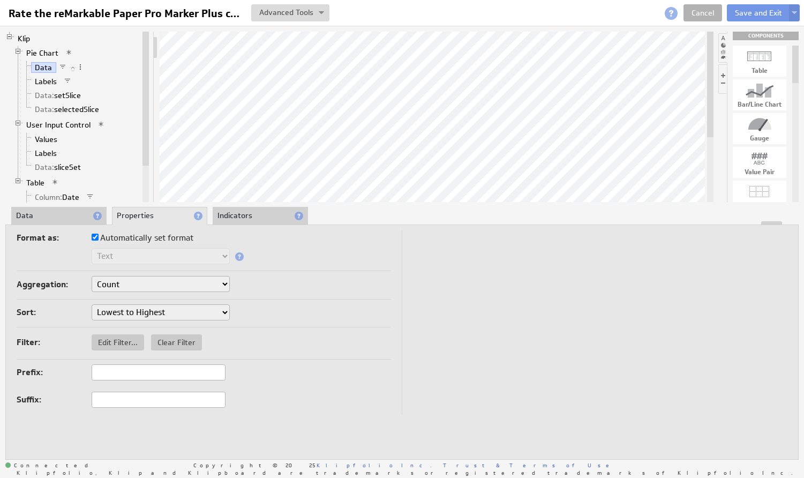
click at [48, 215] on li "Data" at bounding box center [58, 216] width 95 height 18
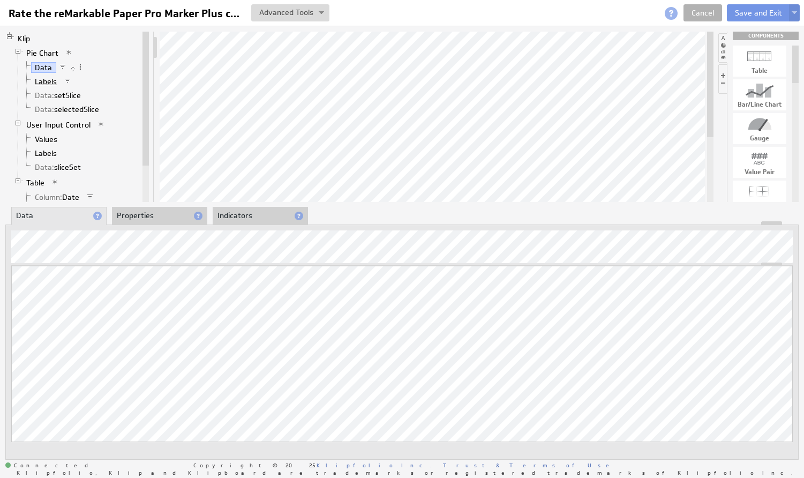
click at [54, 82] on link "Labels" at bounding box center [46, 81] width 30 height 11
click at [148, 215] on li "Properties" at bounding box center [159, 216] width 95 height 18
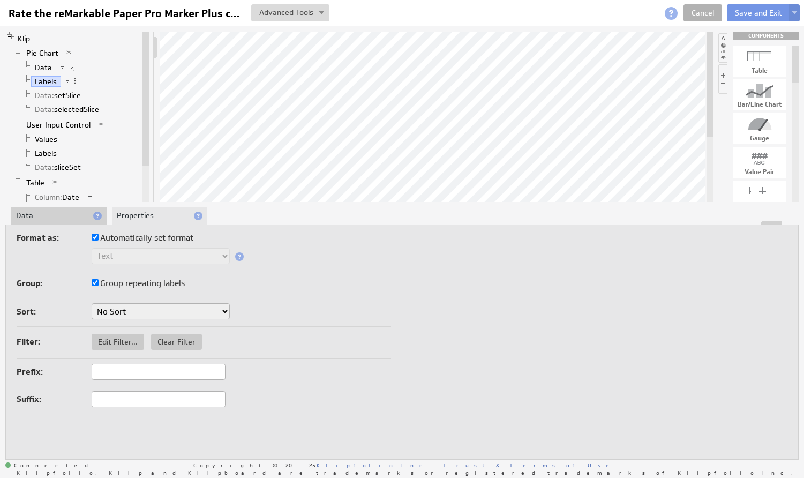
click at [95, 283] on input "Group repeating labels" at bounding box center [95, 282] width 7 height 7
checkbox input "false"
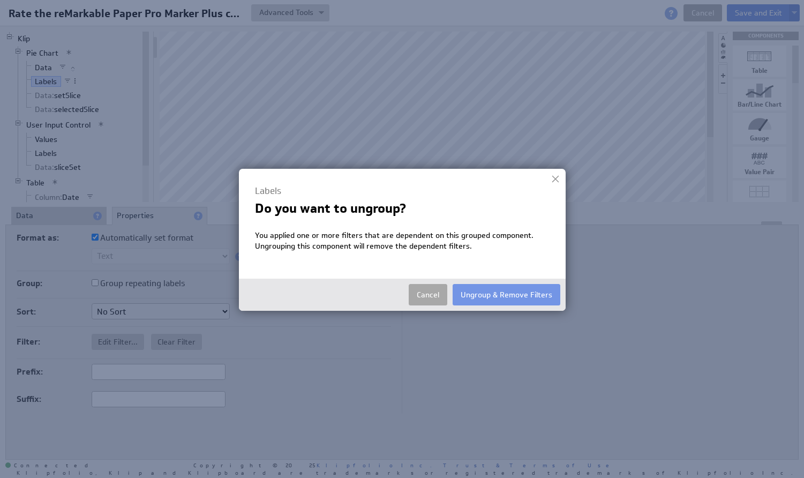
click at [435, 297] on button "Cancel" at bounding box center [428, 294] width 39 height 21
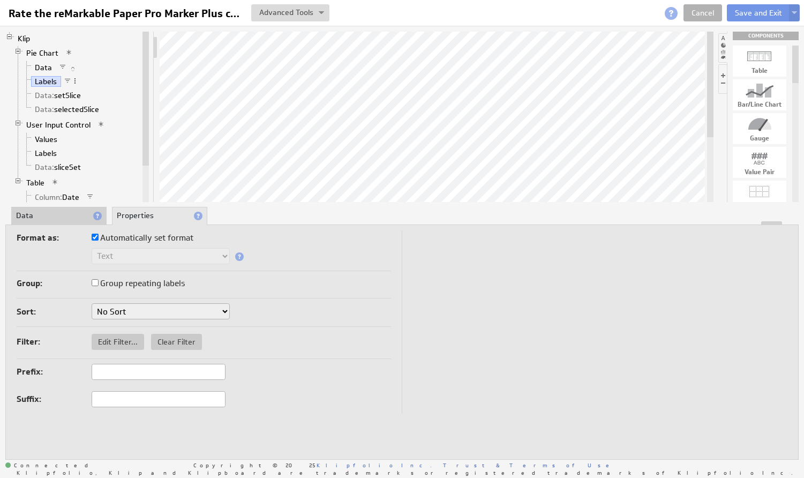
click at [94, 283] on input "Group repeating labels" at bounding box center [95, 282] width 7 height 7
checkbox input "true"
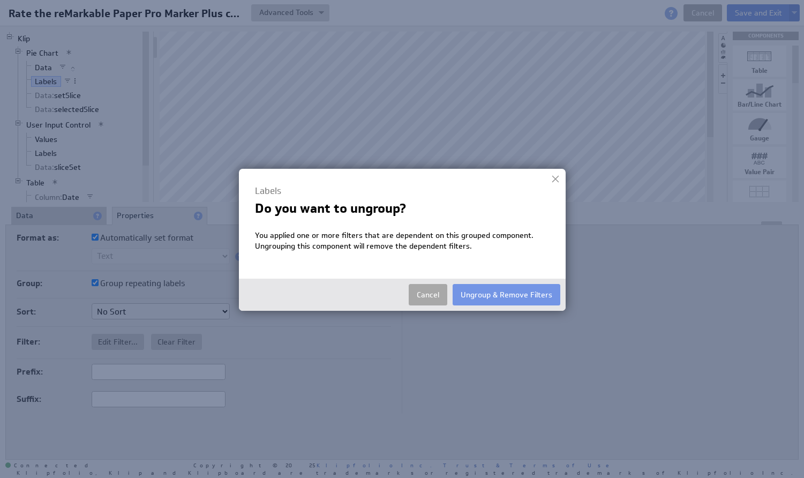
click at [429, 296] on button "Cancel" at bounding box center [428, 294] width 39 height 21
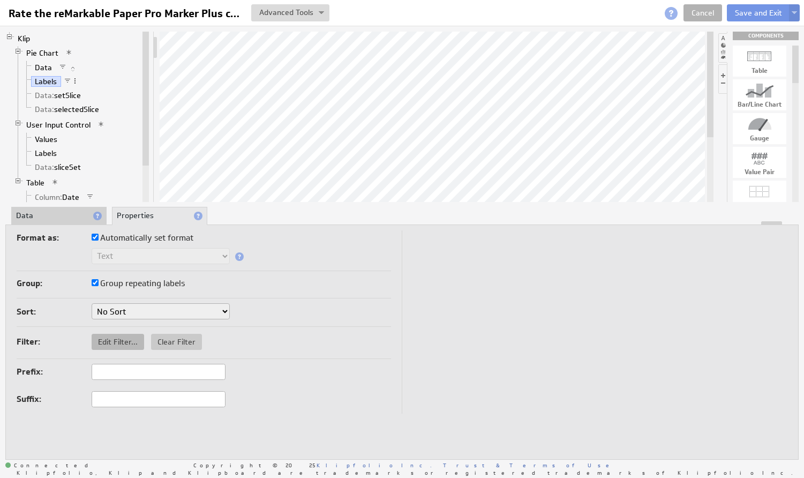
click at [115, 340] on span "Edit Filter..." at bounding box center [118, 342] width 52 height 10
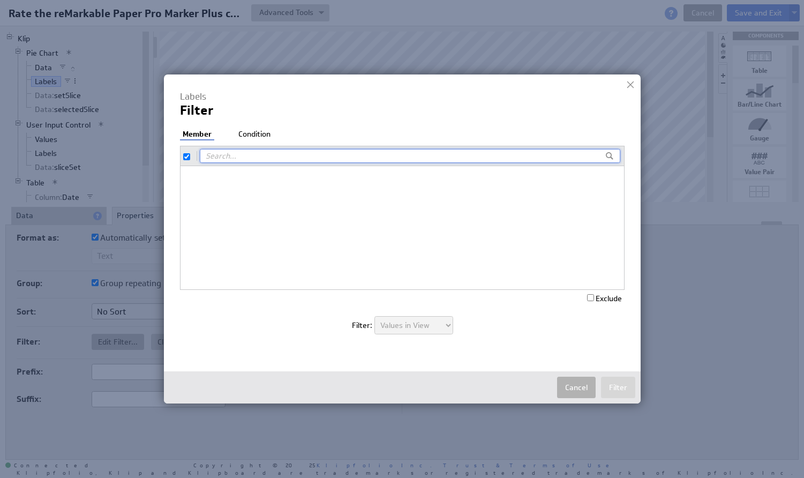
checkbox input "true"
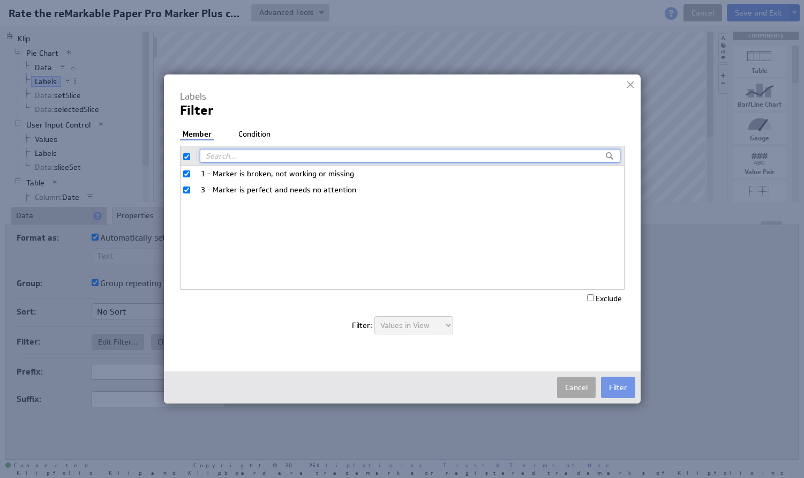
click at [582, 388] on button "Cancel" at bounding box center [576, 387] width 39 height 21
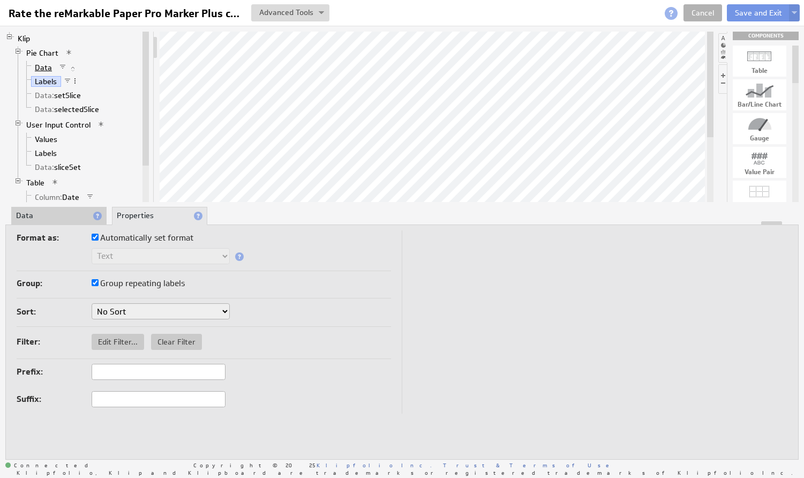
click at [40, 64] on link "Data" at bounding box center [43, 67] width 25 height 11
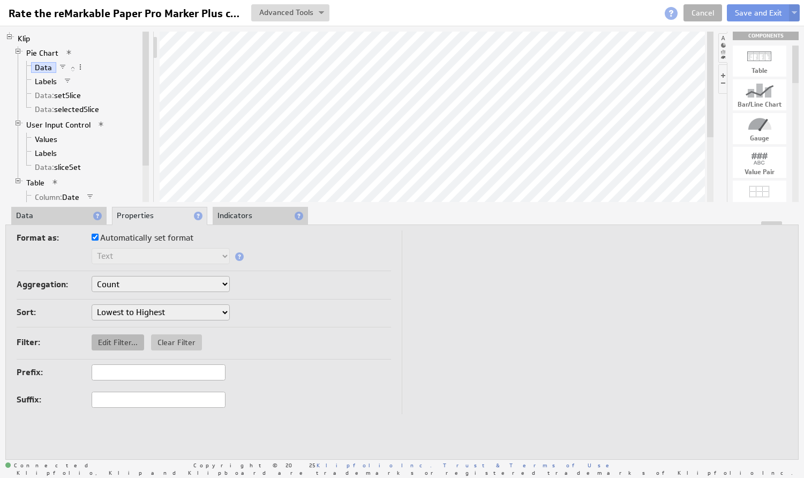
click at [128, 341] on span "Edit Filter..." at bounding box center [118, 342] width 52 height 10
select select "source"
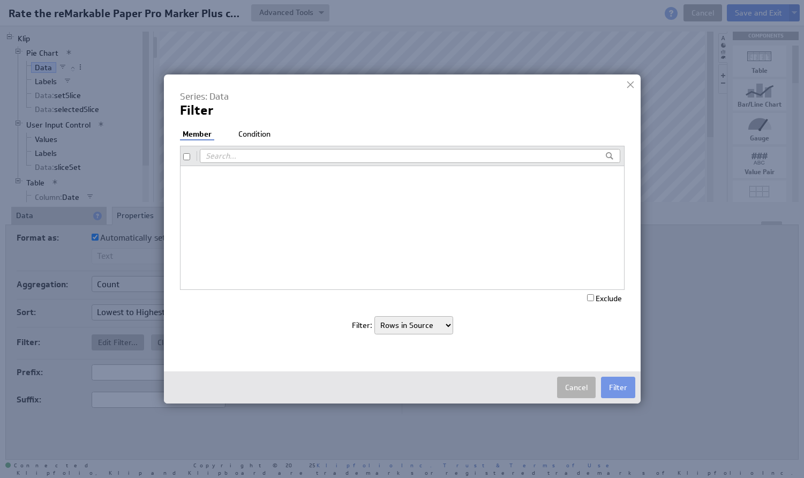
checkbox input "false"
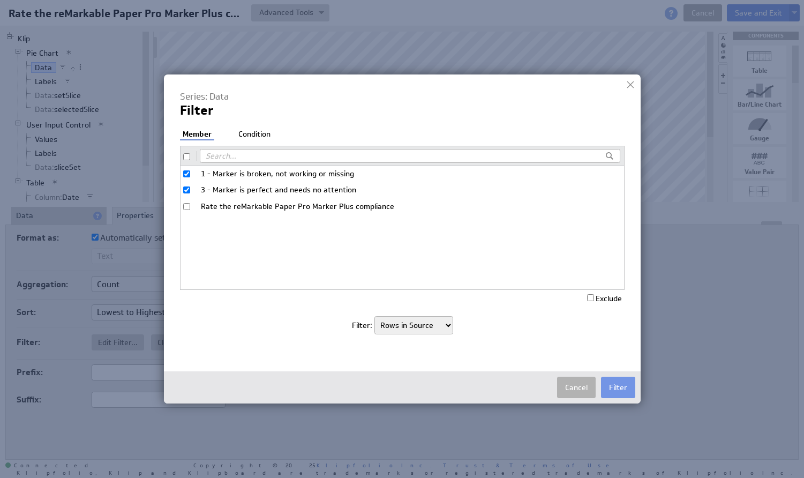
click at [187, 186] on input "3 - Marker is perfect and needs no attention" at bounding box center [186, 189] width 7 height 7
checkbox input "false"
click at [187, 171] on input "1 - Marker is broken, not working or missing" at bounding box center [186, 173] width 7 height 7
checkbox input "false"
click at [187, 205] on input "Rate the reMarkable Paper Pro Marker Plus compliance" at bounding box center [186, 206] width 7 height 7
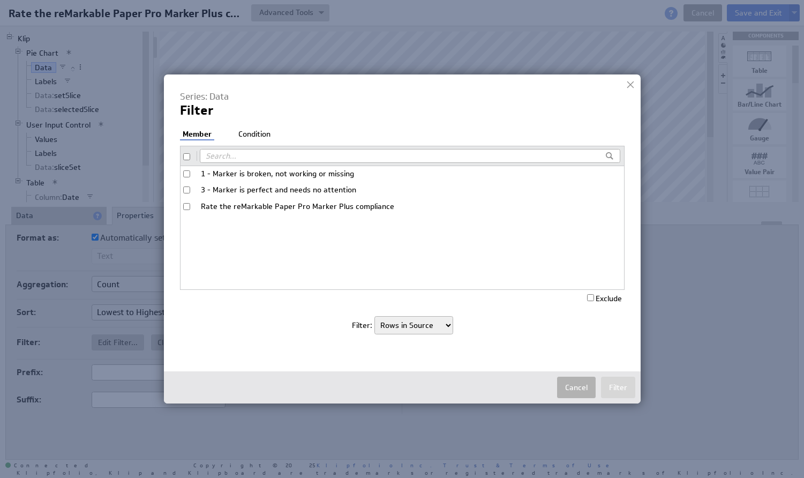
checkbox input "true"
click at [591, 297] on input "Exclude" at bounding box center [590, 297] width 7 height 7
checkbox input "true"
click at [623, 389] on button "Filter" at bounding box center [618, 387] width 34 height 21
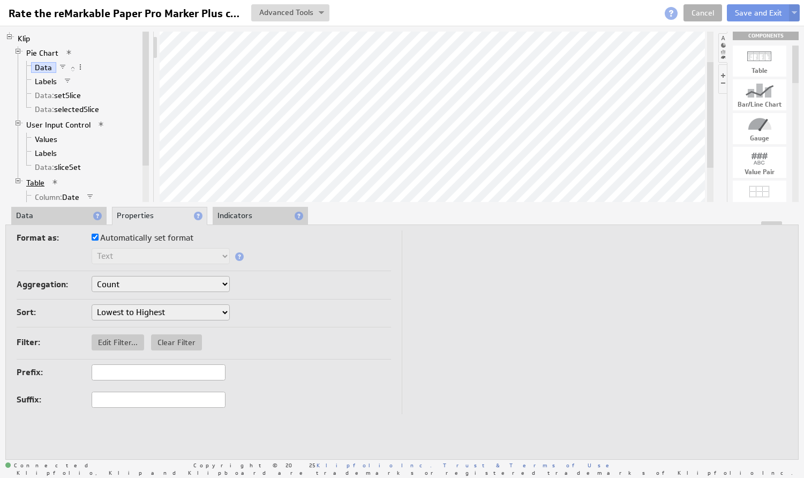
click at [32, 182] on link "Table" at bounding box center [35, 182] width 26 height 11
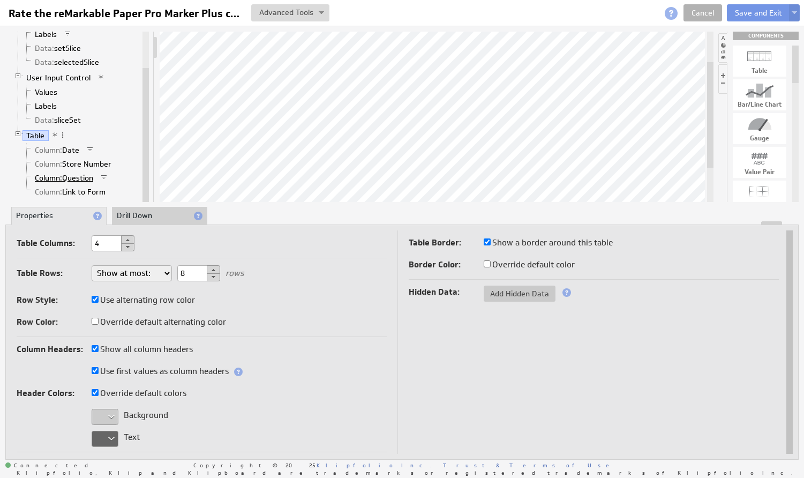
click at [51, 178] on span "Column:" at bounding box center [48, 178] width 27 height 10
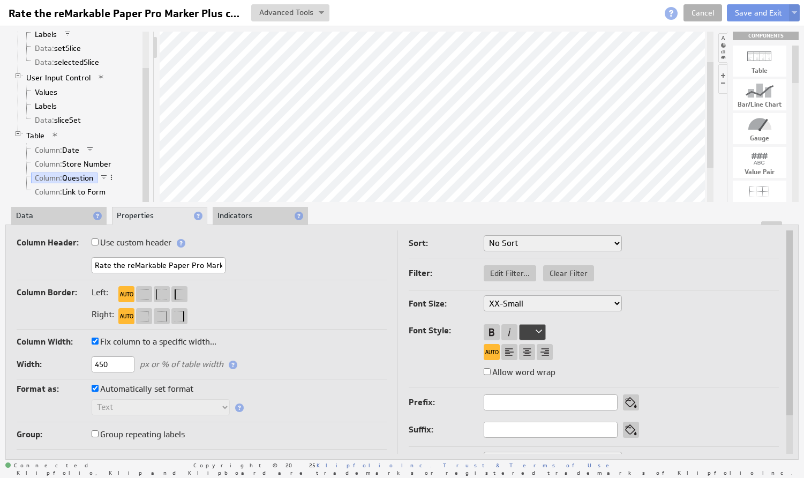
click at [258, 213] on li "Indicators" at bounding box center [260, 216] width 95 height 18
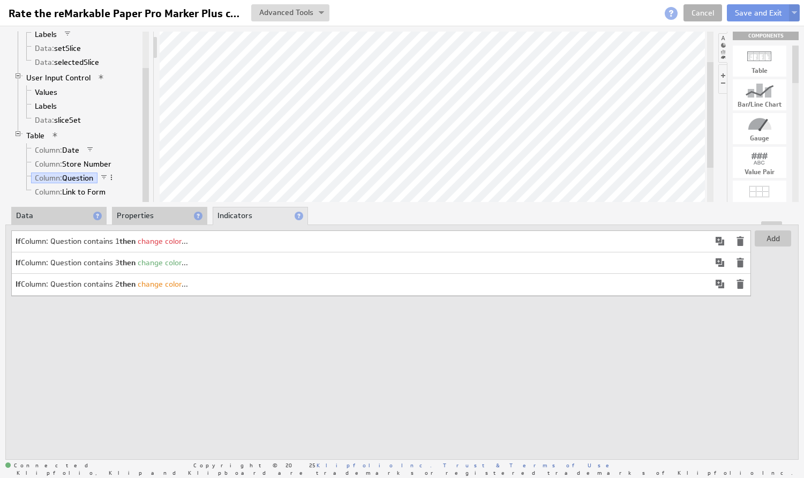
click at [130, 285] on strong "then" at bounding box center [127, 284] width 16 height 10
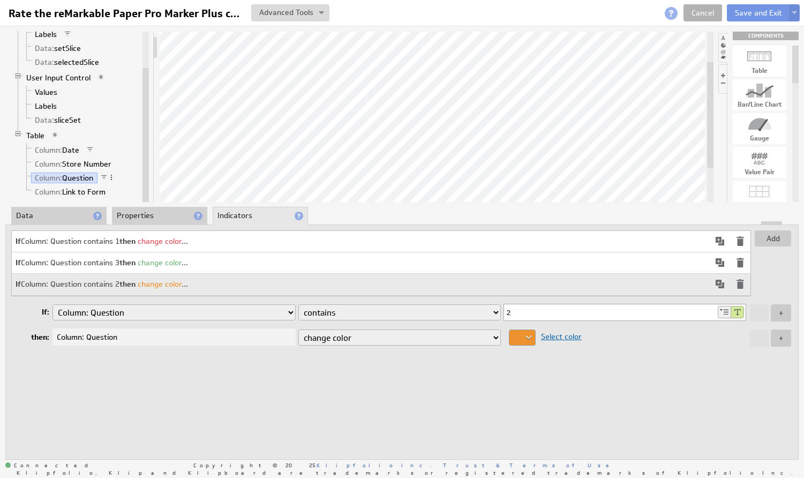
click at [527, 342] on div at bounding box center [522, 337] width 27 height 16
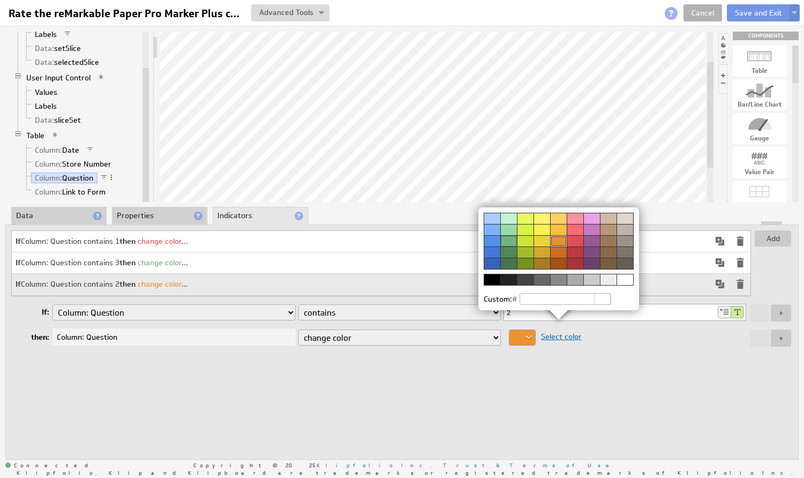
click at [540, 239] on div at bounding box center [541, 240] width 17 height 11
click at [535, 399] on div at bounding box center [402, 239] width 804 height 478
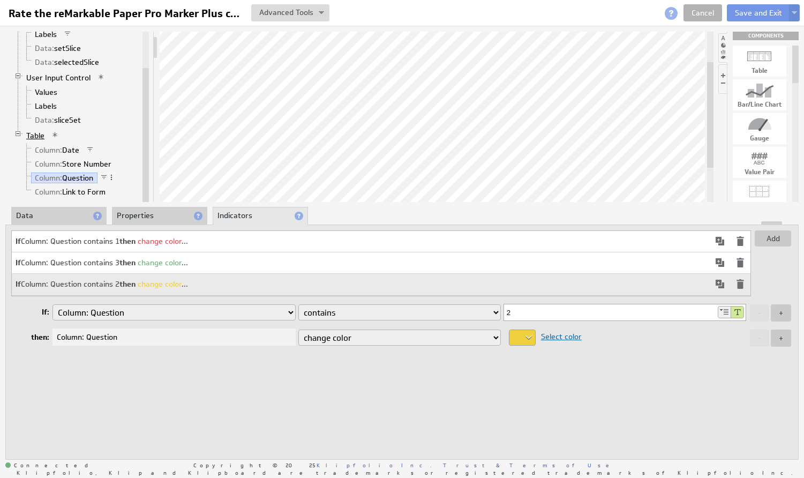
click at [40, 132] on link "Table" at bounding box center [35, 135] width 26 height 11
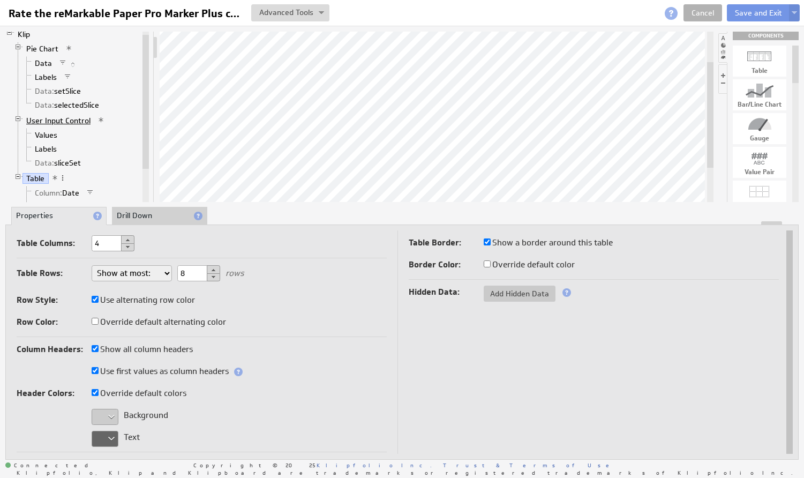
click at [42, 120] on link "User Input Control" at bounding box center [58, 120] width 72 height 11
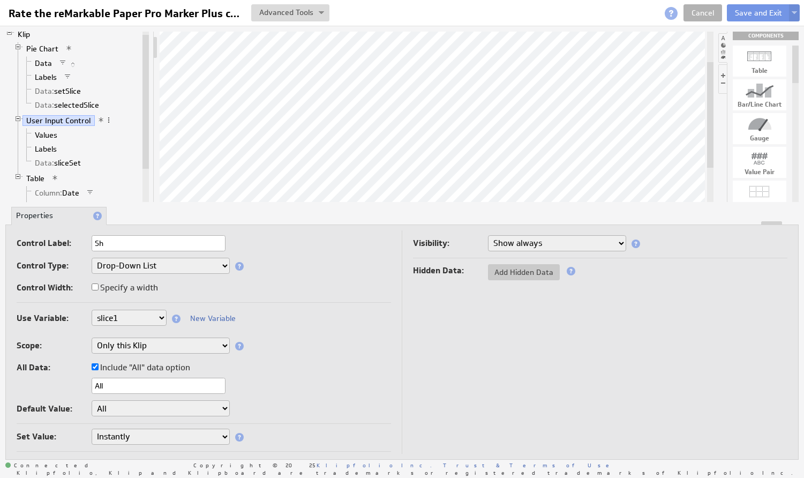
type input "S"
type input "Filter by answer"
click at [189, 283] on div "Control Width: Specify a width" at bounding box center [204, 288] width 374 height 17
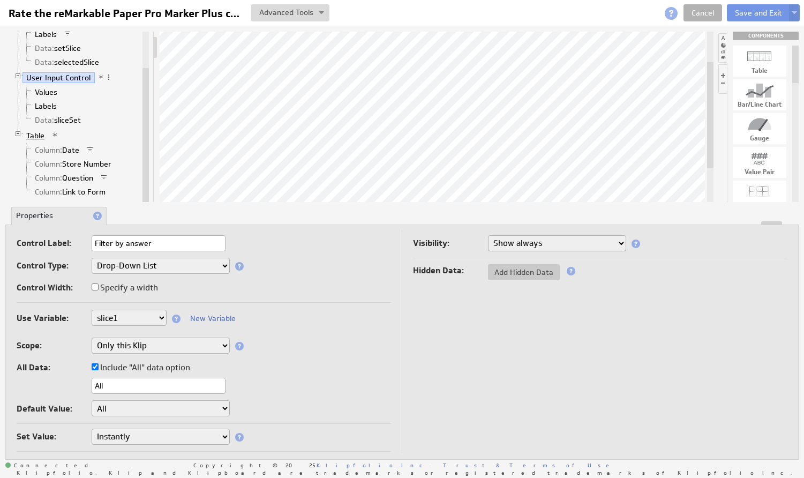
click at [45, 136] on link "Table" at bounding box center [35, 135] width 26 height 11
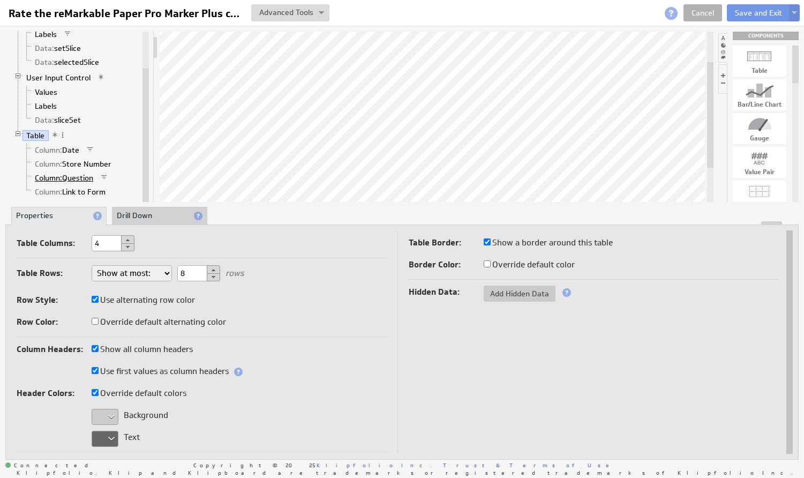
click at [49, 178] on span "Column:" at bounding box center [48, 178] width 27 height 10
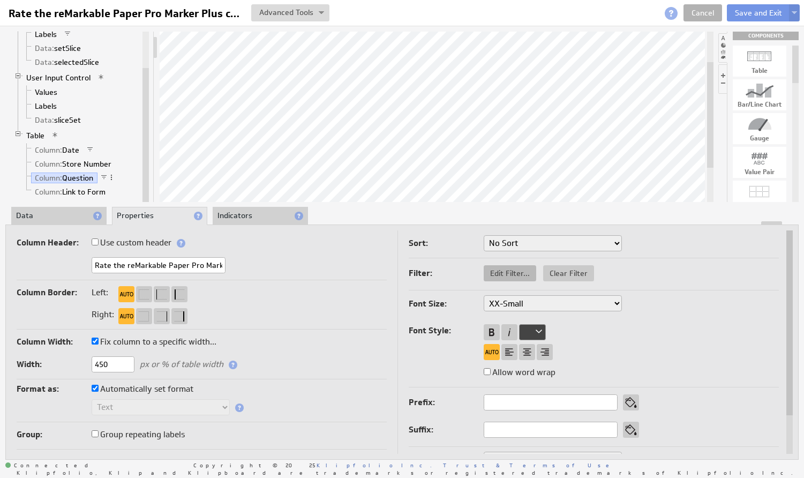
click at [502, 273] on span "Edit Filter..." at bounding box center [510, 273] width 52 height 10
select select "view"
select select "f:contains"
select select "slice1"
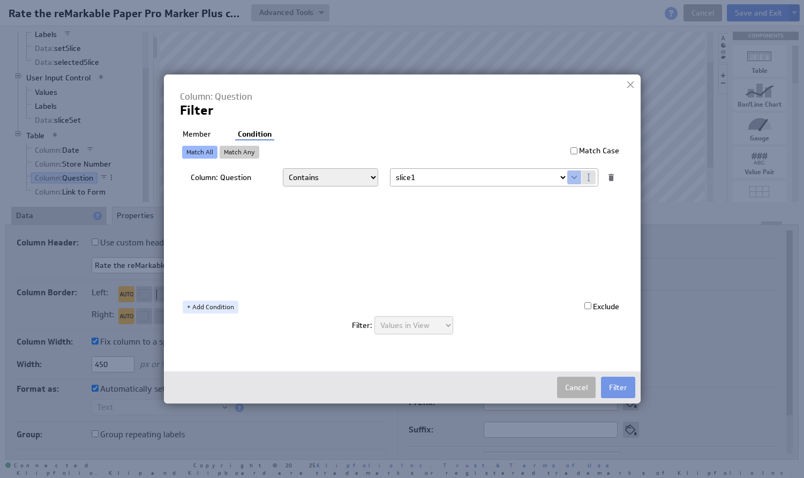
click at [628, 86] on div at bounding box center [630, 85] width 16 height 16
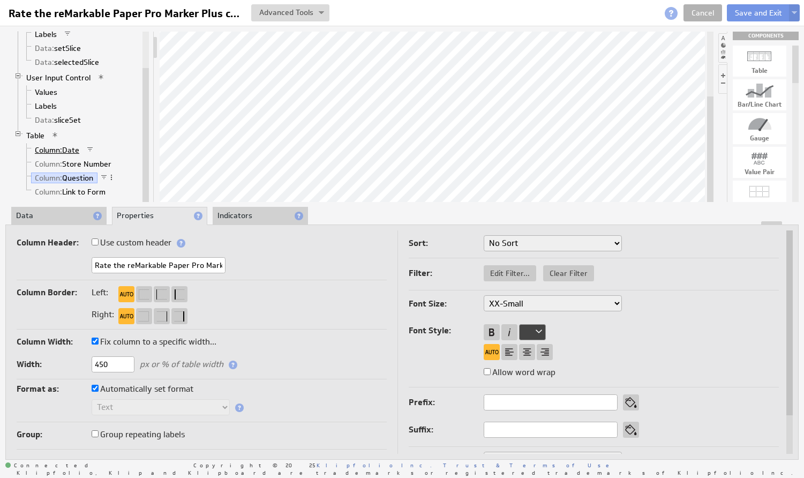
click at [49, 153] on span "Column:" at bounding box center [48, 150] width 27 height 10
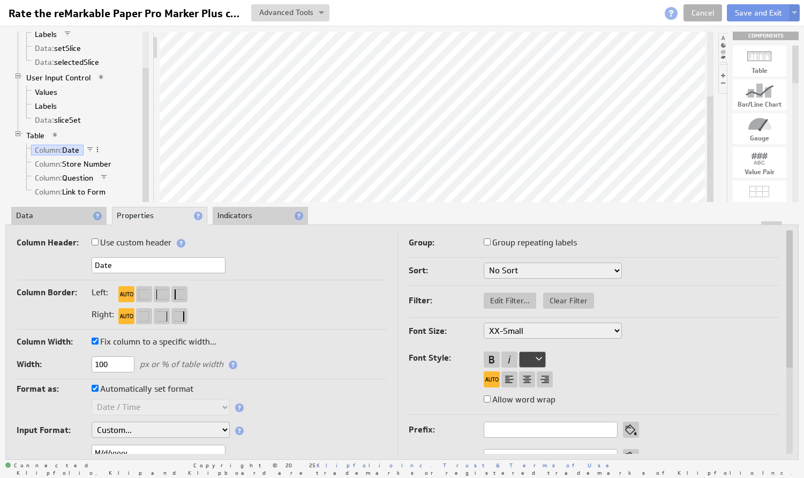
click at [487, 244] on input "Group repeating labels" at bounding box center [487, 241] width 7 height 7
click at [489, 243] on input "Group repeating labels" at bounding box center [487, 241] width 7 height 7
drag, startPoint x: 289, startPoint y: 219, endPoint x: 36, endPoint y: 162, distance: 259.1
click at [36, 162] on span "Column:" at bounding box center [48, 164] width 27 height 10
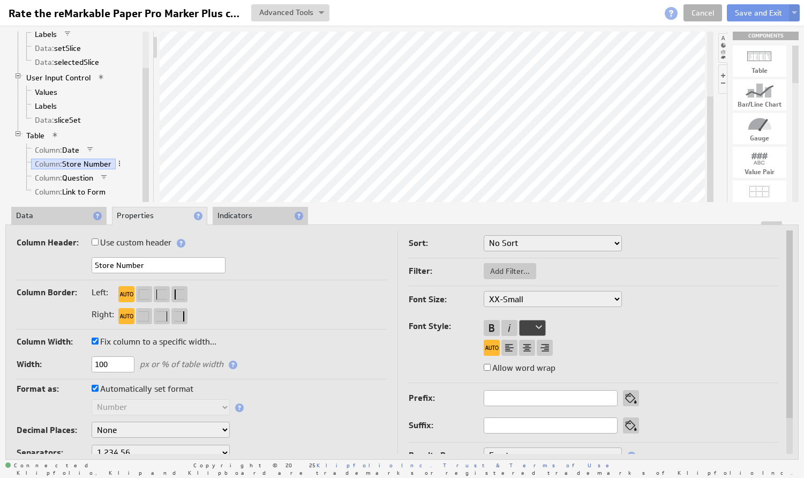
click at [60, 215] on li "Data" at bounding box center [58, 216] width 95 height 18
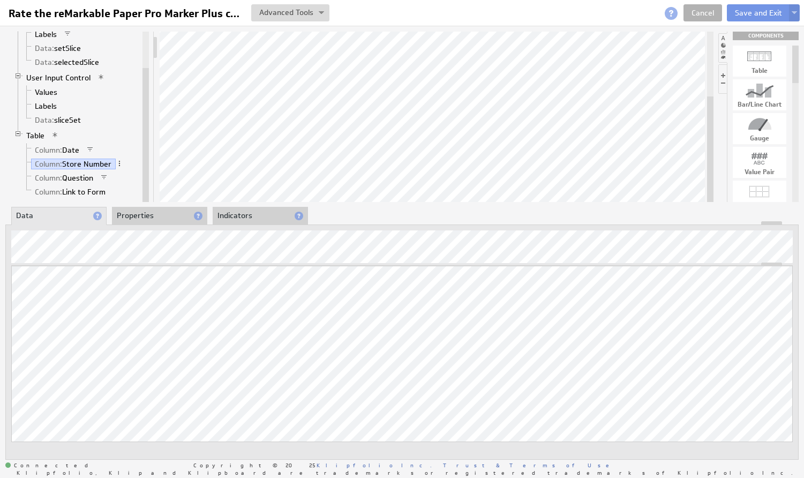
click at [148, 213] on li "Properties" at bounding box center [159, 216] width 95 height 18
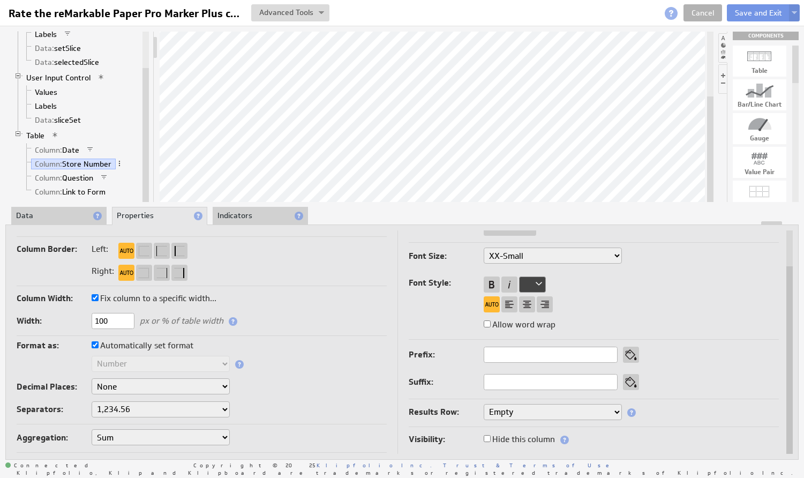
click at [94, 346] on input "Automatically set format" at bounding box center [95, 344] width 7 height 7
checkbox input "false"
click at [96, 345] on input "Automatically set format" at bounding box center [95, 345] width 7 height 7
checkbox input "true"
click at [96, 346] on input "Automatically set format" at bounding box center [95, 345] width 7 height 7
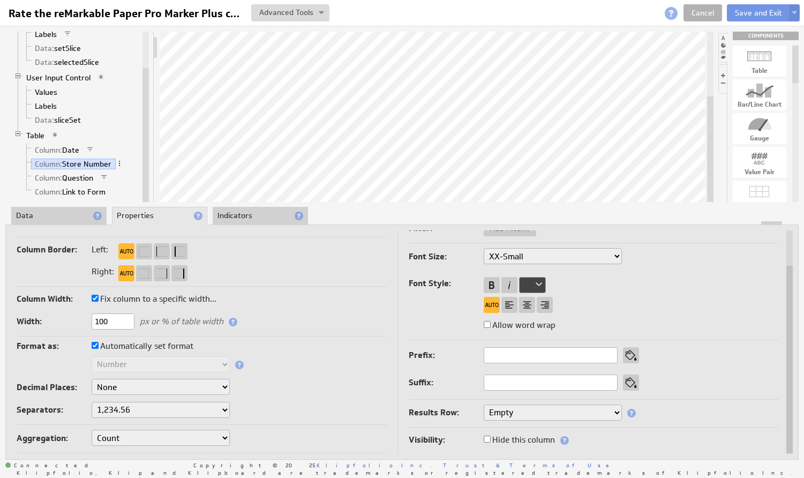
checkbox input "false"
click at [51, 151] on span "Column:" at bounding box center [48, 150] width 27 height 10
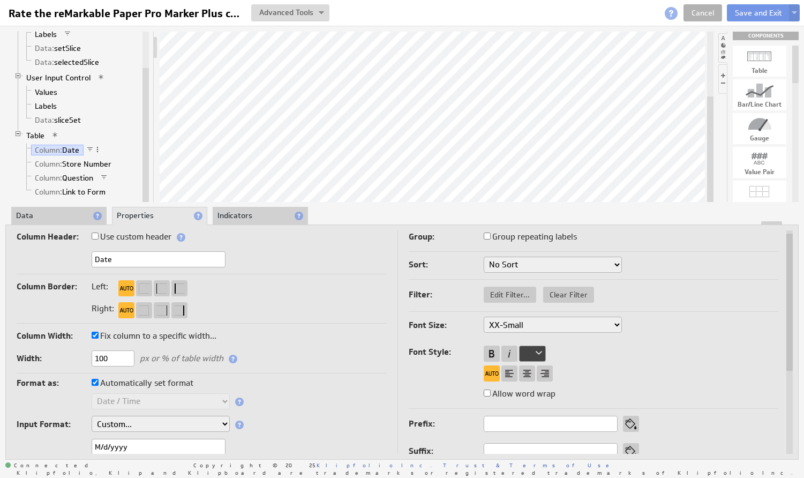
click at [486, 237] on input "Group repeating labels" at bounding box center [487, 235] width 7 height 7
click at [489, 236] on input "Group repeating labels" at bounding box center [487, 235] width 7 height 7
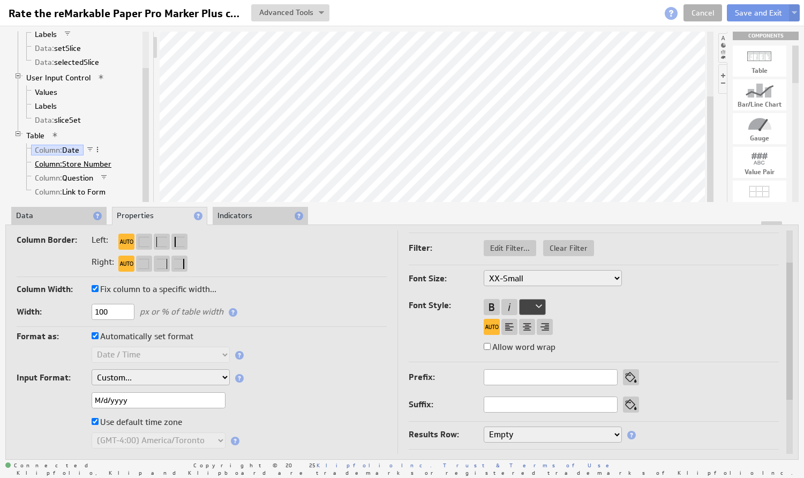
click at [45, 164] on span "Column:" at bounding box center [48, 164] width 27 height 10
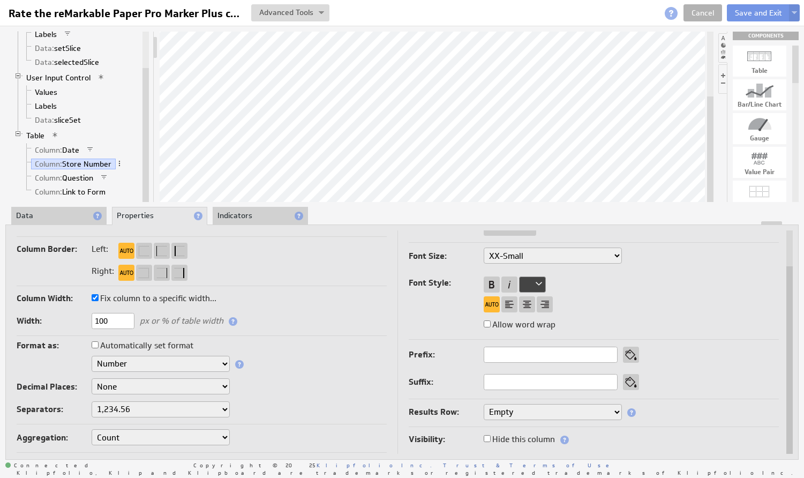
click at [68, 216] on li "Data" at bounding box center [58, 216] width 95 height 18
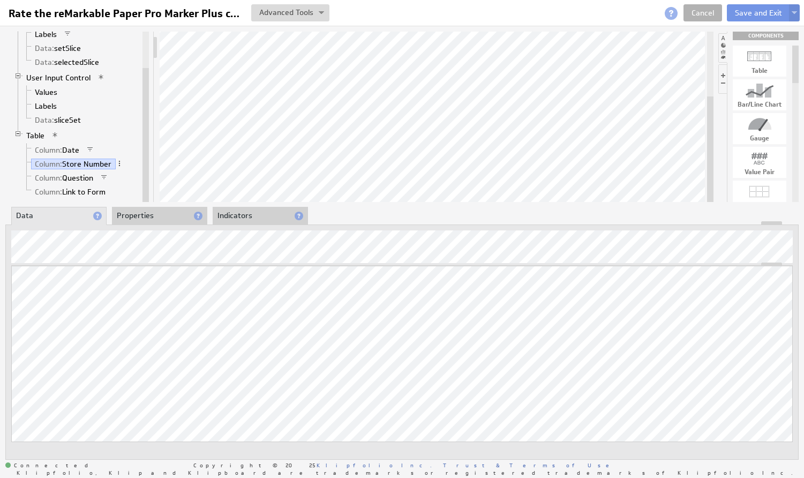
click at [59, 144] on li "Column: Date" at bounding box center [81, 150] width 118 height 14
click at [58, 146] on span "Column:" at bounding box center [48, 150] width 27 height 10
click at [54, 163] on span "Column:" at bounding box center [48, 164] width 27 height 10
click at [156, 215] on li "Properties" at bounding box center [159, 216] width 95 height 18
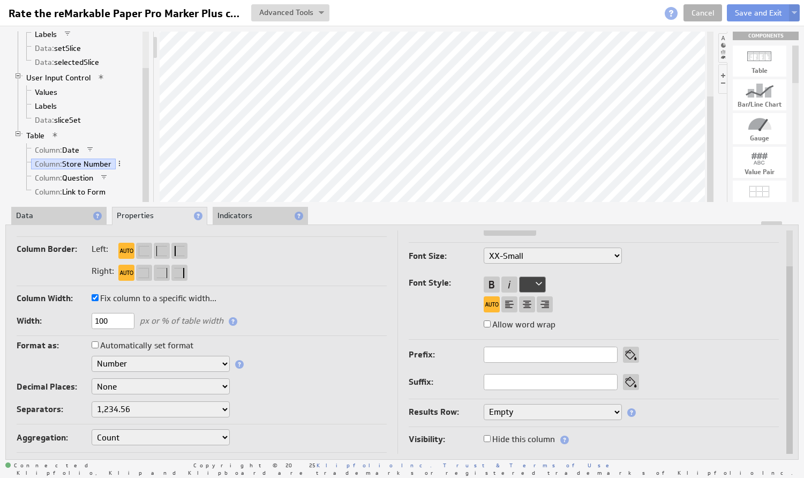
click at [246, 213] on li "Indicators" at bounding box center [260, 216] width 95 height 18
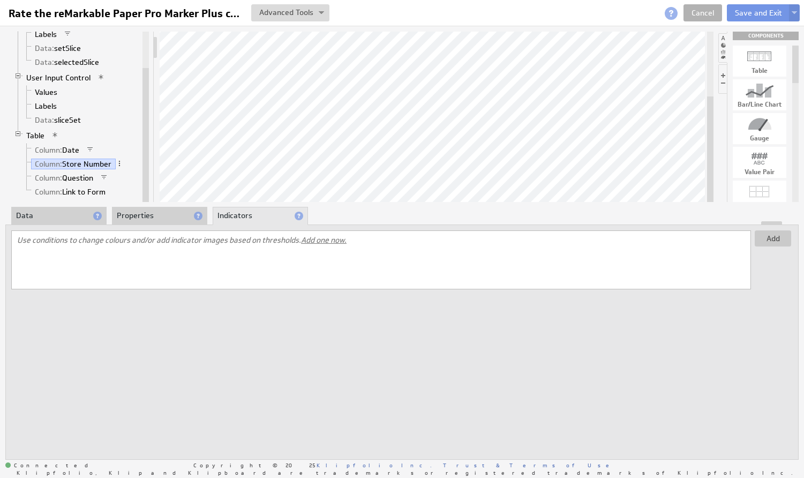
click at [66, 210] on li "Data" at bounding box center [58, 216] width 95 height 18
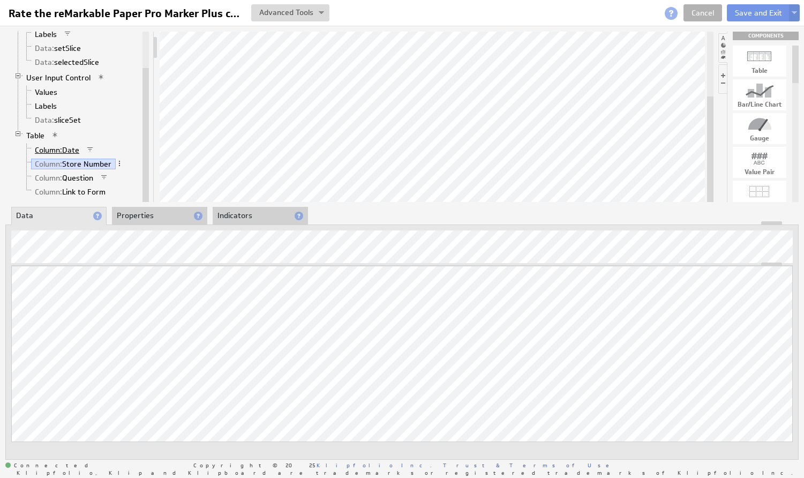
click at [61, 152] on span "Column:" at bounding box center [48, 150] width 27 height 10
click at [33, 132] on link "Table" at bounding box center [35, 135] width 26 height 11
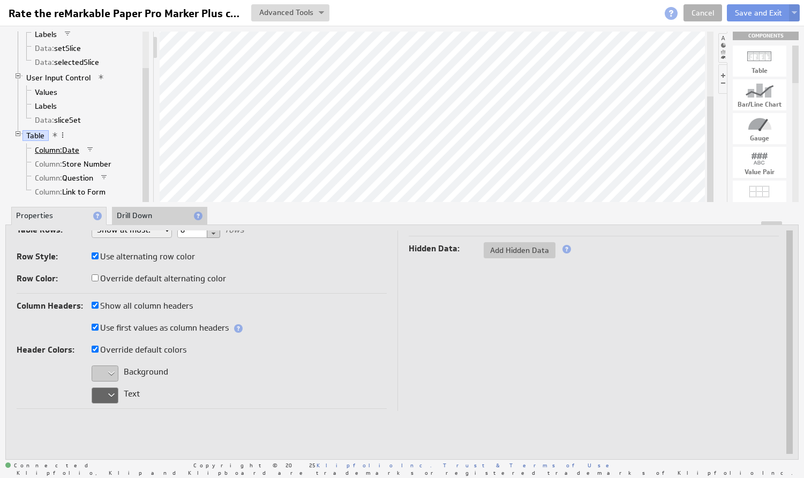
click at [37, 149] on span "Column:" at bounding box center [48, 150] width 27 height 10
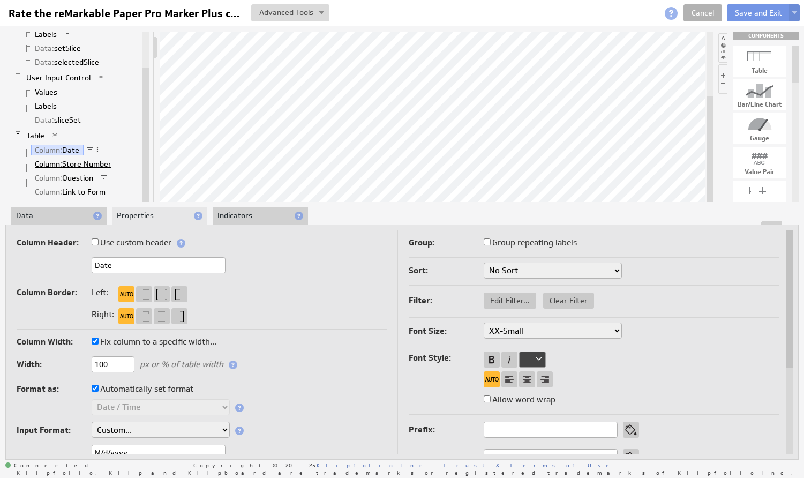
click at [42, 163] on span "Column:" at bounding box center [48, 164] width 27 height 10
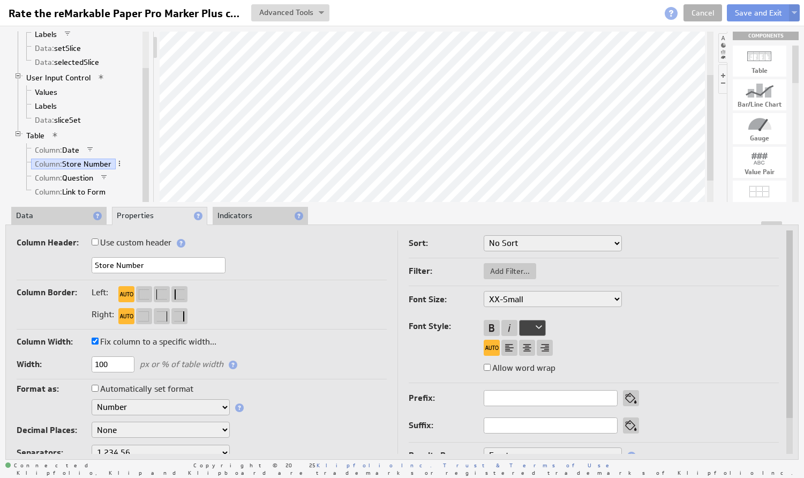
click at [94, 392] on input "Automatically set format" at bounding box center [95, 388] width 7 height 7
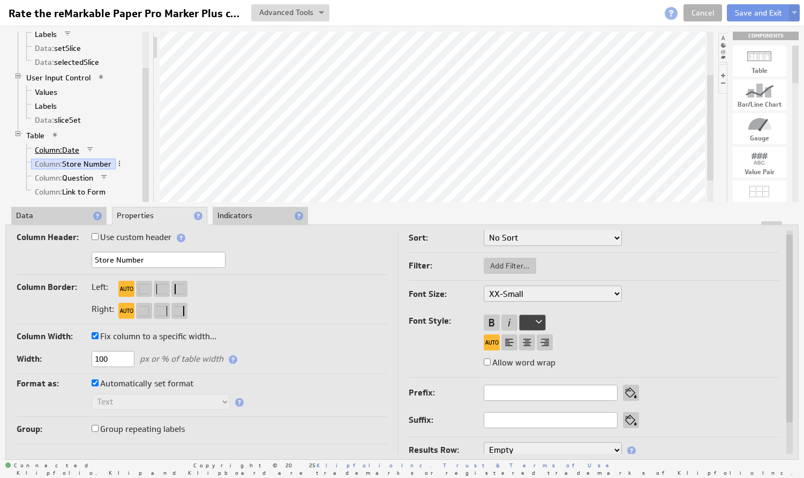
click at [51, 152] on span "Column:" at bounding box center [48, 150] width 27 height 10
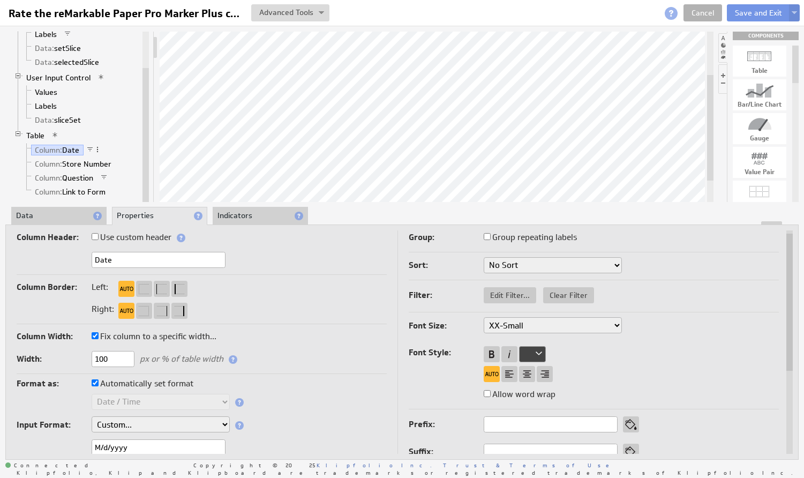
click at [487, 237] on input "Group repeating labels" at bounding box center [487, 236] width 7 height 7
click at [487, 235] on input "Group repeating labels" at bounding box center [487, 236] width 7 height 7
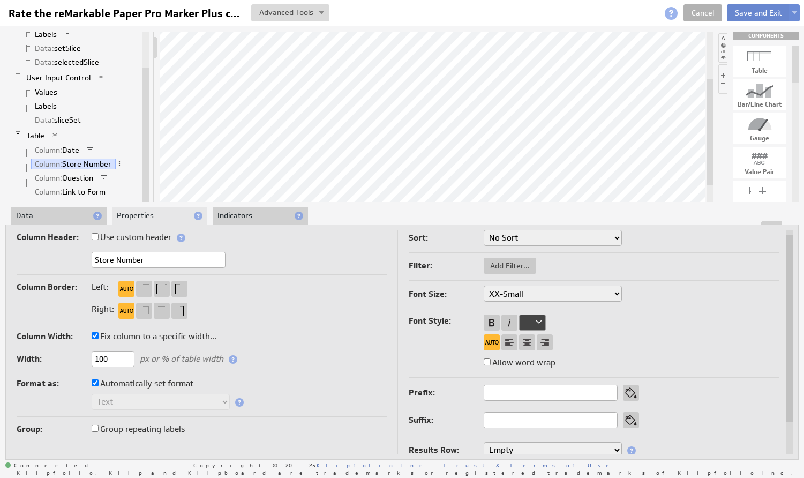
click at [767, 12] on button "Save and Exit" at bounding box center [758, 12] width 63 height 17
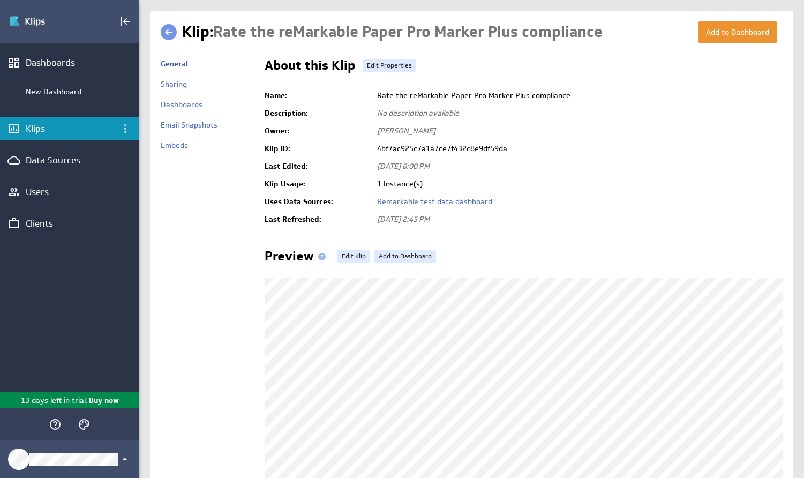
click at [172, 31] on link at bounding box center [169, 32] width 16 height 16
click at [352, 255] on link "Edit Klip" at bounding box center [353, 256] width 33 height 13
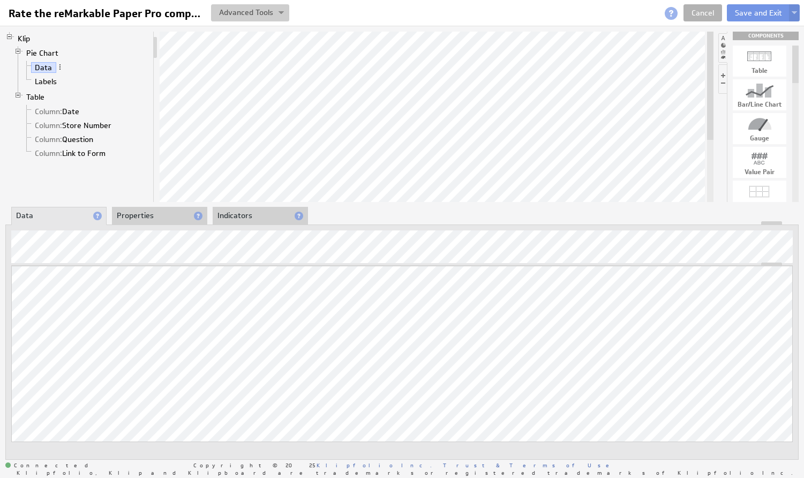
click at [276, 14] on button at bounding box center [250, 12] width 78 height 17
click at [240, 68] on td "Manage Variables..." at bounding box center [213, 69] width 89 height 17
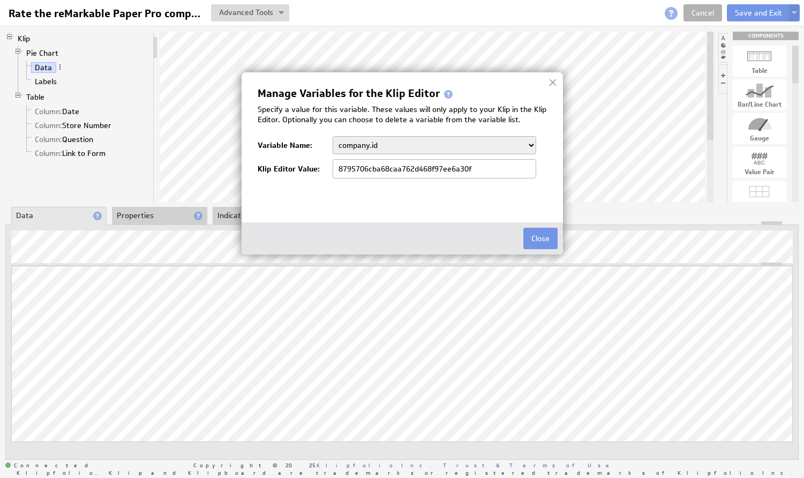
click at [553, 85] on div at bounding box center [553, 82] width 16 height 16
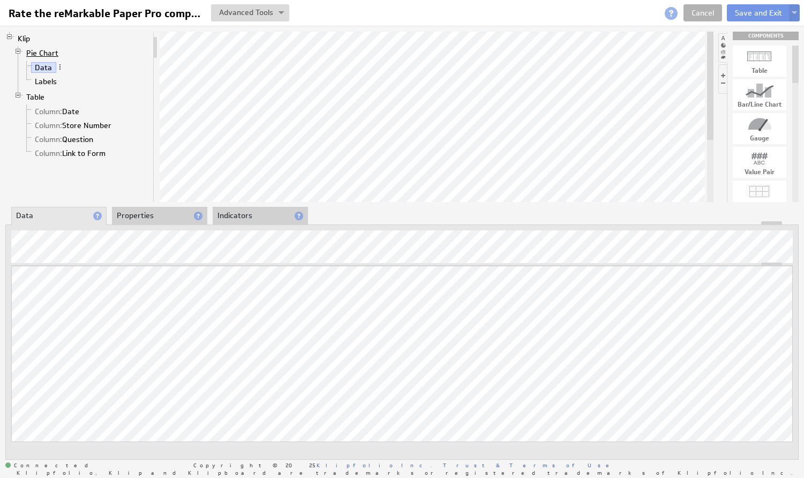
click at [33, 49] on link "Pie Chart" at bounding box center [42, 53] width 40 height 11
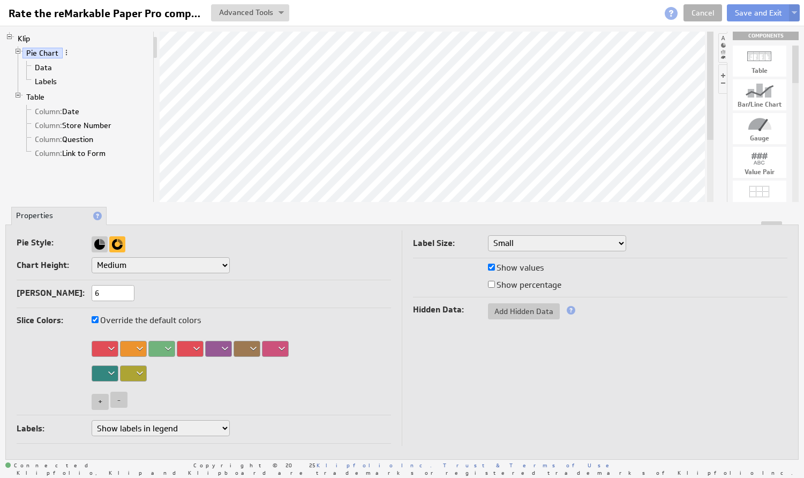
select select "1"
click at [45, 71] on link "Data" at bounding box center [43, 67] width 25 height 11
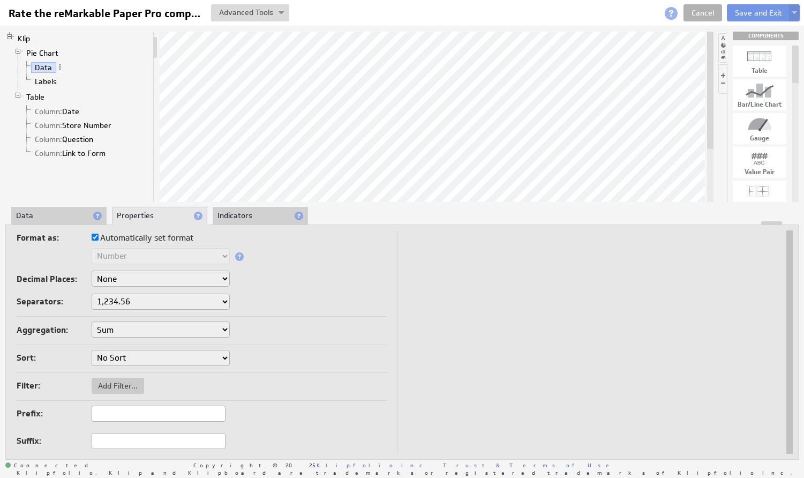
click at [47, 209] on li "Data" at bounding box center [58, 216] width 95 height 18
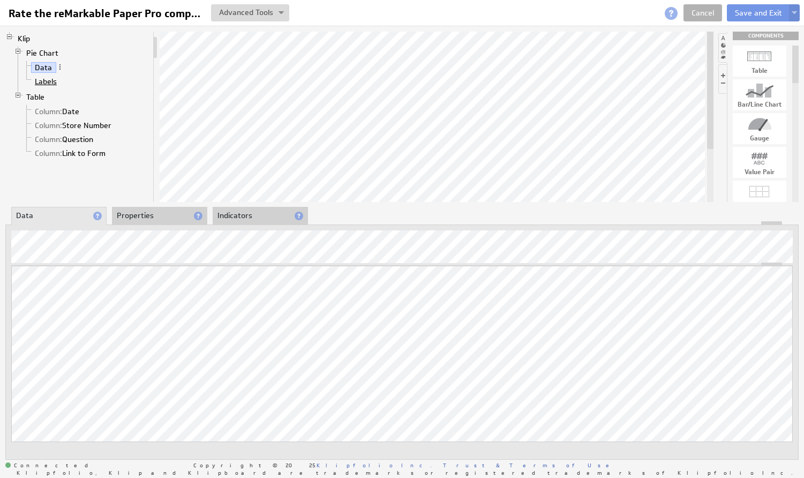
click at [36, 84] on link "Labels" at bounding box center [46, 81] width 30 height 11
click at [141, 209] on li "Properties" at bounding box center [159, 216] width 95 height 18
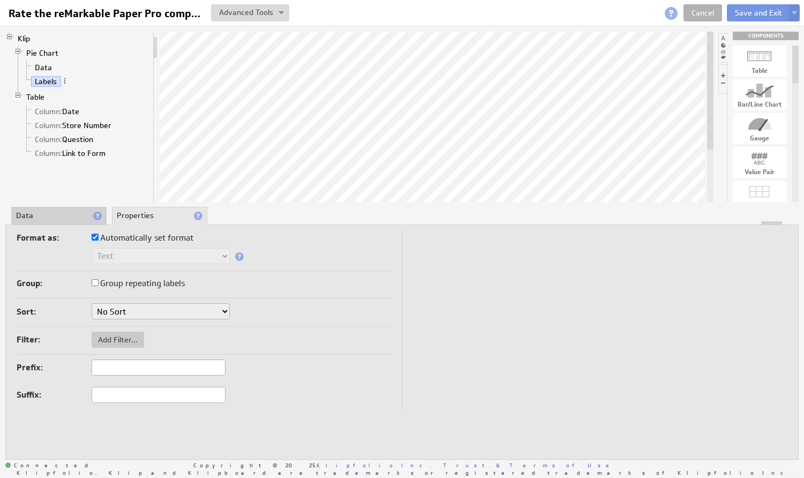
click at [93, 285] on input "Group repeating labels" at bounding box center [95, 282] width 7 height 7
click at [112, 335] on span "Add Filter..." at bounding box center [118, 340] width 52 height 10
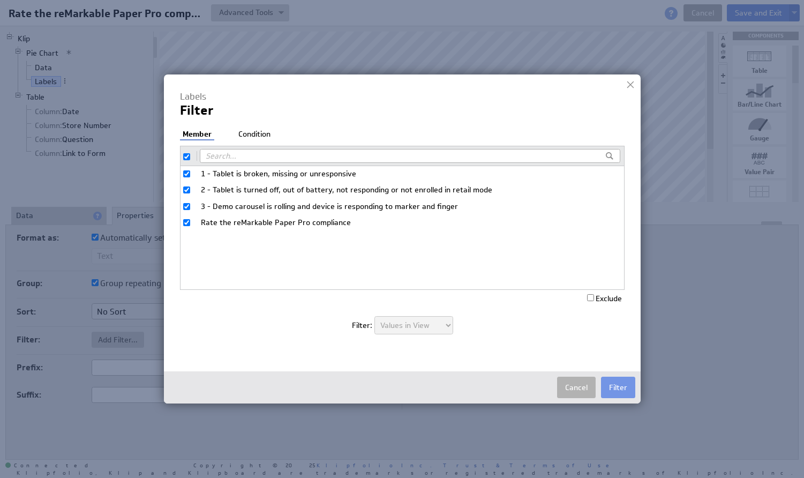
click at [186, 155] on input "checkbox" at bounding box center [186, 156] width 7 height 7
checkbox input "false"
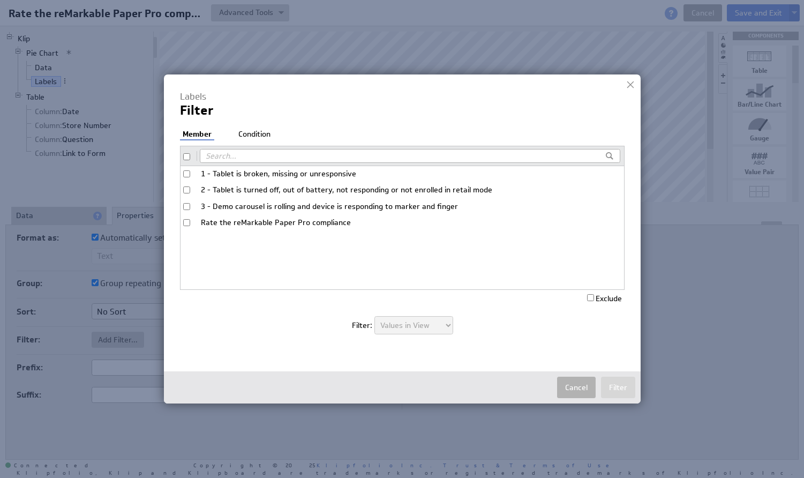
click at [191, 219] on label "Rate the reMarkable Paper Pro compliance" at bounding box center [403, 223] width 444 height 16
click at [190, 219] on input "Rate the reMarkable Paper Pro compliance" at bounding box center [186, 222] width 7 height 7
checkbox input "true"
click at [587, 298] on input "Exclude" at bounding box center [590, 297] width 7 height 7
checkbox input "true"
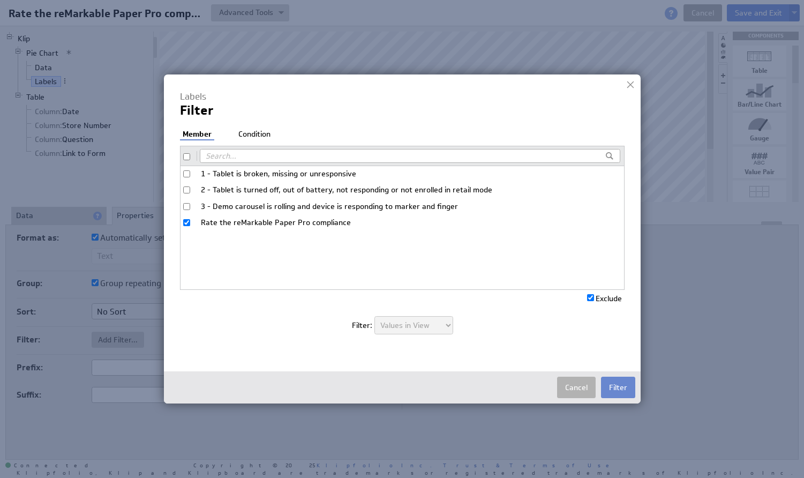
click at [613, 387] on button "Filter" at bounding box center [618, 387] width 34 height 21
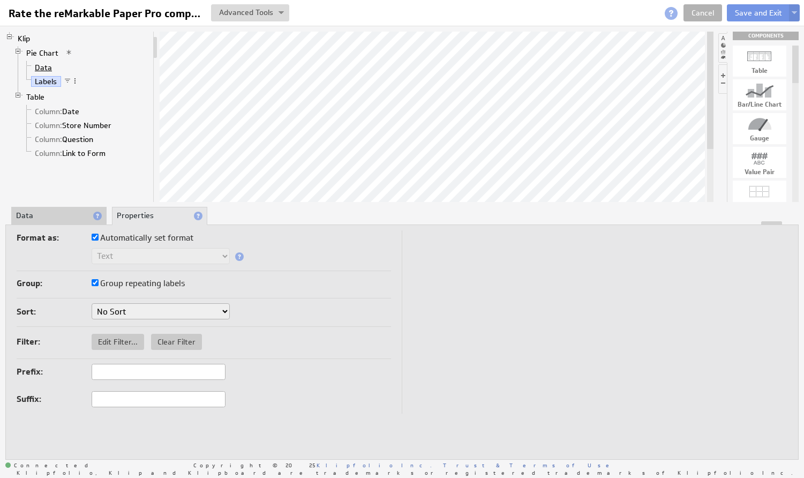
click at [45, 69] on link "Data" at bounding box center [43, 67] width 25 height 11
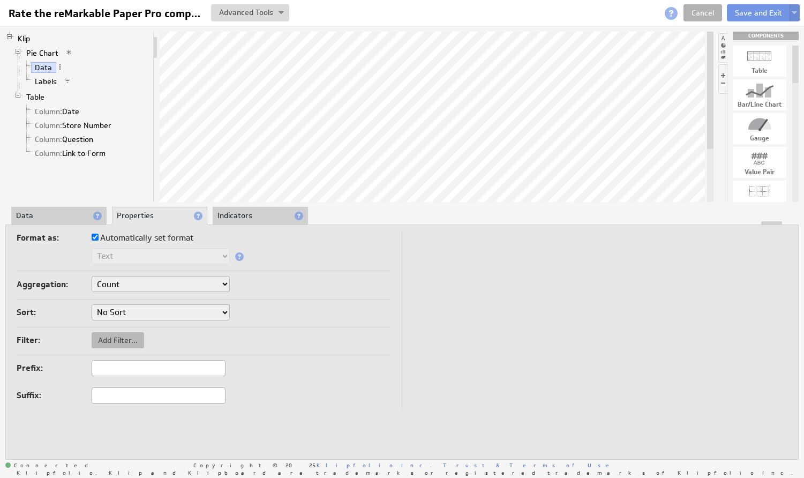
click at [105, 339] on span "Add Filter..." at bounding box center [118, 340] width 52 height 10
type input "8"
type input "190"
checkbox input "true"
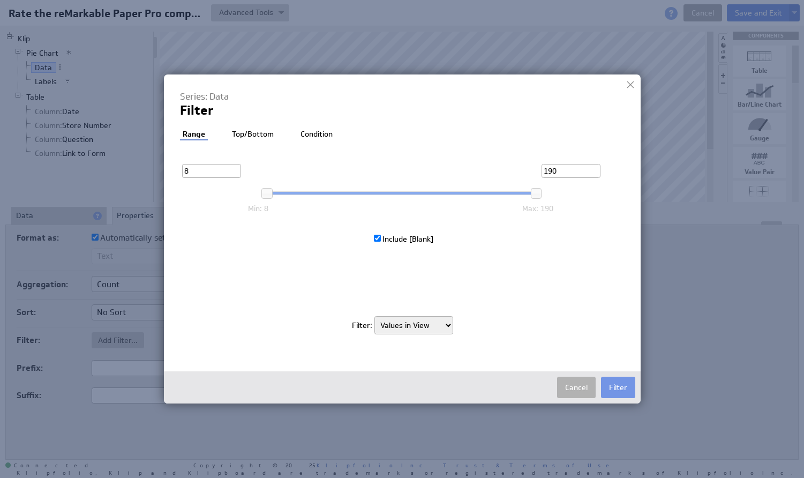
select select "source"
checkbox input "false"
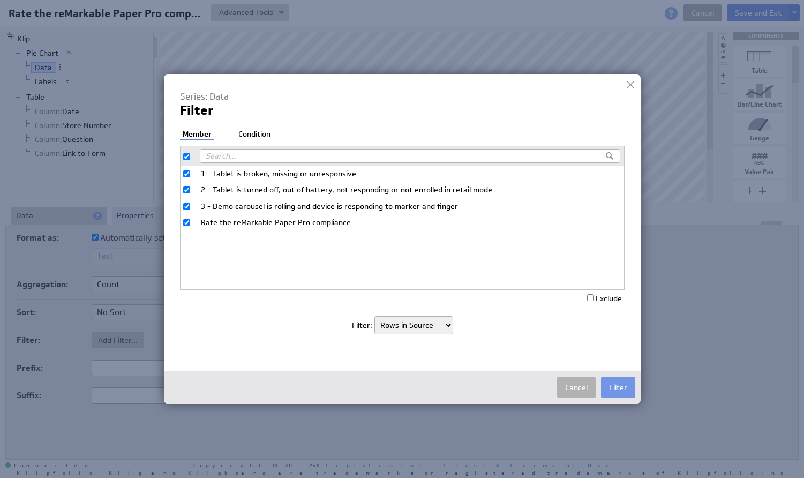
click at [187, 155] on input "checkbox" at bounding box center [186, 156] width 7 height 7
checkbox input "false"
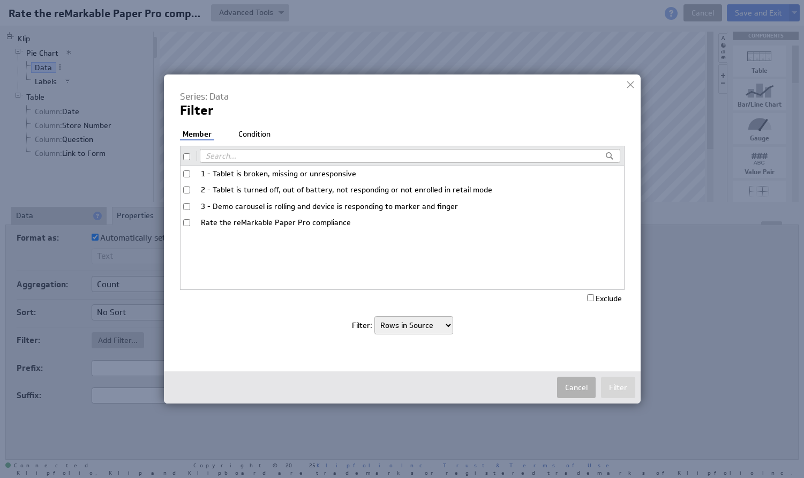
click at [189, 220] on input "Rate the reMarkable Paper Pro compliance" at bounding box center [186, 222] width 7 height 7
checkbox input "true"
click at [620, 388] on button "Filter" at bounding box center [618, 387] width 34 height 21
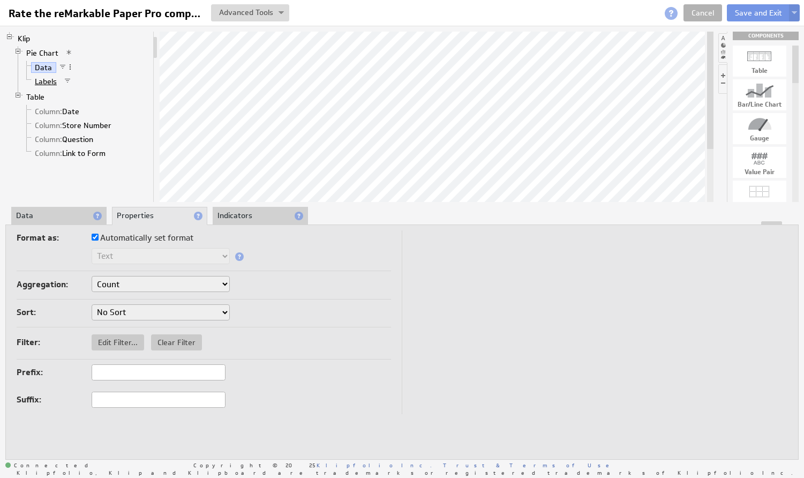
click at [40, 80] on link "Labels" at bounding box center [46, 81] width 30 height 11
click at [38, 65] on link "Data" at bounding box center [43, 67] width 25 height 11
click at [111, 341] on span "Edit Filter..." at bounding box center [118, 342] width 52 height 10
select select "source"
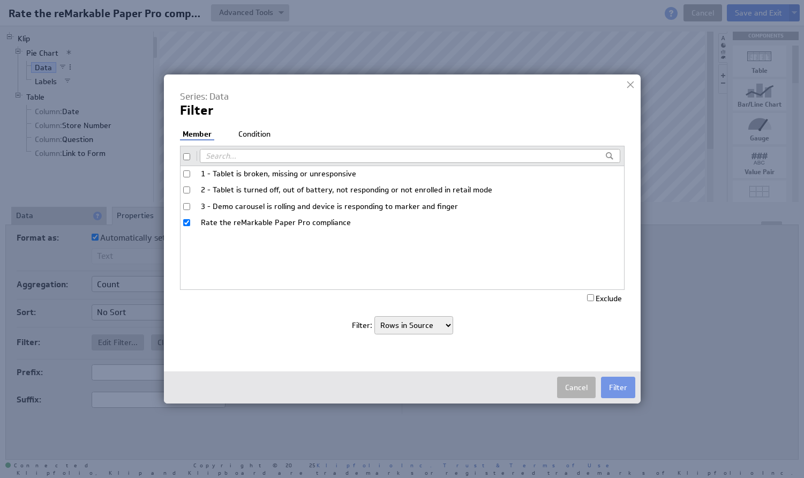
click at [589, 295] on input "Exclude" at bounding box center [590, 297] width 7 height 7
checkbox input "true"
click at [612, 390] on button "Filter" at bounding box center [618, 387] width 34 height 21
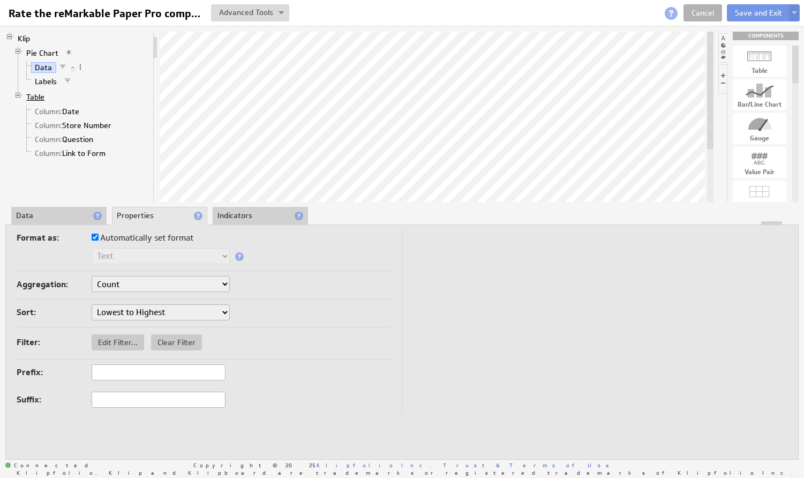
click at [37, 96] on link "Table" at bounding box center [35, 97] width 26 height 11
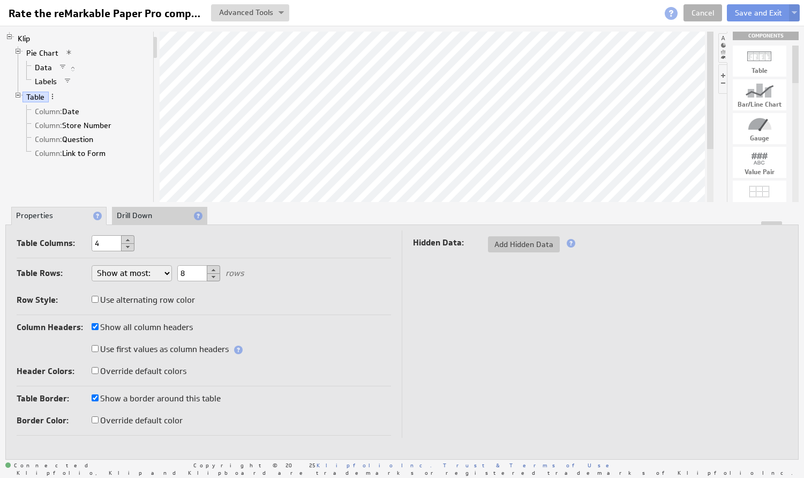
click at [93, 300] on input "Use alternating row color" at bounding box center [95, 299] width 7 height 7
checkbox input "true"
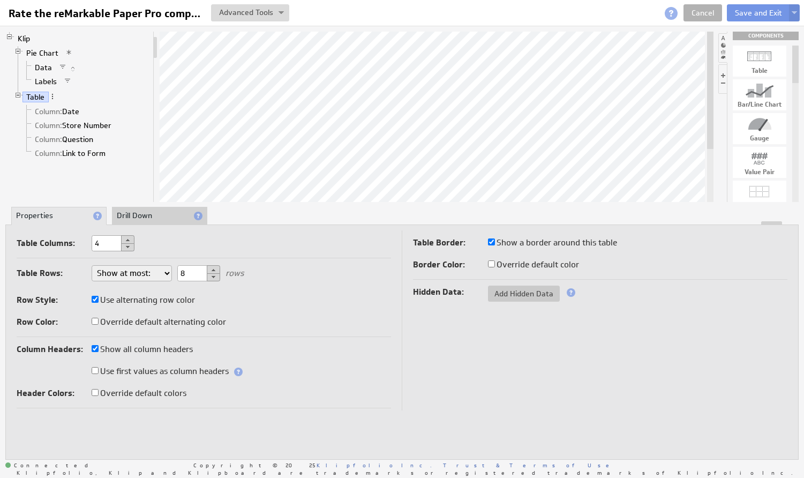
click at [97, 372] on input "Use first values as column headers" at bounding box center [95, 370] width 7 height 7
checkbox input "true"
click at [97, 393] on input "Override default colors" at bounding box center [95, 392] width 7 height 7
checkbox input "true"
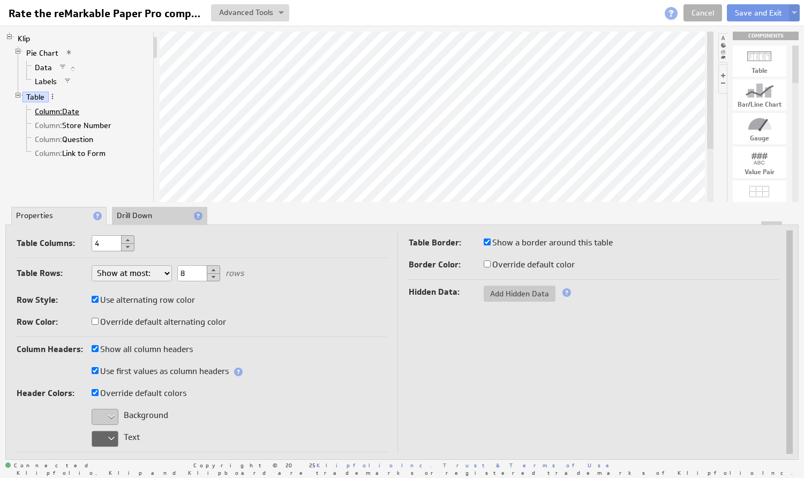
click at [38, 110] on span "Column:" at bounding box center [48, 112] width 27 height 10
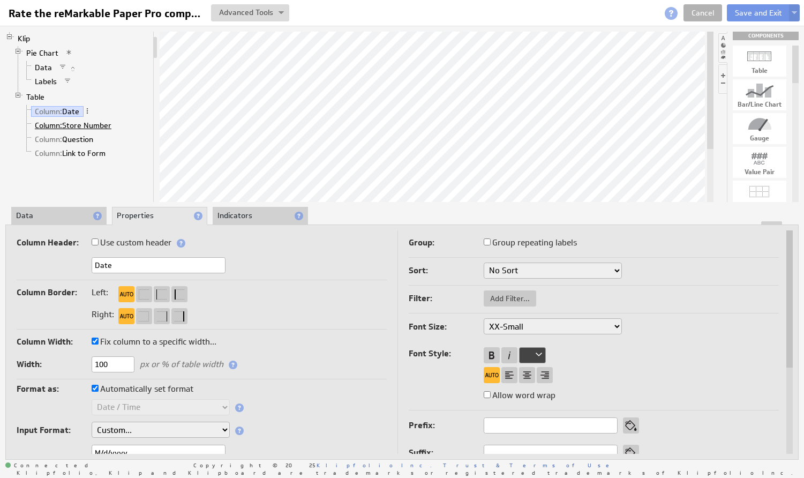
click at [45, 125] on span "Column:" at bounding box center [48, 126] width 27 height 10
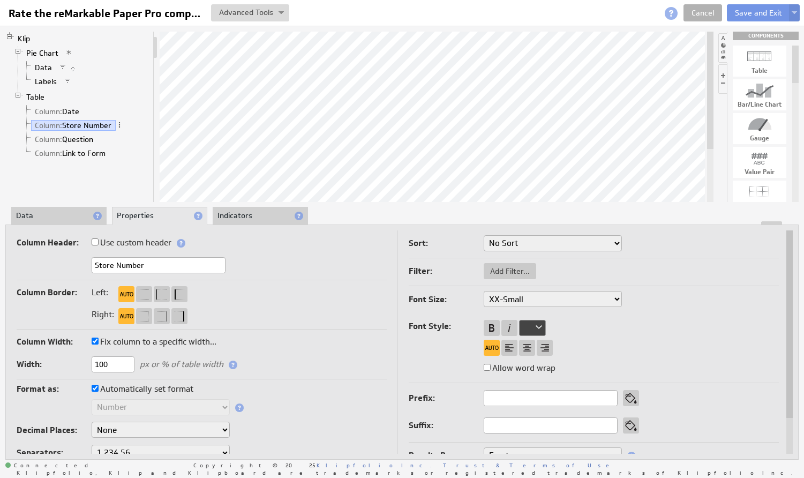
click at [47, 217] on li "Data" at bounding box center [58, 216] width 95 height 18
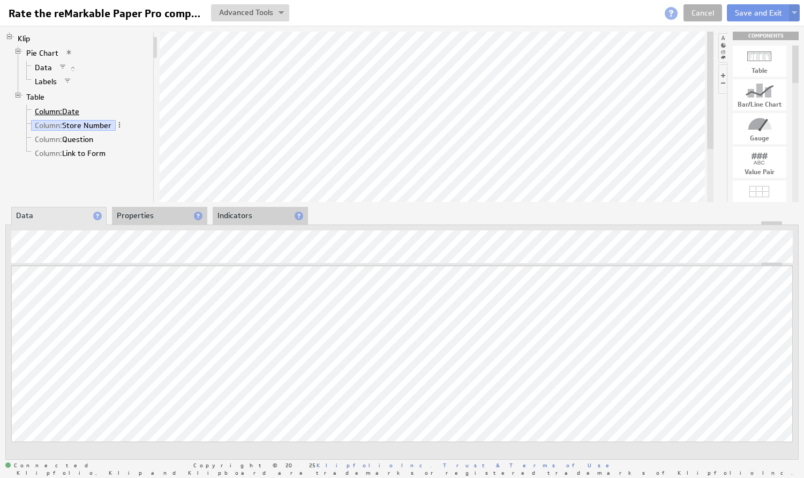
click at [39, 112] on span "Column:" at bounding box center [48, 112] width 27 height 10
click at [40, 139] on span "Column:" at bounding box center [48, 139] width 27 height 10
click at [48, 154] on span "Column:" at bounding box center [48, 153] width 27 height 10
click at [751, 12] on button "Save and Exit" at bounding box center [758, 12] width 63 height 17
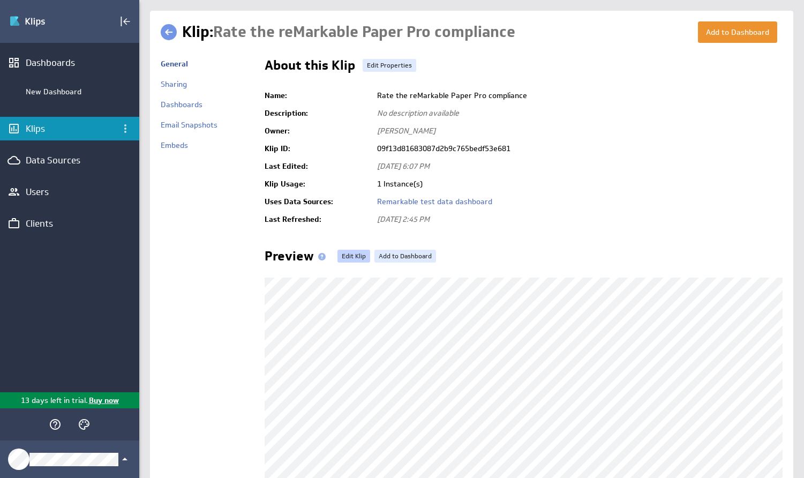
click at [350, 257] on link "Edit Klip" at bounding box center [353, 256] width 33 height 13
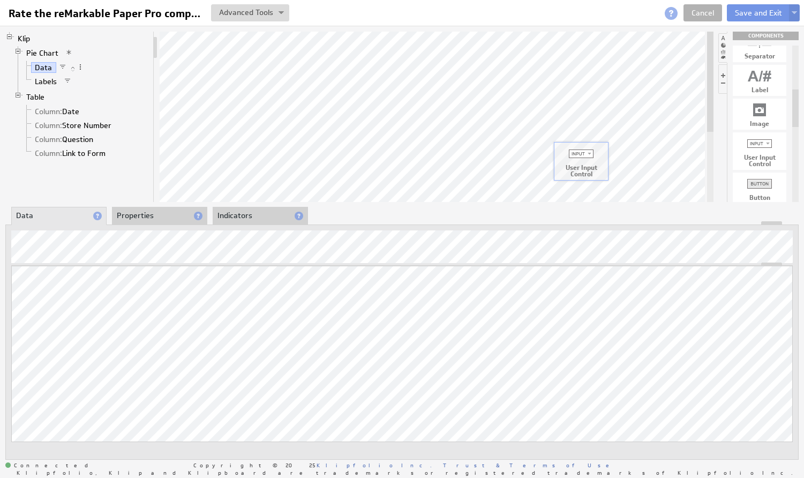
drag, startPoint x: 759, startPoint y: 145, endPoint x: 580, endPoint y: 155, distance: 179.2
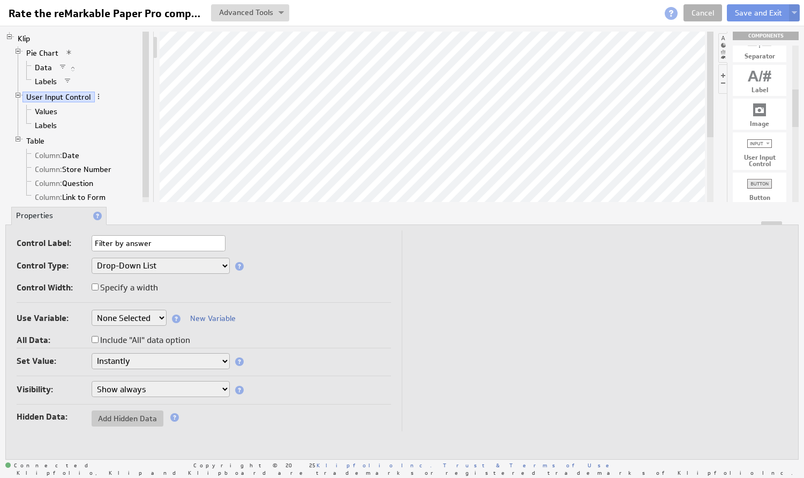
type input "Filter by answer"
select select "slice1"
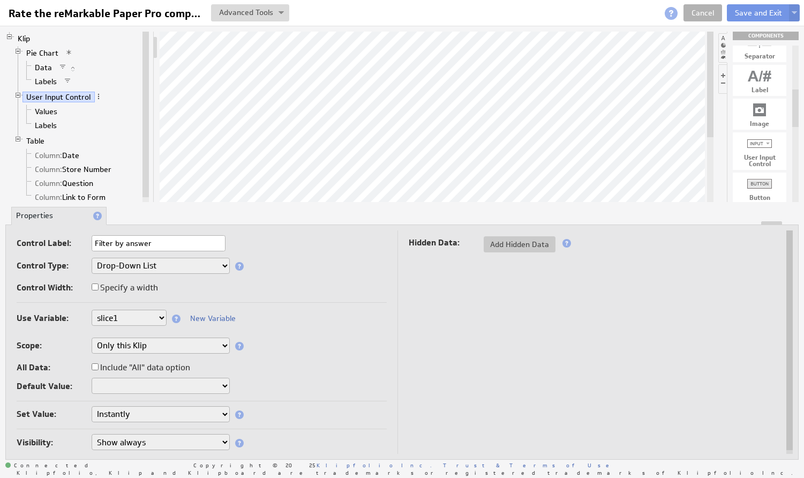
click at [95, 366] on input "Include "All" data option" at bounding box center [95, 366] width 7 height 7
checkbox input "true"
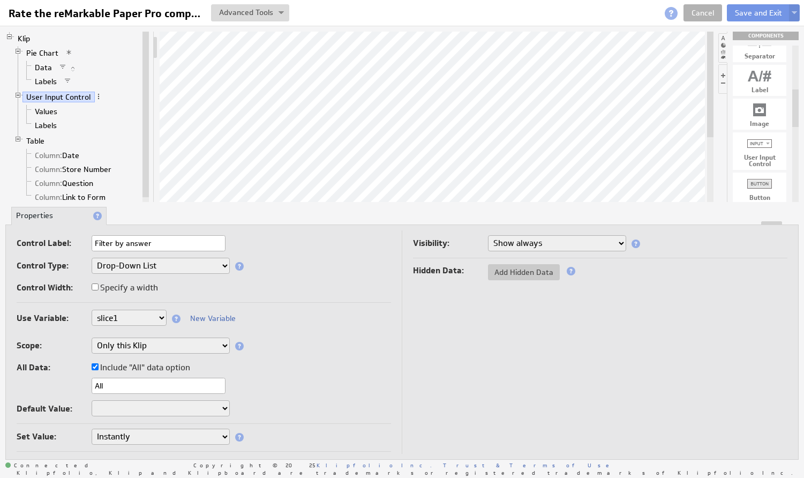
click at [270, 389] on div "All" at bounding box center [204, 387] width 374 height 18
click at [294, 276] on div "Control Label: Filter by answer Control Type: Drop-Down List Multi-Select Drop-…" at bounding box center [204, 269] width 374 height 68
click at [40, 112] on link "Values" at bounding box center [46, 111] width 31 height 11
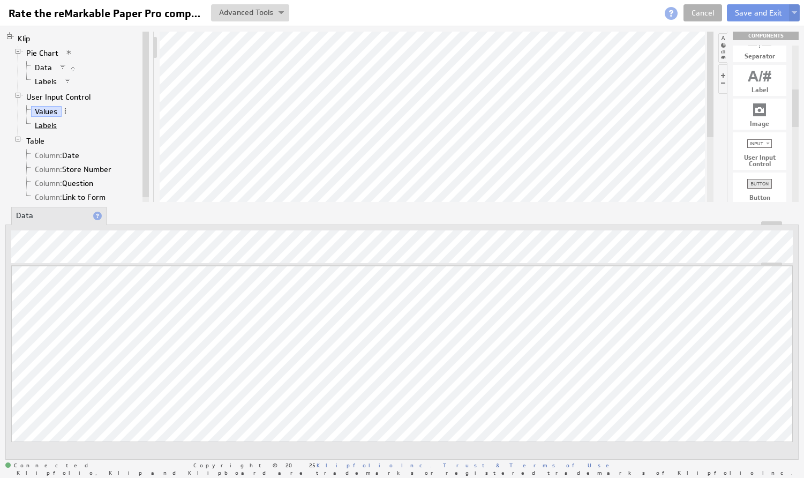
click at [53, 125] on link "Labels" at bounding box center [46, 125] width 30 height 11
click at [34, 96] on link "User Input Control" at bounding box center [58, 97] width 72 height 11
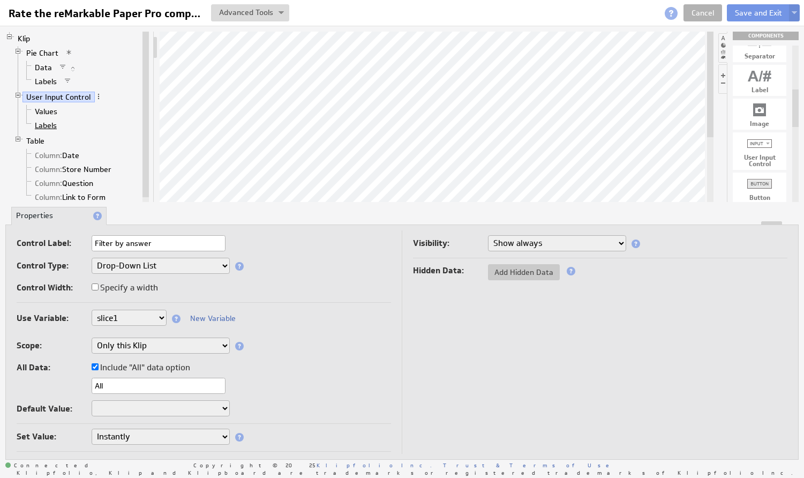
click at [47, 127] on link "Labels" at bounding box center [46, 125] width 30 height 11
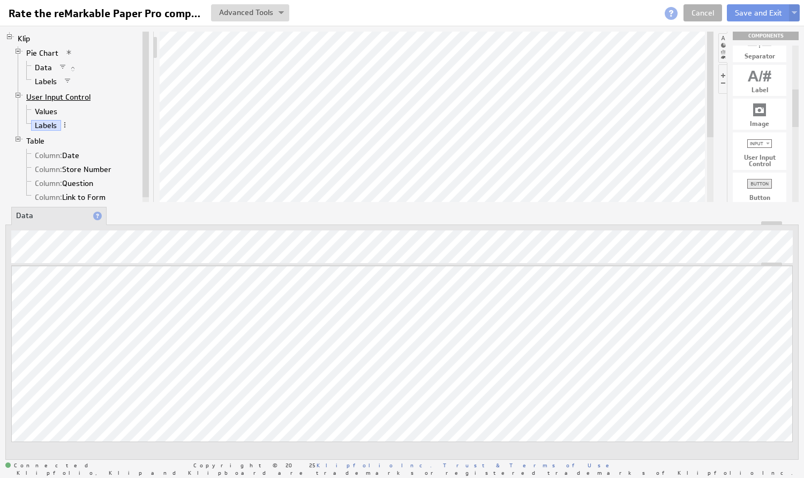
click at [57, 99] on link "User Input Control" at bounding box center [58, 97] width 72 height 11
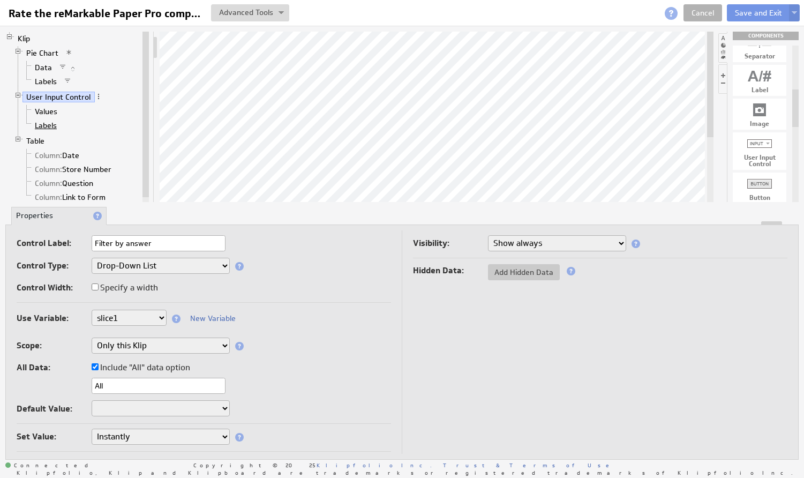
click at [49, 121] on link "Labels" at bounding box center [46, 125] width 30 height 11
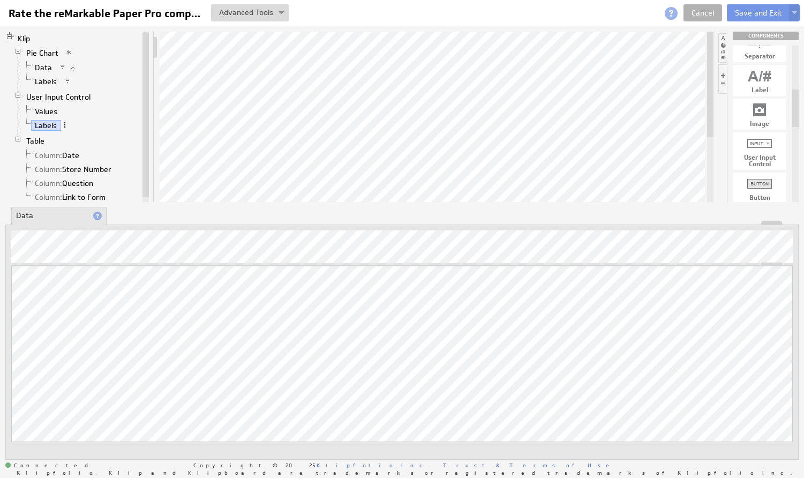
click at [63, 125] on span at bounding box center [64, 124] width 7 height 7
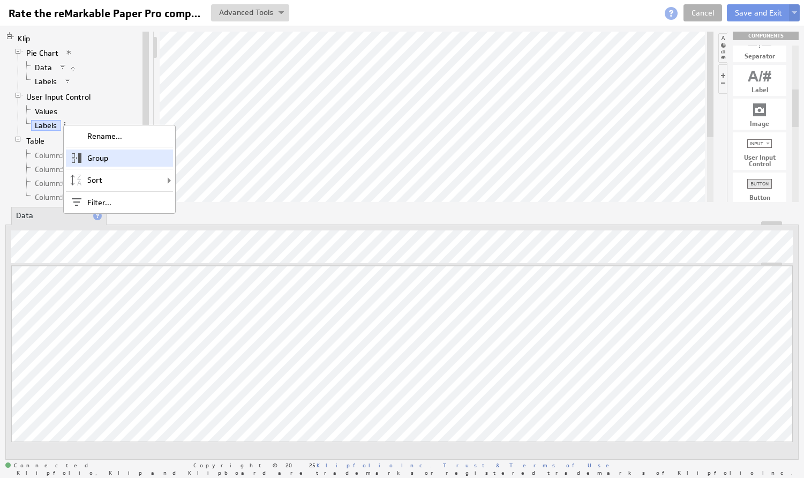
click at [97, 162] on div "Group" at bounding box center [119, 157] width 107 height 17
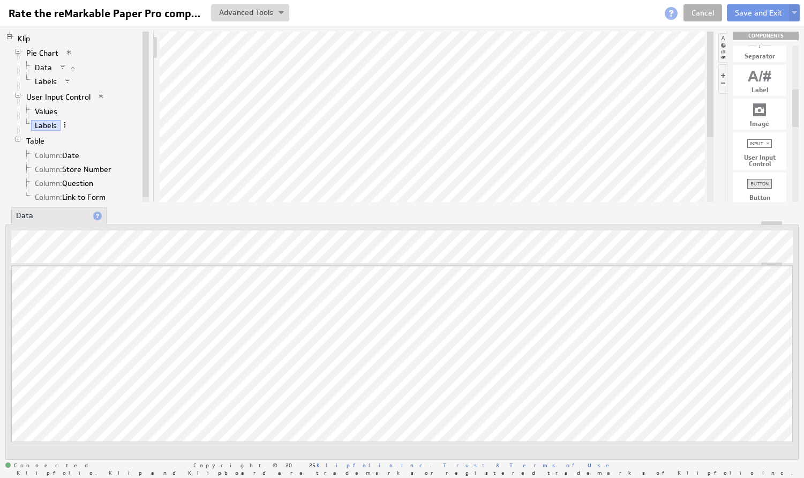
click at [65, 125] on span at bounding box center [64, 124] width 7 height 7
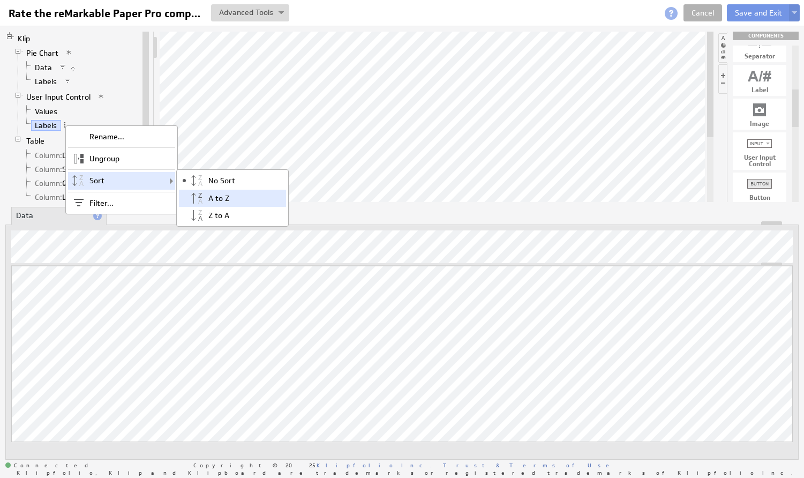
click at [206, 195] on span at bounding box center [197, 198] width 21 height 17
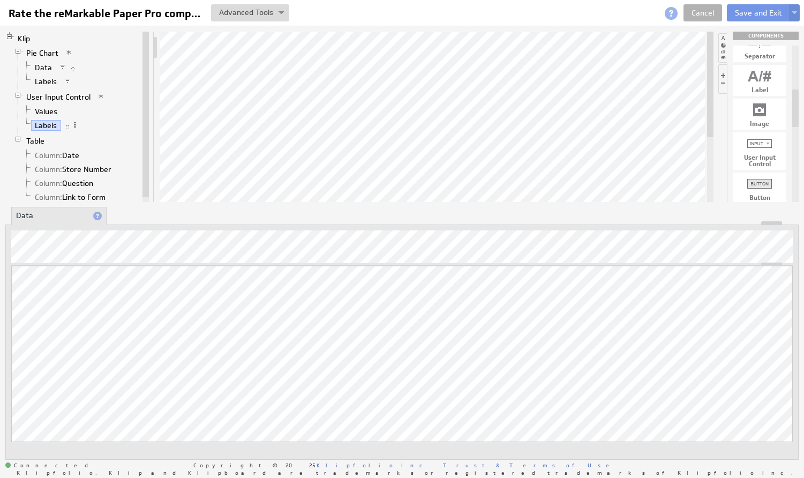
click at [73, 123] on span at bounding box center [74, 124] width 7 height 7
click at [108, 92] on li "User Input Control Values Labels" at bounding box center [77, 112] width 126 height 44
click at [75, 126] on span at bounding box center [74, 124] width 7 height 7
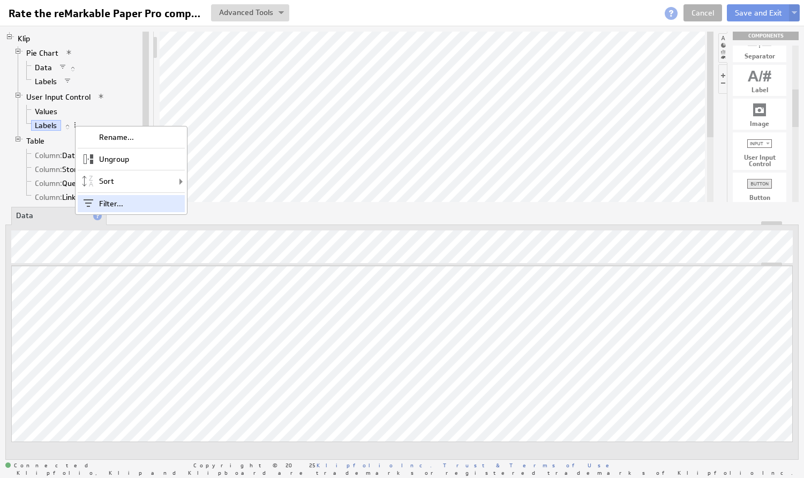
click at [101, 200] on div "Filter..." at bounding box center [131, 203] width 107 height 17
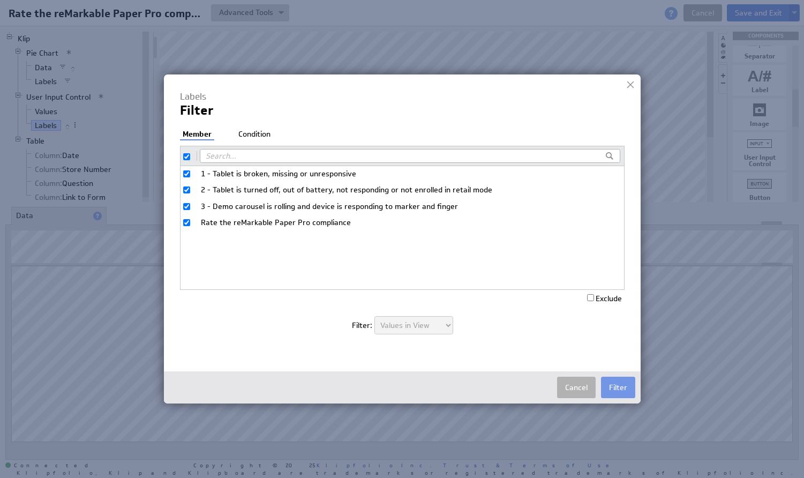
click at [187, 156] on input "checkbox" at bounding box center [186, 156] width 7 height 7
checkbox input "false"
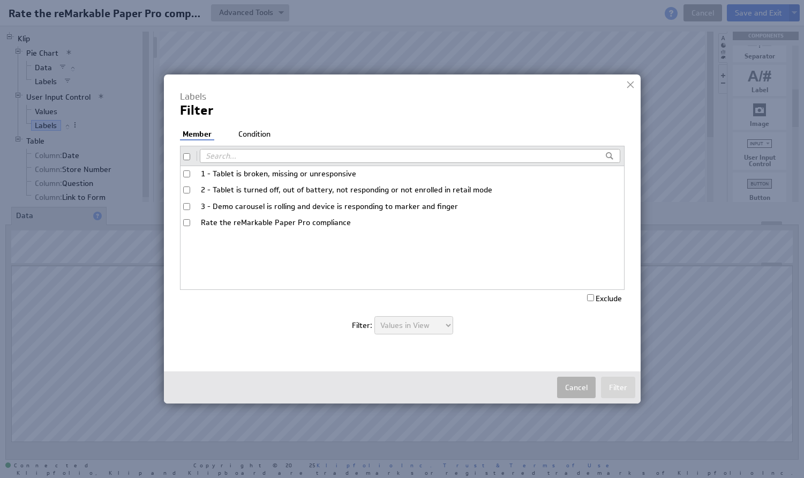
click at [188, 219] on input "Rate the reMarkable Paper Pro compliance" at bounding box center [186, 222] width 7 height 7
checkbox input "true"
click at [592, 297] on input "Exclude" at bounding box center [590, 297] width 7 height 7
checkbox input "true"
click at [626, 386] on button "Filter" at bounding box center [618, 387] width 34 height 21
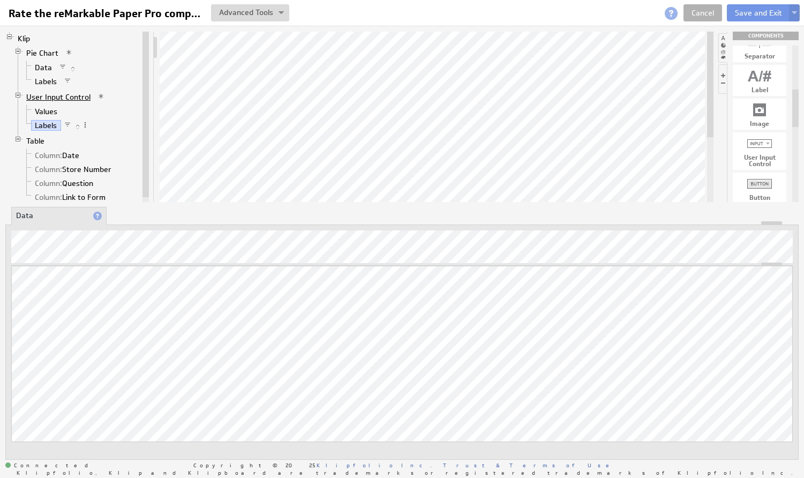
click at [35, 99] on link "User Input Control" at bounding box center [58, 97] width 72 height 11
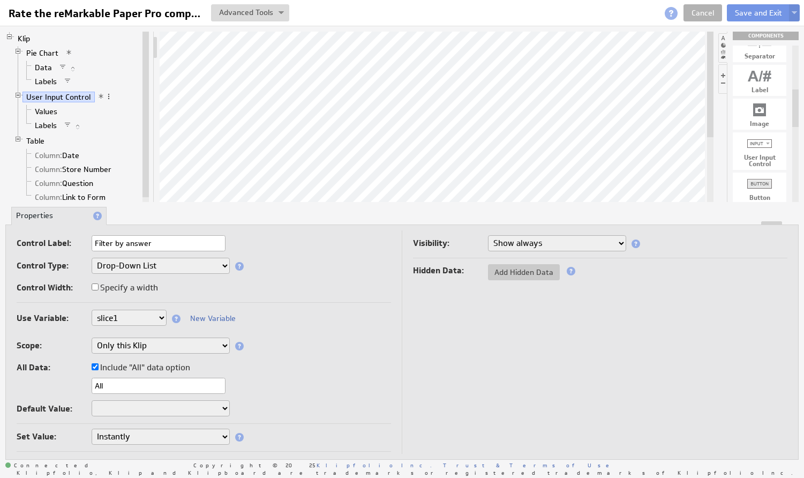
select select "_all_"
click at [747, 9] on button "Save and Exit" at bounding box center [758, 12] width 63 height 17
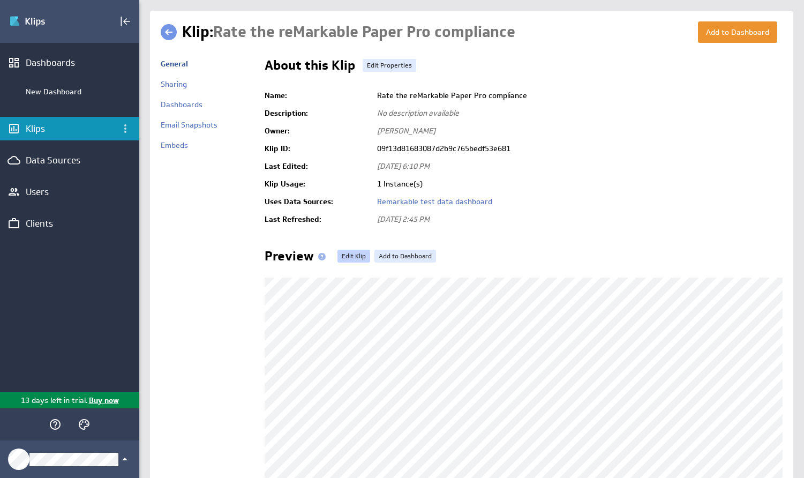
click at [351, 255] on link "Edit Klip" at bounding box center [353, 256] width 33 height 13
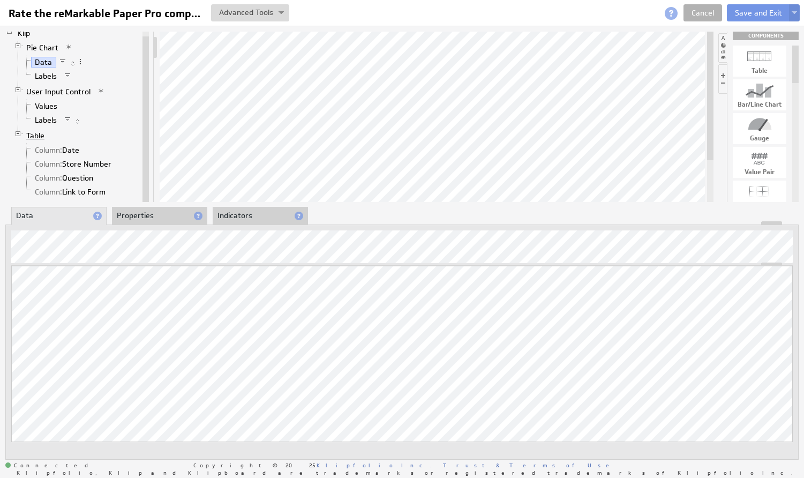
click at [27, 137] on link "Table" at bounding box center [35, 135] width 26 height 11
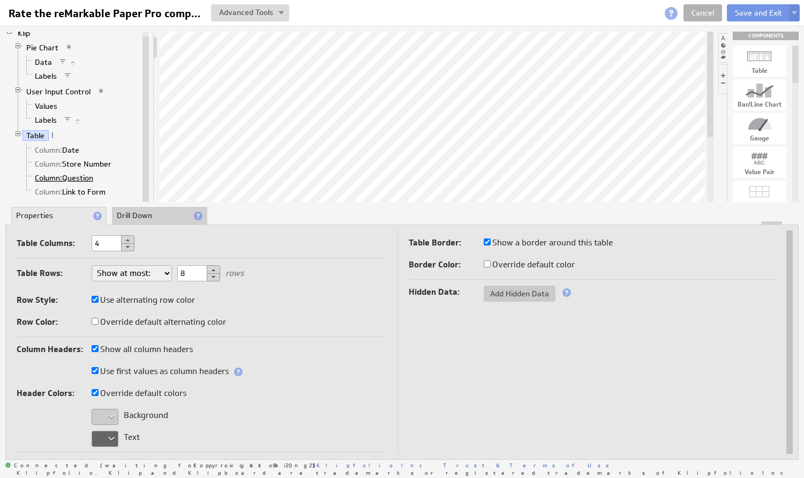
click at [43, 178] on span "Column:" at bounding box center [48, 178] width 27 height 10
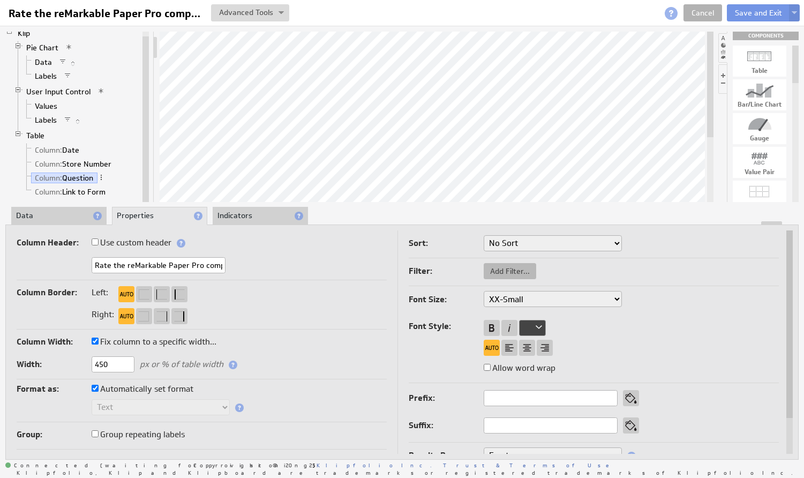
click at [514, 265] on button "Add Filter..." at bounding box center [510, 271] width 52 height 16
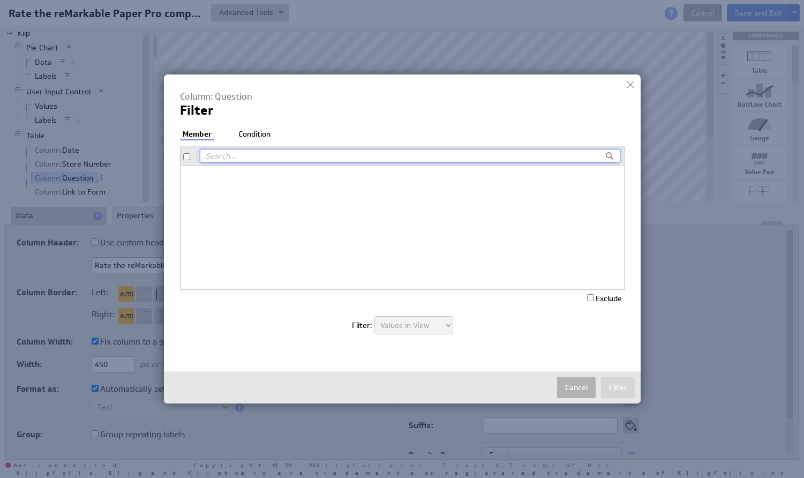
click at [266, 135] on li "Condition" at bounding box center [254, 134] width 37 height 11
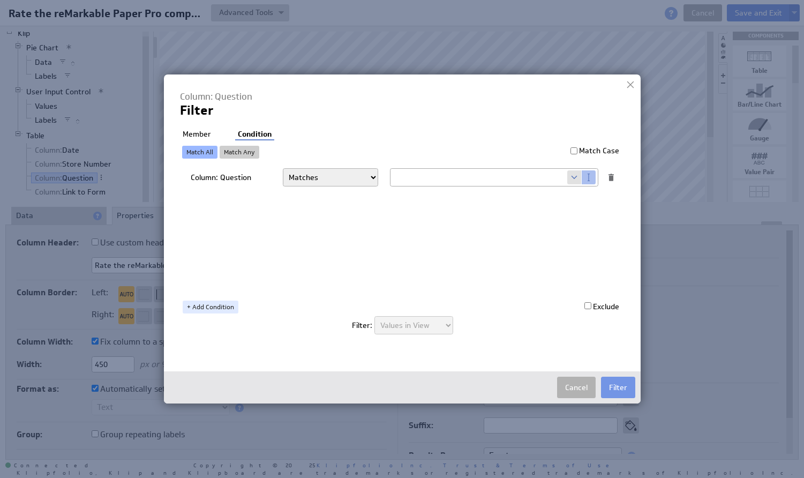
select select "f:contains"
click at [575, 176] on span at bounding box center [574, 177] width 14 height 14
select select "slice1"
click at [622, 386] on button "Filter" at bounding box center [618, 387] width 34 height 21
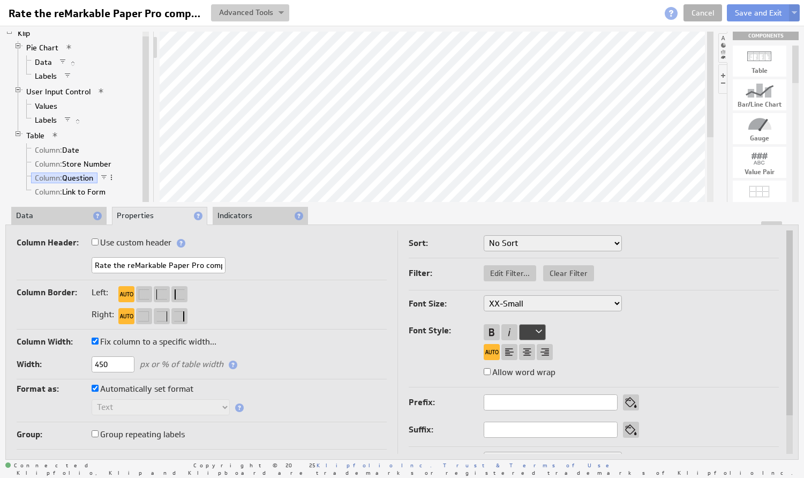
click at [277, 14] on button at bounding box center [250, 12] width 78 height 17
click at [251, 63] on td "Manage Variables..." at bounding box center [213, 69] width 89 height 17
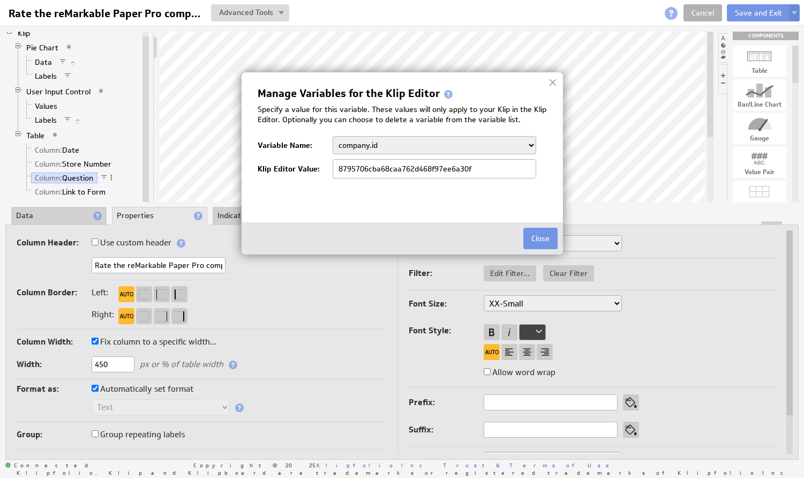
select select "_all_"
type input "_all_"
click at [536, 236] on button "Close" at bounding box center [540, 238] width 34 height 21
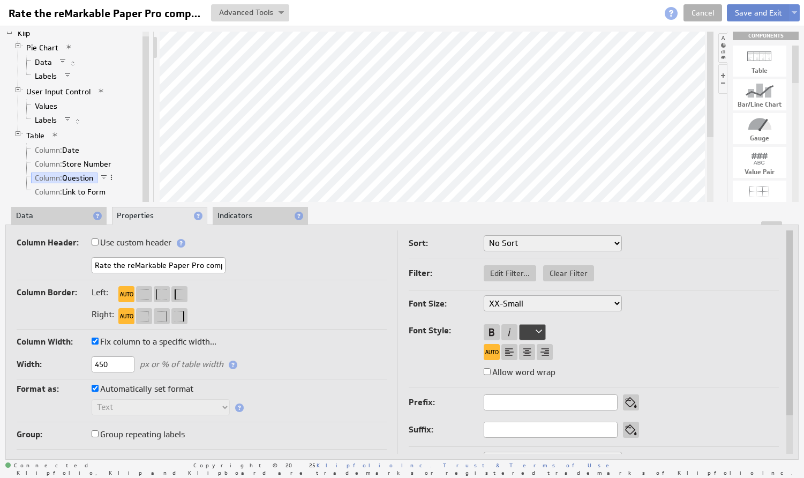
click at [777, 13] on button "Save and Exit" at bounding box center [758, 12] width 63 height 17
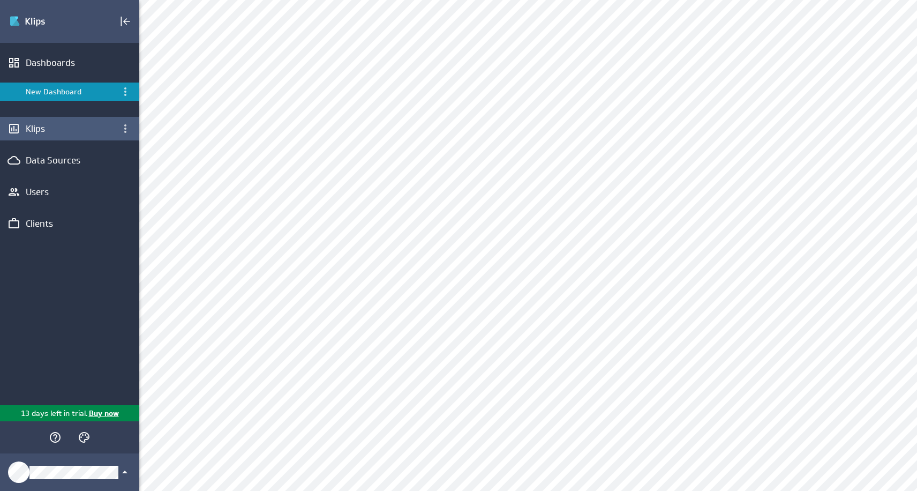
click at [39, 127] on div "Klips" at bounding box center [70, 129] width 88 height 12
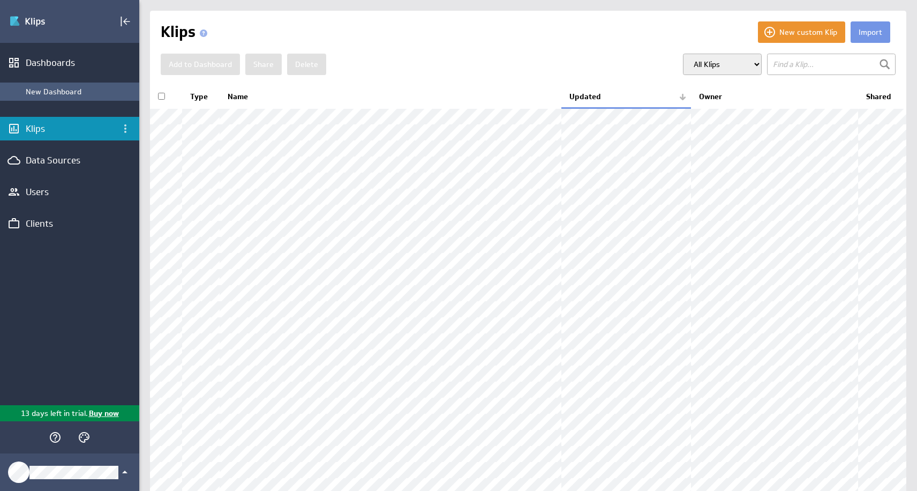
click at [56, 94] on div "New Dashboard" at bounding box center [80, 92] width 108 height 10
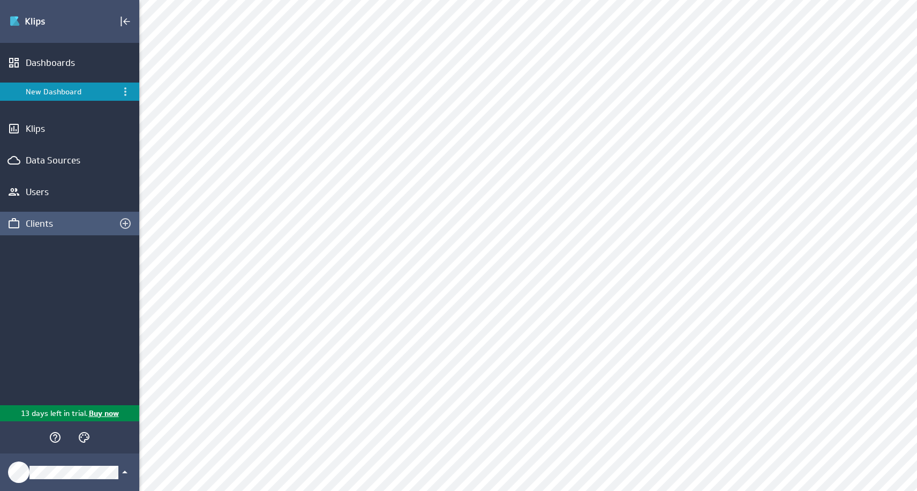
click at [48, 226] on div "Clients" at bounding box center [70, 223] width 88 height 12
